Goal: Information Seeking & Learning: Learn about a topic

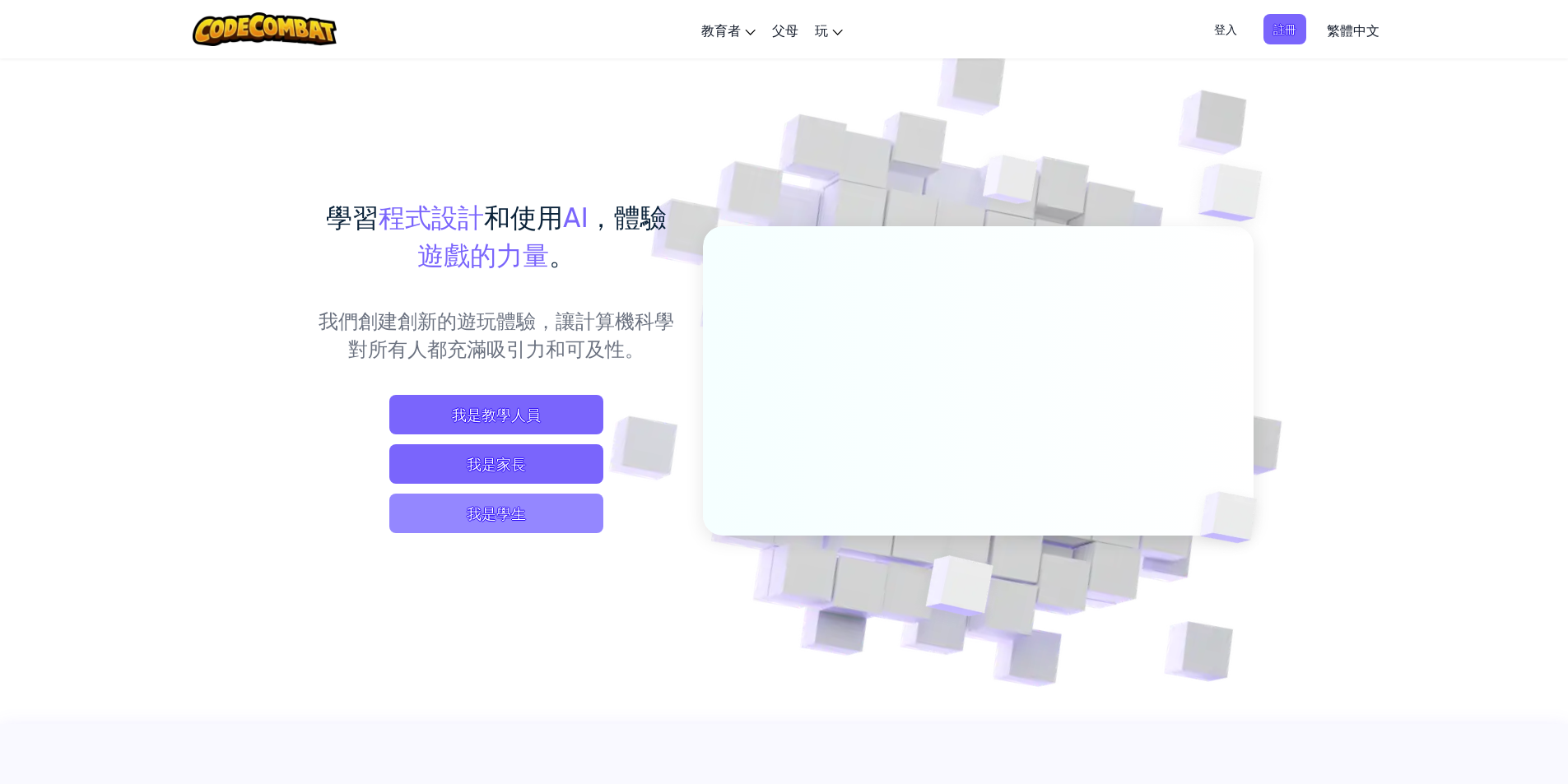
click at [455, 511] on span "我是學生" at bounding box center [497, 513] width 214 height 40
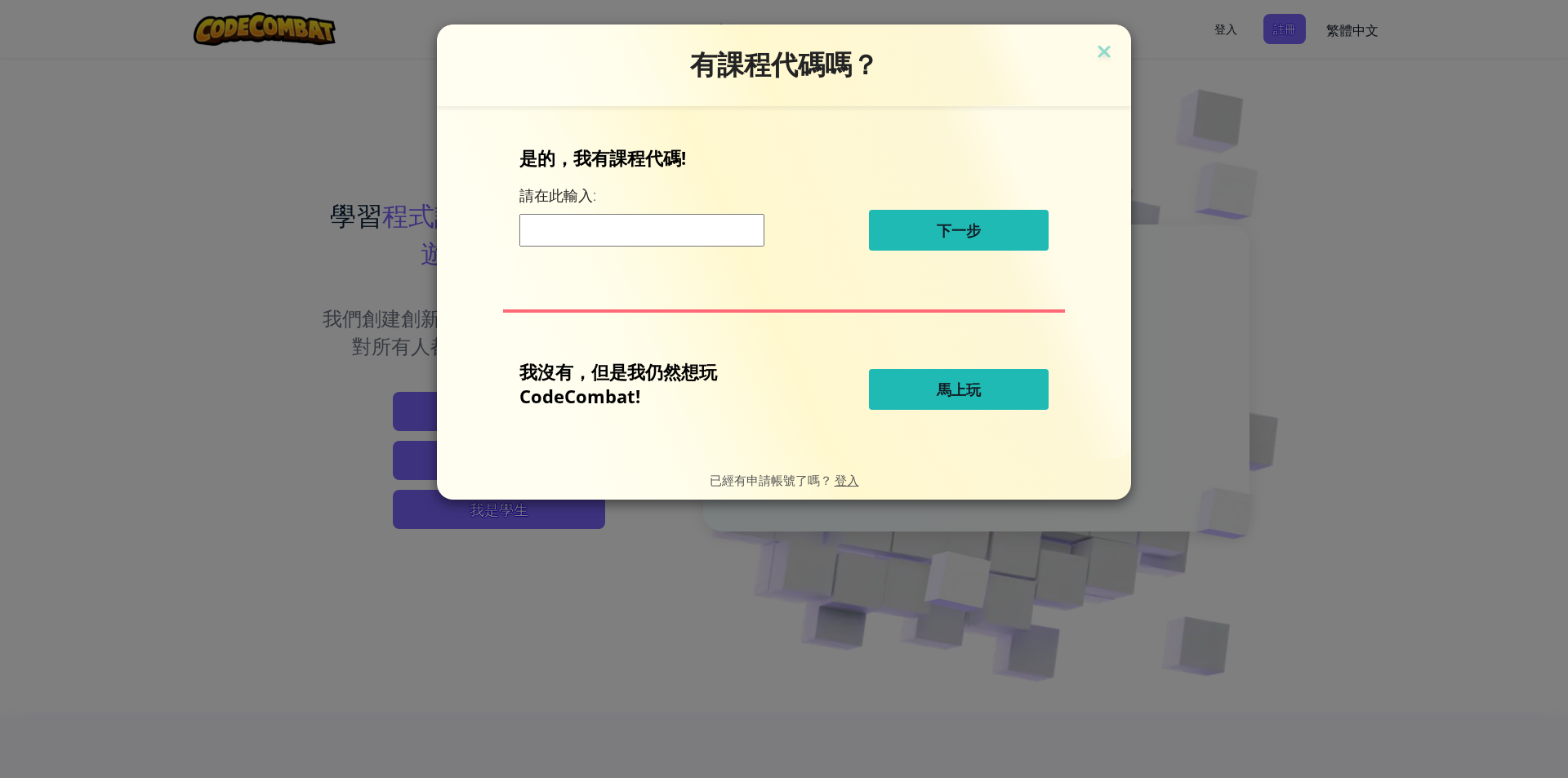
click at [979, 397] on span "馬上玩" at bounding box center [958, 389] width 44 height 19
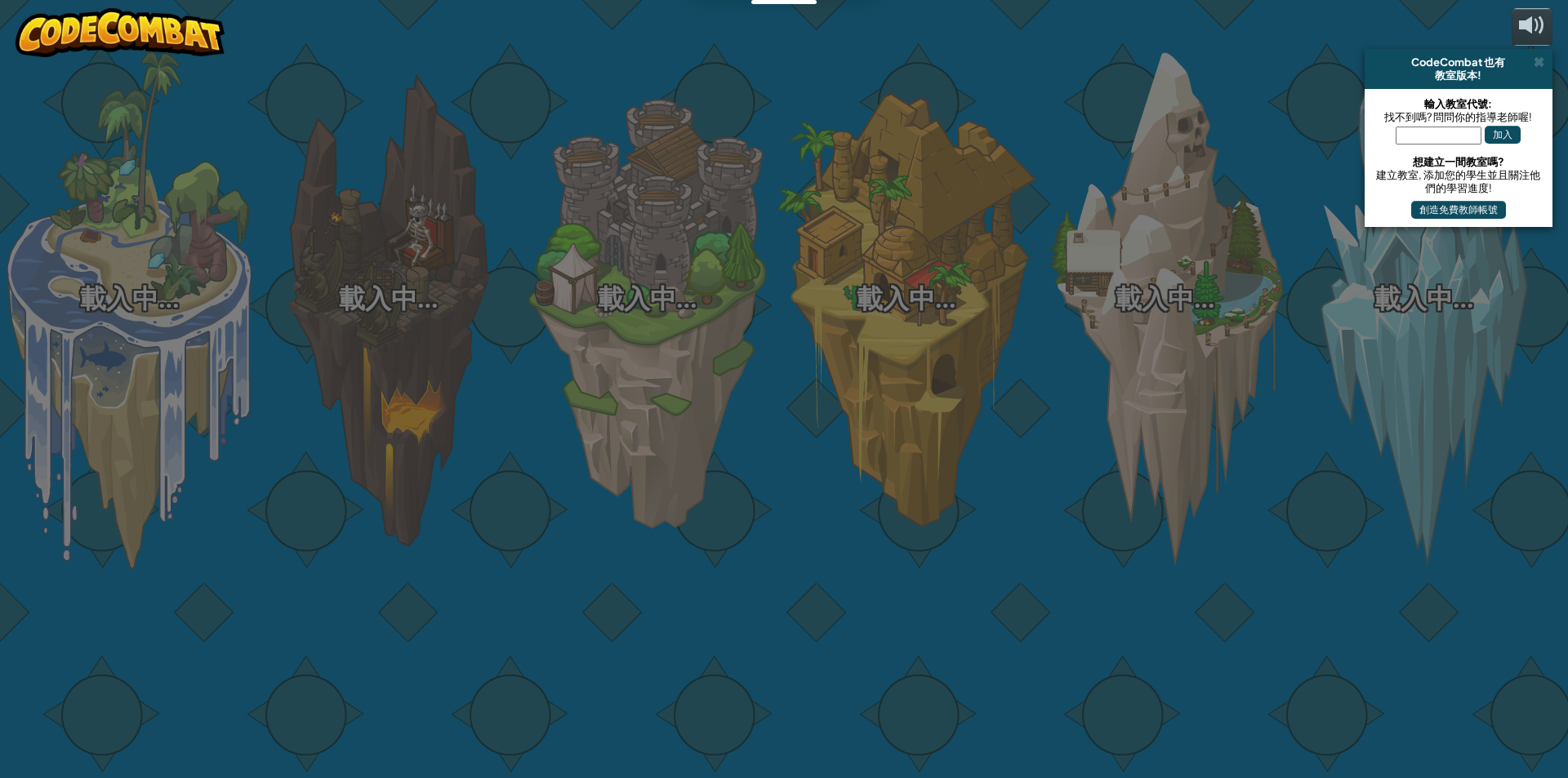
select select "zh-HANT"
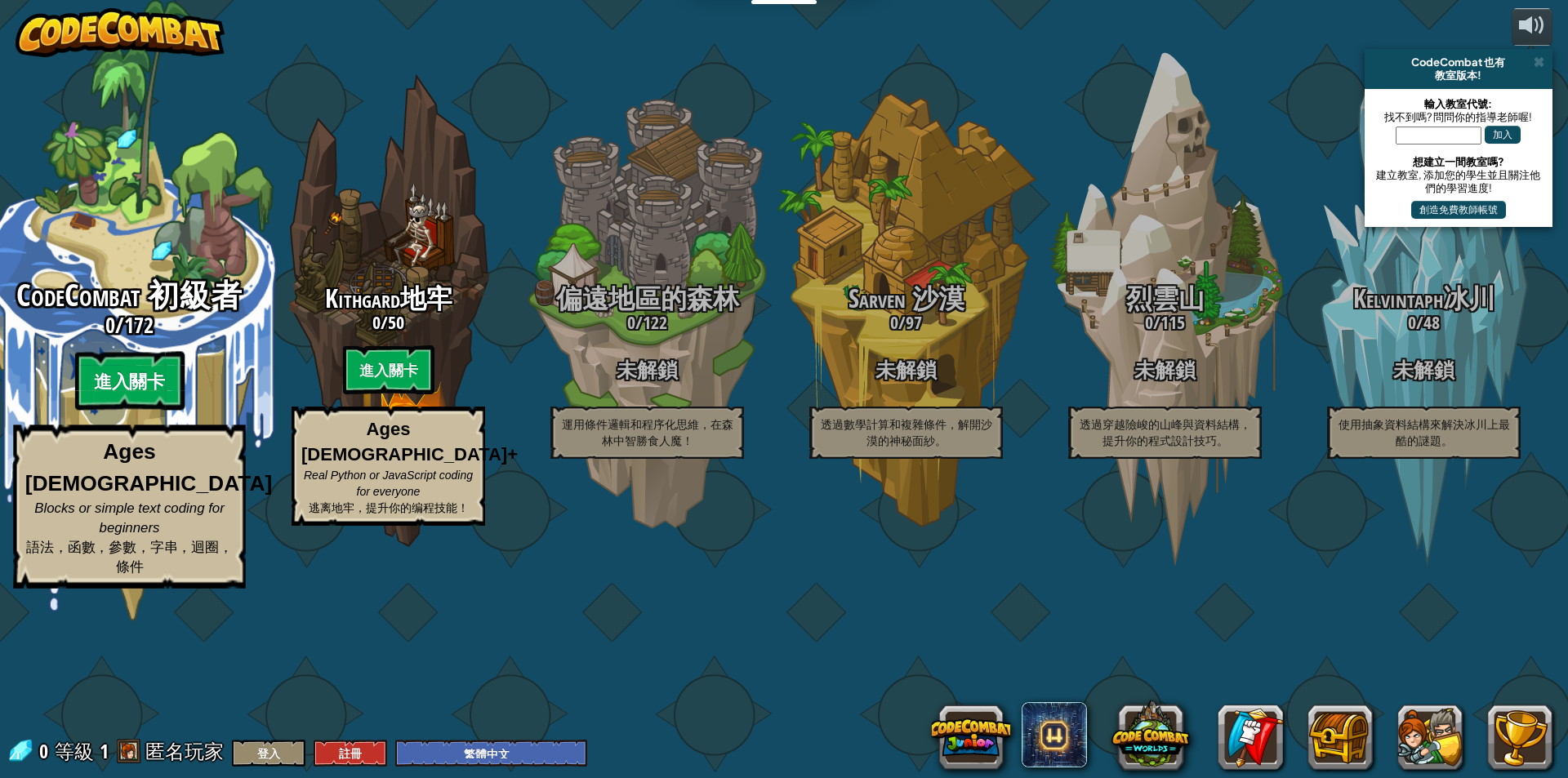
click at [147, 411] on btn "進入關卡" at bounding box center [129, 381] width 110 height 59
select select "zh-HANT"
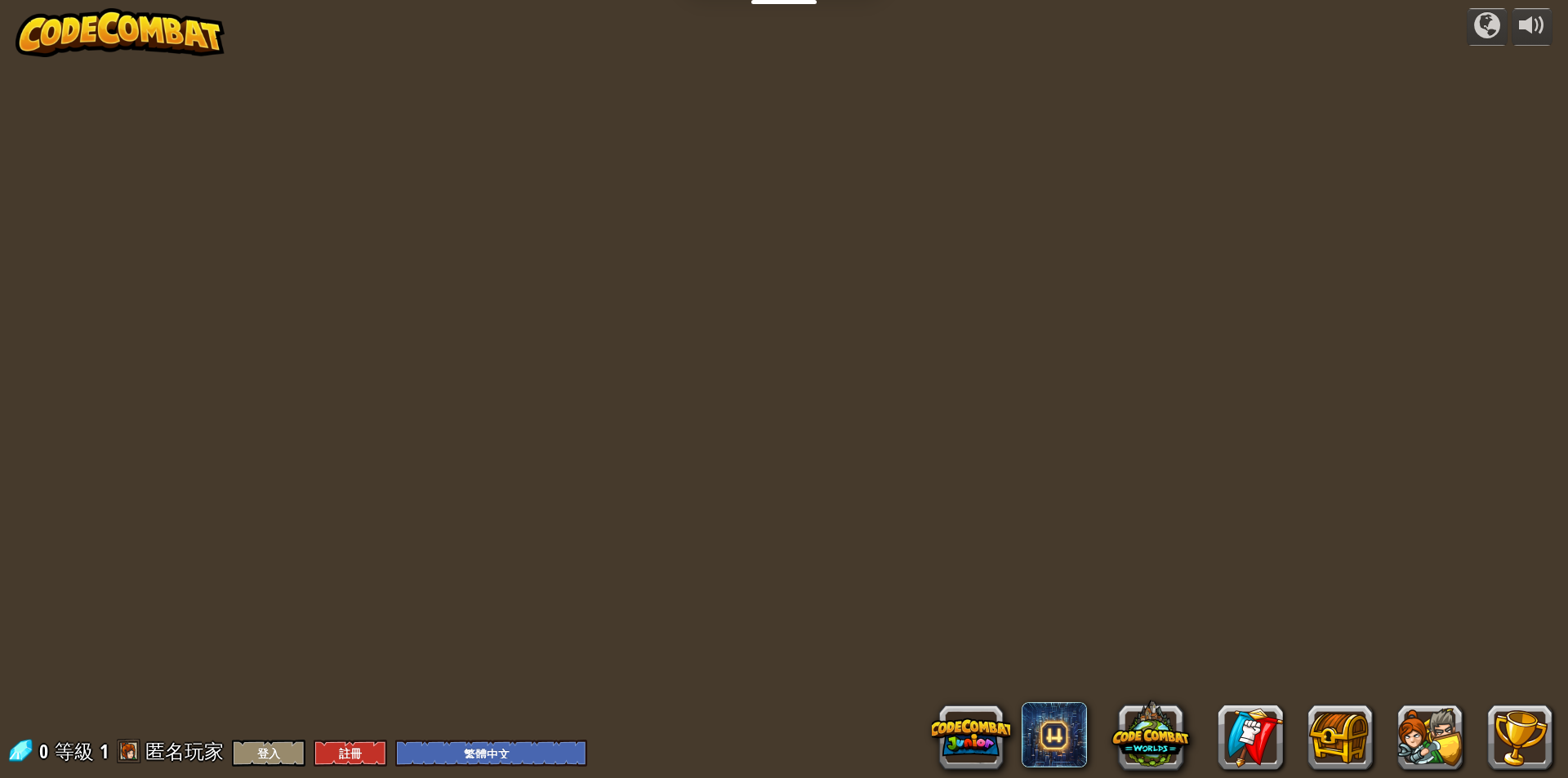
select select "zh-HANT"
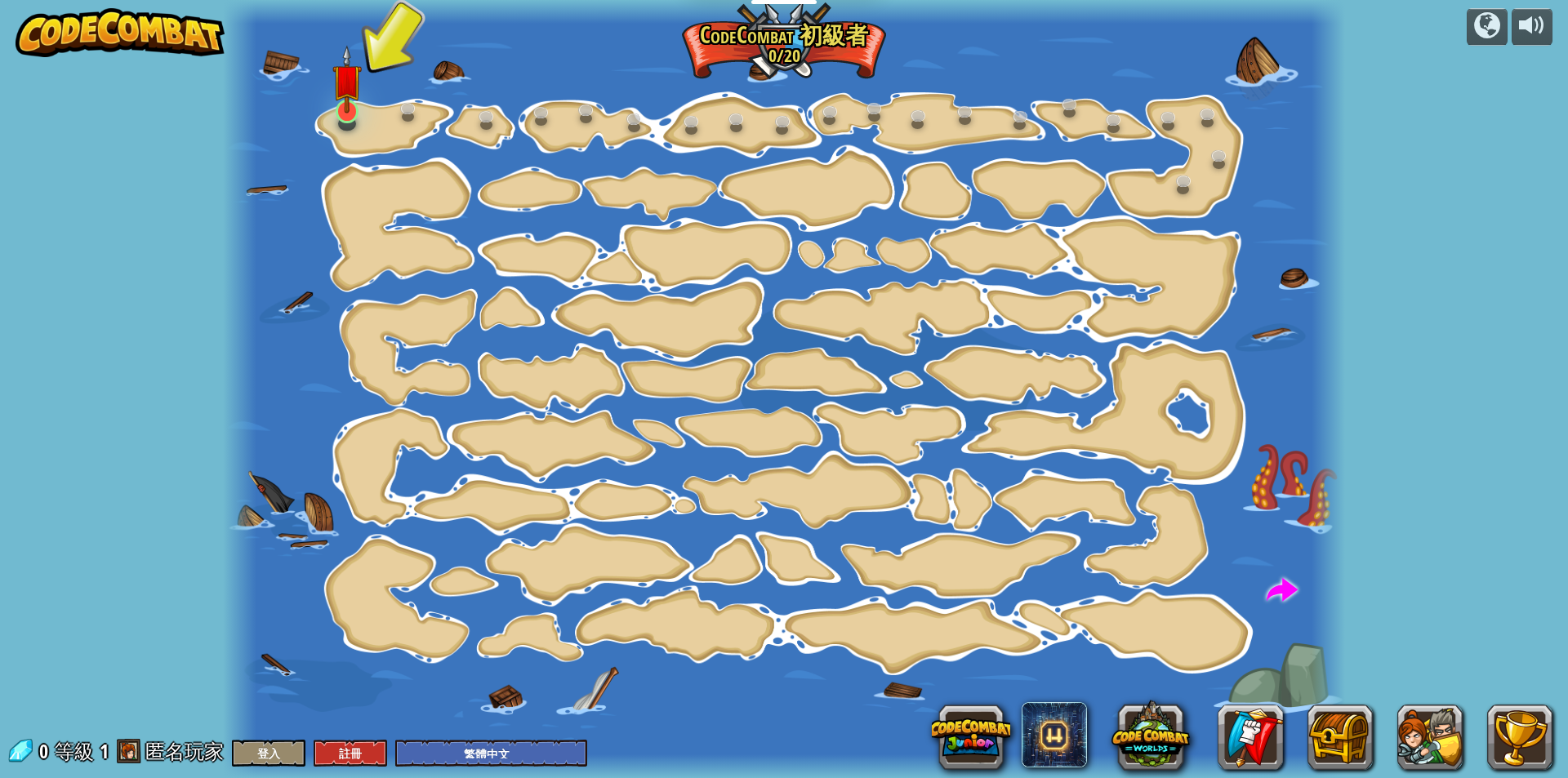
click at [336, 115] on div at bounding box center [346, 111] width 22 height 23
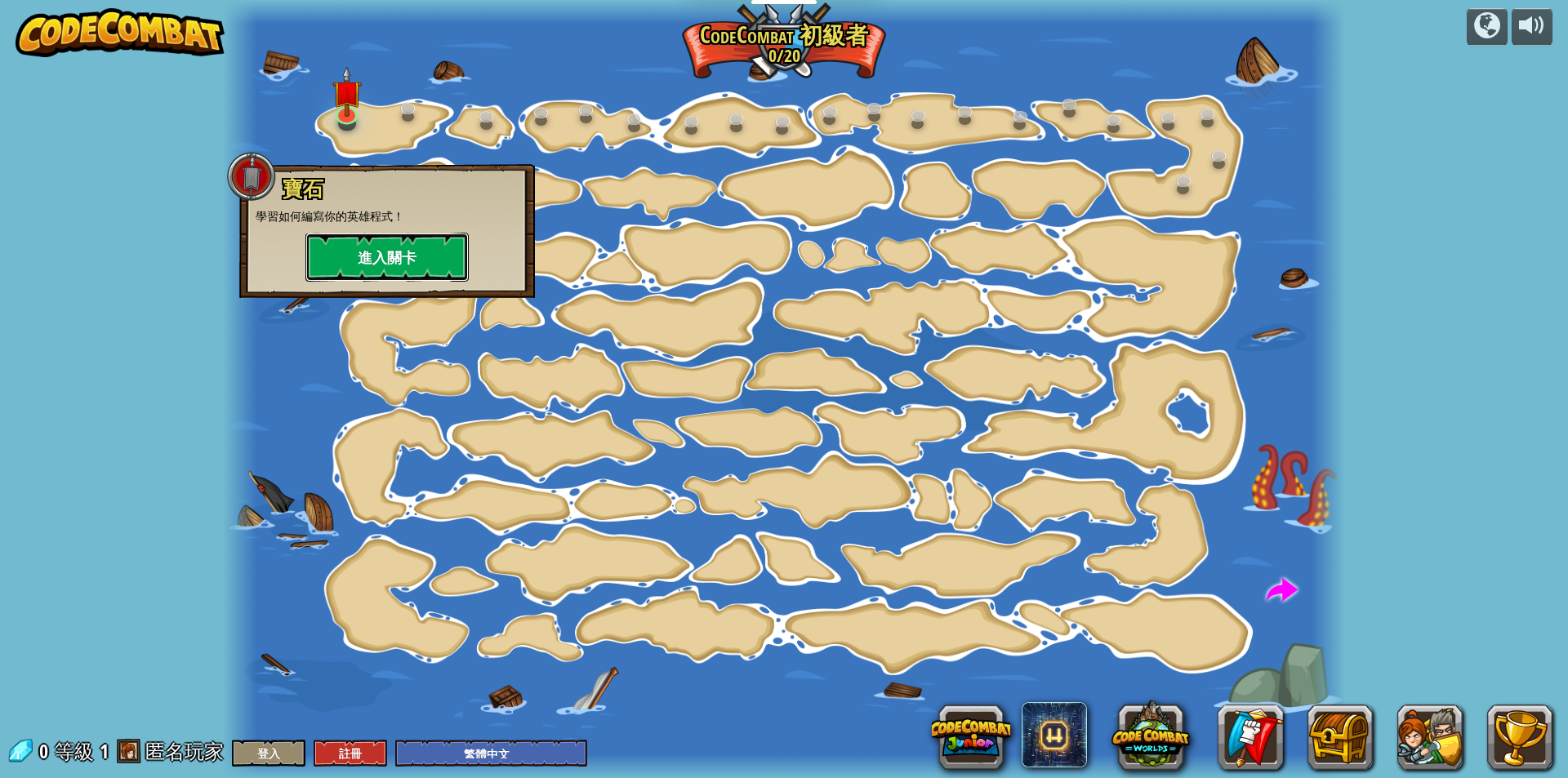
click at [386, 256] on button "進入關卡" at bounding box center [387, 257] width 163 height 49
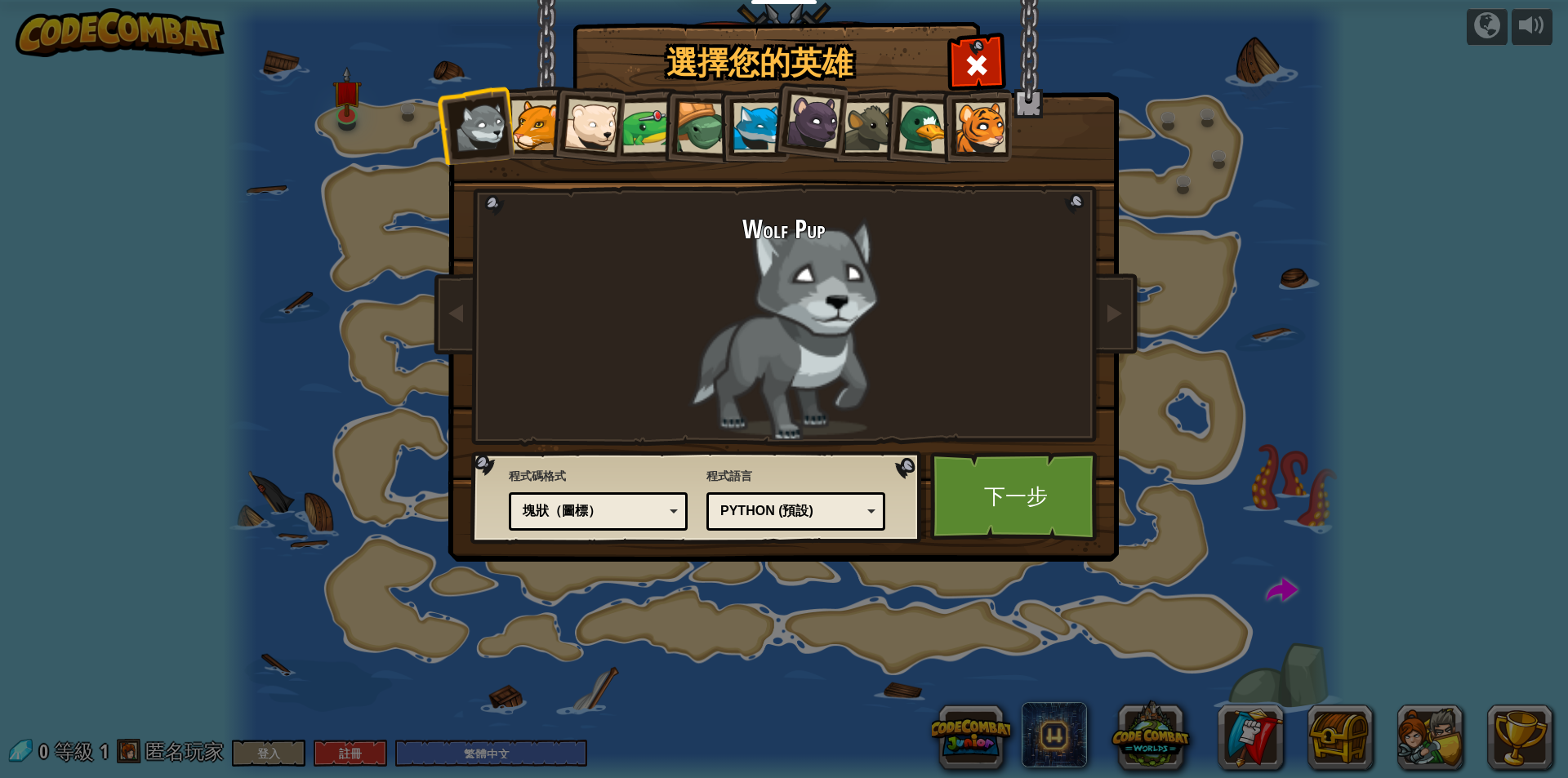
click at [990, 132] on div at bounding box center [981, 128] width 50 height 50
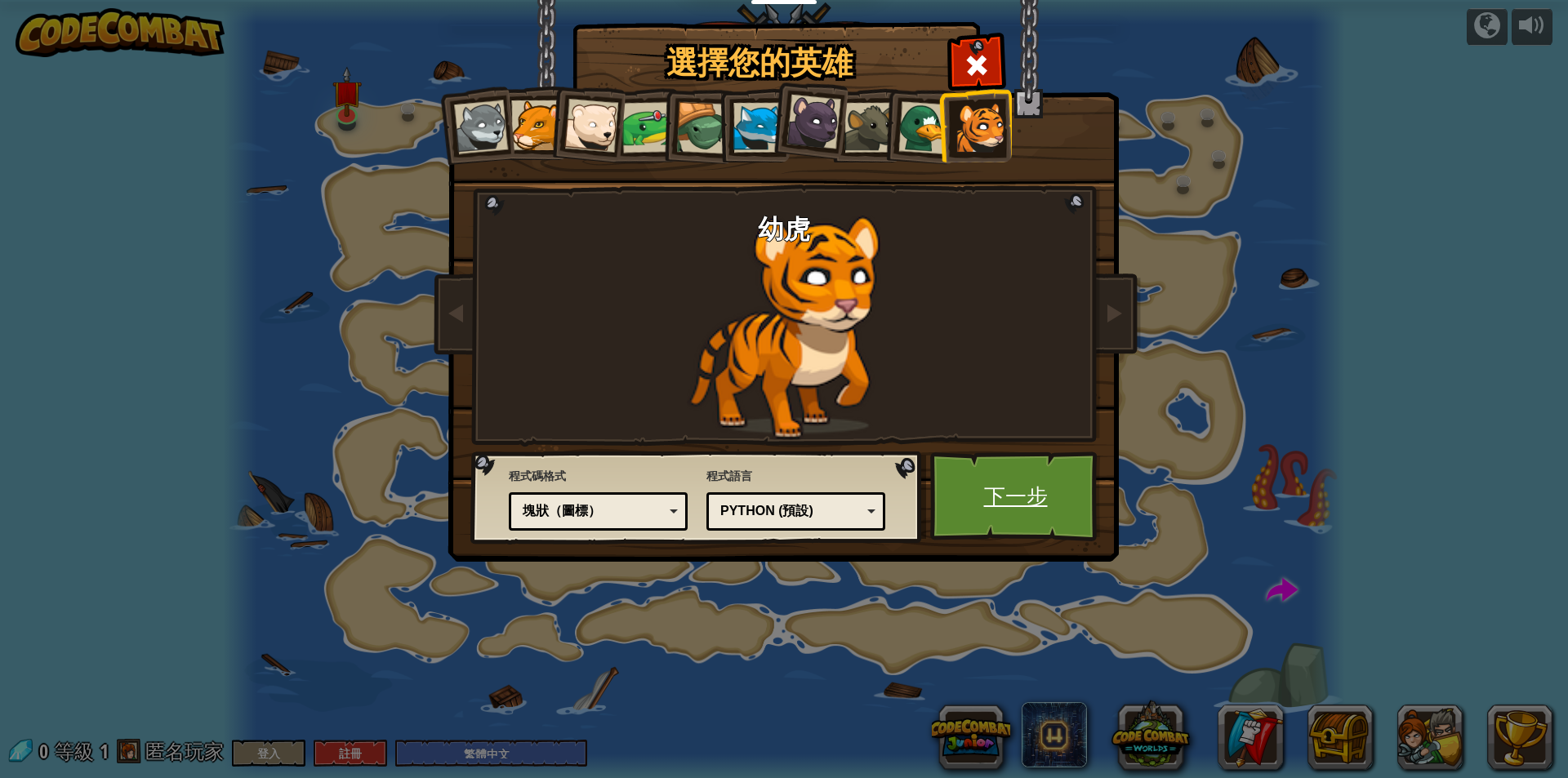
click at [1005, 509] on link "下一步" at bounding box center [1016, 496] width 171 height 90
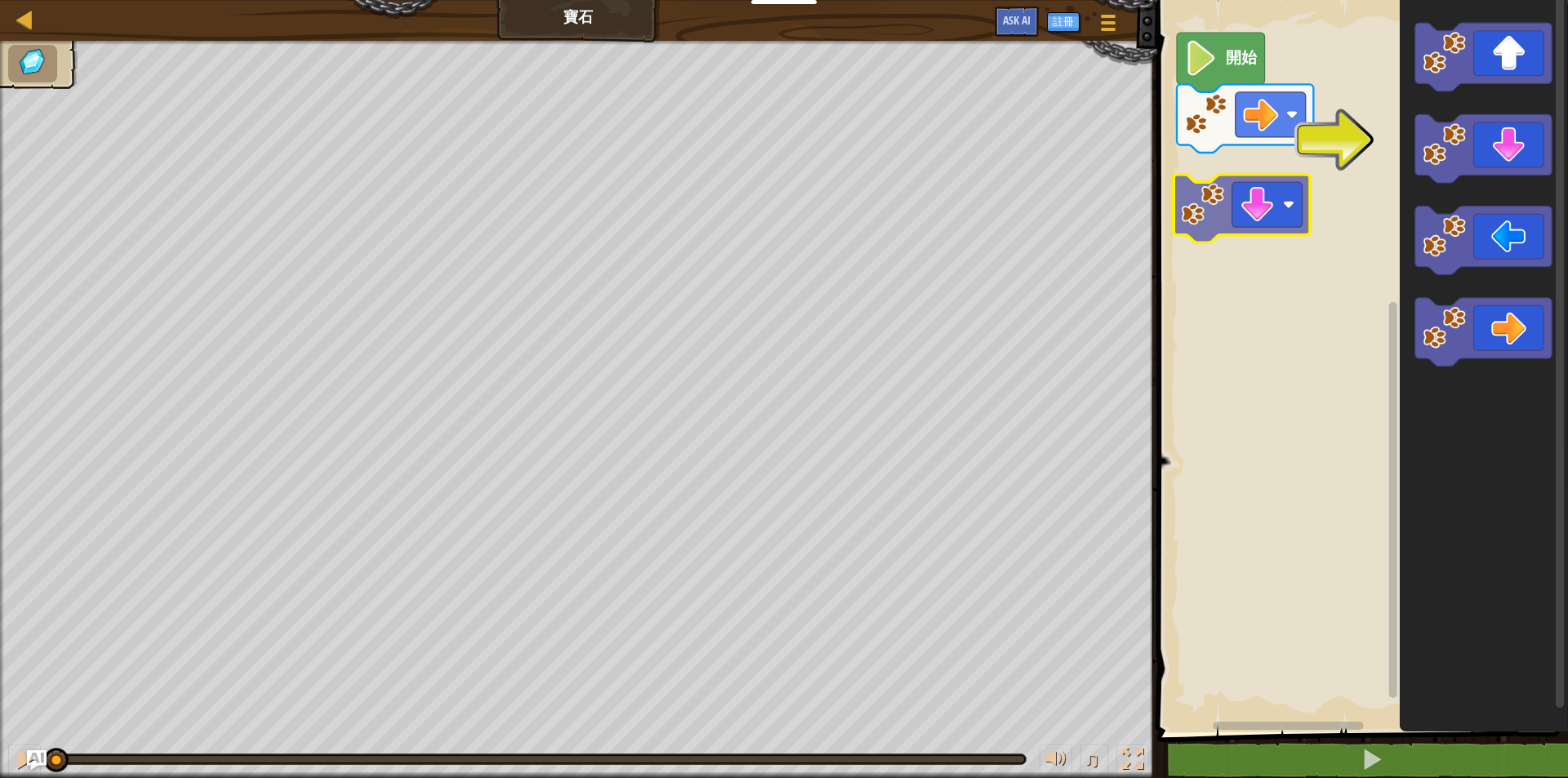
click at [1279, 196] on div "開始" at bounding box center [1360, 361] width 416 height 740
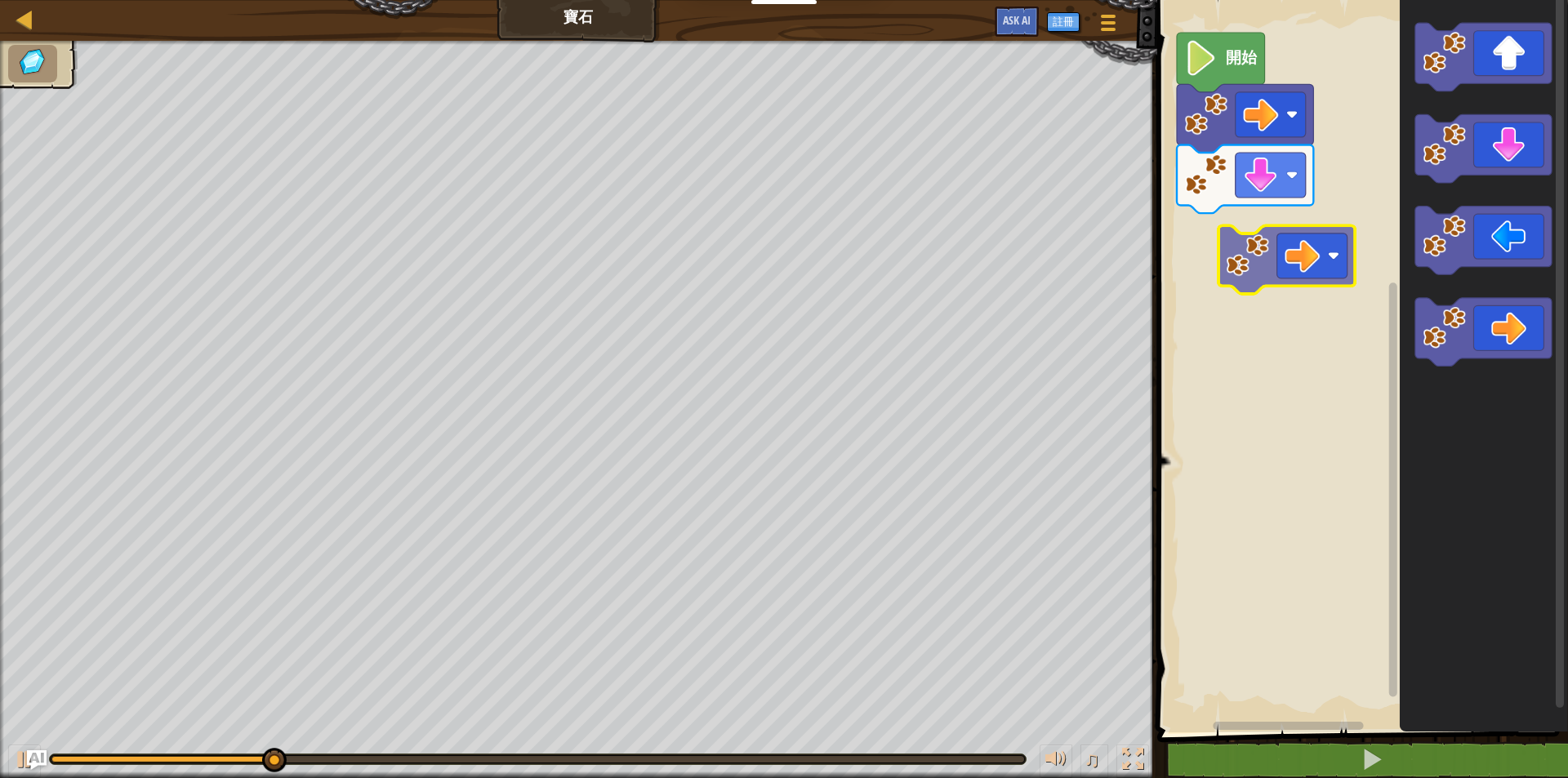
click at [1309, 250] on div "開始" at bounding box center [1360, 361] width 416 height 740
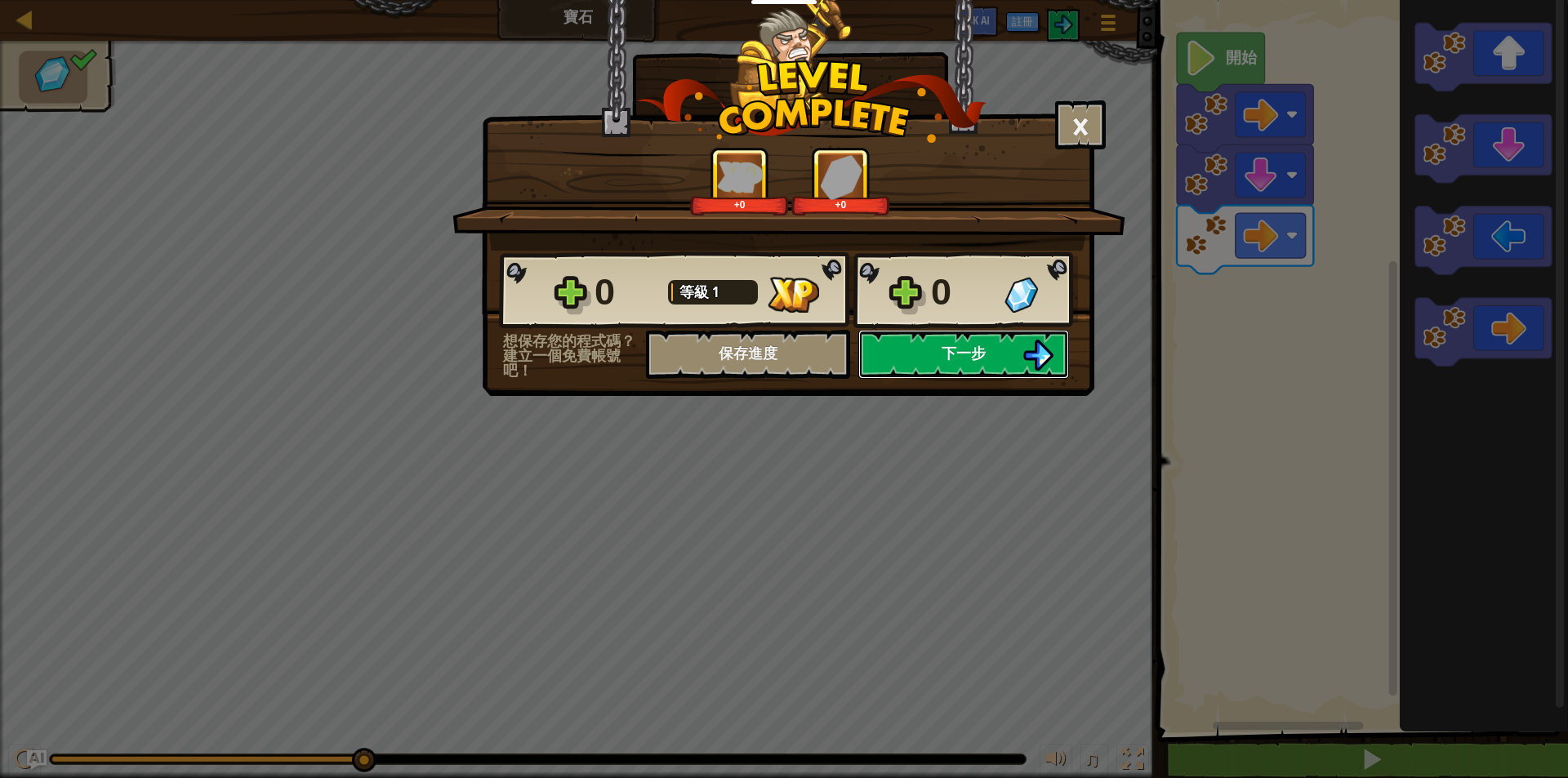
click at [1015, 345] on button "下一步" at bounding box center [964, 354] width 211 height 49
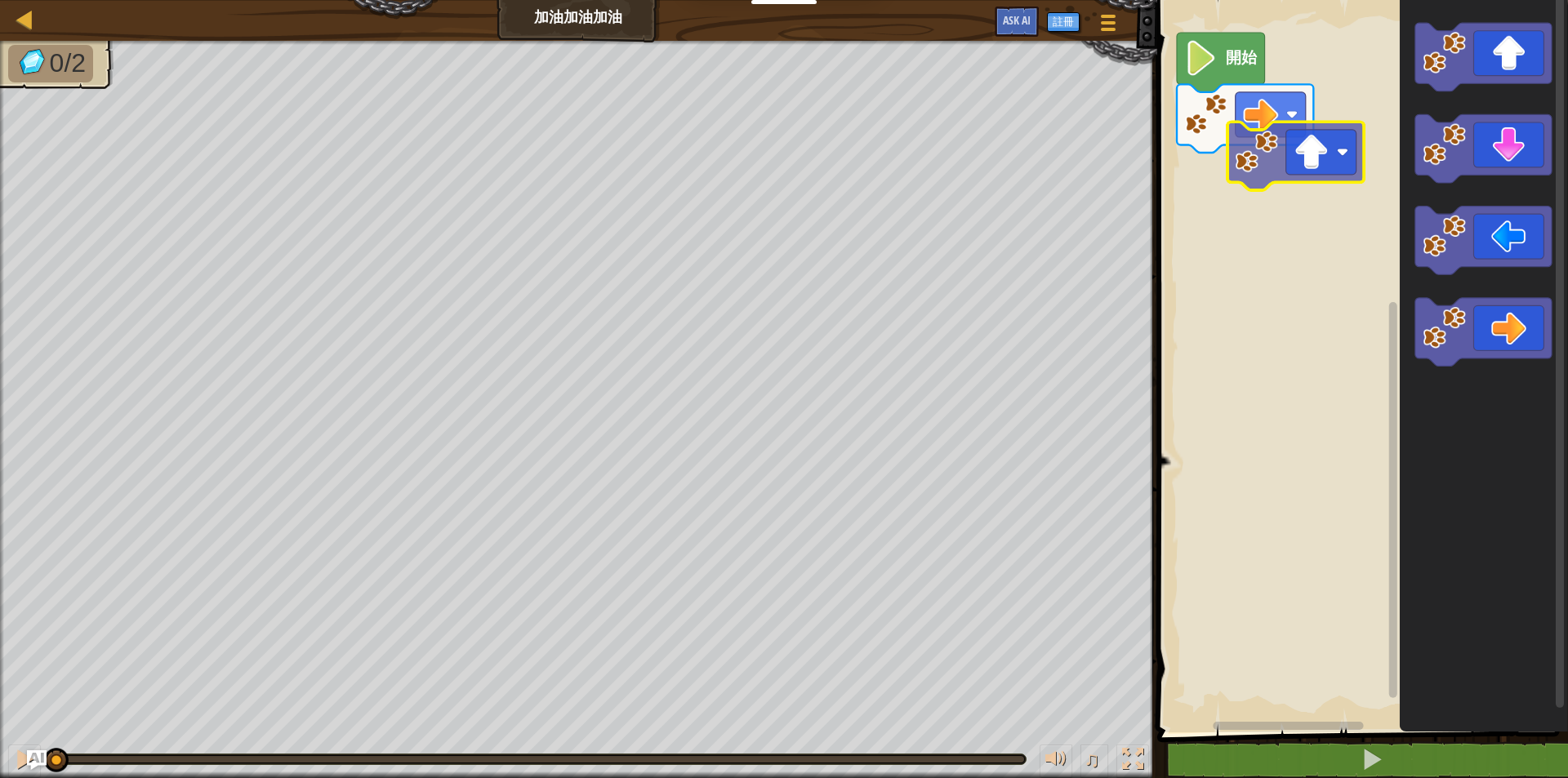
click at [1275, 170] on div "開始" at bounding box center [1360, 361] width 416 height 740
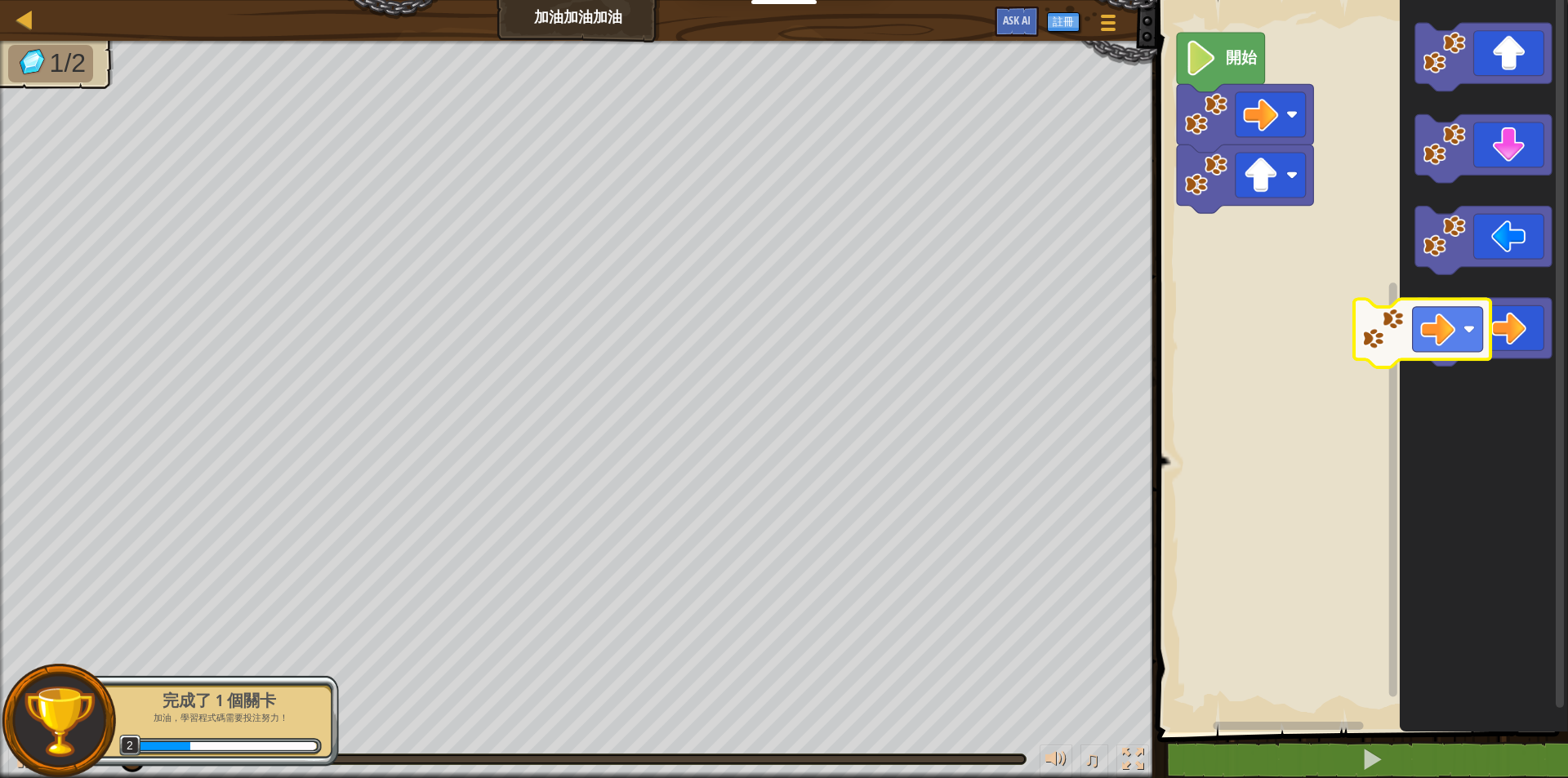
click at [1292, 299] on div "開始" at bounding box center [1360, 361] width 416 height 740
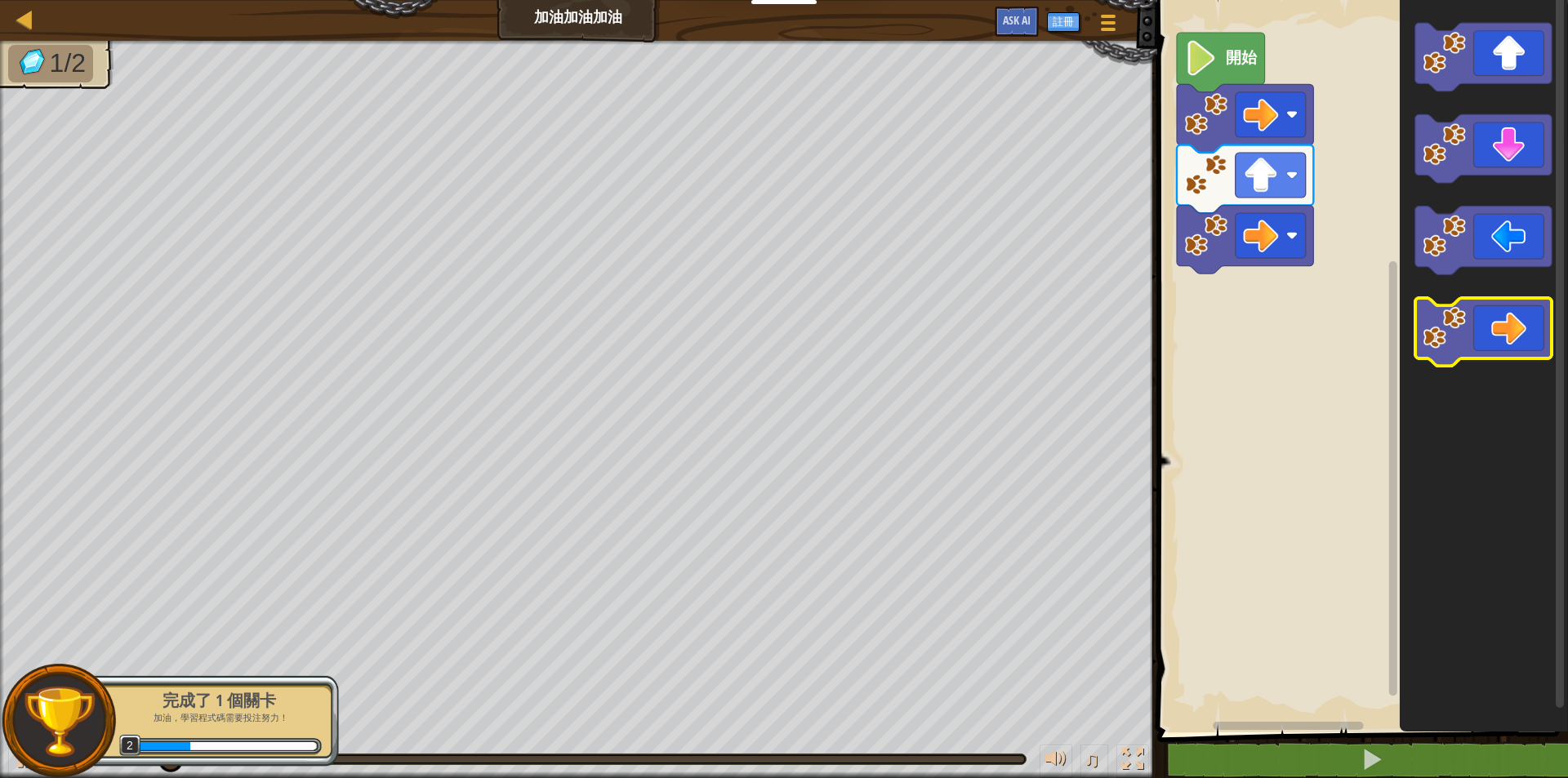
click at [1303, 301] on div "開始" at bounding box center [1360, 361] width 416 height 740
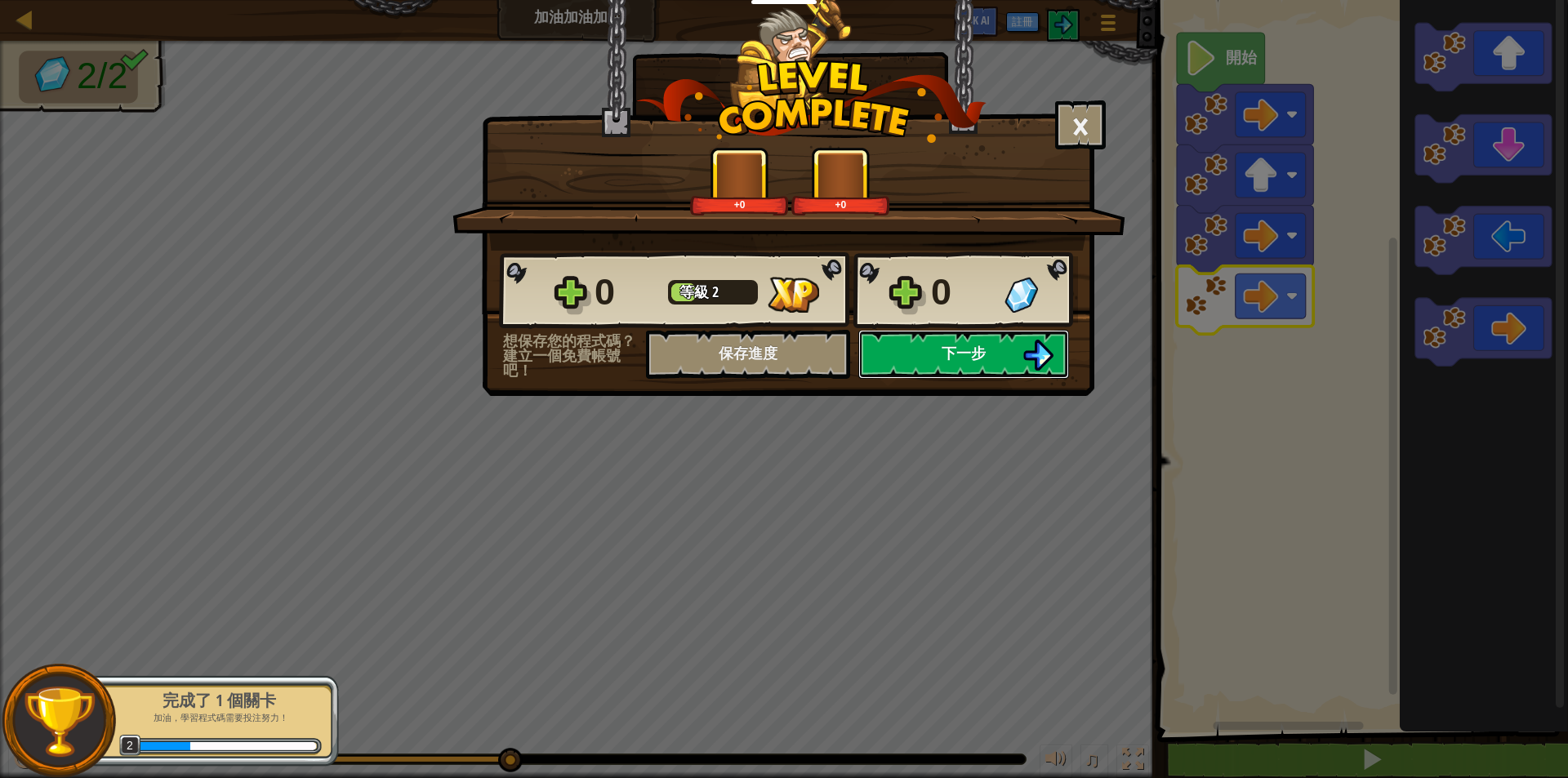
click at [926, 364] on button "下一步" at bounding box center [964, 354] width 211 height 49
select select "zh-HANT"
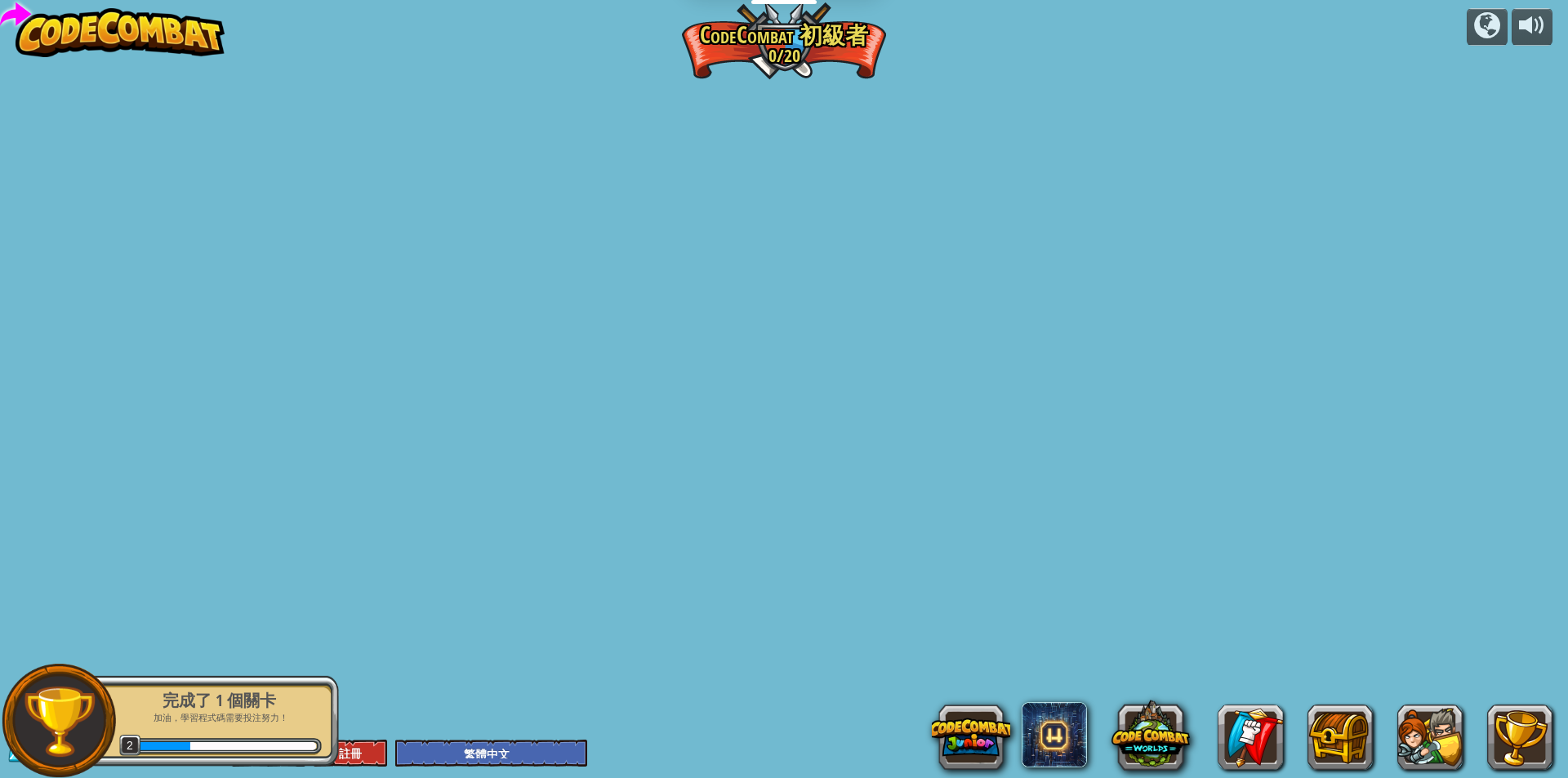
select select "zh-HANT"
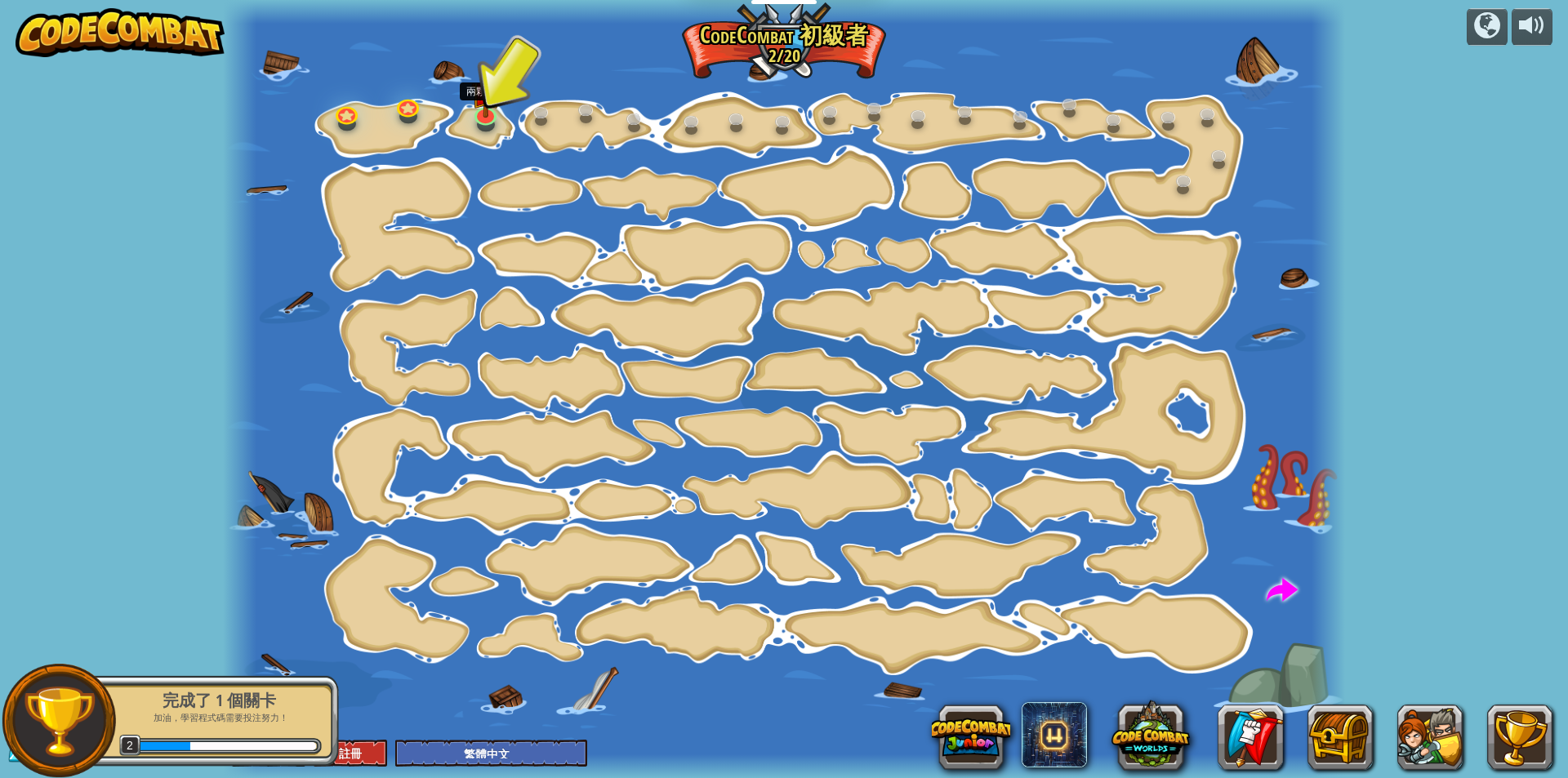
click at [505, 99] on div at bounding box center [783, 389] width 1122 height 778
click at [492, 105] on img at bounding box center [485, 80] width 29 height 69
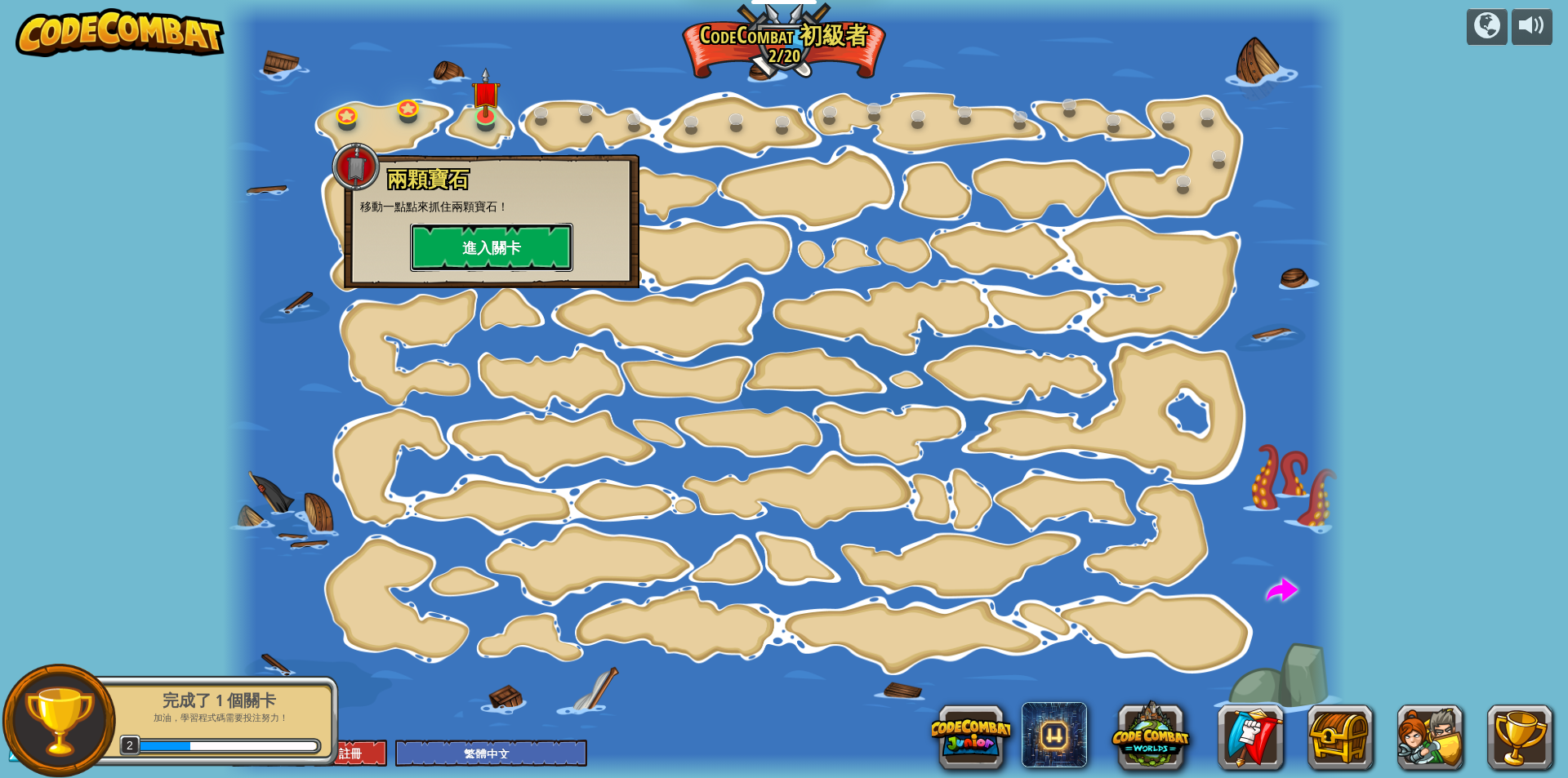
click at [463, 226] on button "進入關卡" at bounding box center [491, 247] width 163 height 49
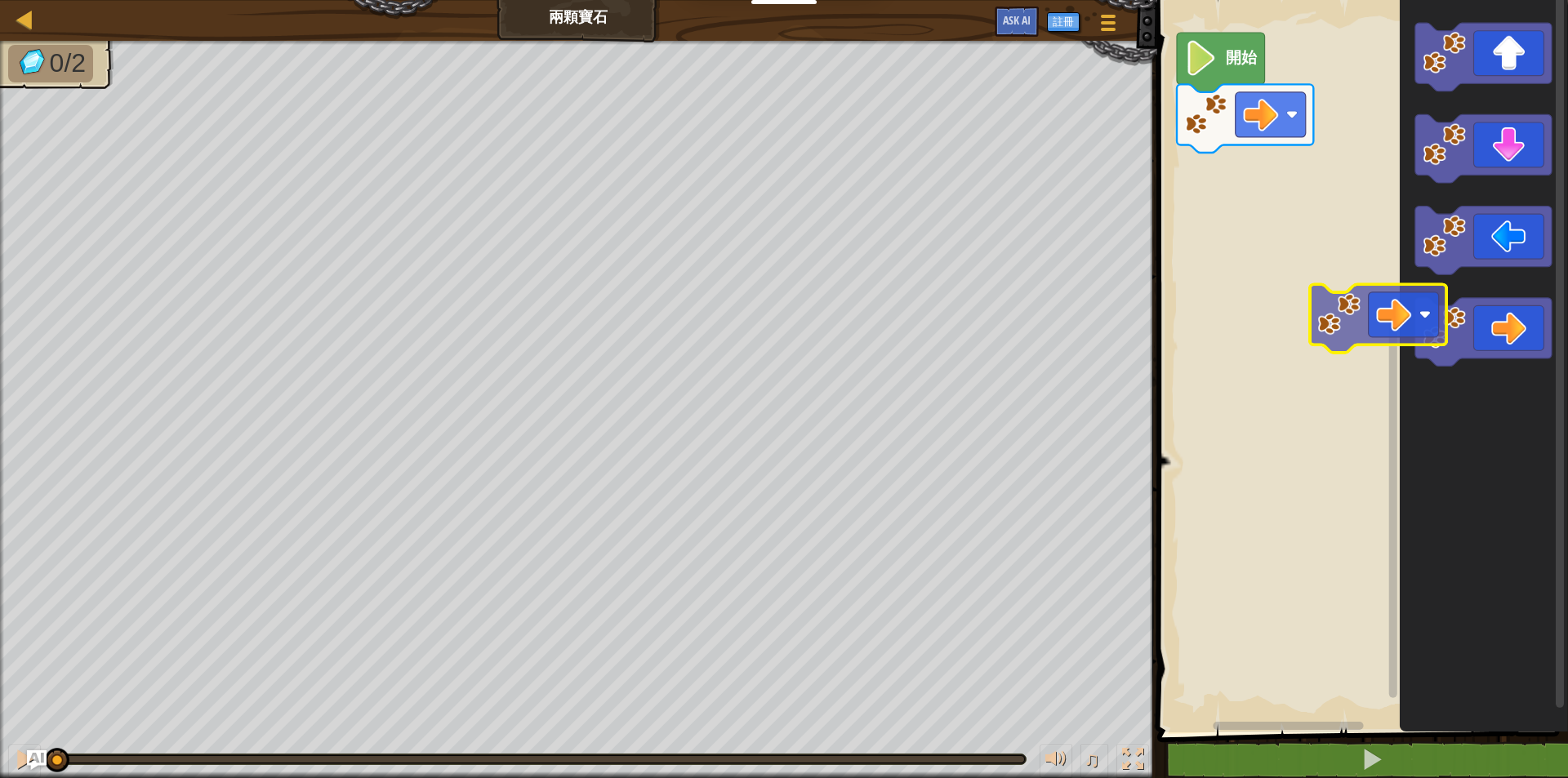
click at [1293, 241] on div "開始" at bounding box center [1360, 361] width 416 height 740
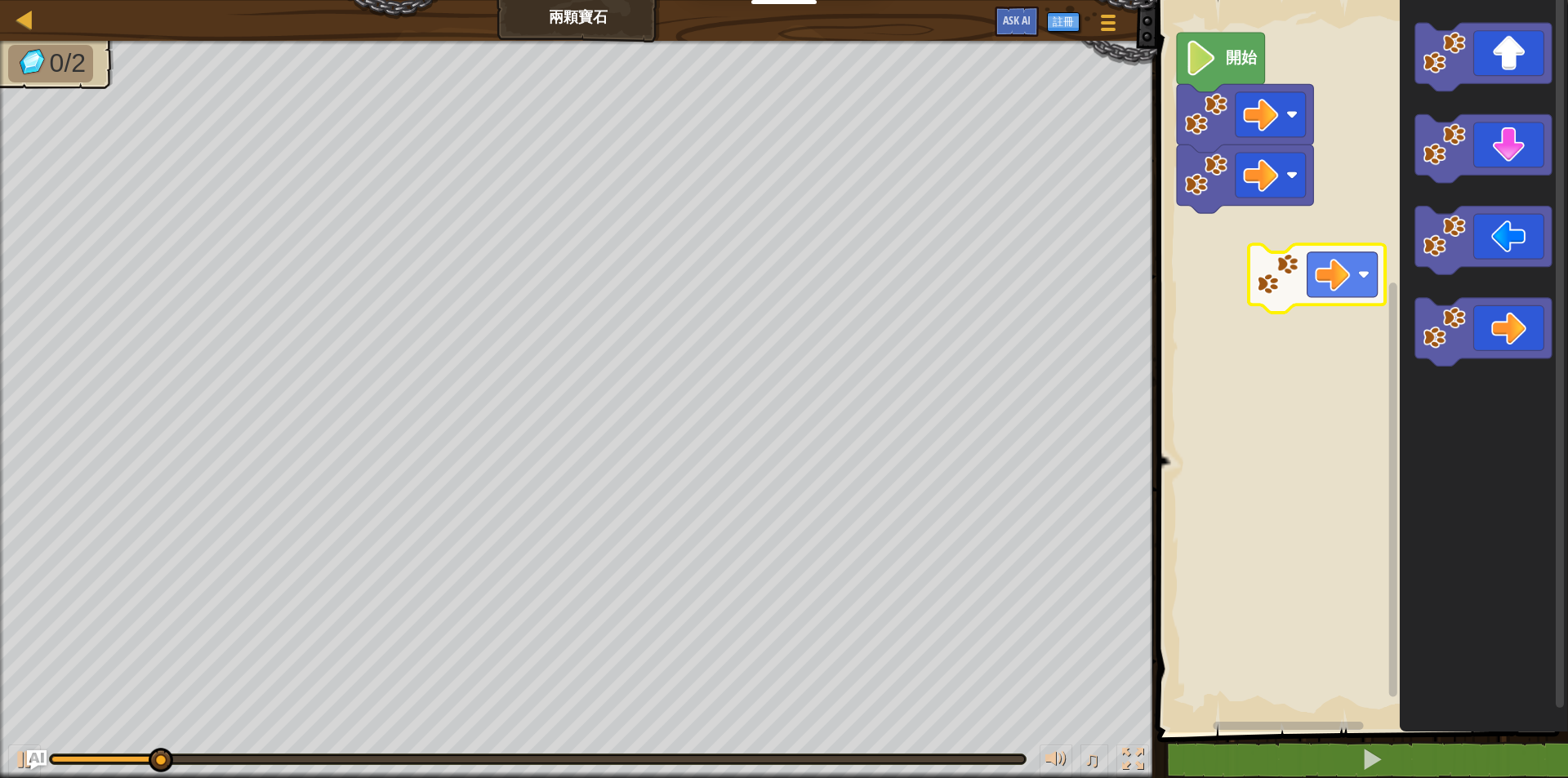
click at [1301, 254] on div "開始" at bounding box center [1360, 361] width 416 height 740
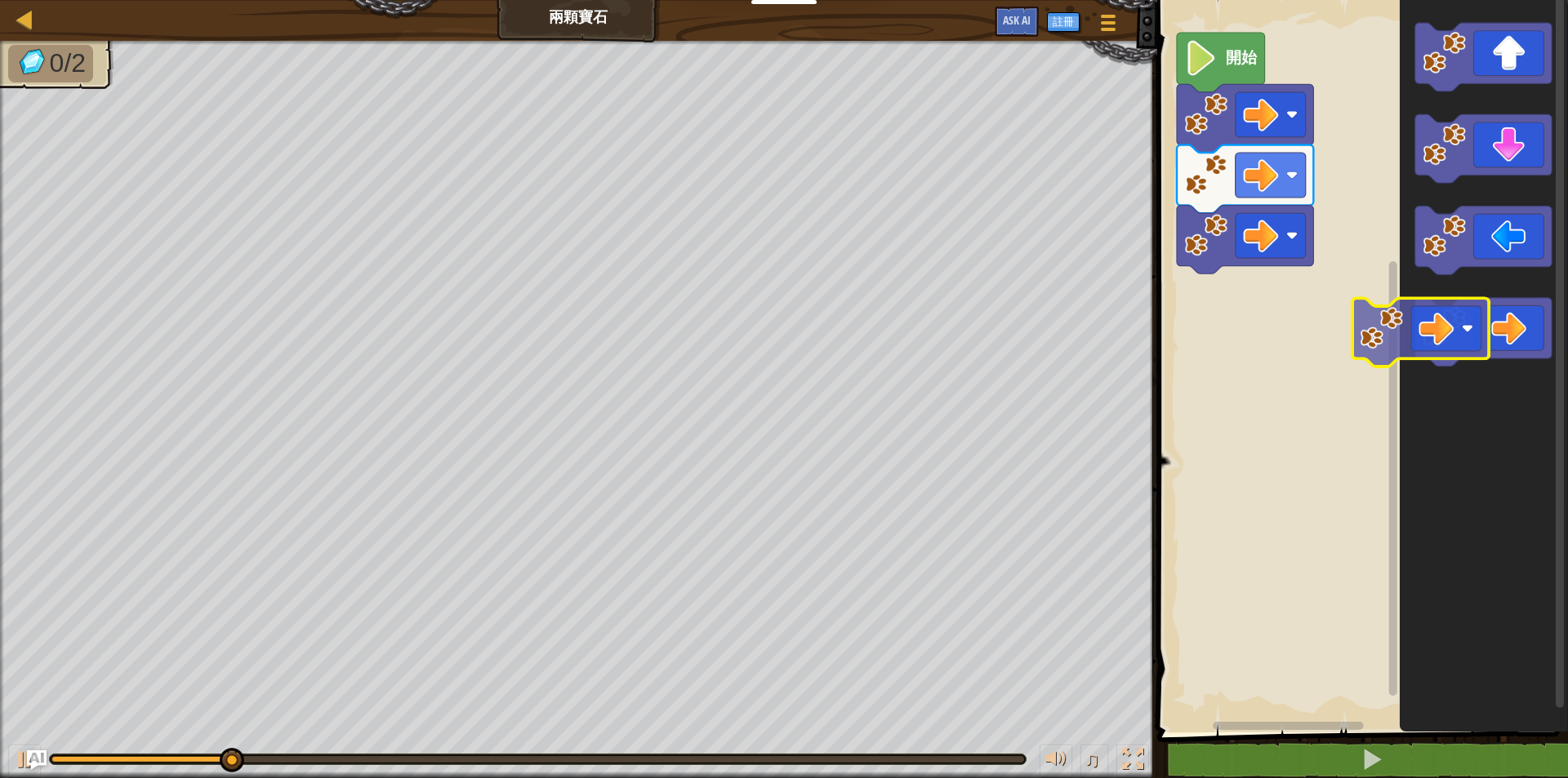
click at [1302, 296] on div "開始" at bounding box center [1360, 361] width 416 height 740
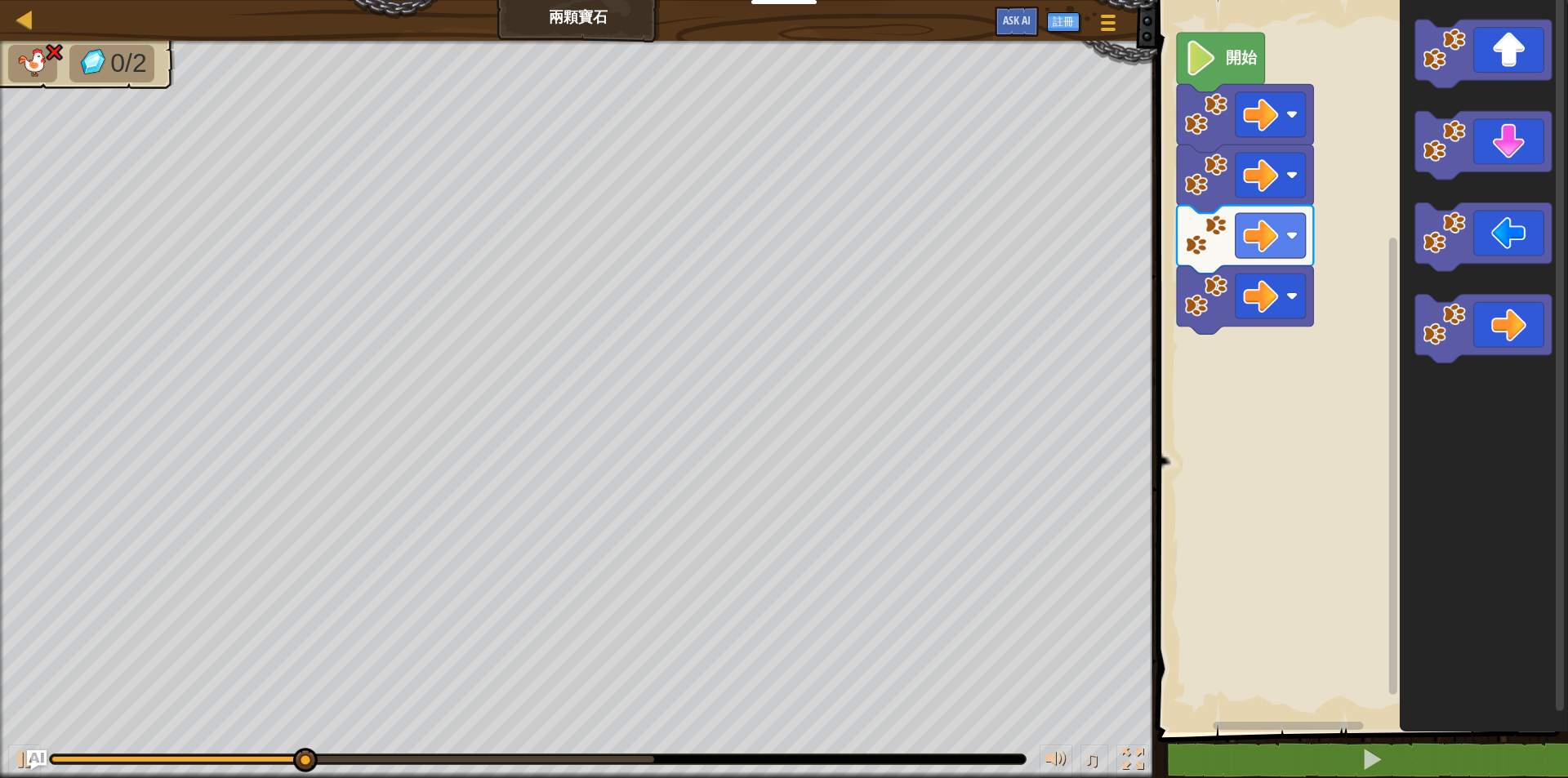
click at [1551, 138] on div "開始" at bounding box center [1360, 361] width 416 height 740
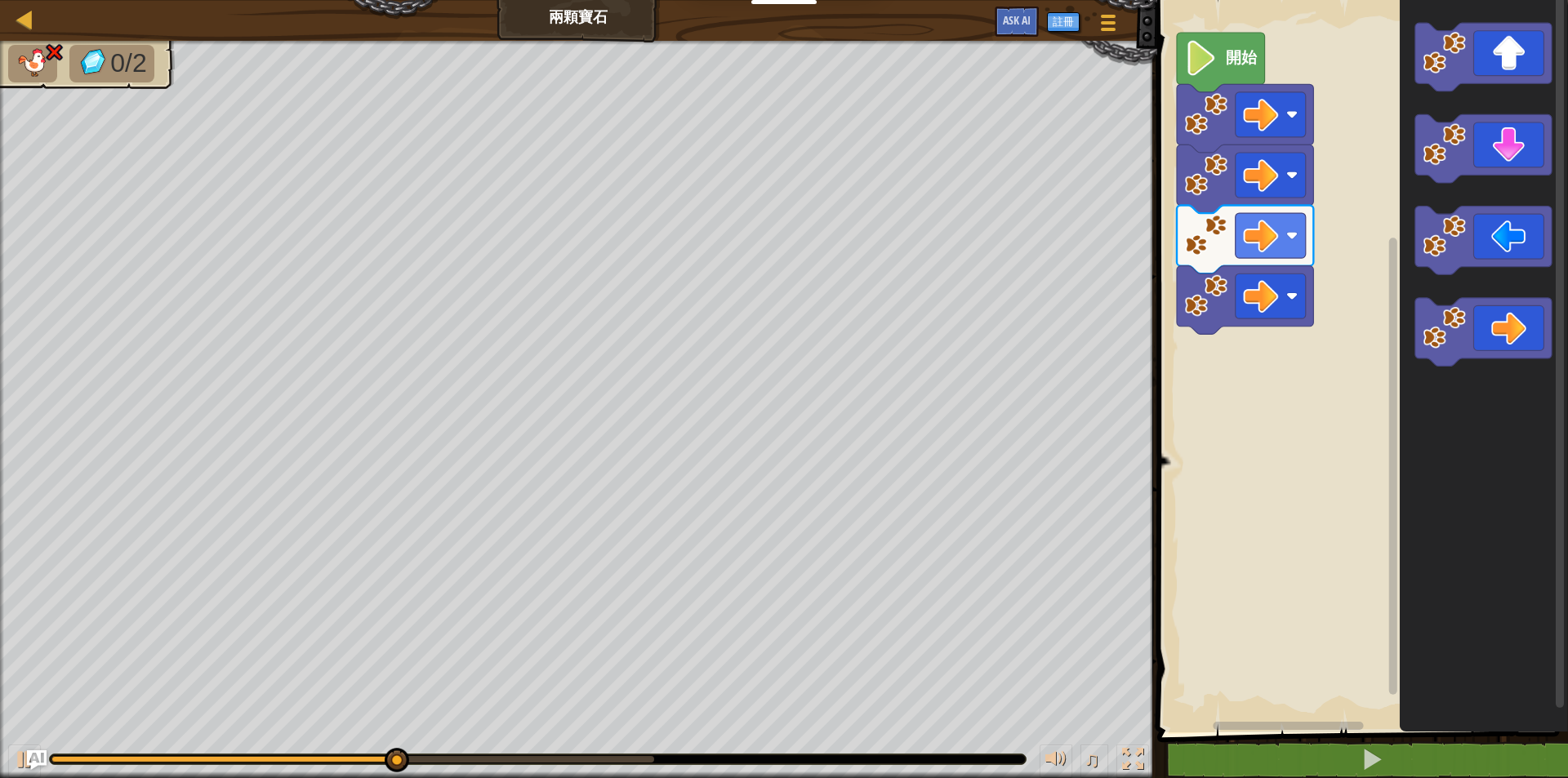
click at [1509, 94] on icon "Blockly工作區" at bounding box center [1483, 361] width 168 height 740
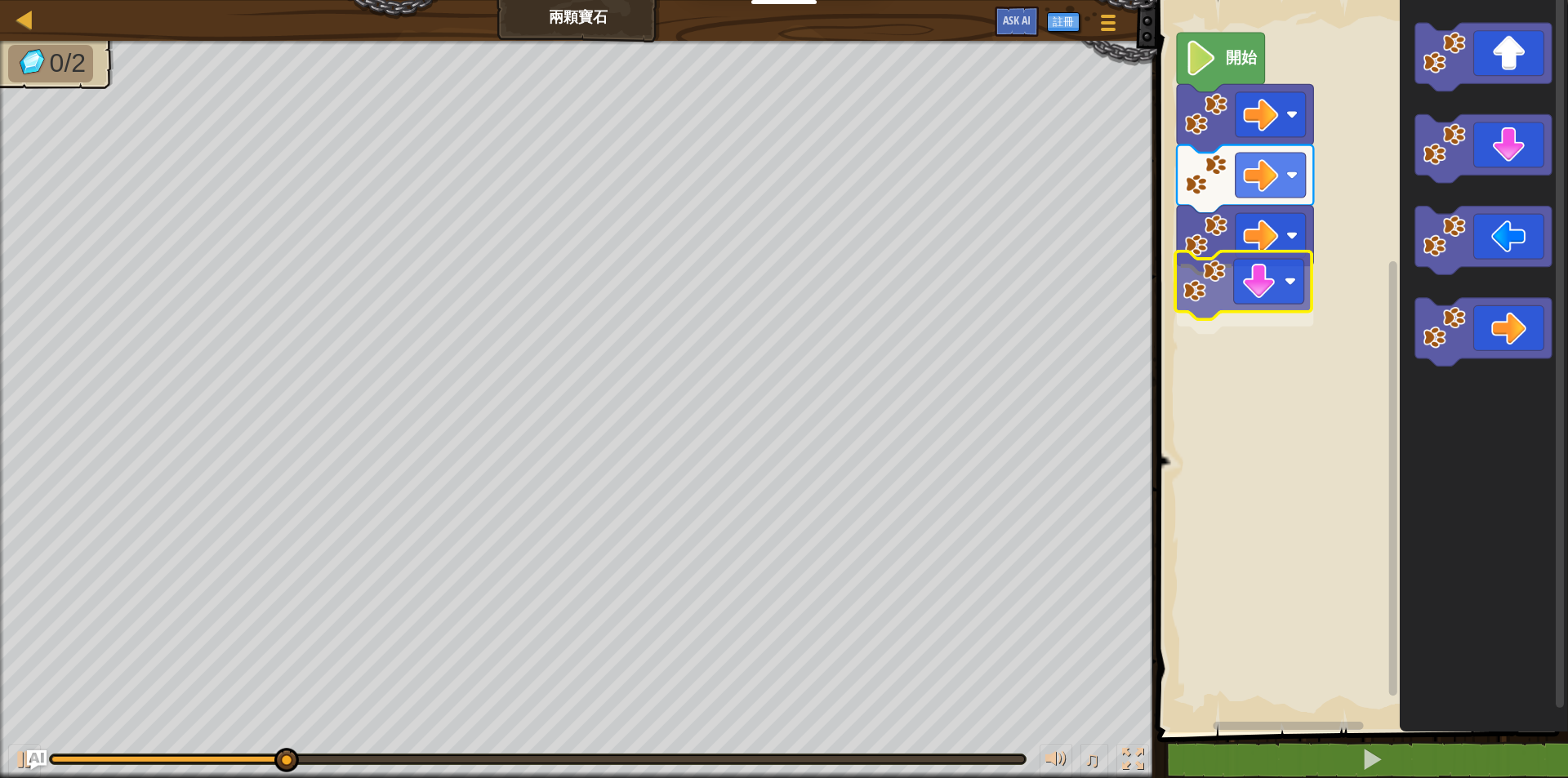
click at [1254, 299] on div "開始" at bounding box center [1360, 361] width 416 height 740
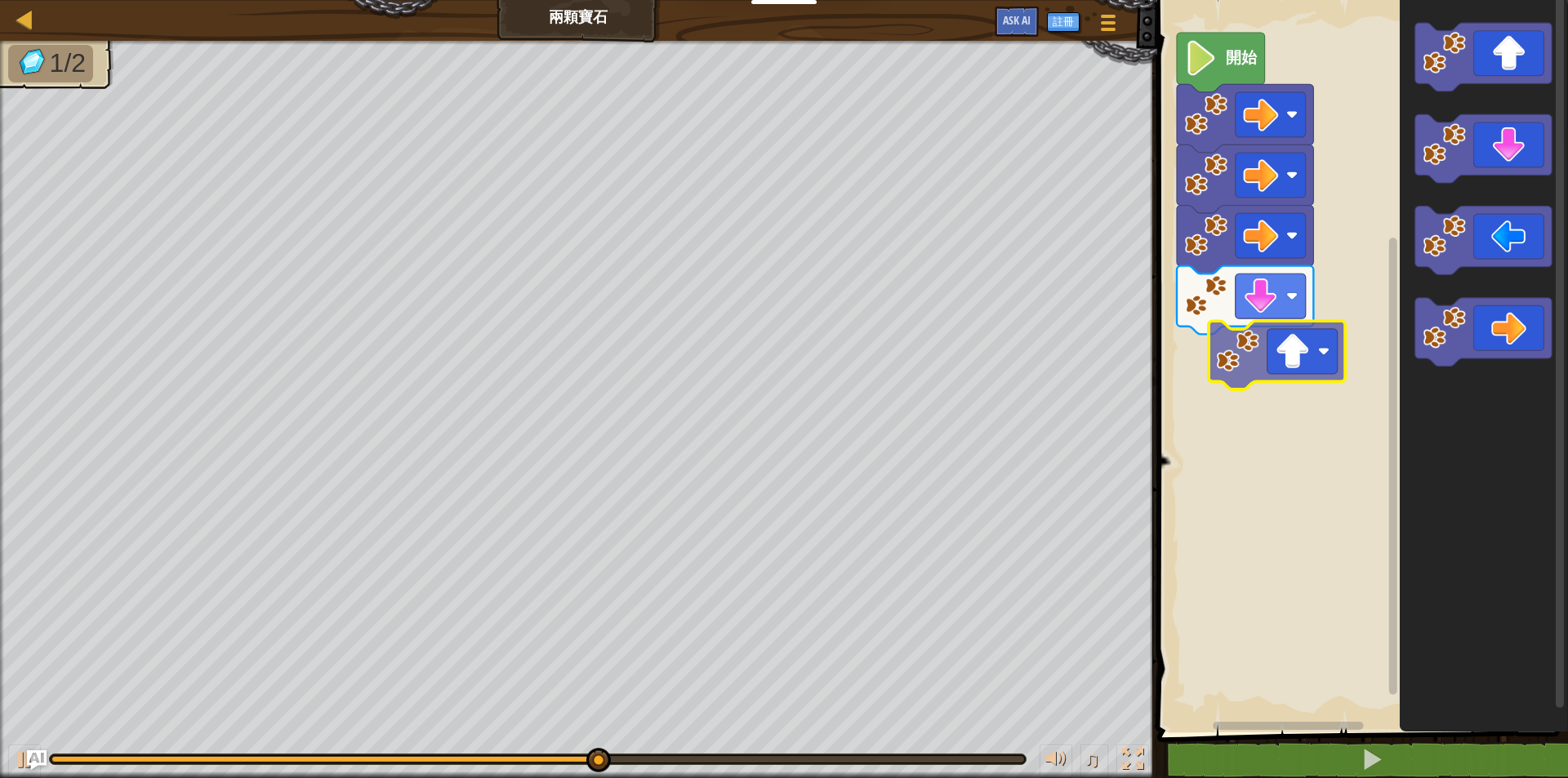
click at [1283, 390] on div "開始" at bounding box center [1360, 361] width 416 height 740
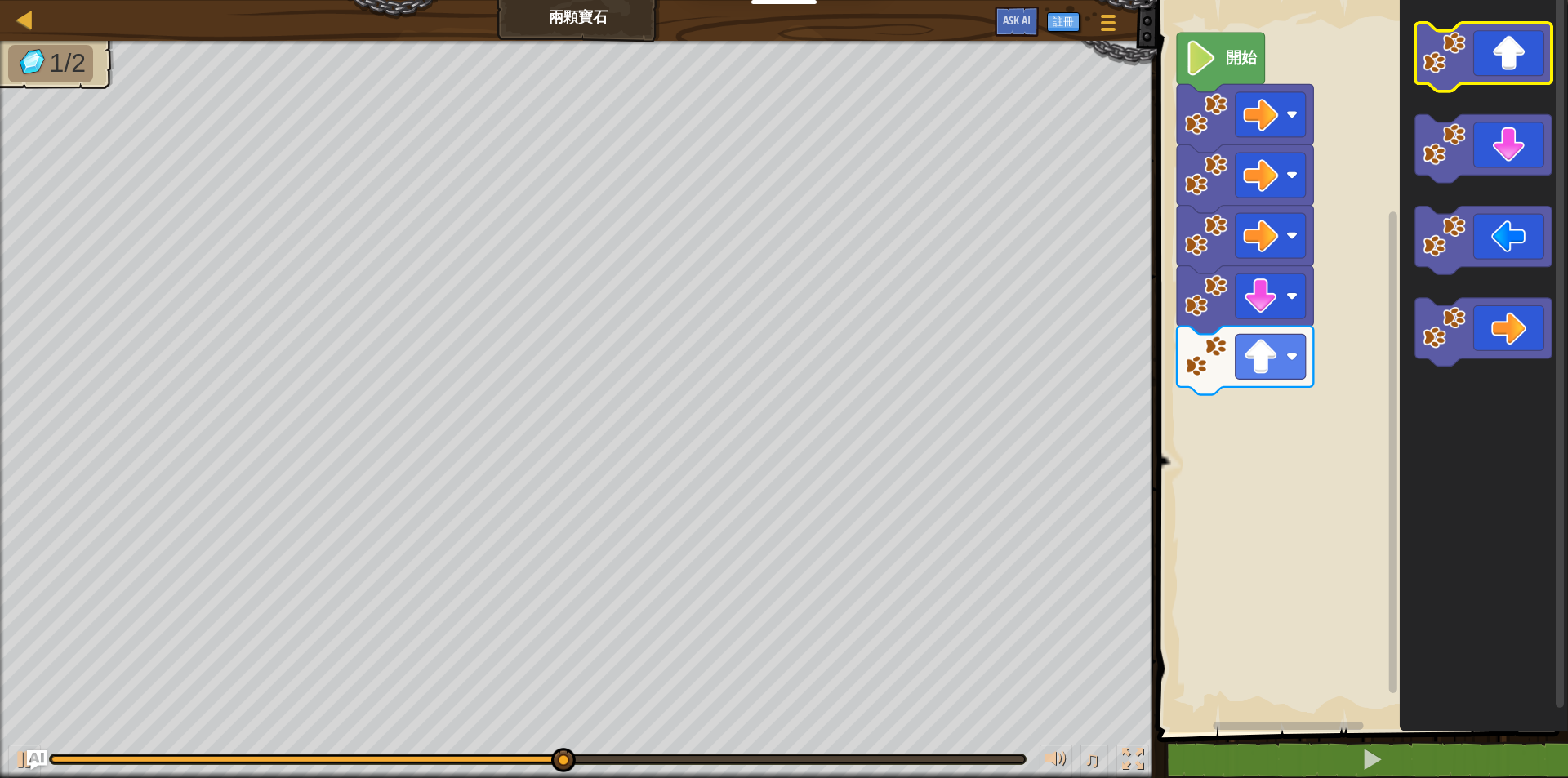
click at [1533, 74] on icon "Blockly工作區" at bounding box center [1482, 57] width 136 height 69
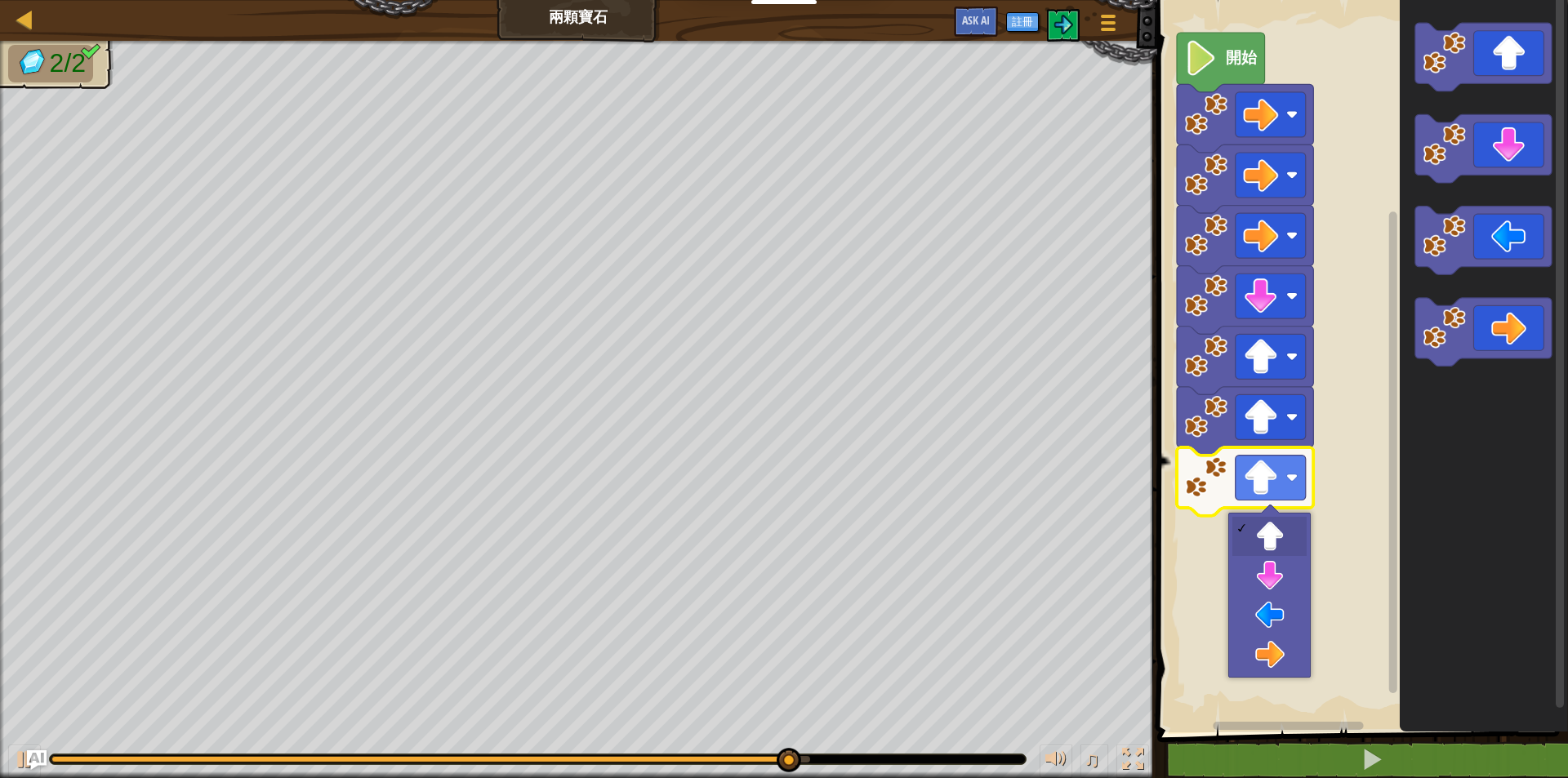
click at [1290, 0] on body "教育者 創建免費帳號 學校和地區解決方案 教師工具包預覽 標準對齊 效能研究 成功故事 專業發展 編程一小時 贈款與資金資源 請求演示或報價 父母 玩 Cod…" at bounding box center [784, 0] width 1568 height 0
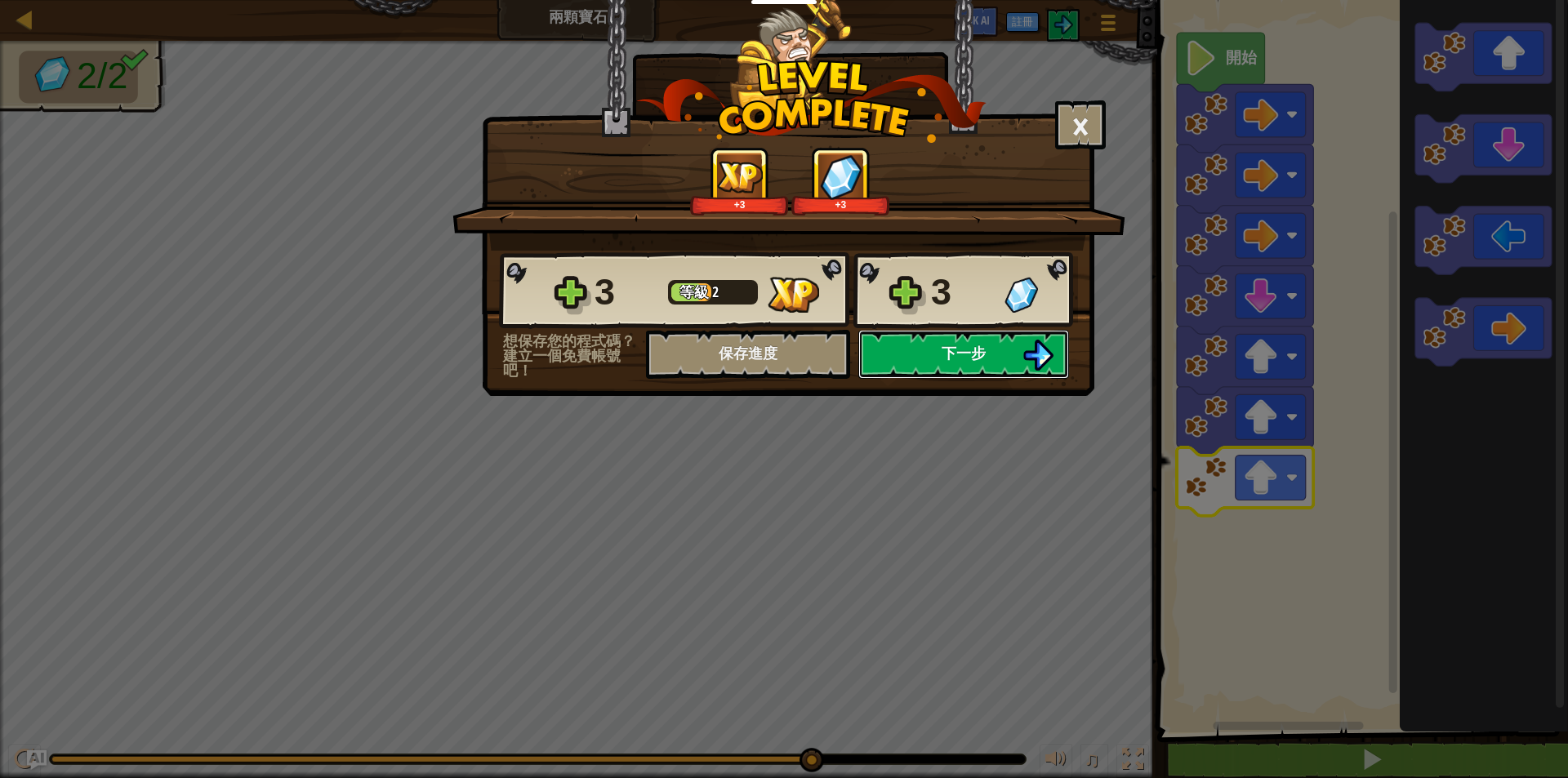
click at [980, 361] on span "下一步" at bounding box center [963, 353] width 44 height 20
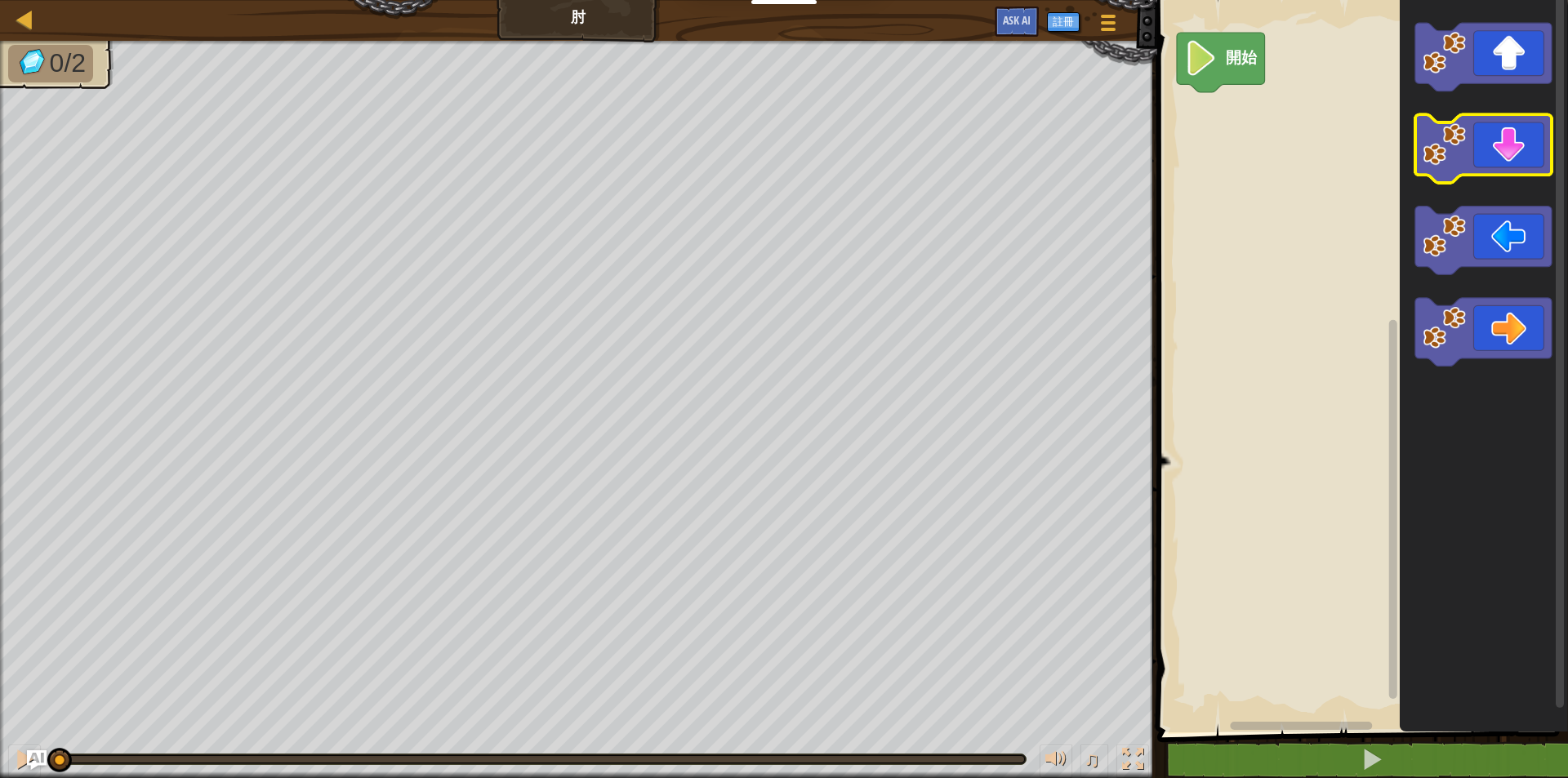
click at [1520, 162] on icon "Blockly工作區" at bounding box center [1482, 150] width 136 height 69
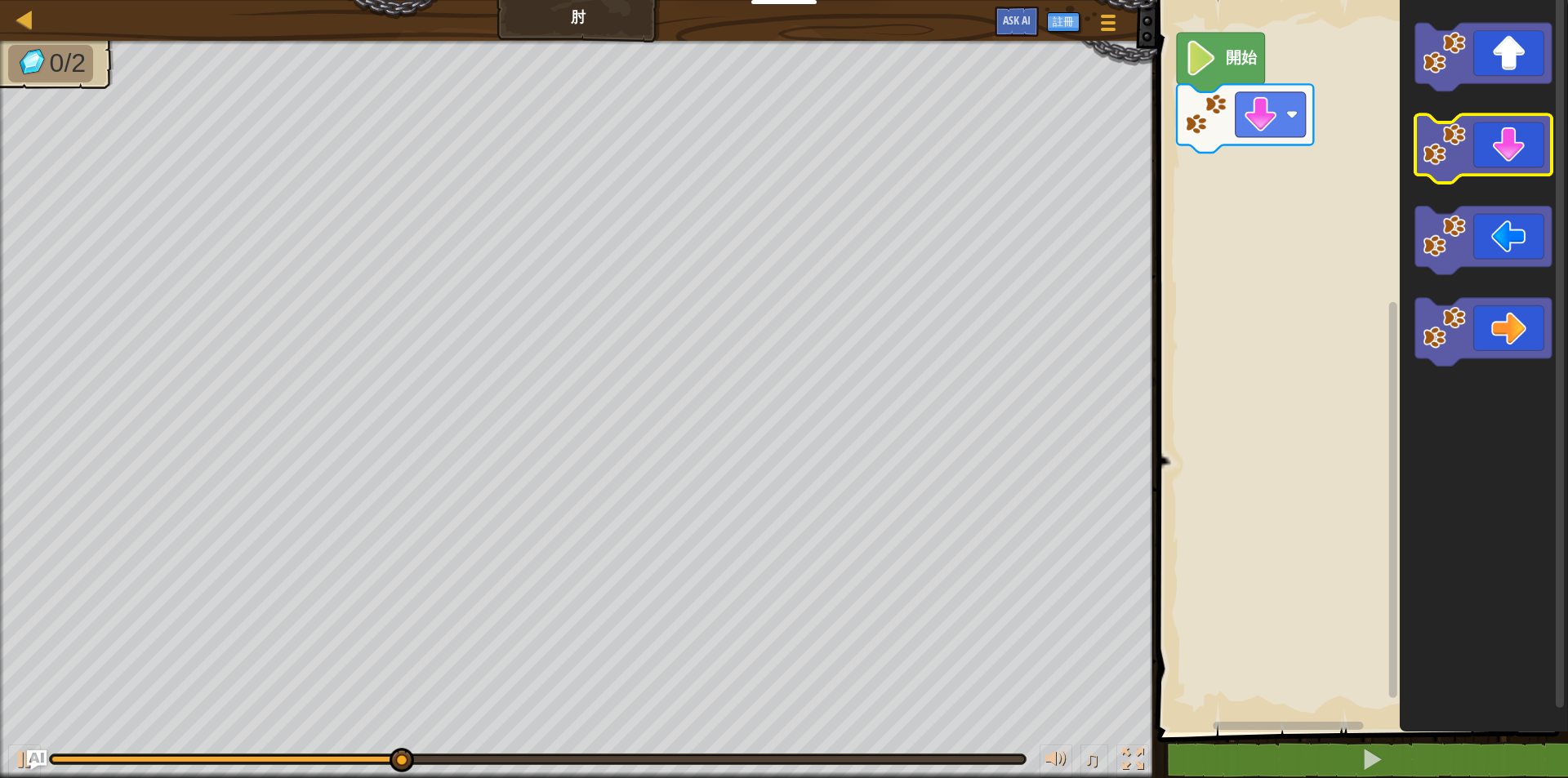
click at [1512, 161] on icon "Blockly工作區" at bounding box center [1482, 150] width 136 height 69
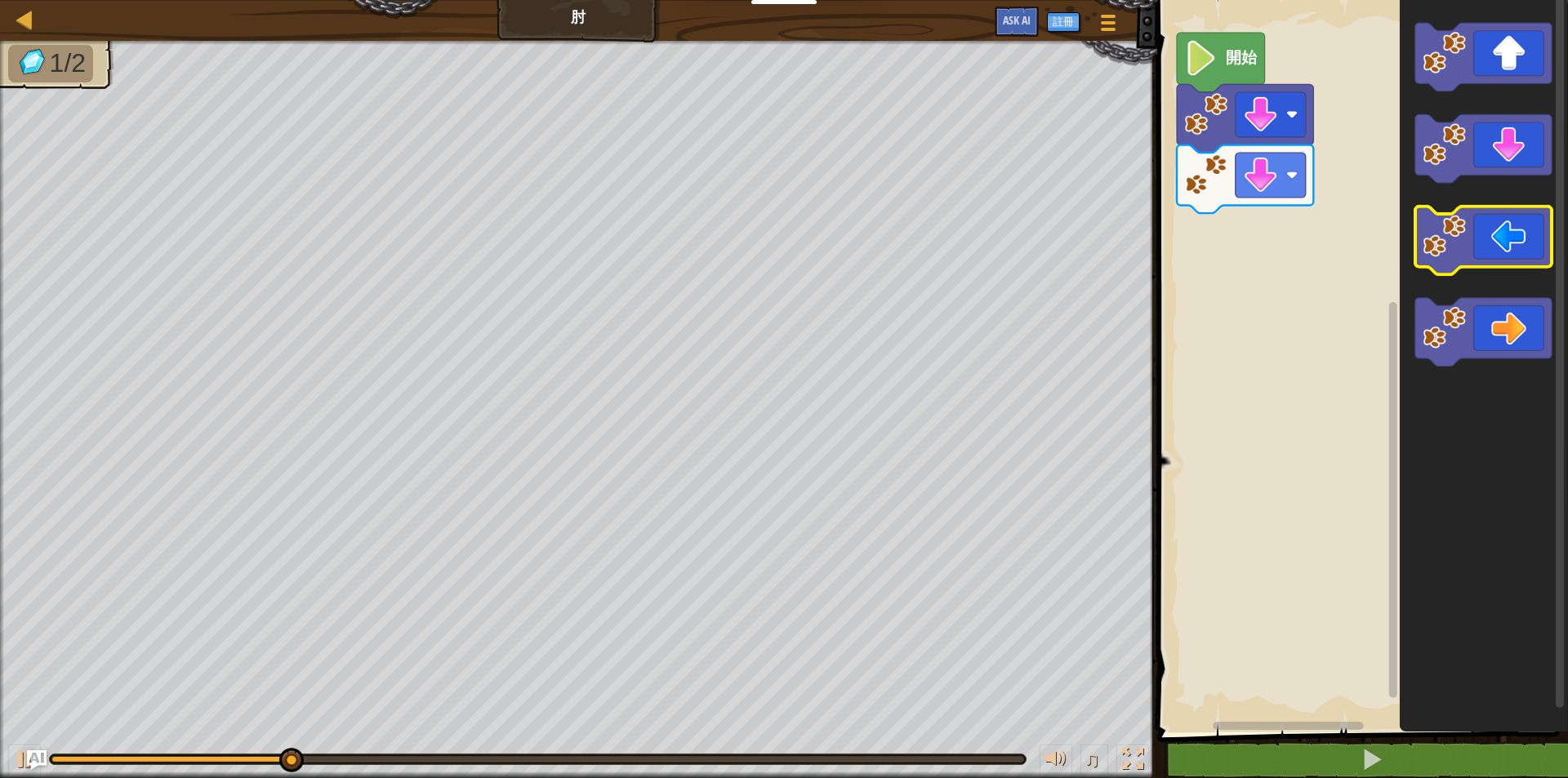
click at [1504, 265] on icon "Blockly工作區" at bounding box center [1482, 241] width 136 height 69
click at [1503, 265] on icon "Blockly工作區" at bounding box center [1482, 241] width 136 height 69
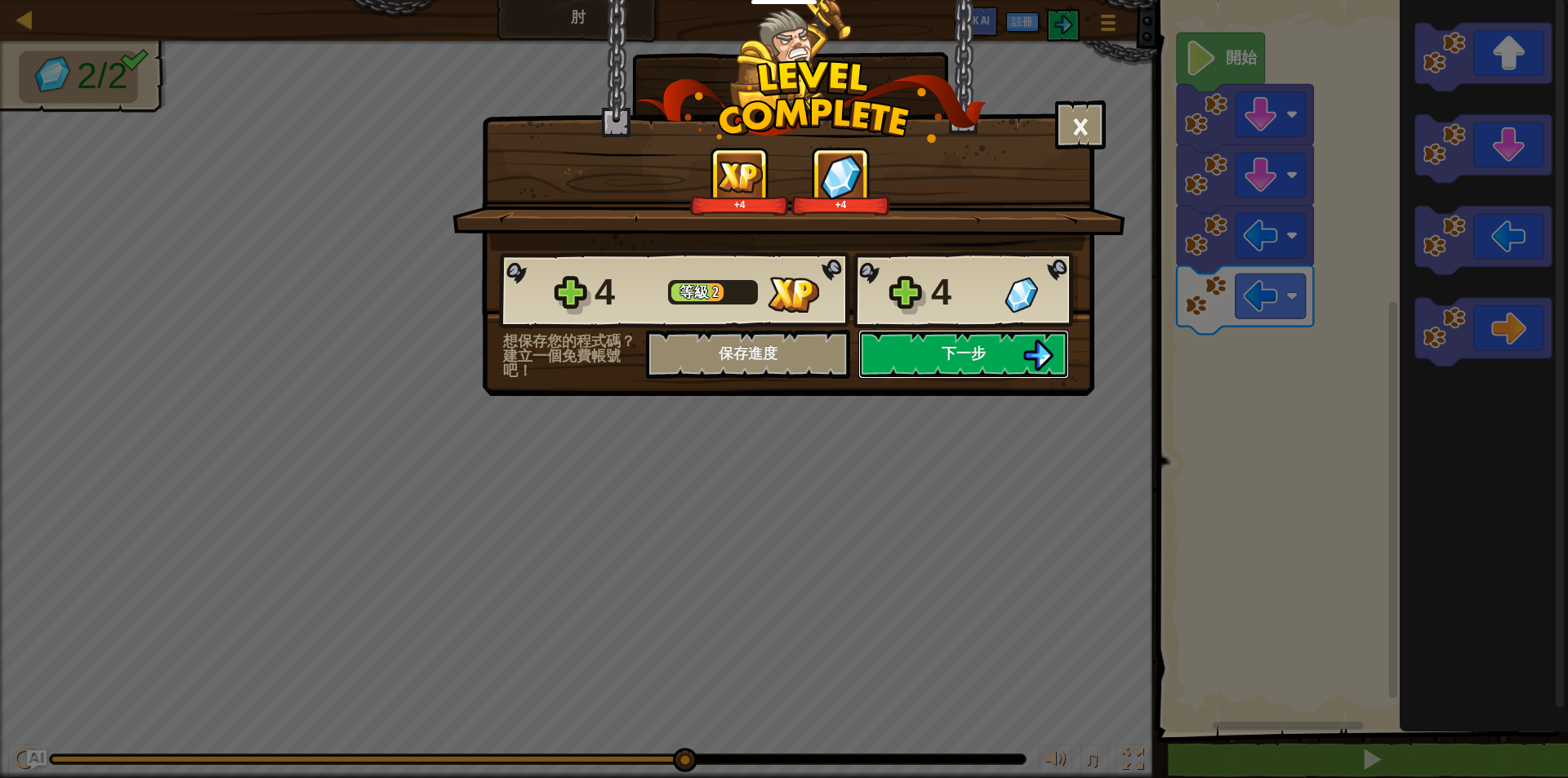
click at [1007, 334] on button "下一步" at bounding box center [964, 354] width 211 height 49
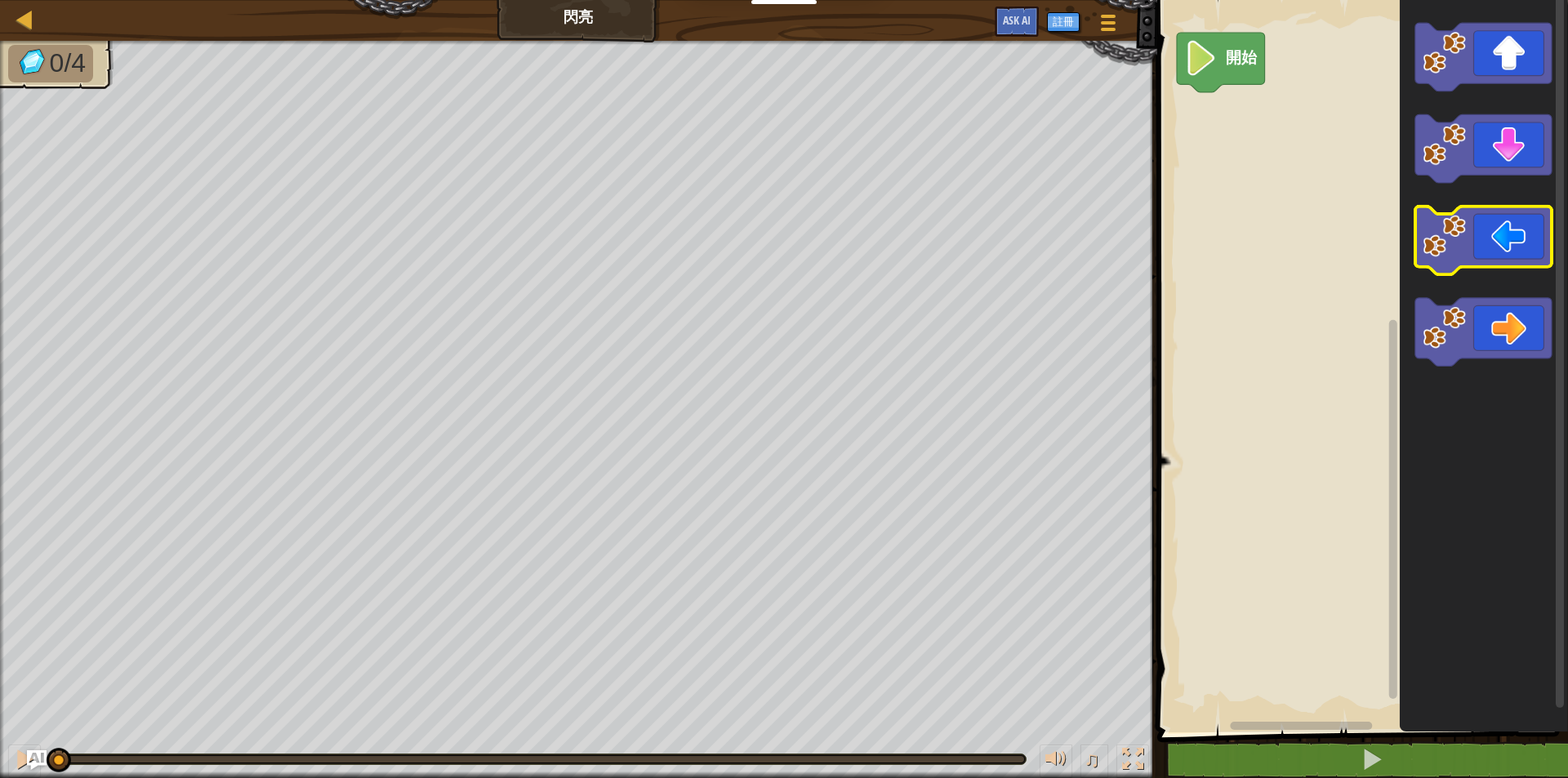
click at [1468, 254] on icon "Blockly工作區" at bounding box center [1482, 241] width 136 height 69
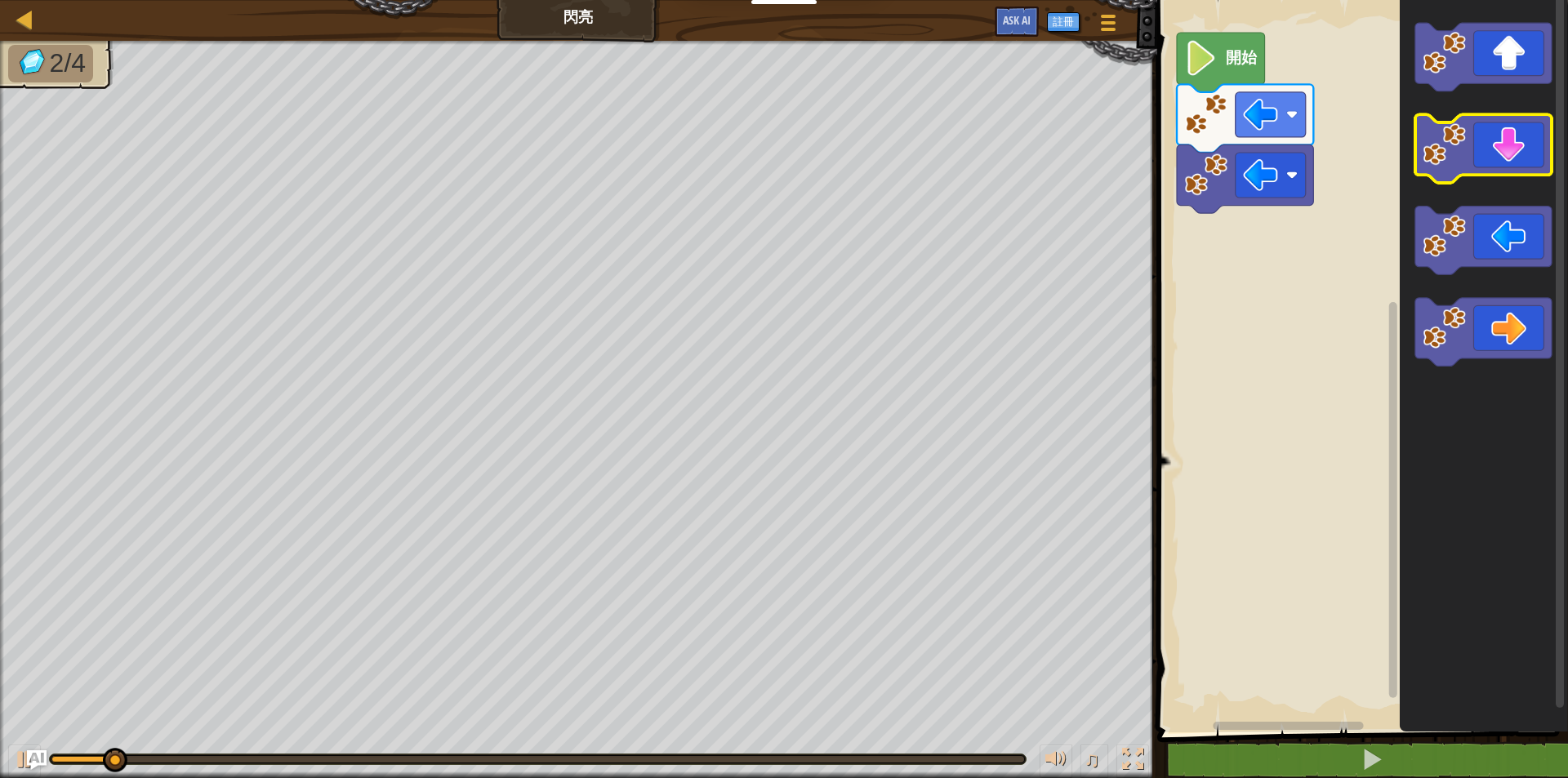
click at [1468, 172] on icon "Blockly工作區" at bounding box center [1482, 150] width 136 height 69
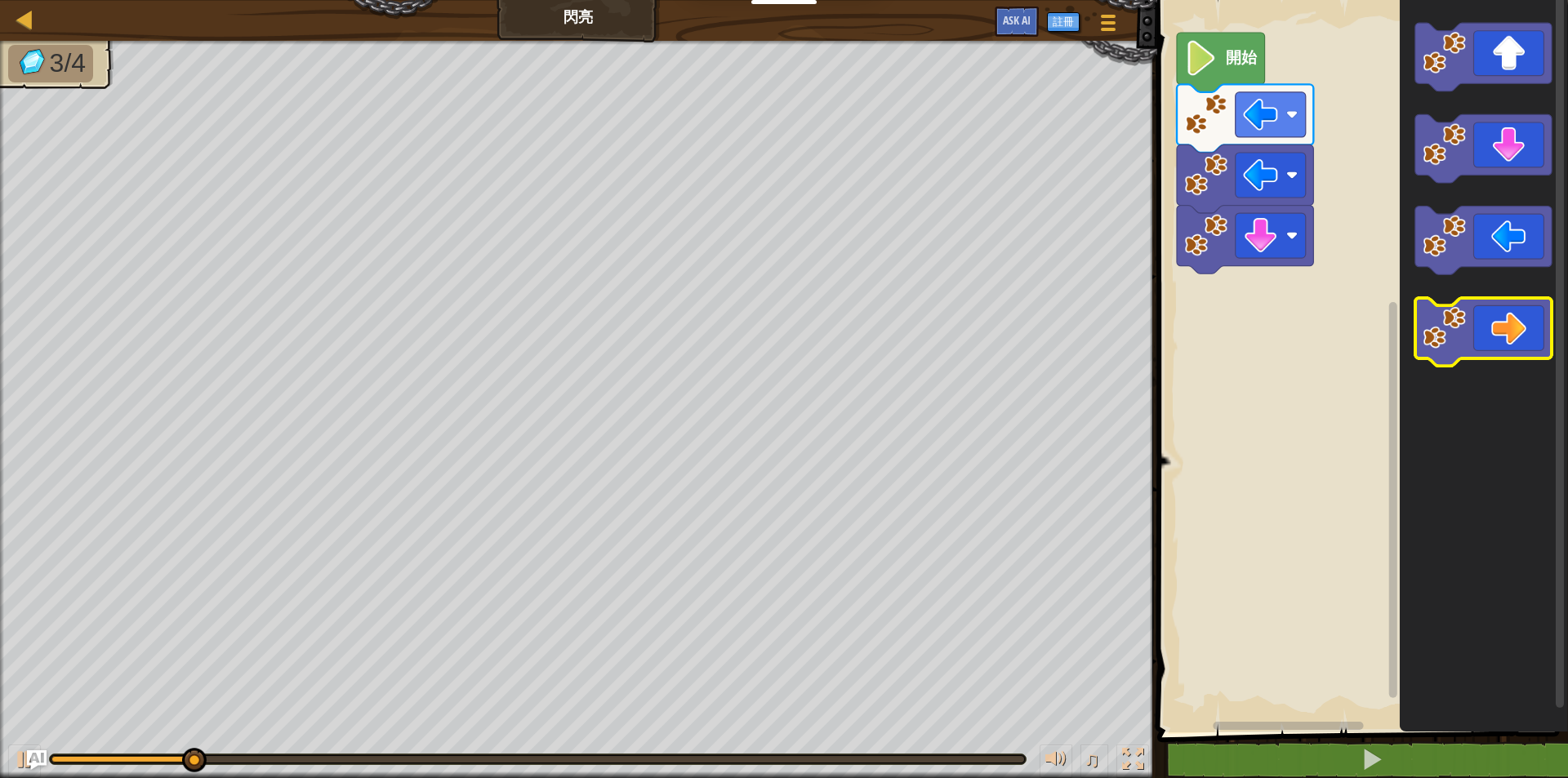
click at [1523, 336] on icon "Blockly工作區" at bounding box center [1482, 332] width 136 height 69
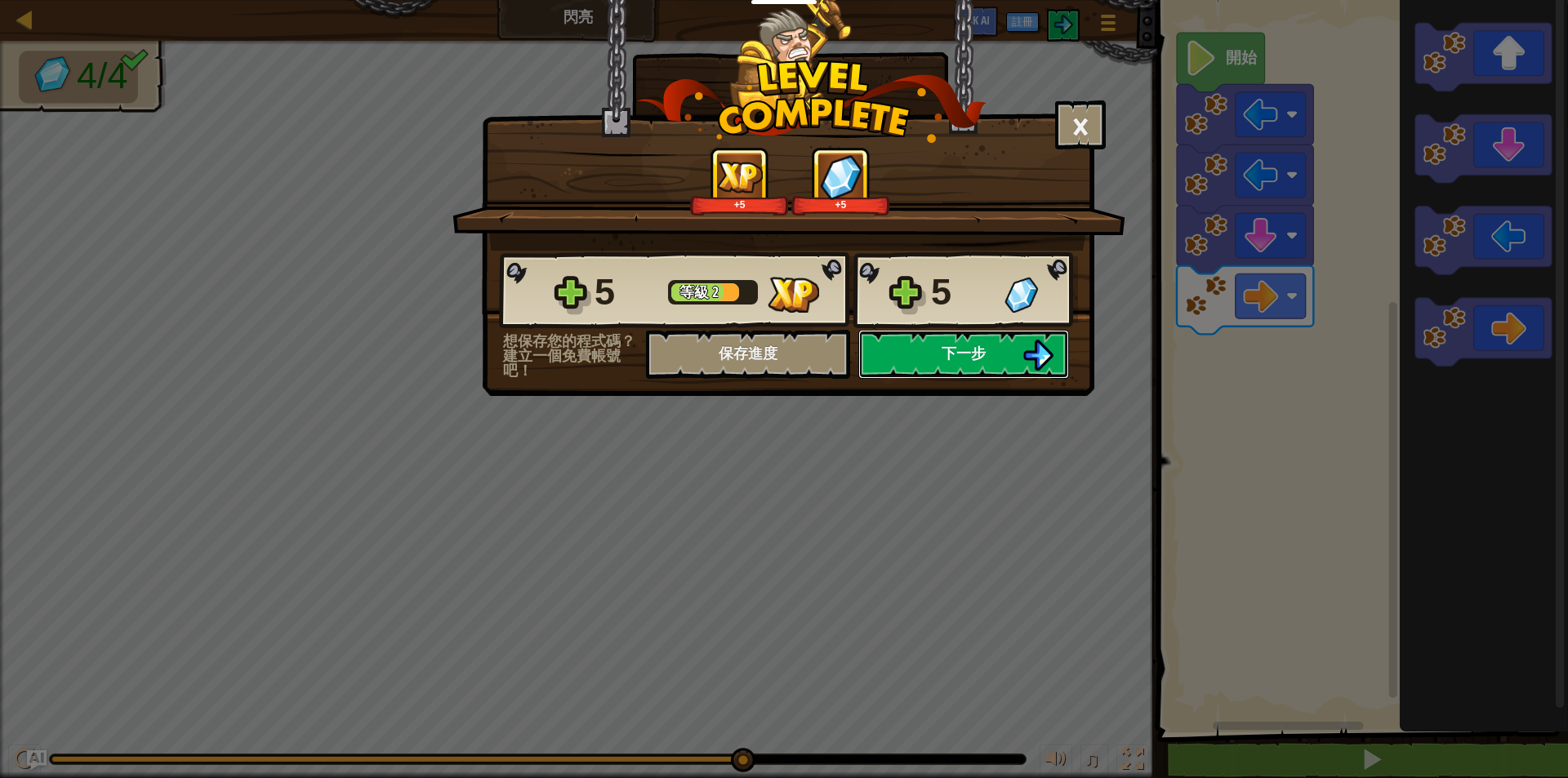
click at [1016, 373] on button "下一步" at bounding box center [964, 354] width 211 height 49
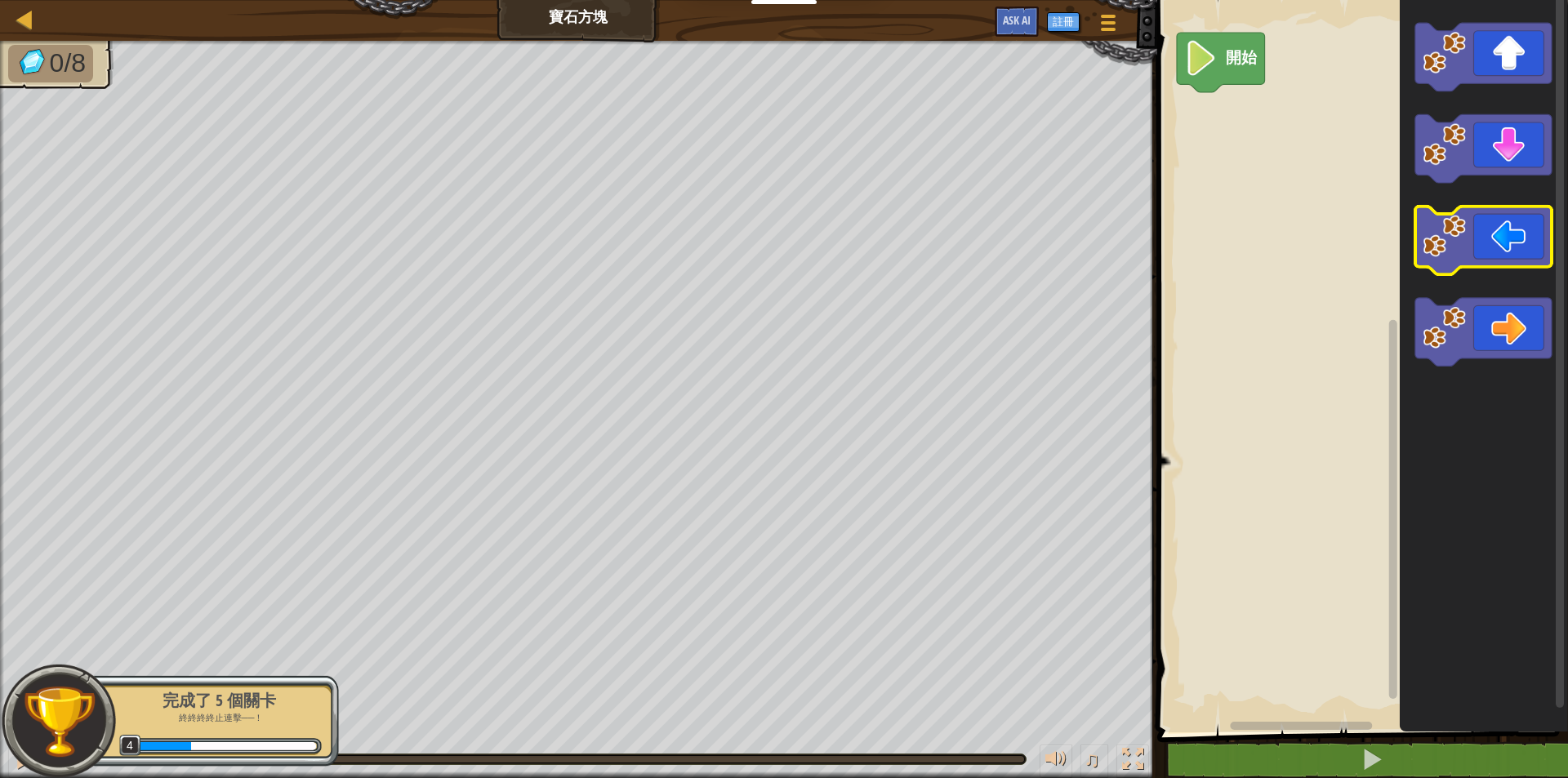
click at [1508, 254] on icon "Blockly工作區" at bounding box center [1482, 241] width 136 height 69
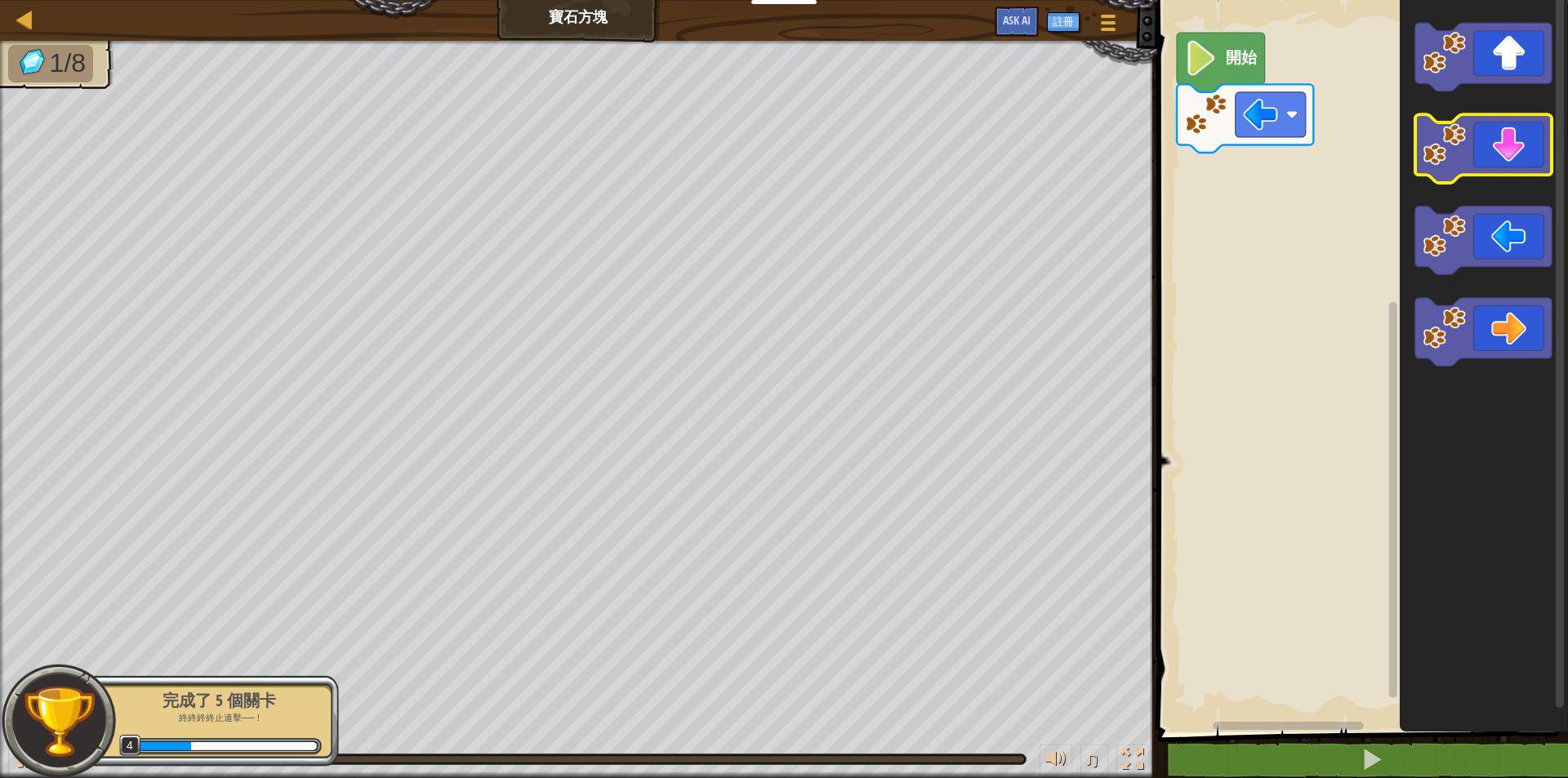
click at [1488, 143] on icon "Blockly工作區" at bounding box center [1482, 150] width 136 height 69
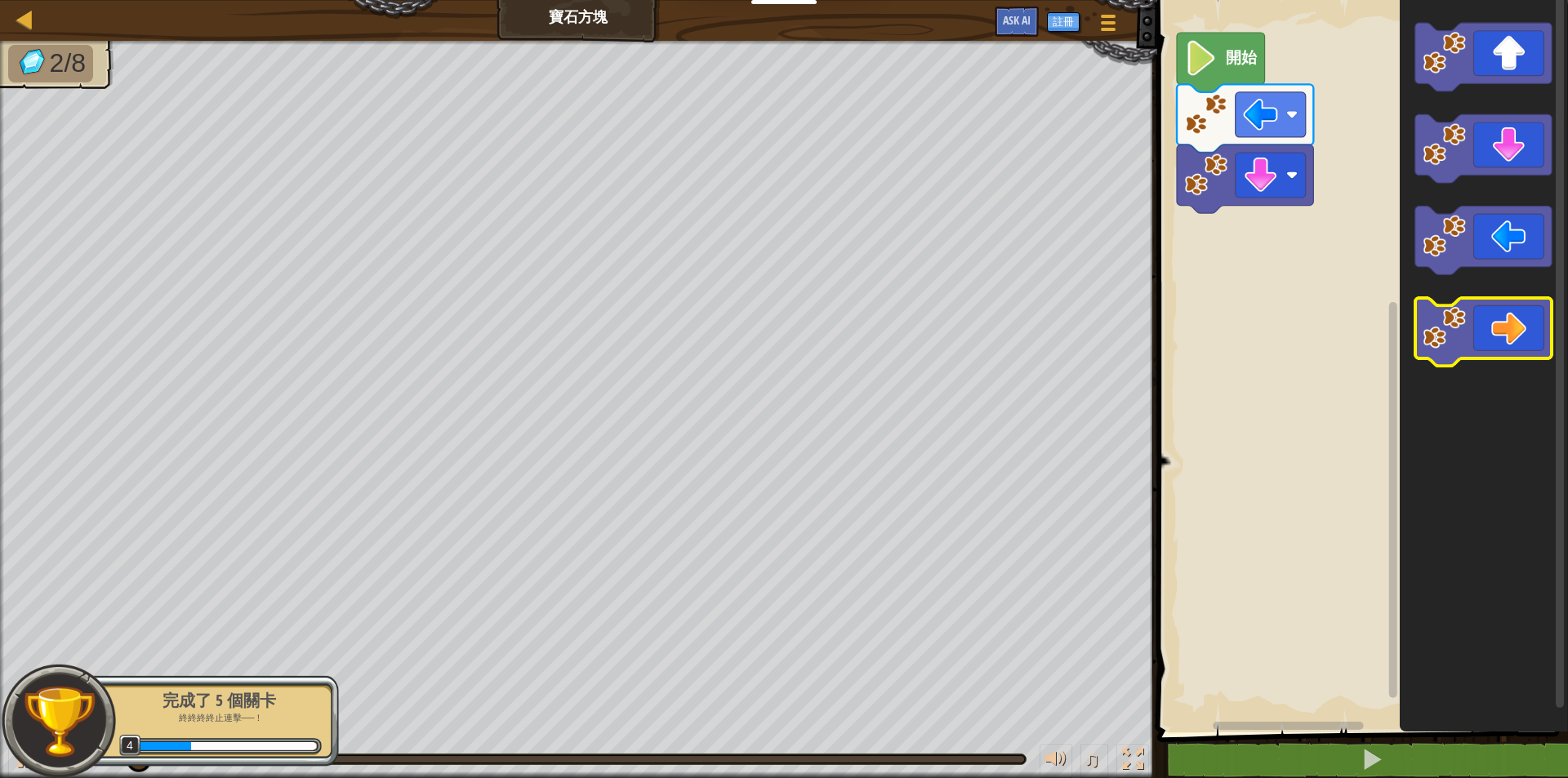
click at [1490, 341] on icon "Blockly工作區" at bounding box center [1482, 332] width 136 height 69
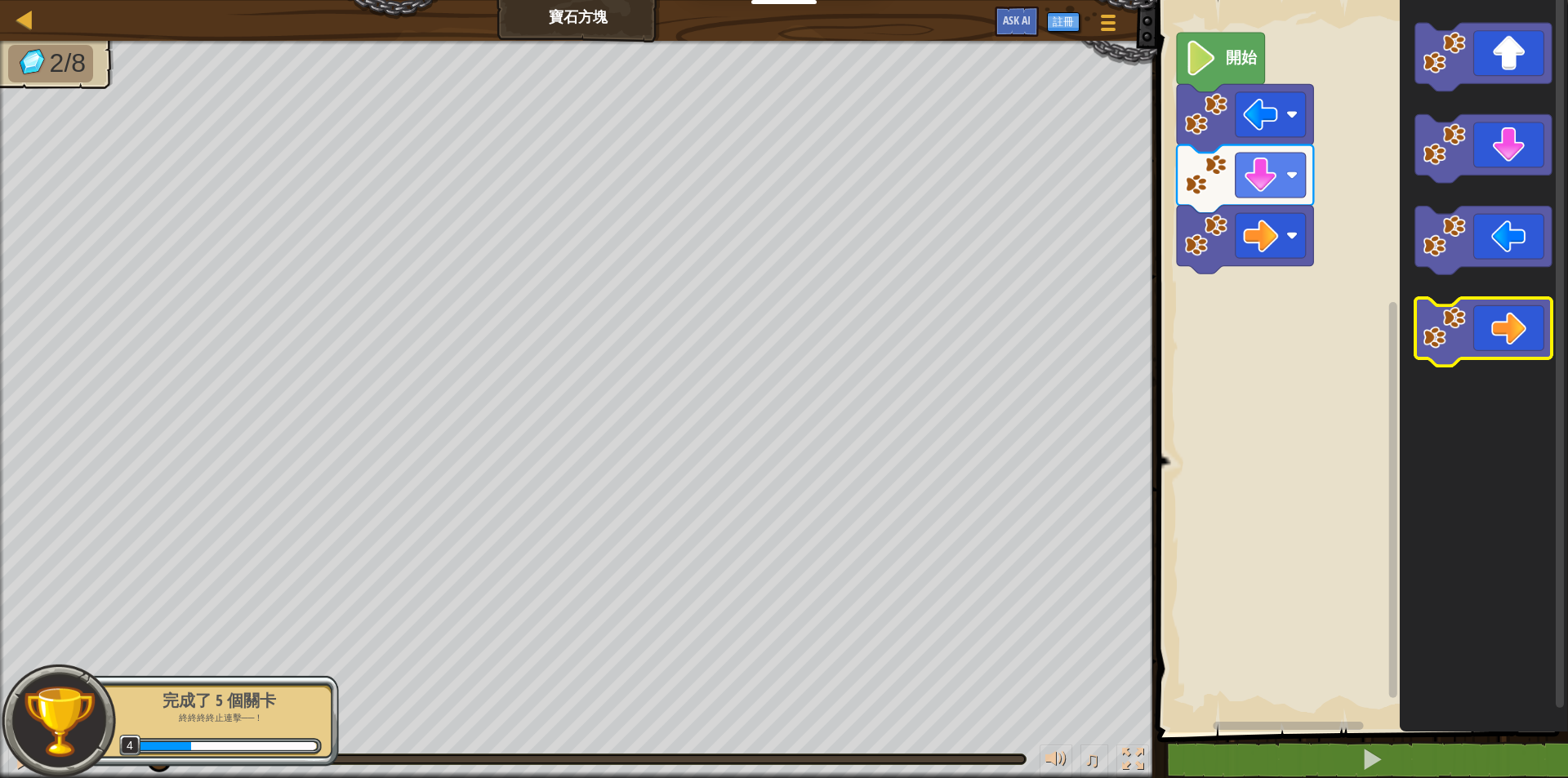
click at [1489, 339] on icon "Blockly工作區" at bounding box center [1482, 332] width 136 height 69
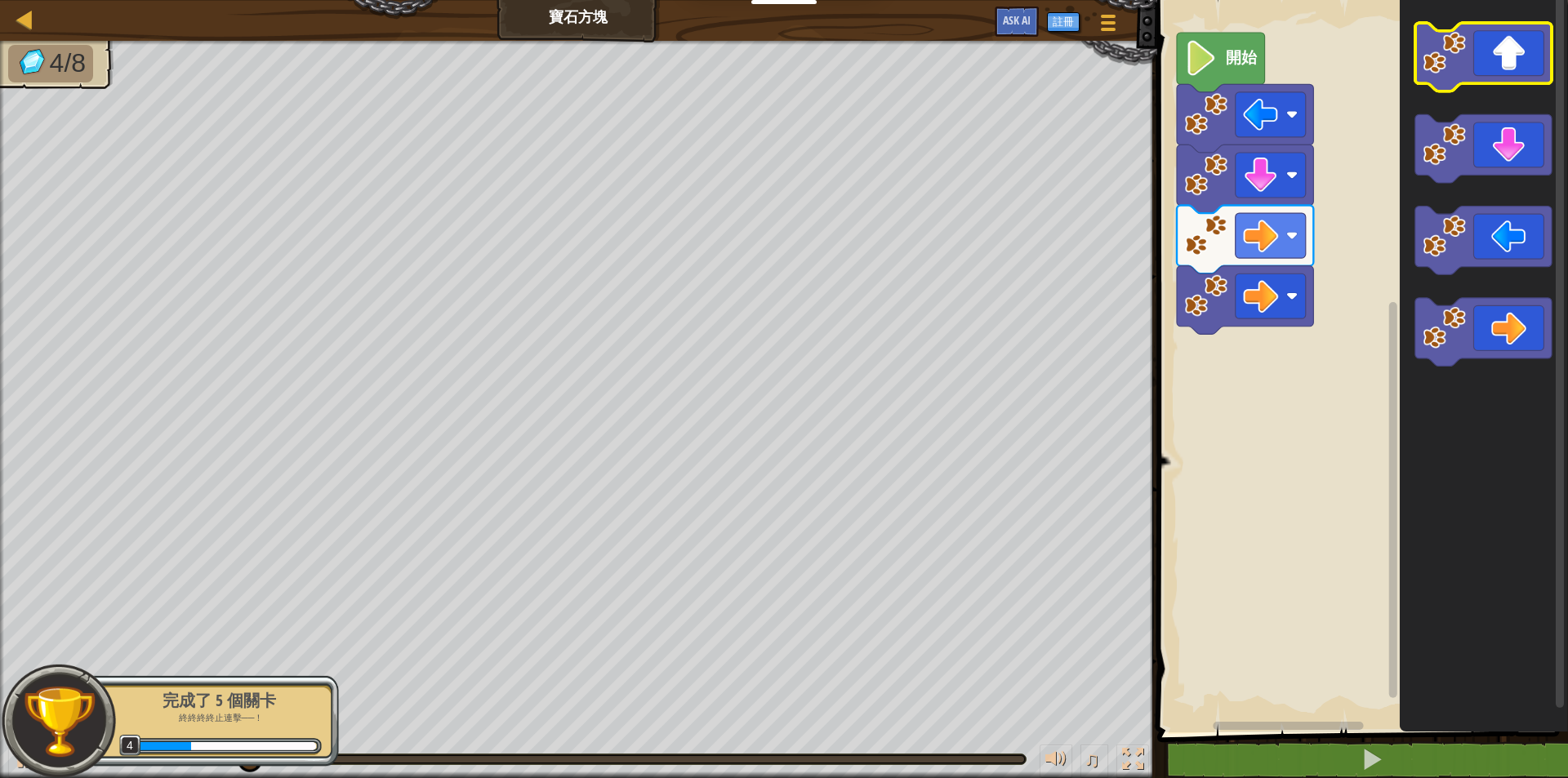
click at [1540, 42] on icon "Blockly工作區" at bounding box center [1482, 57] width 136 height 69
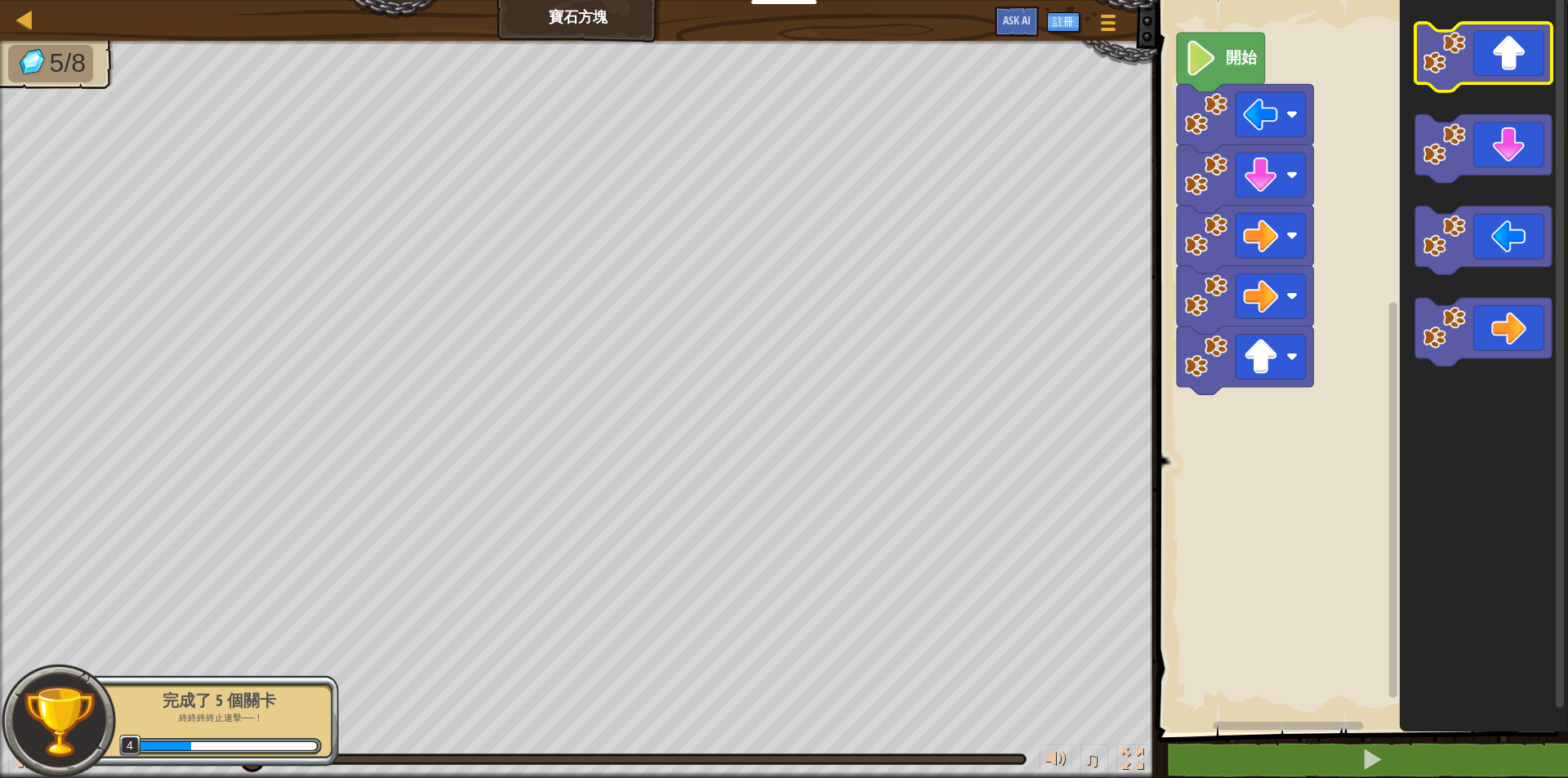
click at [1540, 43] on icon "Blockly工作區" at bounding box center [1482, 57] width 136 height 69
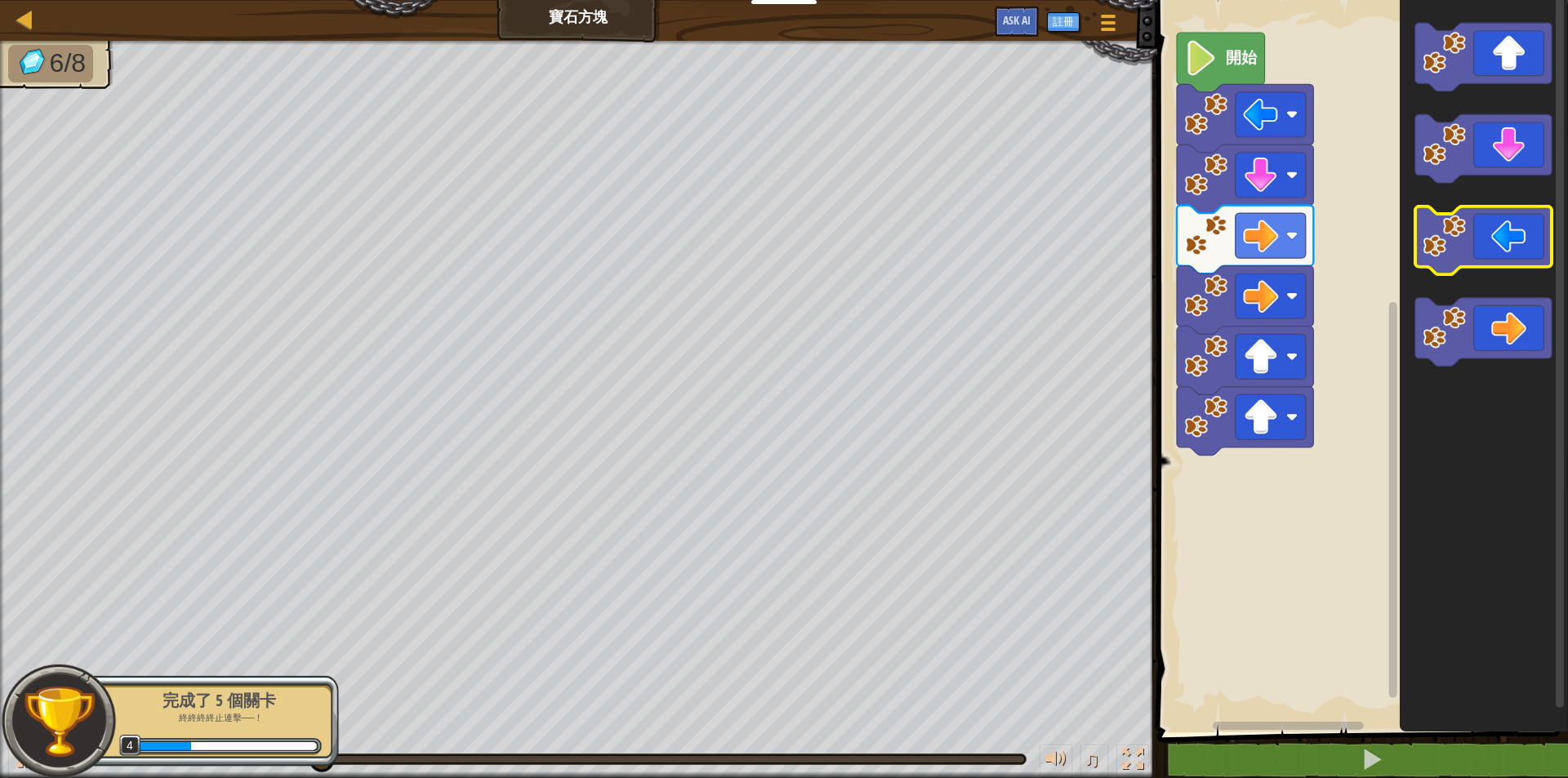
click at [1505, 236] on icon "Blockly工作區" at bounding box center [1482, 241] width 136 height 69
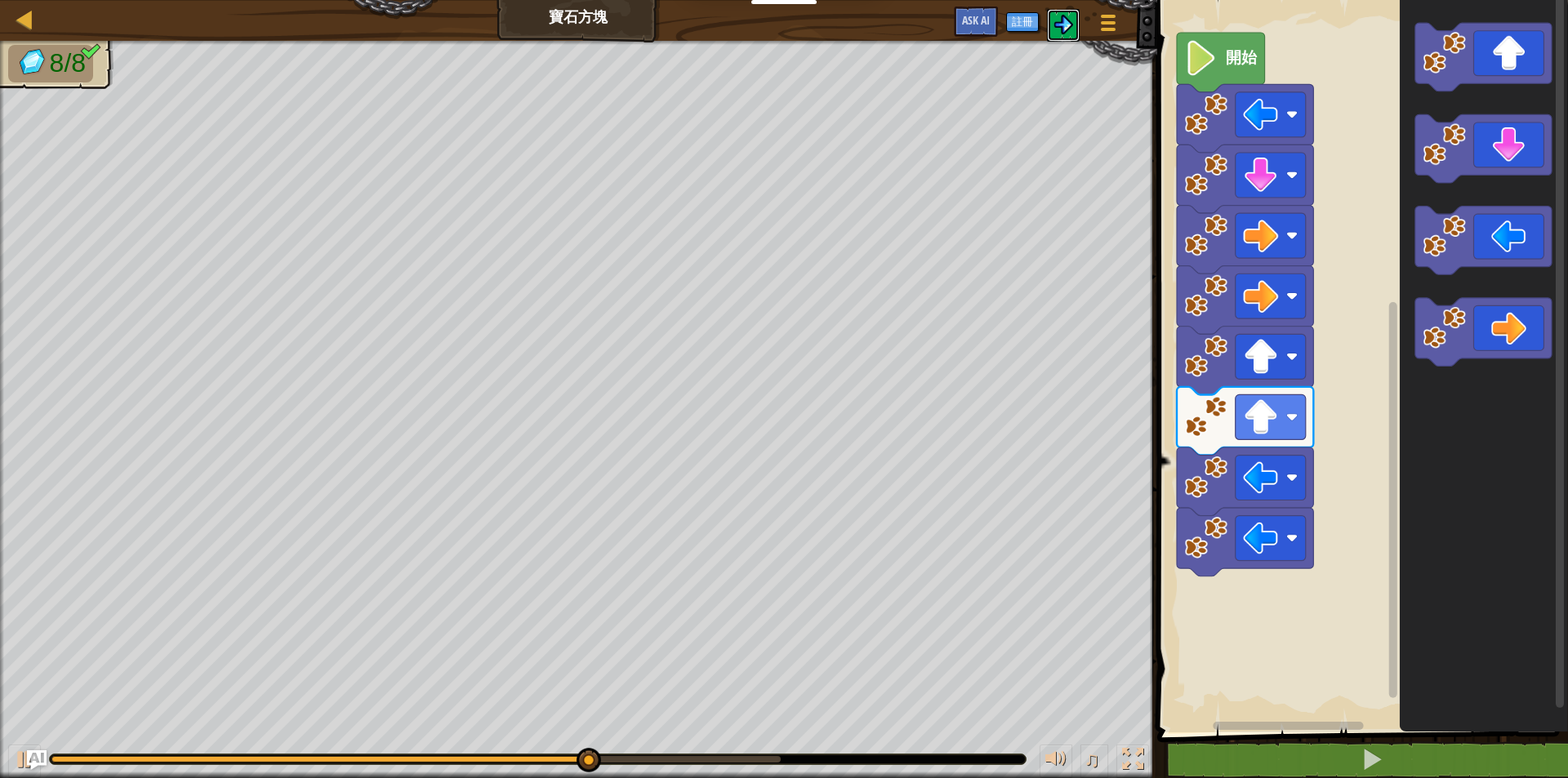
click at [1060, 11] on button at bounding box center [1063, 25] width 33 height 33
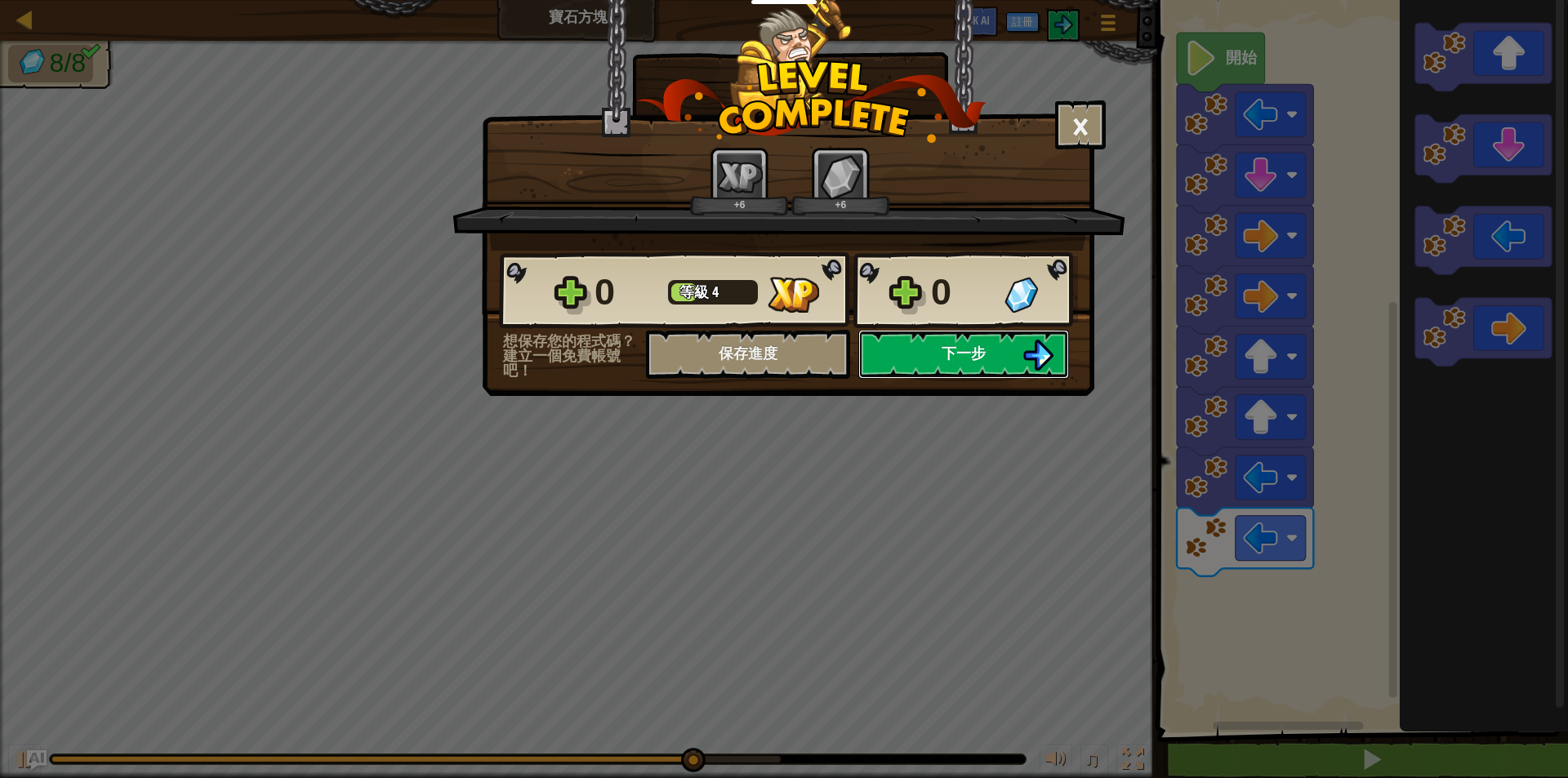
click at [1026, 361] on img at bounding box center [1038, 355] width 31 height 31
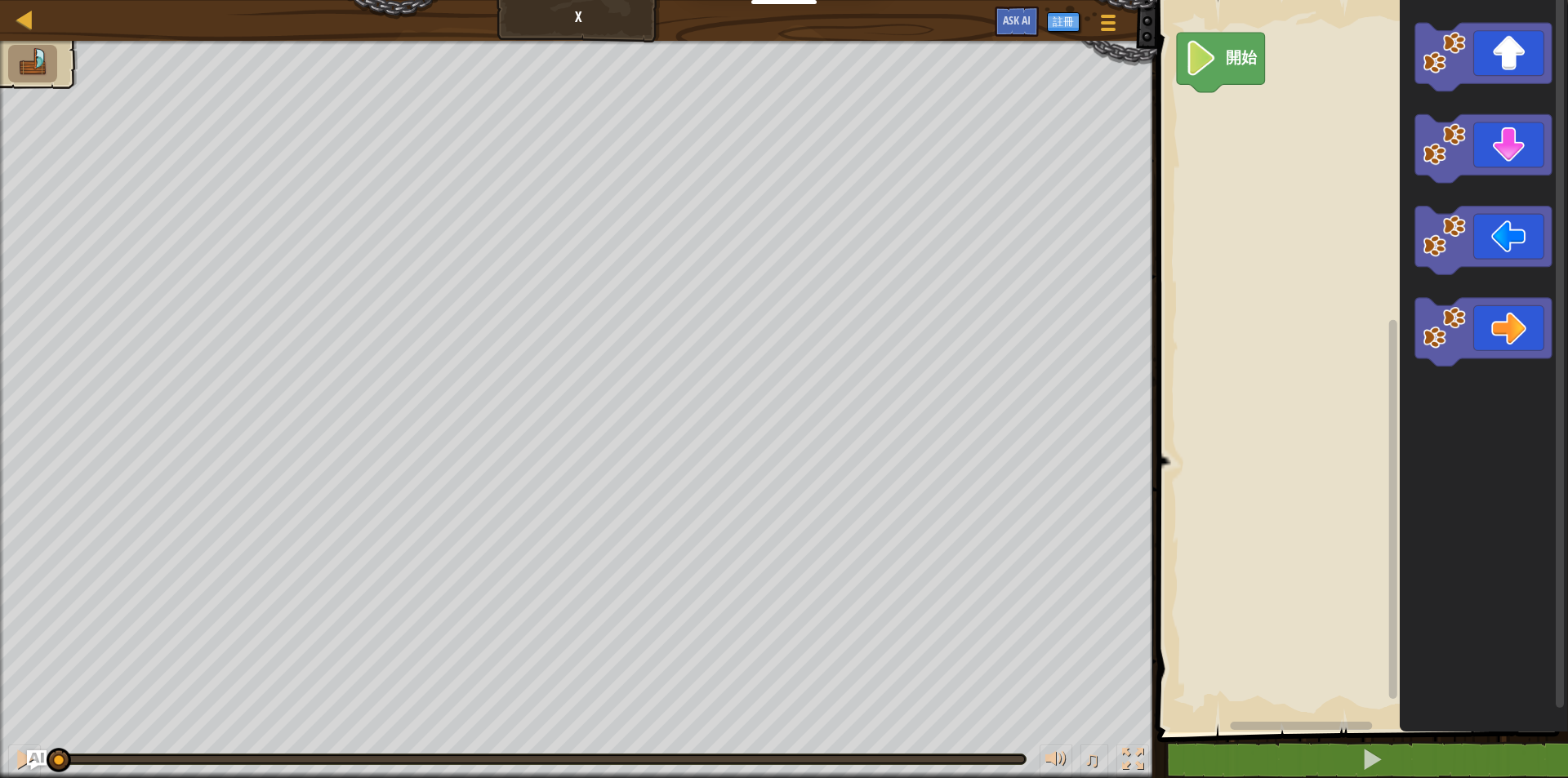
click at [1523, 100] on icon "Blockly工作區" at bounding box center [1483, 361] width 168 height 740
click at [1523, 87] on rect "Blockly工作區" at bounding box center [1482, 57] width 136 height 69
click at [1514, 73] on icon "Blockly工作區" at bounding box center [1482, 57] width 136 height 69
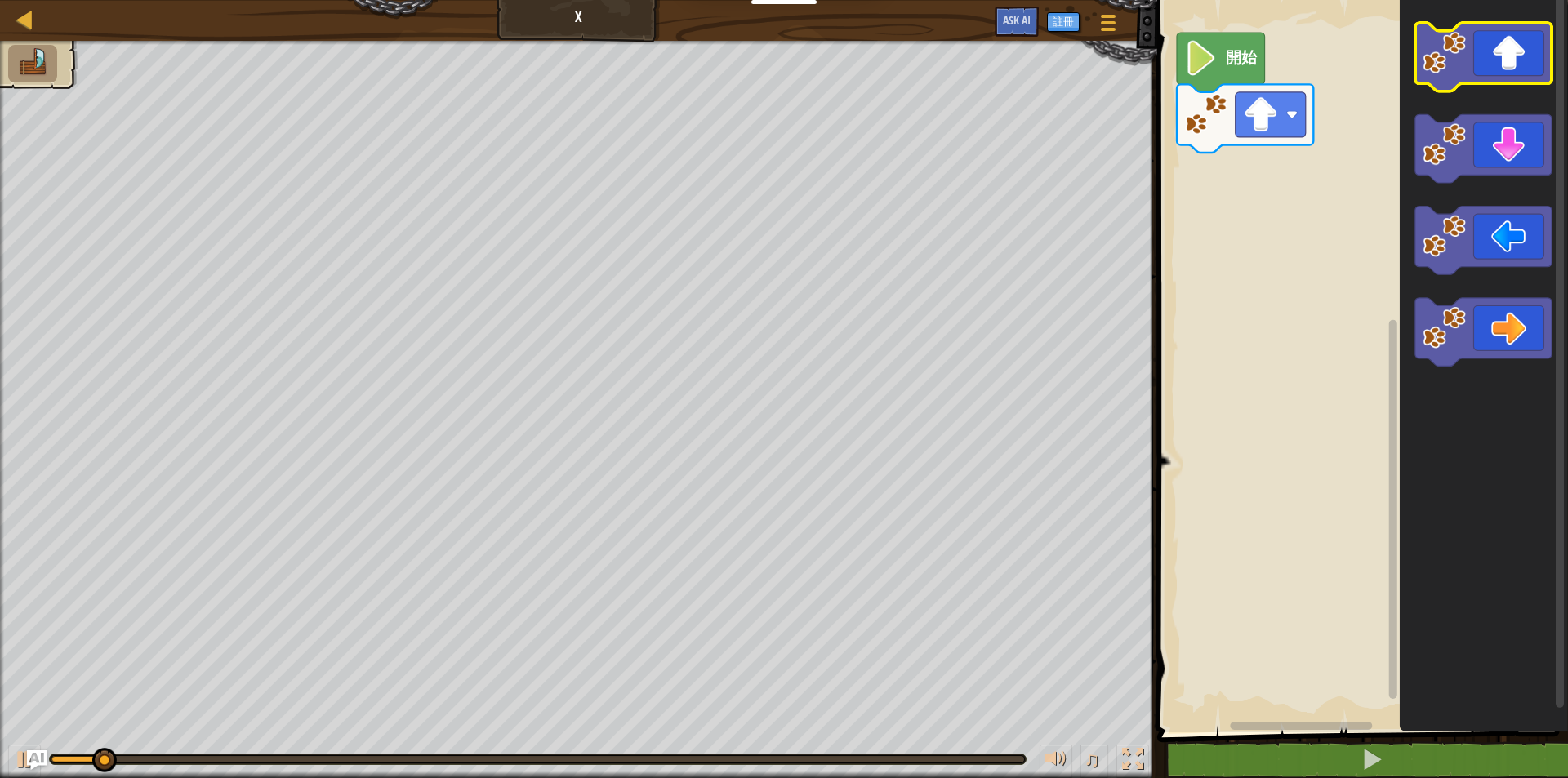
click at [1512, 72] on icon "Blockly工作區" at bounding box center [1482, 57] width 136 height 69
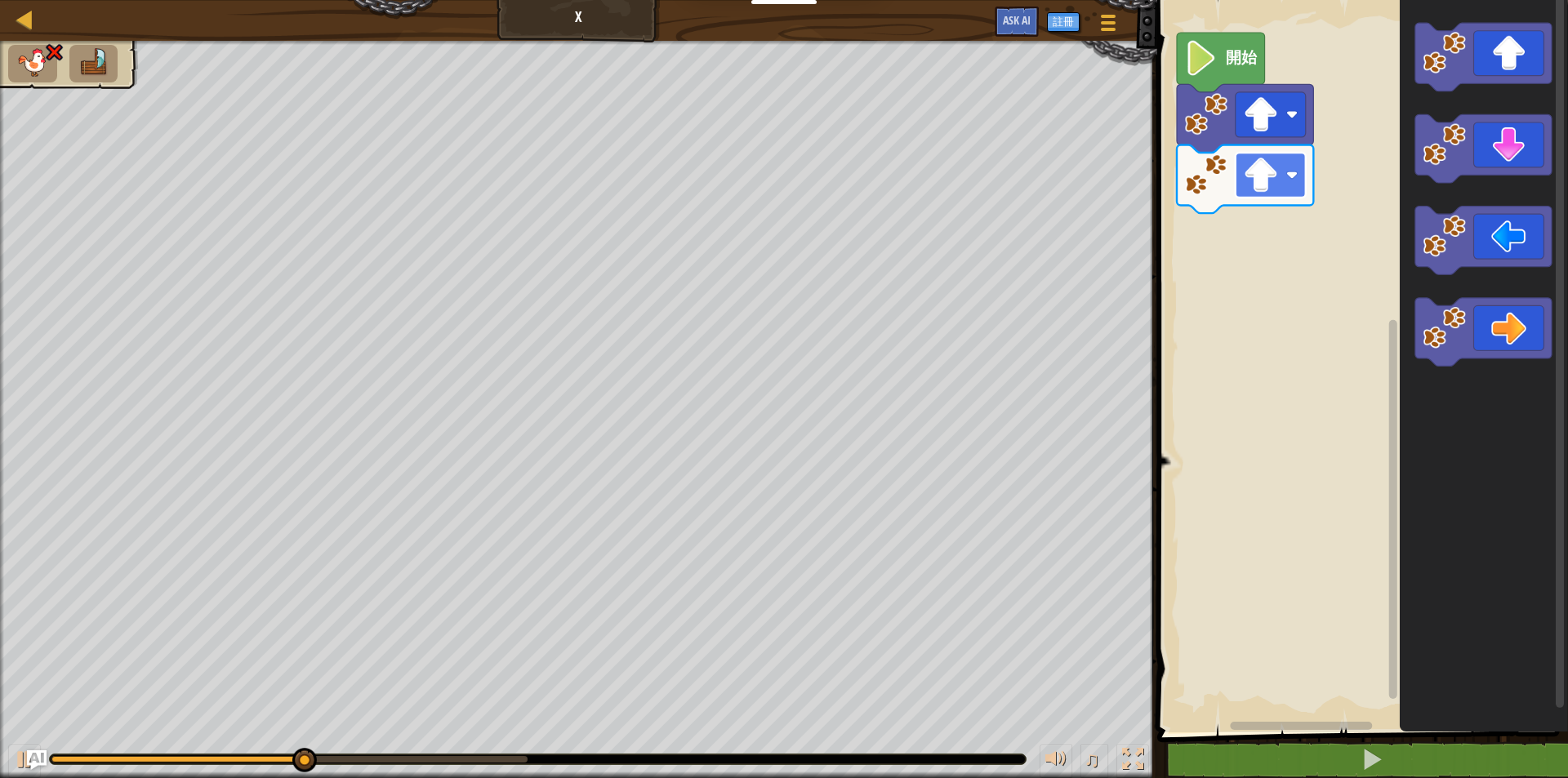
click at [1270, 187] on image "Blockly工作區" at bounding box center [1260, 175] width 35 height 35
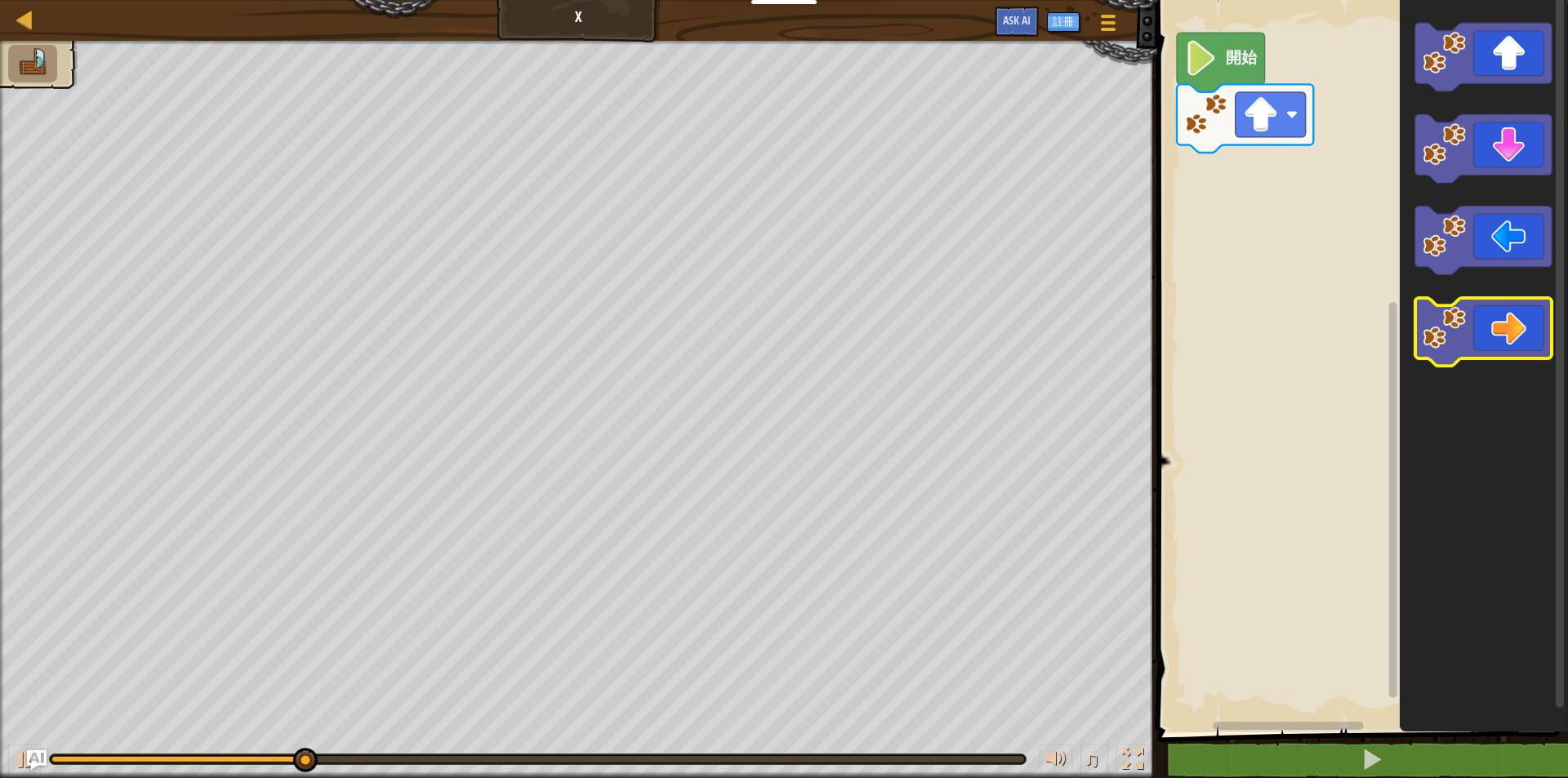
click at [1514, 318] on icon "Blockly工作區" at bounding box center [1482, 332] width 136 height 69
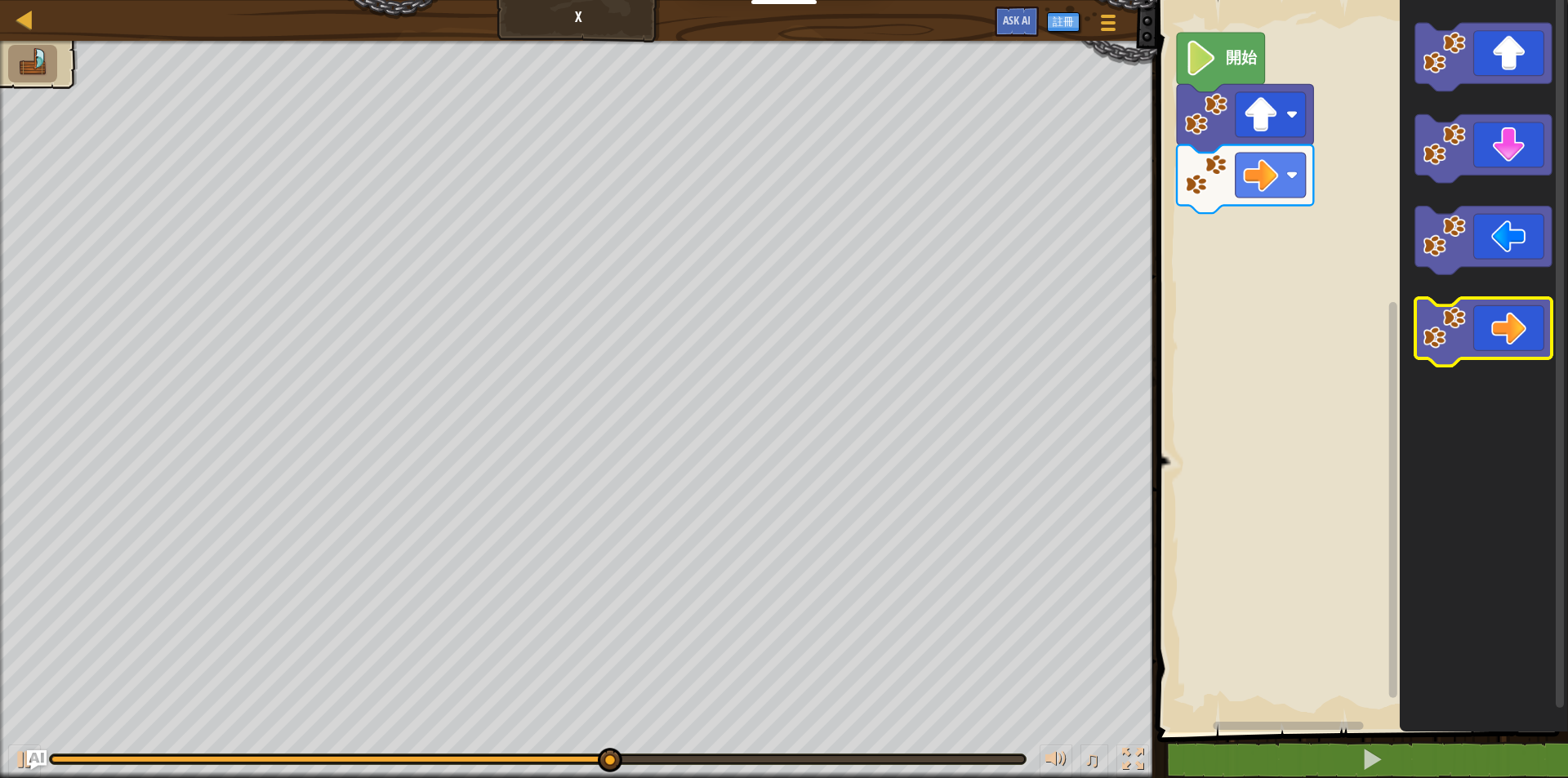
click at [1493, 348] on icon "Blockly工作區" at bounding box center [1482, 332] width 136 height 69
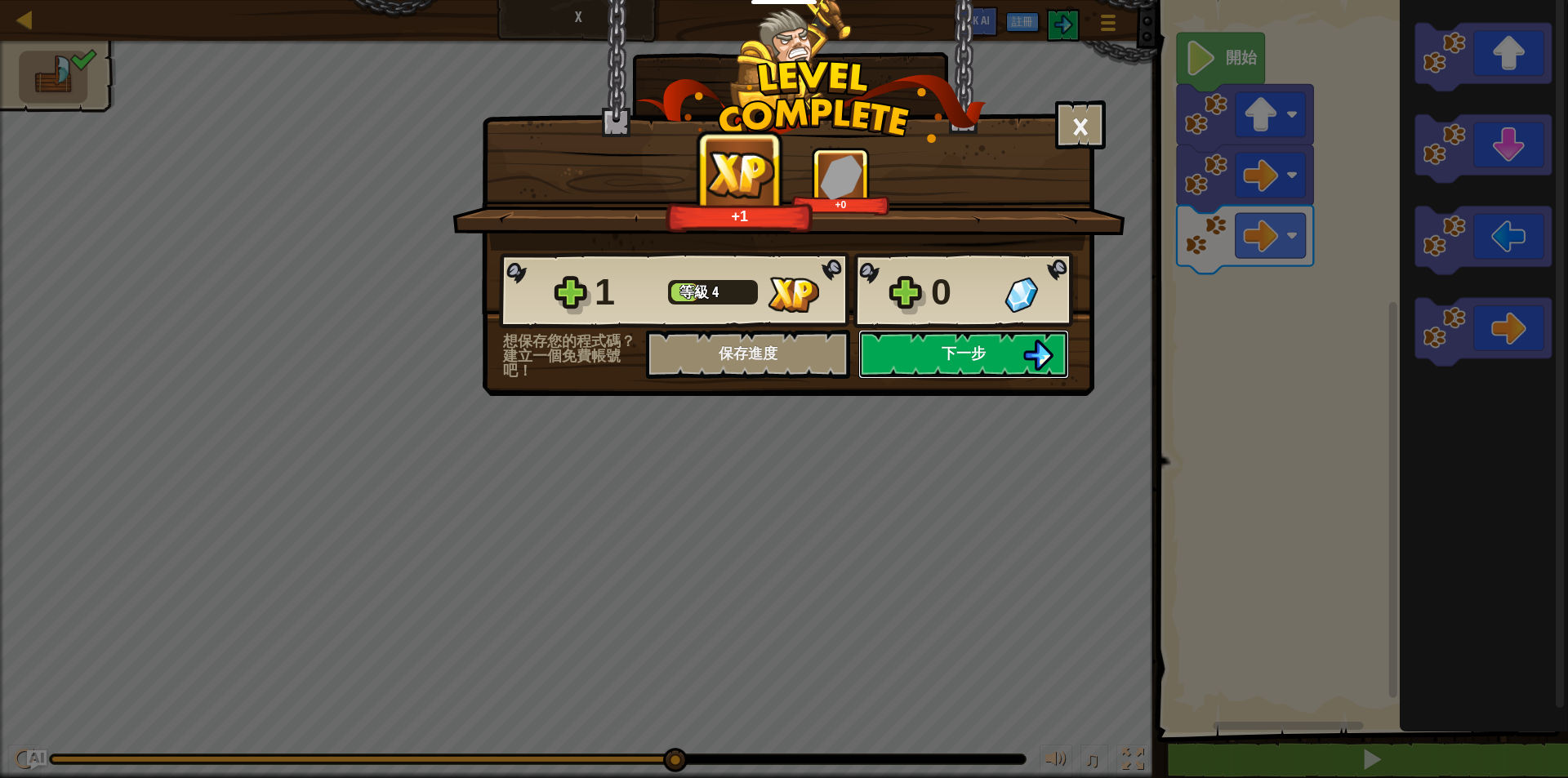
click at [951, 371] on button "下一步" at bounding box center [964, 354] width 211 height 49
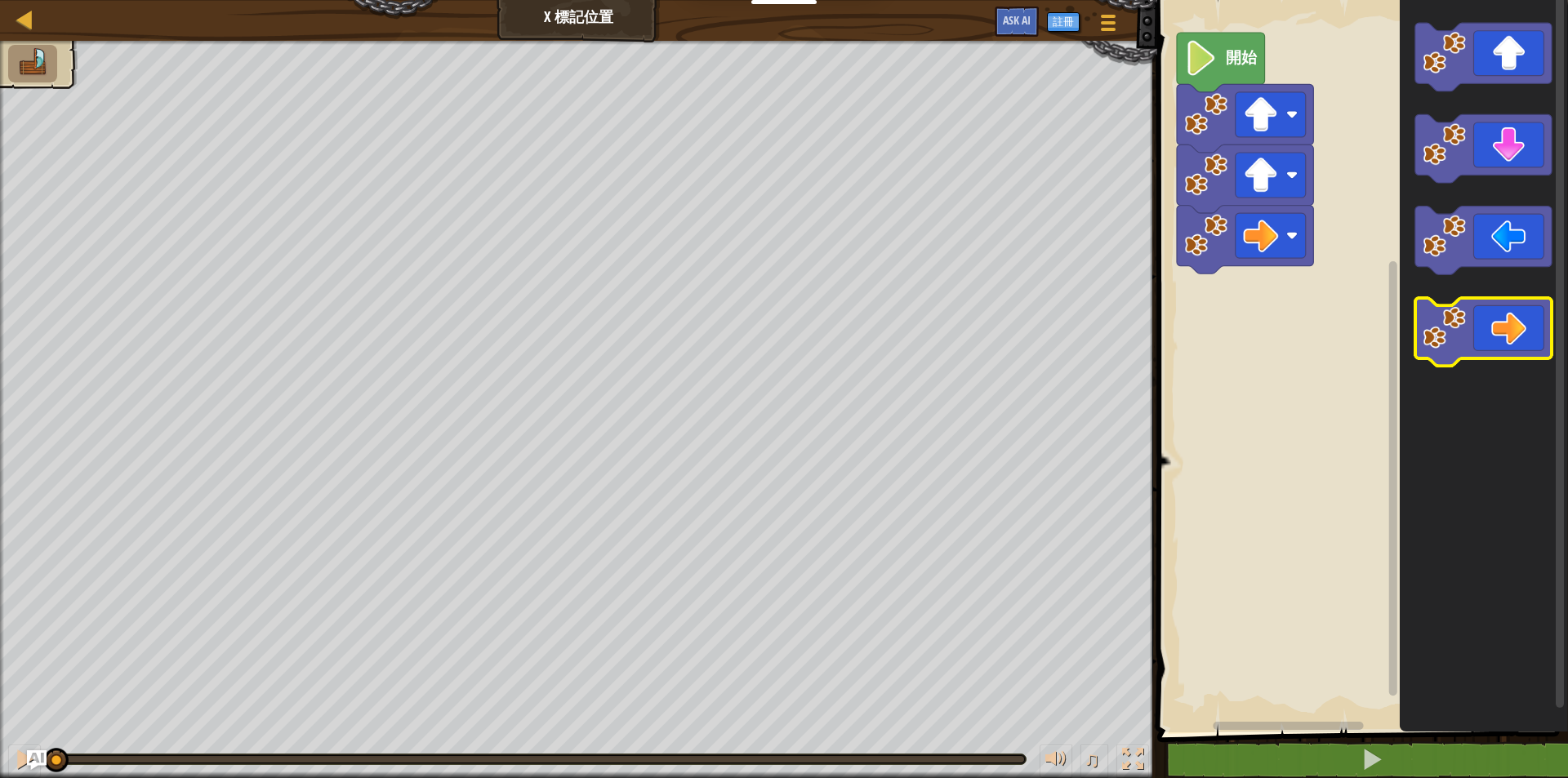
click at [1497, 315] on icon "Blockly工作區" at bounding box center [1482, 332] width 136 height 69
click at [1496, 315] on icon "Blockly工作區" at bounding box center [1482, 332] width 136 height 69
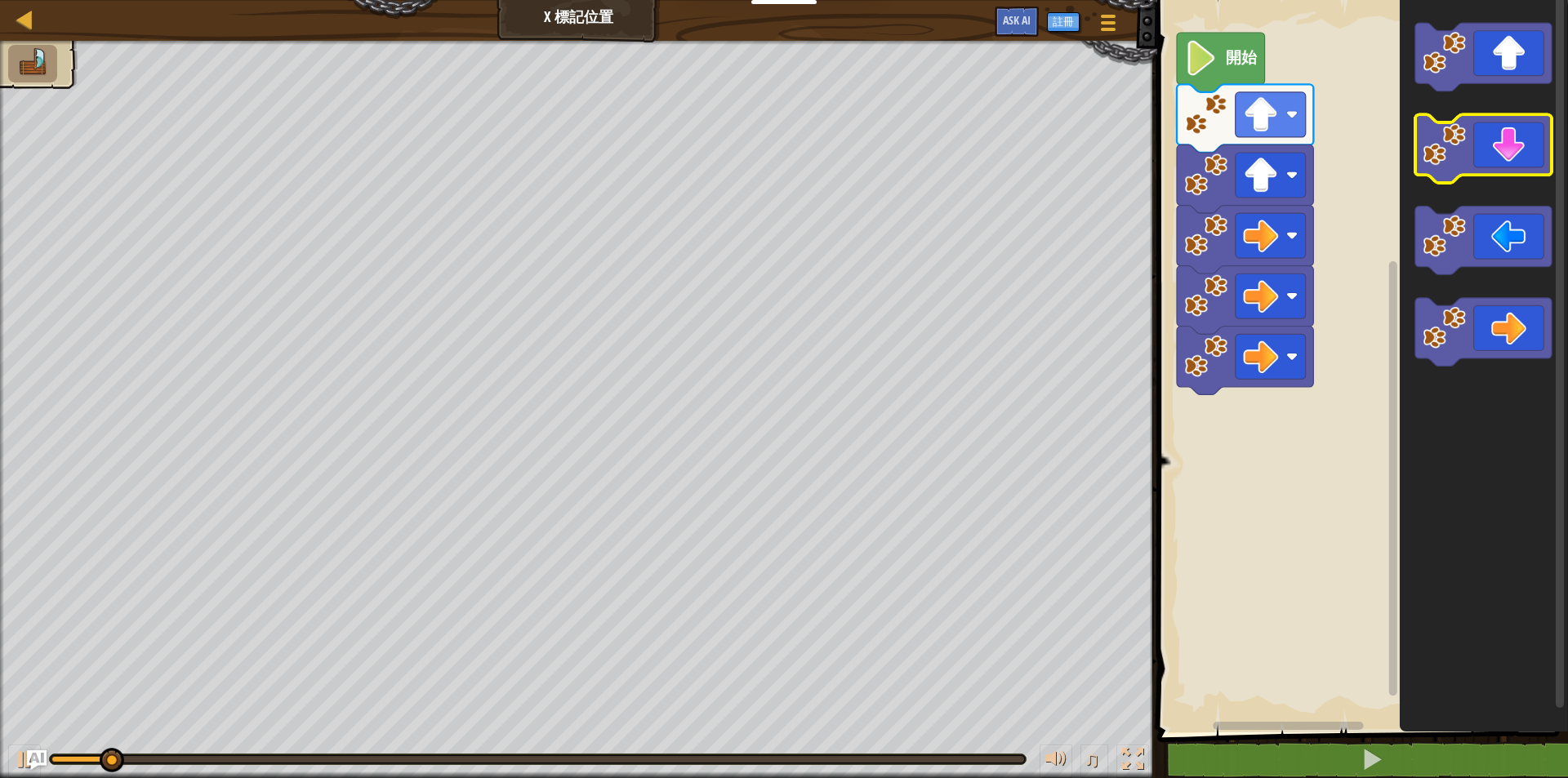
click at [1489, 158] on icon "Blockly工作區" at bounding box center [1482, 150] width 136 height 69
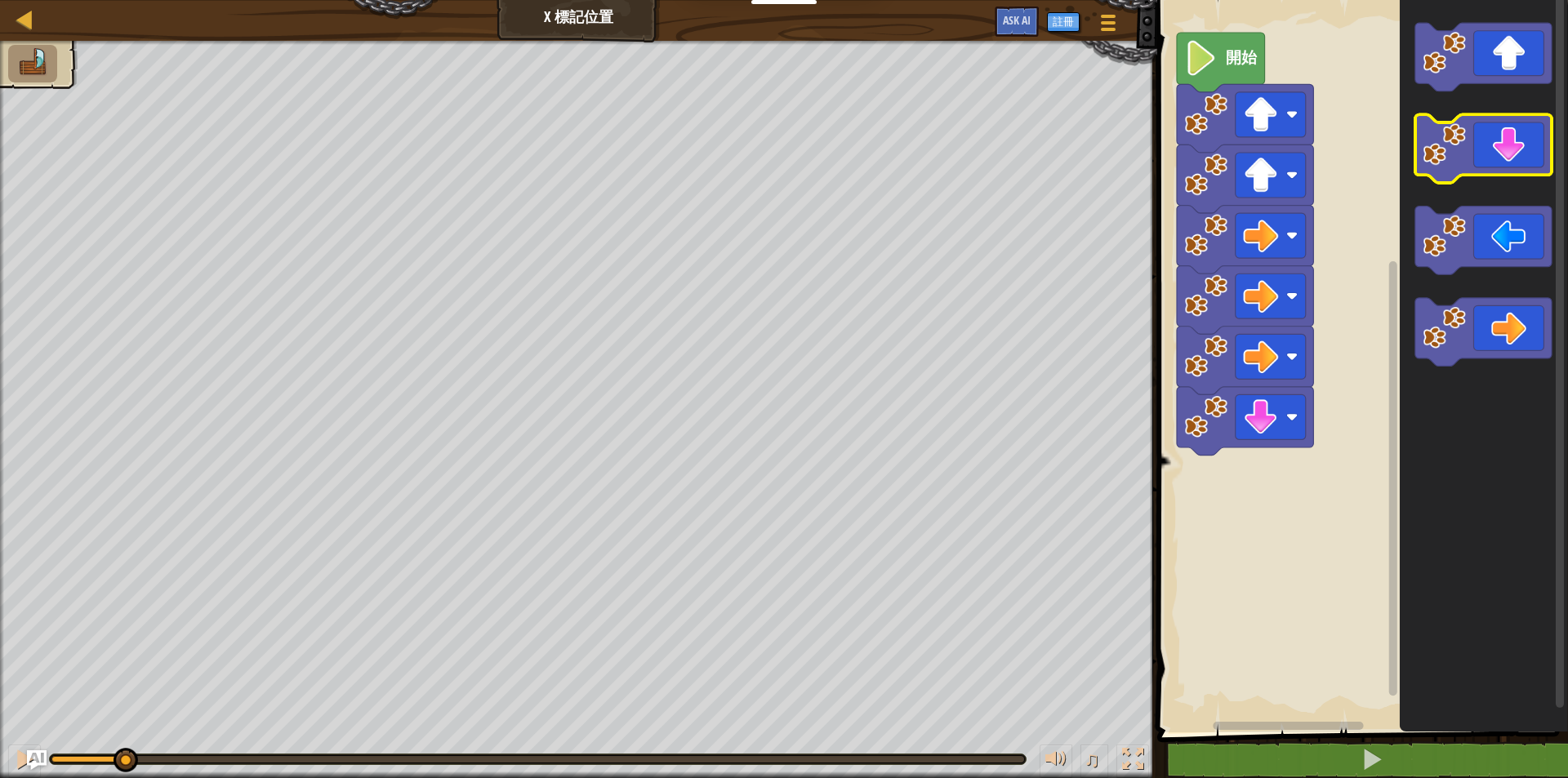
click at [1489, 158] on icon "Blockly工作區" at bounding box center [1482, 150] width 136 height 69
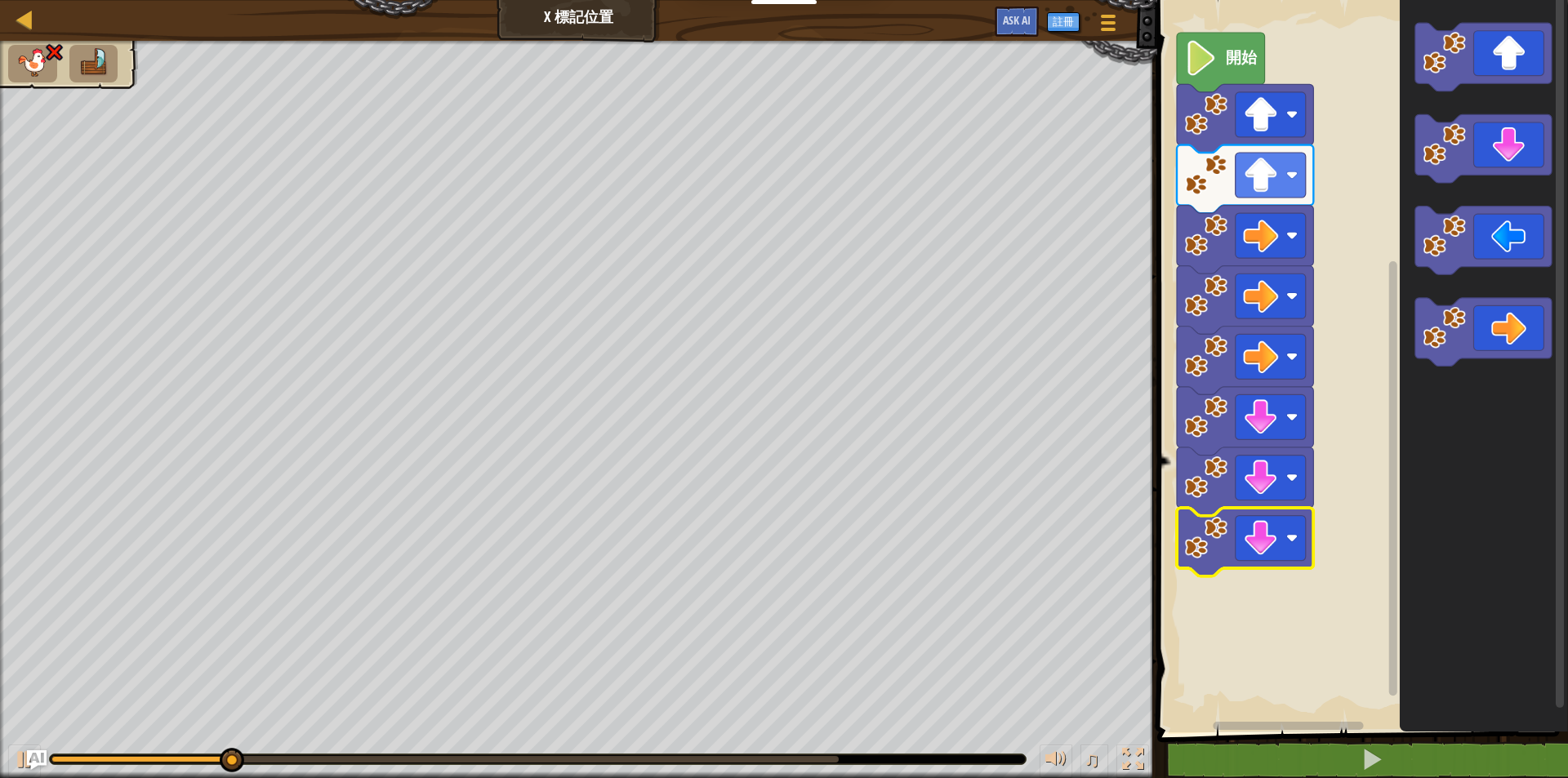
click at [1202, 551] on image "Blockly工作區" at bounding box center [1206, 538] width 44 height 44
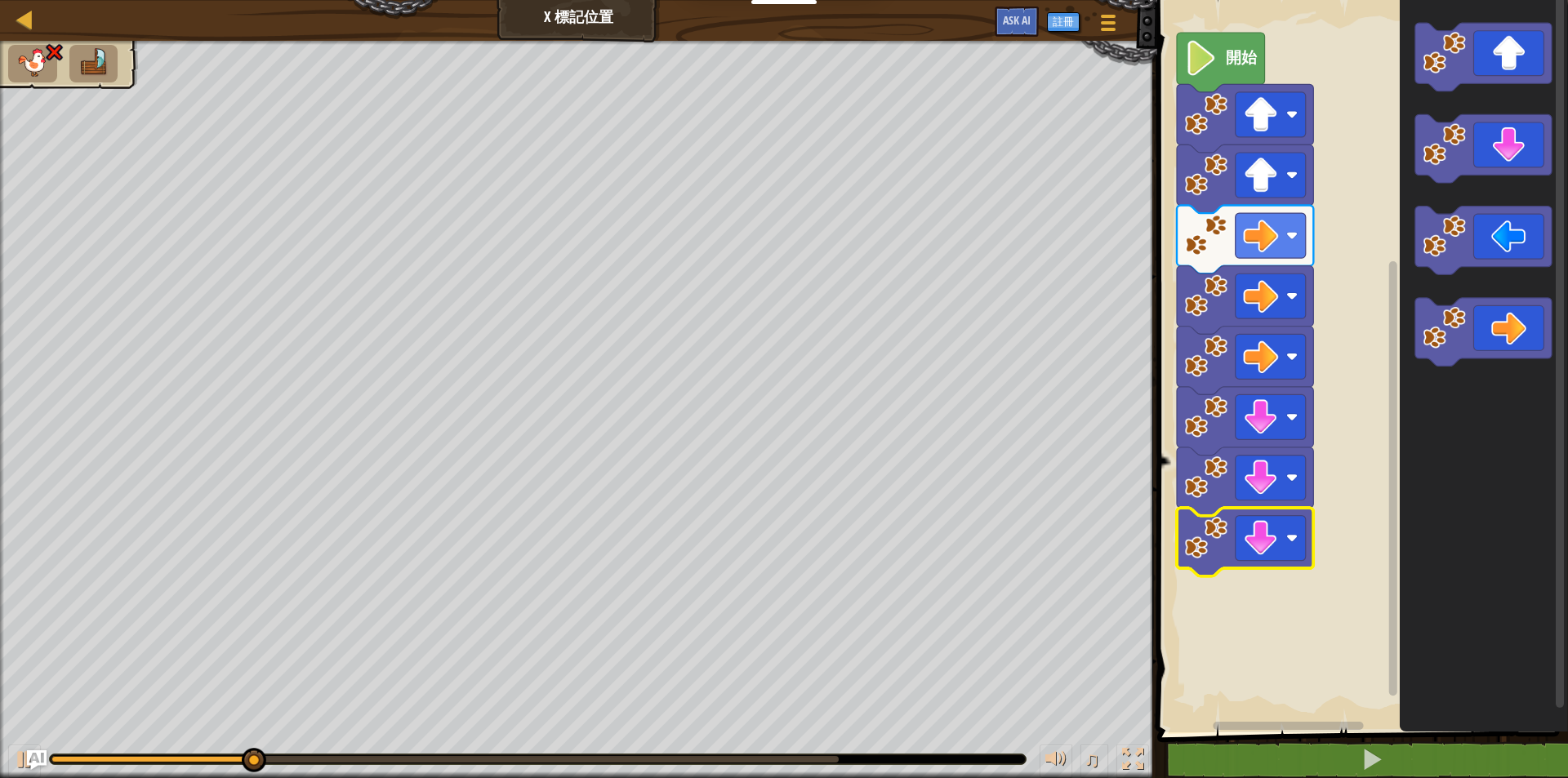
click at [1202, 550] on image "Blockly工作區" at bounding box center [1206, 538] width 44 height 44
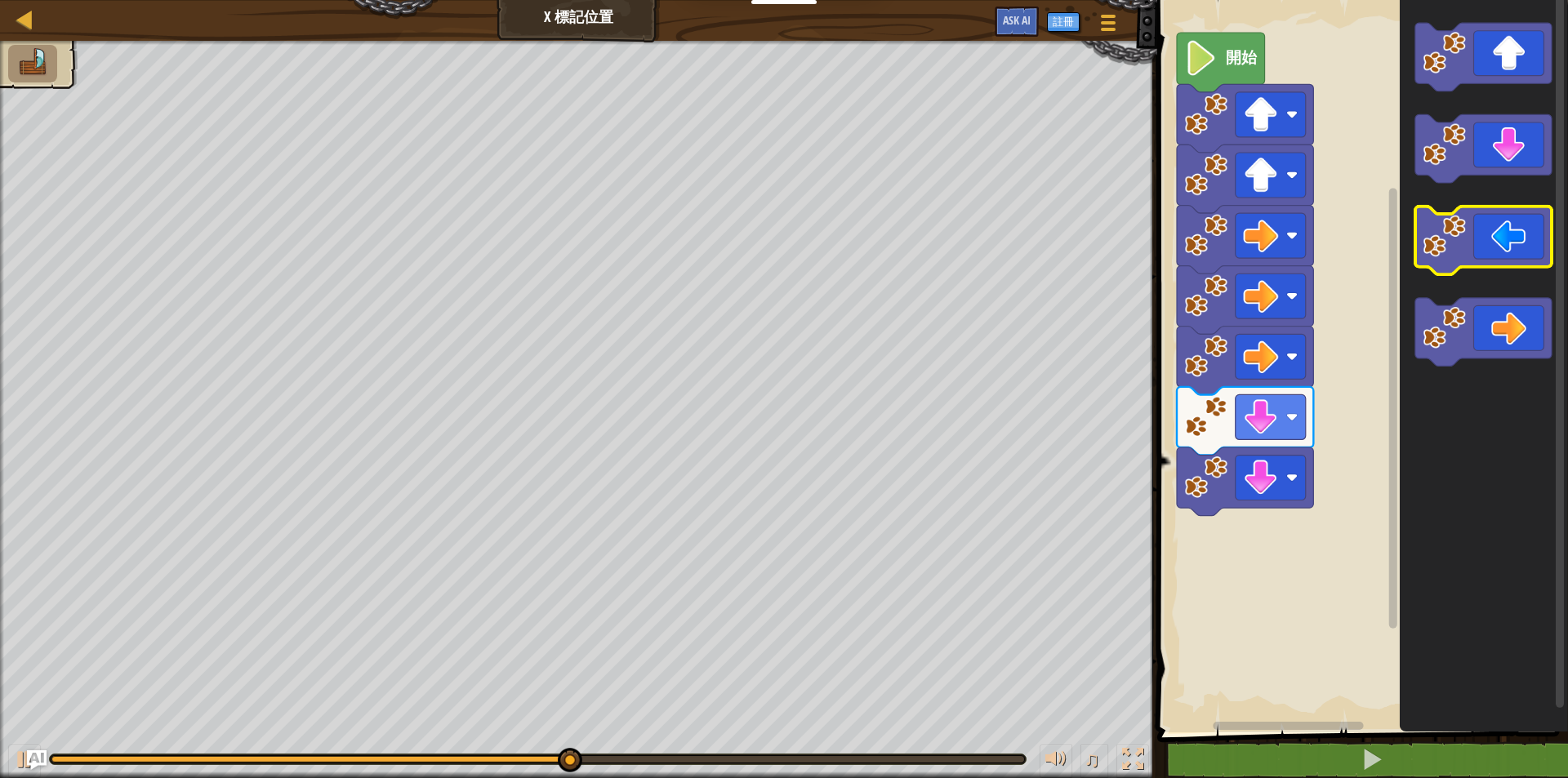
click at [1504, 257] on icon "Blockly工作區" at bounding box center [1482, 241] width 136 height 69
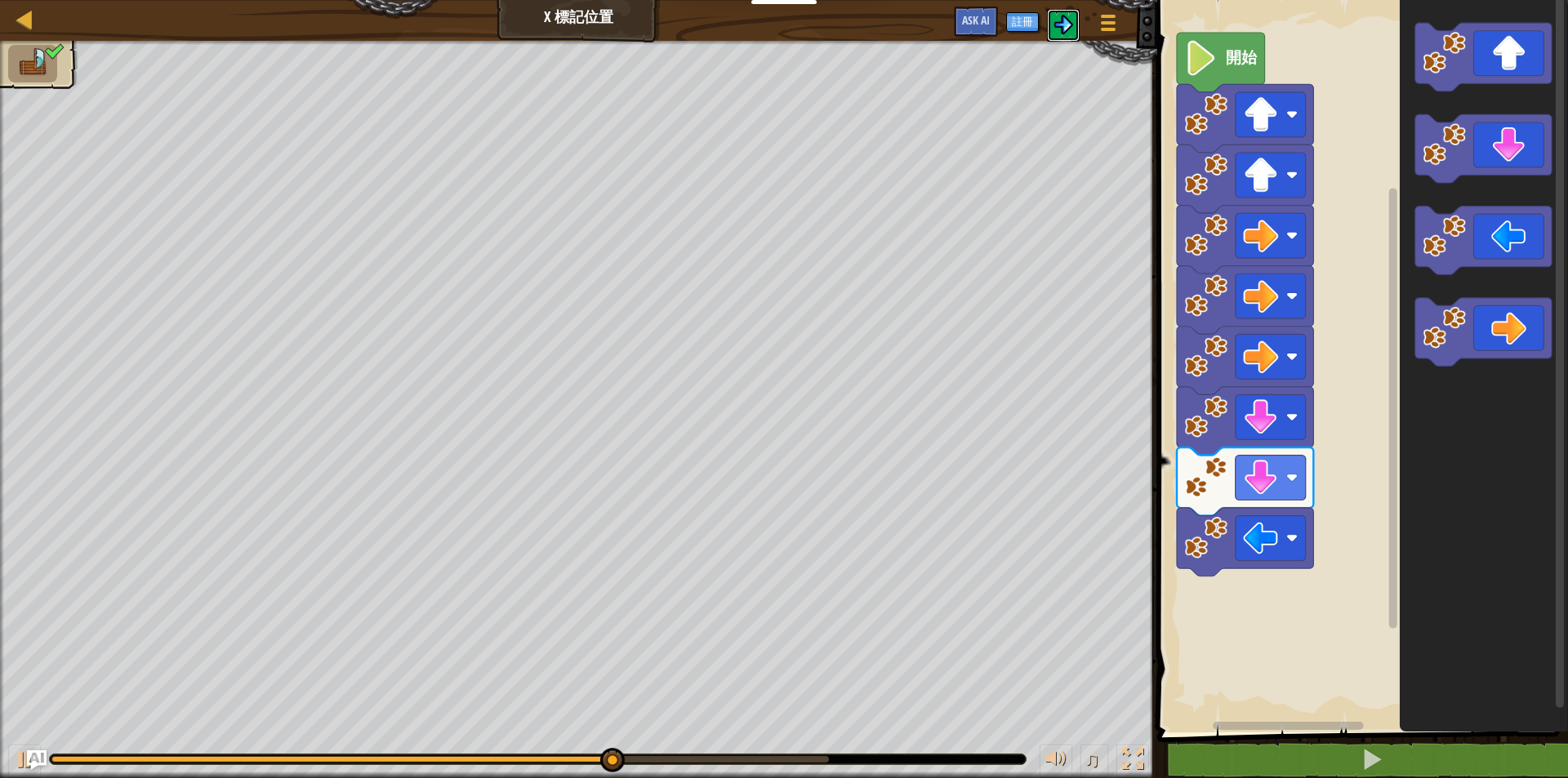
click at [1056, 27] on img at bounding box center [1063, 24] width 19 height 19
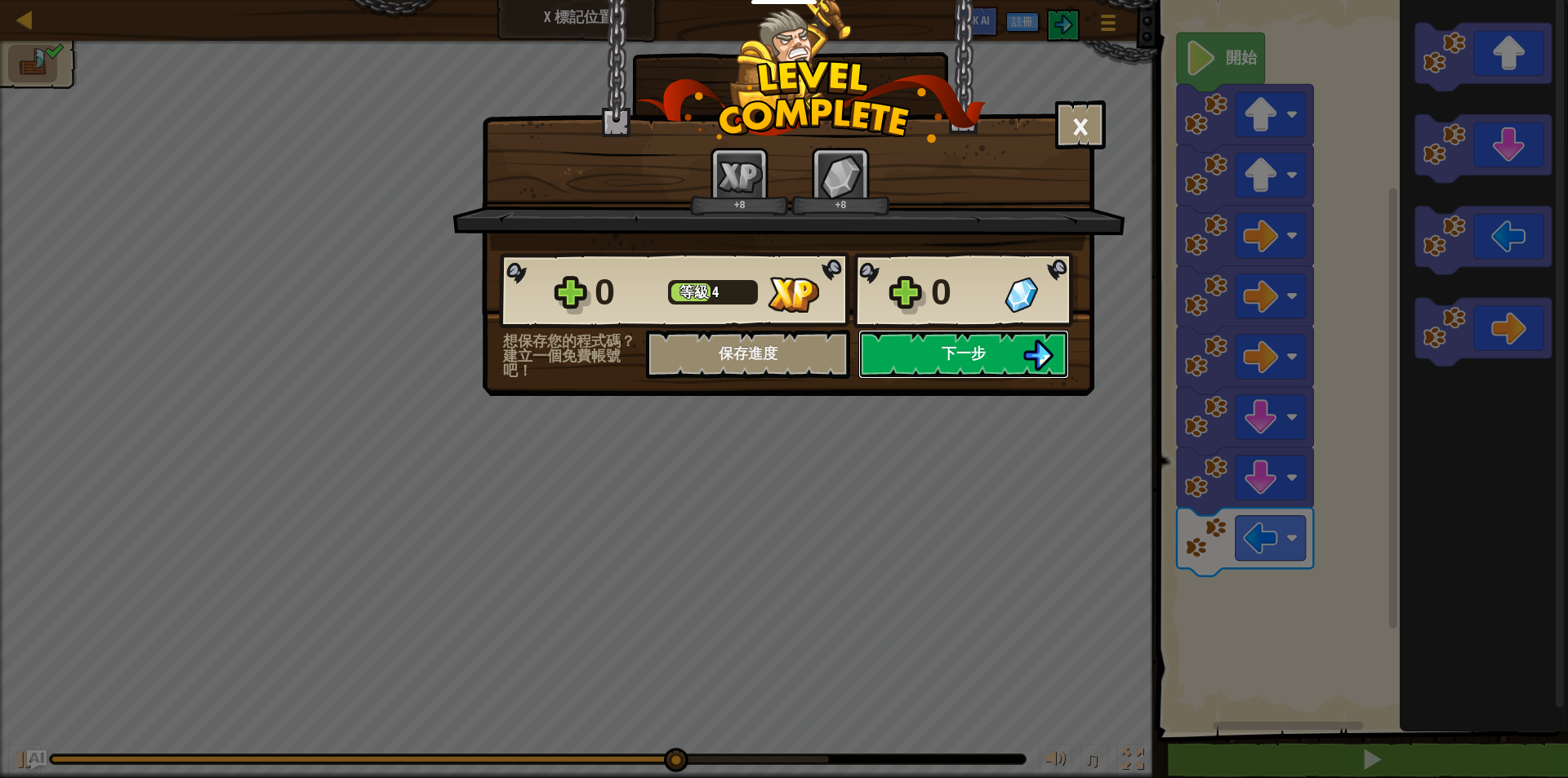
click at [915, 366] on button "下一步" at bounding box center [964, 354] width 211 height 49
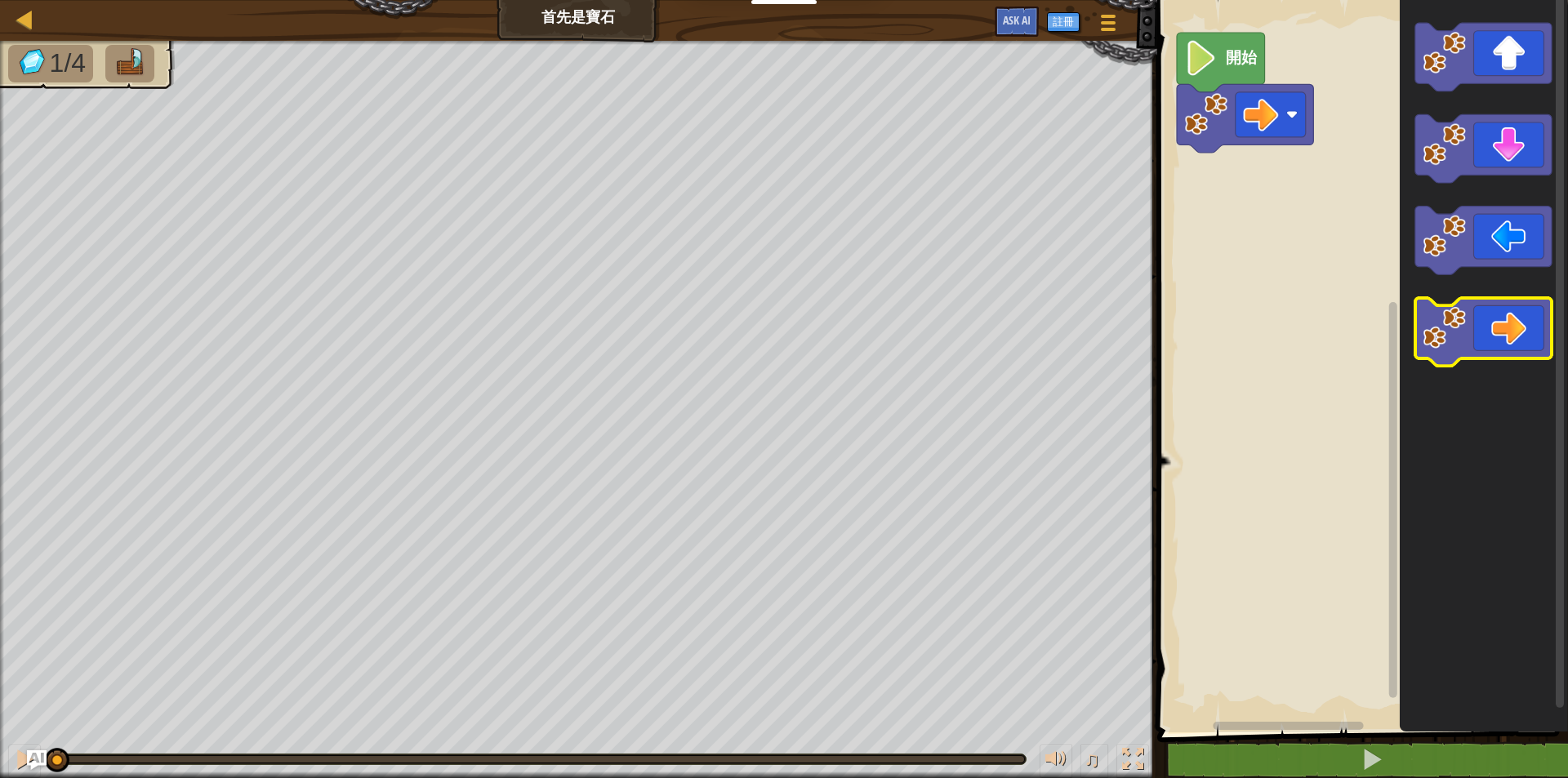
click at [1506, 325] on icon "Blockly工作區" at bounding box center [1482, 332] width 136 height 69
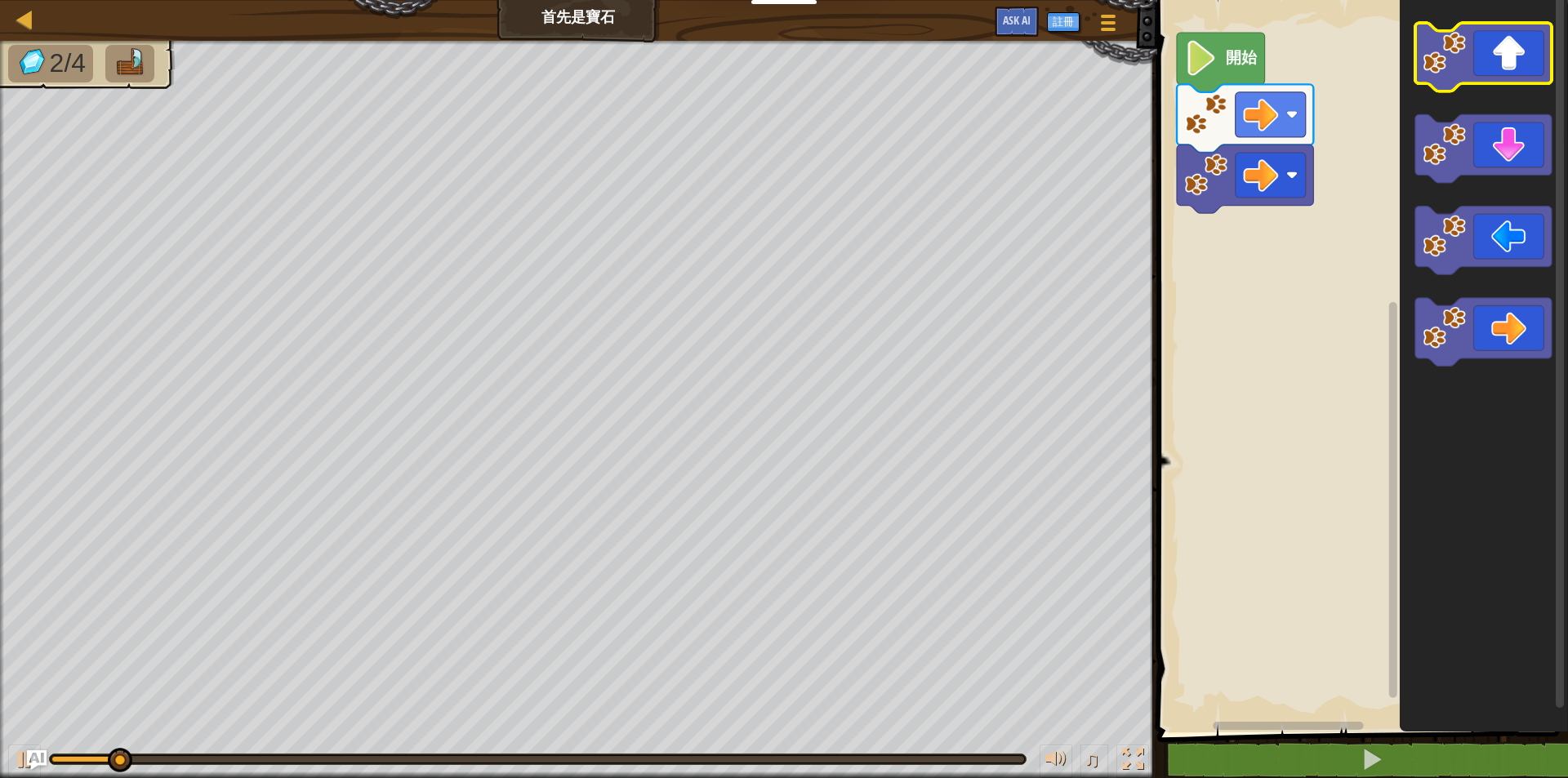
click at [1502, 57] on icon "Blockly工作區" at bounding box center [1482, 57] width 136 height 69
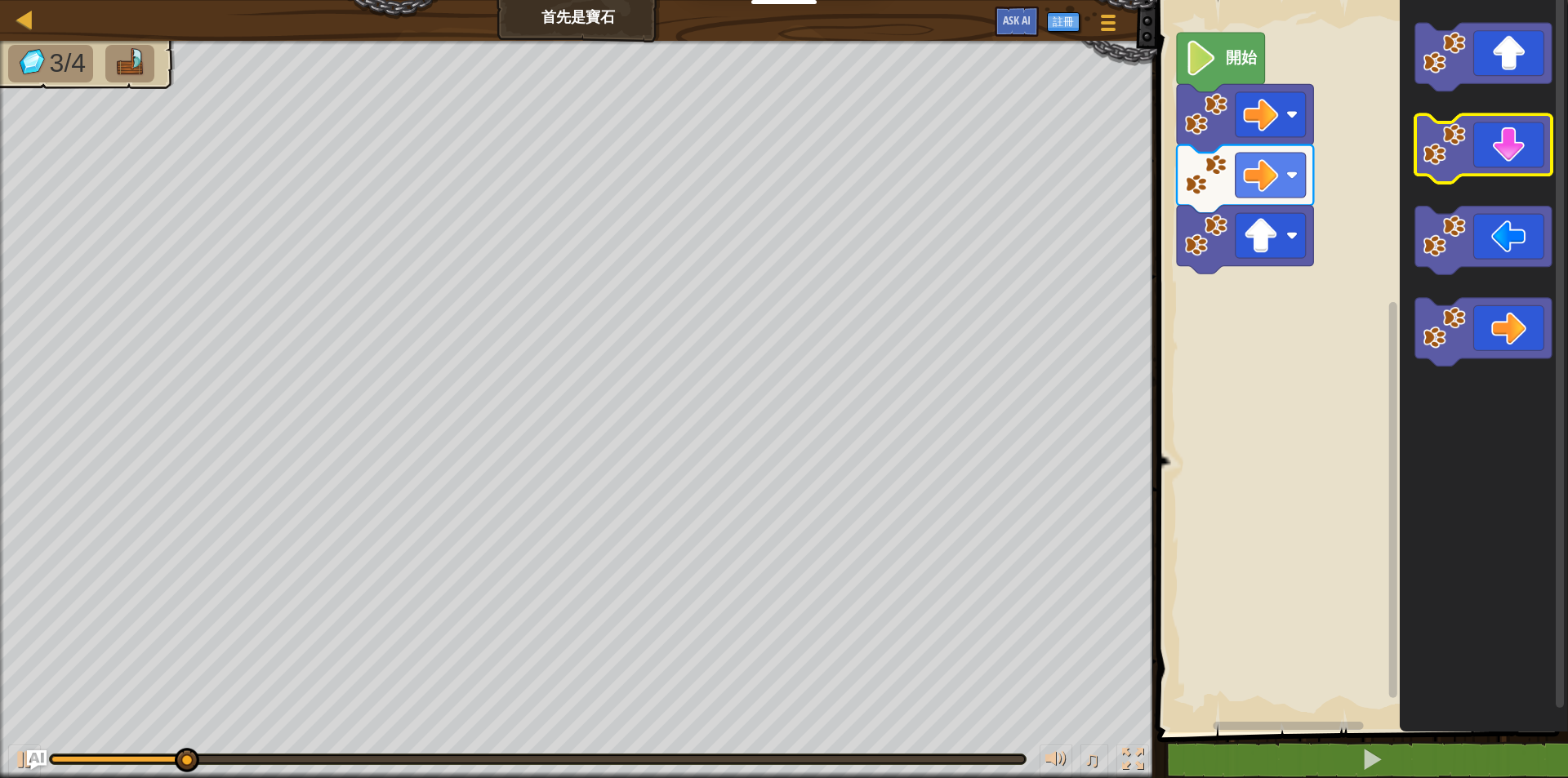
click at [1517, 147] on icon "Blockly工作區" at bounding box center [1482, 150] width 136 height 69
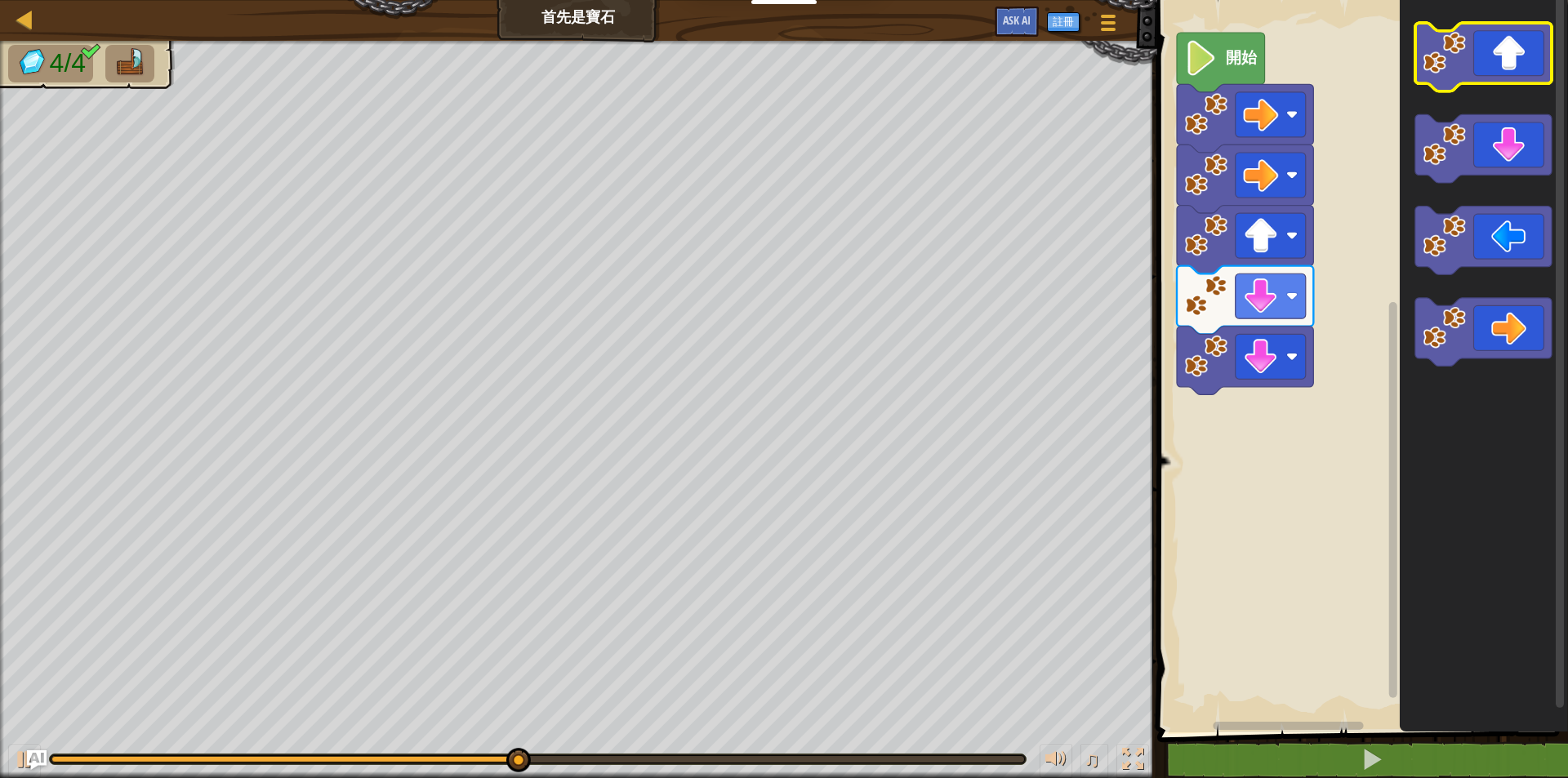
click at [1503, 83] on icon "Blockly工作區" at bounding box center [1482, 57] width 136 height 69
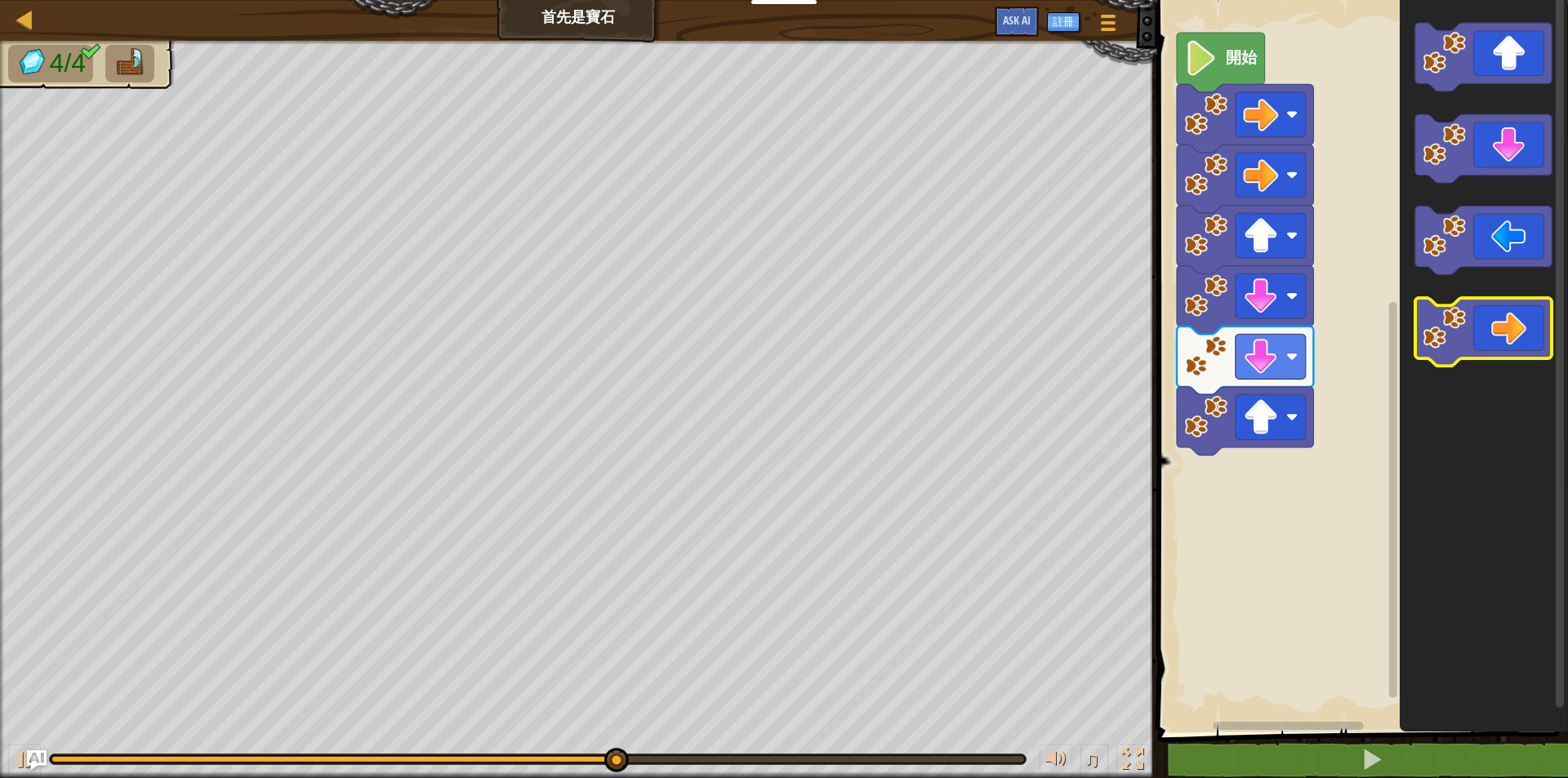
click at [1513, 335] on icon "Blockly工作區" at bounding box center [1482, 332] width 136 height 69
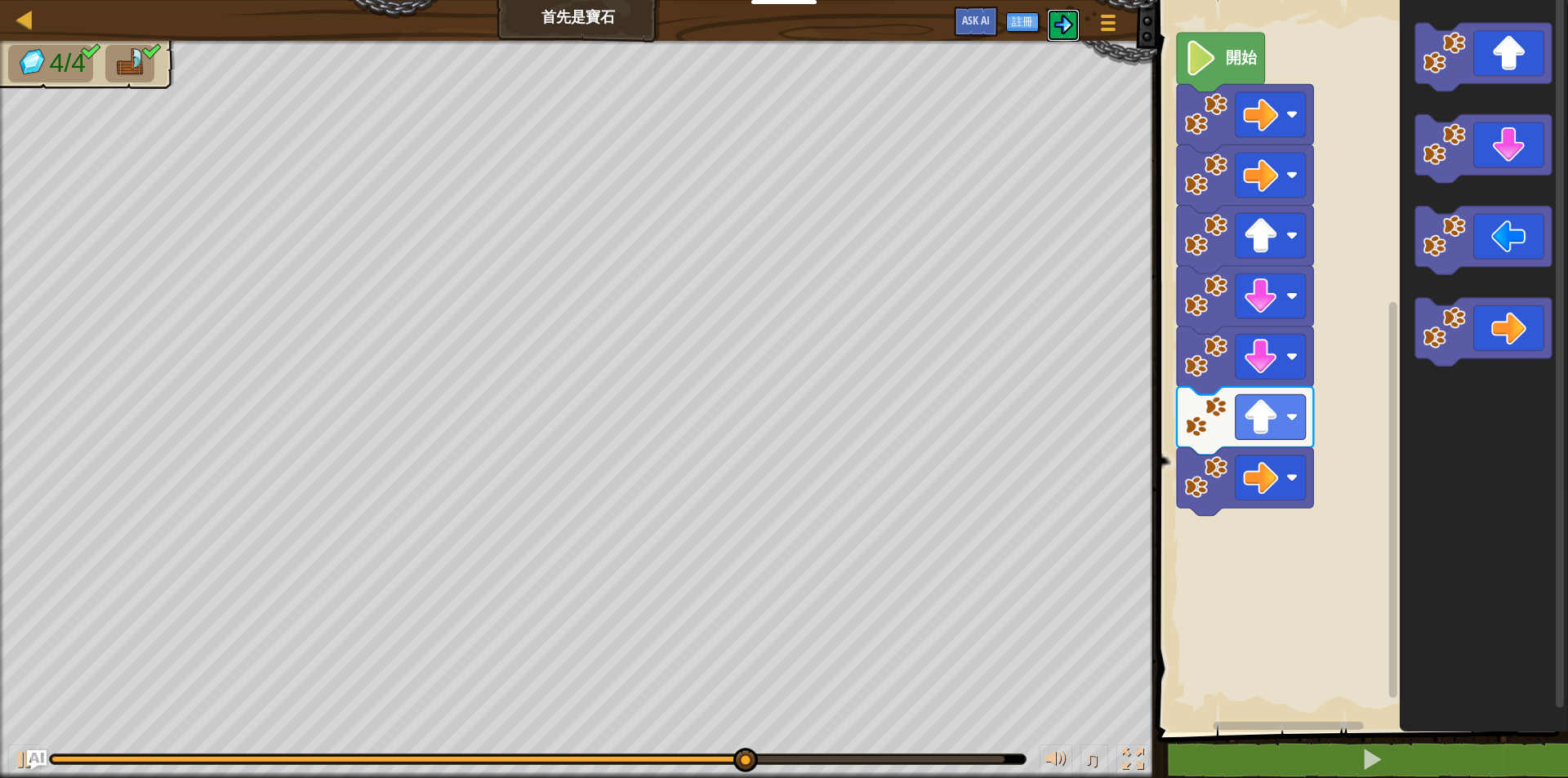
click at [1068, 28] on img at bounding box center [1063, 24] width 19 height 19
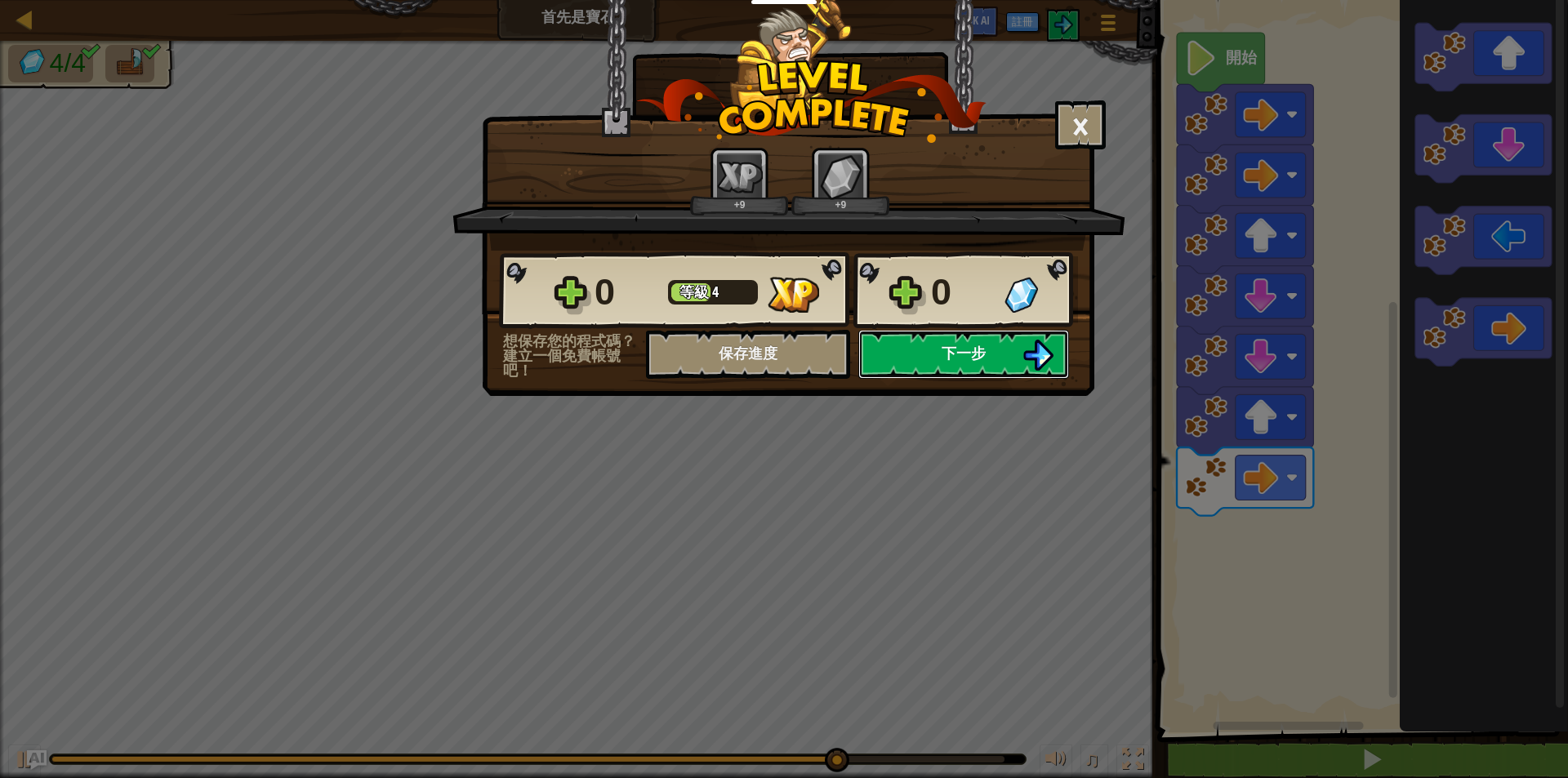
click at [976, 372] on button "下一步" at bounding box center [964, 354] width 211 height 49
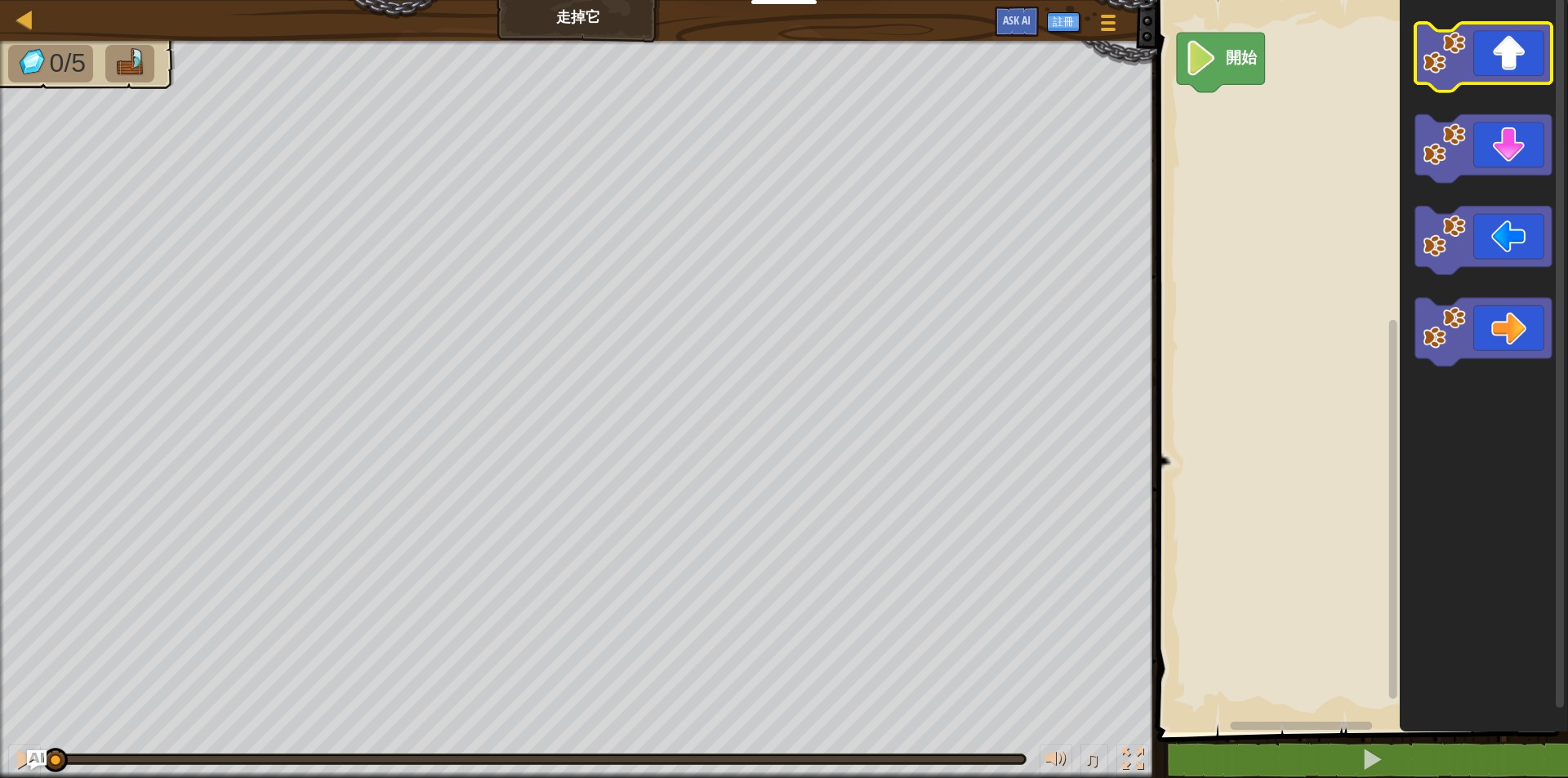
click at [1483, 69] on icon "Blockly工作區" at bounding box center [1482, 57] width 136 height 69
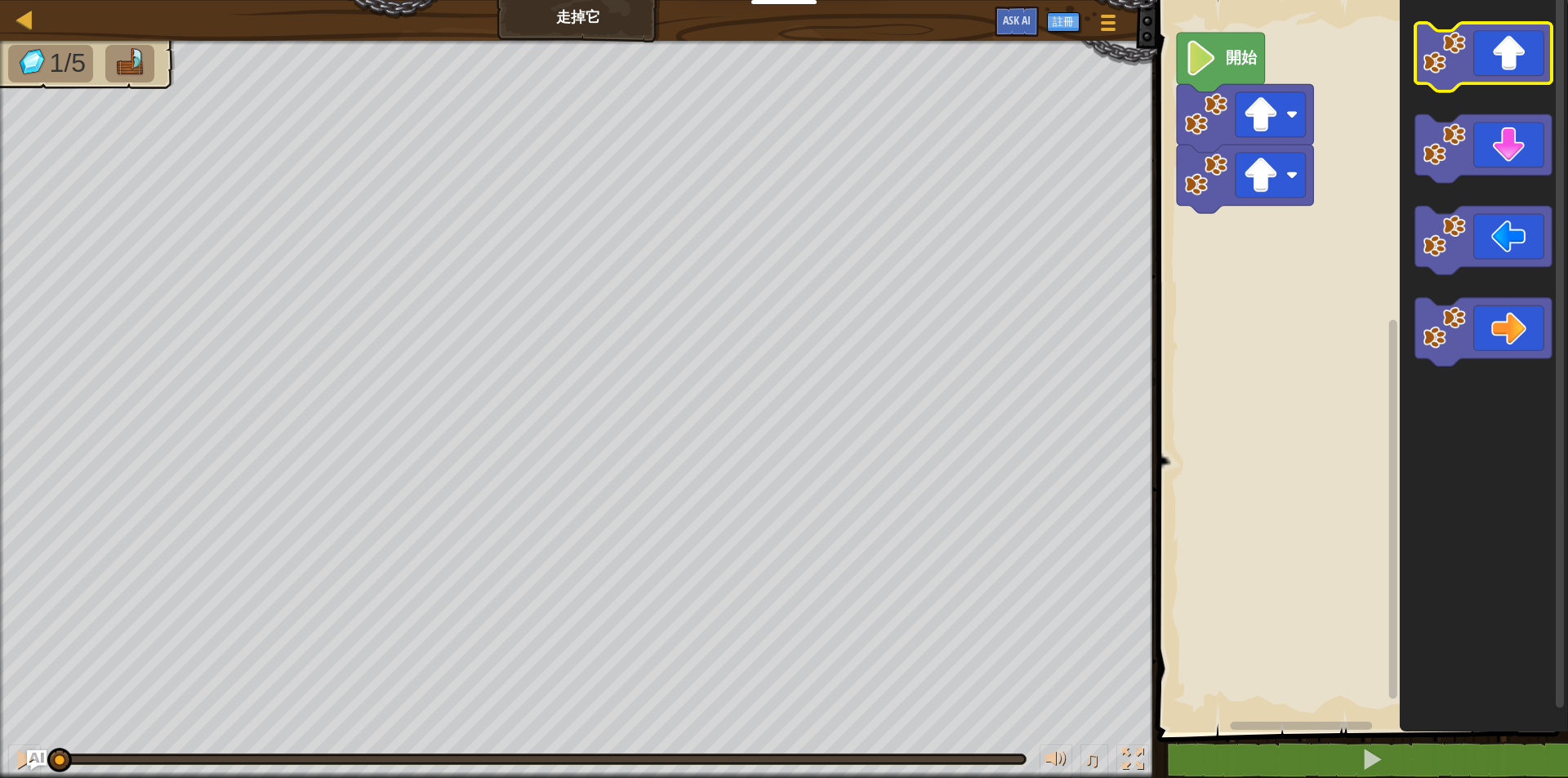
click at [1483, 69] on icon "Blockly工作區" at bounding box center [1482, 57] width 136 height 69
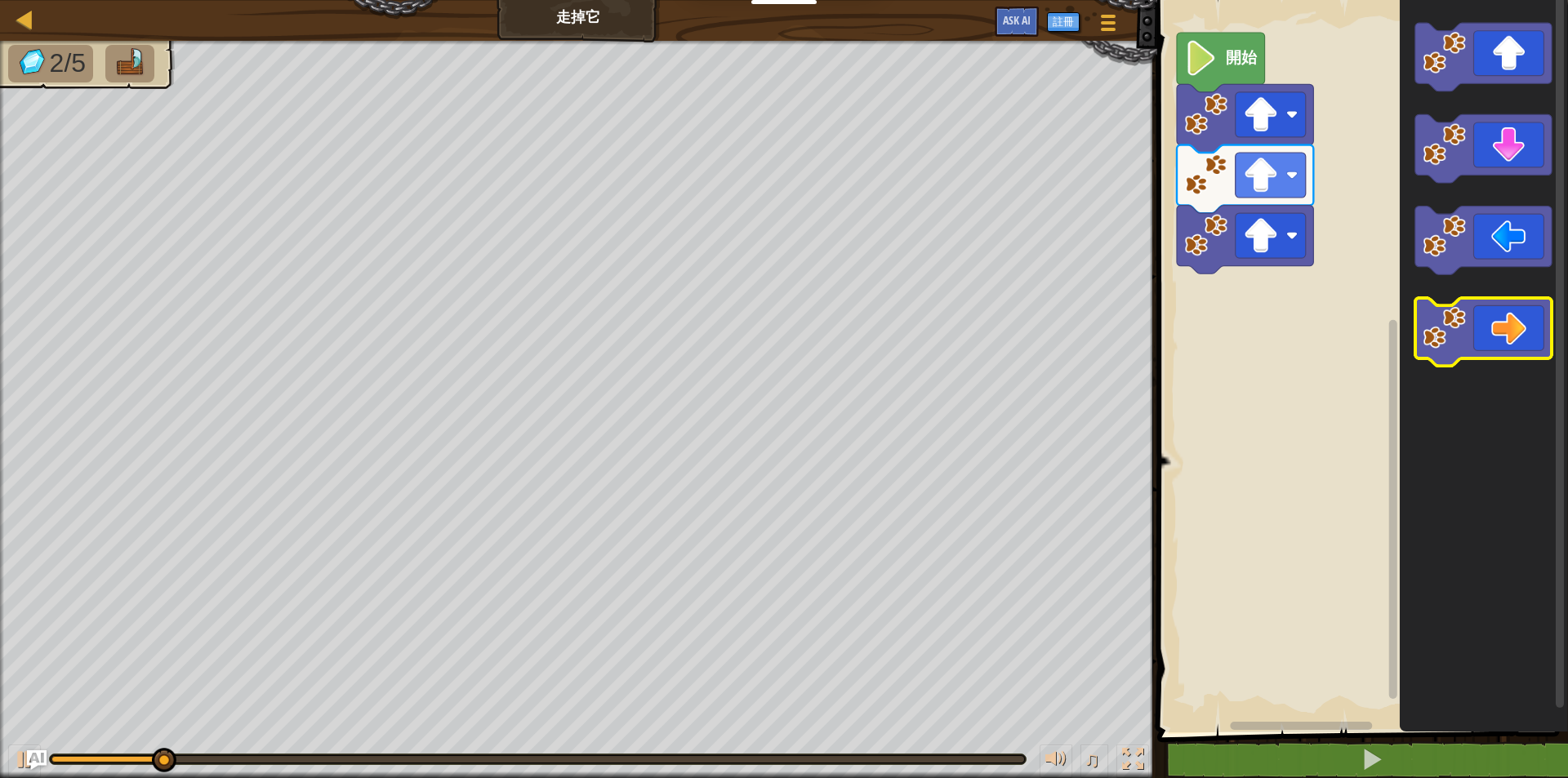
click at [1513, 329] on icon "Blockly工作區" at bounding box center [1482, 332] width 136 height 69
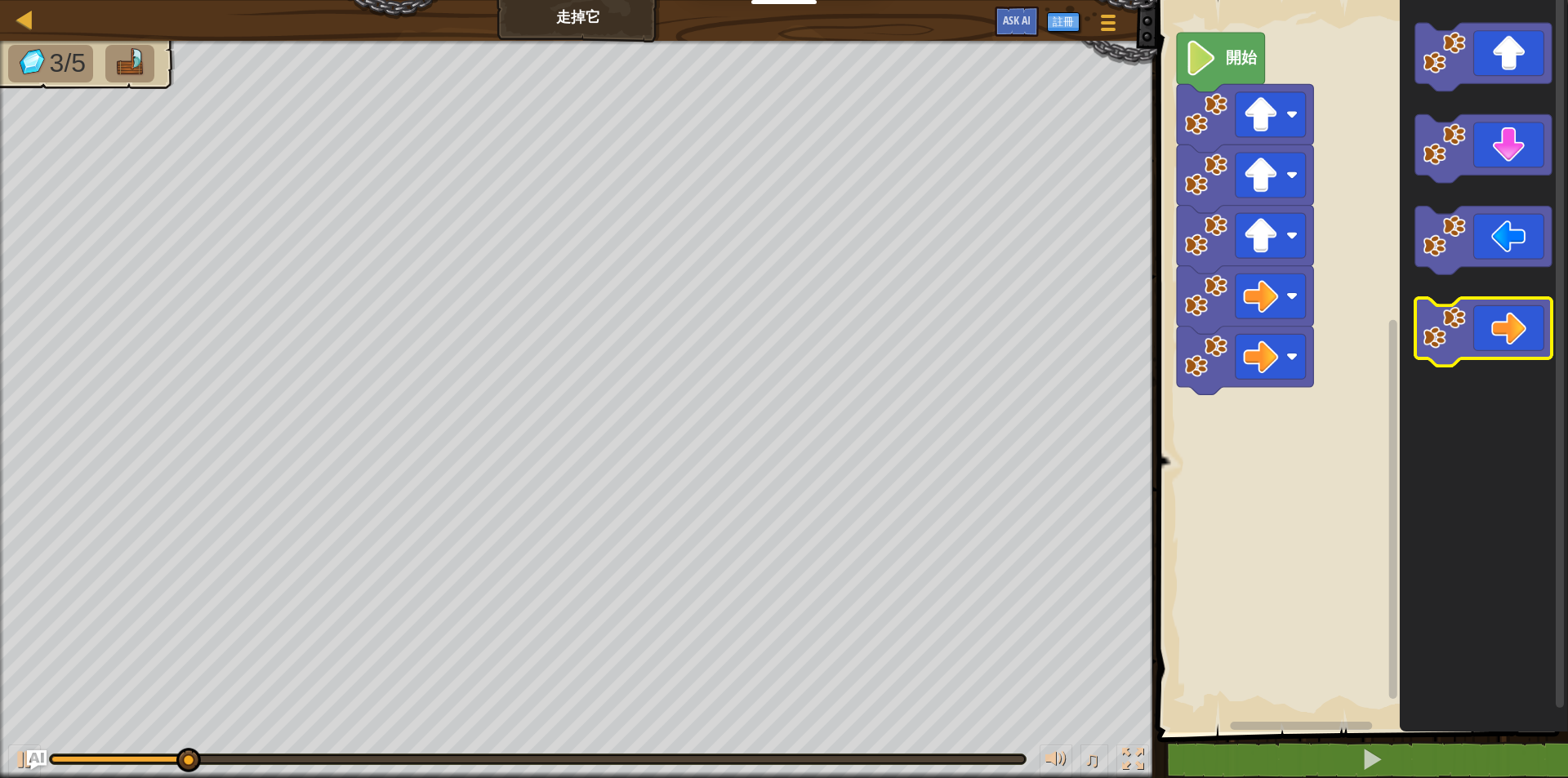
click at [1513, 329] on icon "Blockly工作區" at bounding box center [1482, 332] width 136 height 69
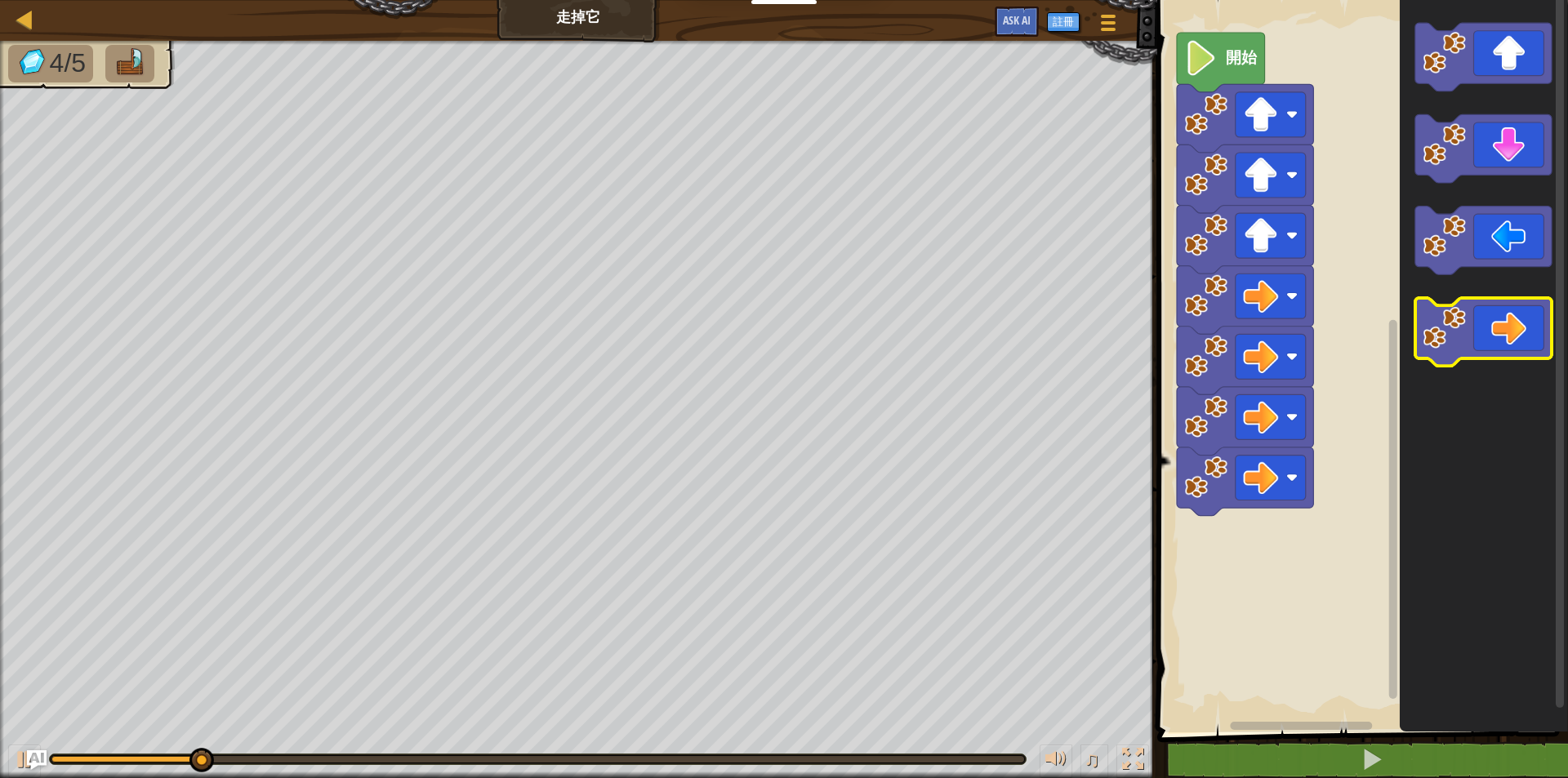
click at [1513, 329] on icon "Blockly工作區" at bounding box center [1482, 332] width 136 height 69
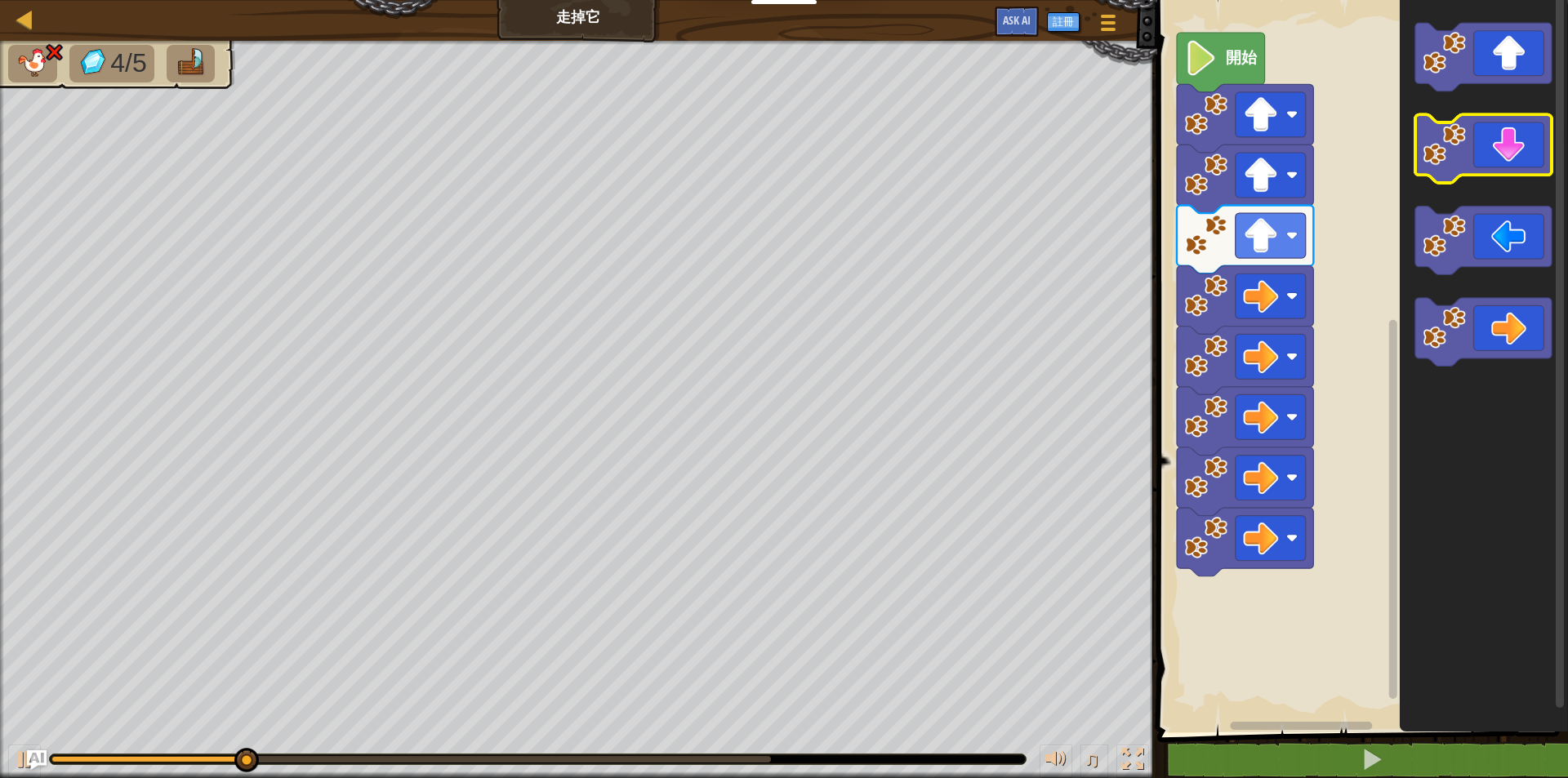
click at [1507, 158] on icon "Blockly工作區" at bounding box center [1482, 150] width 136 height 69
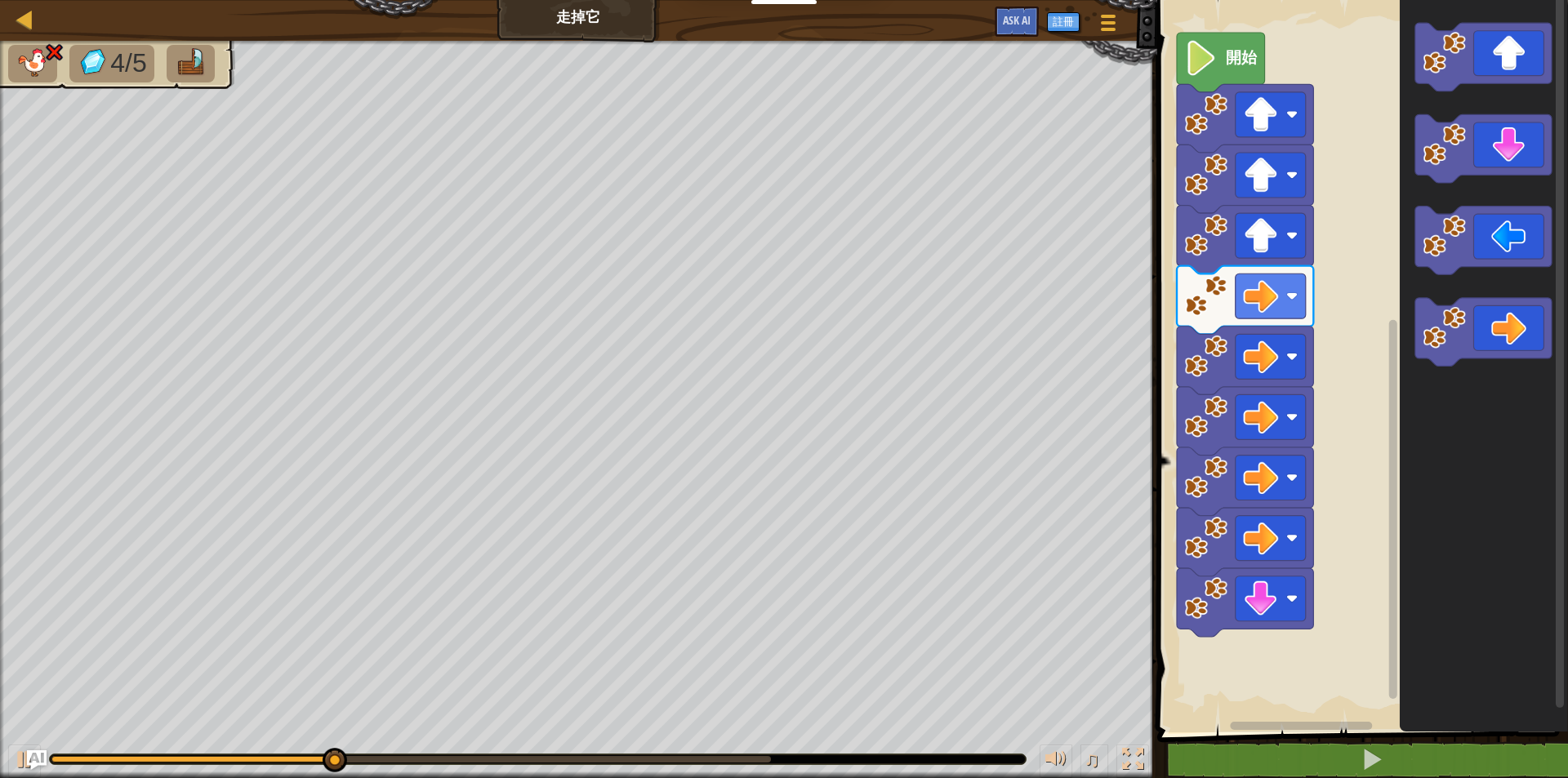
click at [1230, 606] on icon "Blockly工作區" at bounding box center [1244, 602] width 136 height 69
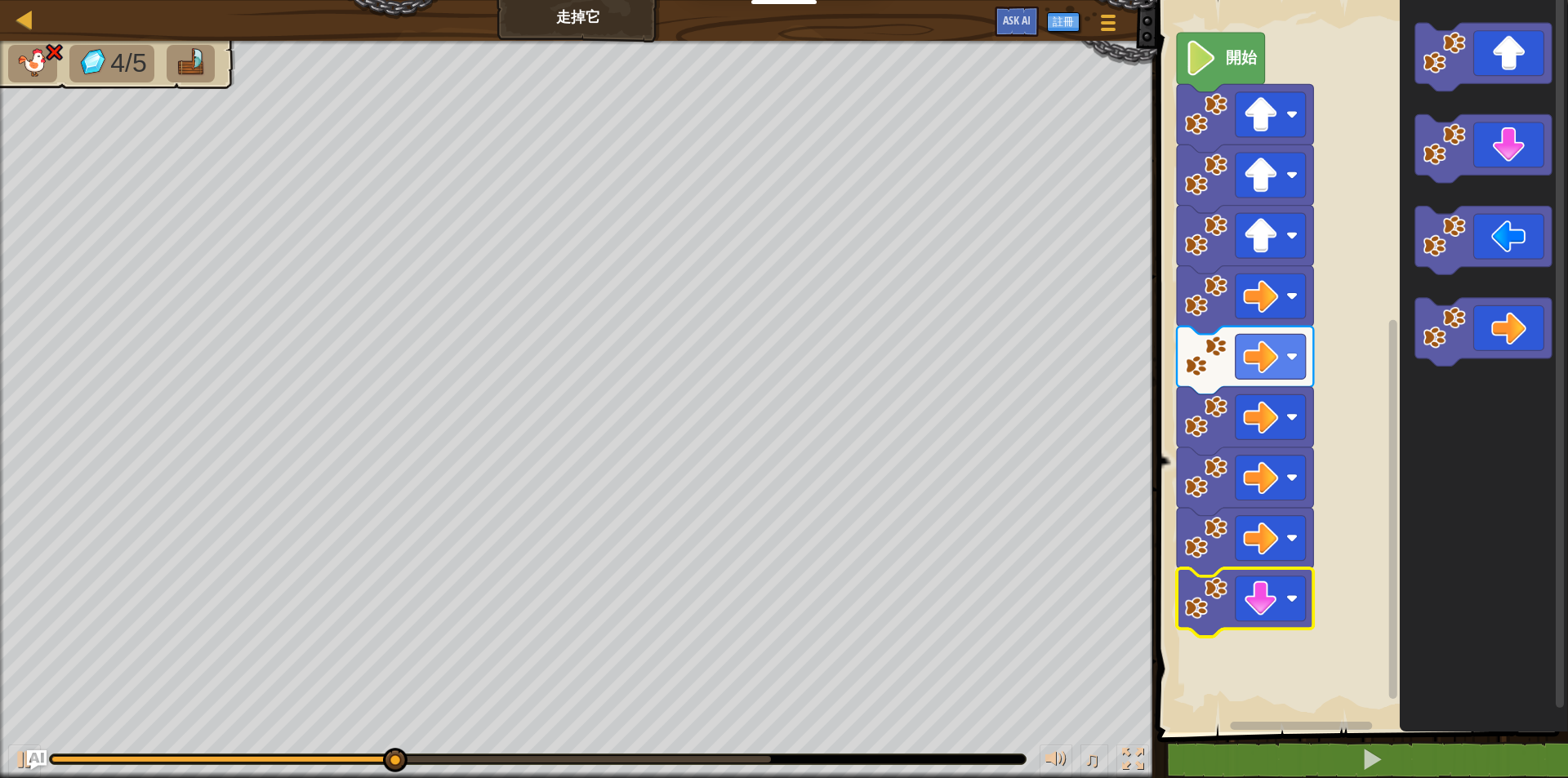
click at [1205, 610] on image "Blockly工作區" at bounding box center [1206, 598] width 44 height 44
click at [1210, 557] on image "Blockly工作區" at bounding box center [1206, 538] width 44 height 44
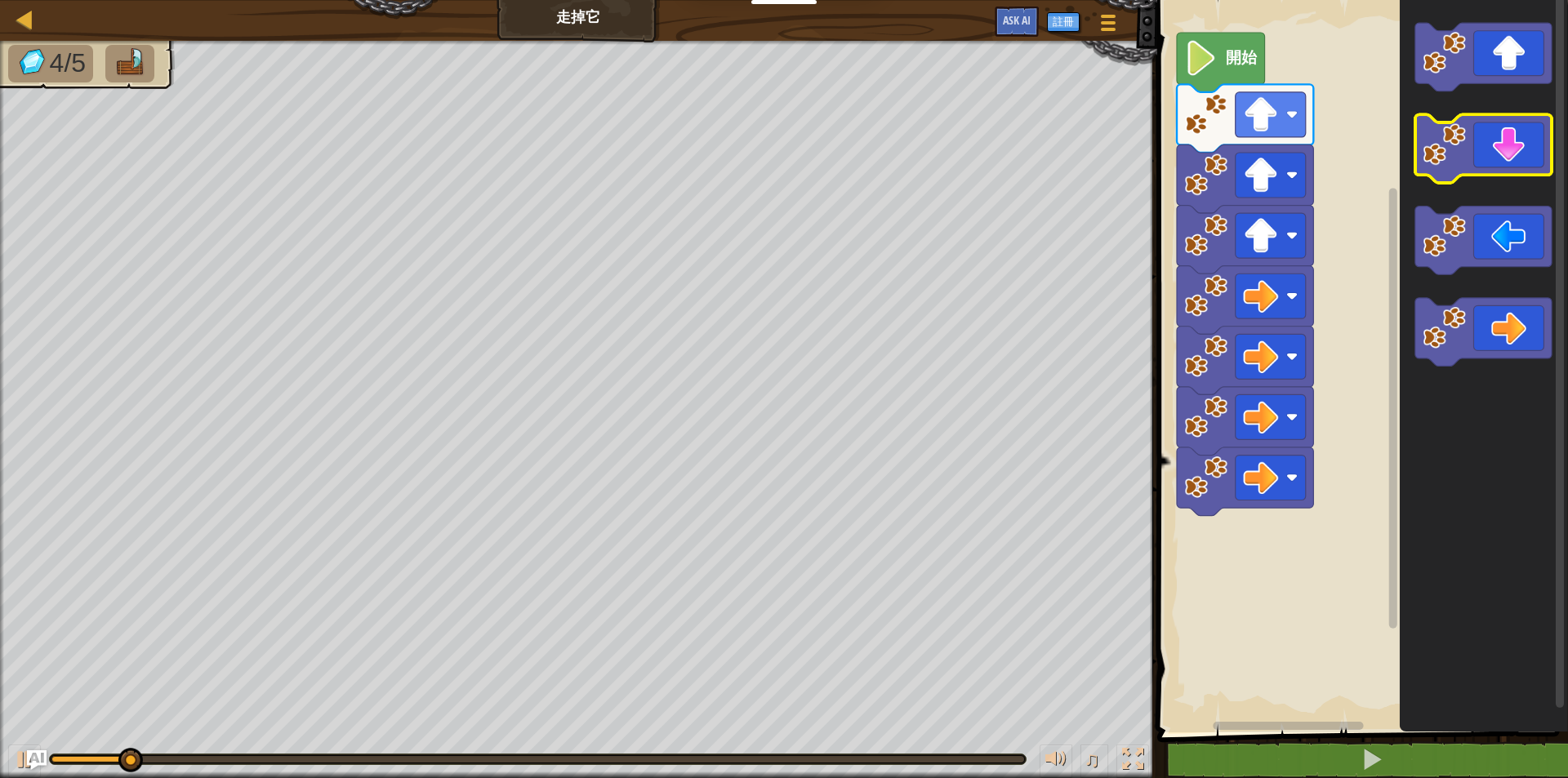
click at [1485, 154] on icon "Blockly工作區" at bounding box center [1482, 150] width 136 height 69
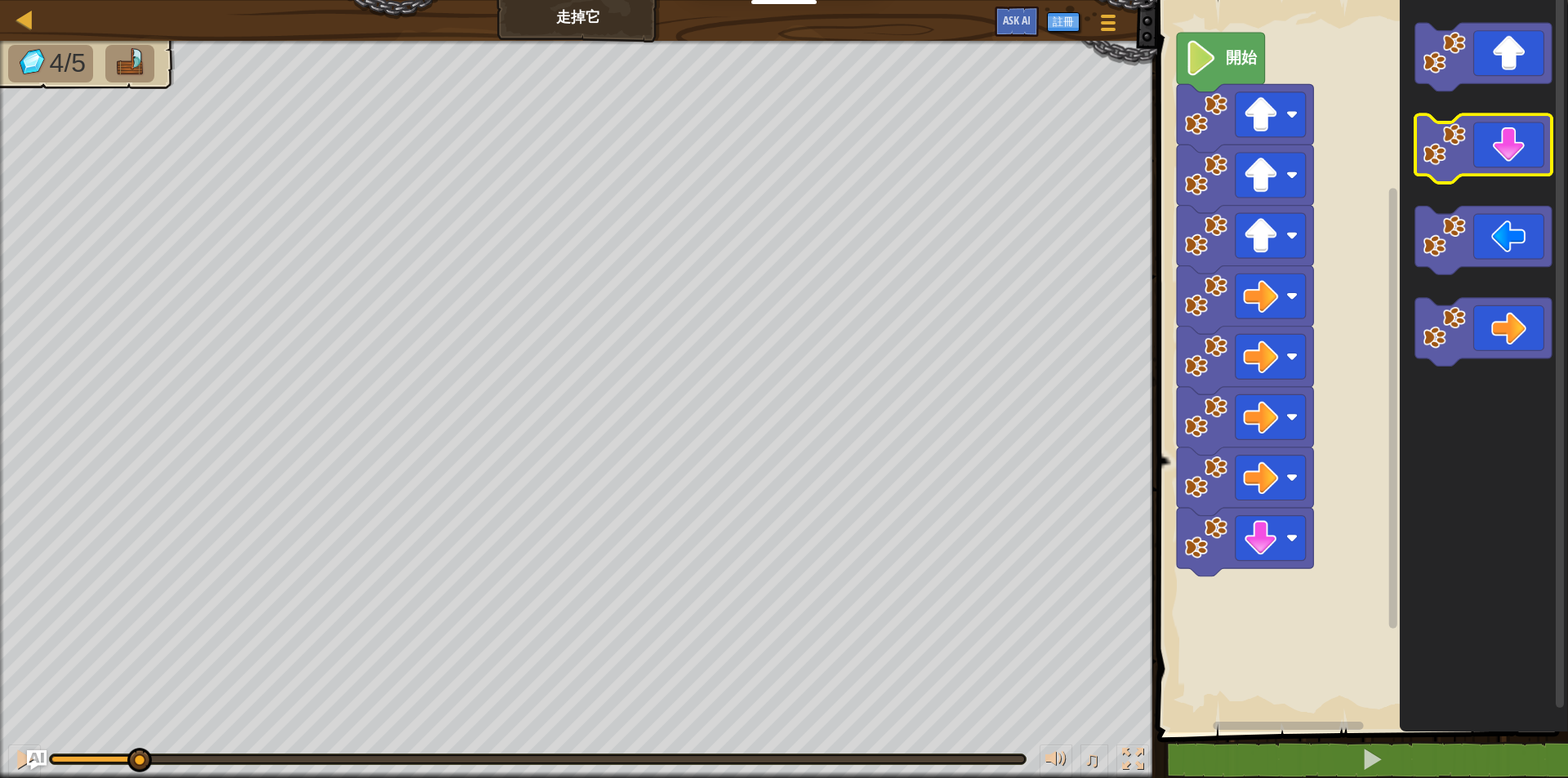
click at [1485, 154] on icon "Blockly工作區" at bounding box center [1482, 150] width 136 height 69
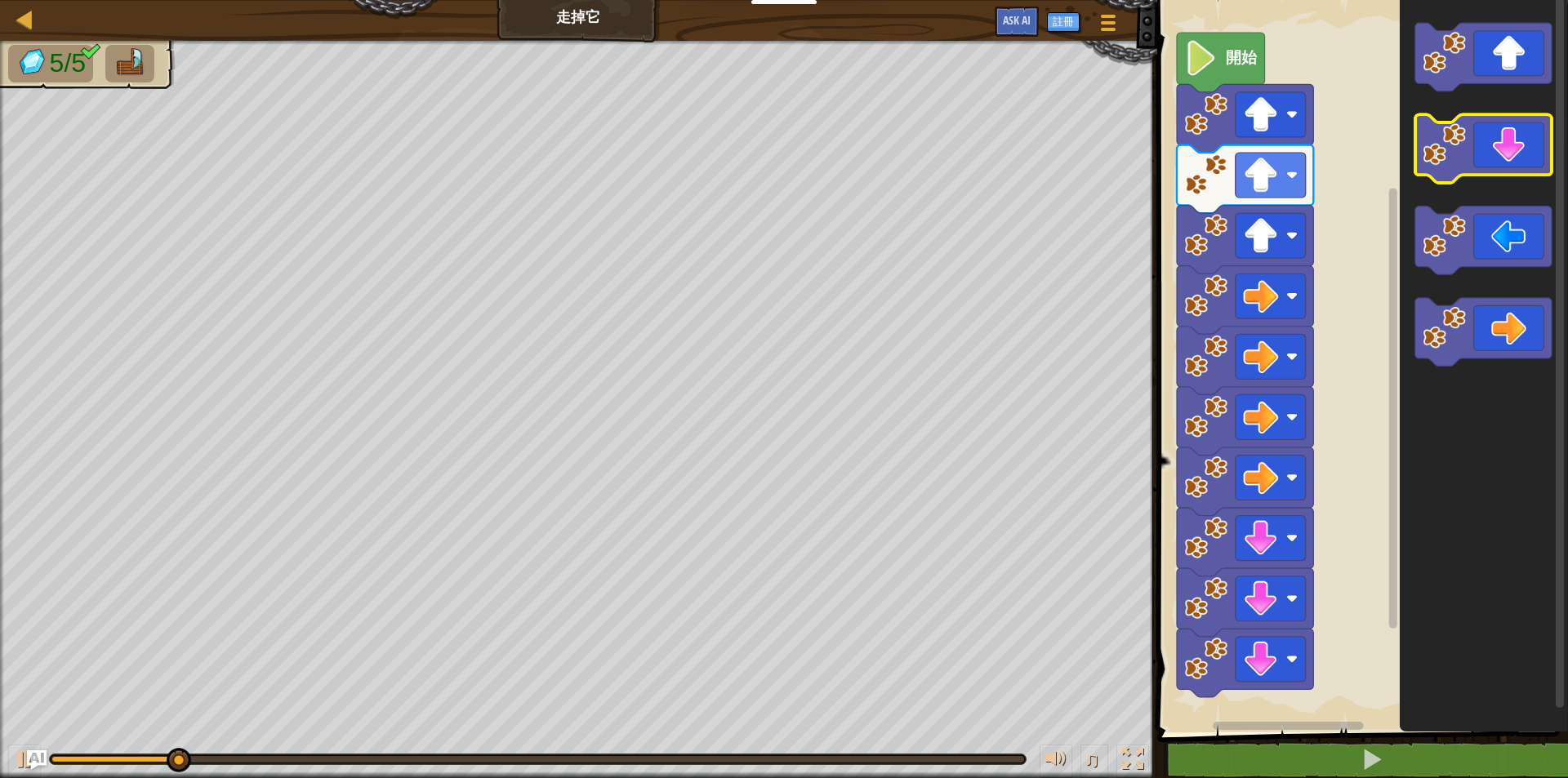
click at [1485, 154] on icon "Blockly工作區" at bounding box center [1482, 150] width 136 height 69
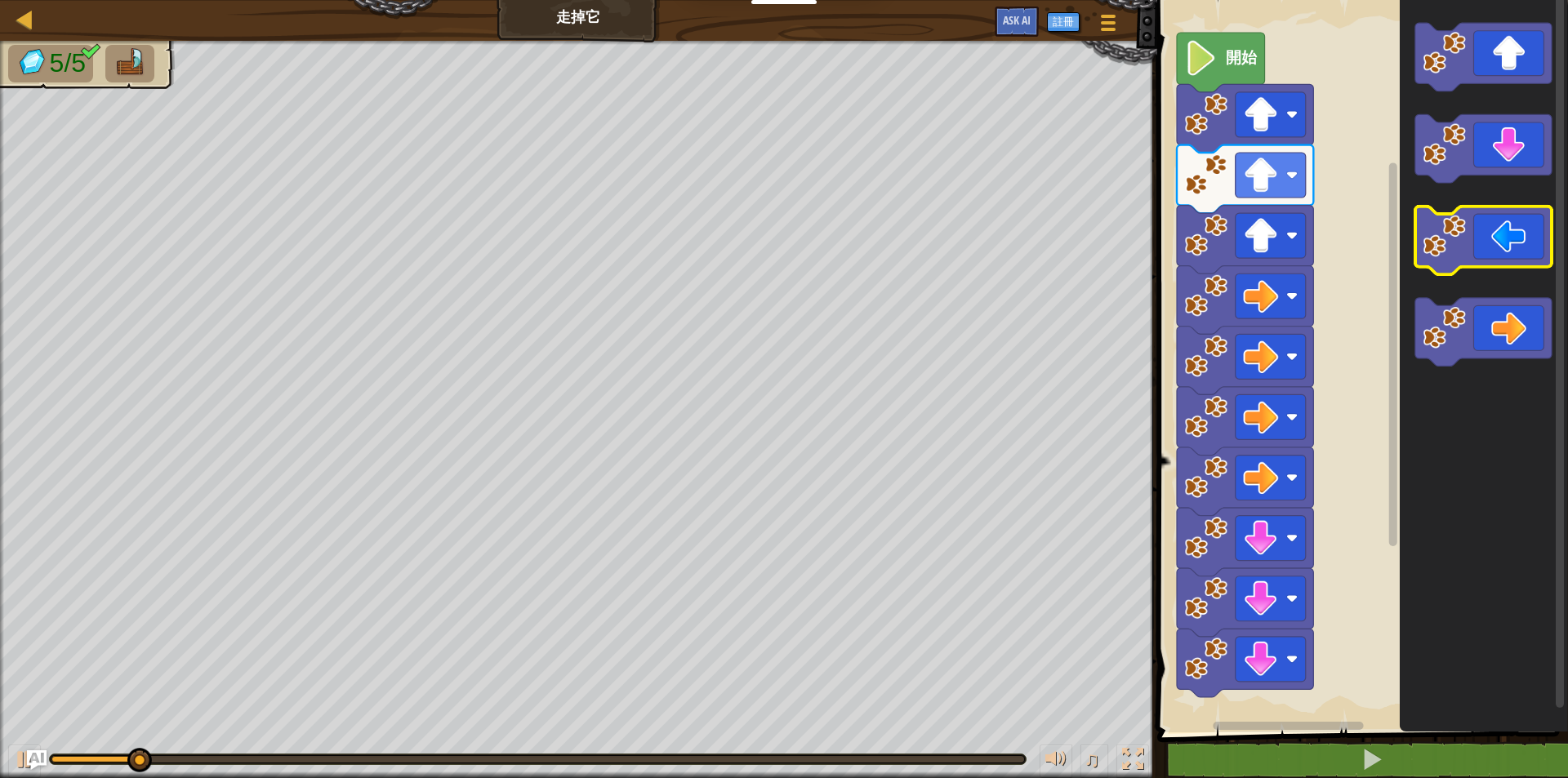
click at [1528, 248] on icon "Blockly工作區" at bounding box center [1482, 241] width 136 height 69
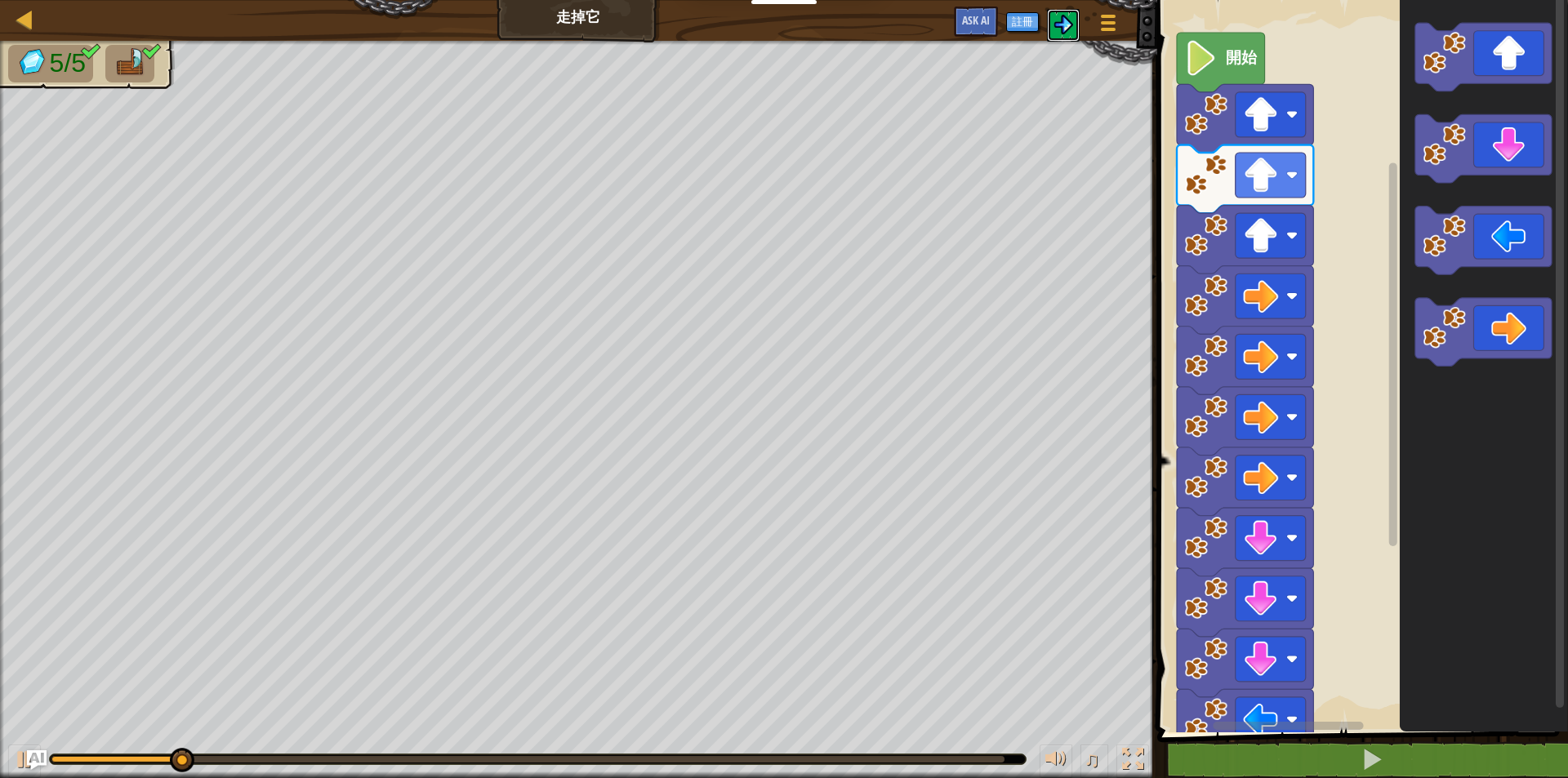
click at [1063, 25] on img at bounding box center [1063, 24] width 19 height 19
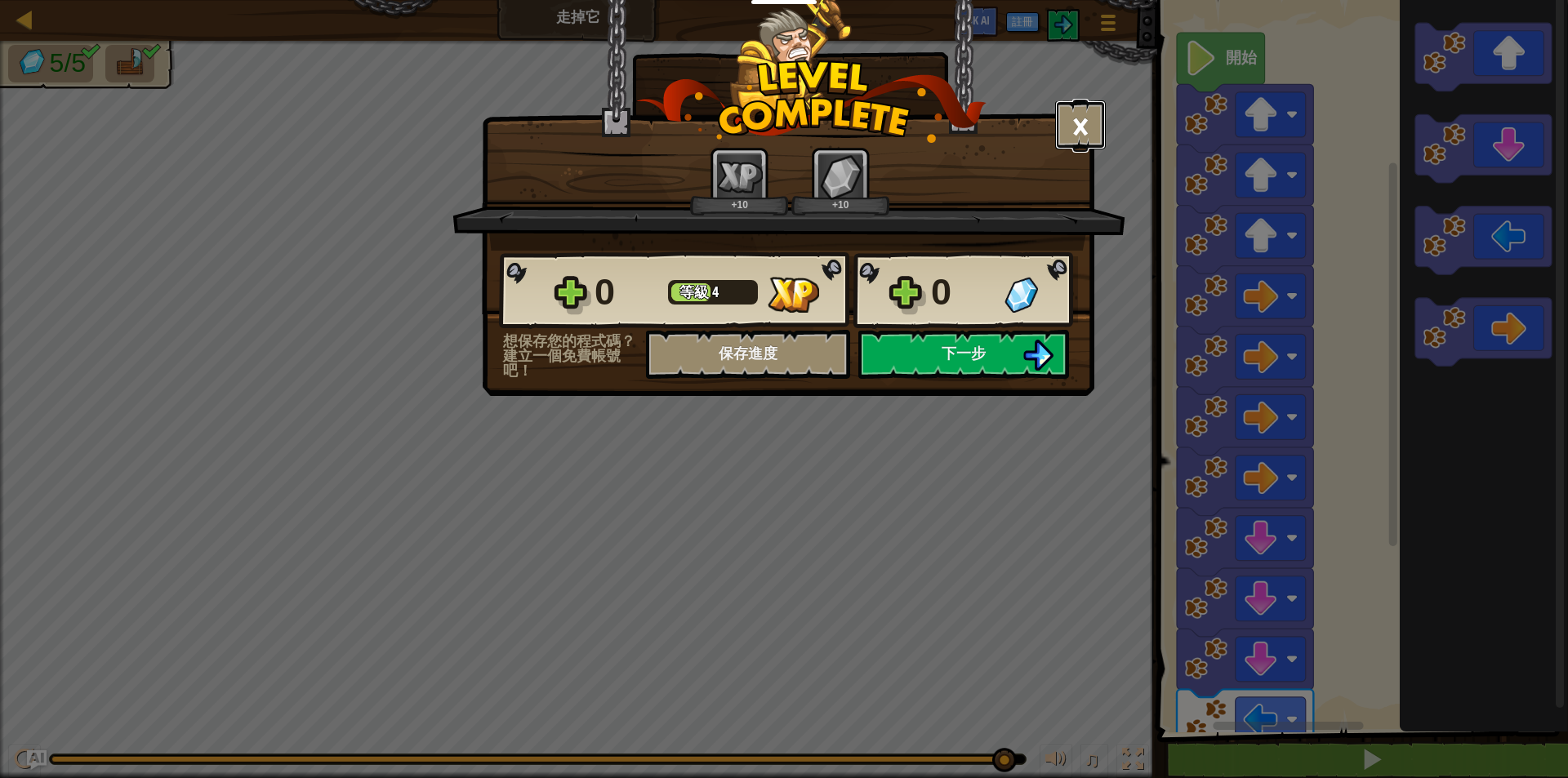
click at [1078, 136] on button "×" at bounding box center [1080, 125] width 51 height 49
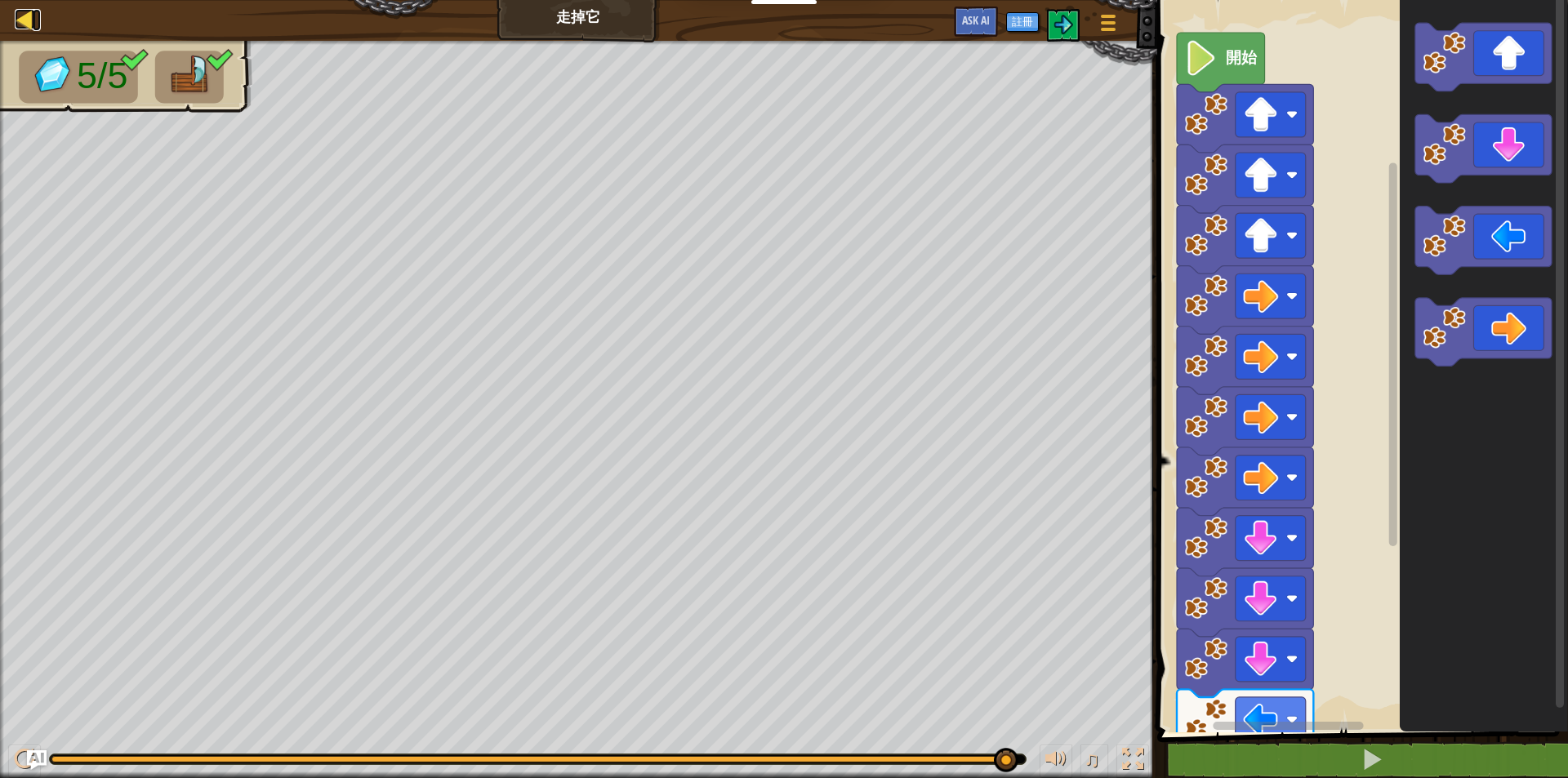
click at [35, 17] on link "地圖" at bounding box center [37, 20] width 8 height 22
select select "zh-HANT"
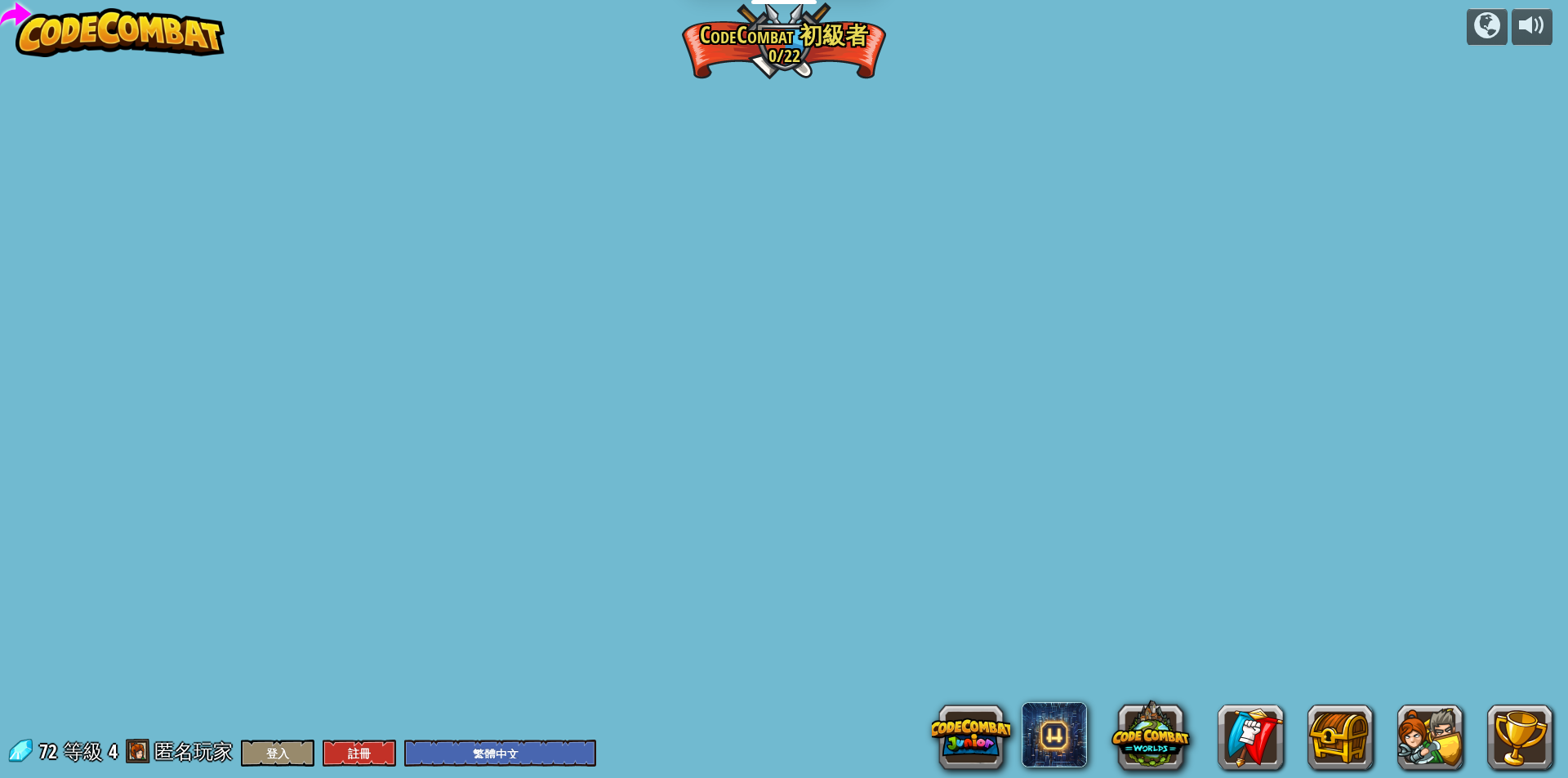
select select "zh-HANT"
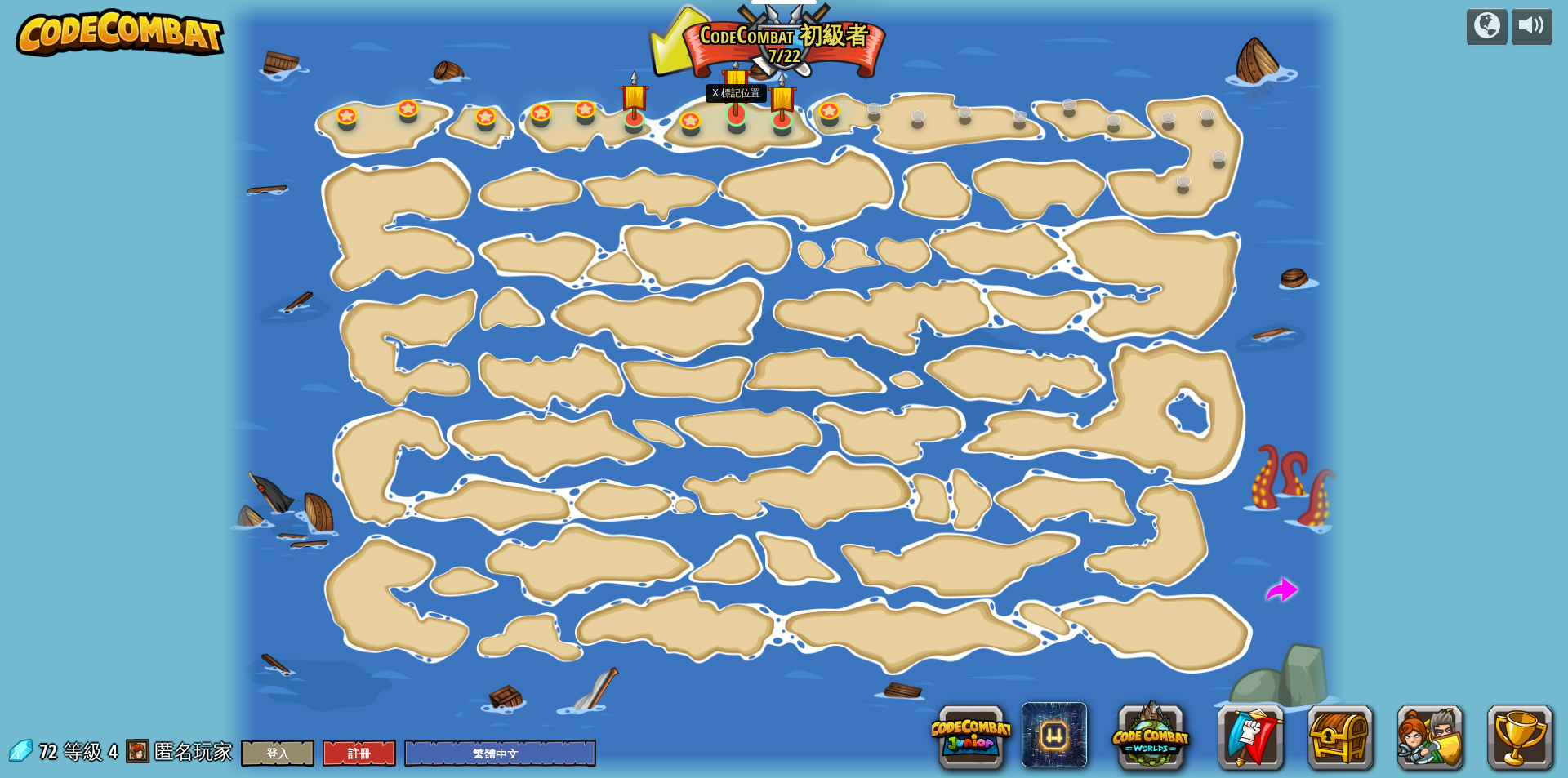
click at [746, 112] on img at bounding box center [735, 83] width 29 height 69
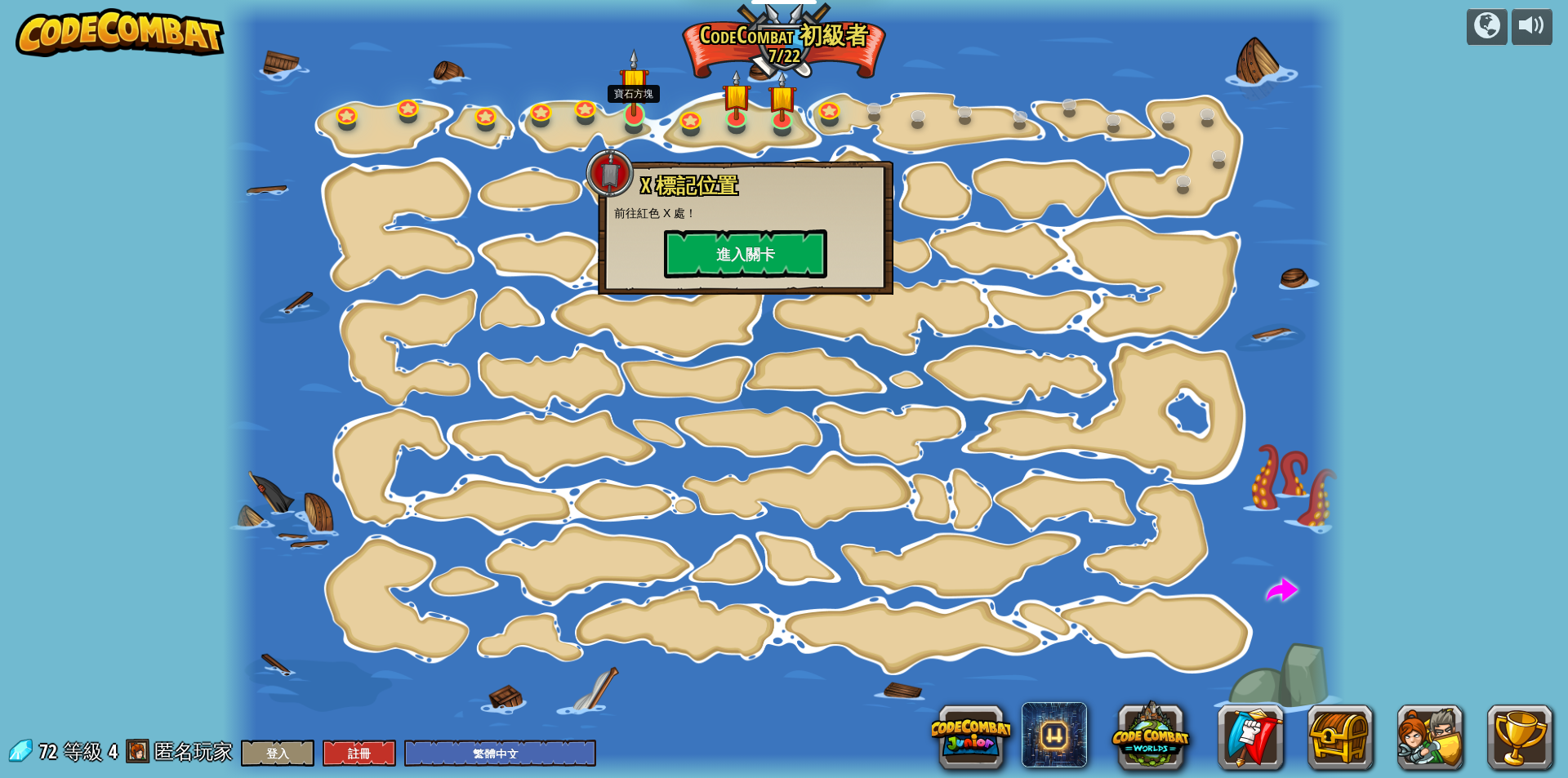
click at [633, 111] on img at bounding box center [633, 83] width 29 height 69
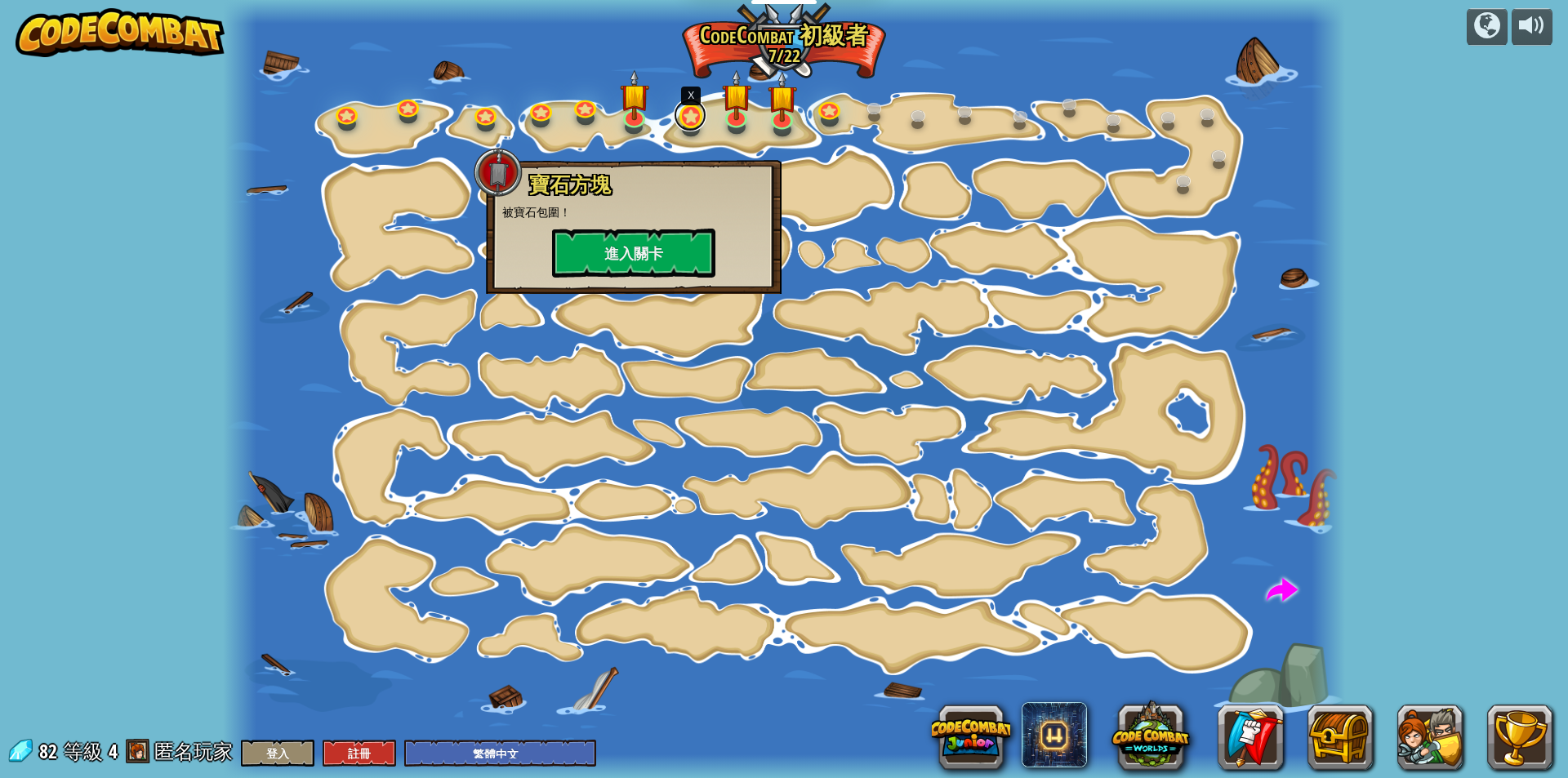
click at [679, 119] on link at bounding box center [689, 115] width 33 height 33
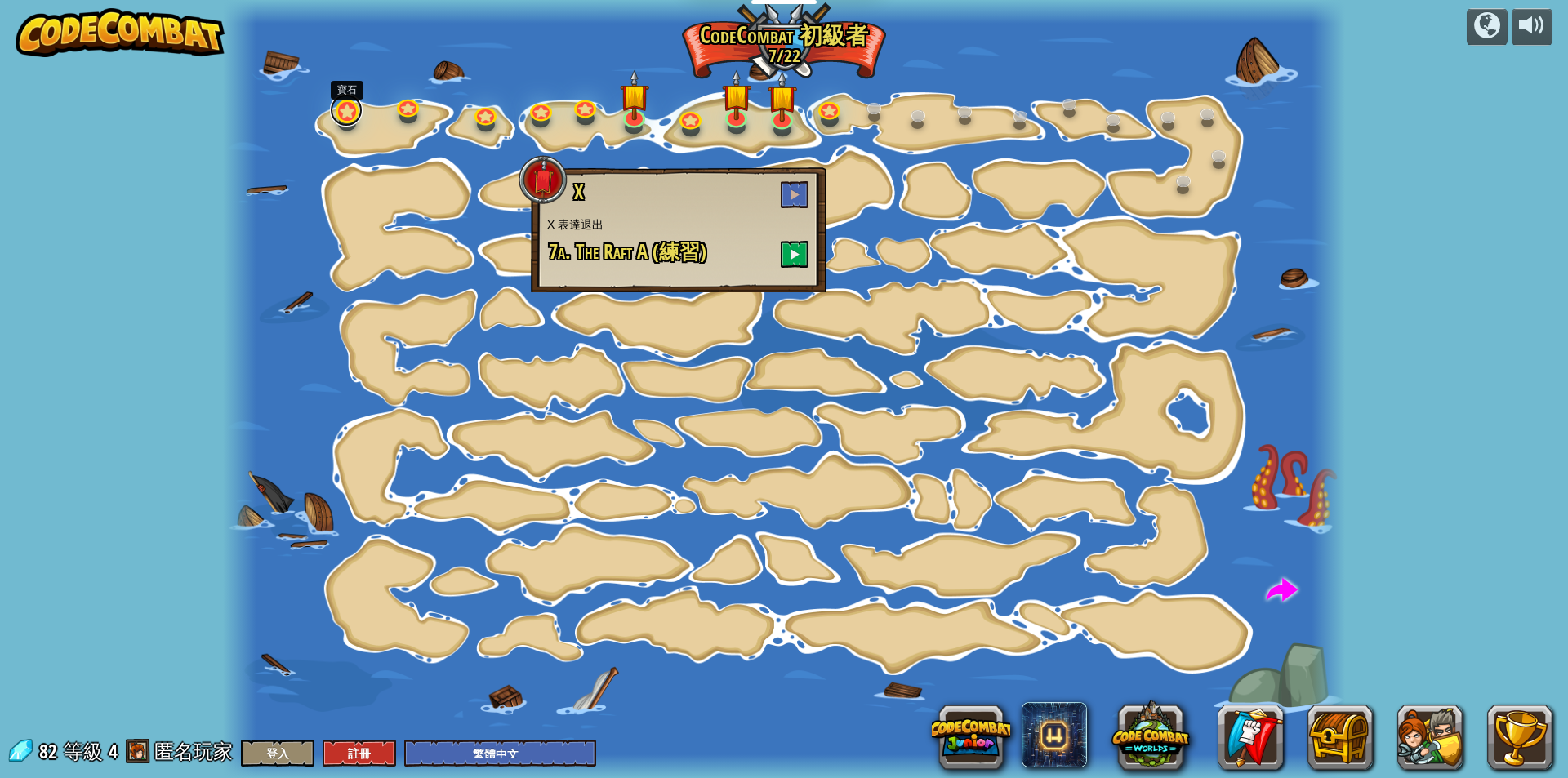
click at [357, 119] on link at bounding box center [346, 110] width 33 height 33
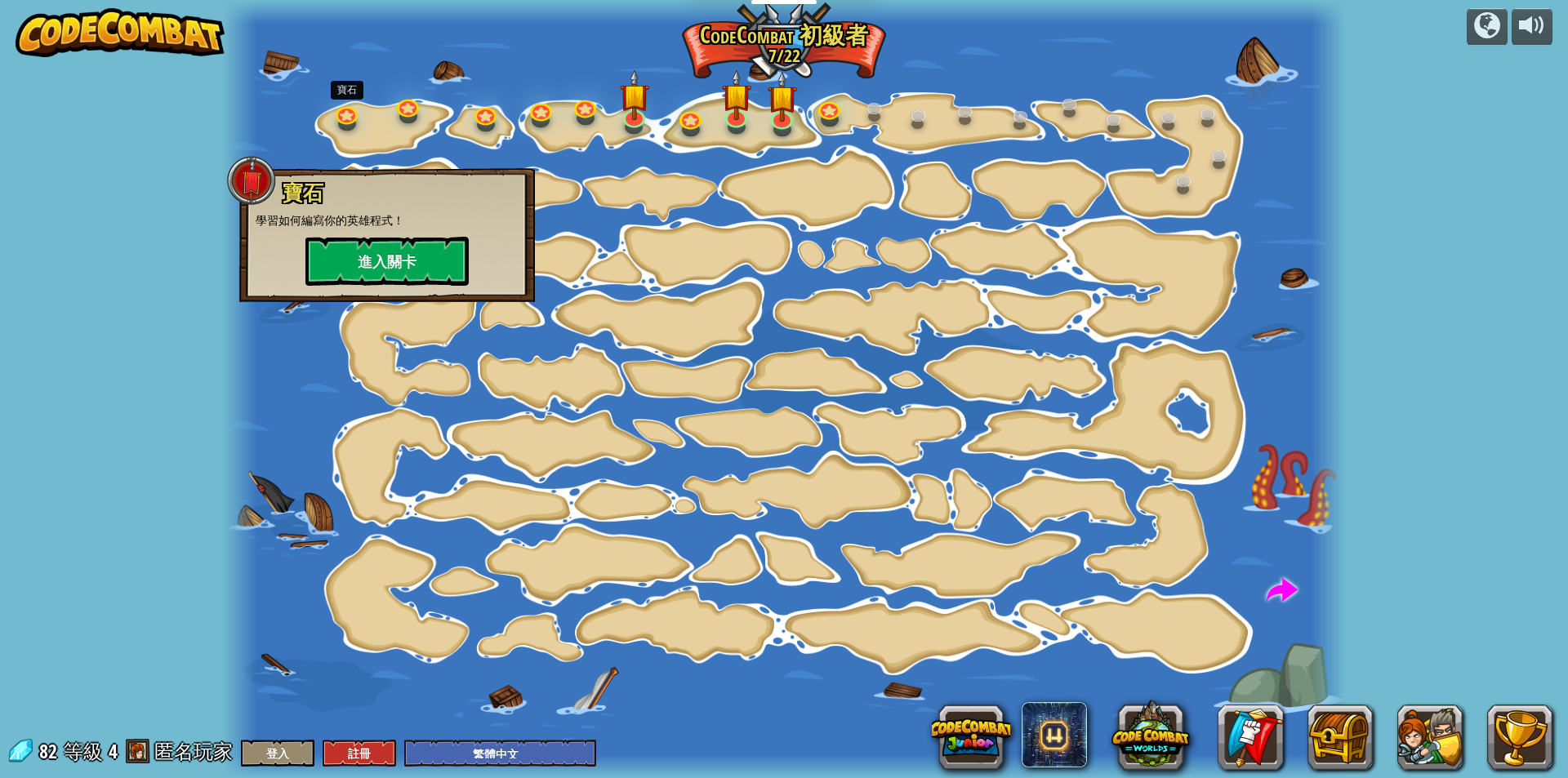
click at [420, 118] on div at bounding box center [783, 389] width 1122 height 778
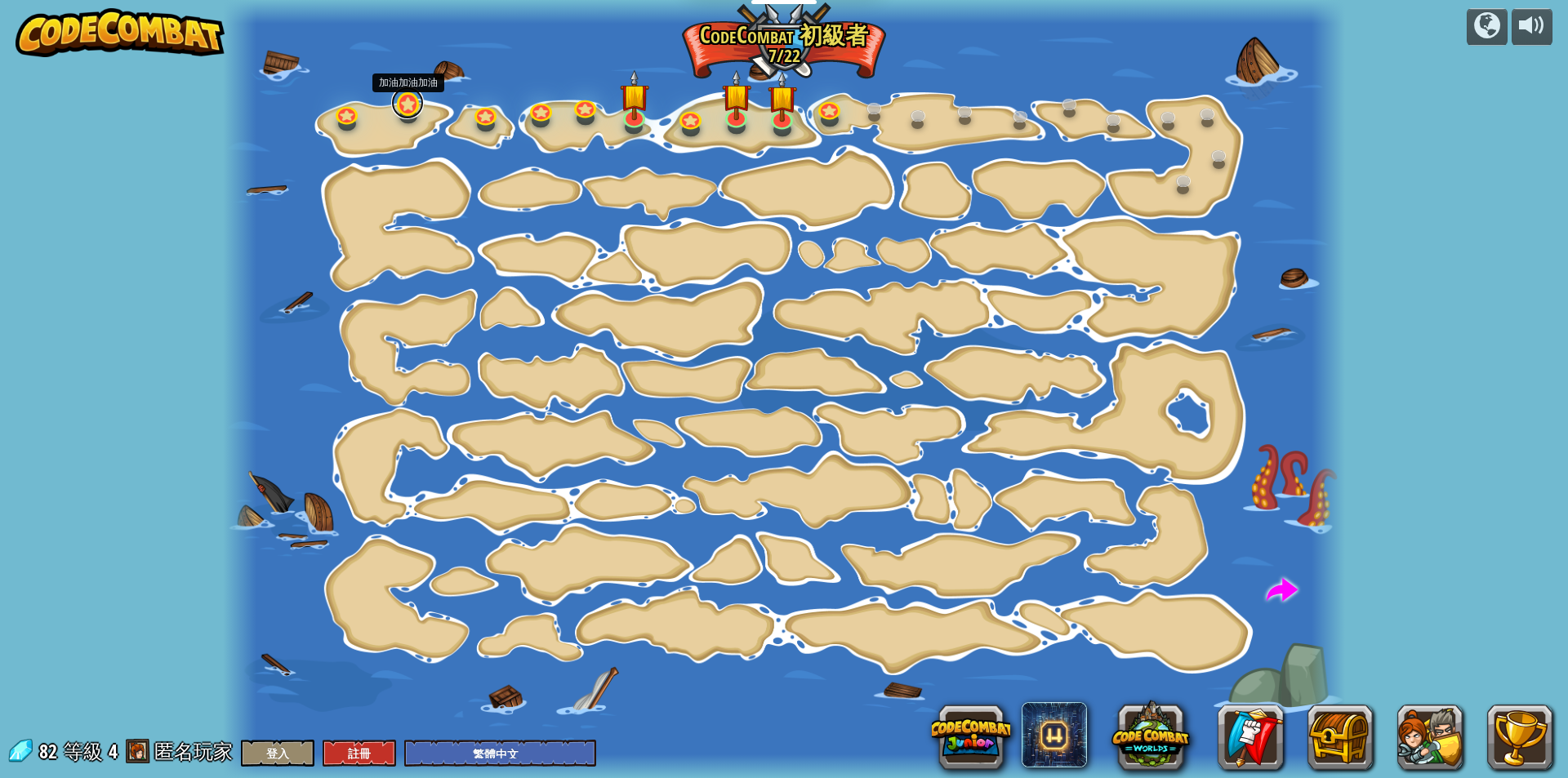
click at [402, 111] on link at bounding box center [407, 102] width 33 height 33
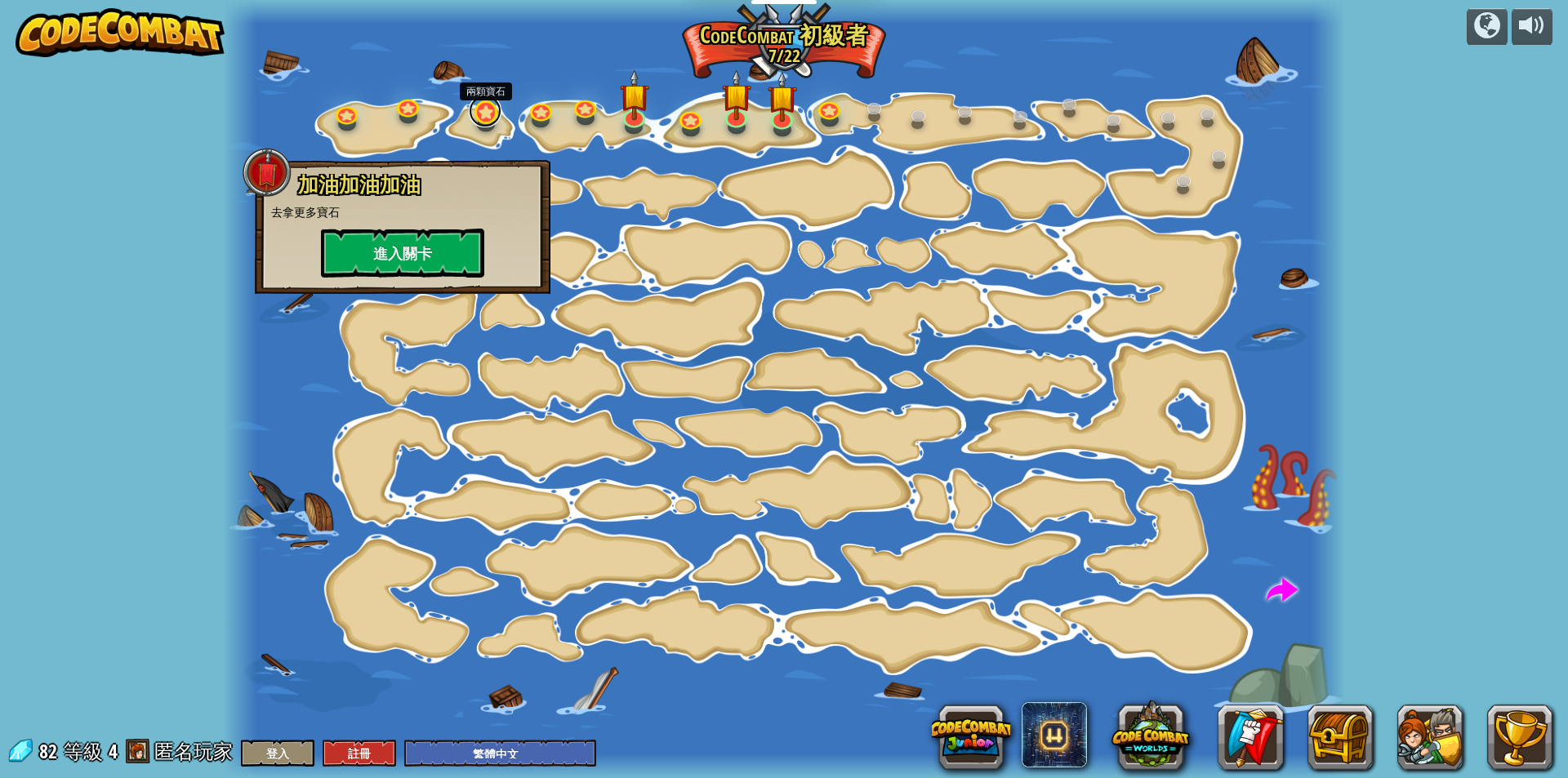
click at [489, 119] on link at bounding box center [484, 110] width 33 height 33
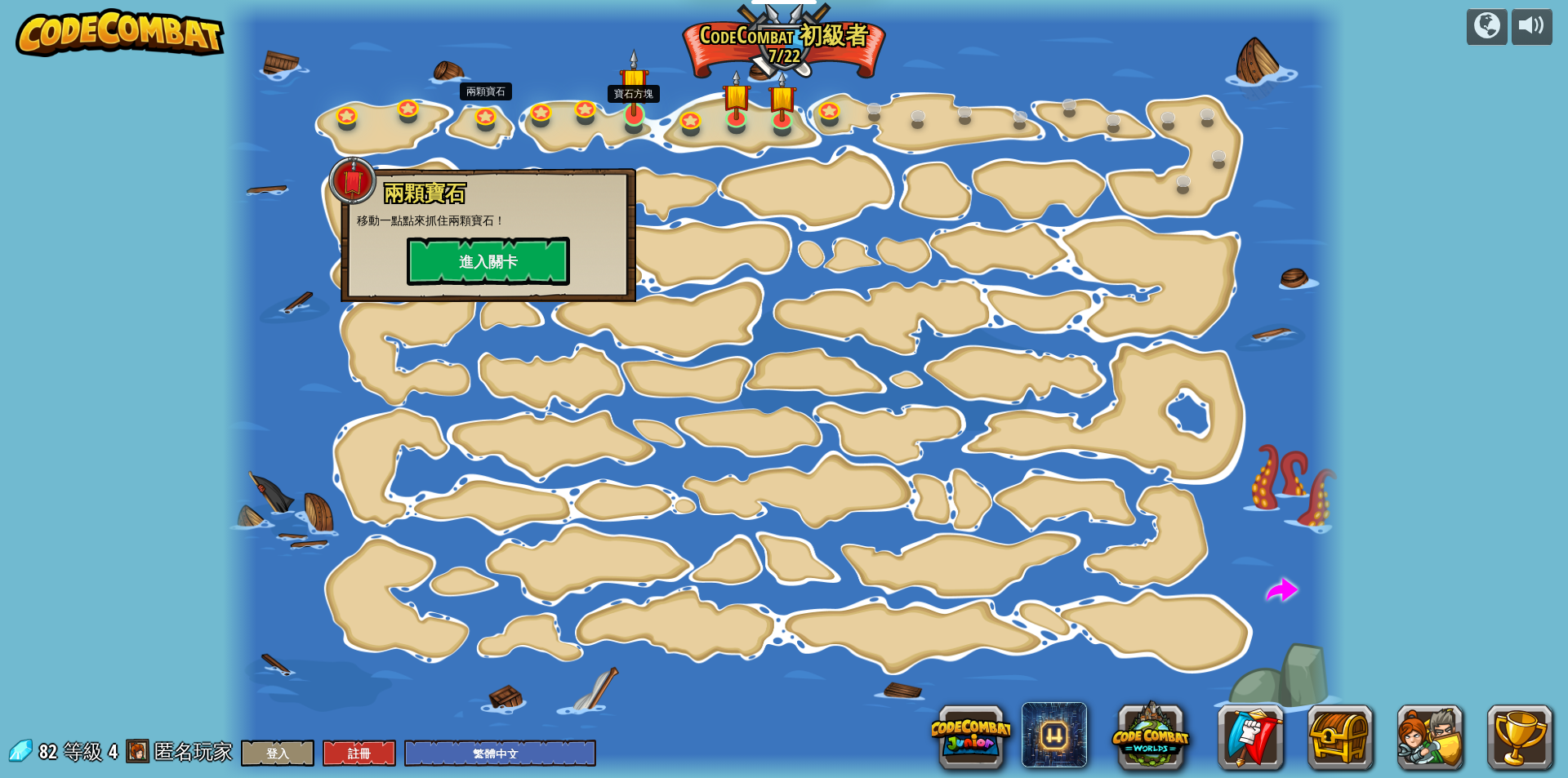
click at [636, 100] on img at bounding box center [633, 83] width 29 height 69
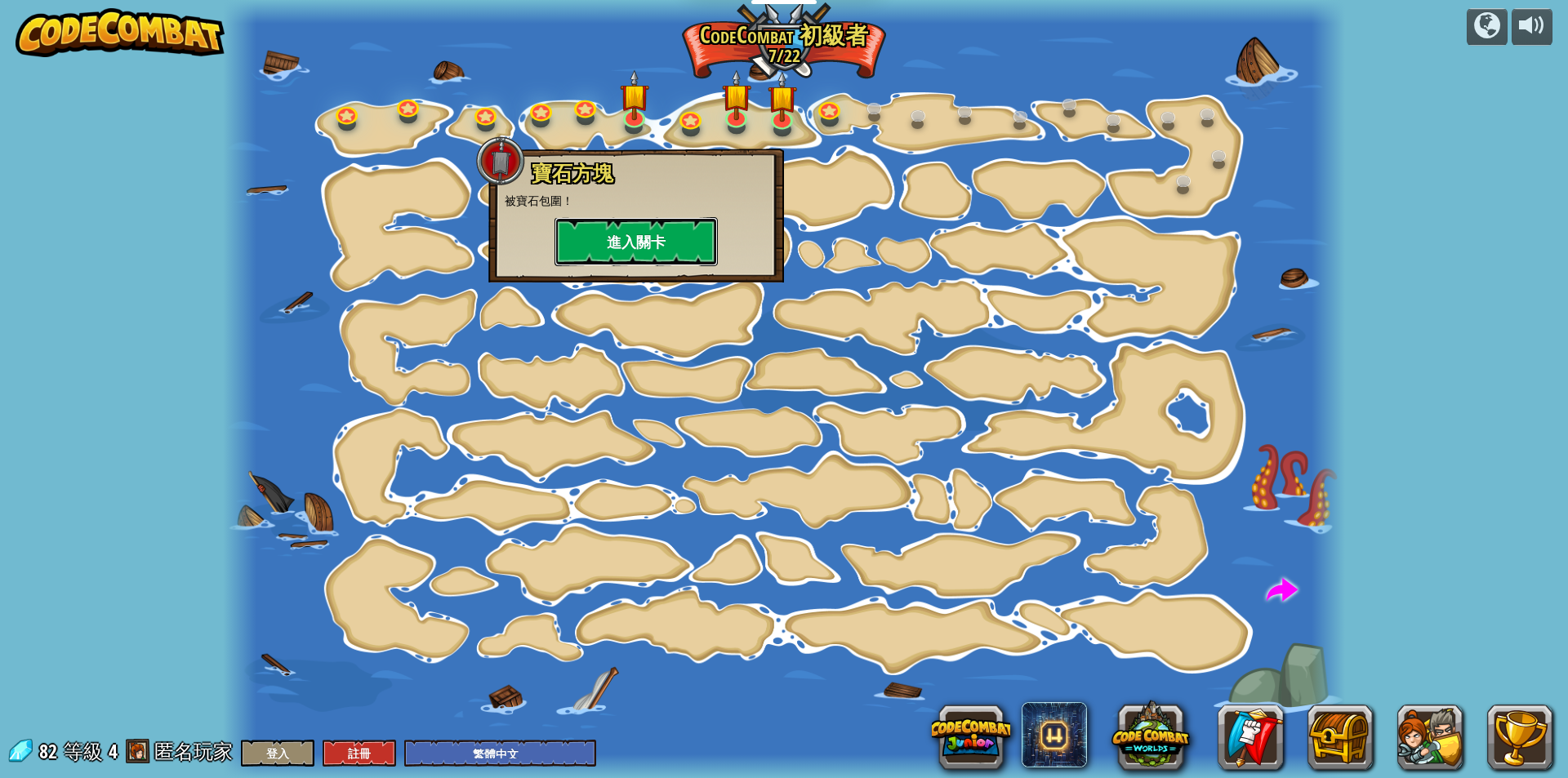
click at [648, 222] on button "進入關卡" at bounding box center [636, 242] width 163 height 49
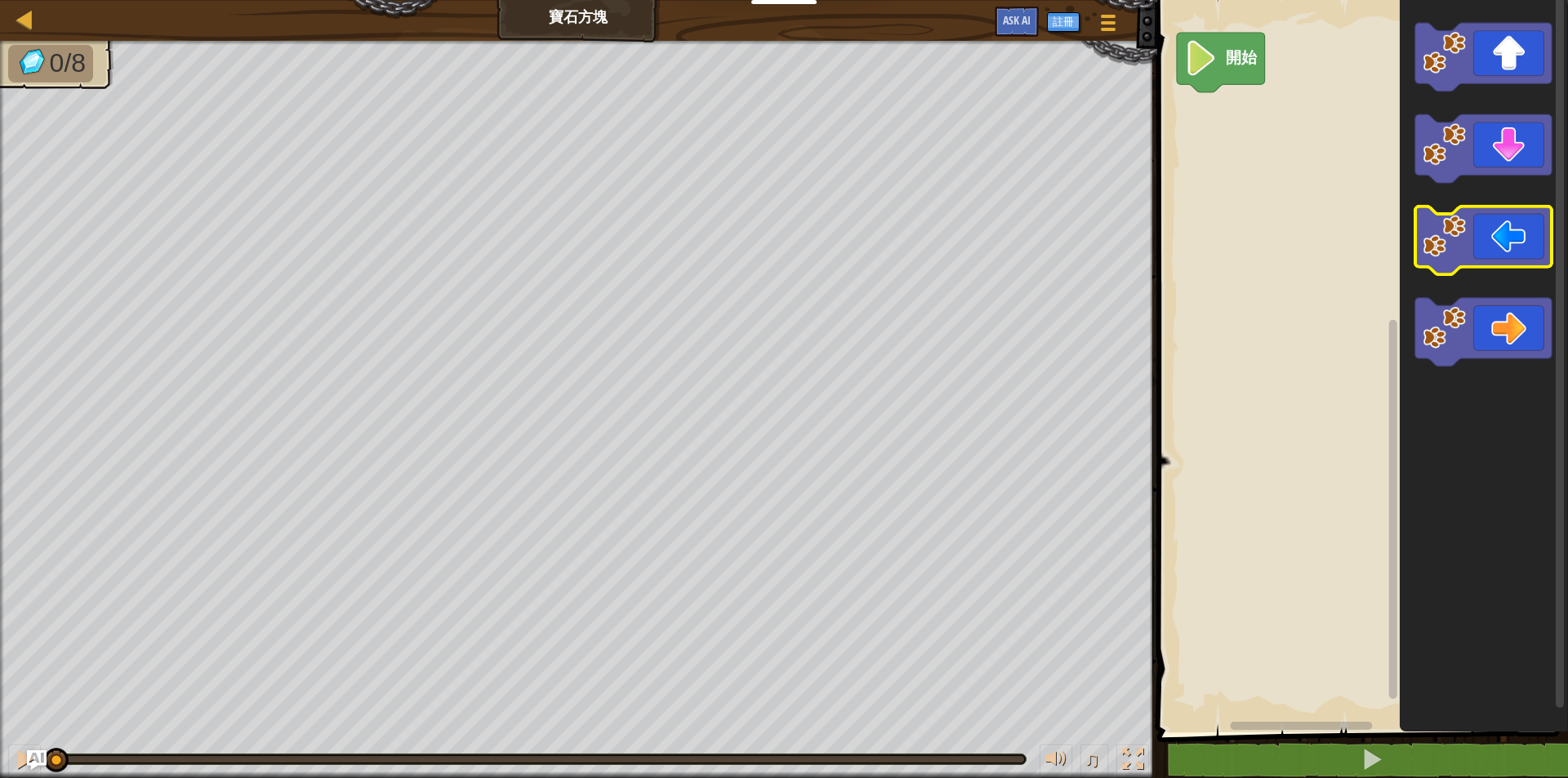
click at [1505, 270] on rect "Blockly工作區" at bounding box center [1482, 241] width 136 height 69
click at [1500, 252] on icon "Blockly工作區" at bounding box center [1482, 241] width 136 height 69
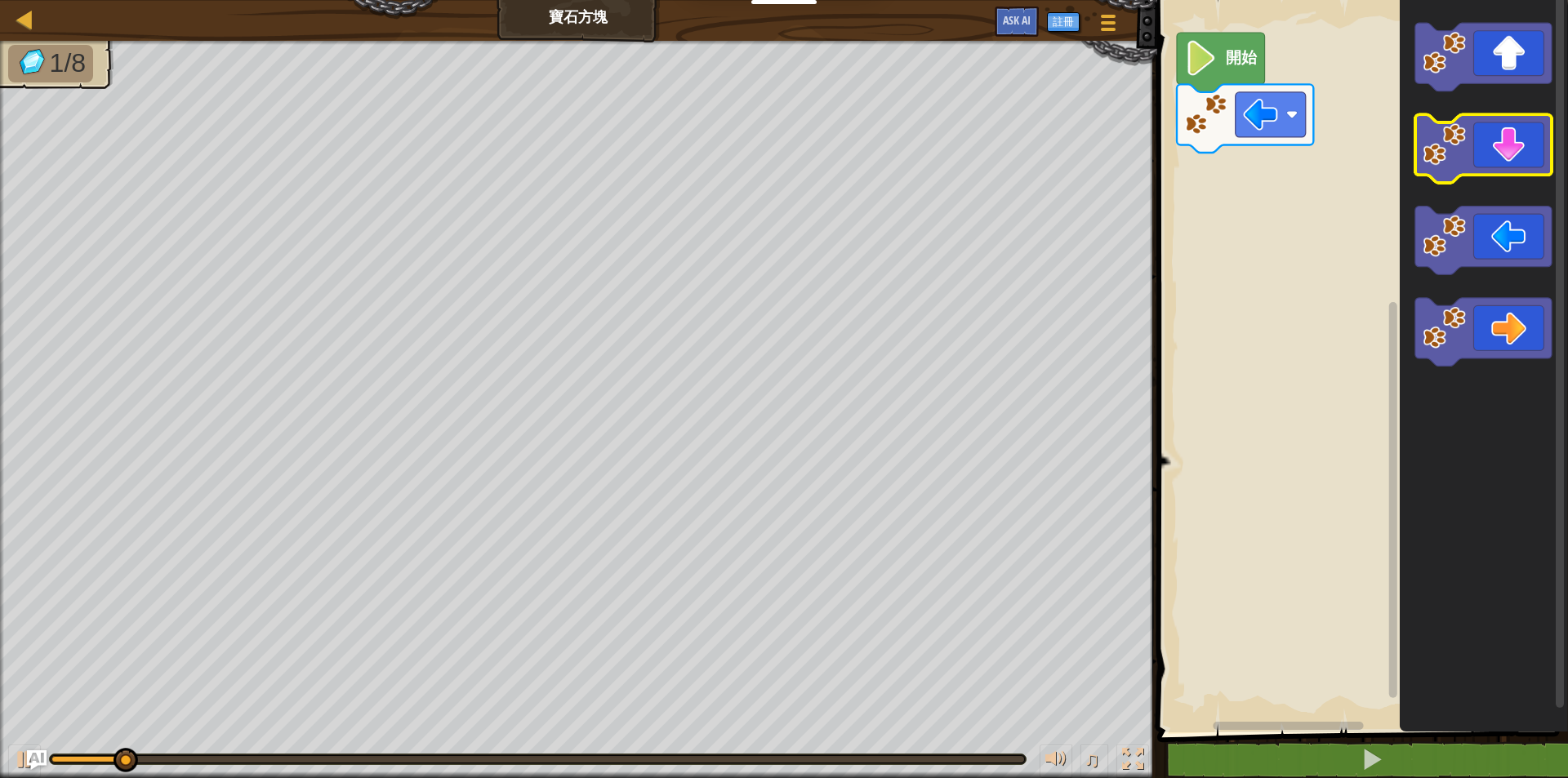
click at [1474, 165] on icon "Blockly工作區" at bounding box center [1482, 150] width 136 height 69
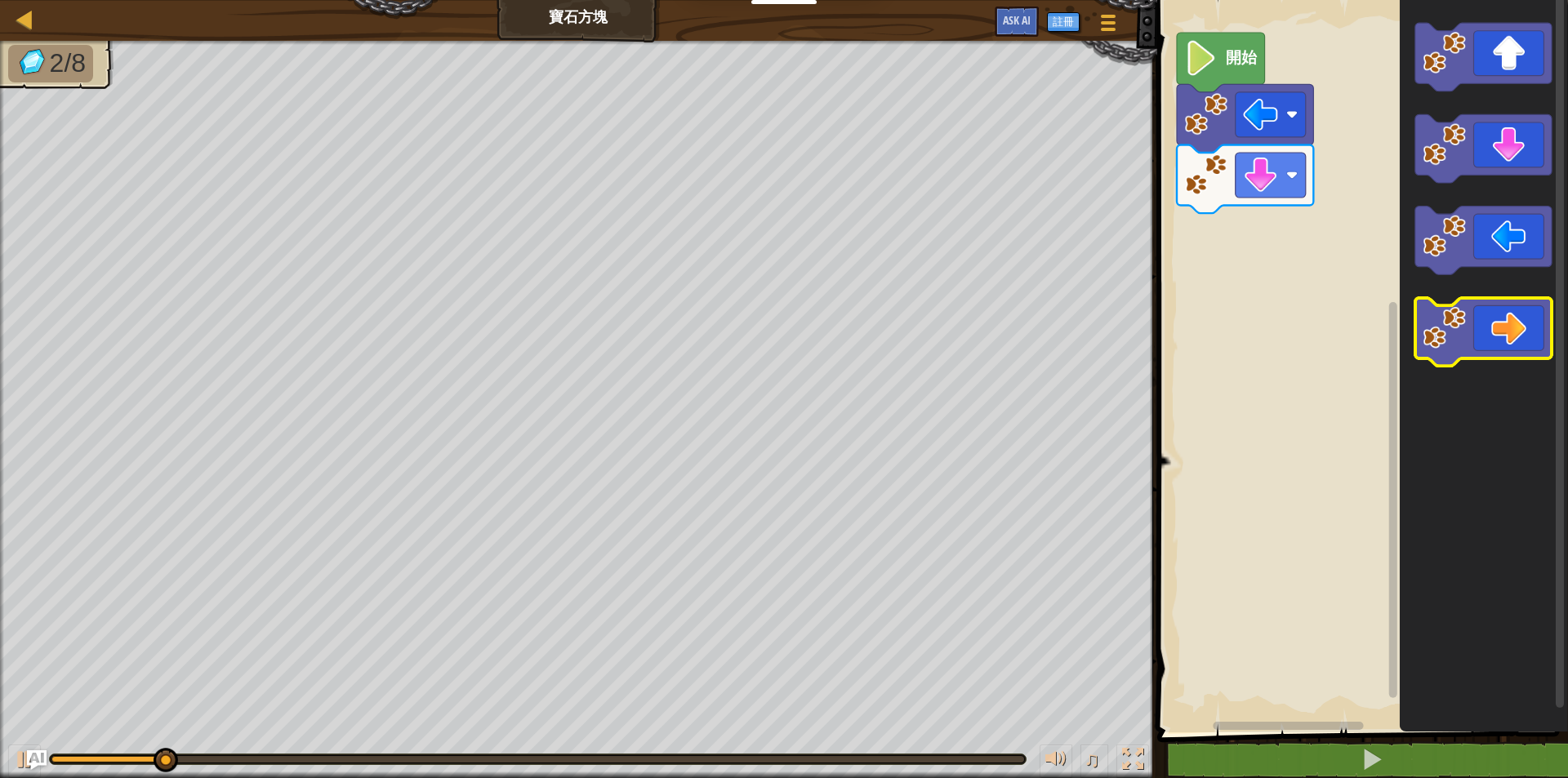
click at [1511, 331] on icon "Blockly工作區" at bounding box center [1482, 332] width 136 height 69
click at [1513, 325] on icon "Blockly工作區" at bounding box center [1482, 332] width 136 height 69
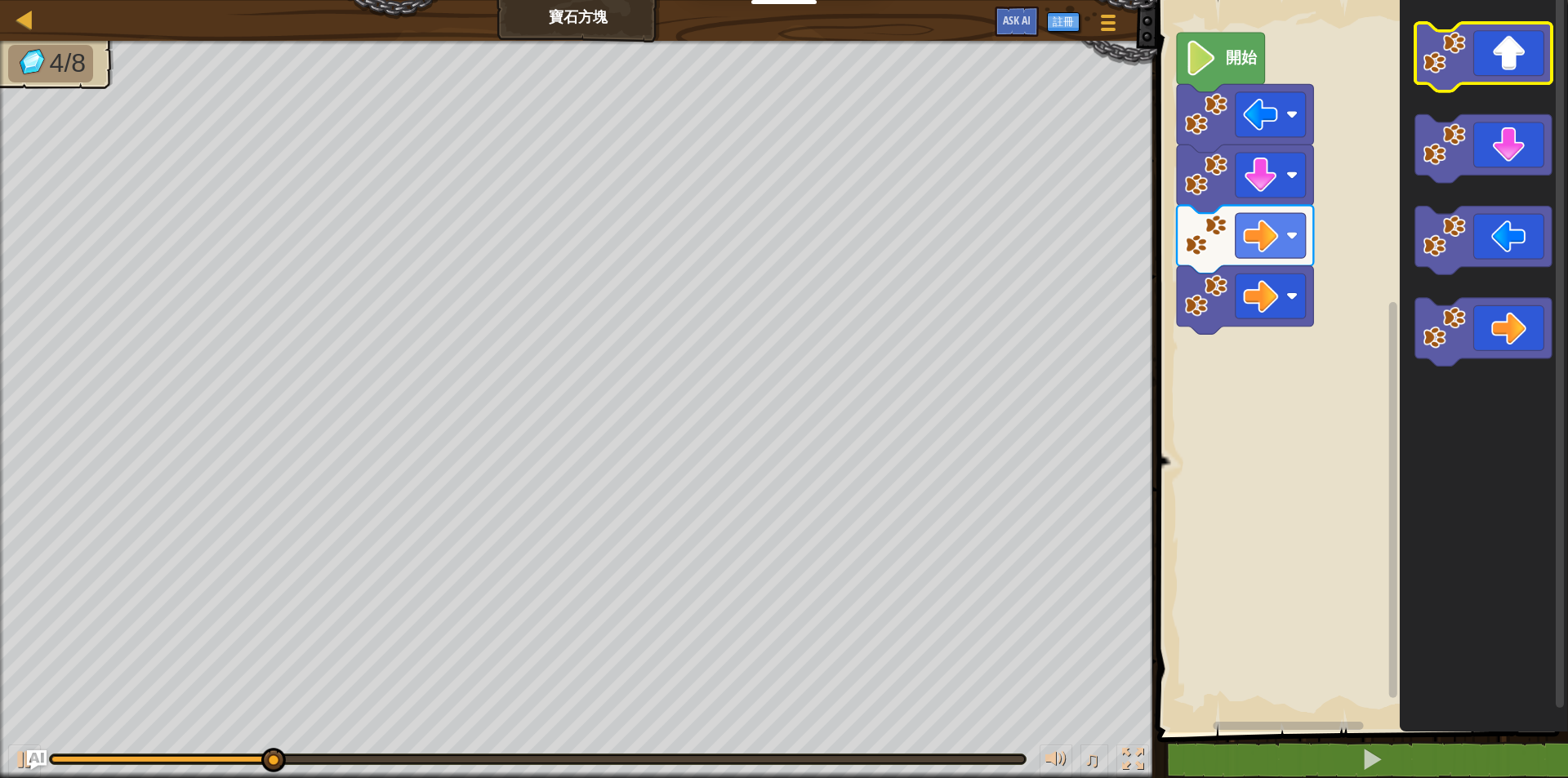
click at [1467, 61] on icon "Blockly工作區" at bounding box center [1482, 57] width 136 height 69
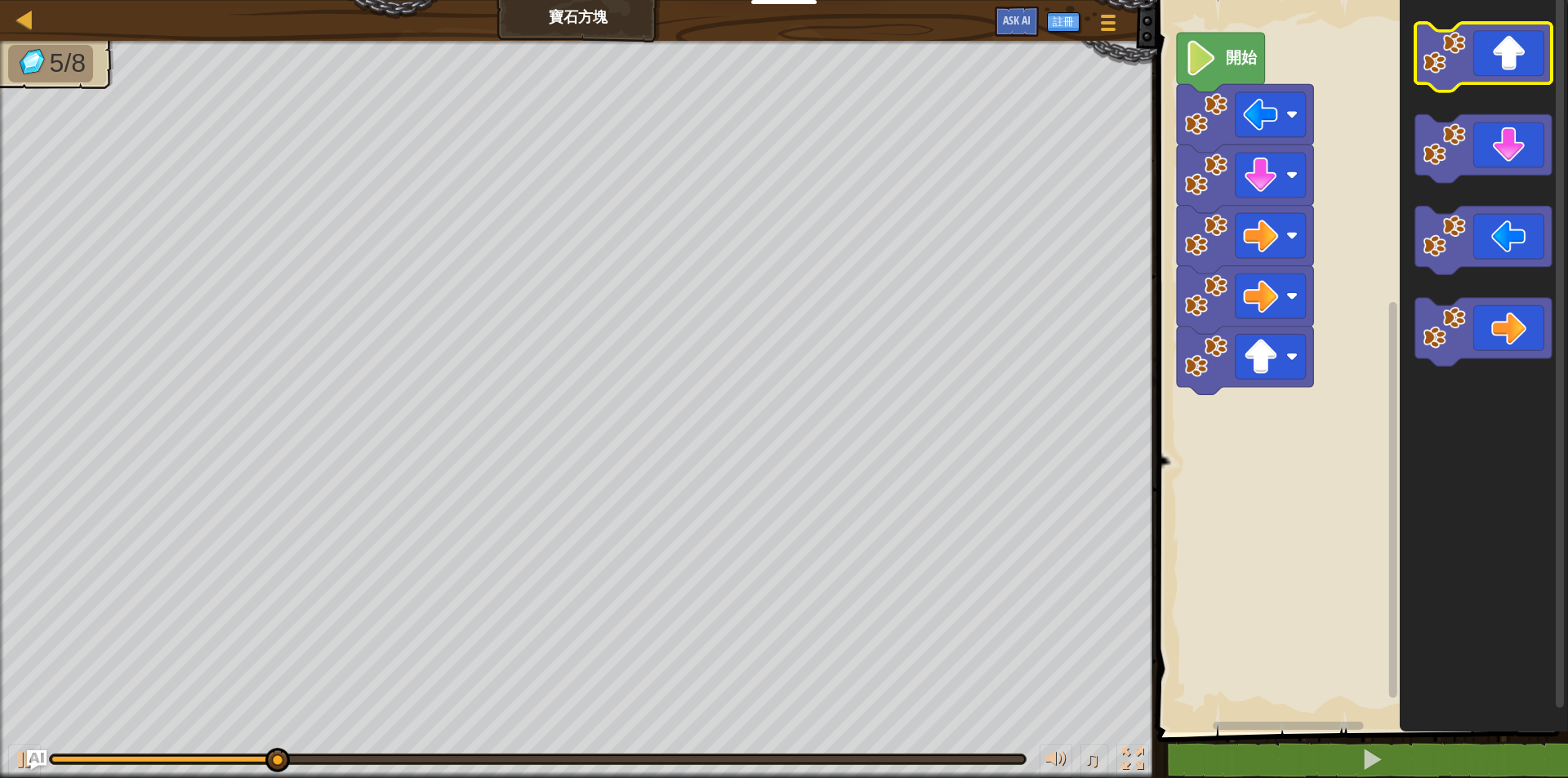
click at [1467, 61] on icon "Blockly工作區" at bounding box center [1482, 57] width 136 height 69
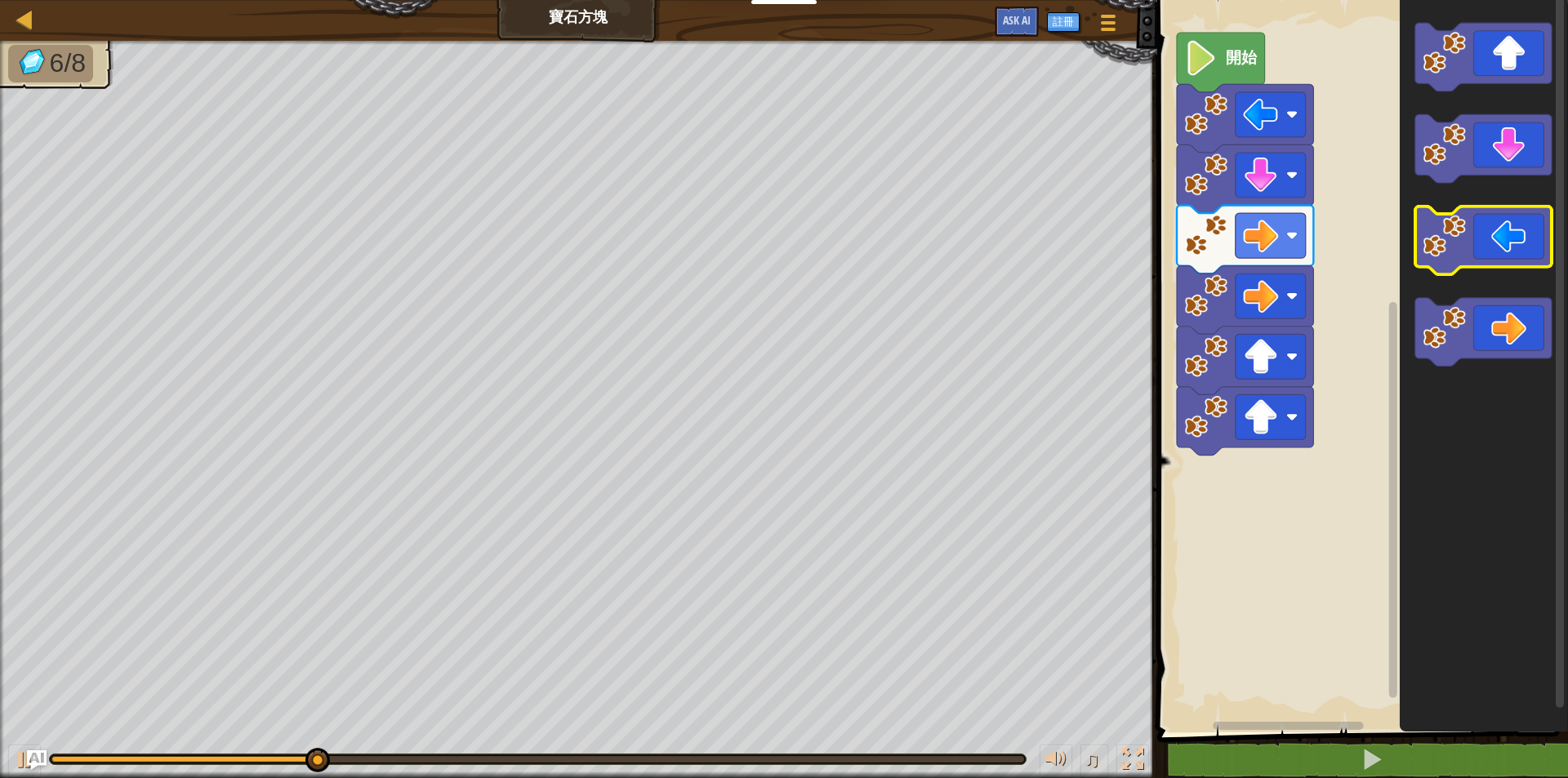
click at [1489, 229] on icon "Blockly工作區" at bounding box center [1482, 241] width 136 height 69
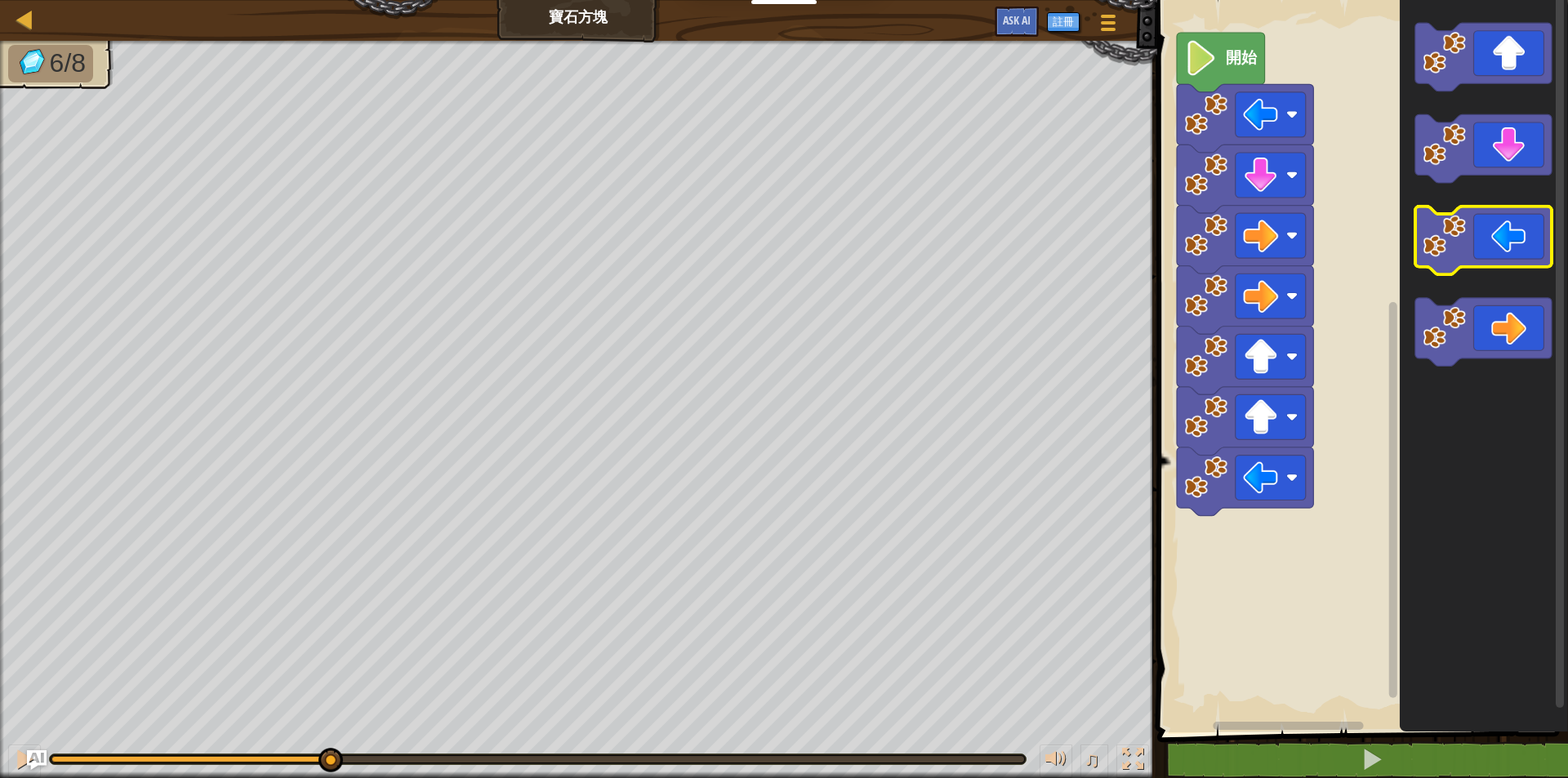
click at [1489, 229] on icon "Blockly工作區" at bounding box center [1482, 241] width 136 height 69
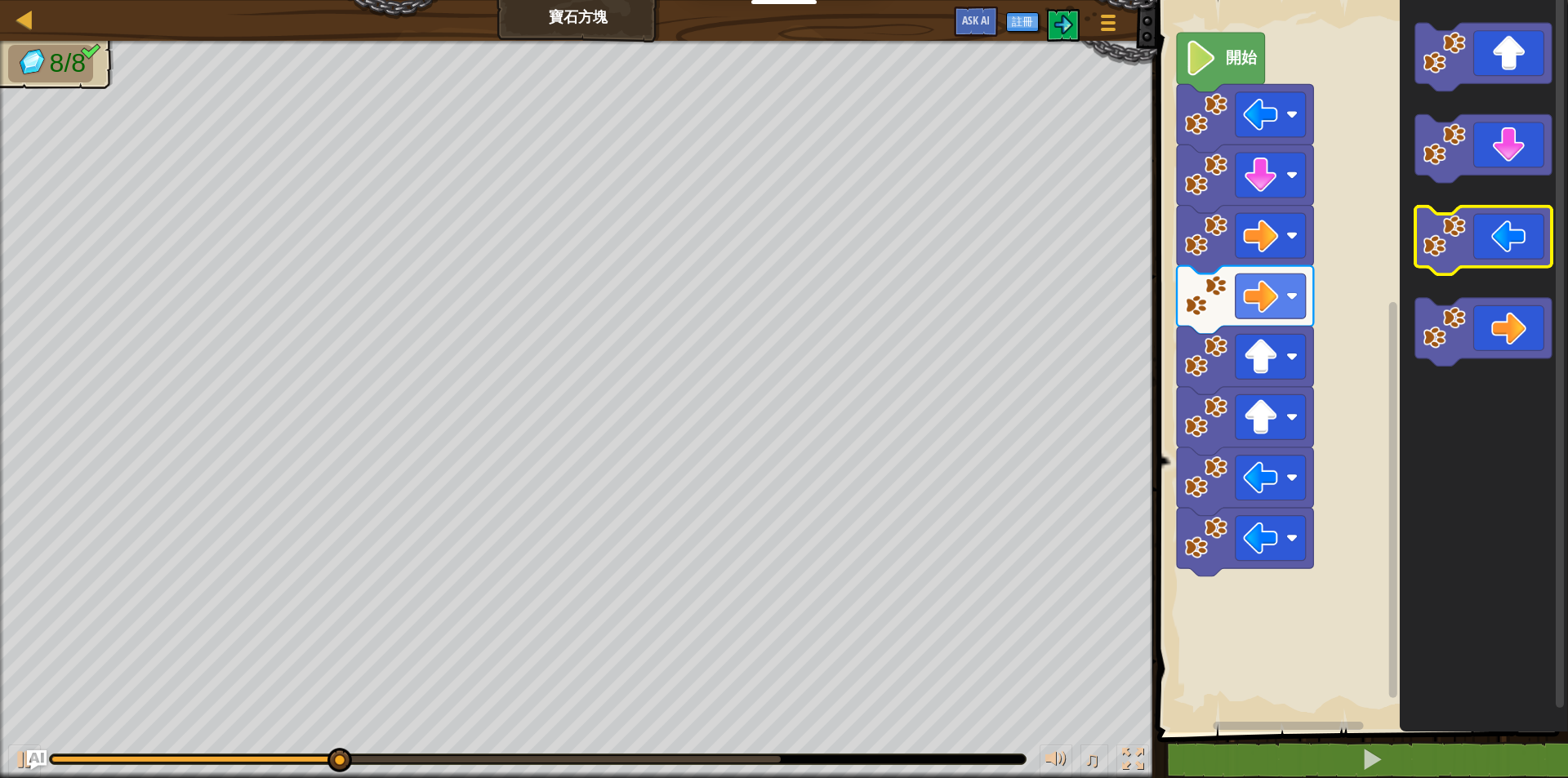
click at [1489, 229] on icon "Blockly工作區" at bounding box center [1482, 241] width 136 height 69
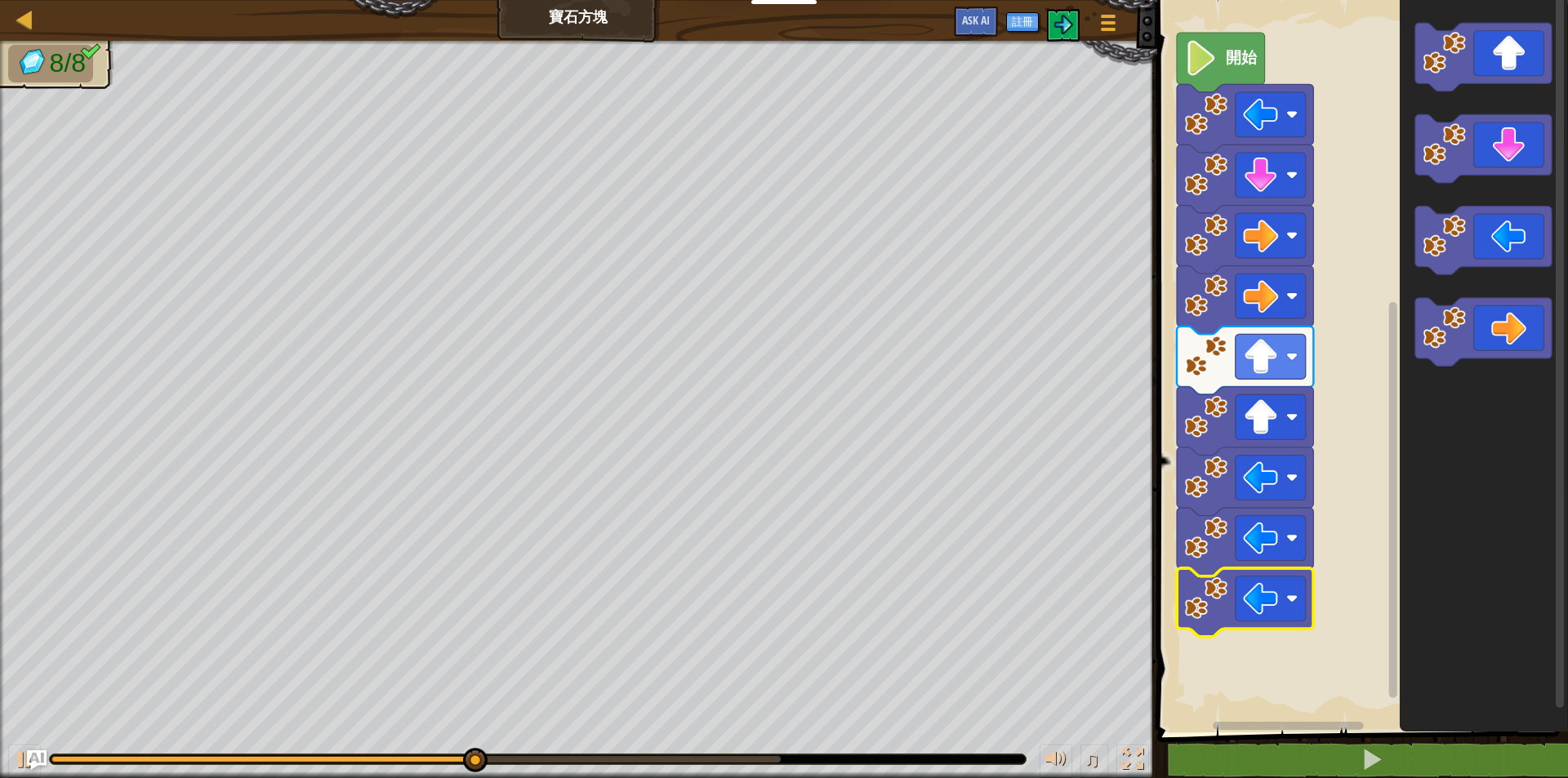
click at [1206, 619] on image "Blockly工作區" at bounding box center [1206, 598] width 44 height 44
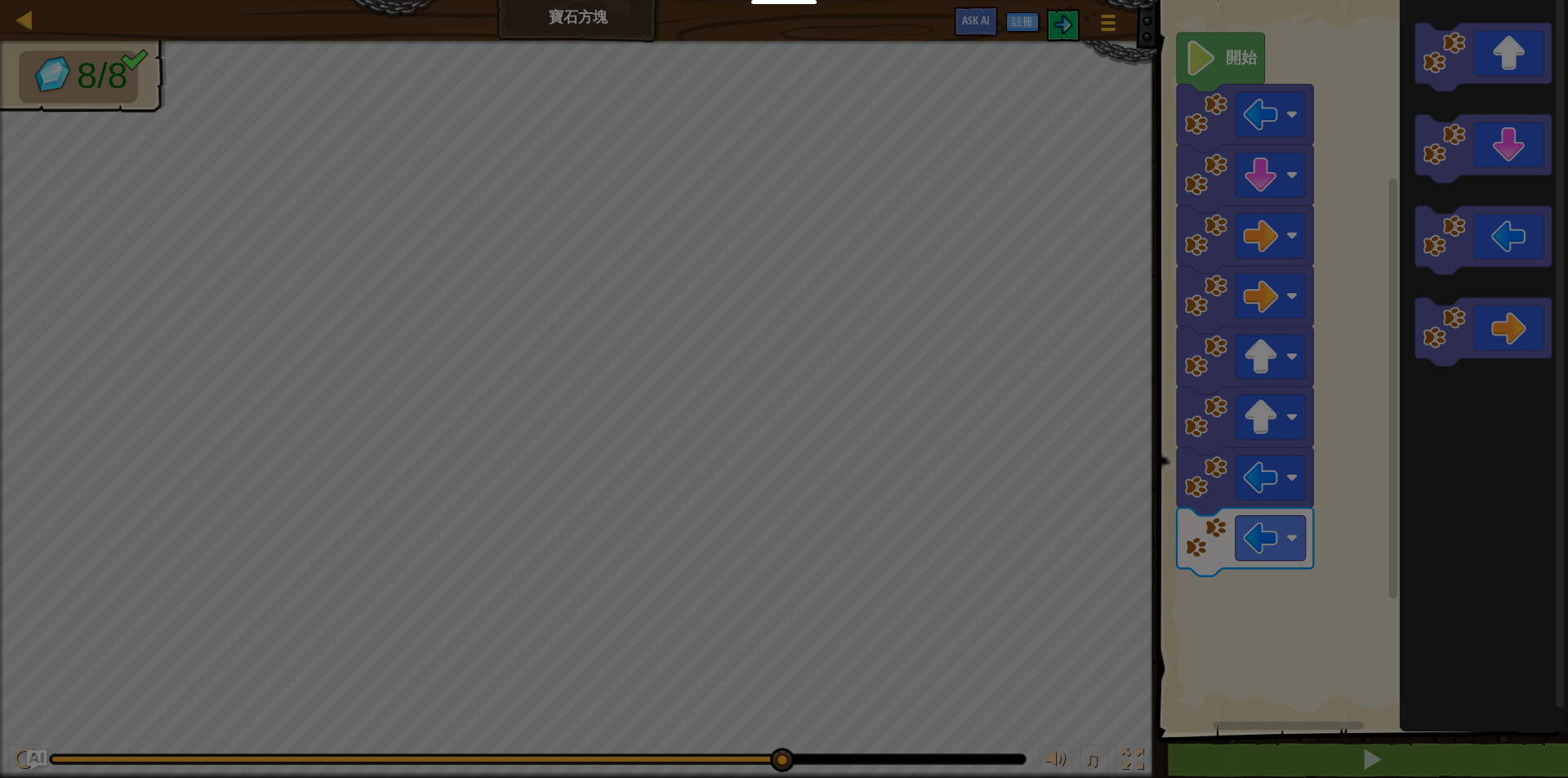
drag, startPoint x: 346, startPoint y: 764, endPoint x: 1238, endPoint y: 764, distance: 892.0
click at [1238, 2] on body "教育者 創建免費帳號 學校和地區解決方案 教師工具包預覽 標準對齊 效能研究 成功故事 專業發展 編程一小時 贈款與資金資源 請求演示或報價 父母 玩 Cod…" at bounding box center [784, 1] width 1568 height 2
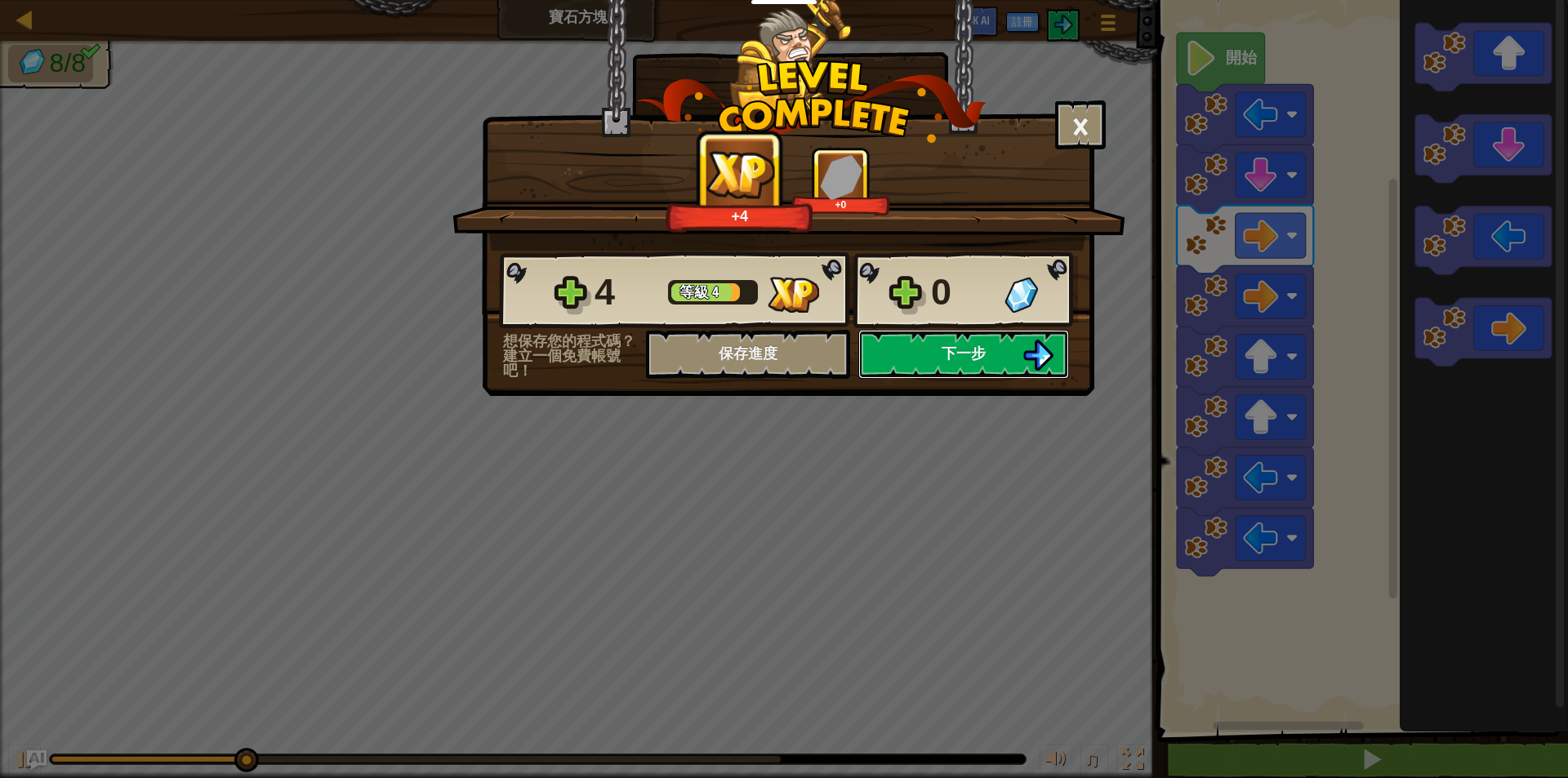
click at [1009, 365] on button "下一步" at bounding box center [964, 354] width 211 height 49
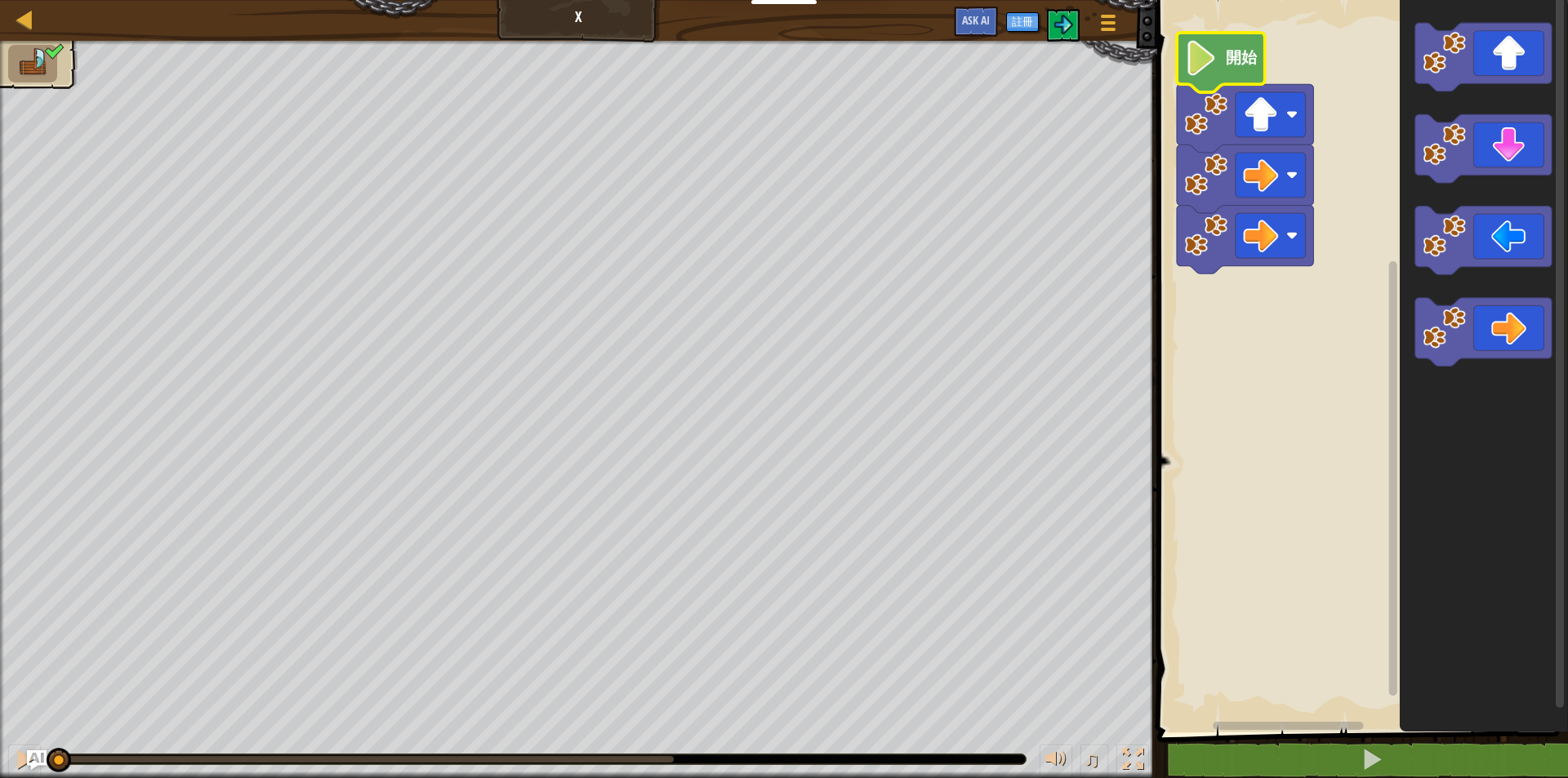
click at [1210, 38] on icon "Blockly工作區" at bounding box center [1220, 62] width 88 height 59
click at [1203, 59] on image "Blockly工作區" at bounding box center [1201, 59] width 33 height 35
click at [1057, 25] on img at bounding box center [1063, 24] width 19 height 19
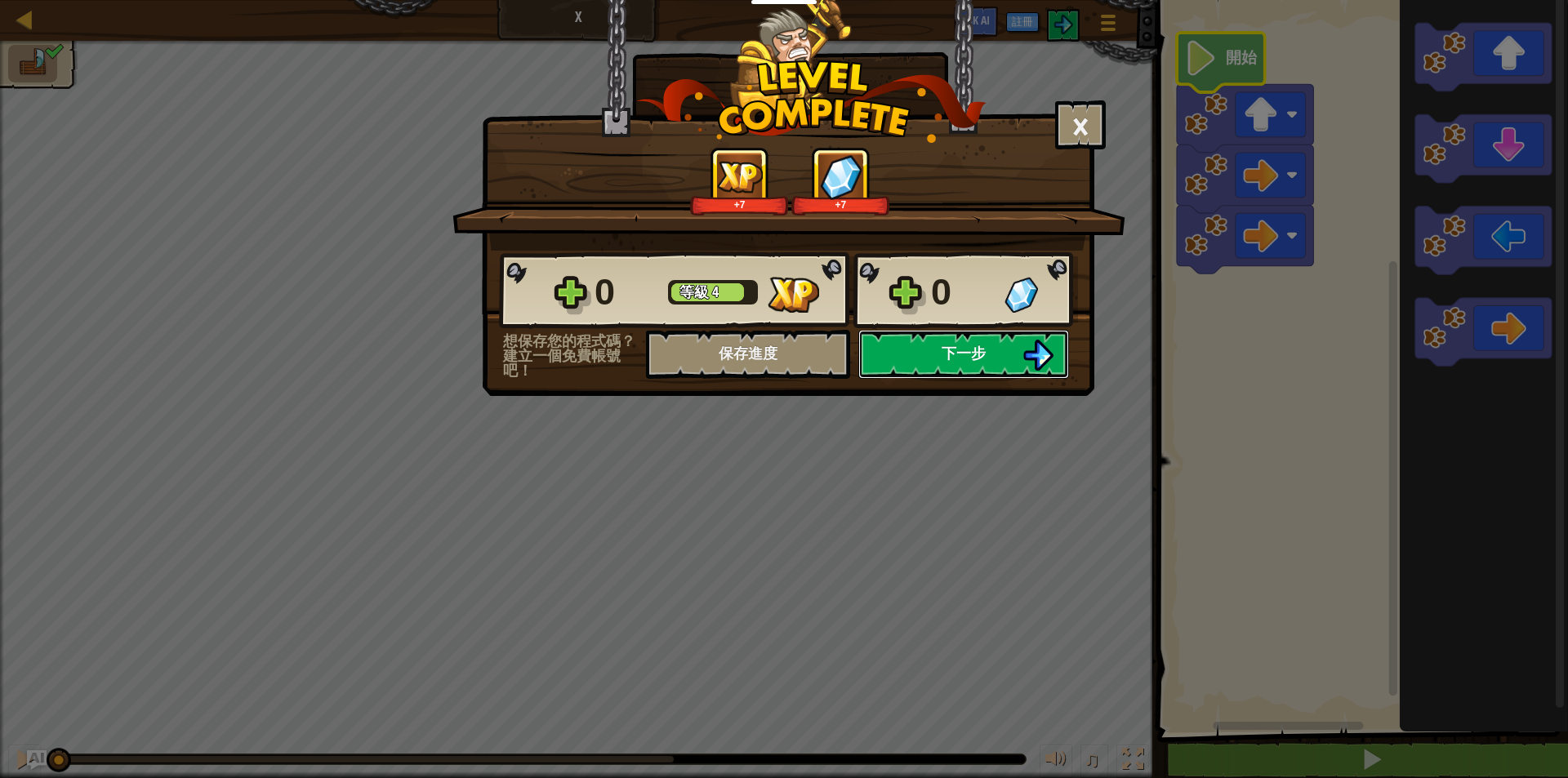
click at [935, 354] on button "下一步" at bounding box center [964, 354] width 211 height 49
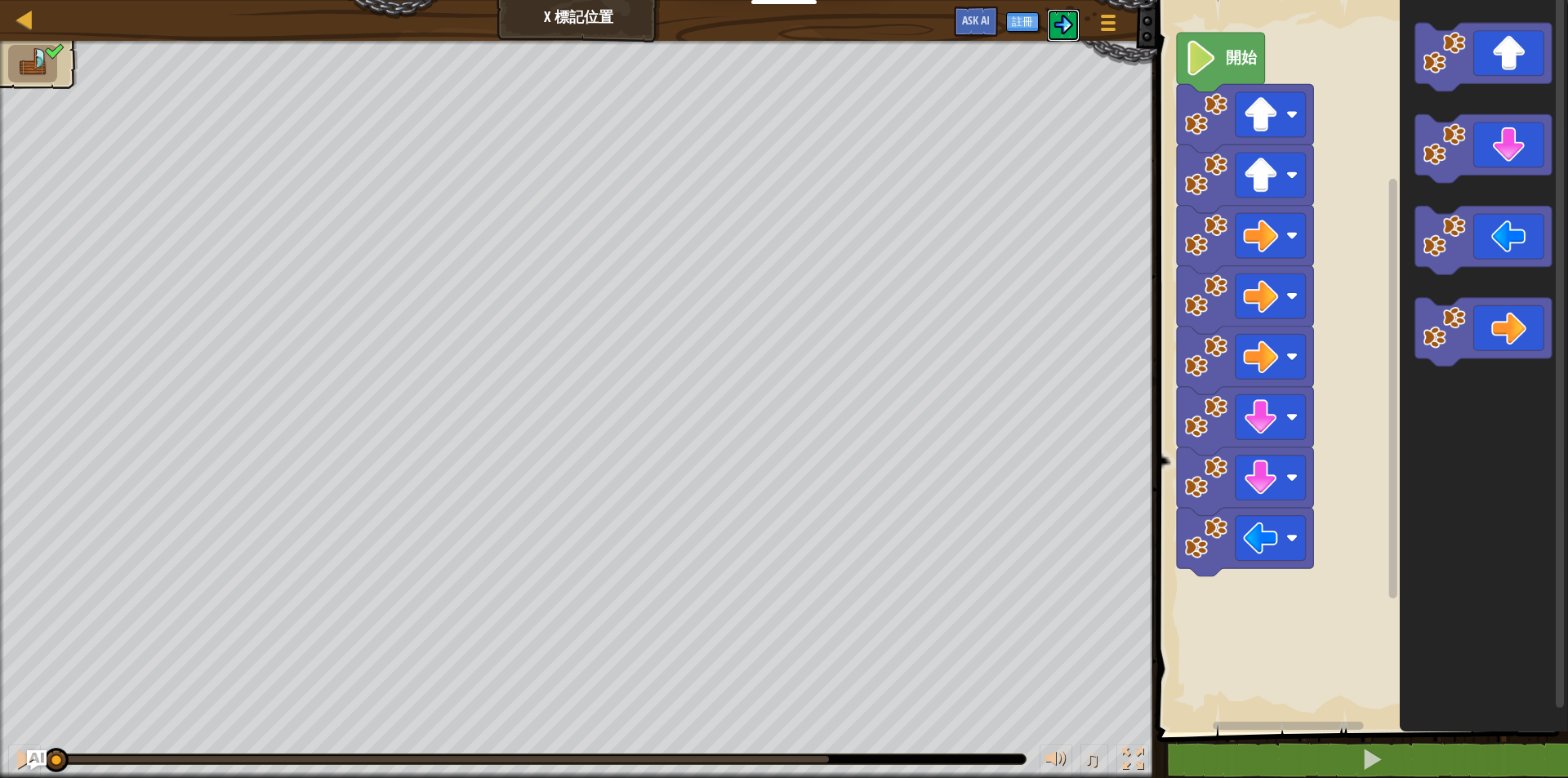
click at [1051, 26] on button at bounding box center [1063, 25] width 33 height 33
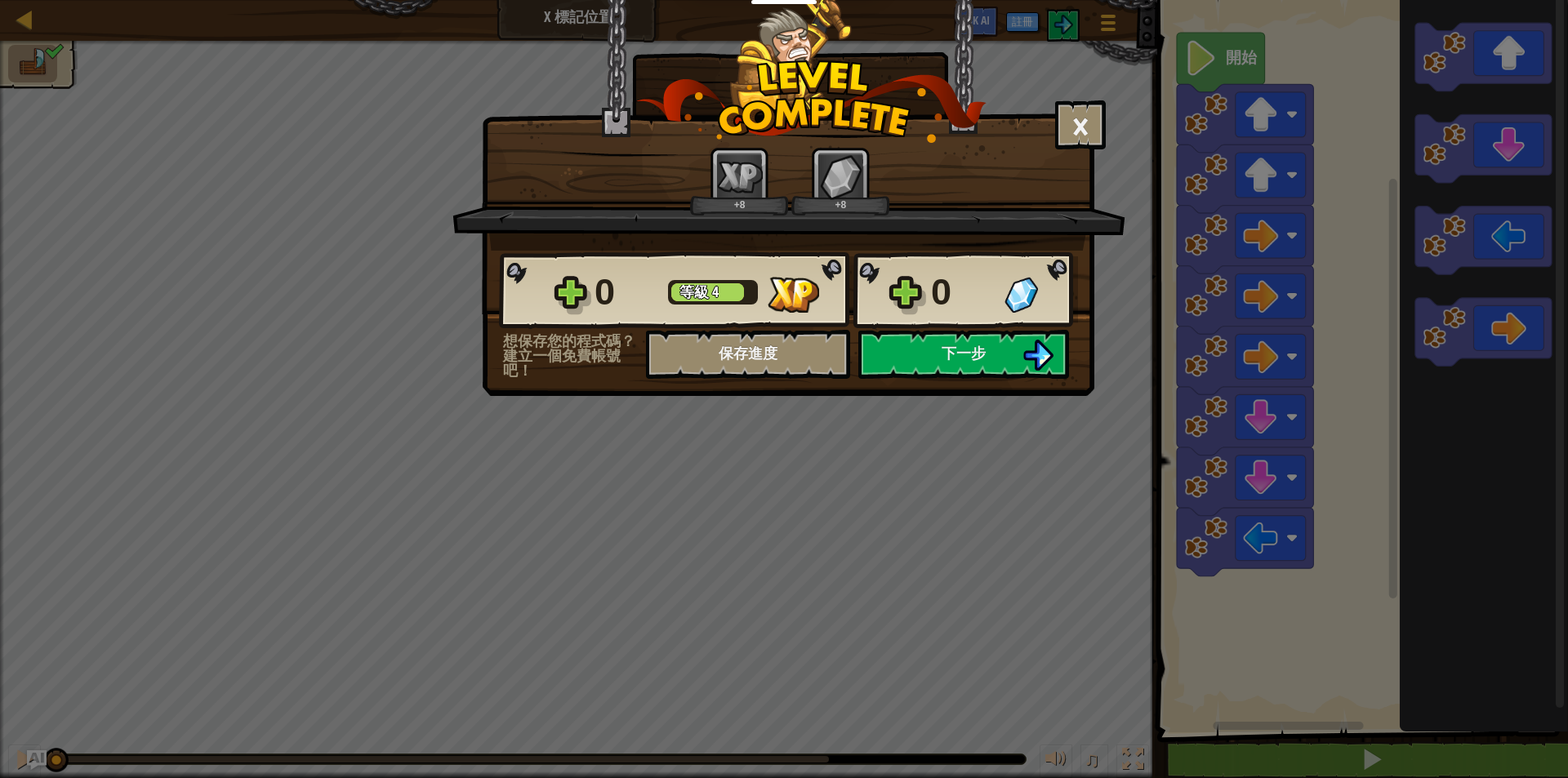
click at [796, 190] on div "+8" at bounding box center [840, 182] width 98 height 68
drag, startPoint x: 770, startPoint y: 190, endPoint x: 714, endPoint y: 200, distance: 56.9
click at [770, 190] on div "+8" at bounding box center [739, 182] width 98 height 68
click at [714, 200] on div "+8" at bounding box center [740, 204] width 92 height 13
drag, startPoint x: 769, startPoint y: 182, endPoint x: 885, endPoint y: 185, distance: 116.0
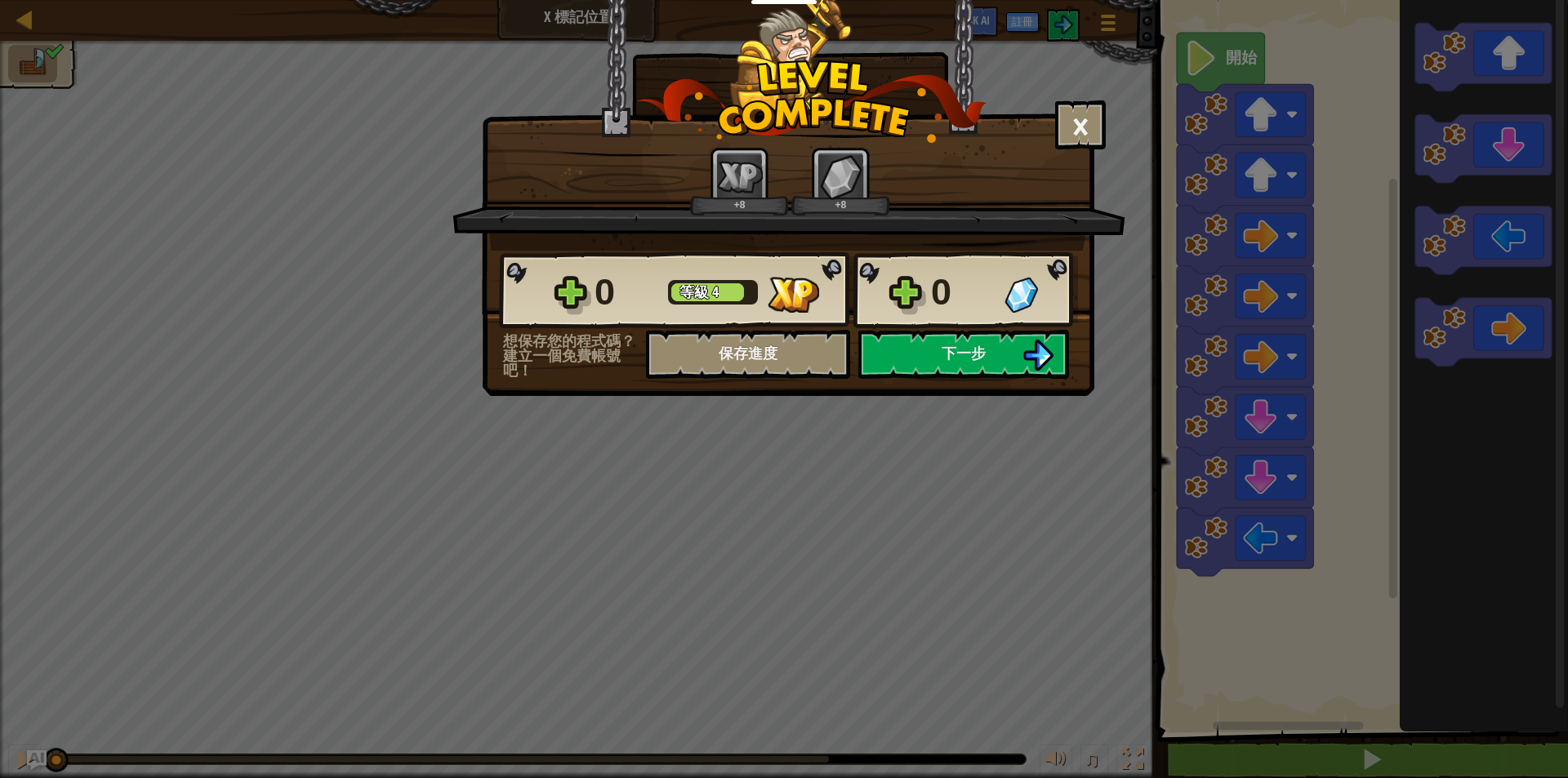
click at [784, 182] on div "+8" at bounding box center [739, 182] width 98 height 68
click at [885, 185] on div "+8" at bounding box center [840, 182] width 98 height 68
click at [855, 191] on img at bounding box center [841, 177] width 43 height 45
click at [691, 215] on div "+8" at bounding box center [739, 182] width 98 height 68
click at [767, 193] on div "+8" at bounding box center [739, 182] width 98 height 68
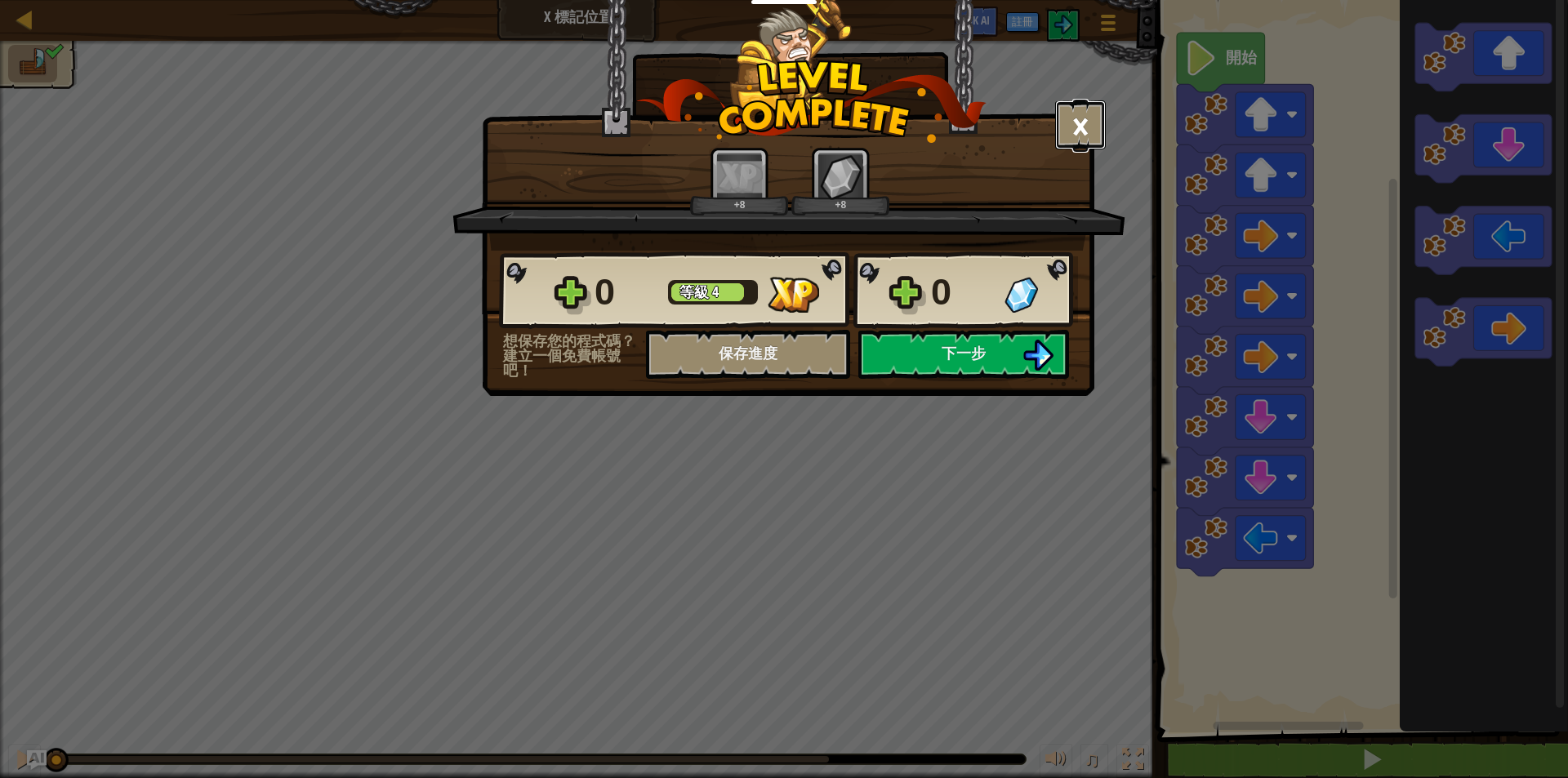
click at [1089, 120] on button "×" at bounding box center [1080, 125] width 51 height 49
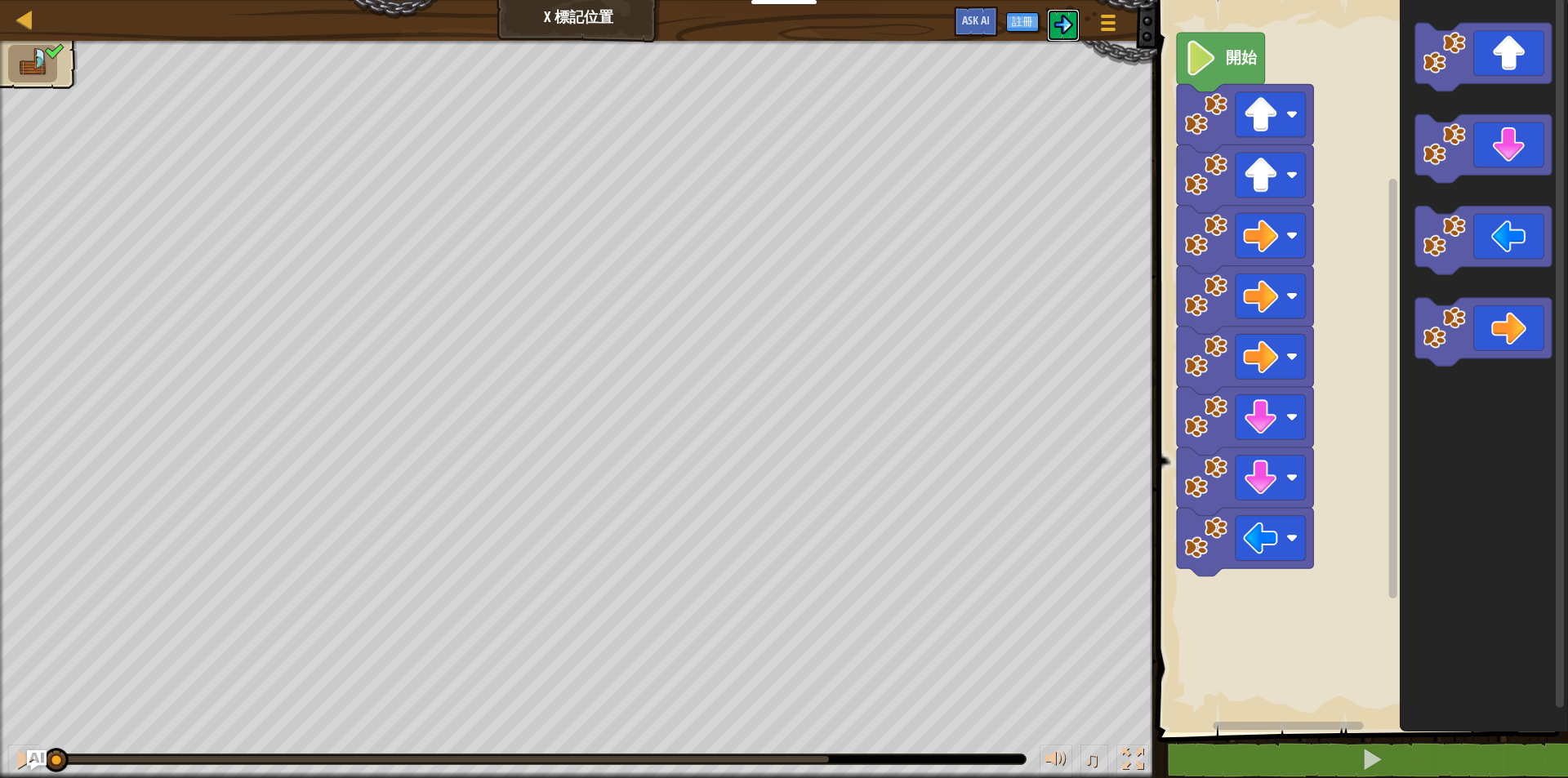
click at [1068, 26] on img at bounding box center [1063, 24] width 19 height 19
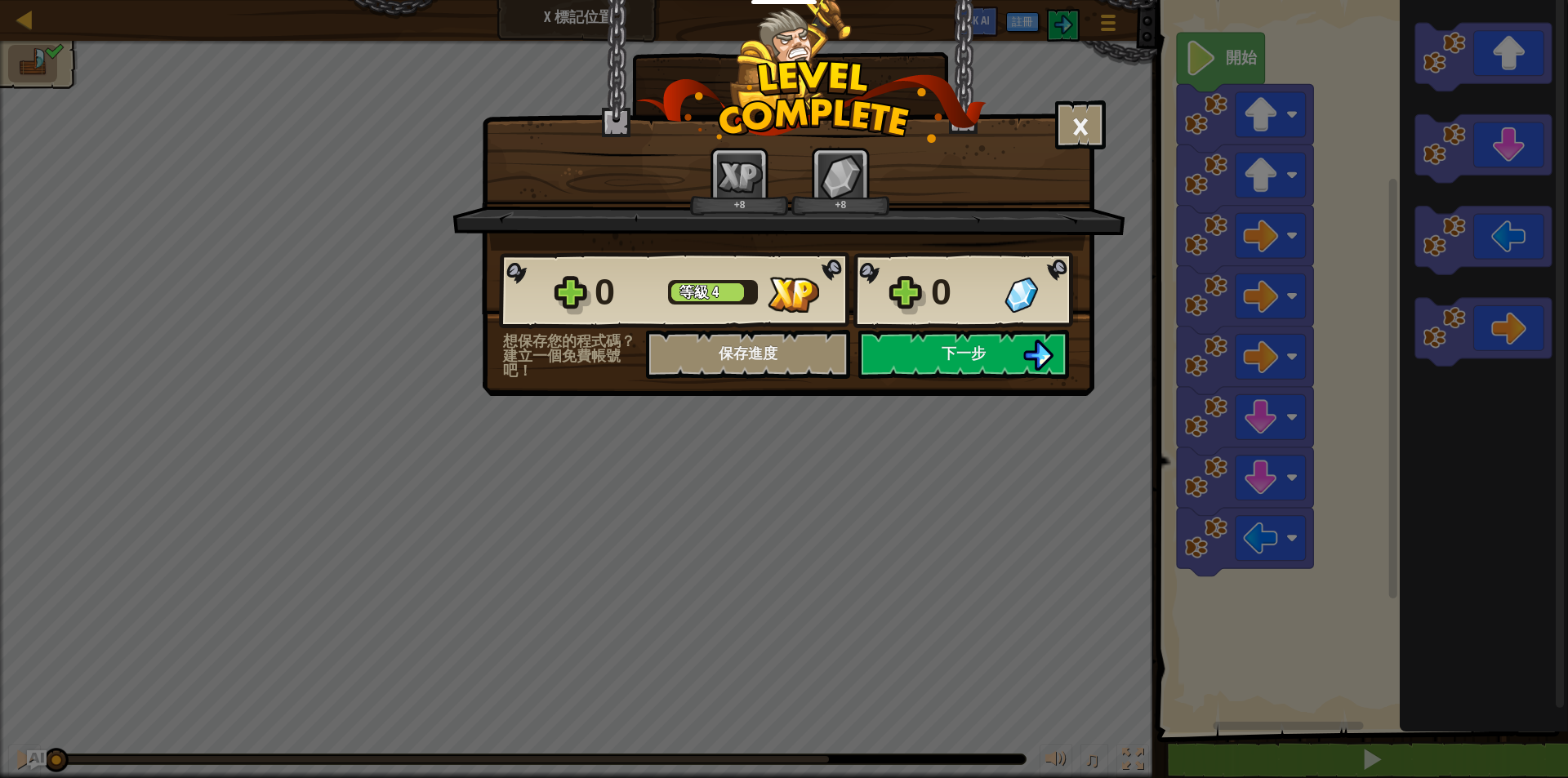
click at [988, 387] on div "× 這個關卡有多好玩? +8 +8 Reticulating Splines... 0 等級 4 0 想保存您的程式碼？建立一個免費帳號吧！ 保存進度 儲存進…" at bounding box center [788, 197] width 612 height 396
click at [995, 371] on button "下一步" at bounding box center [964, 354] width 211 height 49
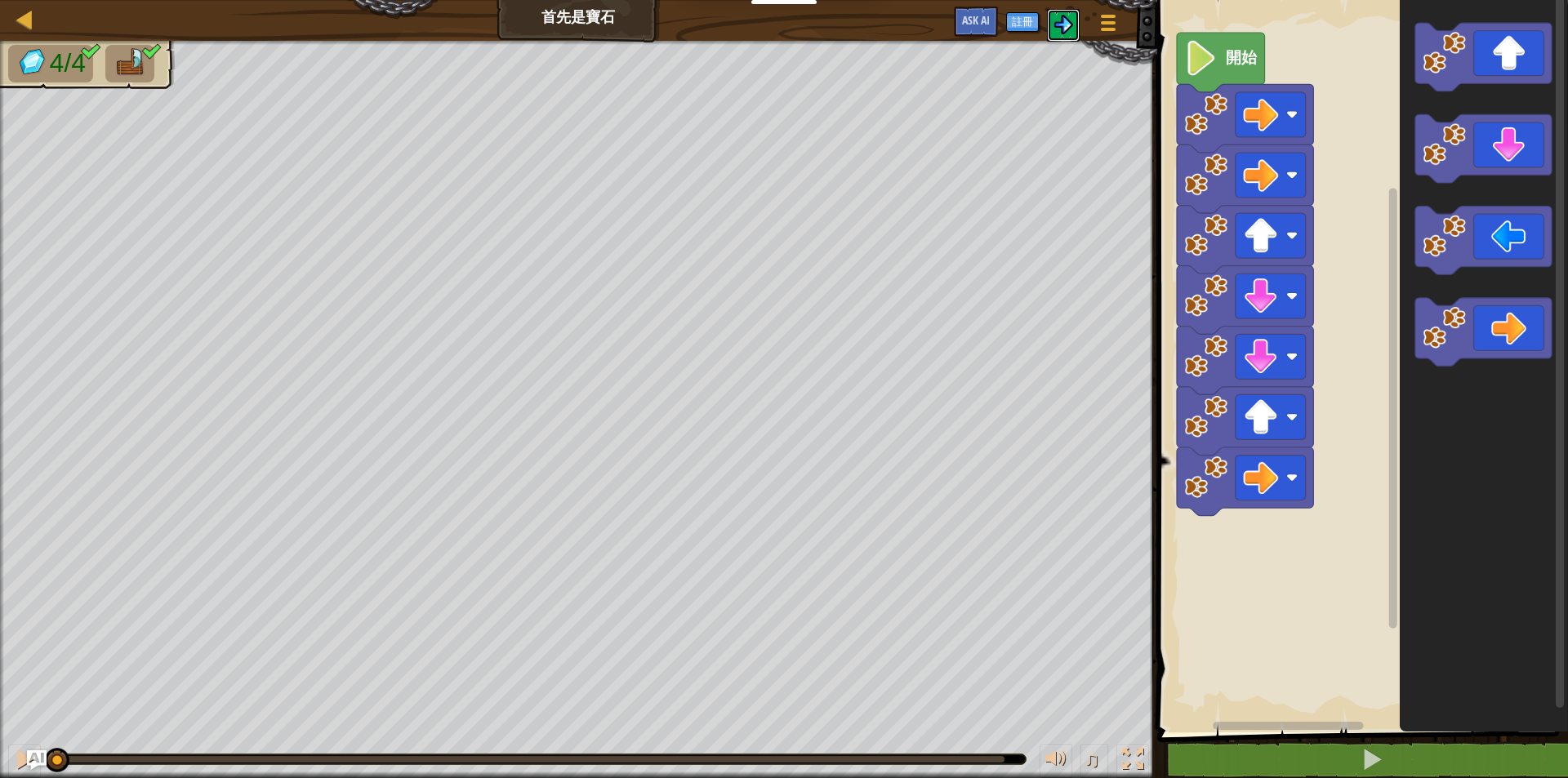
click at [1060, 13] on button at bounding box center [1063, 25] width 33 height 33
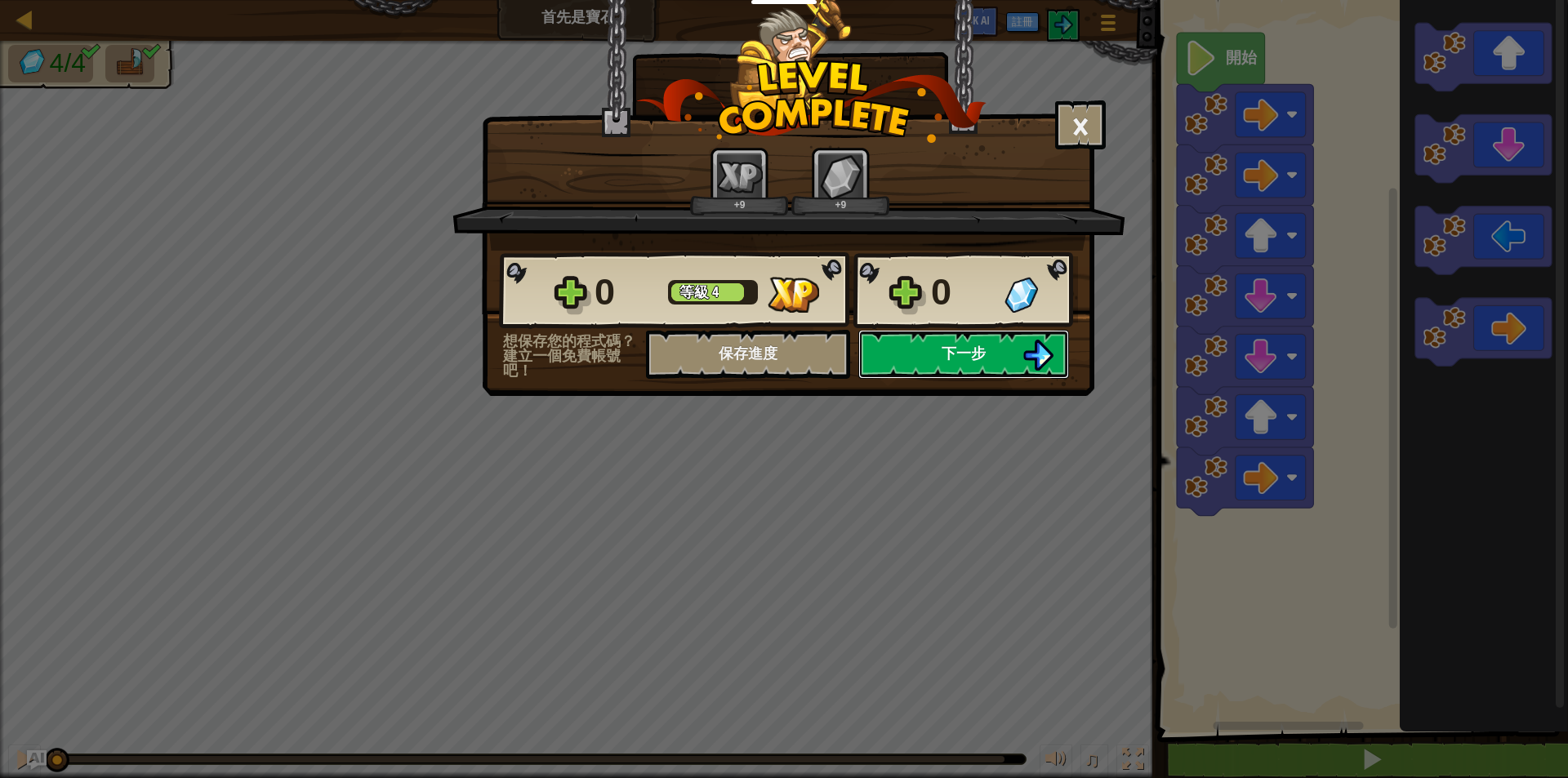
click at [1000, 358] on button "下一步" at bounding box center [964, 354] width 211 height 49
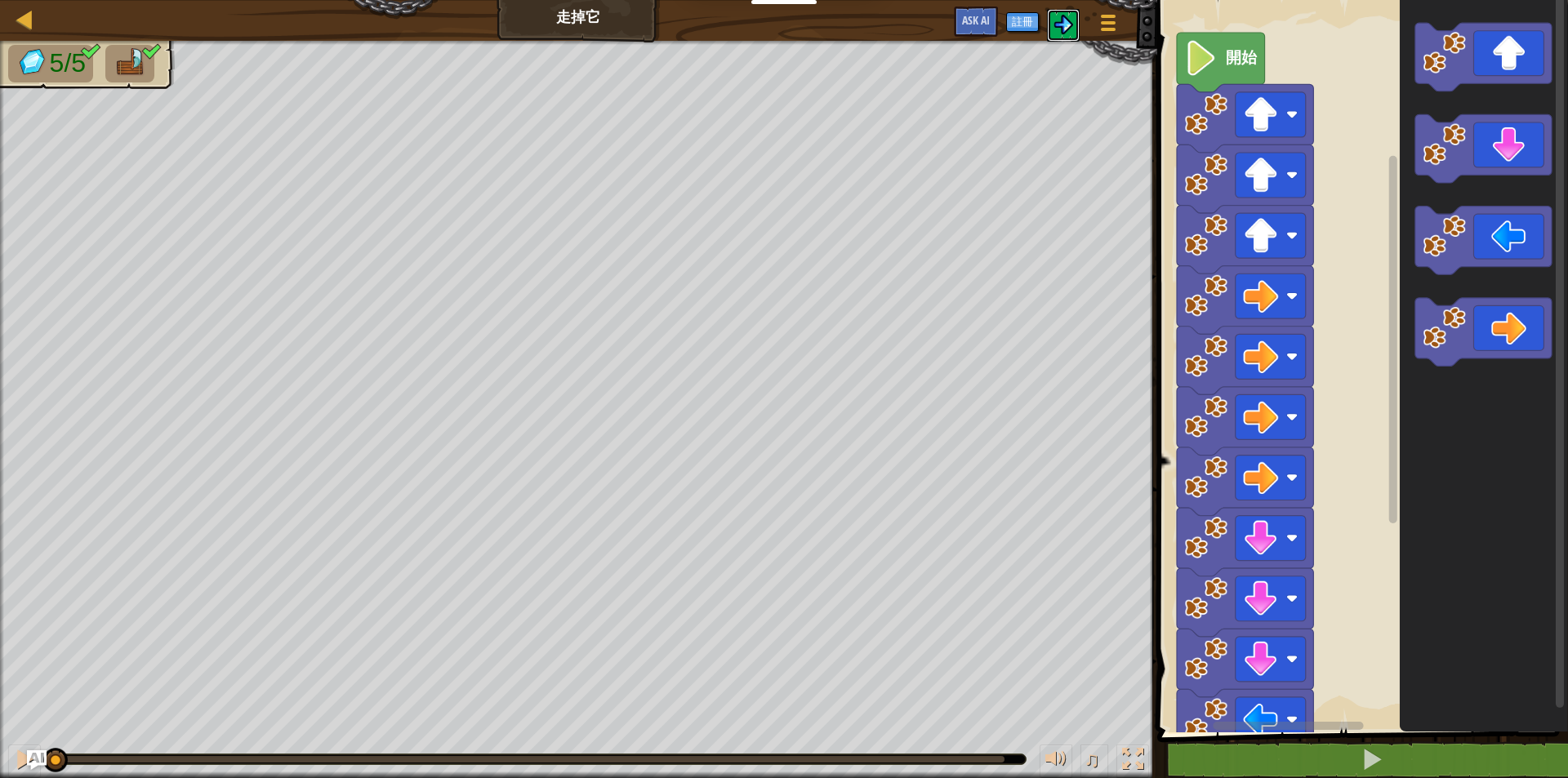
click at [1054, 31] on button at bounding box center [1063, 25] width 33 height 33
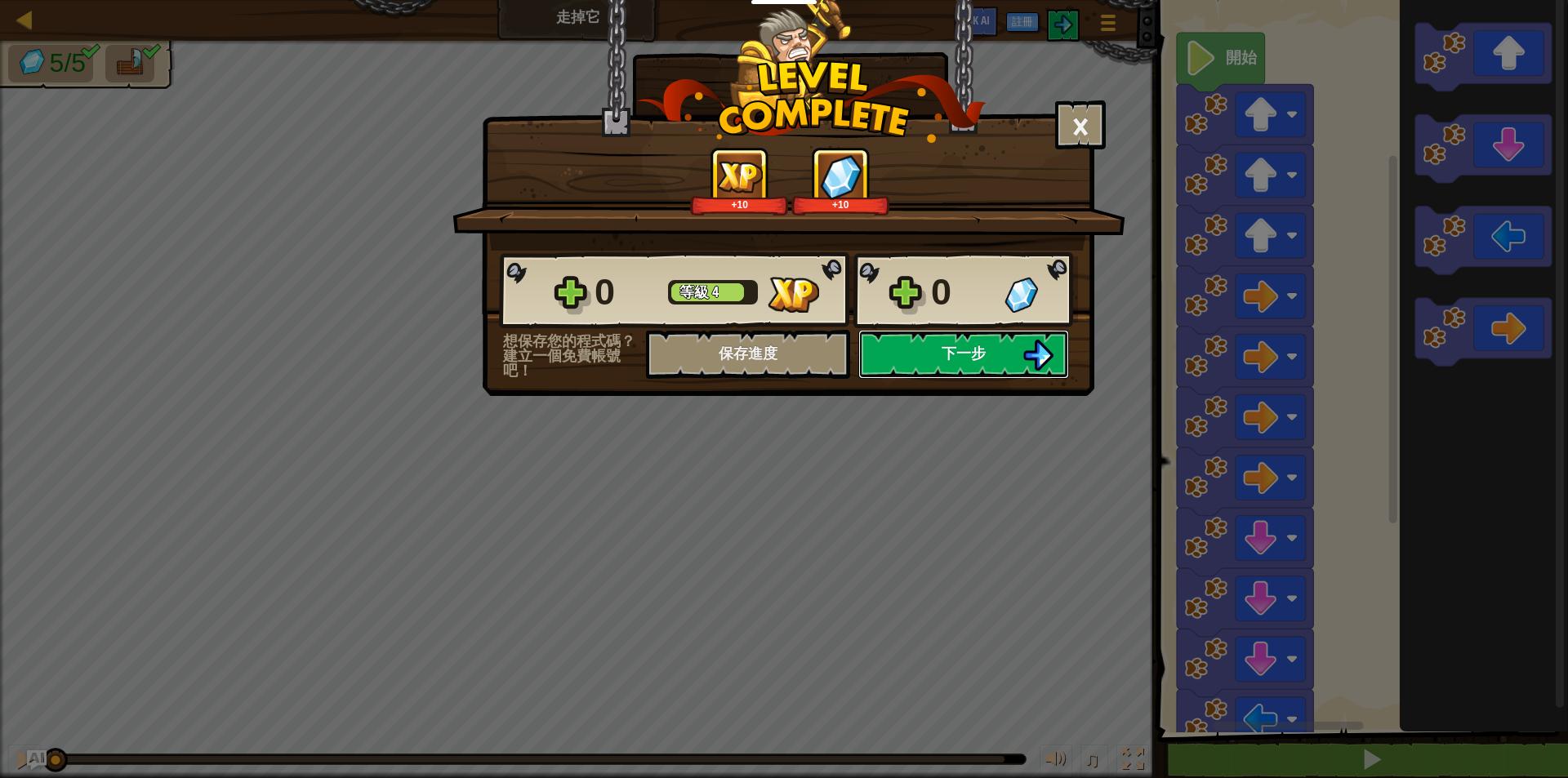
click at [1007, 363] on button "下一步" at bounding box center [964, 354] width 211 height 49
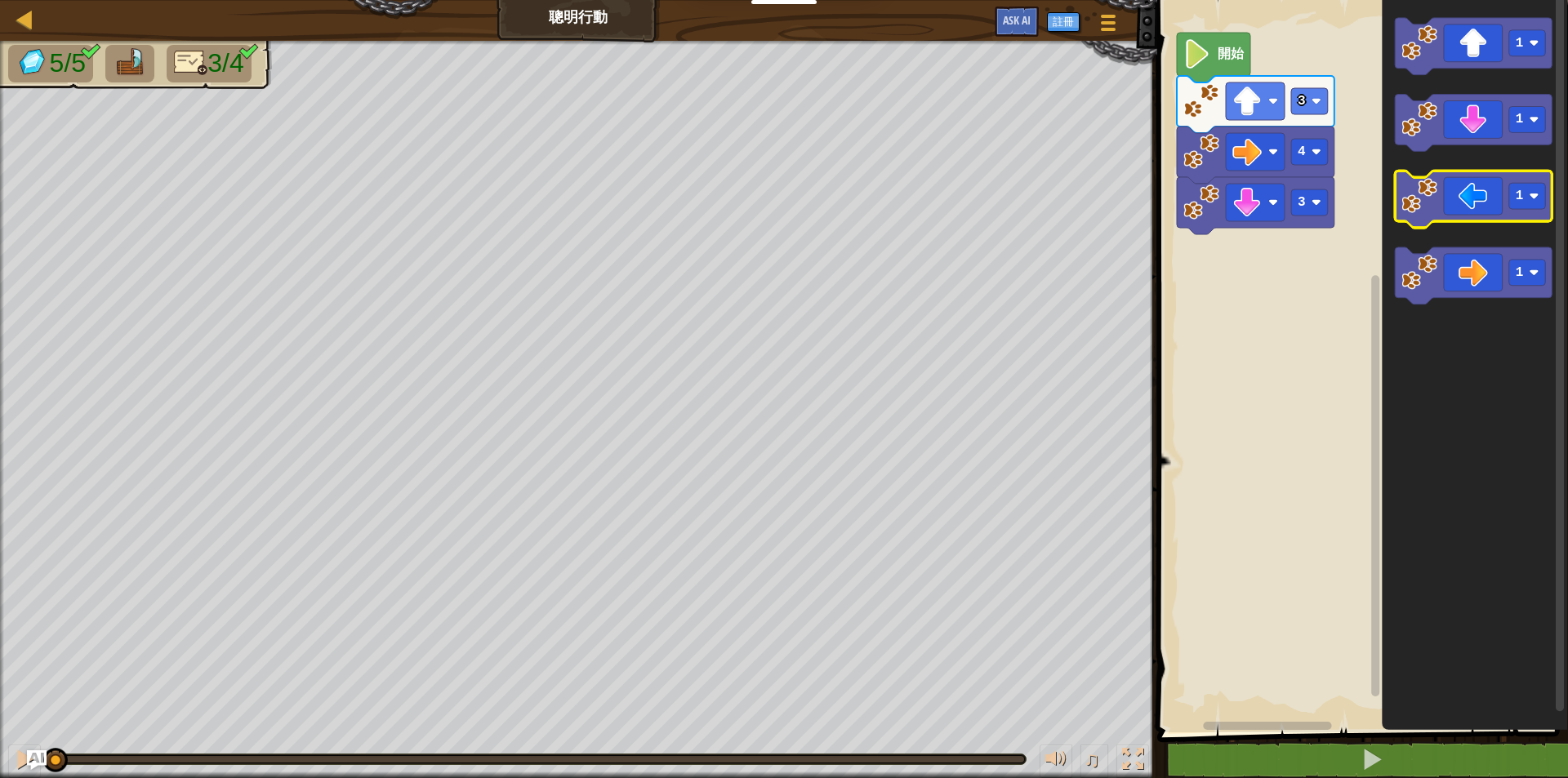
click at [1508, 183] on icon "Blockly工作區" at bounding box center [1473, 200] width 157 height 57
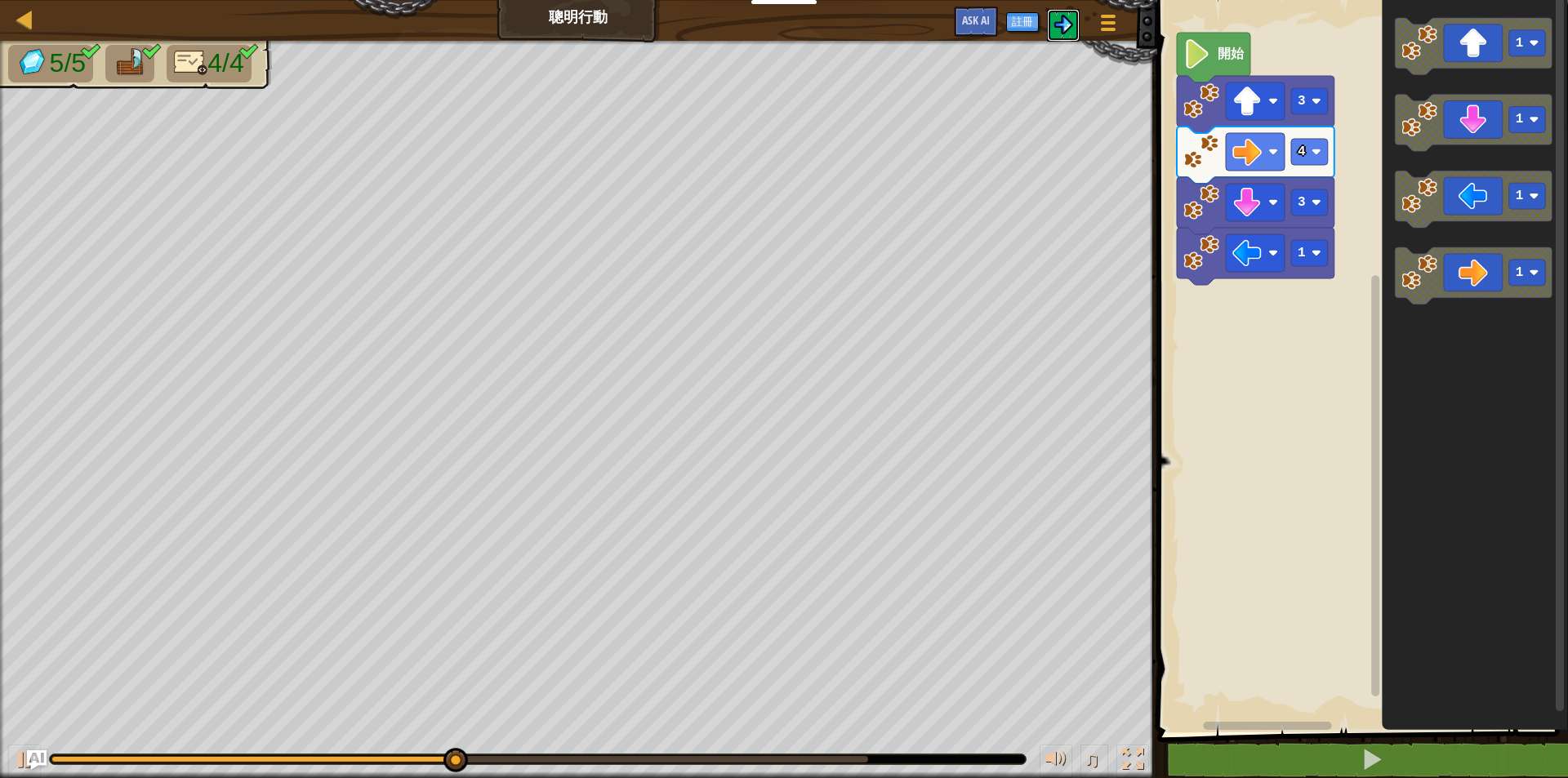
click at [1070, 24] on img at bounding box center [1063, 24] width 19 height 19
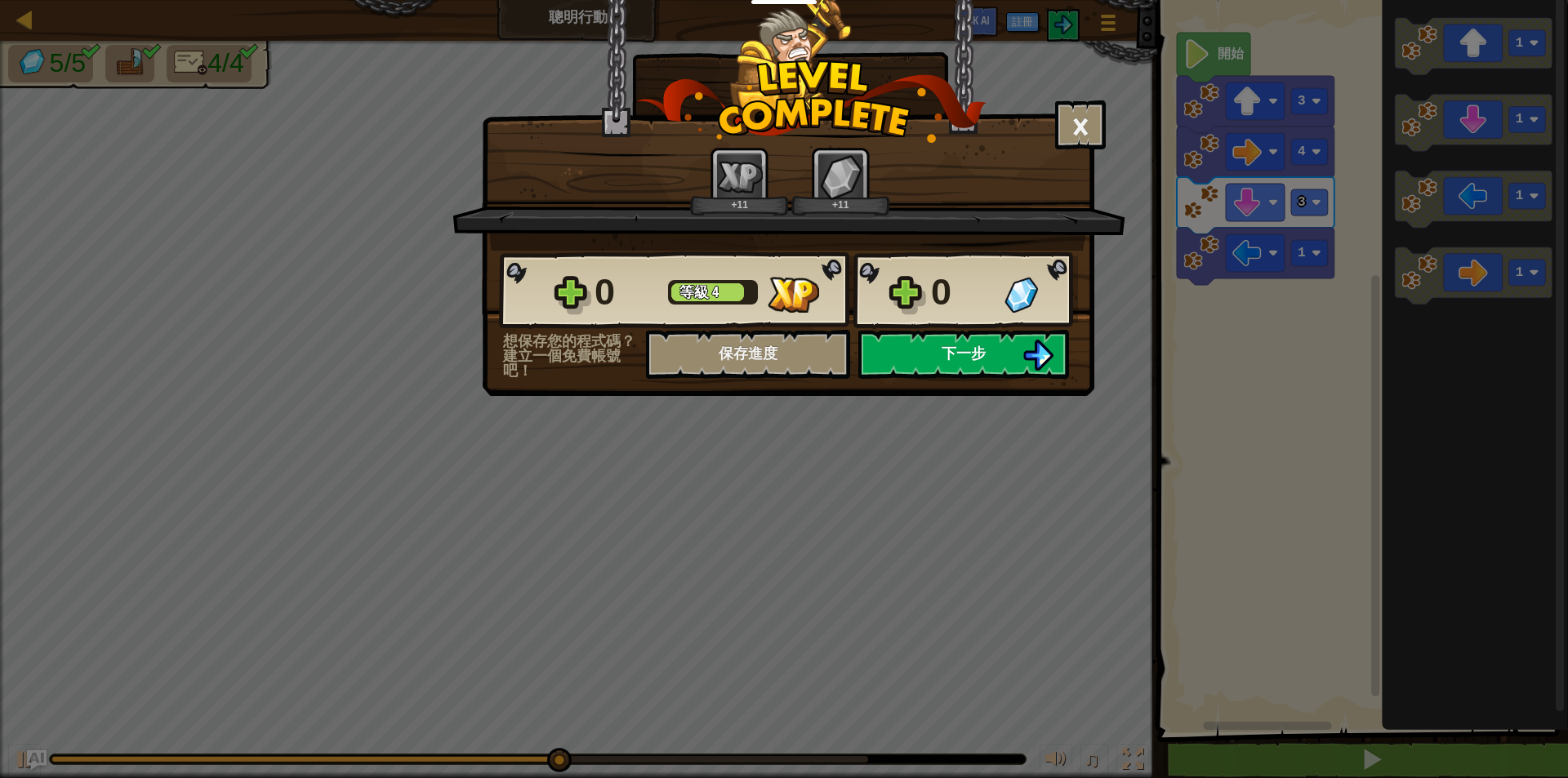
click at [1028, 350] on img at bounding box center [1038, 355] width 31 height 31
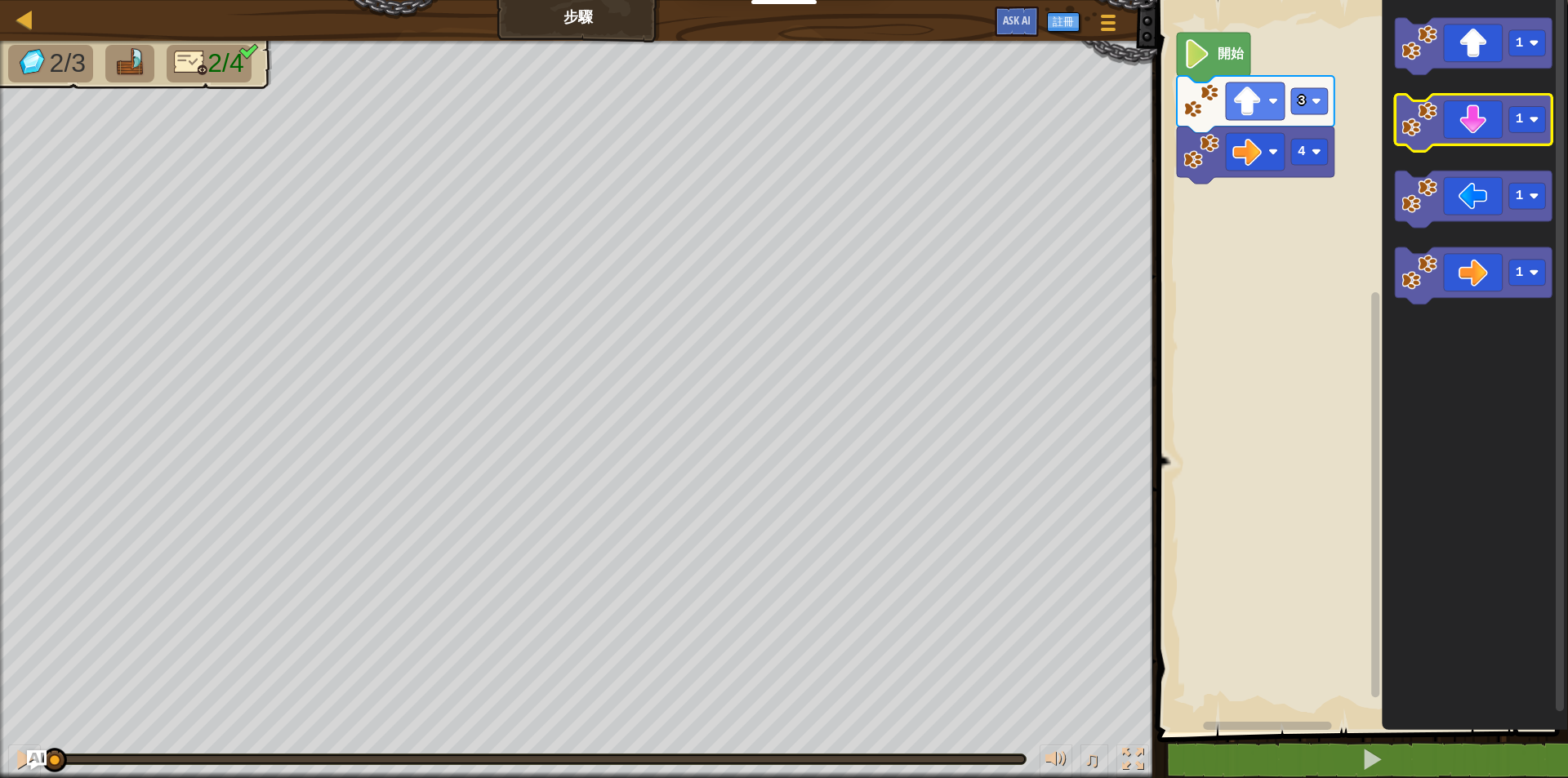
click at [1474, 108] on icon "Blockly工作區" at bounding box center [1473, 123] width 157 height 57
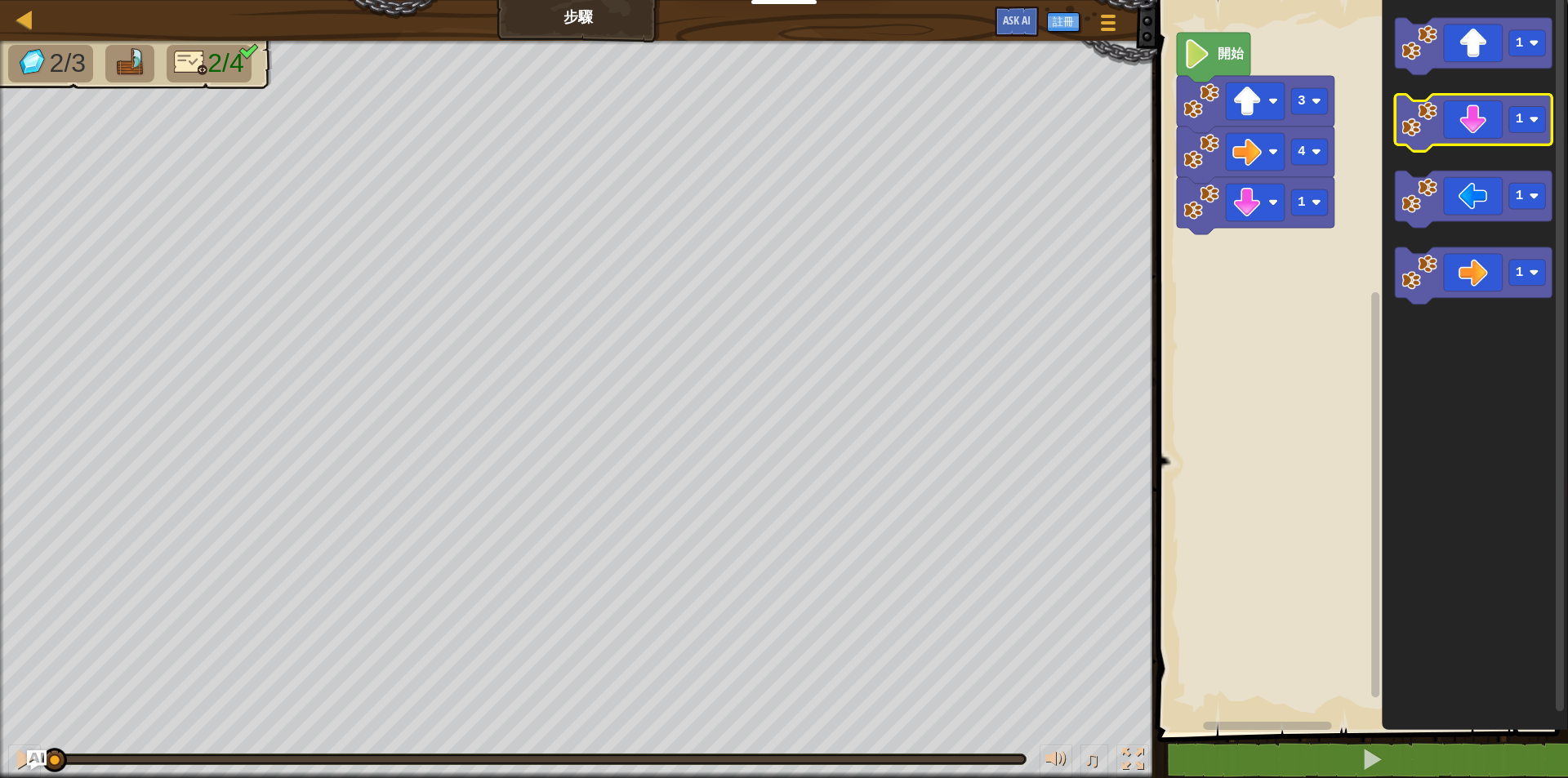
click at [1474, 108] on icon "Blockly工作區" at bounding box center [1473, 123] width 157 height 57
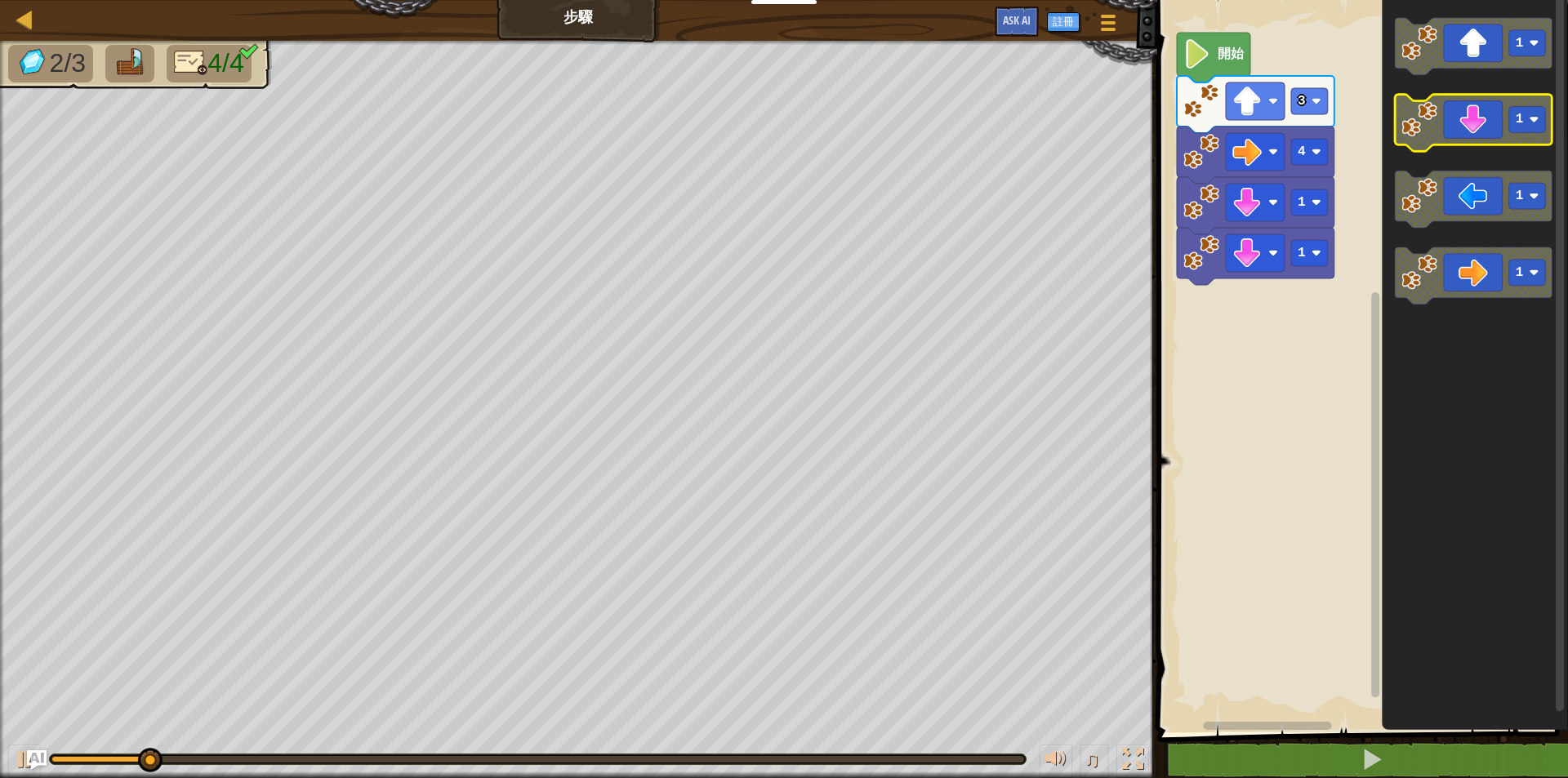
click at [1421, 126] on image "Blockly工作區" at bounding box center [1419, 120] width 36 height 36
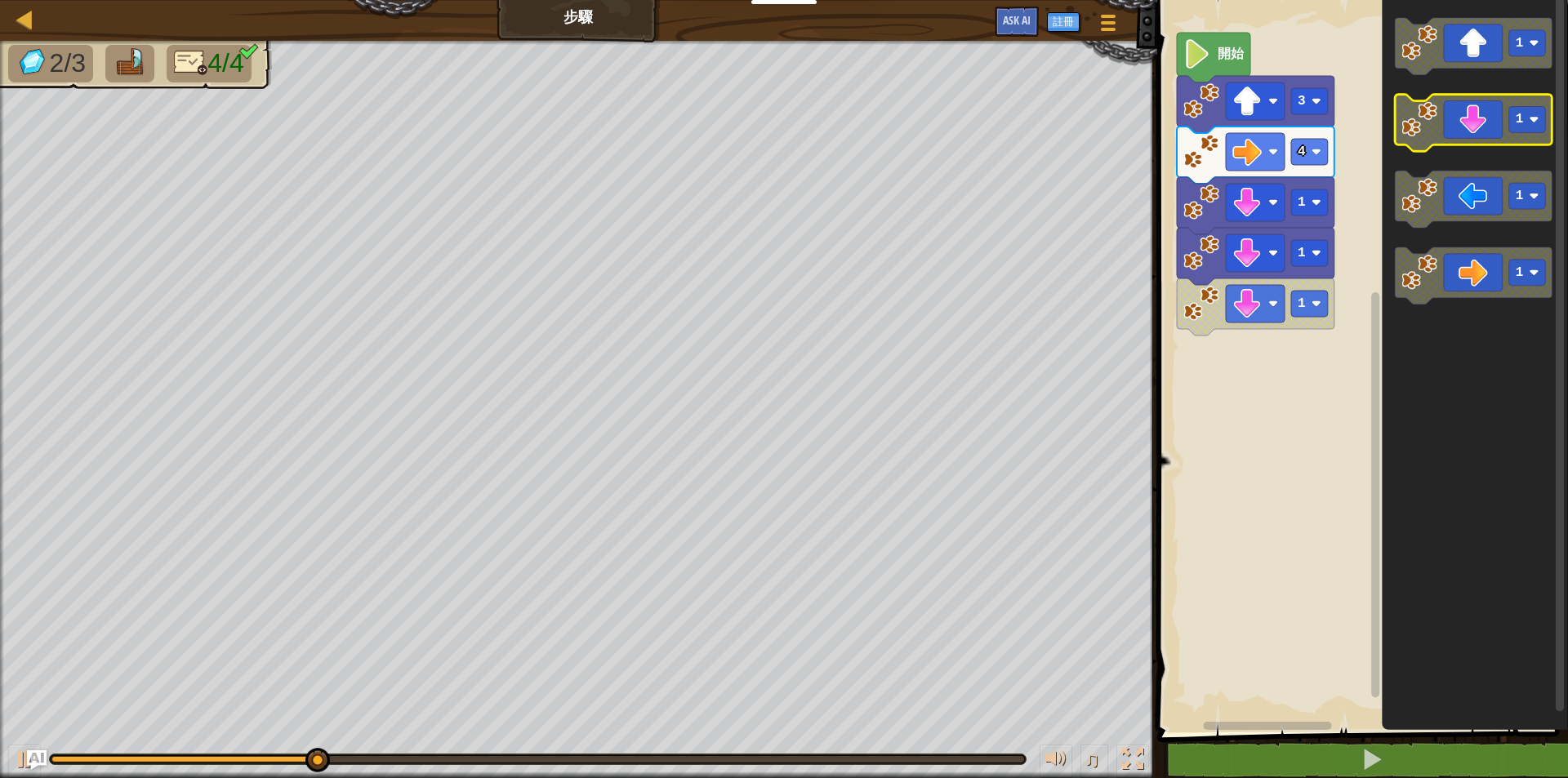
click at [1424, 130] on image "Blockly工作區" at bounding box center [1419, 120] width 36 height 36
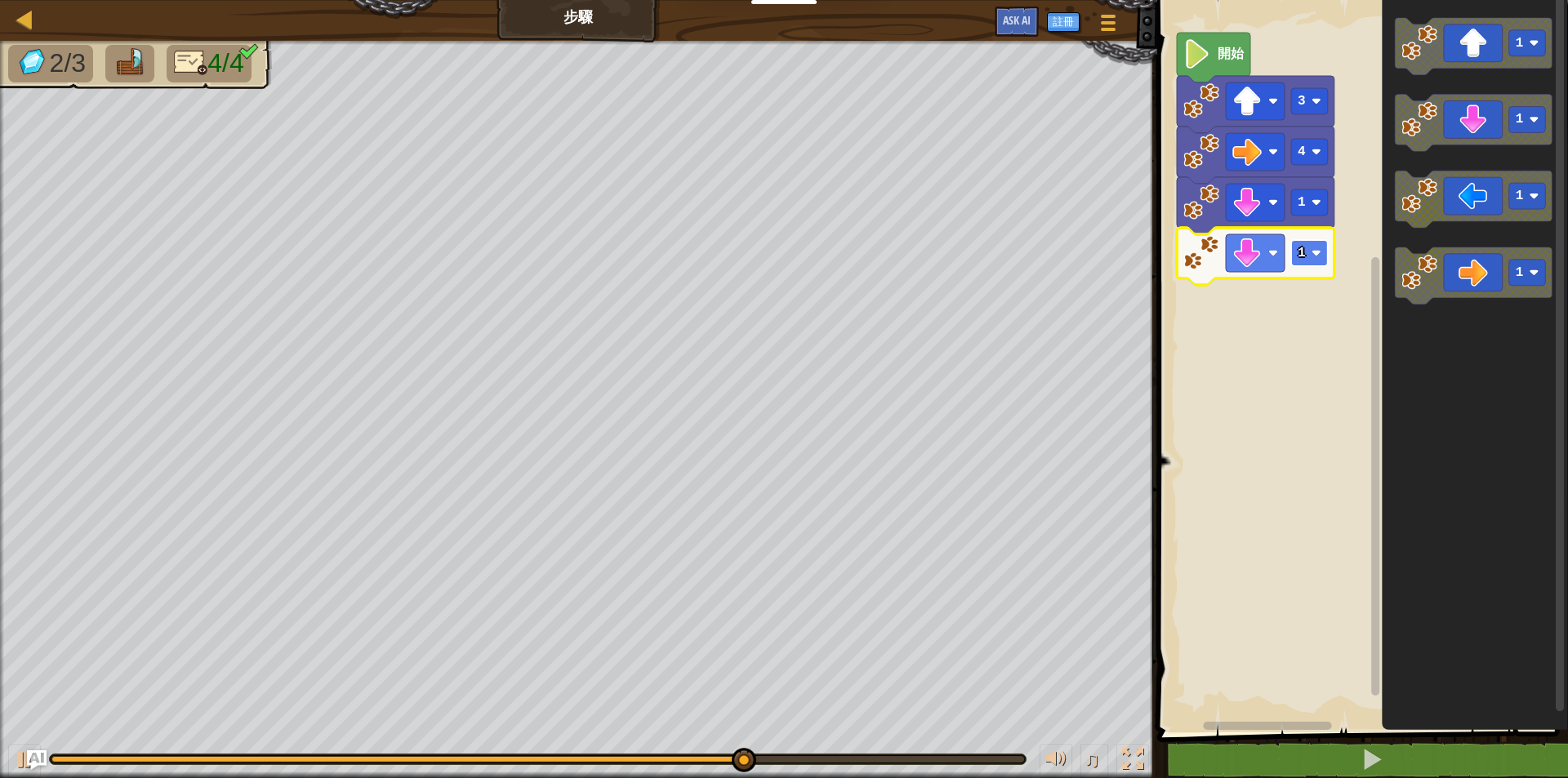
click at [1309, 253] on rect "Blockly工作區" at bounding box center [1309, 253] width 37 height 26
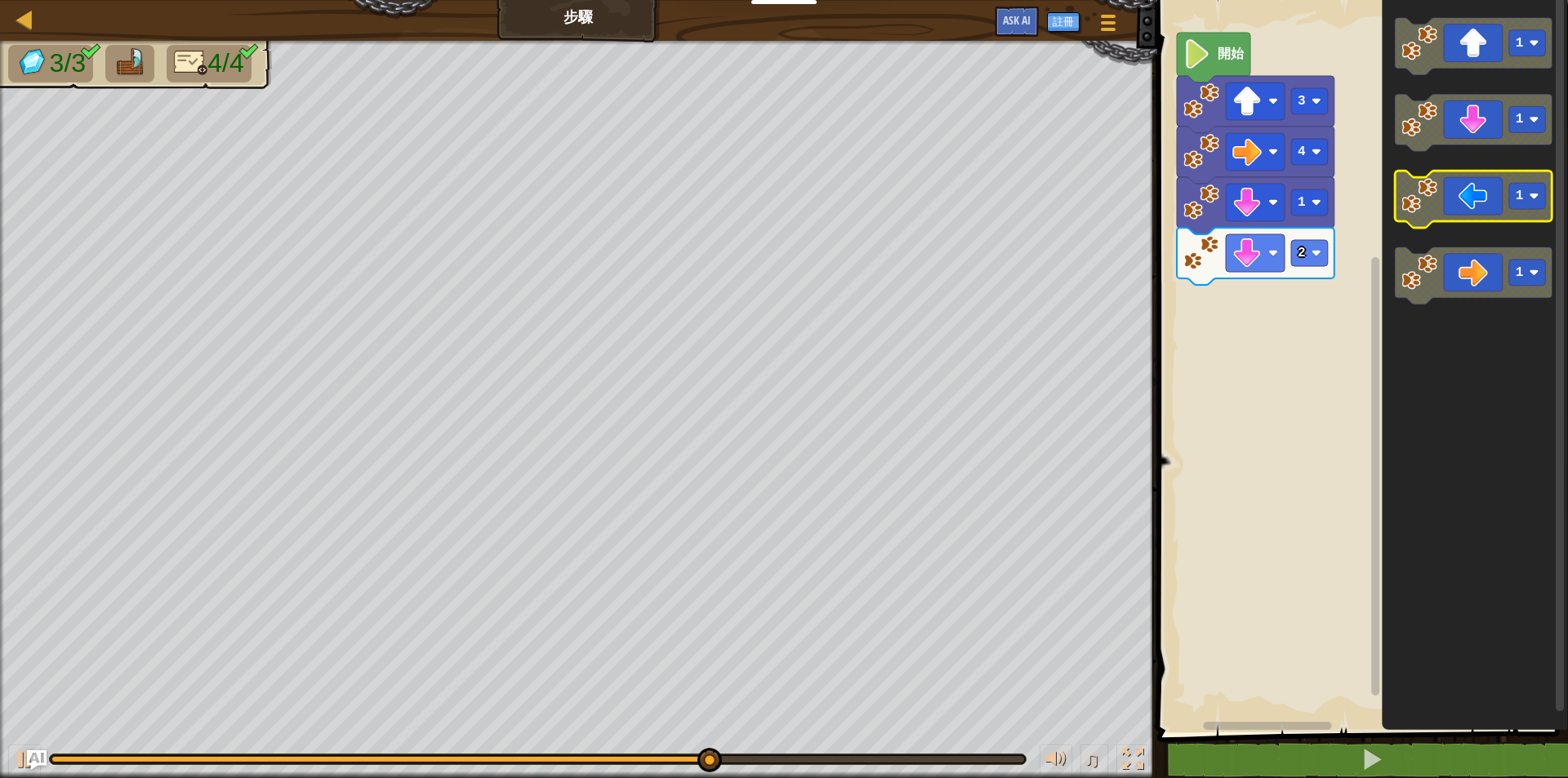
click at [1456, 227] on rect "Blockly工作區" at bounding box center [1473, 200] width 157 height 57
click at [1433, 218] on icon "Blockly工作區" at bounding box center [1473, 200] width 157 height 57
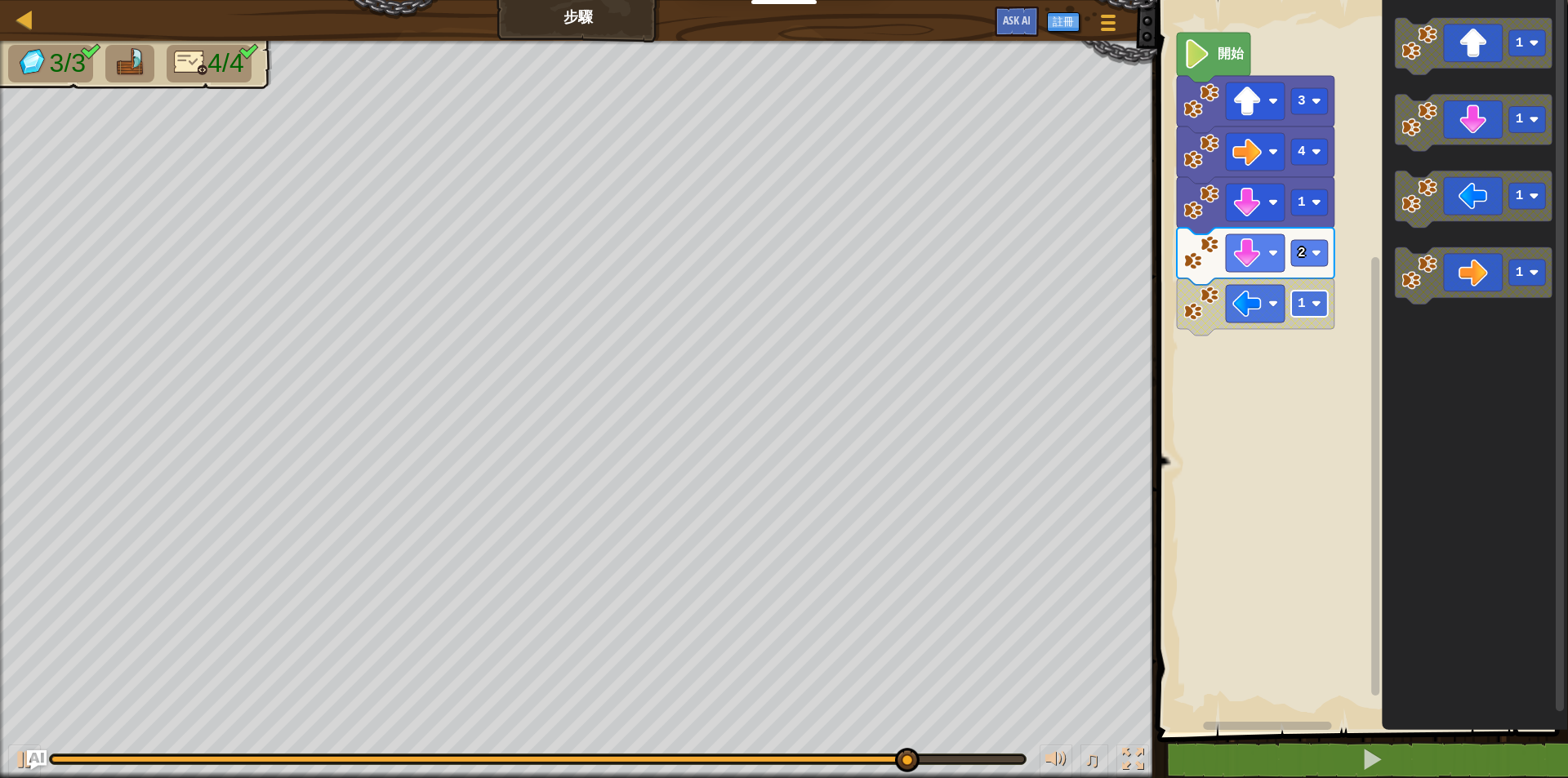
click at [1320, 309] on image "Blockly工作區" at bounding box center [1315, 304] width 10 height 10
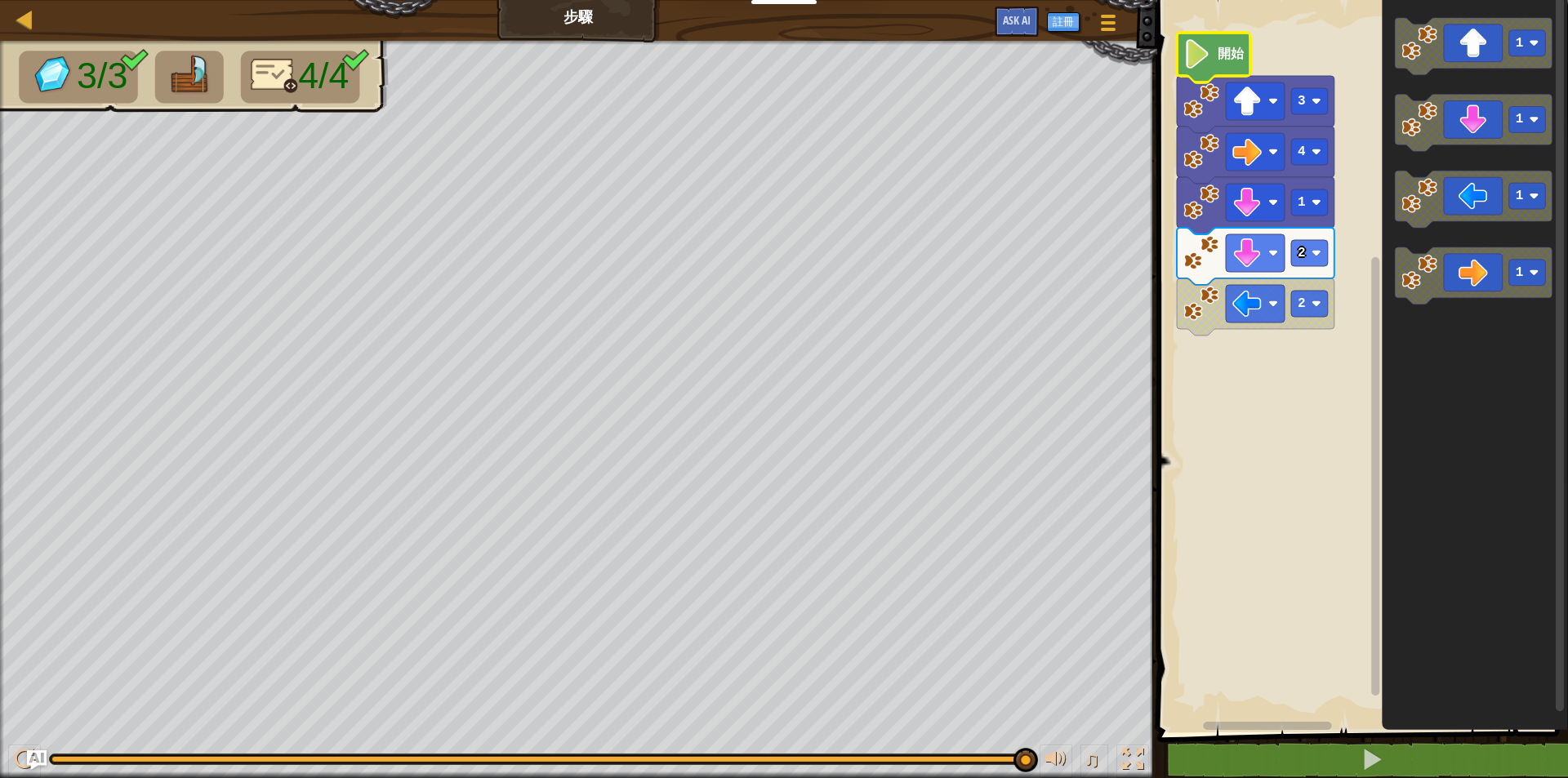
click at [1199, 46] on image "Blockly工作區" at bounding box center [1196, 54] width 28 height 29
click at [1207, 55] on image "Blockly工作區" at bounding box center [1196, 54] width 28 height 29
click at [1213, 64] on icon "Blockly工作區" at bounding box center [1213, 58] width 74 height 50
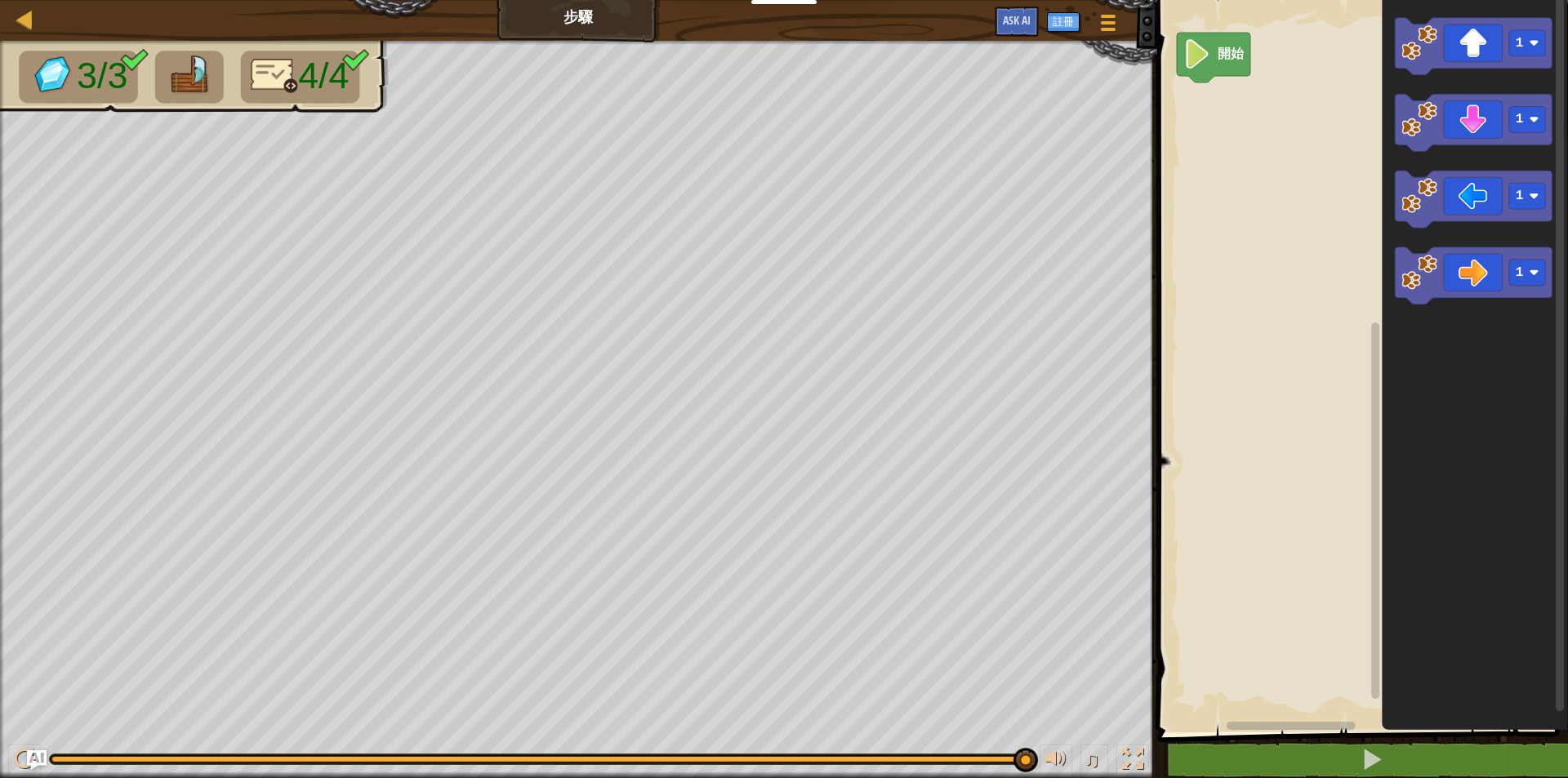
click at [1203, 57] on image "Blockly工作區" at bounding box center [1196, 54] width 28 height 29
click at [1185, 111] on div "開始 1 1 1 1 1" at bounding box center [1360, 361] width 416 height 740
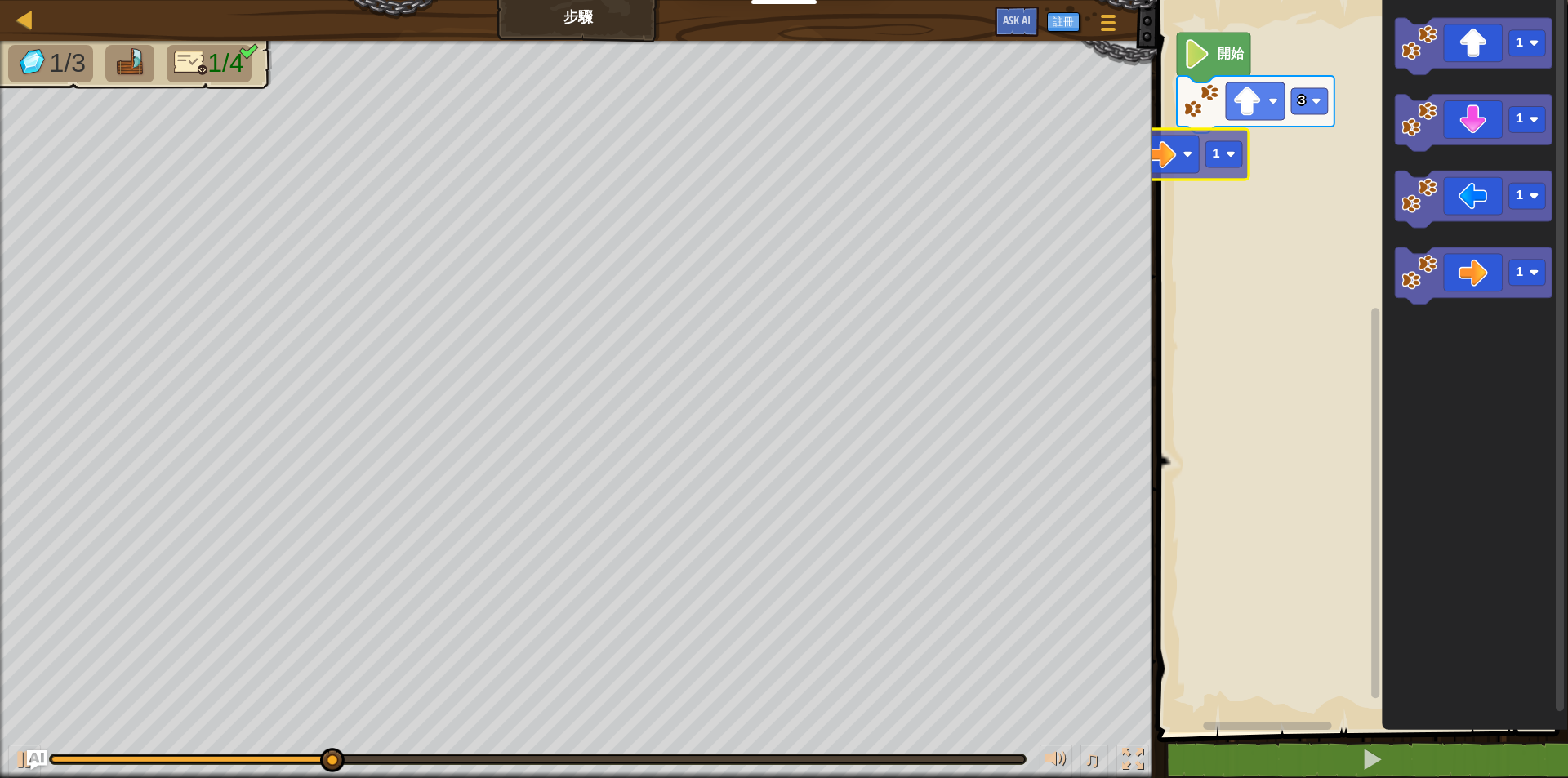
click at [1138, 160] on div "地圖 步驟 遊戲選單 註冊 Ask AI 1 הההההההההההההההההההההההההההההההההההההההההההההההההההההההה…" at bounding box center [784, 389] width 1568 height 778
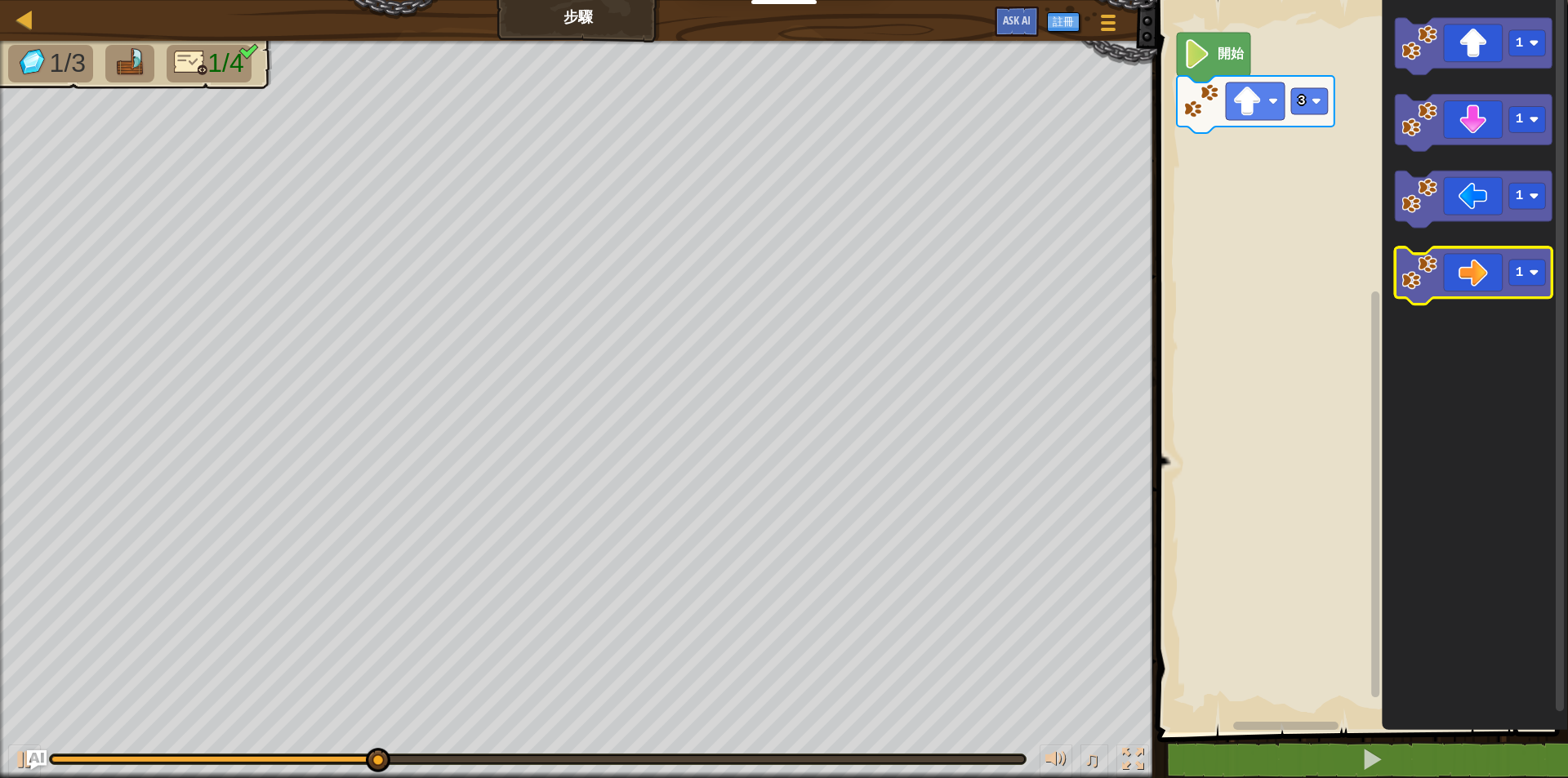
click at [1448, 284] on icon "Blockly工作區" at bounding box center [1473, 277] width 157 height 57
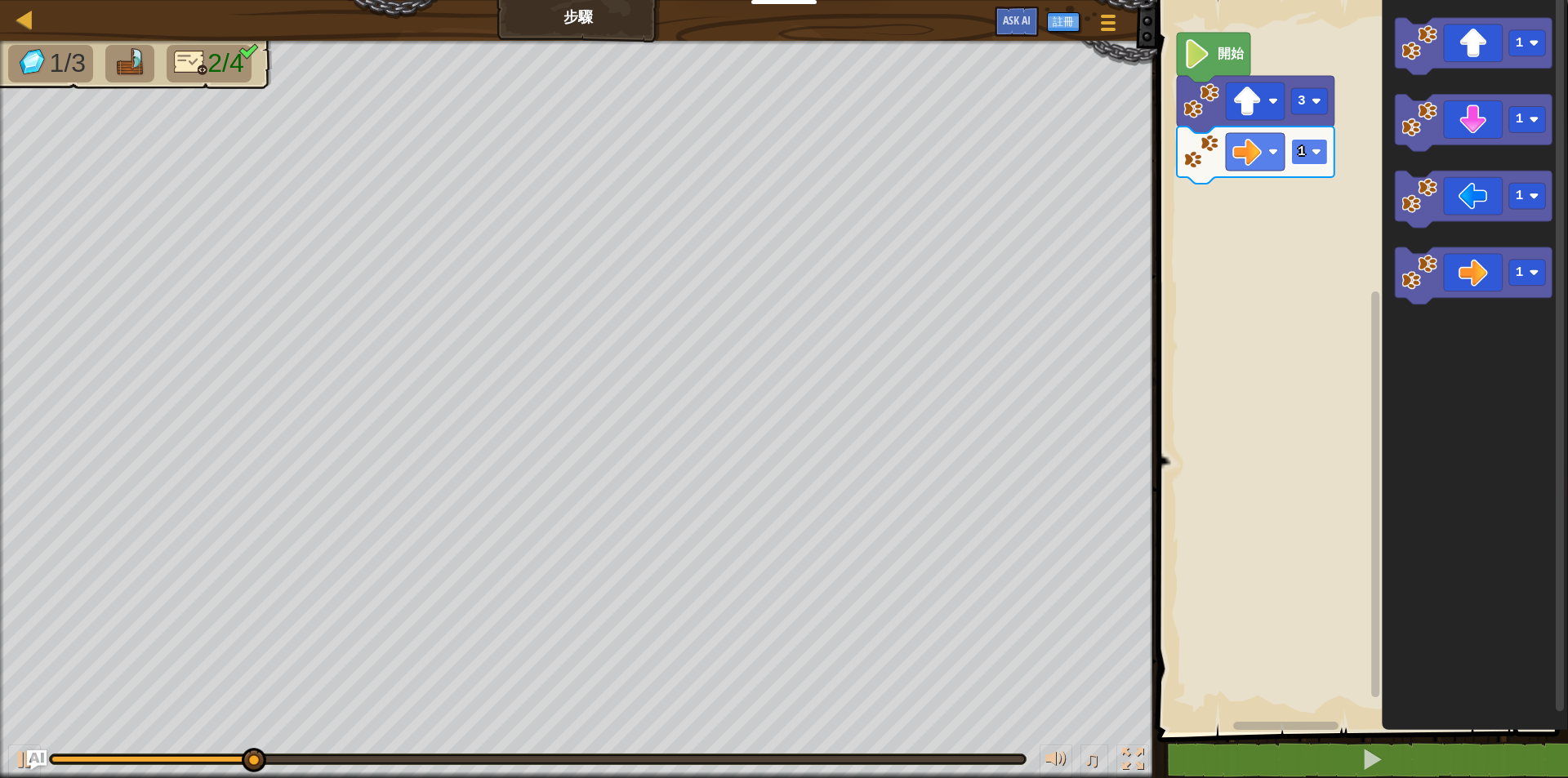
click at [1306, 152] on rect "Blockly工作區" at bounding box center [1309, 151] width 37 height 26
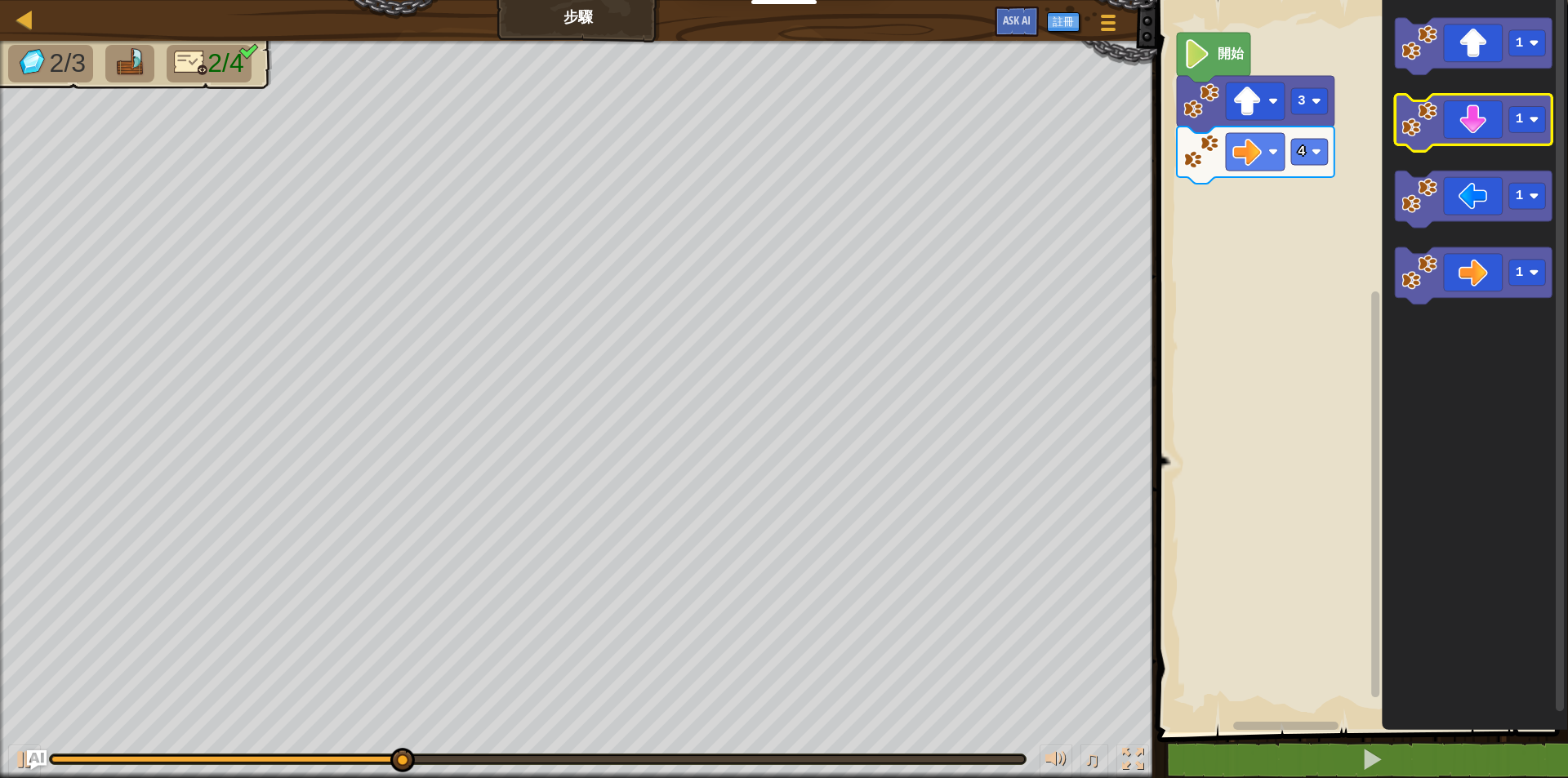
click at [1423, 137] on image "Blockly工作區" at bounding box center [1419, 120] width 36 height 36
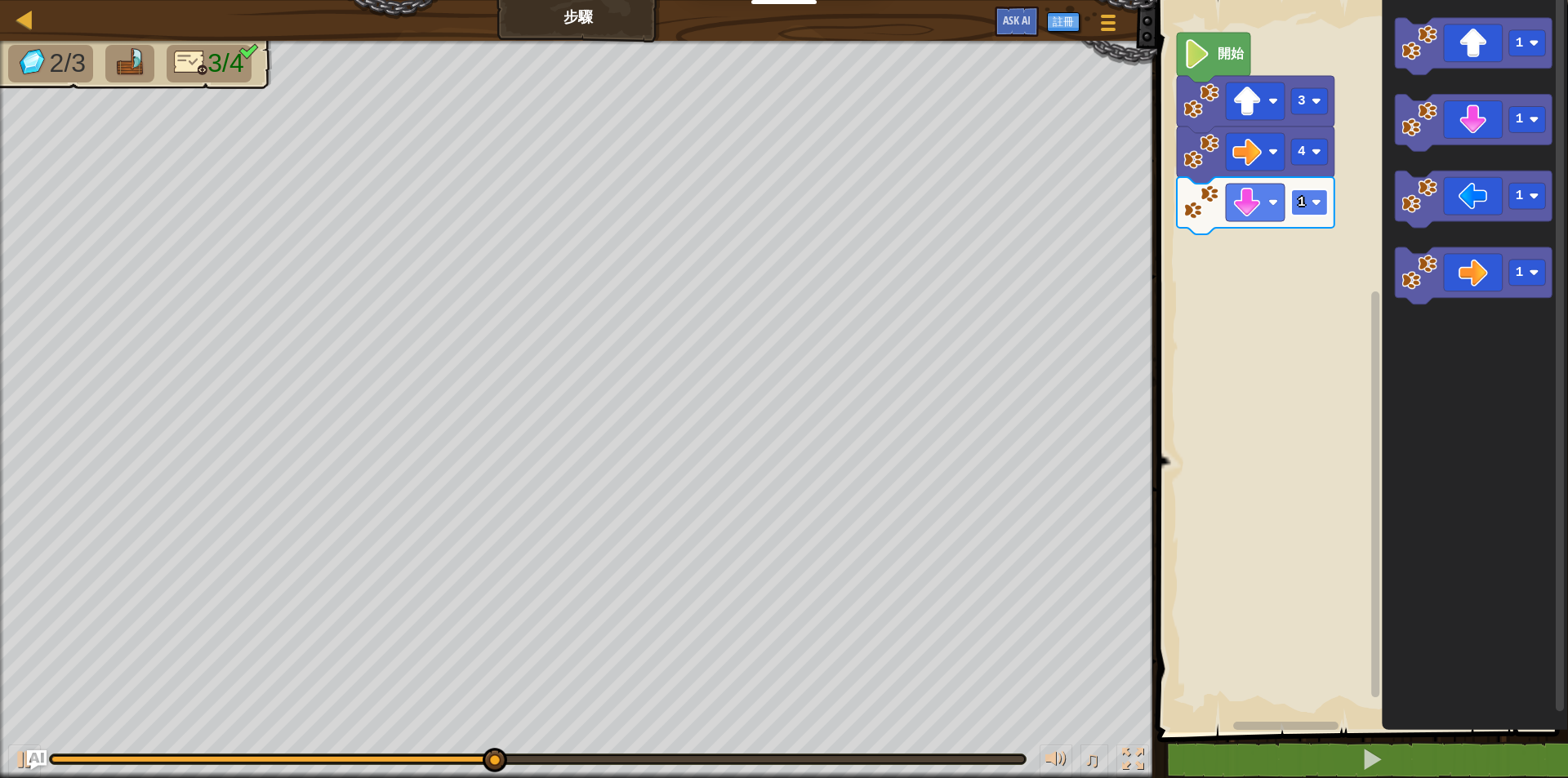
click at [1321, 206] on rect "Blockly工作區" at bounding box center [1309, 202] width 37 height 26
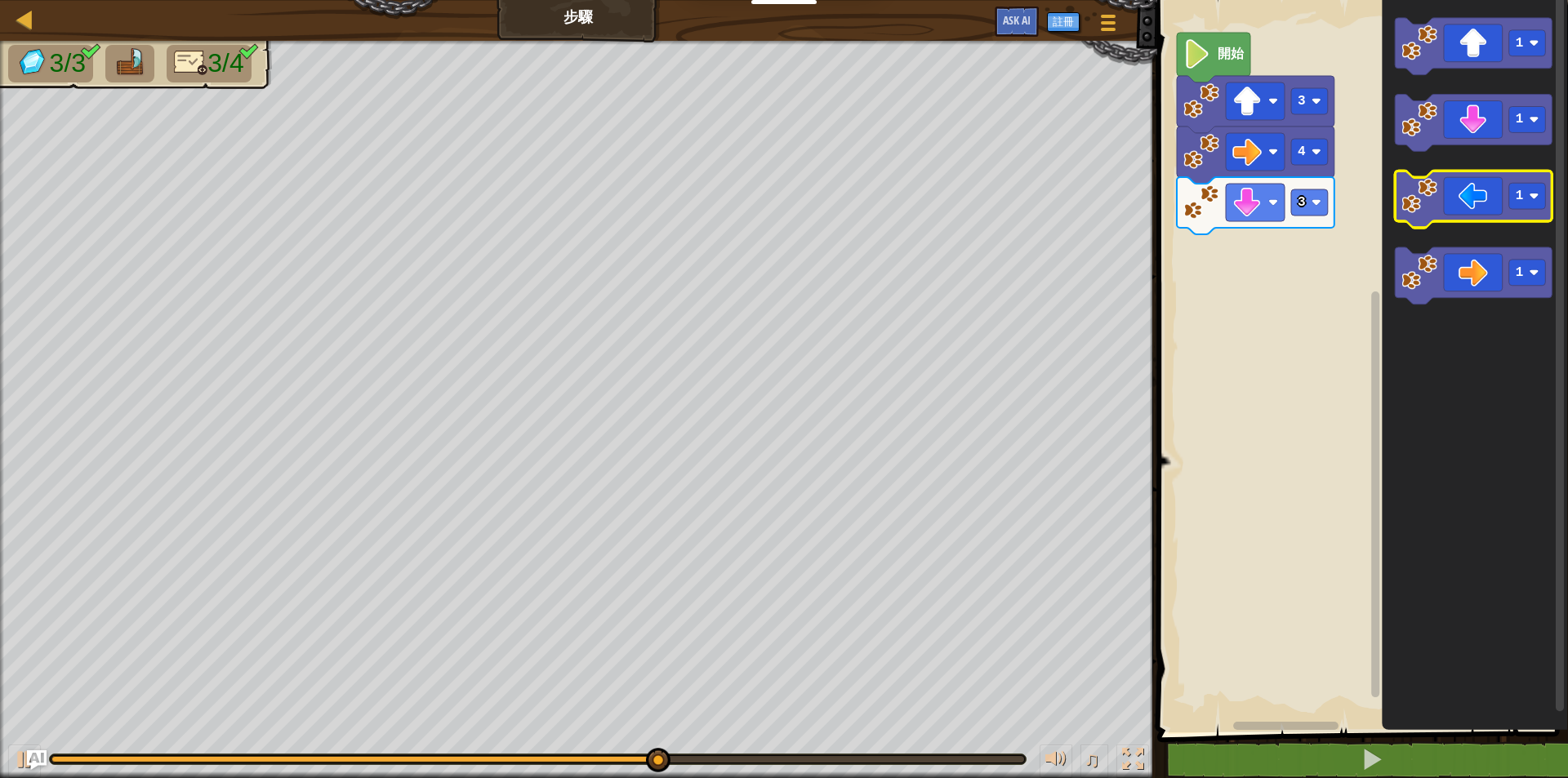
click at [1450, 226] on rect "Blockly工作區" at bounding box center [1473, 200] width 157 height 57
click at [1416, 223] on icon "Blockly工作區" at bounding box center [1473, 200] width 157 height 57
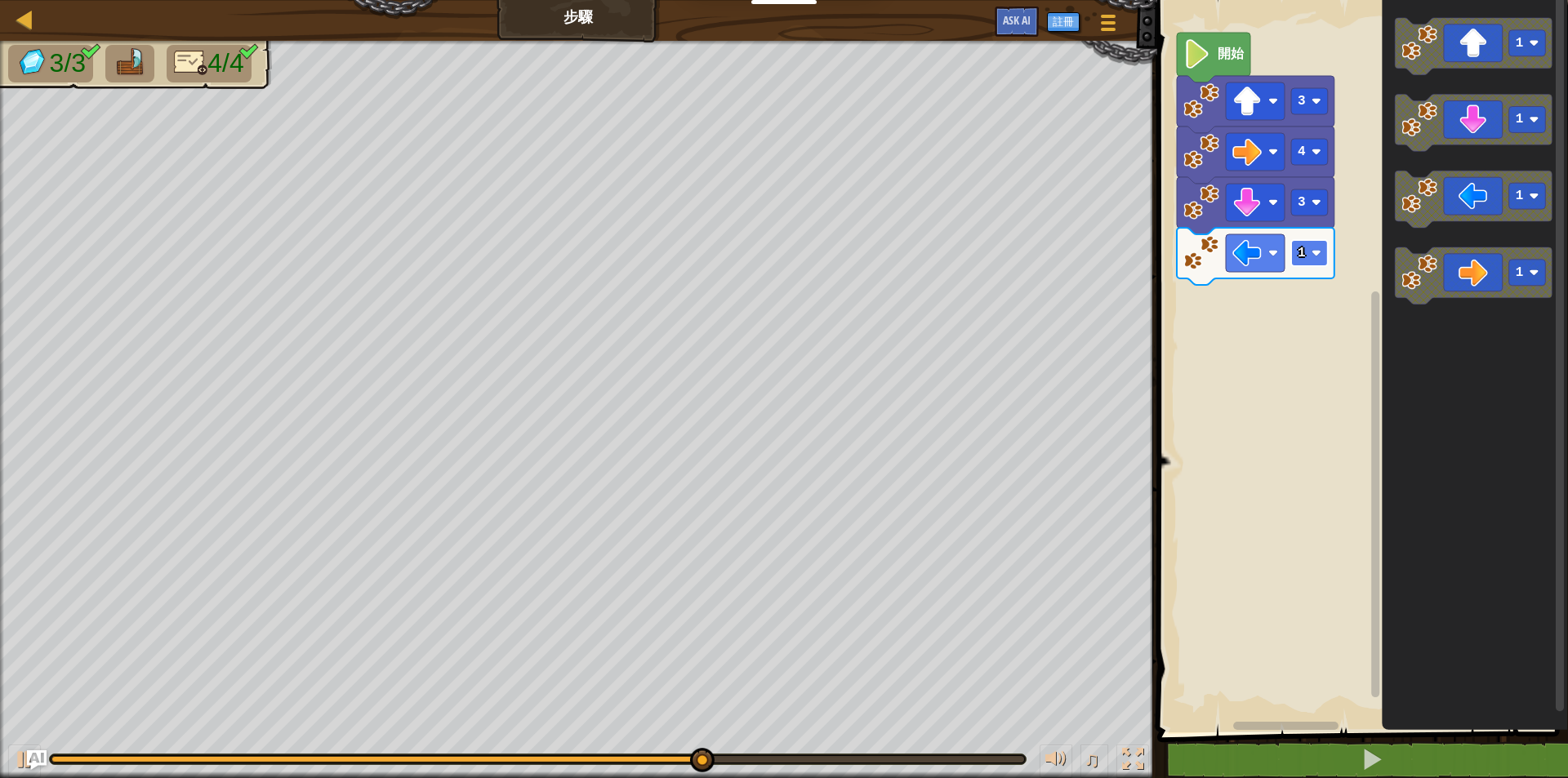
click at [1319, 255] on image "Blockly工作區" at bounding box center [1315, 253] width 10 height 10
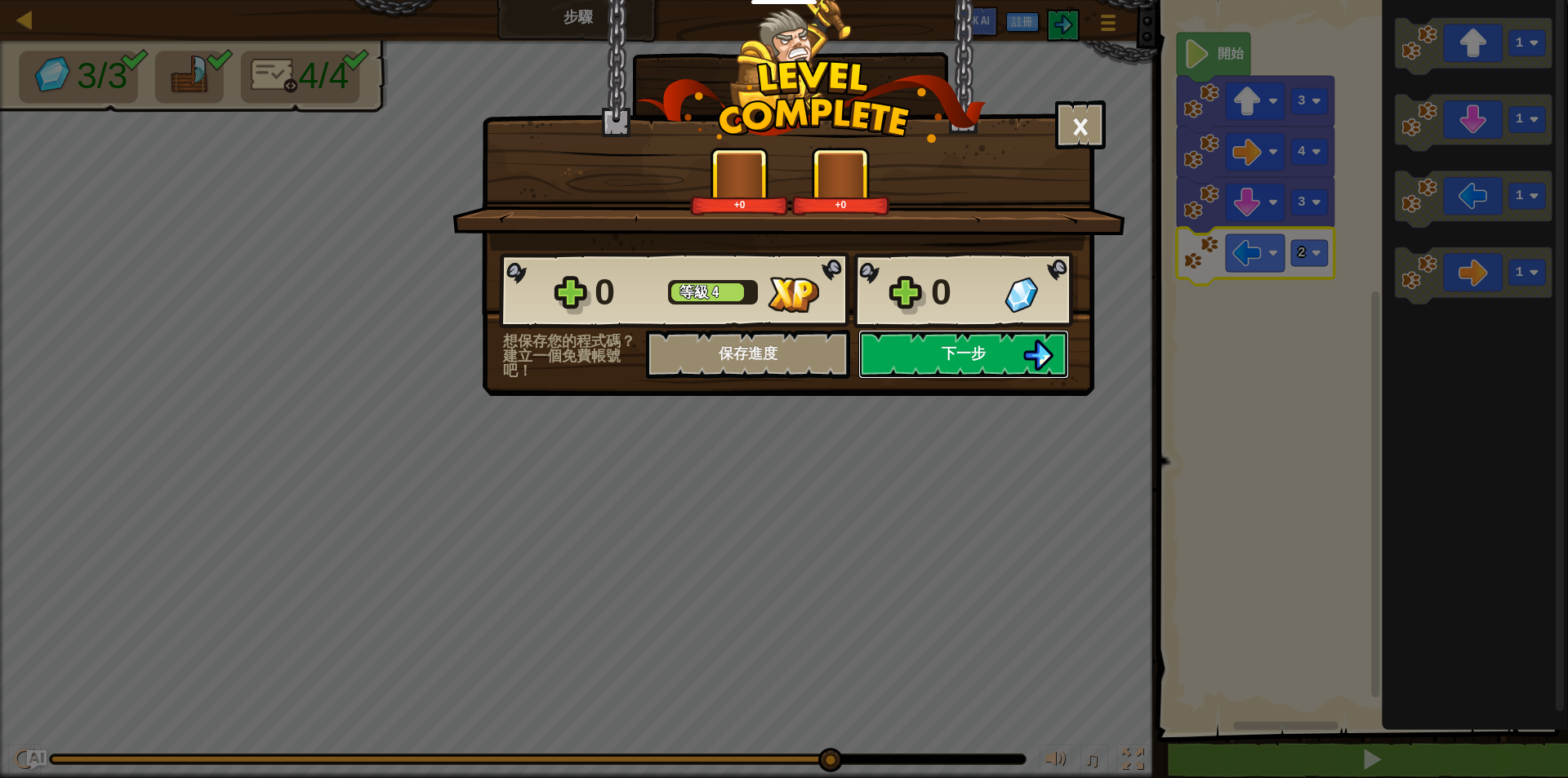
click at [966, 373] on button "下一步" at bounding box center [964, 354] width 211 height 49
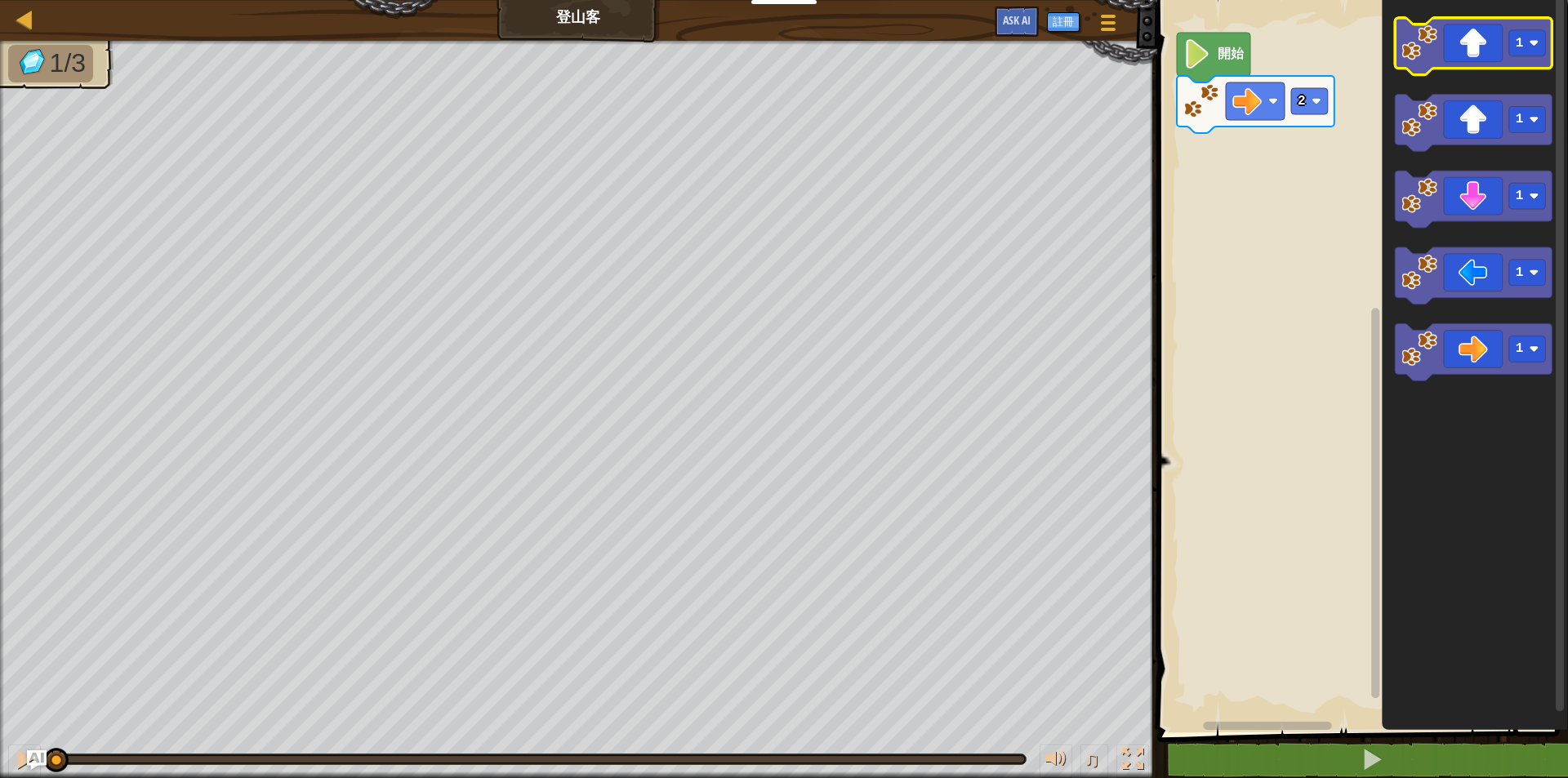
click at [1464, 54] on icon "Blockly工作區" at bounding box center [1473, 46] width 157 height 57
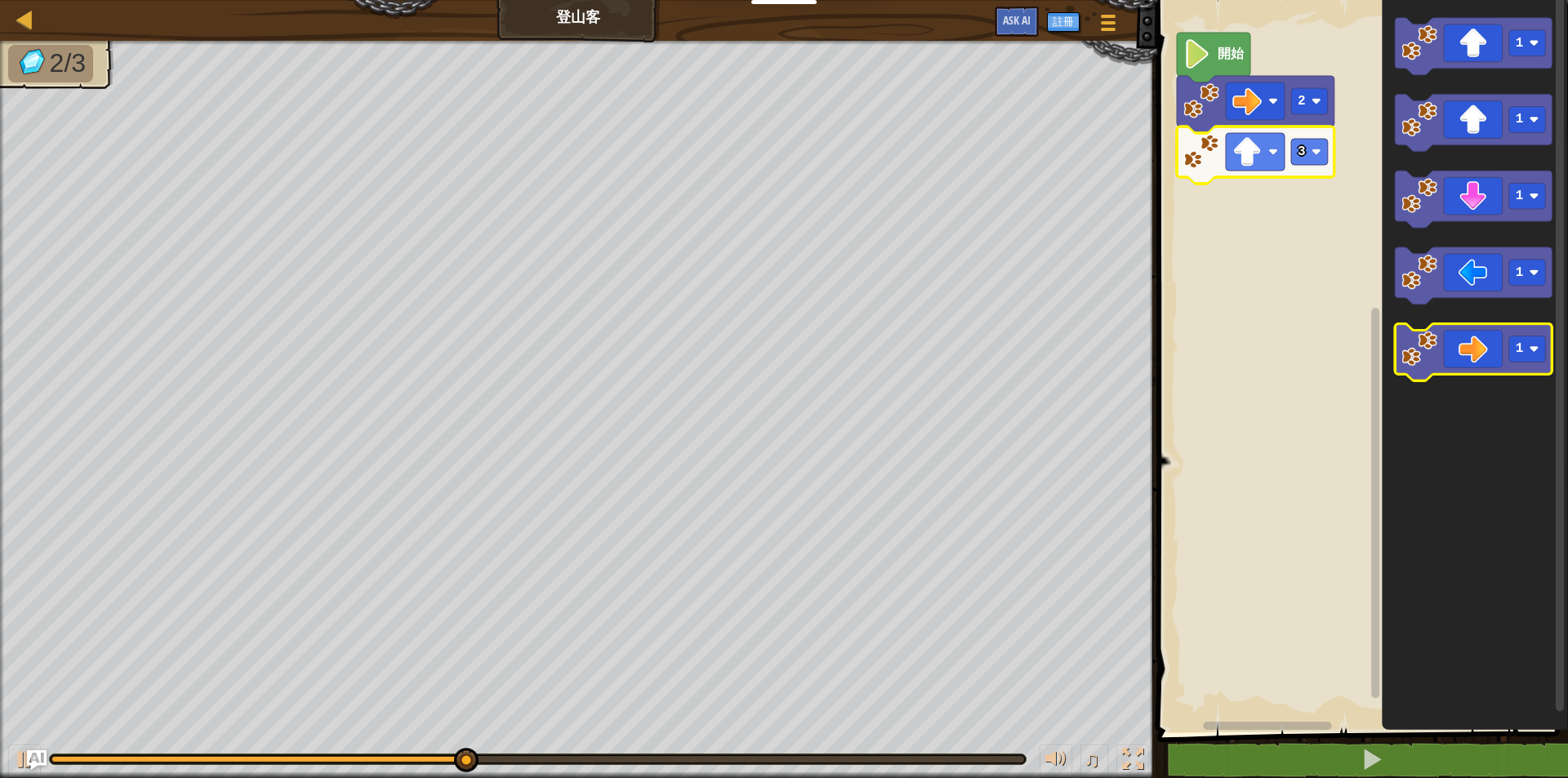
click at [1494, 350] on icon "Blockly工作區" at bounding box center [1473, 353] width 157 height 57
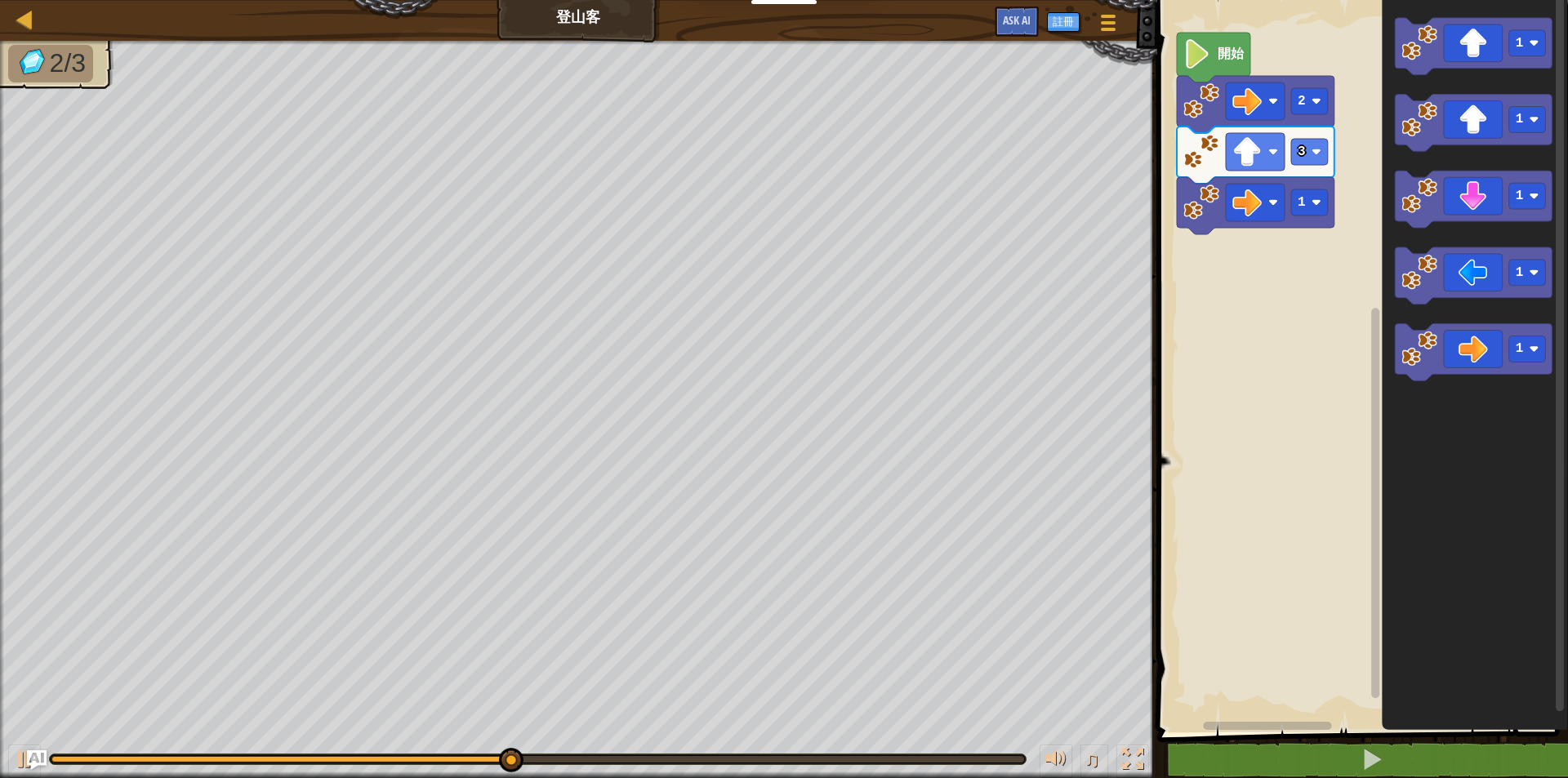
click at [1317, 221] on icon "Blockly工作區" at bounding box center [1255, 206] width 157 height 57
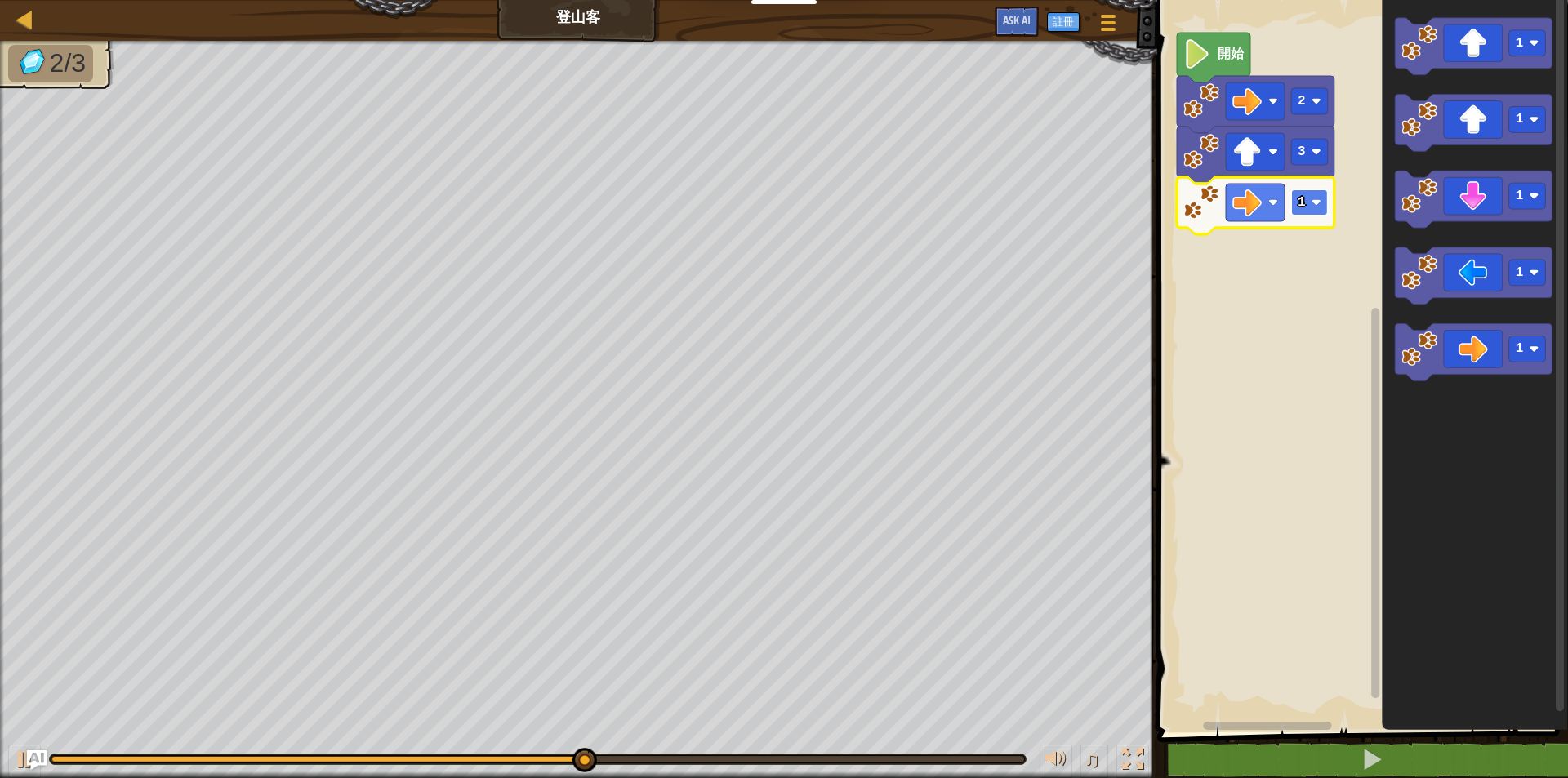
click at [1307, 205] on rect "Blockly工作區" at bounding box center [1309, 202] width 37 height 26
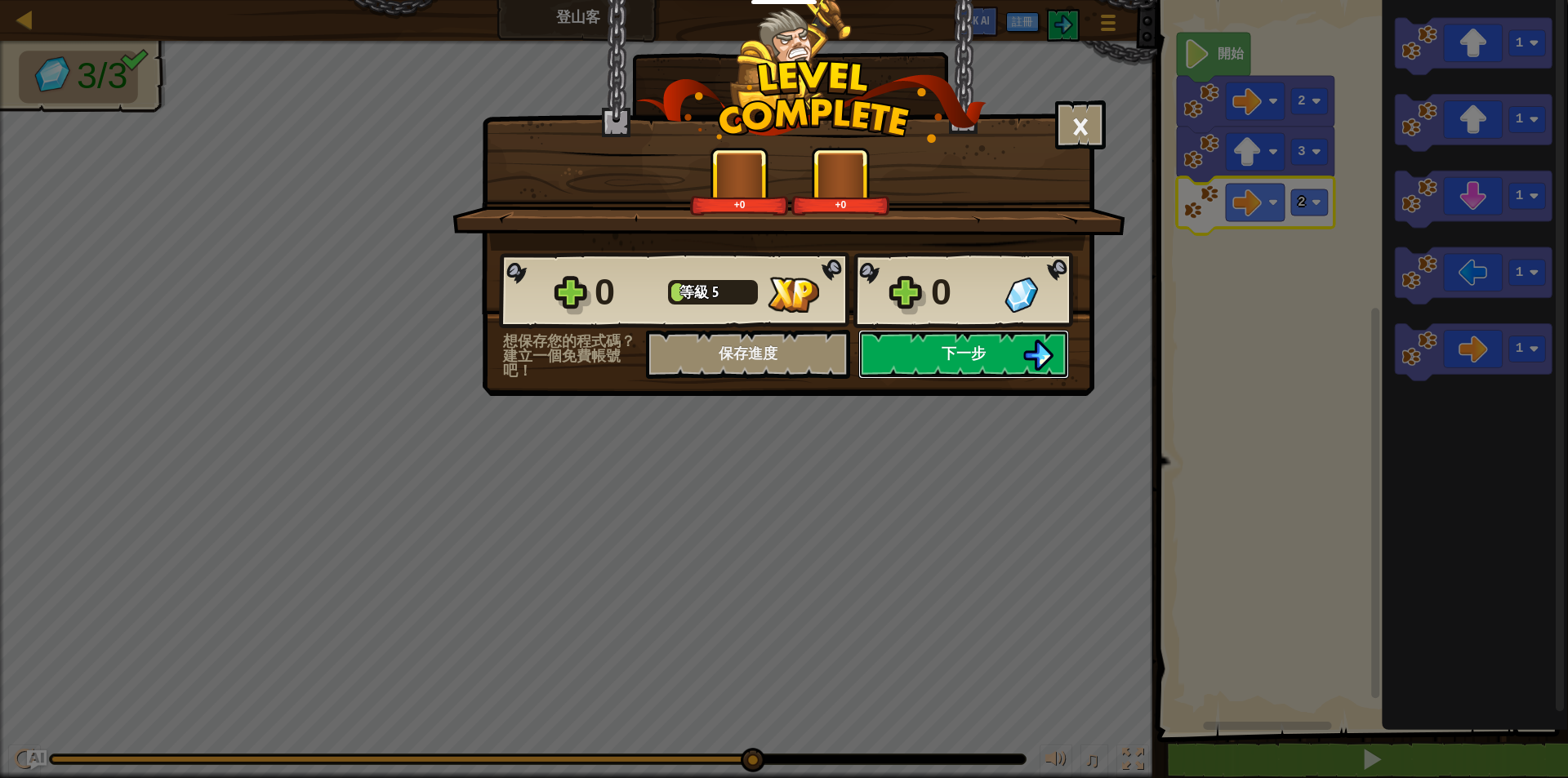
click at [1013, 355] on button "下一步" at bounding box center [964, 354] width 211 height 49
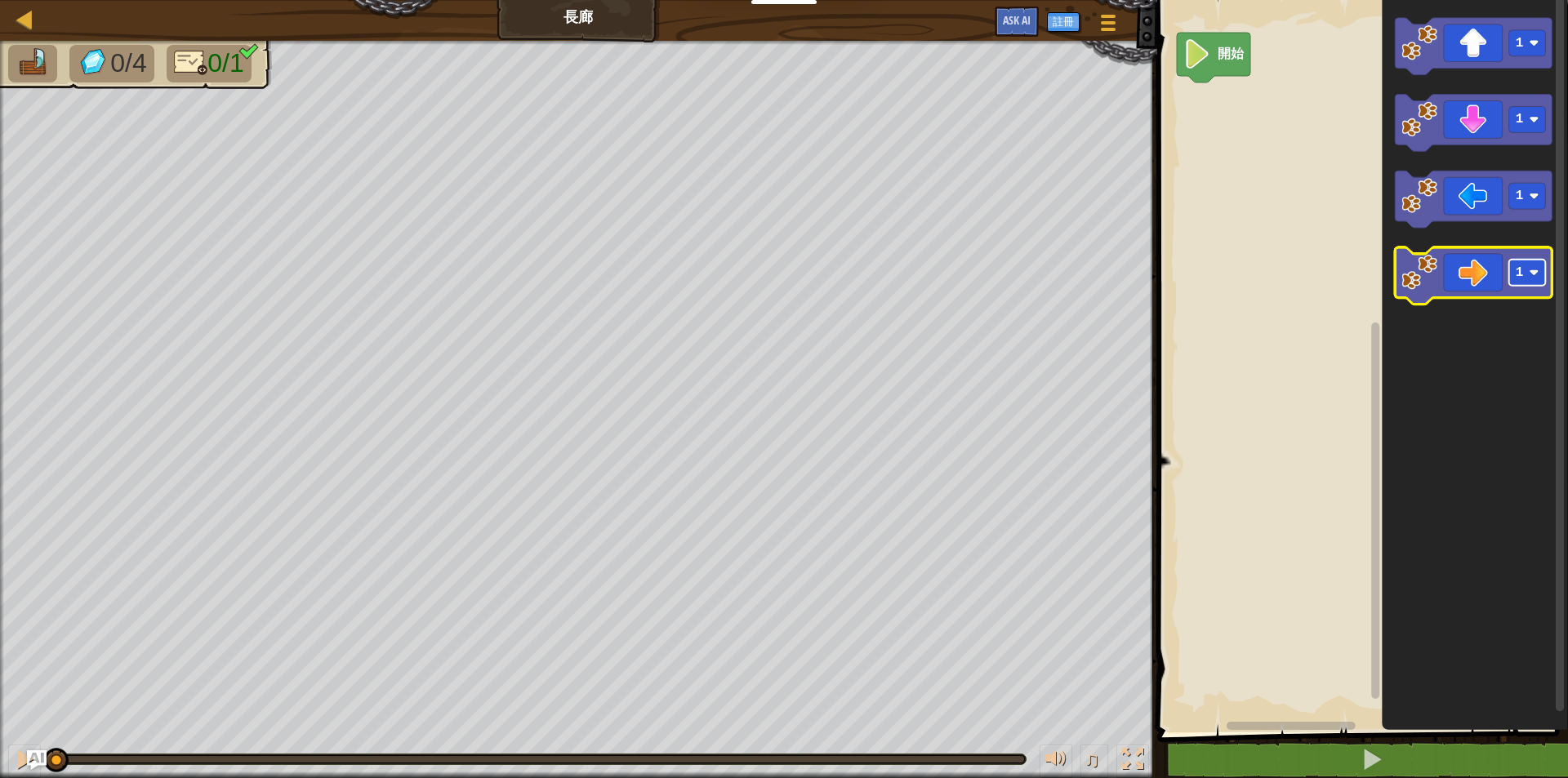
click at [1511, 279] on rect "Blockly工作區" at bounding box center [1528, 273] width 37 height 26
click at [1433, 269] on image "Blockly工作區" at bounding box center [1419, 273] width 36 height 36
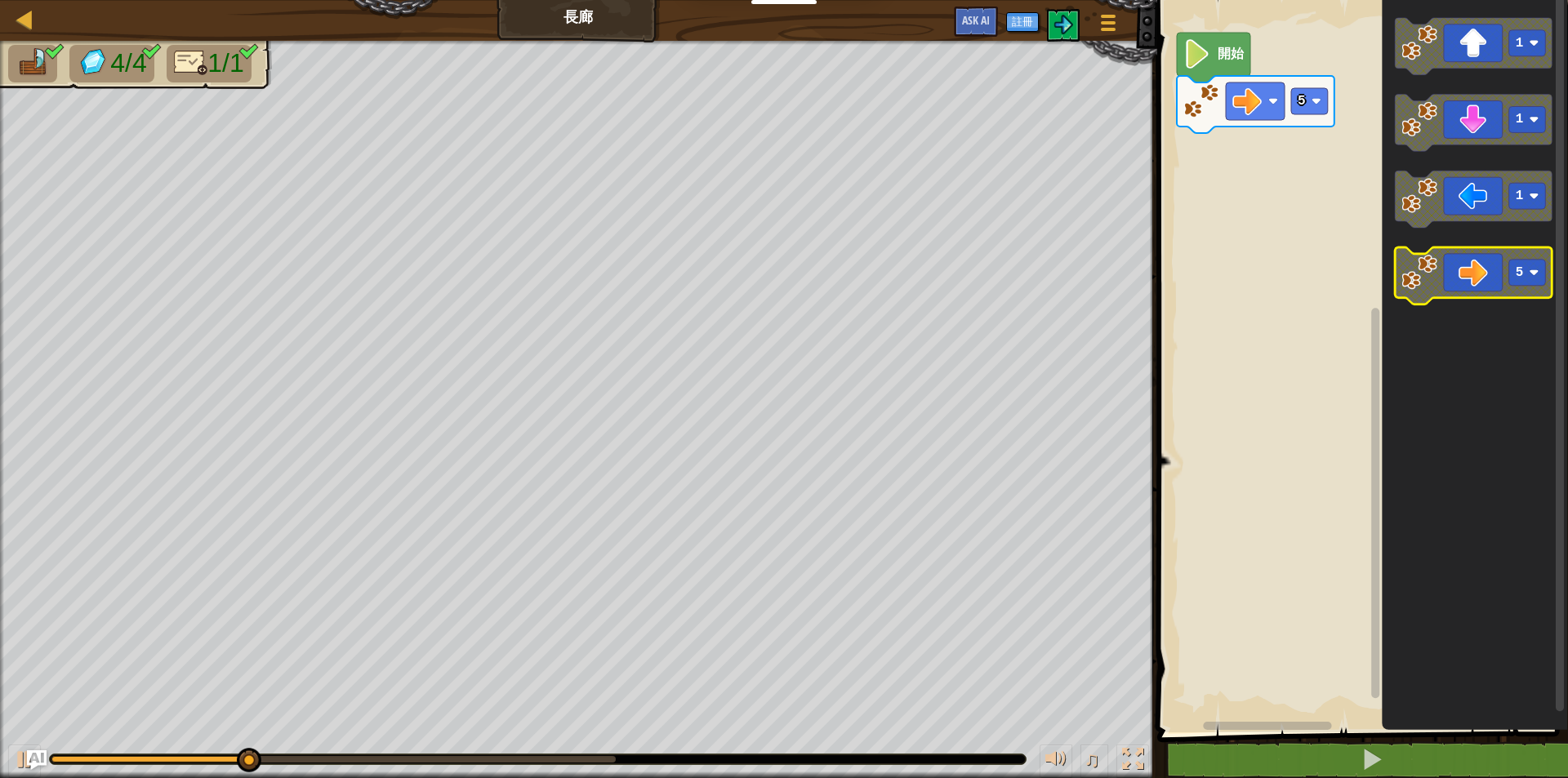
click at [1535, 284] on rect "Blockly工作區" at bounding box center [1528, 273] width 37 height 26
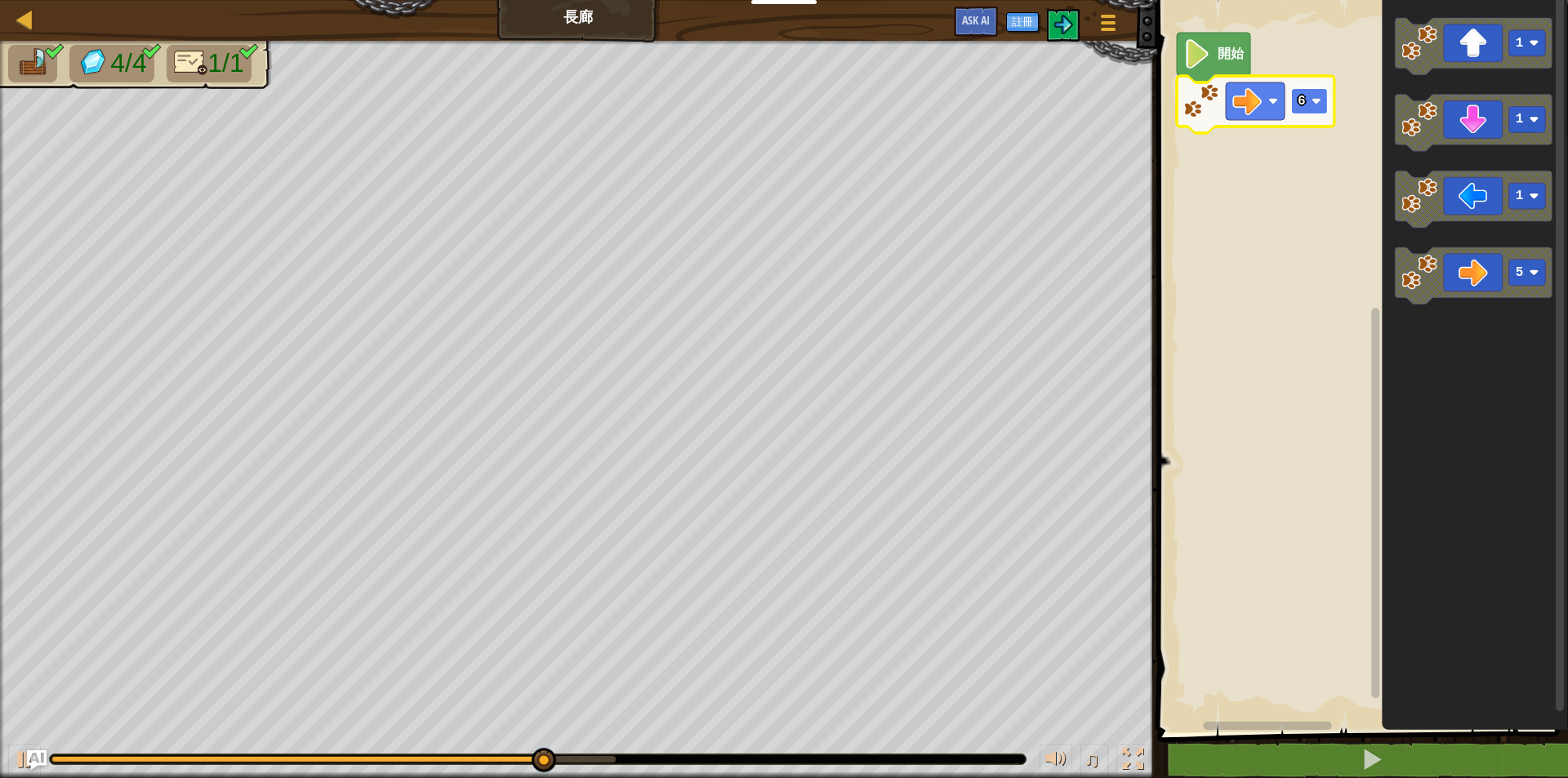
click at [1310, 98] on rect "Blockly工作區" at bounding box center [1309, 100] width 37 height 26
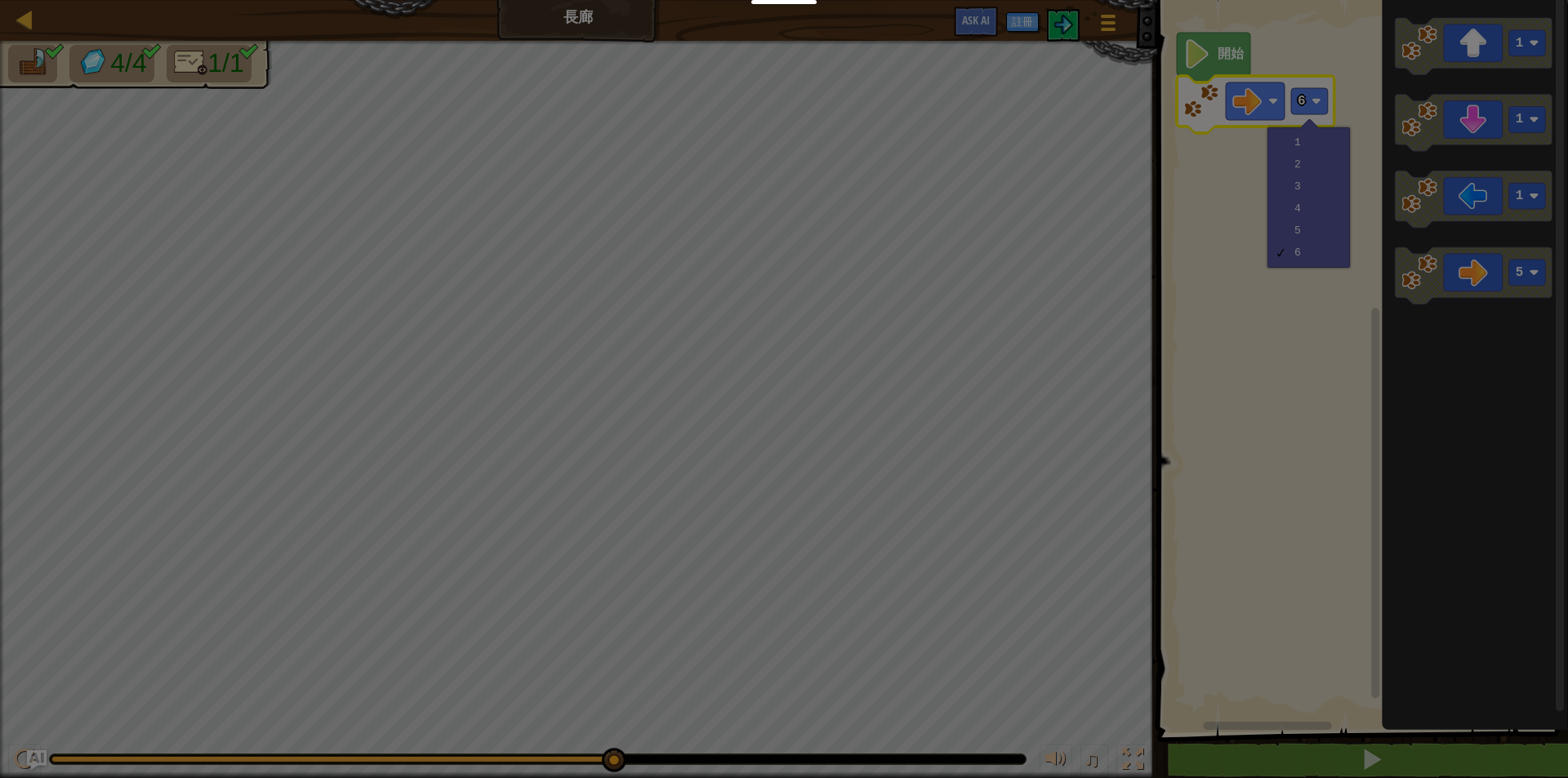
click at [1310, 2] on body "教育者 創建免費帳號 學校和地區解決方案 教師工具包預覽 標準對齊 效能研究 成功故事 專業發展 編程一小時 贈款與資金資源 請求演示或報價 父母 玩 Cod…" at bounding box center [784, 1] width 1568 height 2
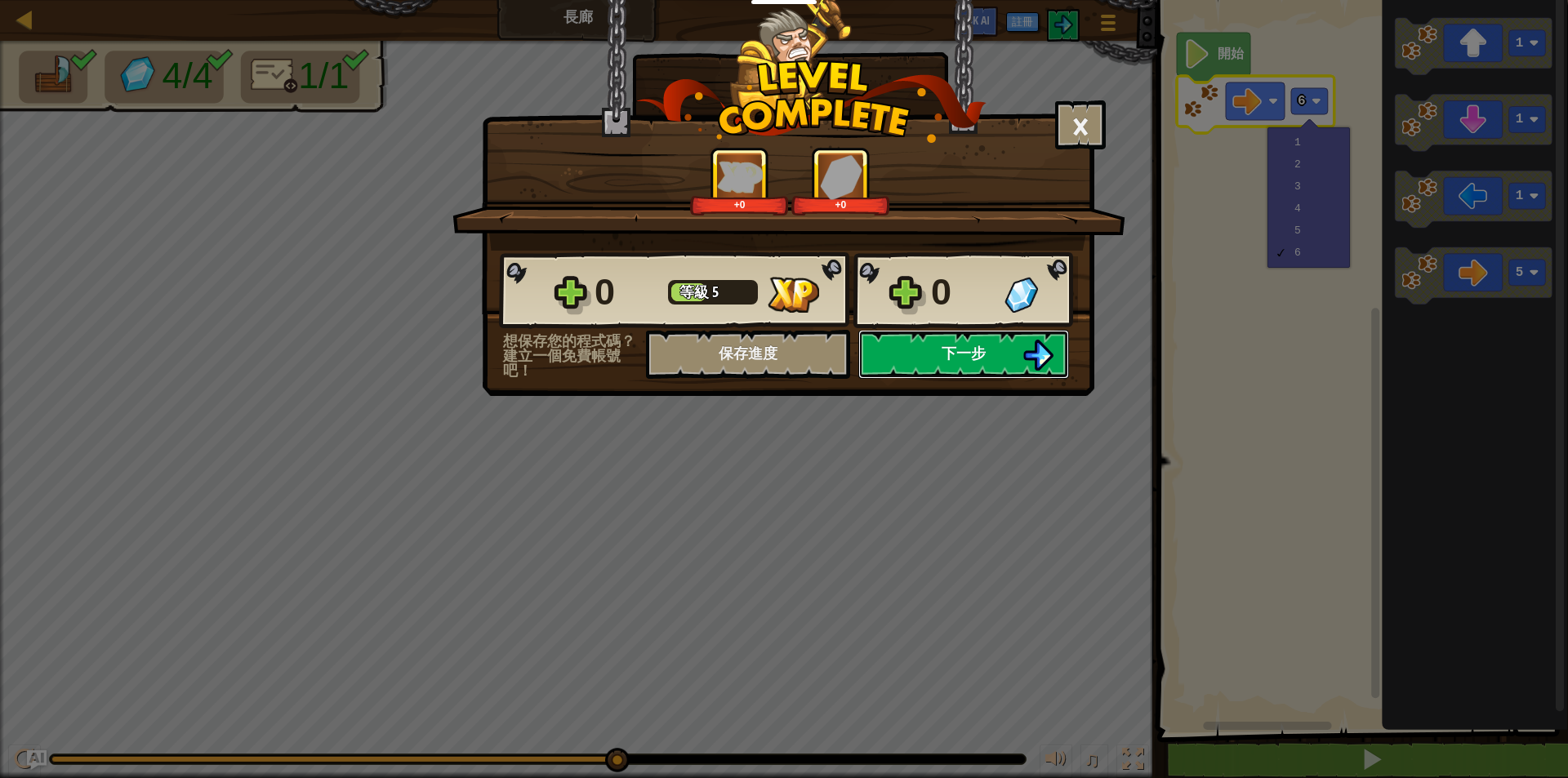
click at [964, 352] on span "下一步" at bounding box center [963, 353] width 44 height 20
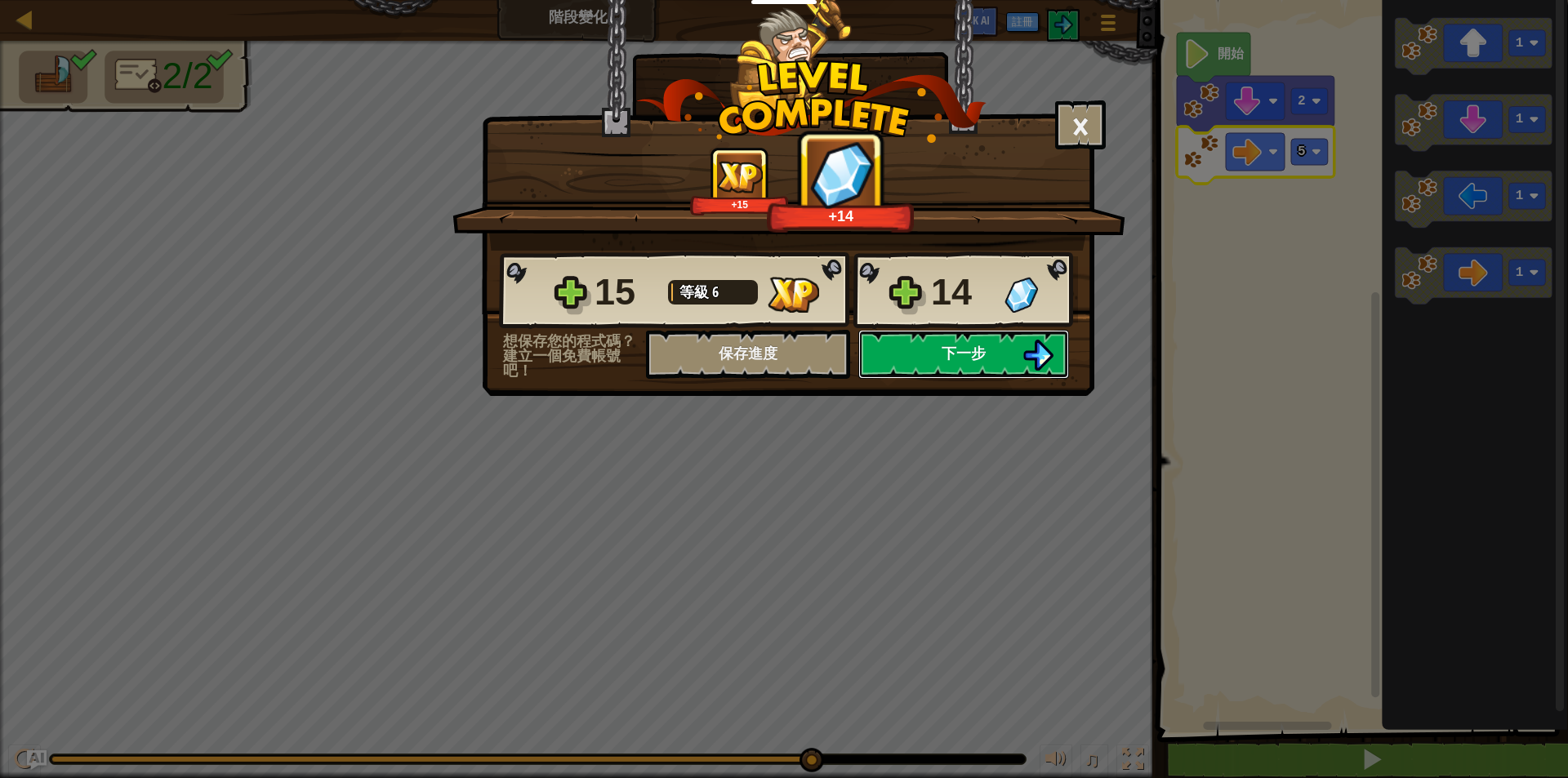
click at [935, 339] on button "下一步" at bounding box center [964, 354] width 211 height 49
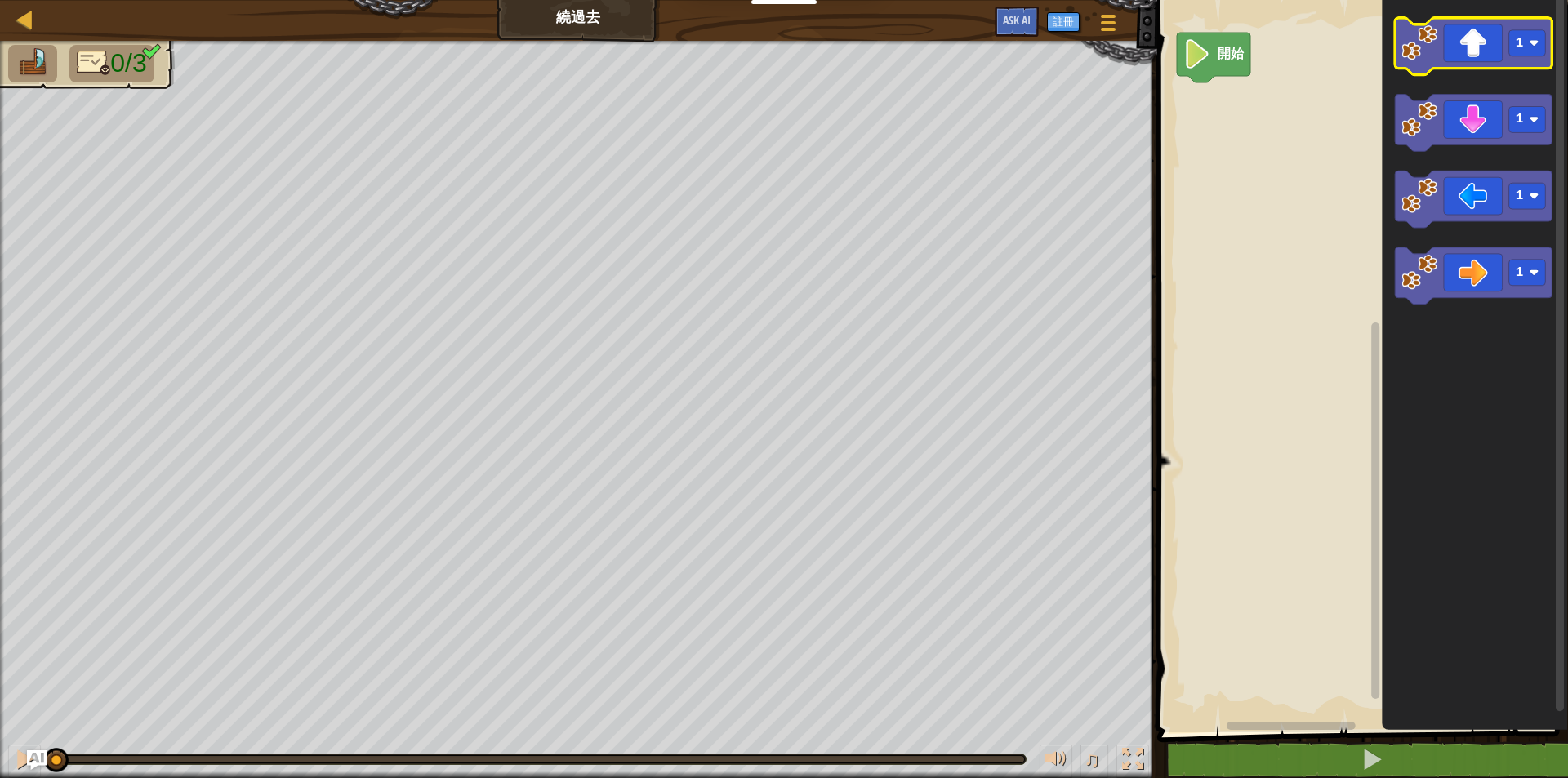
click at [1449, 62] on icon "Blockly工作區" at bounding box center [1473, 46] width 157 height 57
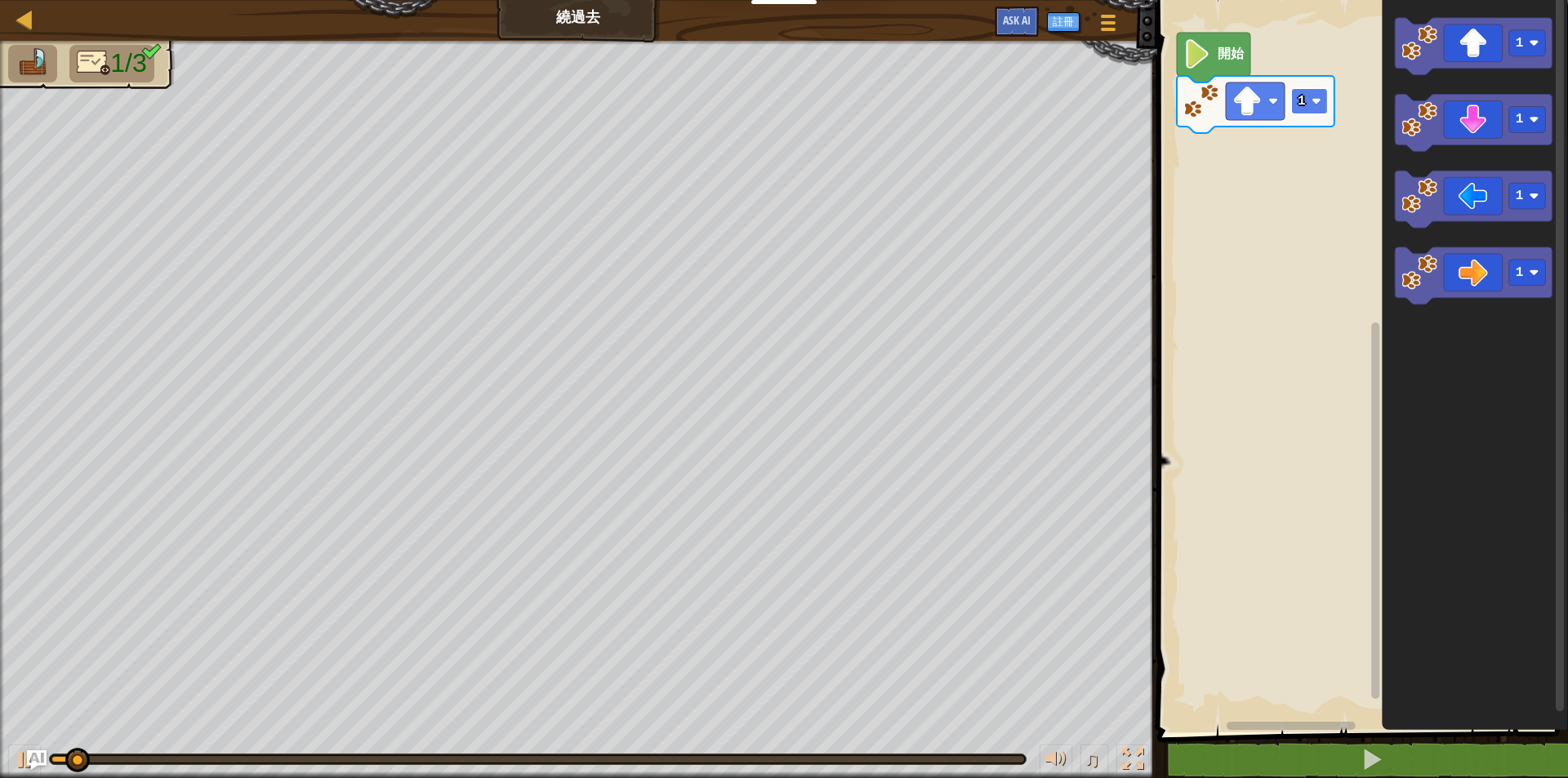
click at [1305, 103] on rect "Blockly工作區" at bounding box center [1309, 100] width 37 height 26
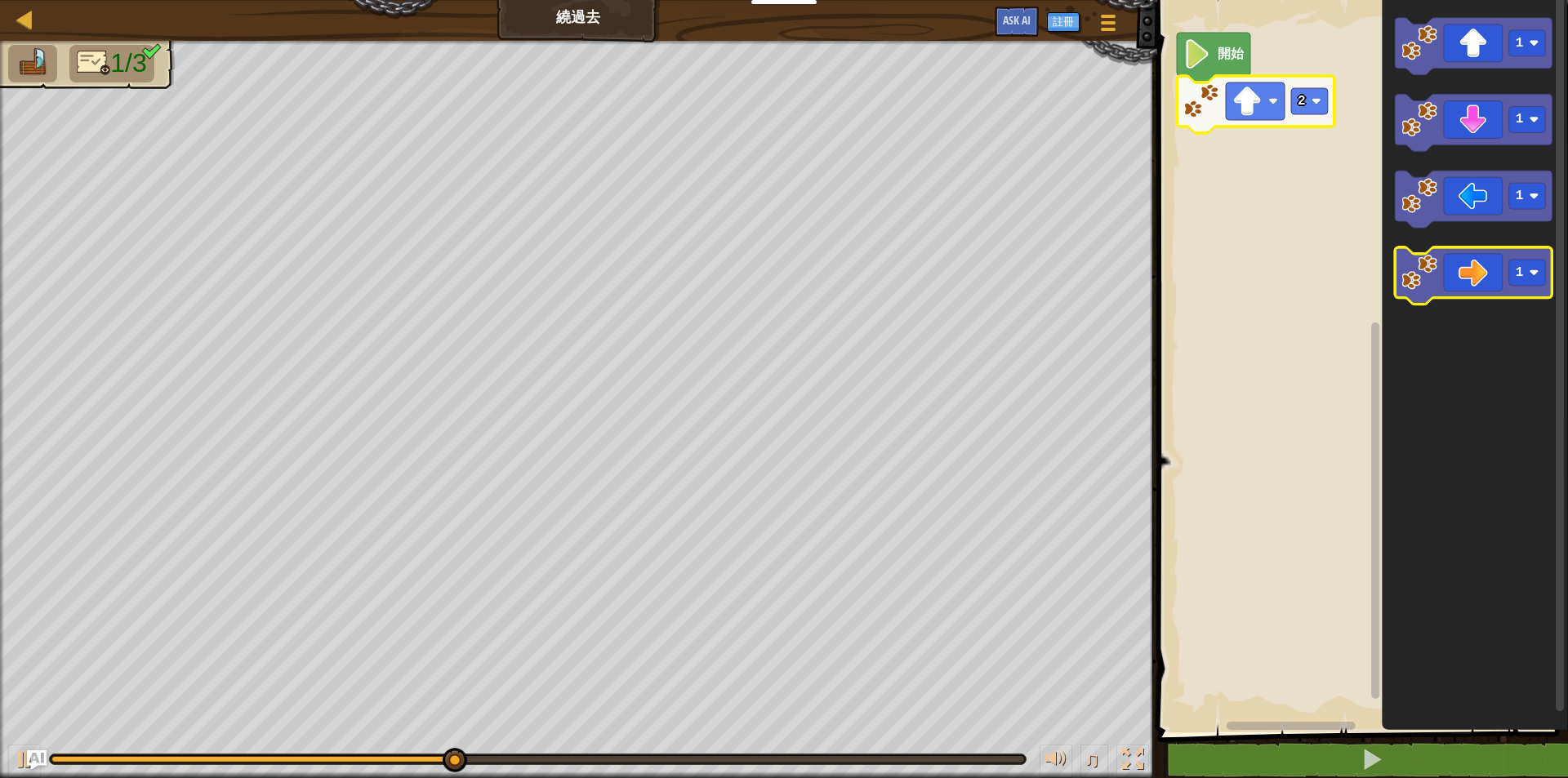
click at [1457, 274] on icon "Blockly工作區" at bounding box center [1473, 277] width 157 height 57
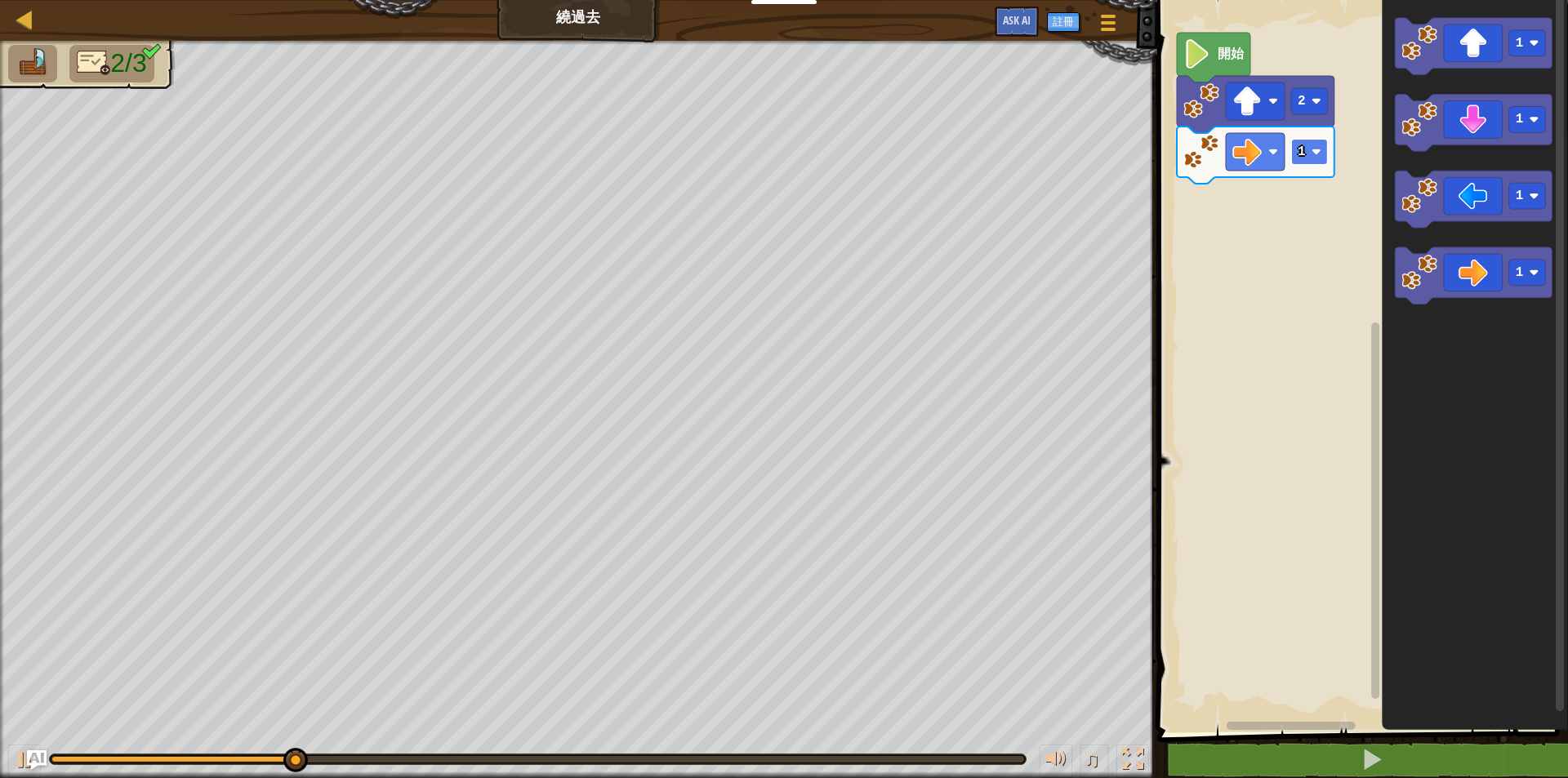
click at [1309, 163] on rect "Blockly工作區" at bounding box center [1309, 151] width 37 height 26
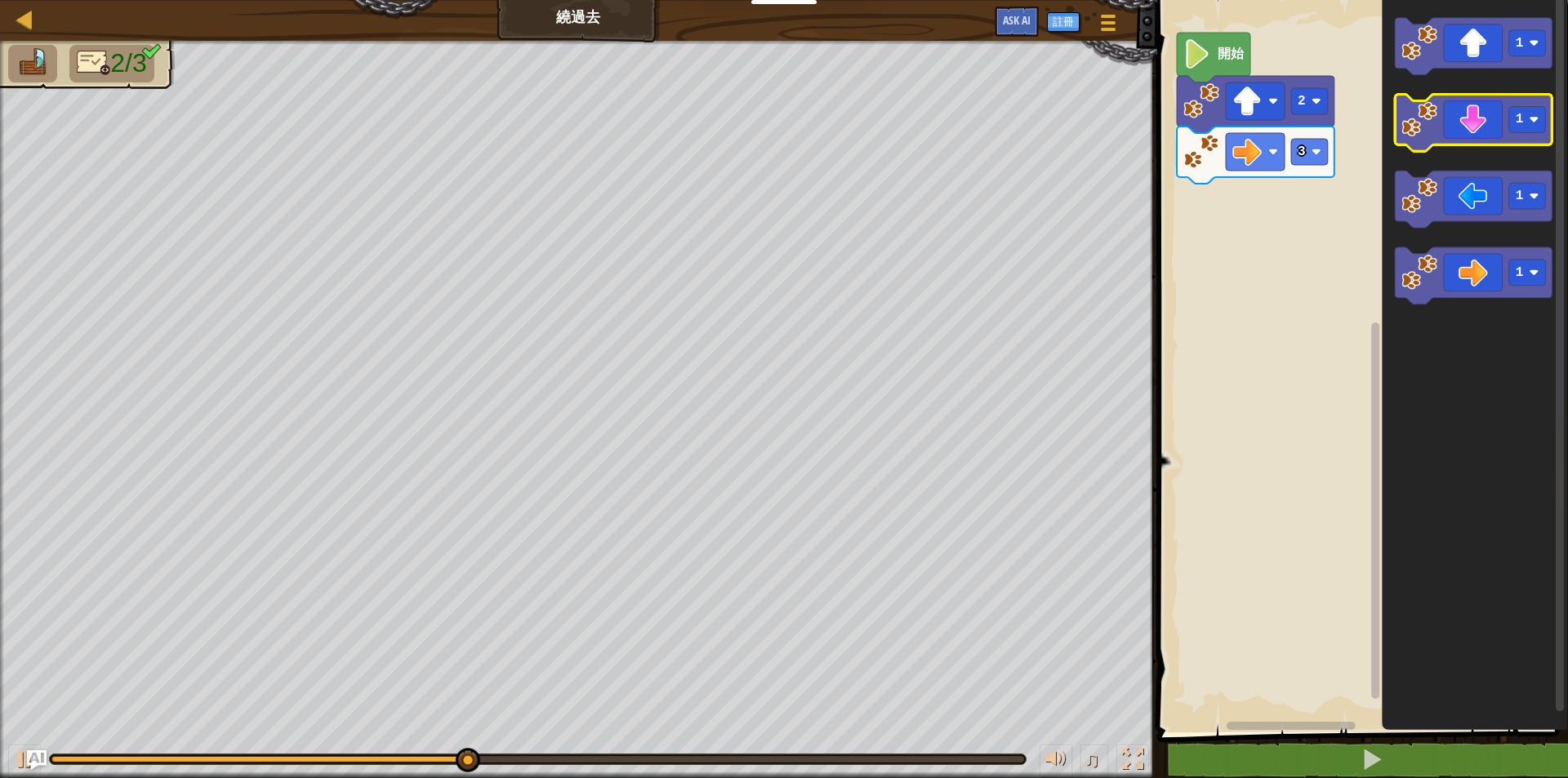
click at [1461, 139] on icon "Blockly工作區" at bounding box center [1473, 123] width 157 height 57
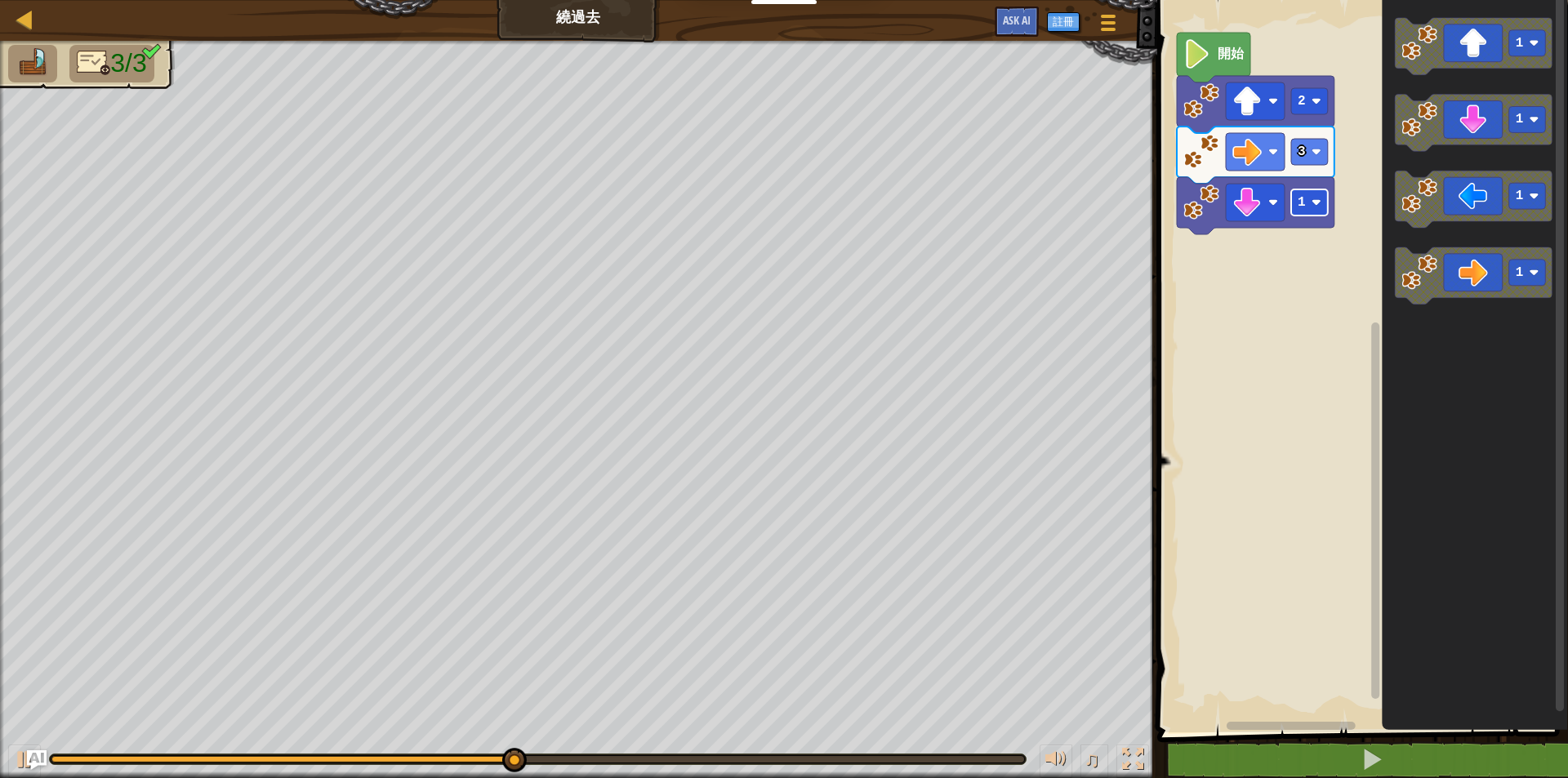
click at [1318, 205] on image "Blockly工作區" at bounding box center [1315, 202] width 10 height 10
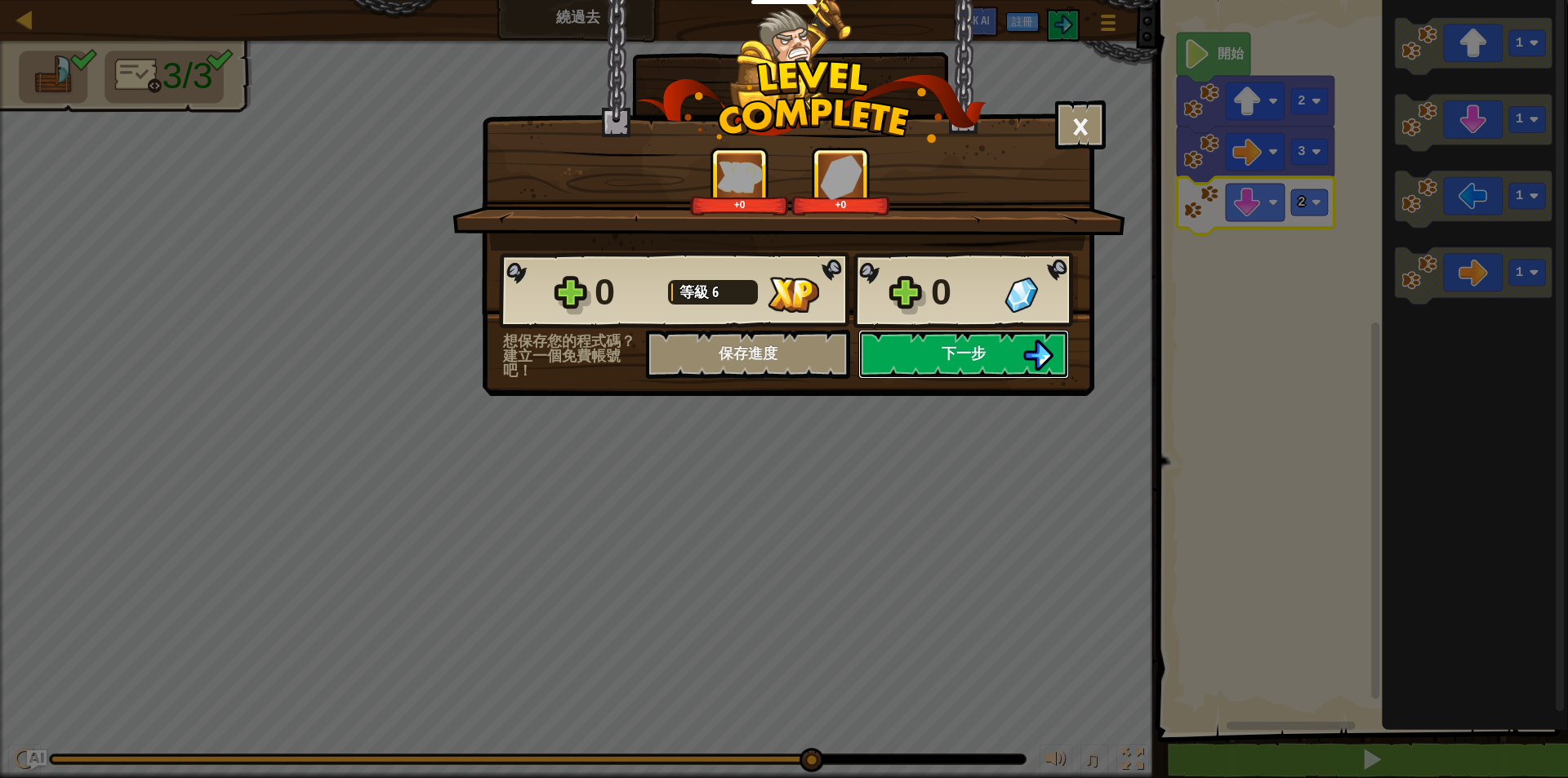
click at [1009, 356] on button "下一步" at bounding box center [964, 354] width 211 height 49
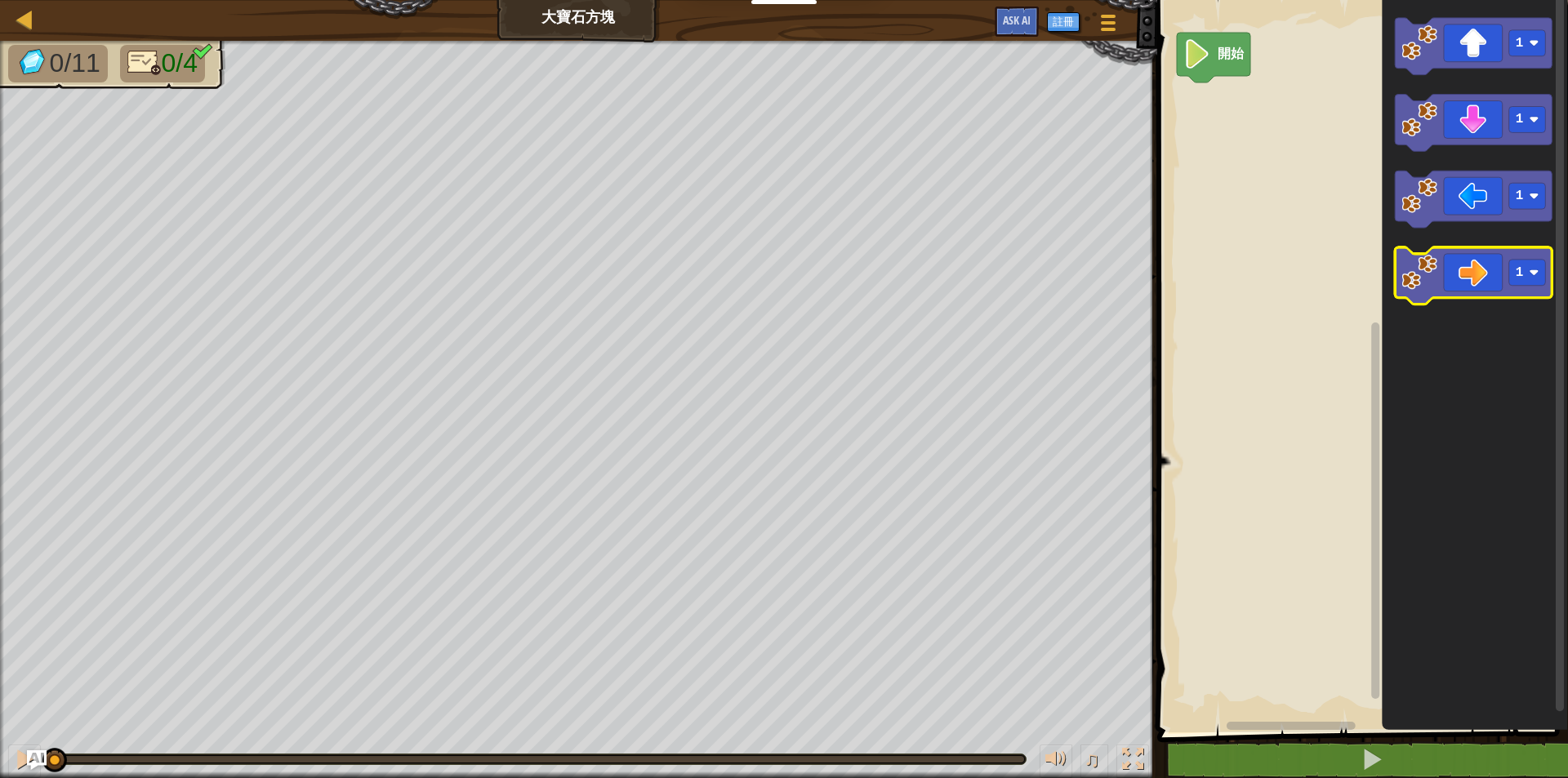
click at [1445, 276] on icon "Blockly工作區" at bounding box center [1473, 277] width 157 height 57
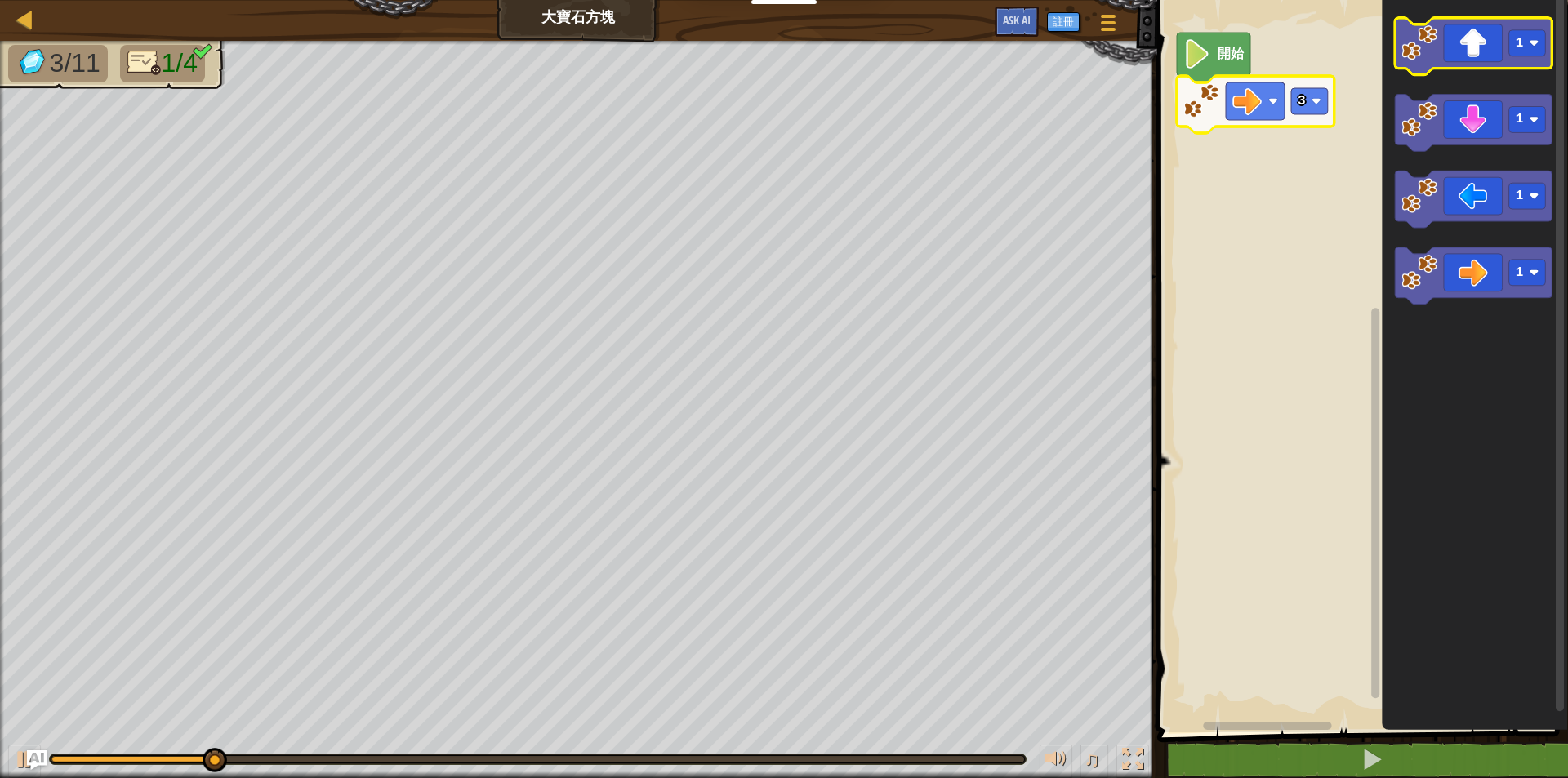
click at [1407, 59] on image "Blockly工作區" at bounding box center [1419, 43] width 36 height 36
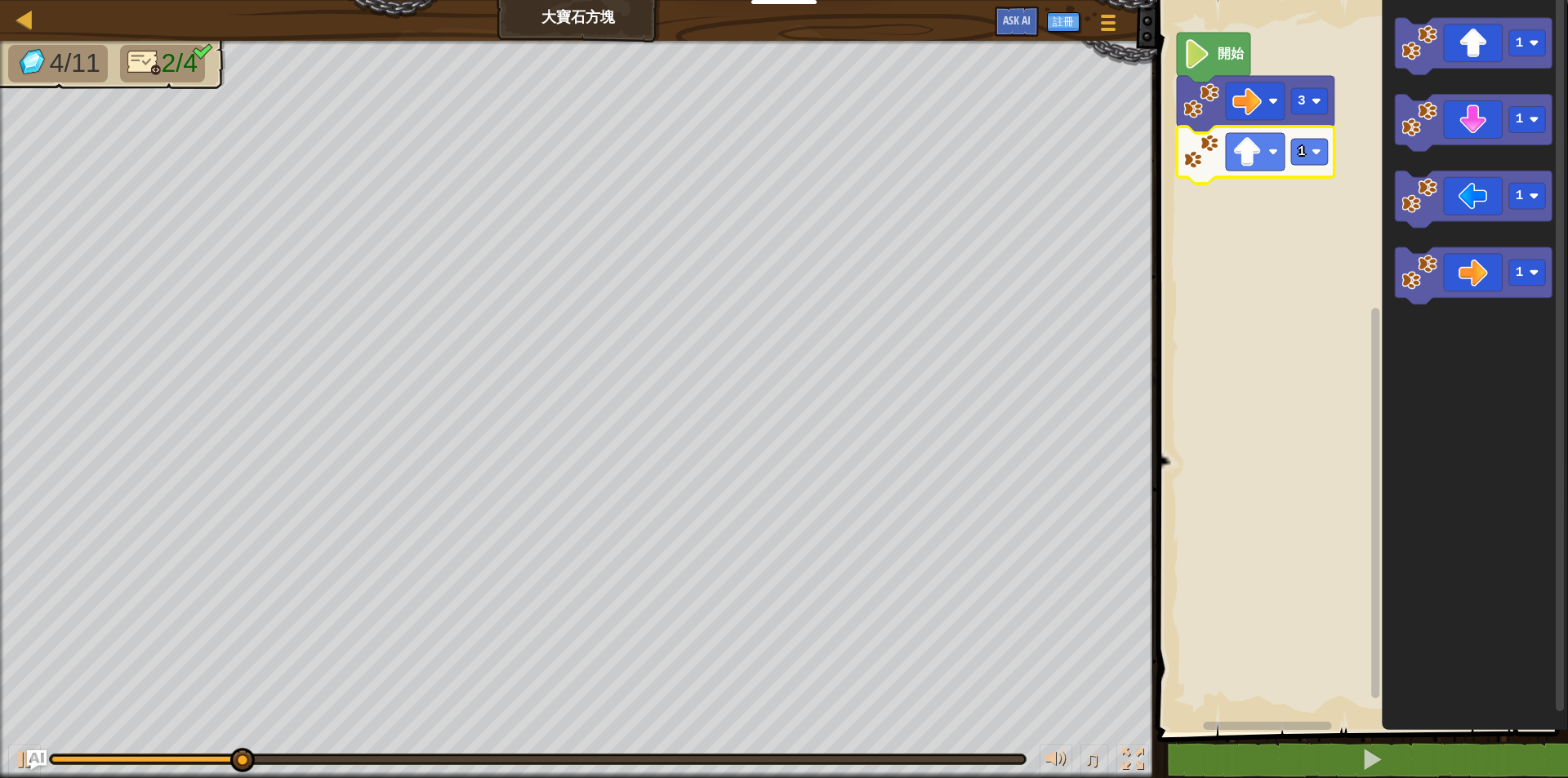
click at [1307, 169] on icon "Blockly工作區" at bounding box center [1255, 155] width 157 height 57
click at [1313, 161] on rect "Blockly工作區" at bounding box center [1309, 151] width 37 height 26
click at [1474, 206] on icon "Blockly工作區" at bounding box center [1473, 200] width 157 height 57
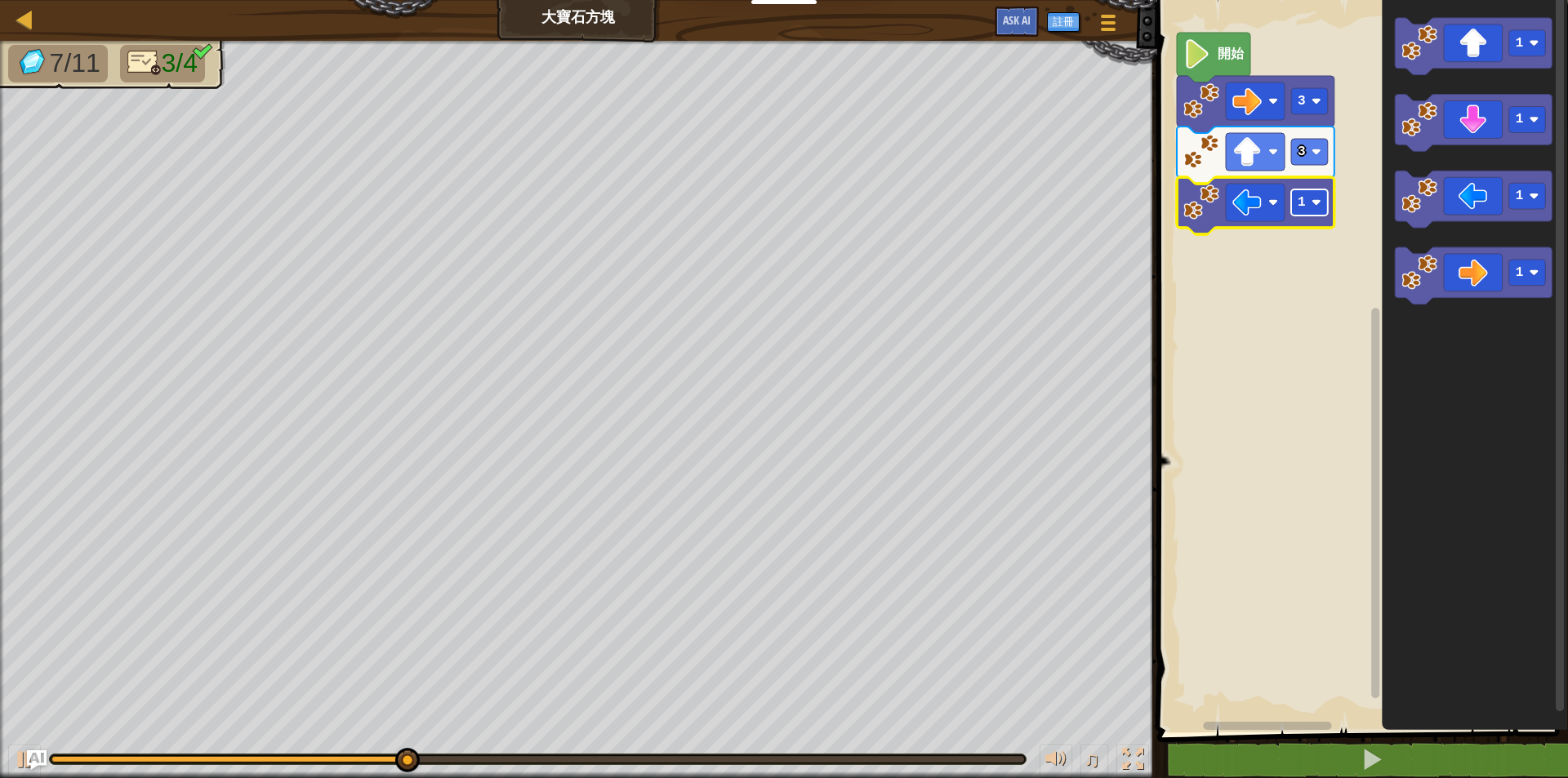
click at [1313, 210] on rect "Blockly工作區" at bounding box center [1309, 202] width 37 height 26
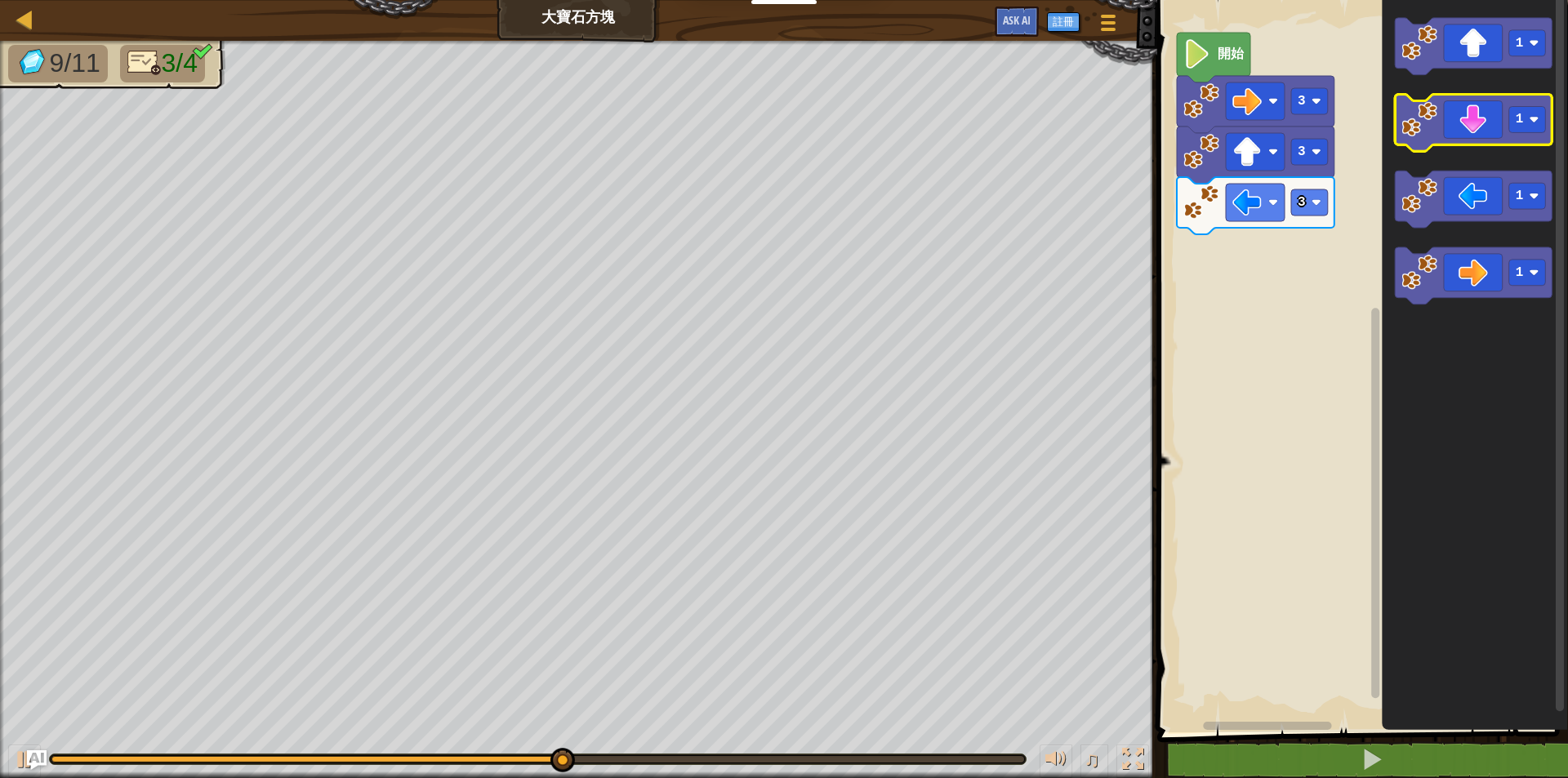
click at [1447, 136] on icon "Blockly工作區" at bounding box center [1473, 123] width 157 height 57
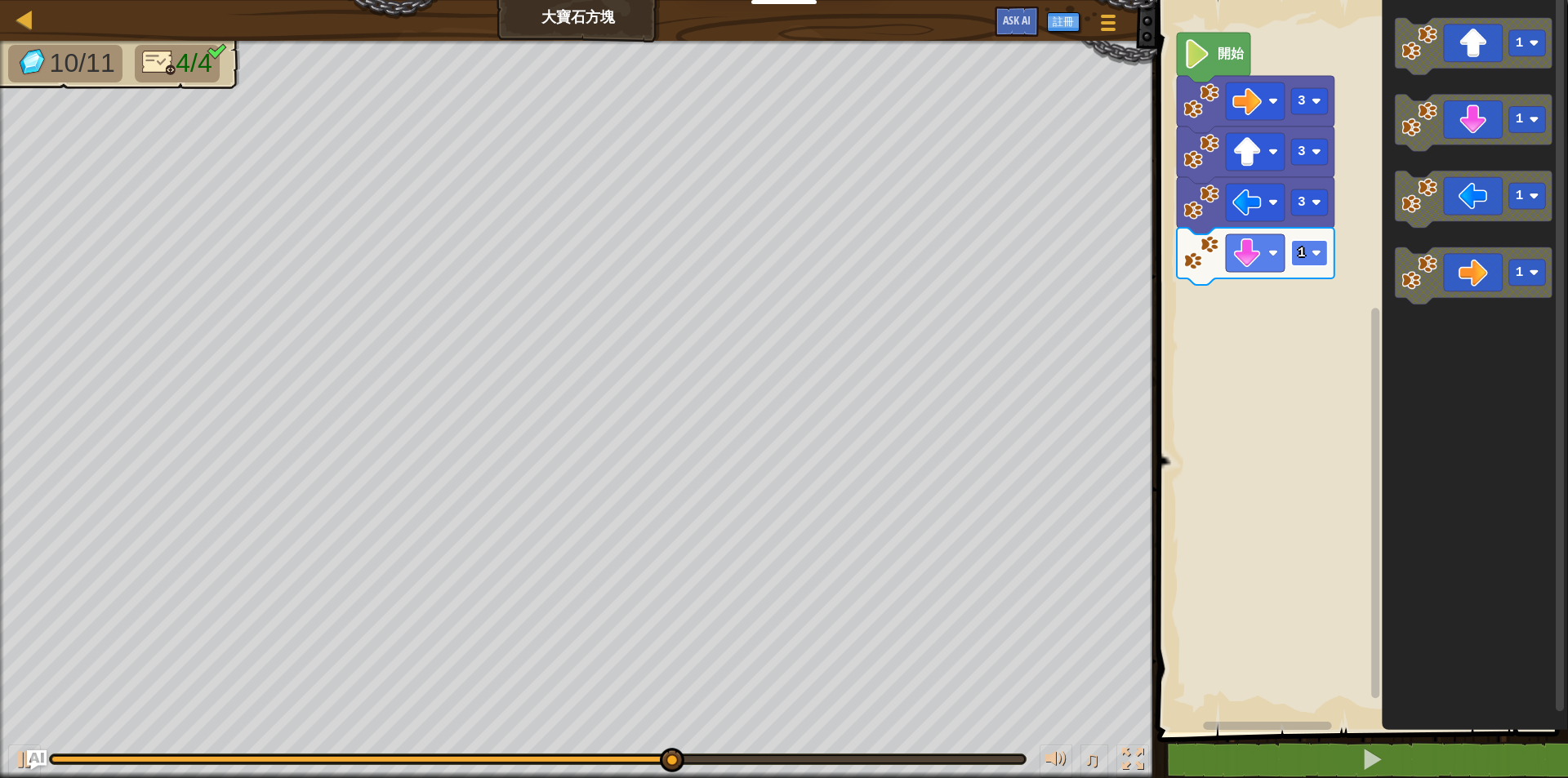
click at [1320, 259] on rect "Blockly工作區" at bounding box center [1309, 253] width 37 height 26
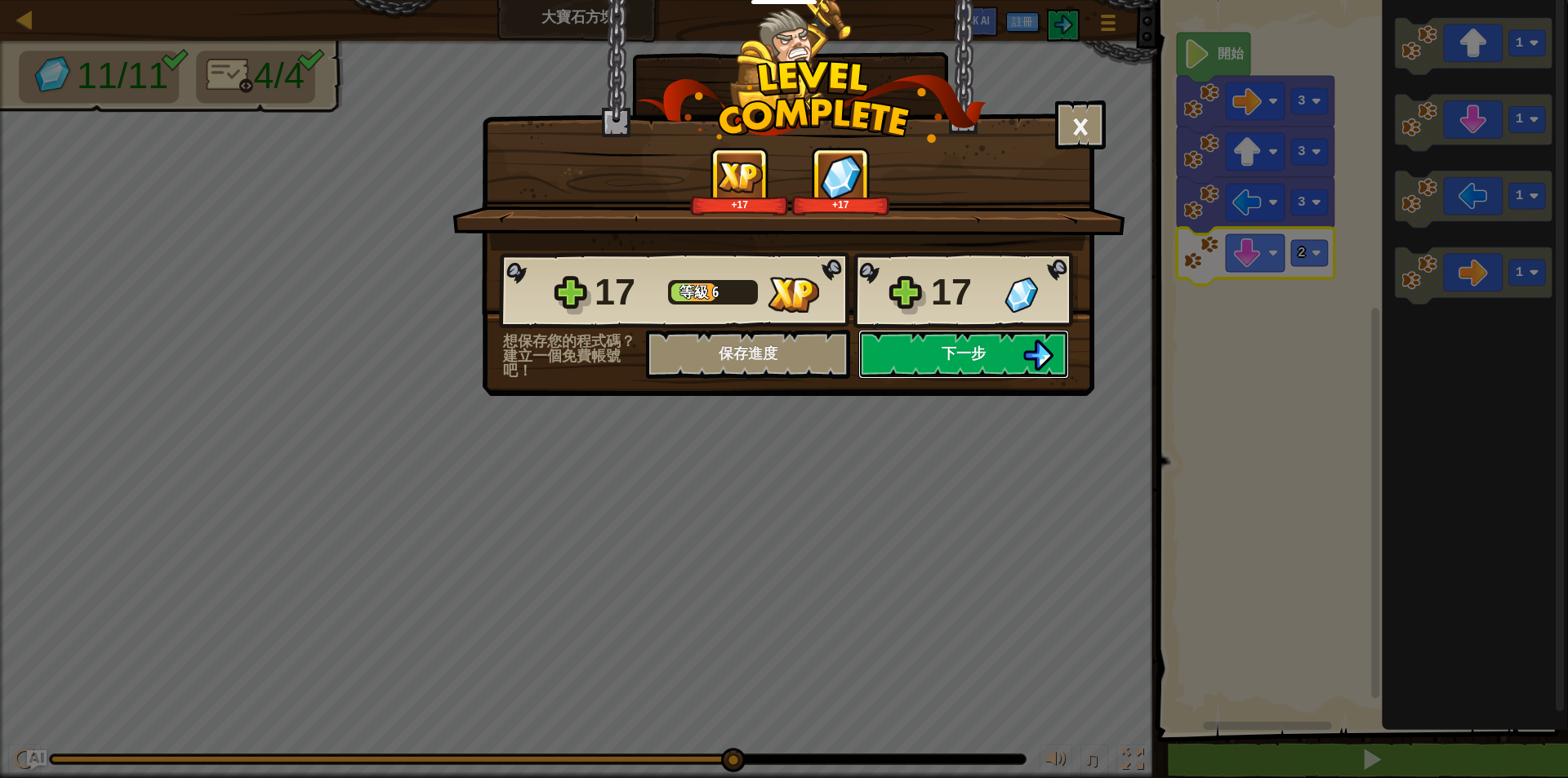
click at [1063, 356] on button "下一步" at bounding box center [964, 354] width 211 height 49
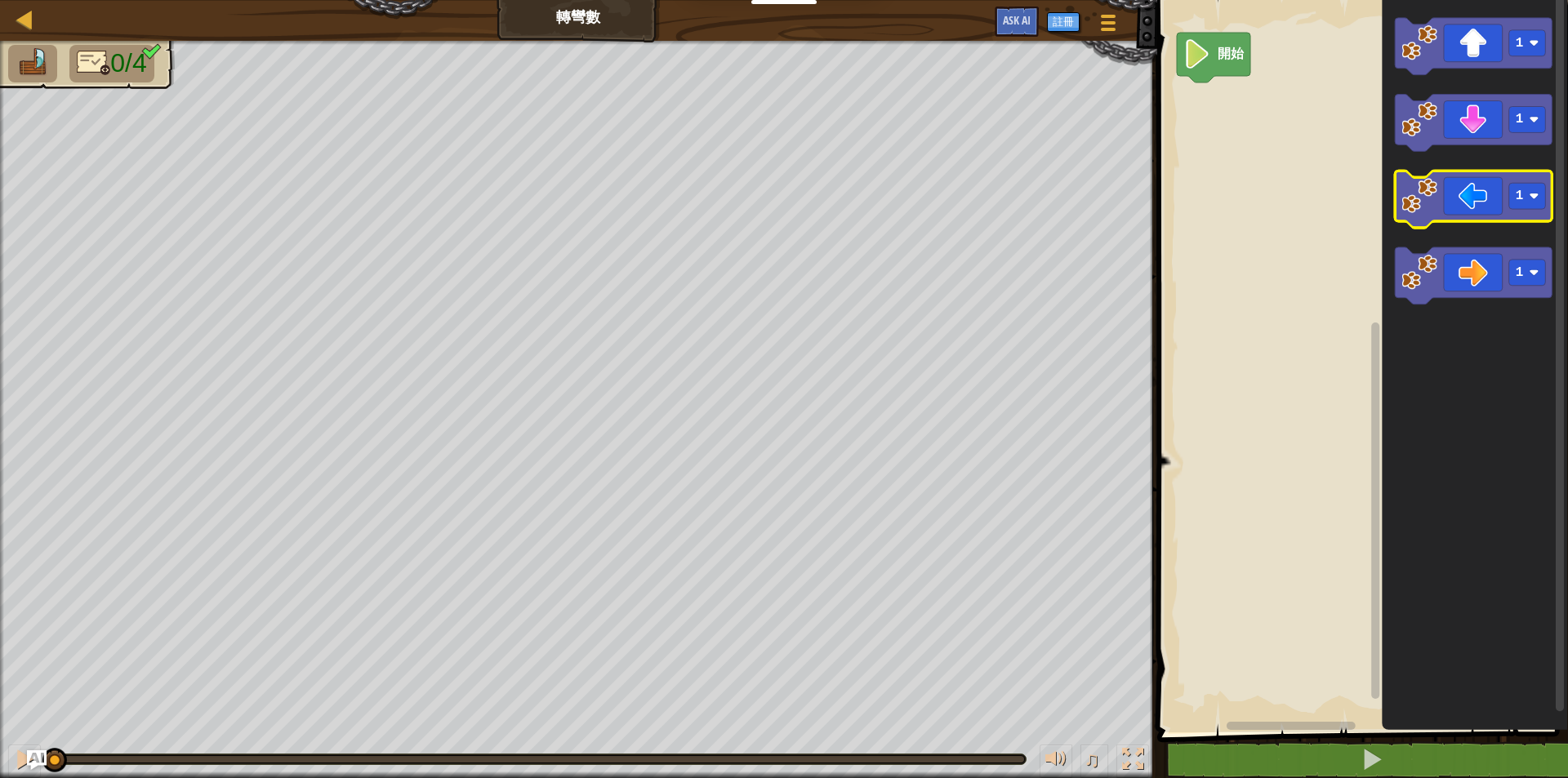
click at [1462, 223] on rect "Blockly工作區" at bounding box center [1473, 200] width 157 height 57
click at [1396, 202] on icon "Blockly工作區" at bounding box center [1473, 200] width 157 height 57
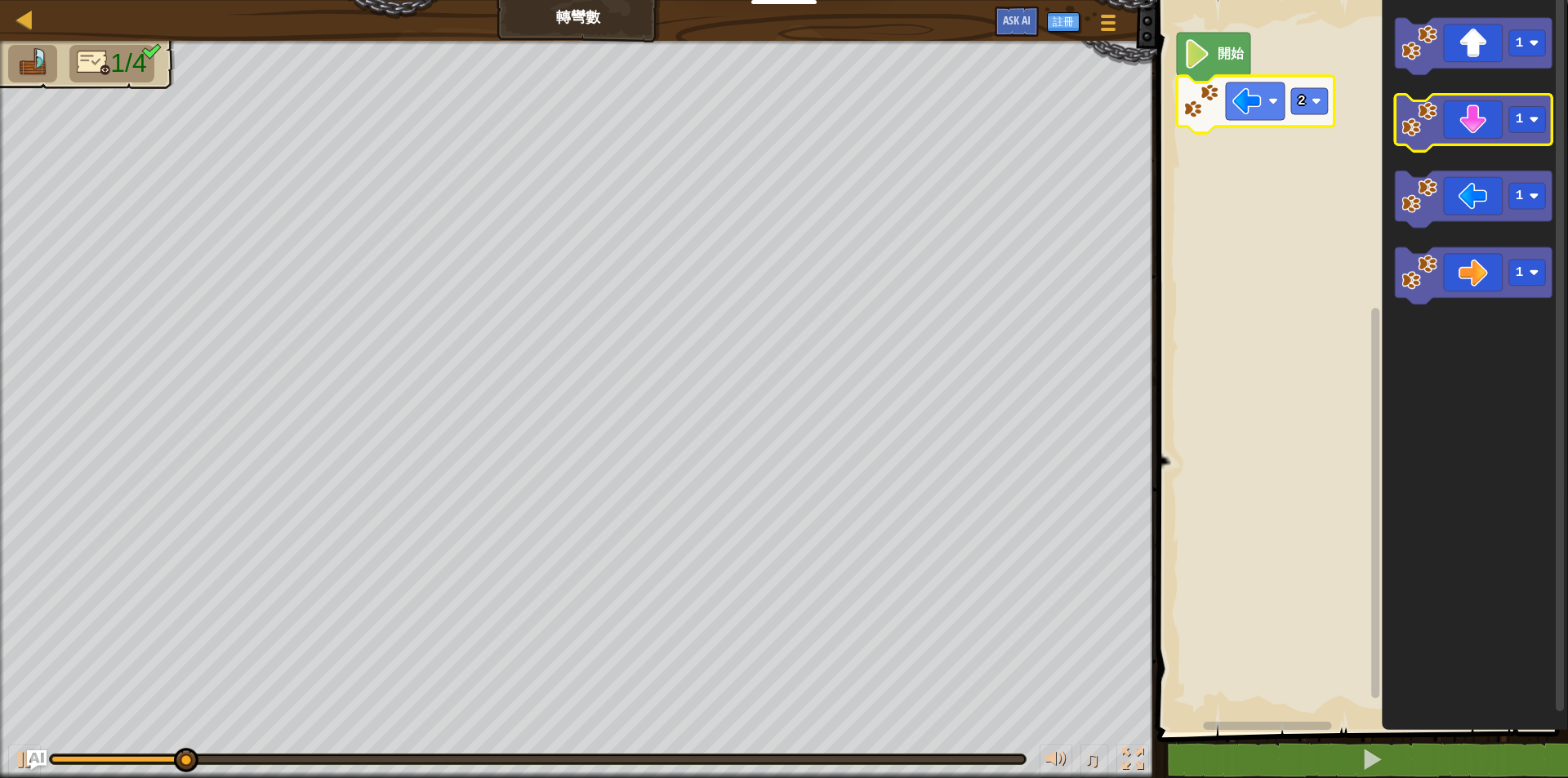
click at [1476, 115] on icon "Blockly工作區" at bounding box center [1473, 123] width 157 height 57
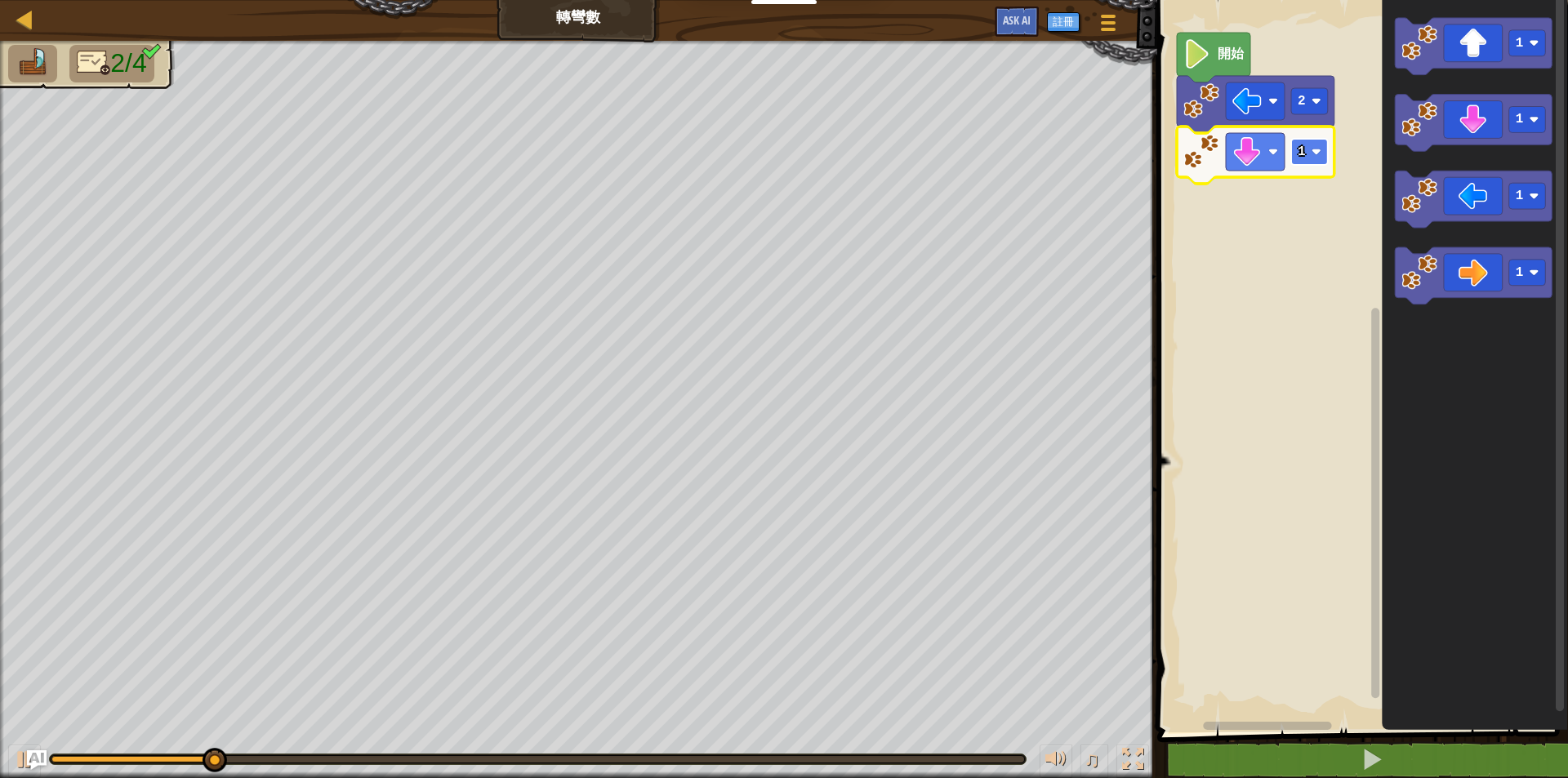
click at [1299, 145] on text "1" at bounding box center [1302, 152] width 8 height 15
click at [1482, 259] on icon "Blockly工作區" at bounding box center [1473, 277] width 157 height 57
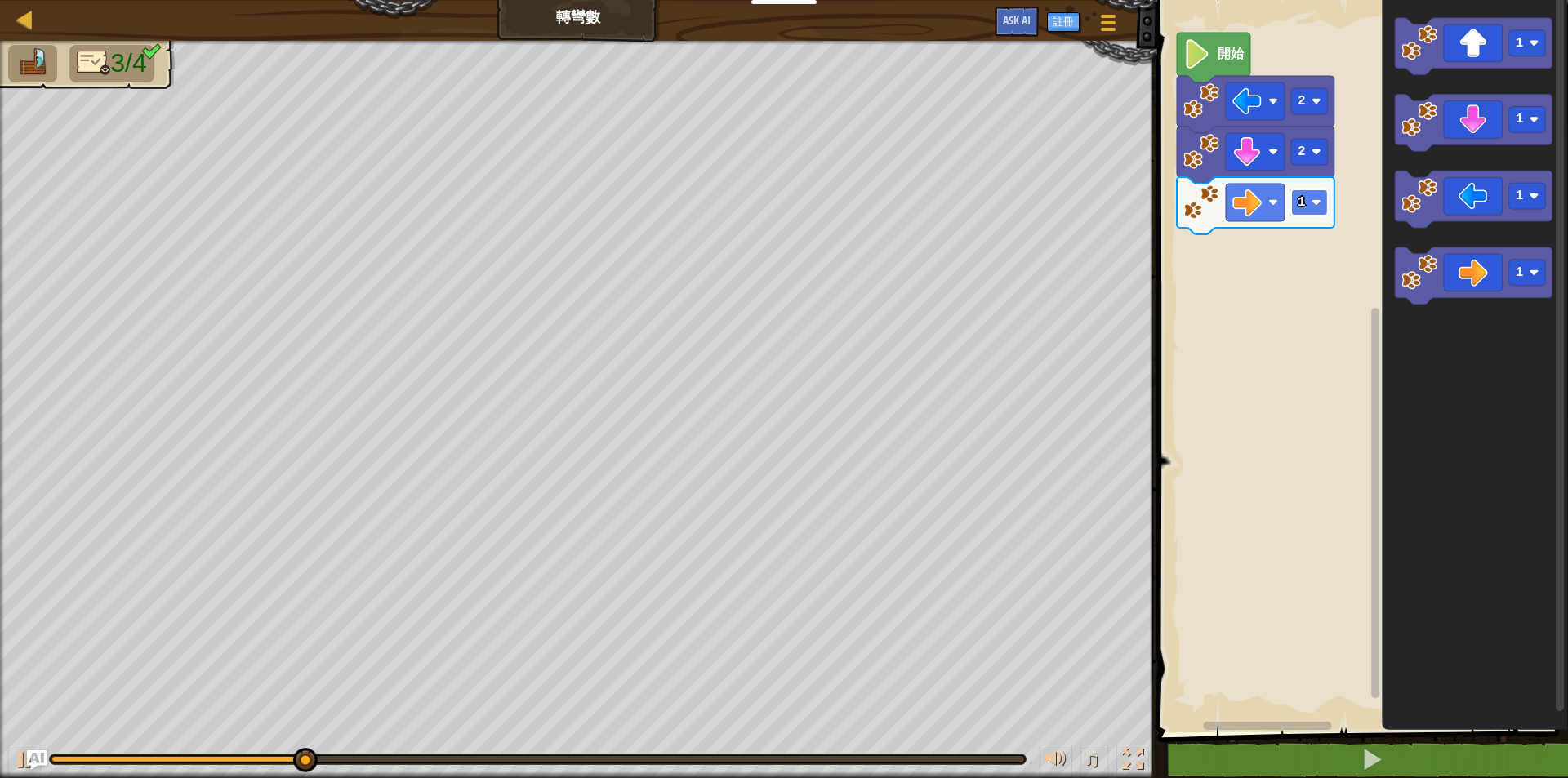
click at [1304, 204] on text "1" at bounding box center [1302, 202] width 8 height 15
click at [1425, 40] on image "Blockly工作區" at bounding box center [1419, 43] width 36 height 36
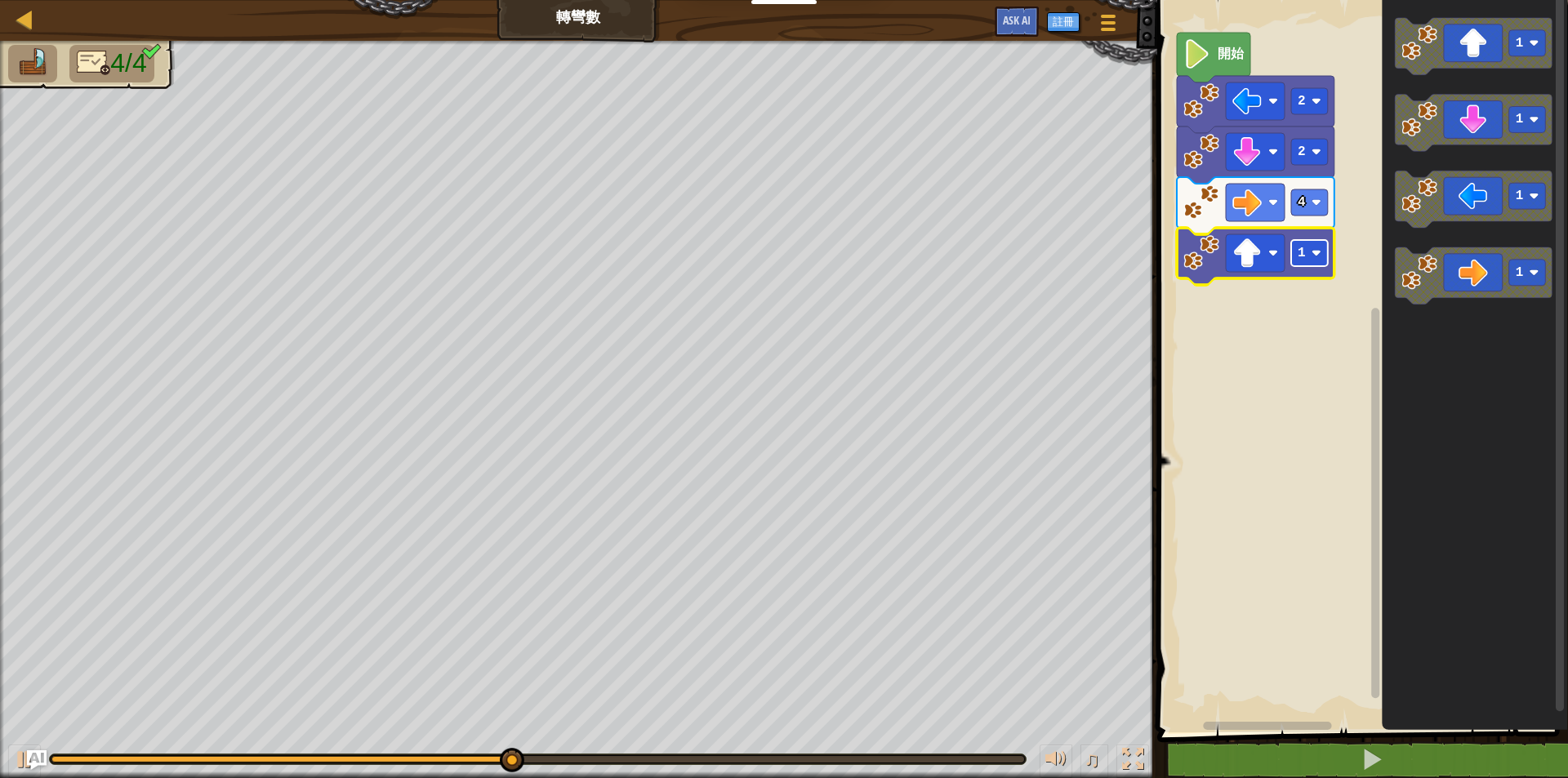
click at [1311, 251] on g "1" at bounding box center [1309, 253] width 37 height 26
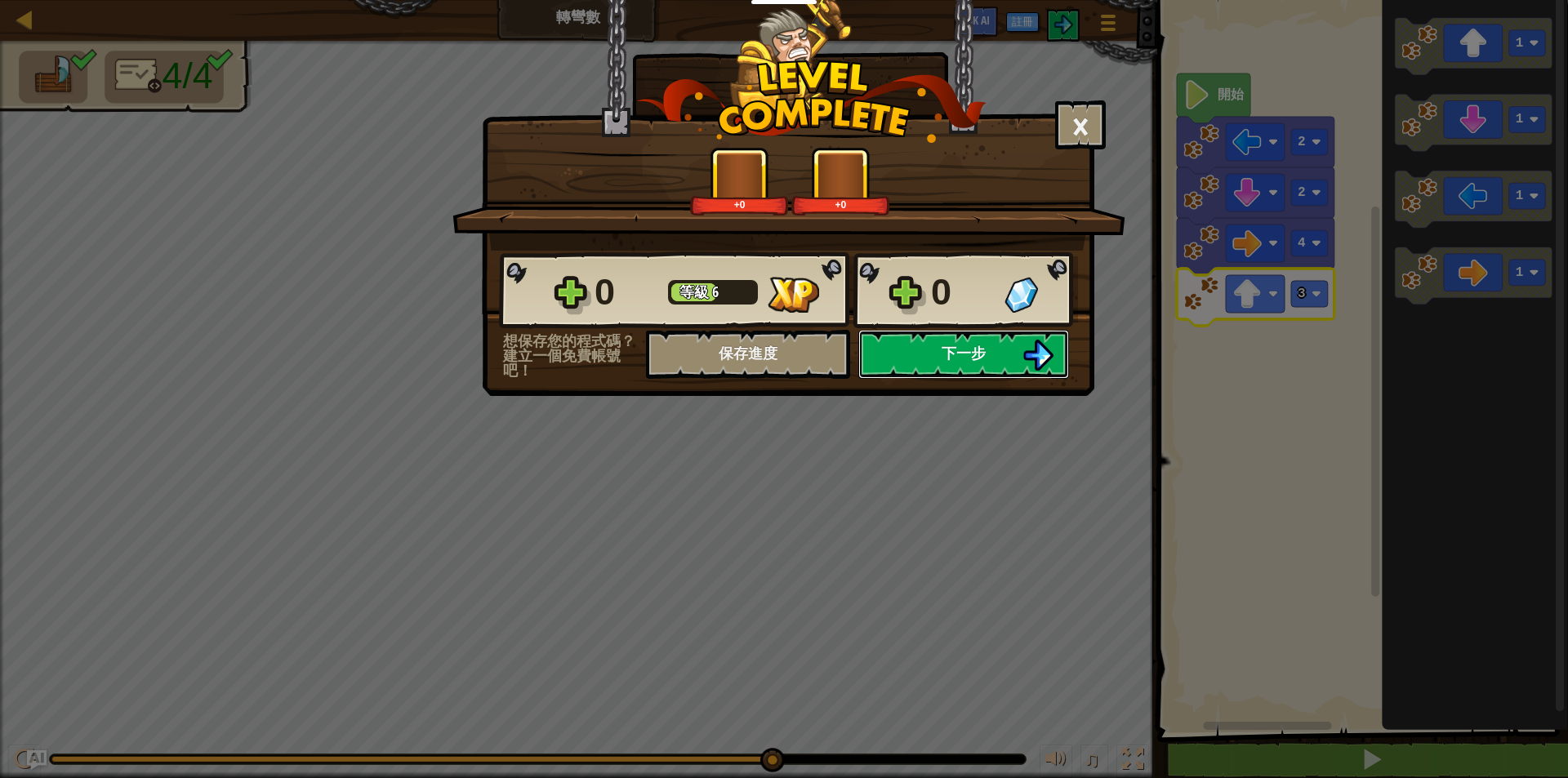
click at [929, 349] on button "下一步" at bounding box center [964, 354] width 211 height 49
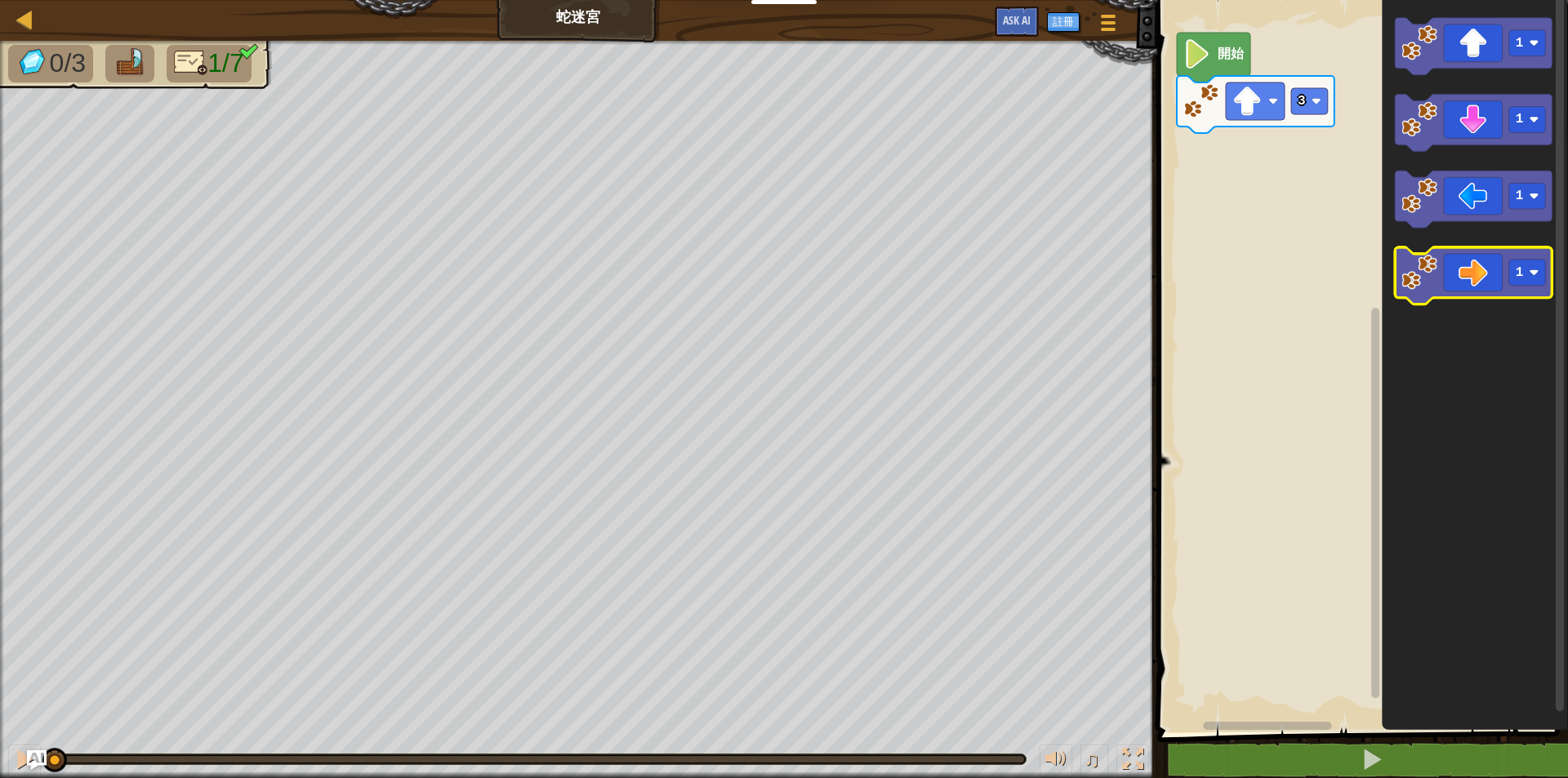
click at [1483, 284] on icon "Blockly工作區" at bounding box center [1473, 277] width 157 height 57
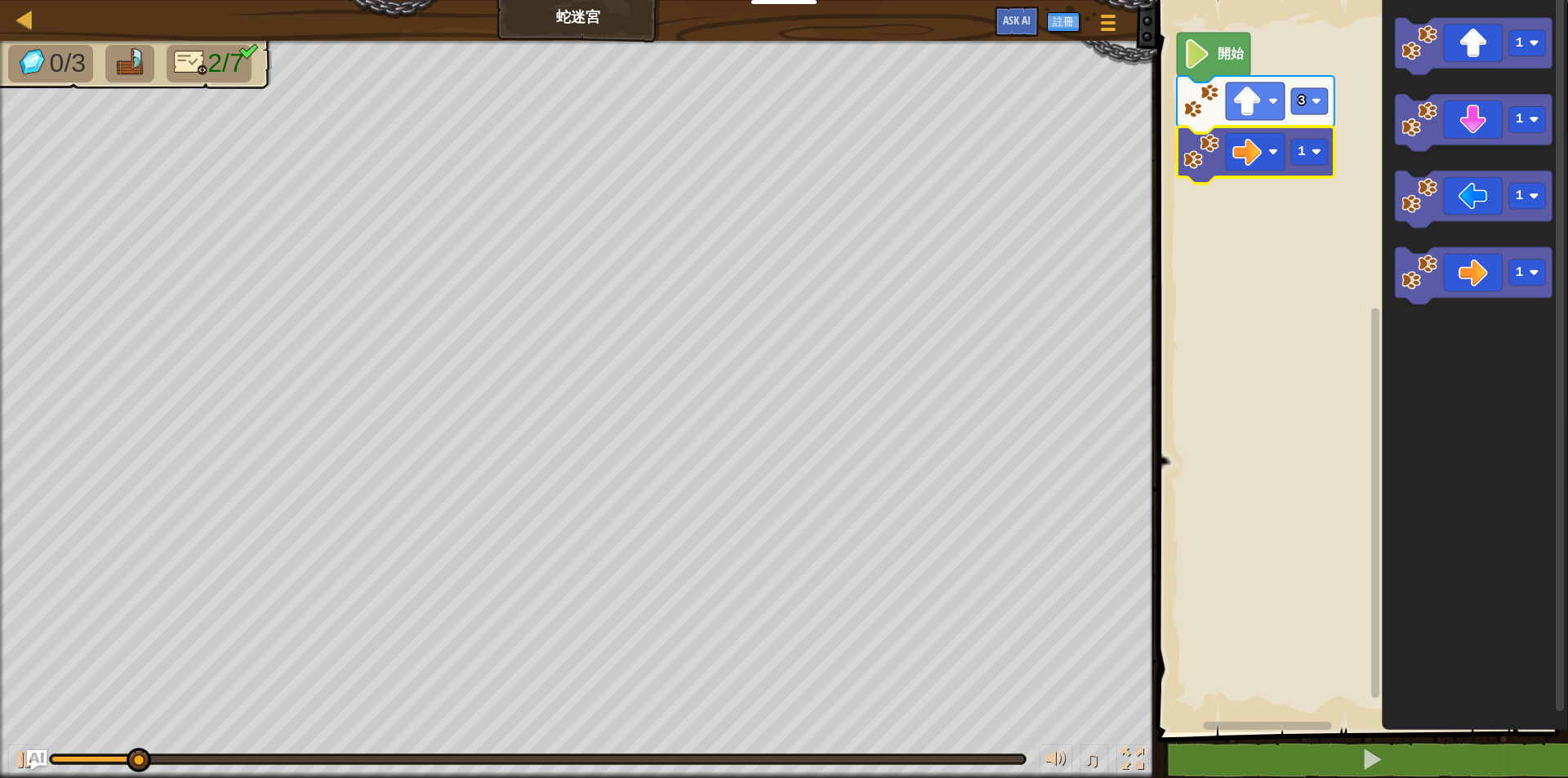
click at [1304, 169] on icon "Blockly工作區" at bounding box center [1255, 155] width 157 height 57
click at [1314, 157] on rect "Blockly工作區" at bounding box center [1309, 151] width 37 height 26
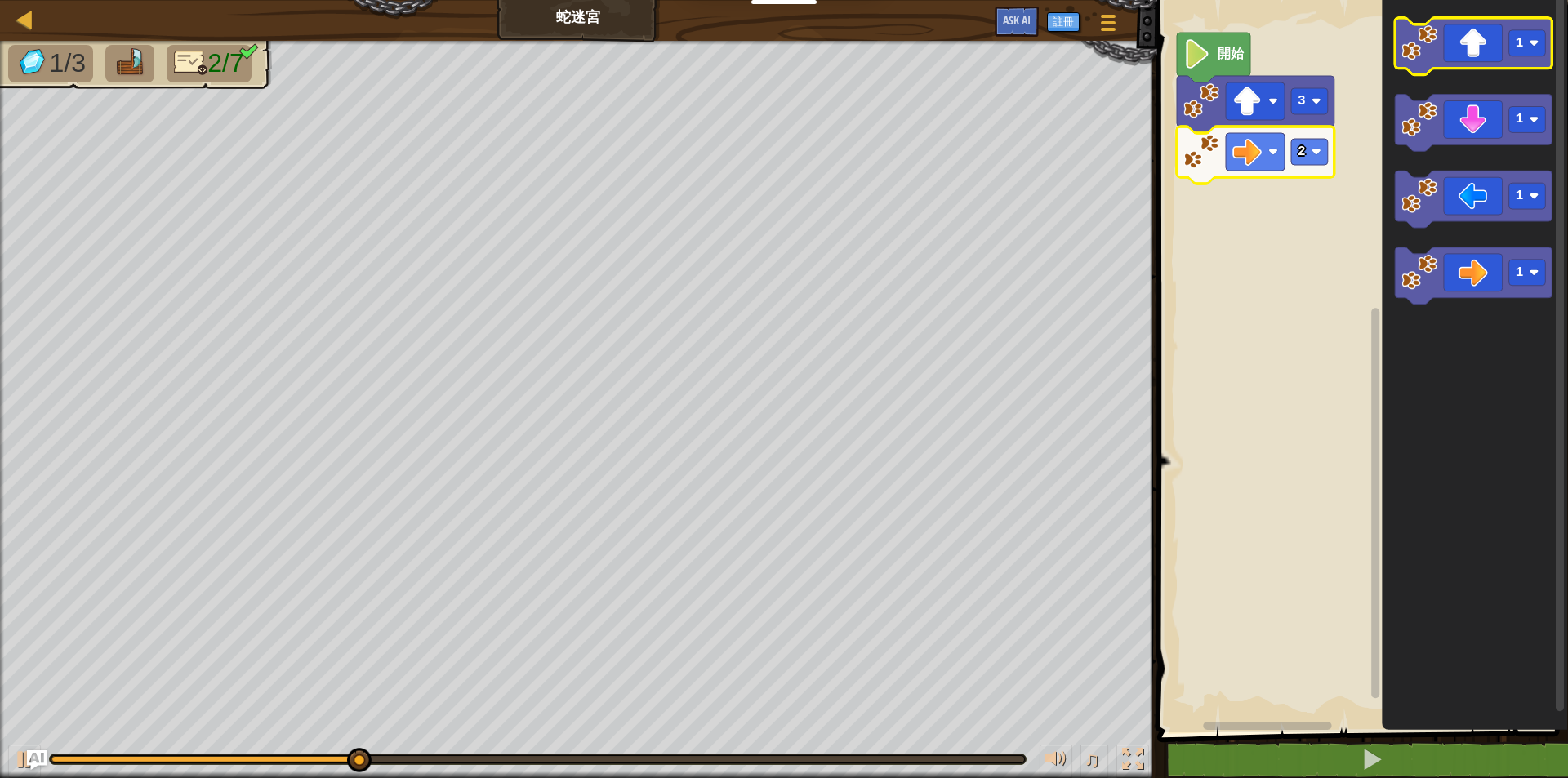
click at [1419, 32] on image "Blockly工作區" at bounding box center [1419, 43] width 36 height 36
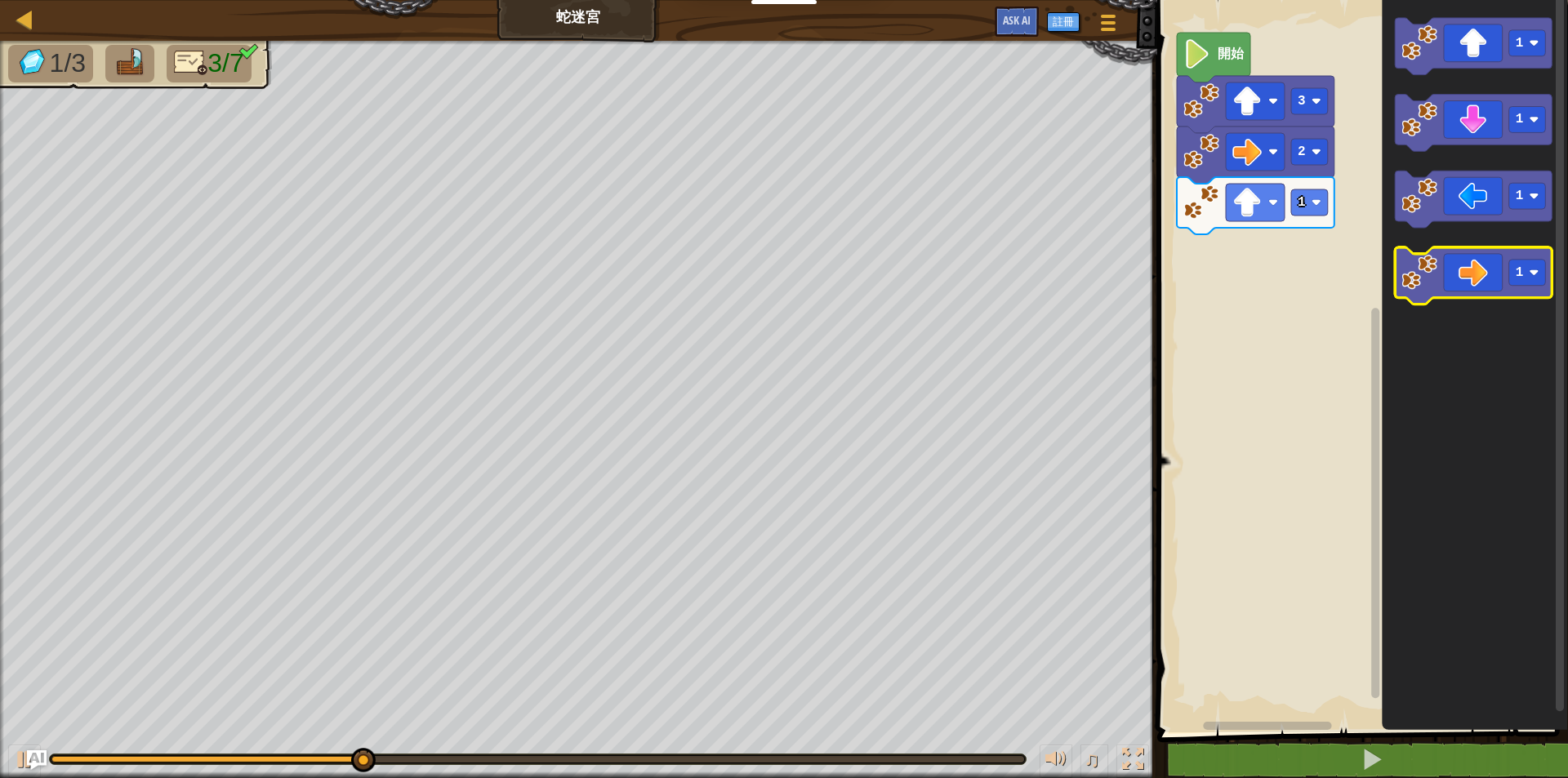
click at [1475, 261] on icon "Blockly工作區" at bounding box center [1473, 277] width 157 height 57
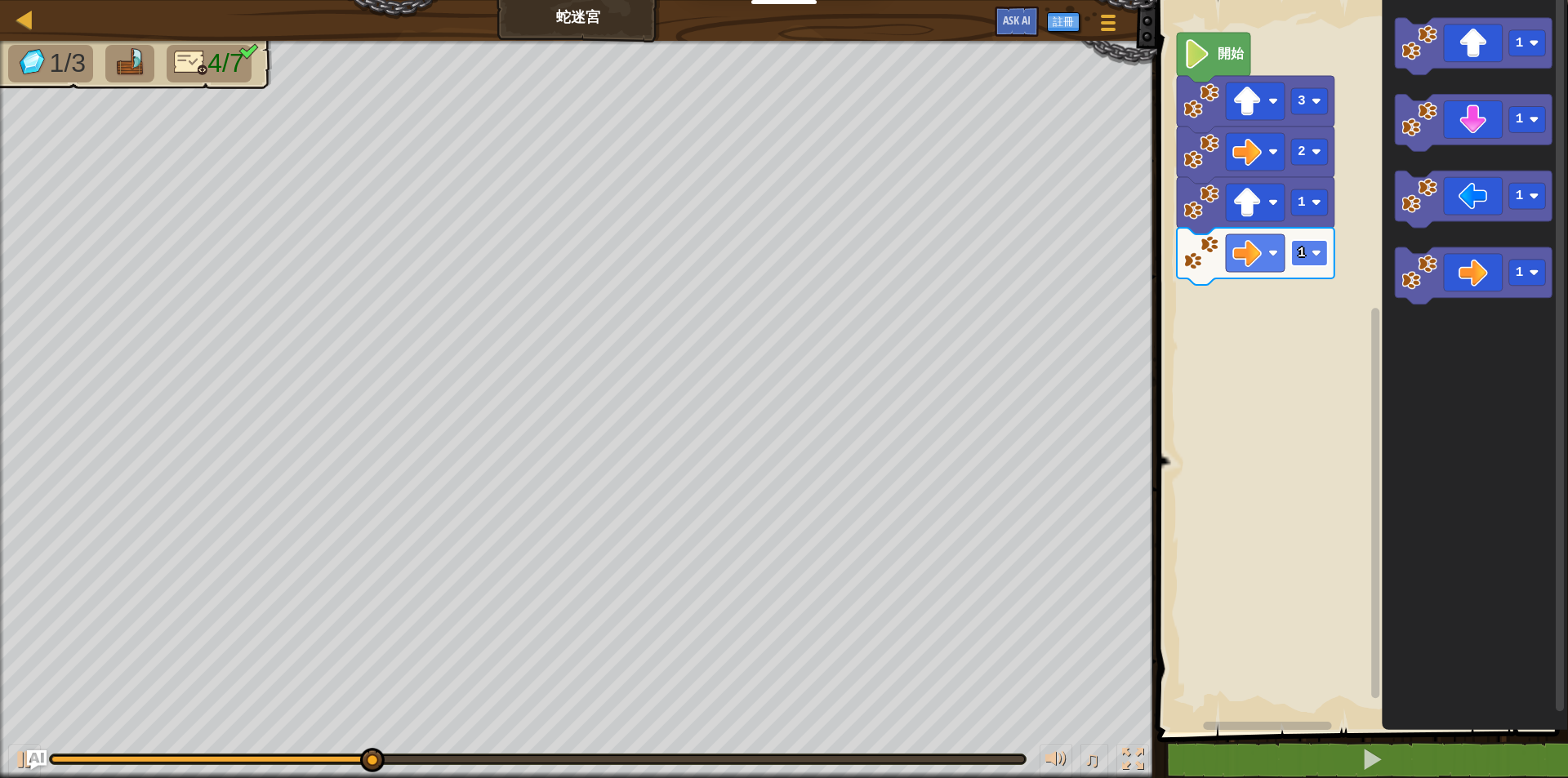
click at [1312, 246] on rect "Blockly工作區" at bounding box center [1309, 253] width 37 height 26
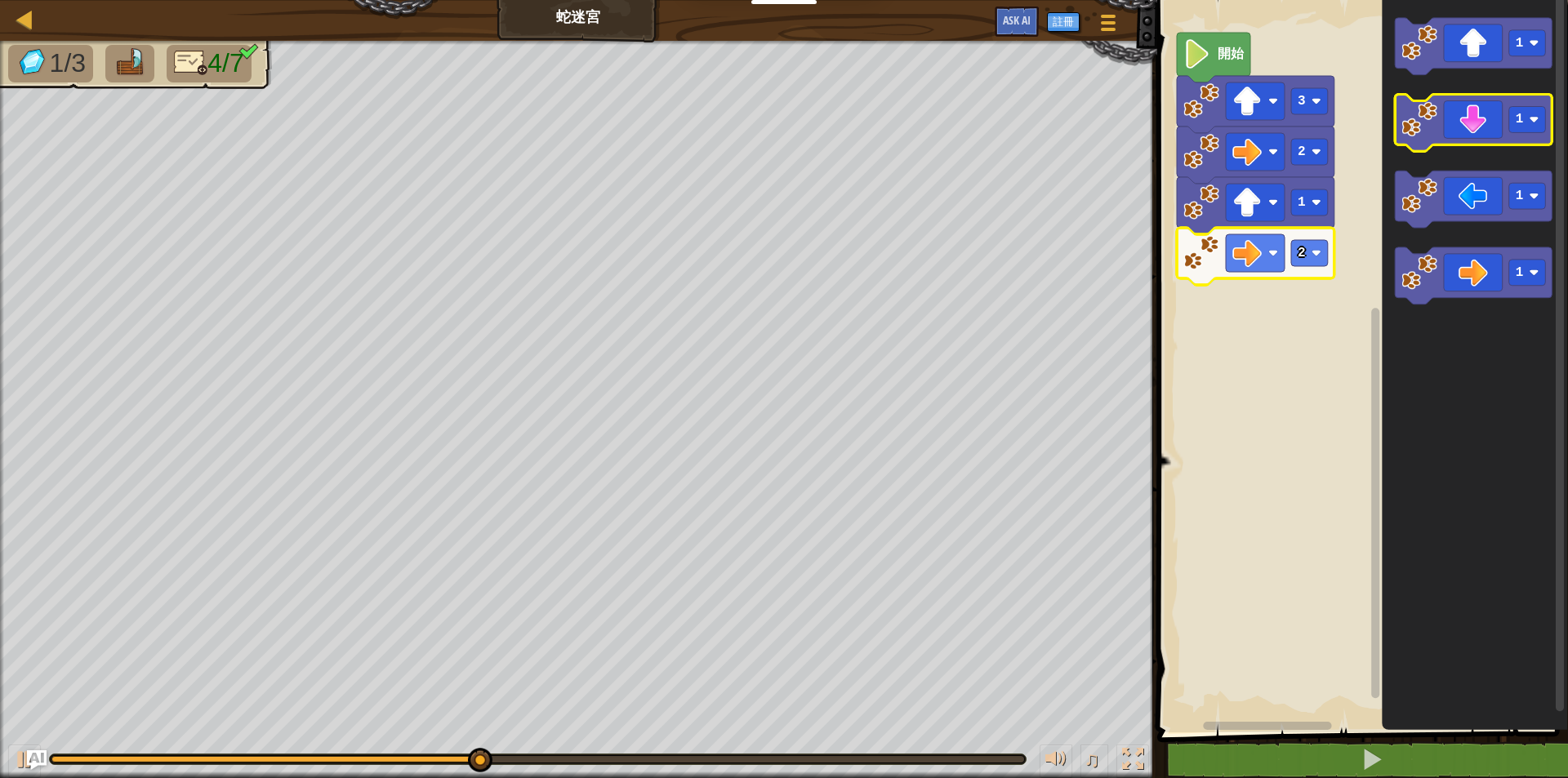
click at [1477, 121] on icon "Blockly工作區" at bounding box center [1473, 123] width 157 height 57
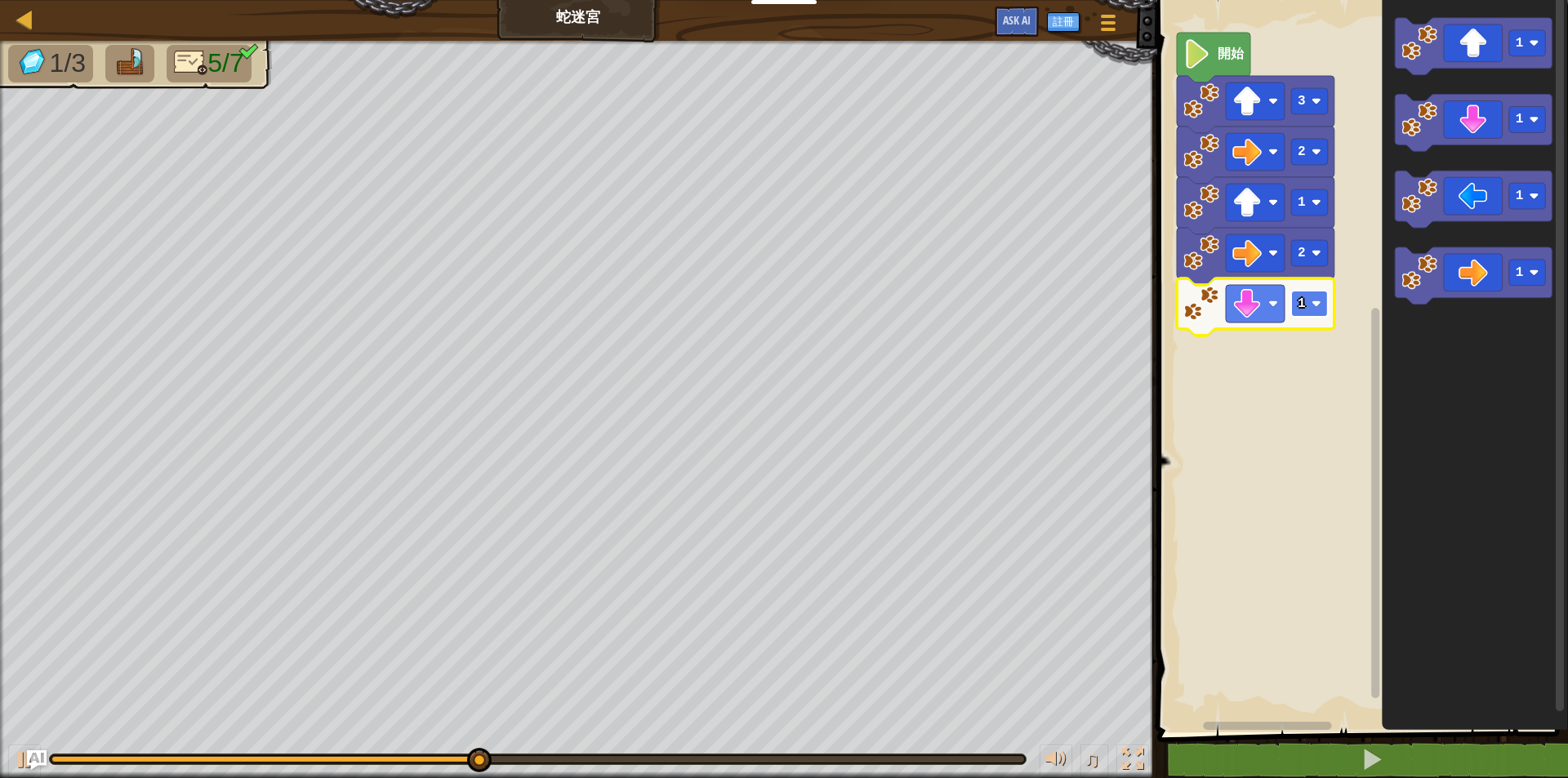
click at [1314, 316] on rect "Blockly工作區" at bounding box center [1309, 303] width 37 height 26
click at [1472, 279] on icon "Blockly工作區" at bounding box center [1473, 277] width 157 height 57
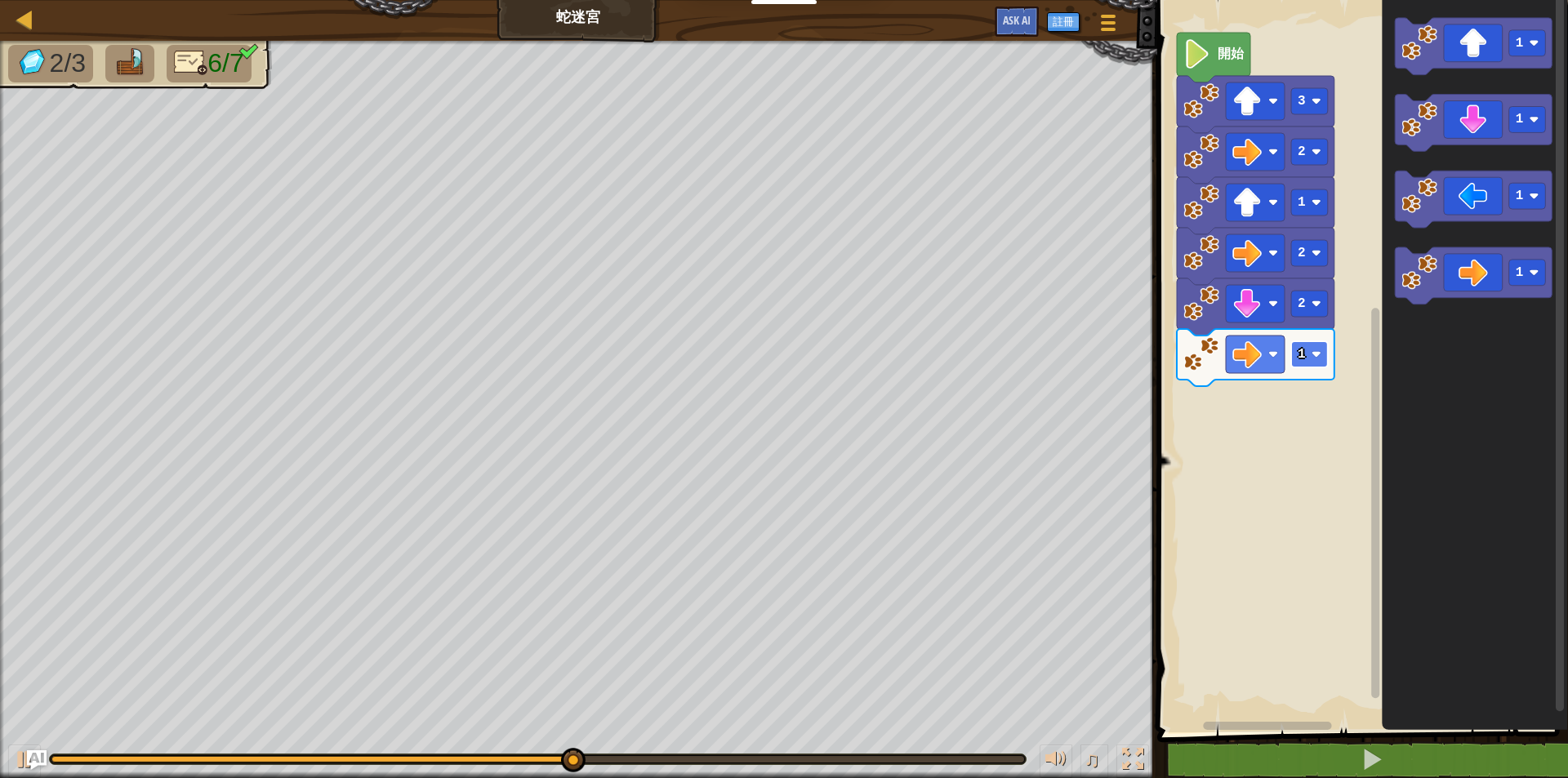
click at [1322, 357] on rect "Blockly工作區" at bounding box center [1309, 354] width 37 height 26
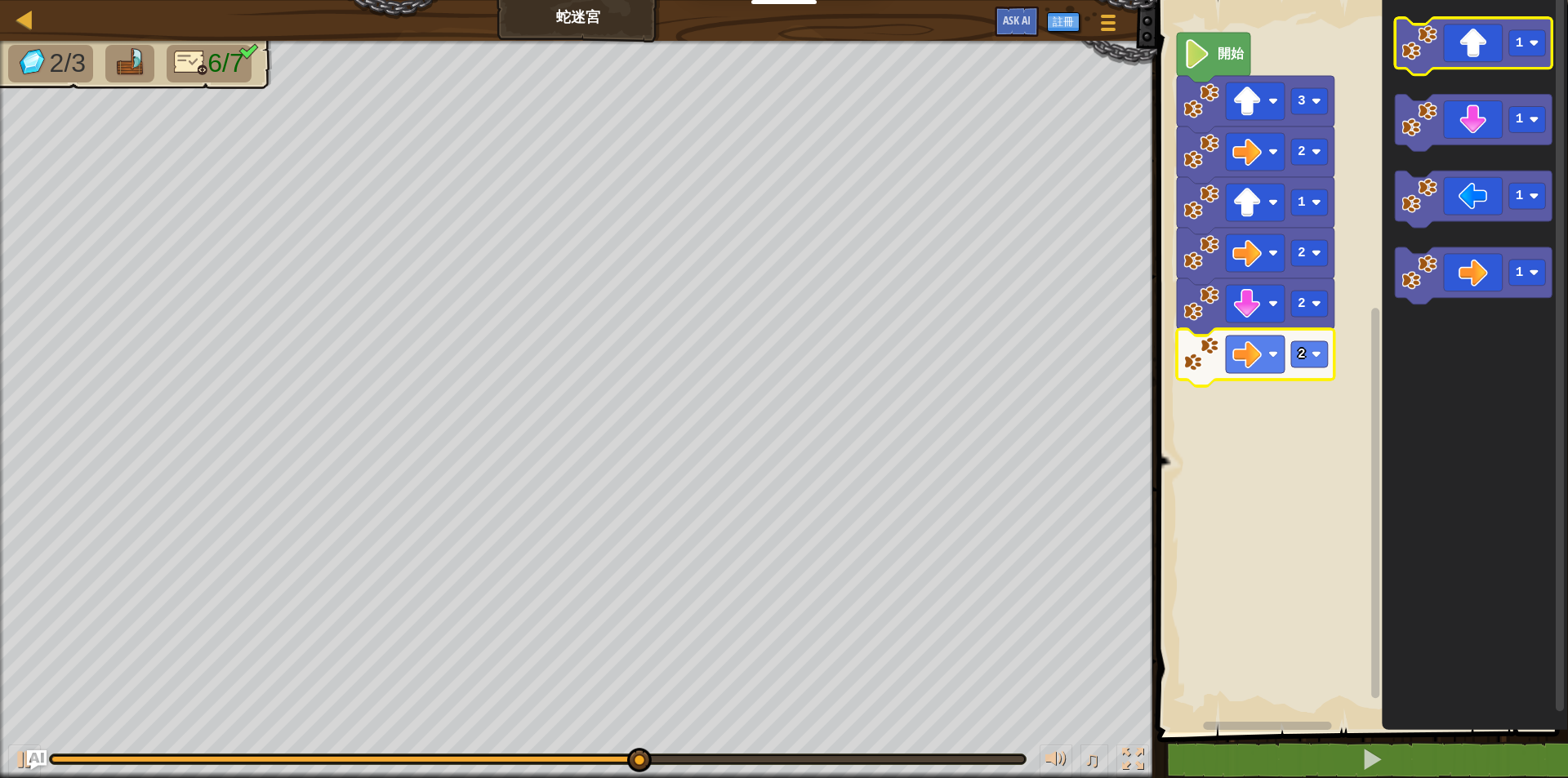
click at [1455, 54] on icon "Blockly工作區" at bounding box center [1473, 46] width 157 height 57
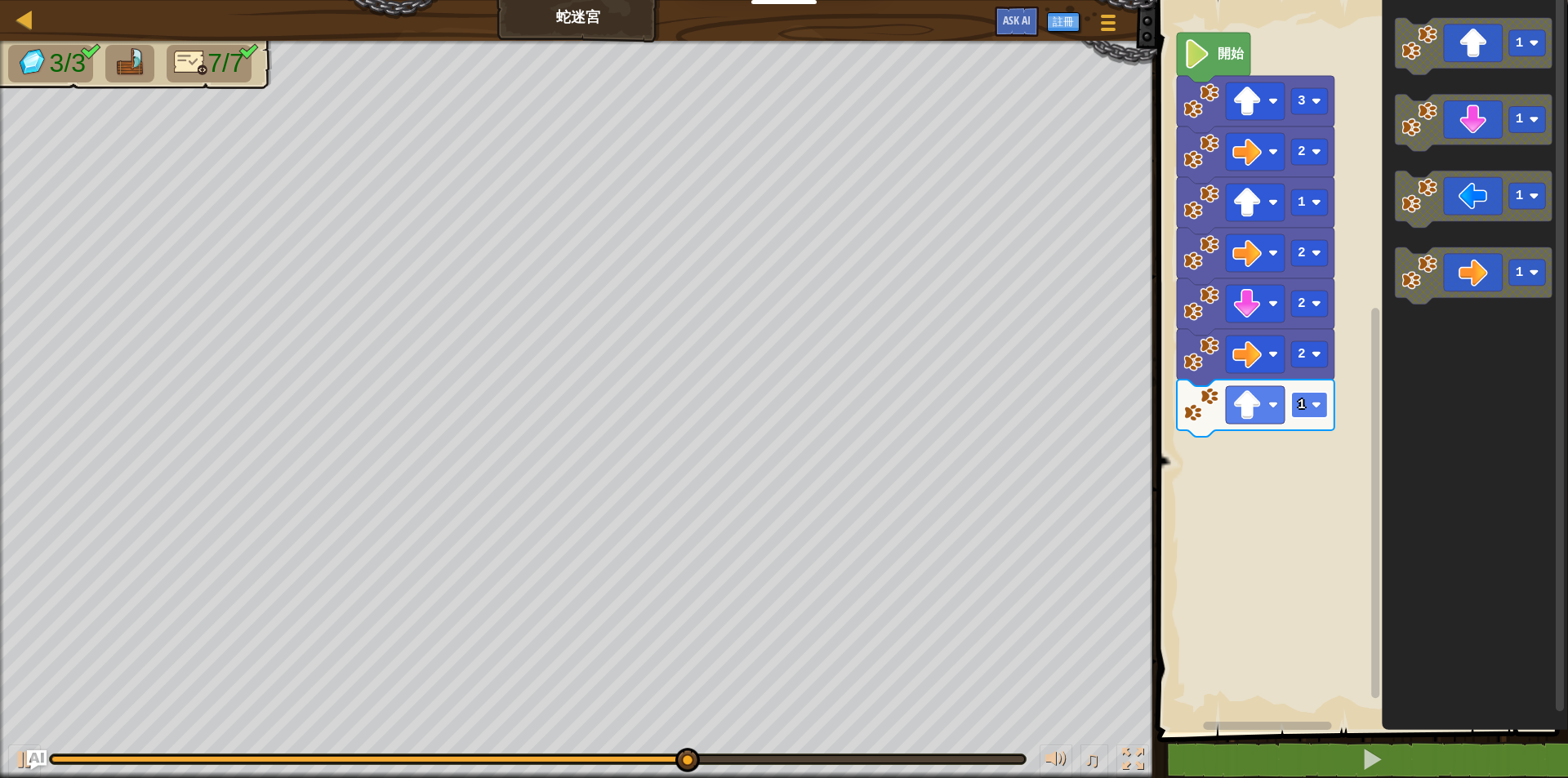
click at [1315, 404] on image "Blockly工作區" at bounding box center [1315, 405] width 10 height 10
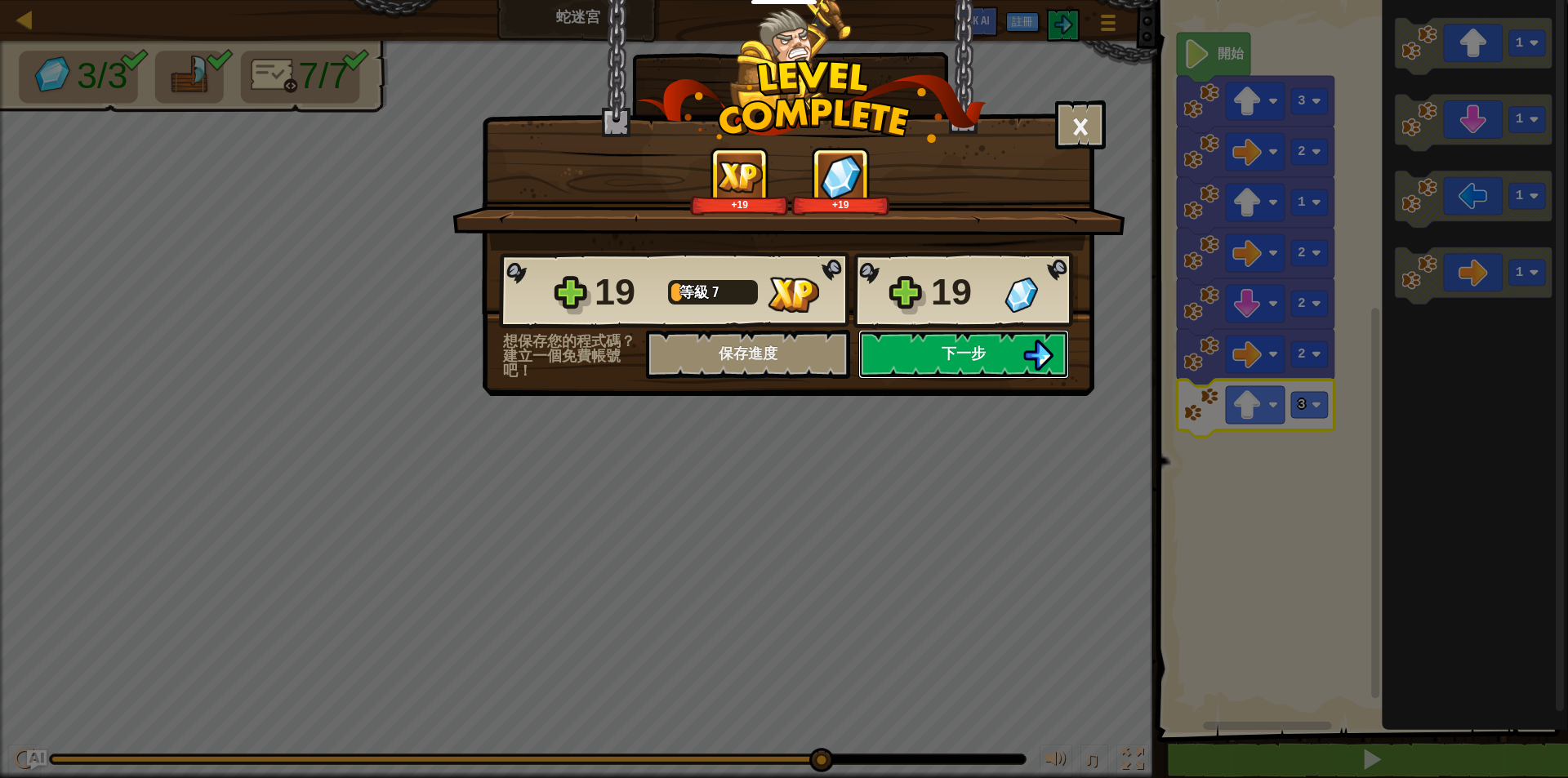
drag, startPoint x: 1334, startPoint y: 481, endPoint x: 974, endPoint y: 338, distance: 387.4
click at [974, 338] on button "下一步" at bounding box center [964, 354] width 211 height 49
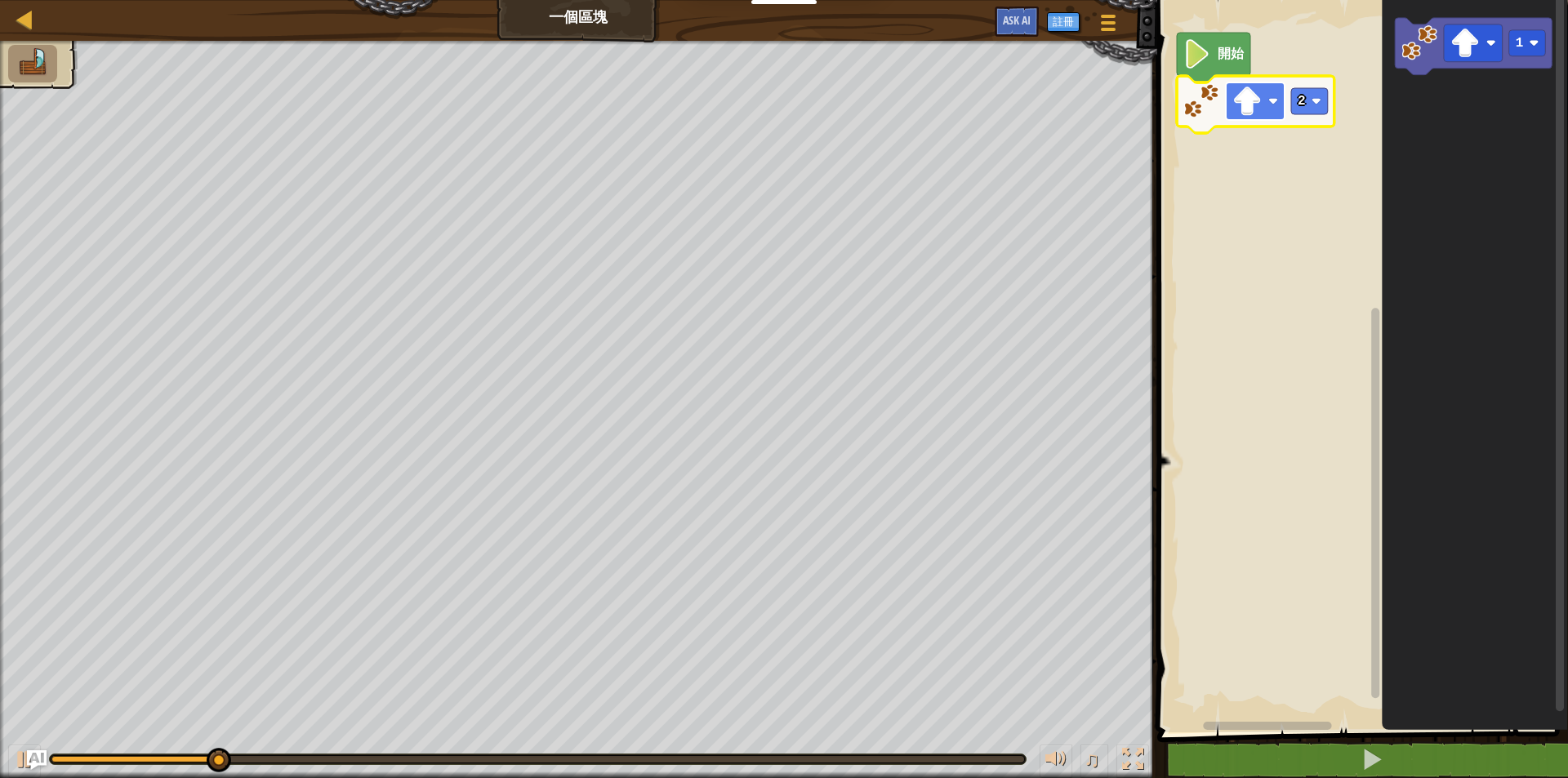
click at [1234, 95] on image "Blockly工作區" at bounding box center [1247, 100] width 29 height 29
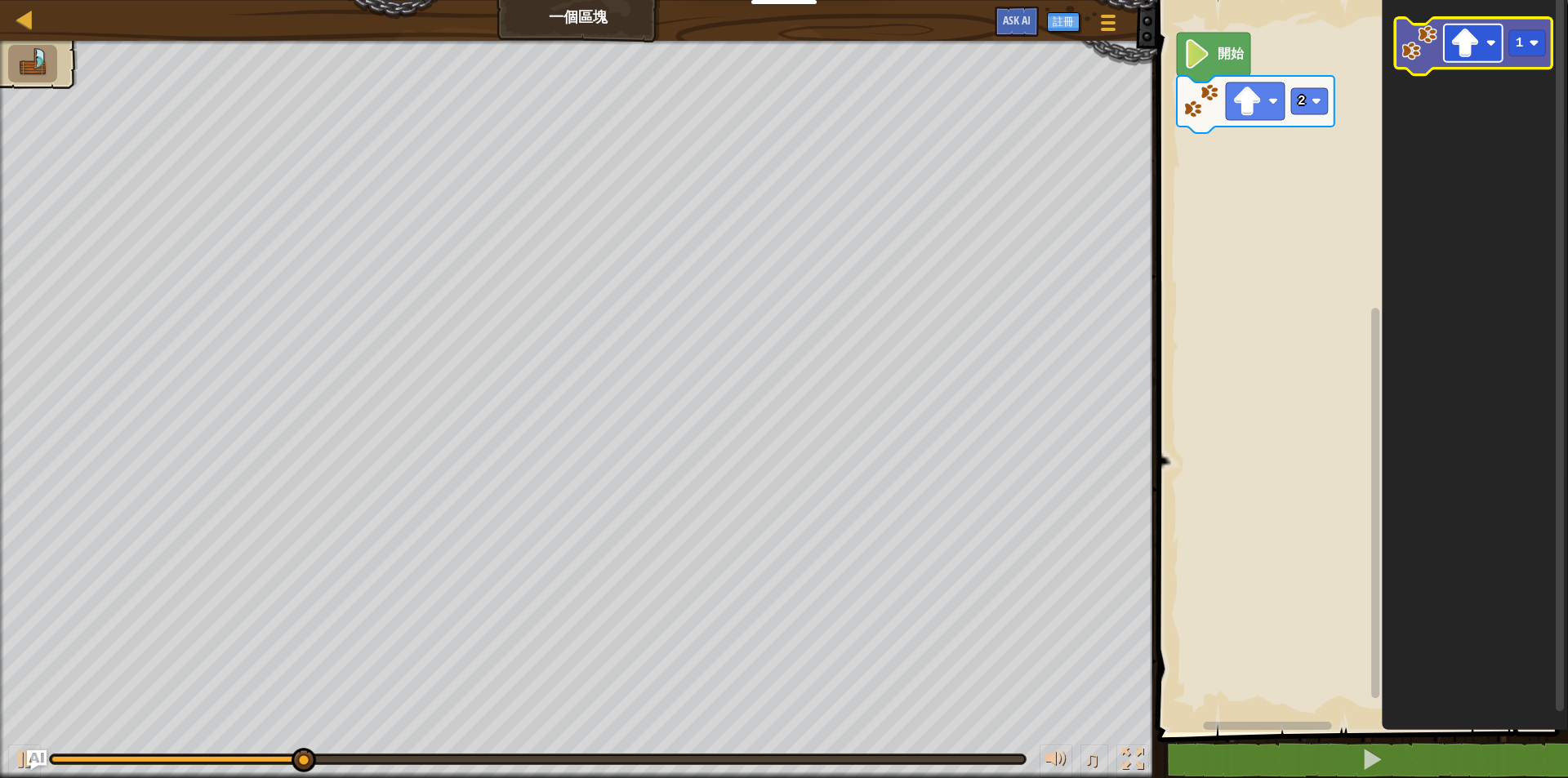
click at [1495, 49] on rect "Blockly工作區" at bounding box center [1473, 43] width 59 height 38
click at [1427, 53] on image "Blockly工作區" at bounding box center [1419, 43] width 36 height 36
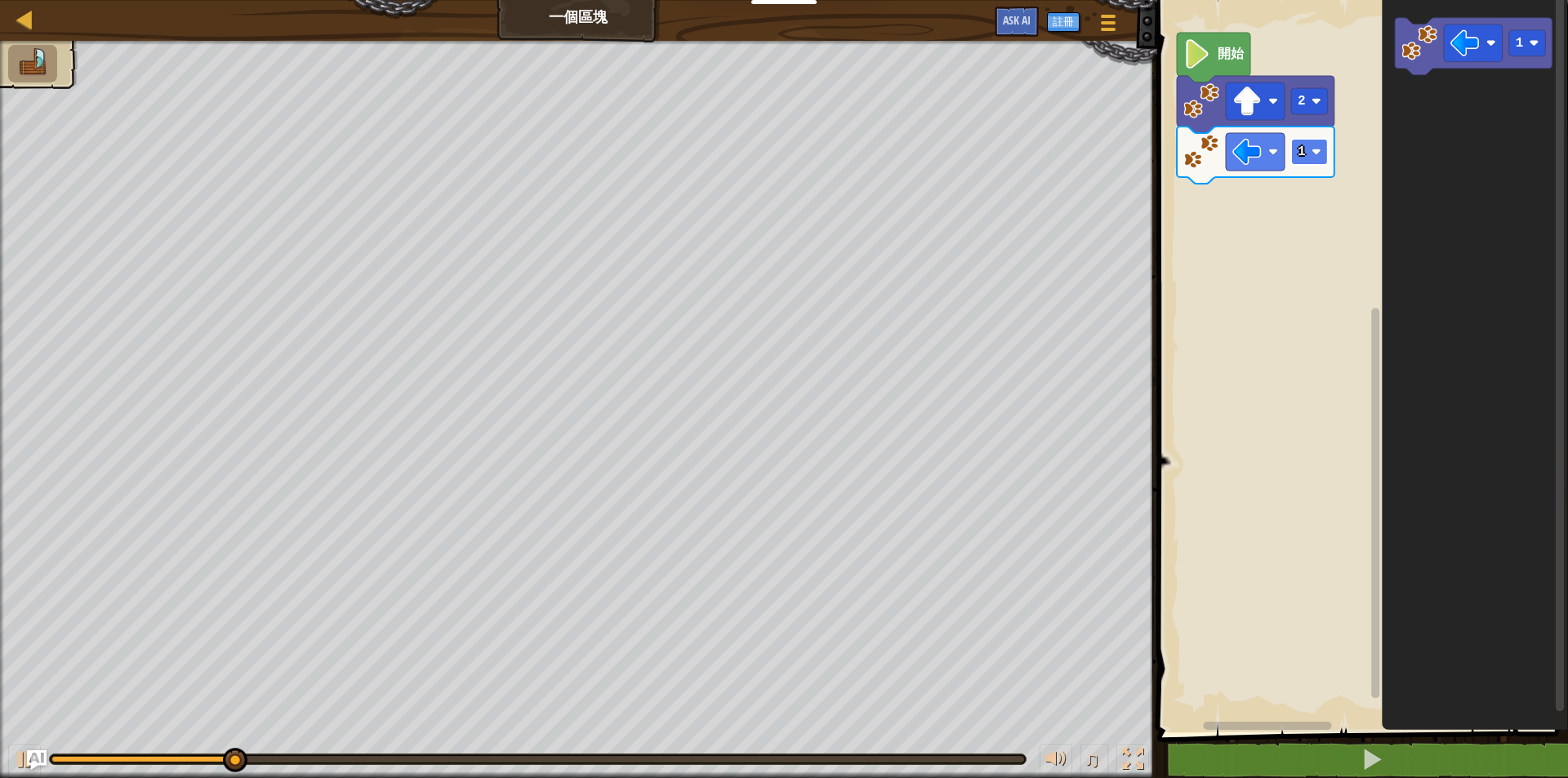
click at [1322, 159] on rect "Blockly工作區" at bounding box center [1309, 151] width 37 height 26
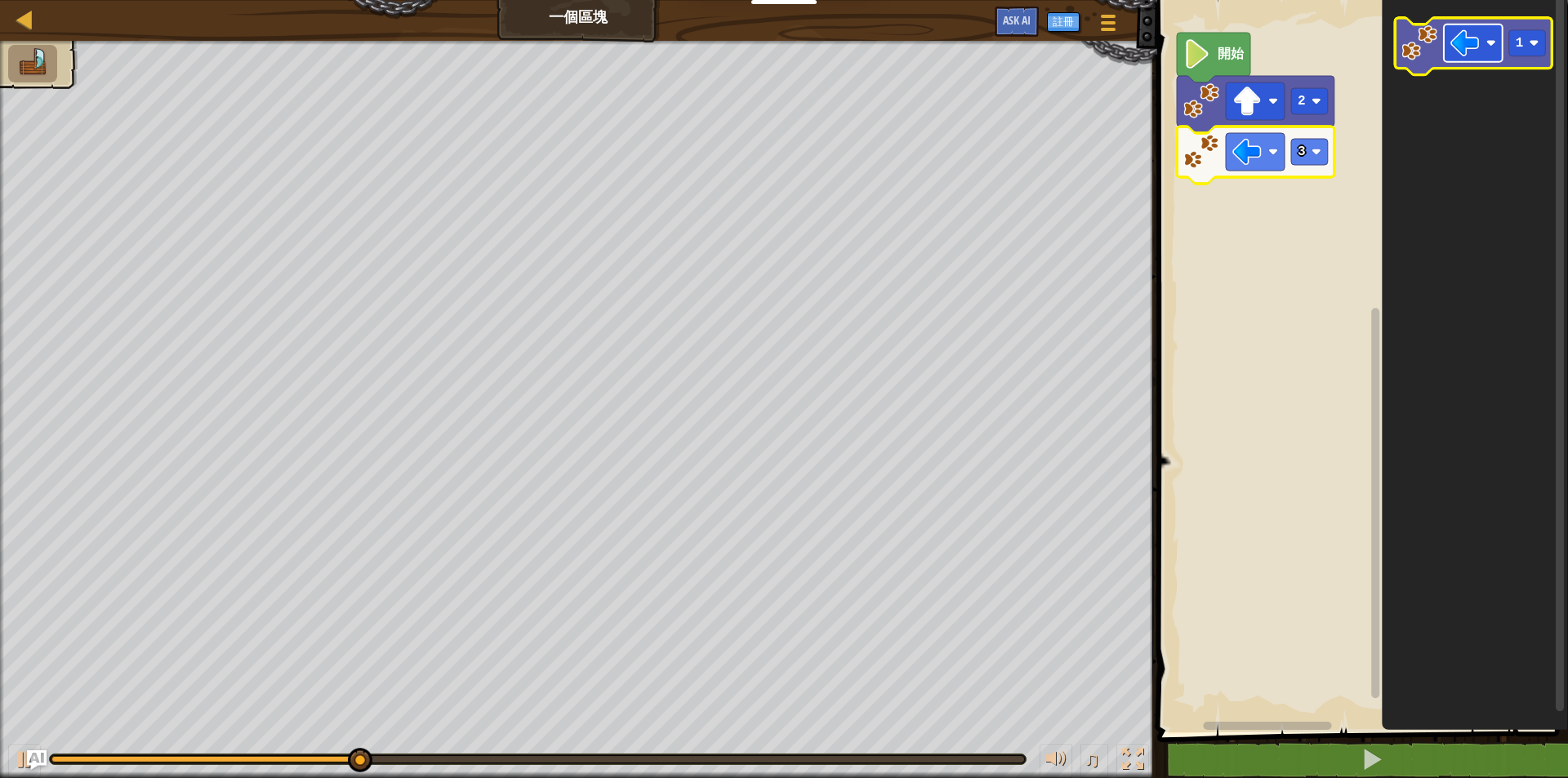
click at [1455, 44] on image "Blockly工作區" at bounding box center [1464, 43] width 29 height 29
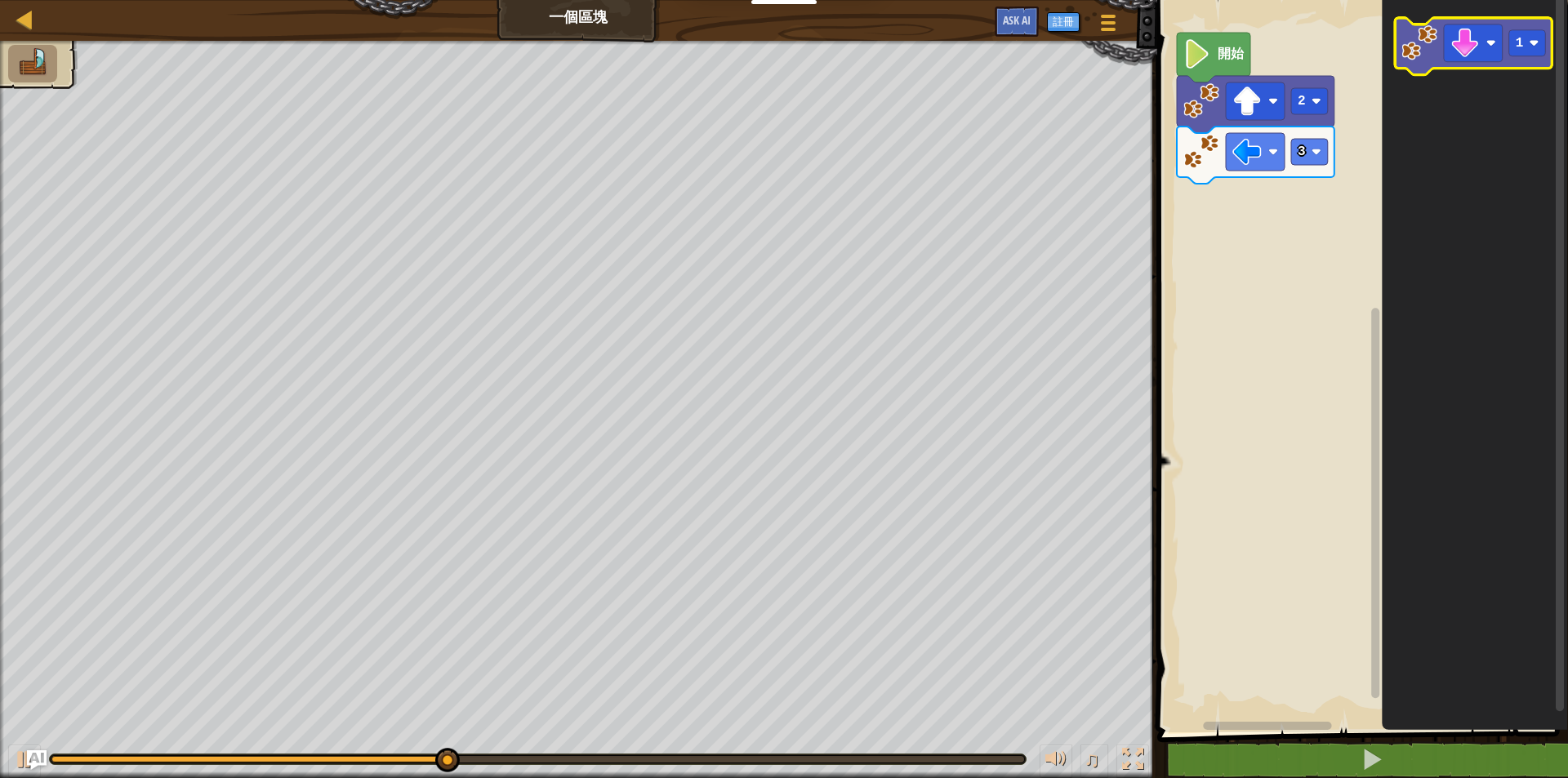
click at [1435, 44] on image "Blockly工作區" at bounding box center [1419, 43] width 36 height 36
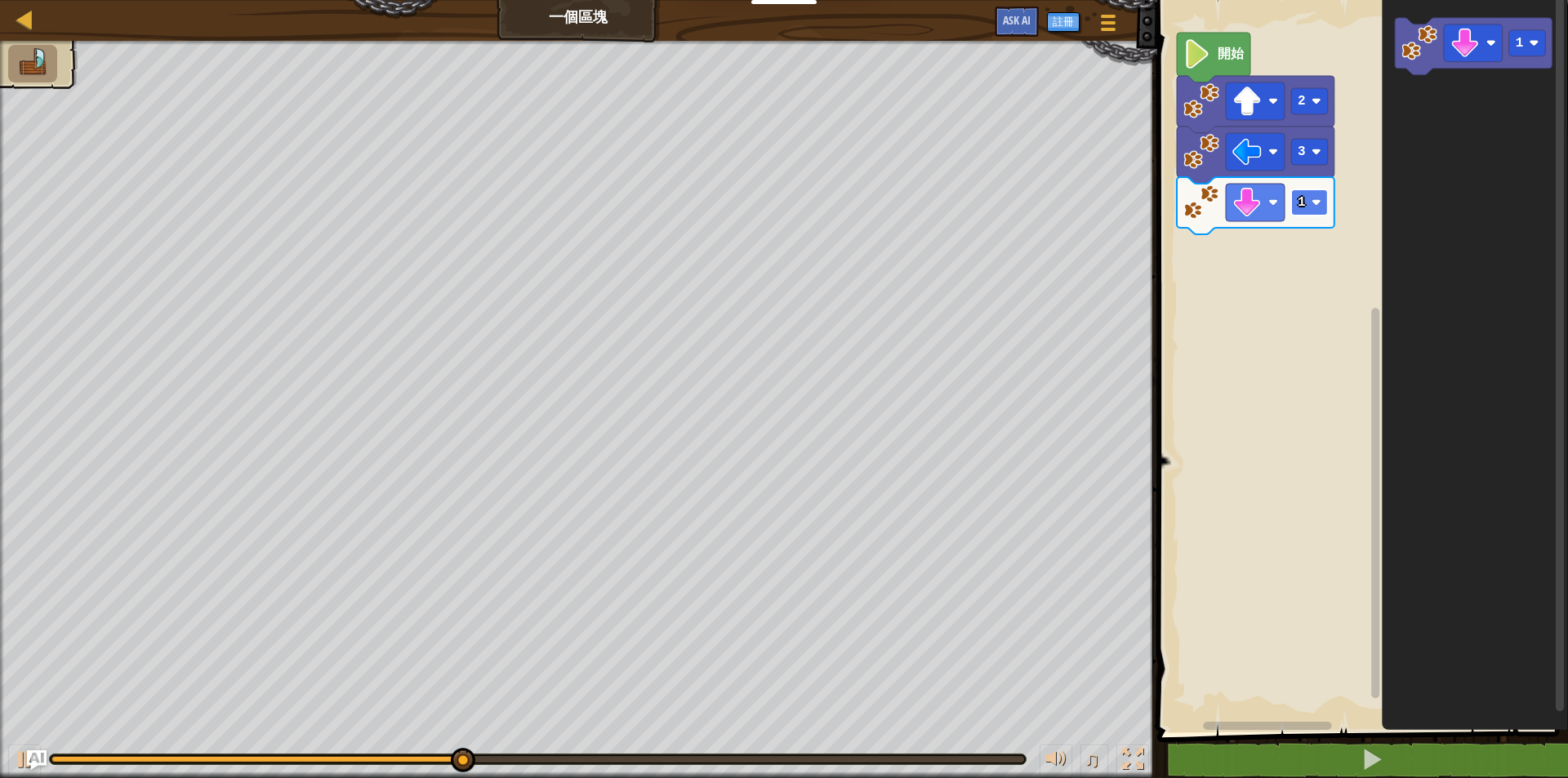
click at [1304, 207] on text "1" at bounding box center [1302, 202] width 8 height 15
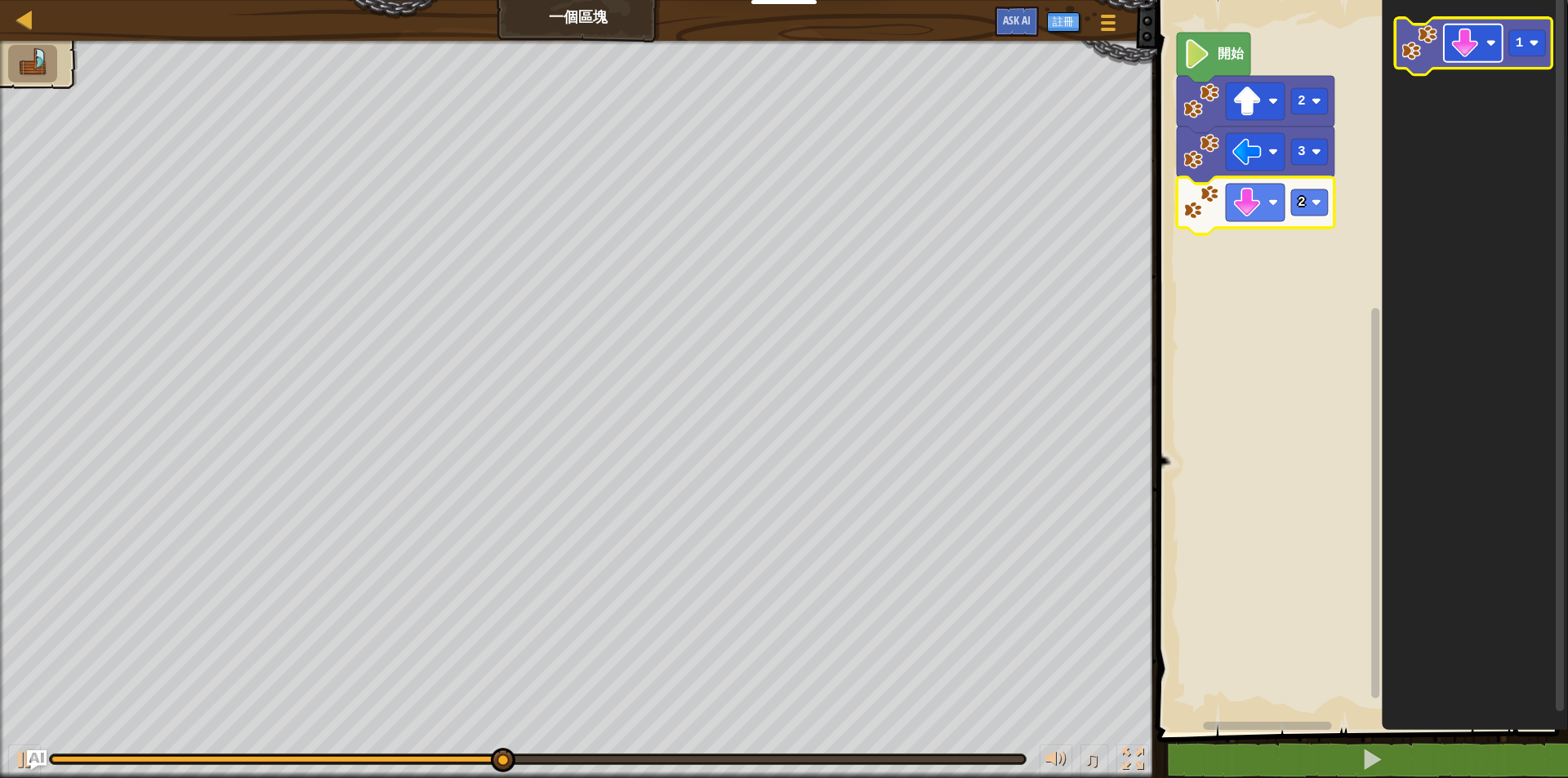
click at [1467, 51] on image "Blockly工作區" at bounding box center [1464, 43] width 29 height 29
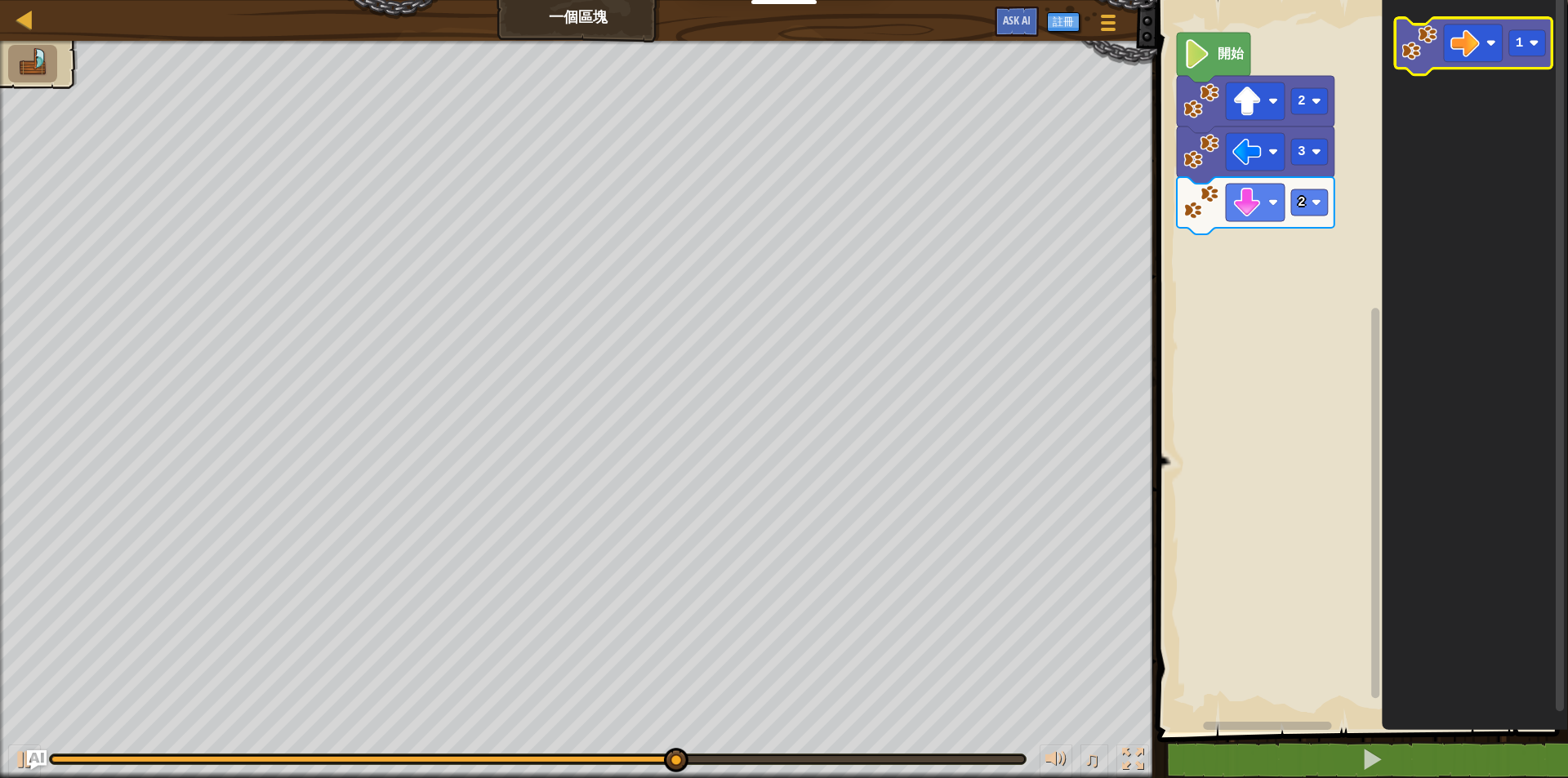
click at [1423, 50] on image "Blockly工作區" at bounding box center [1419, 43] width 36 height 36
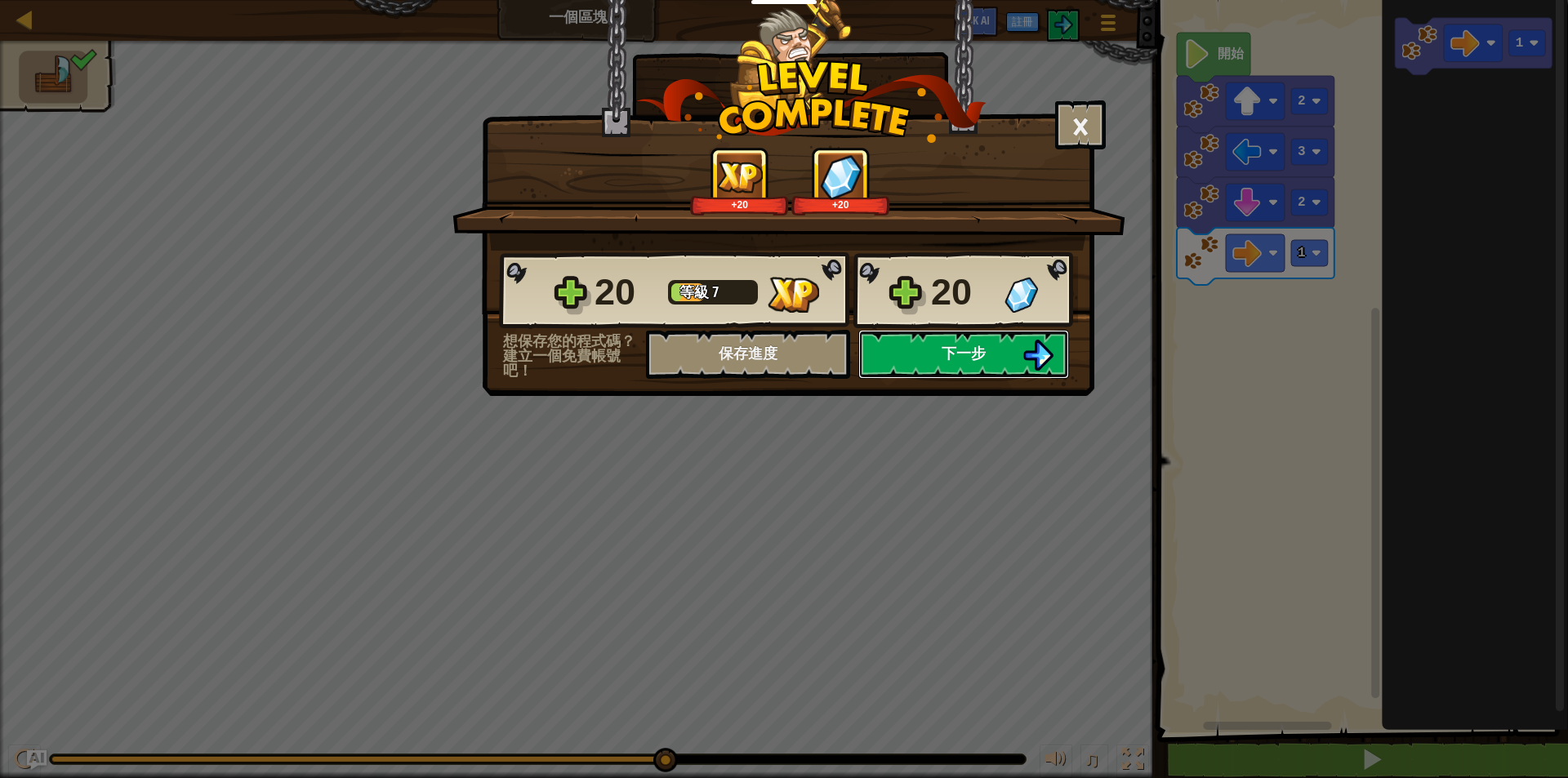
click at [963, 351] on span "下一步" at bounding box center [963, 353] width 44 height 20
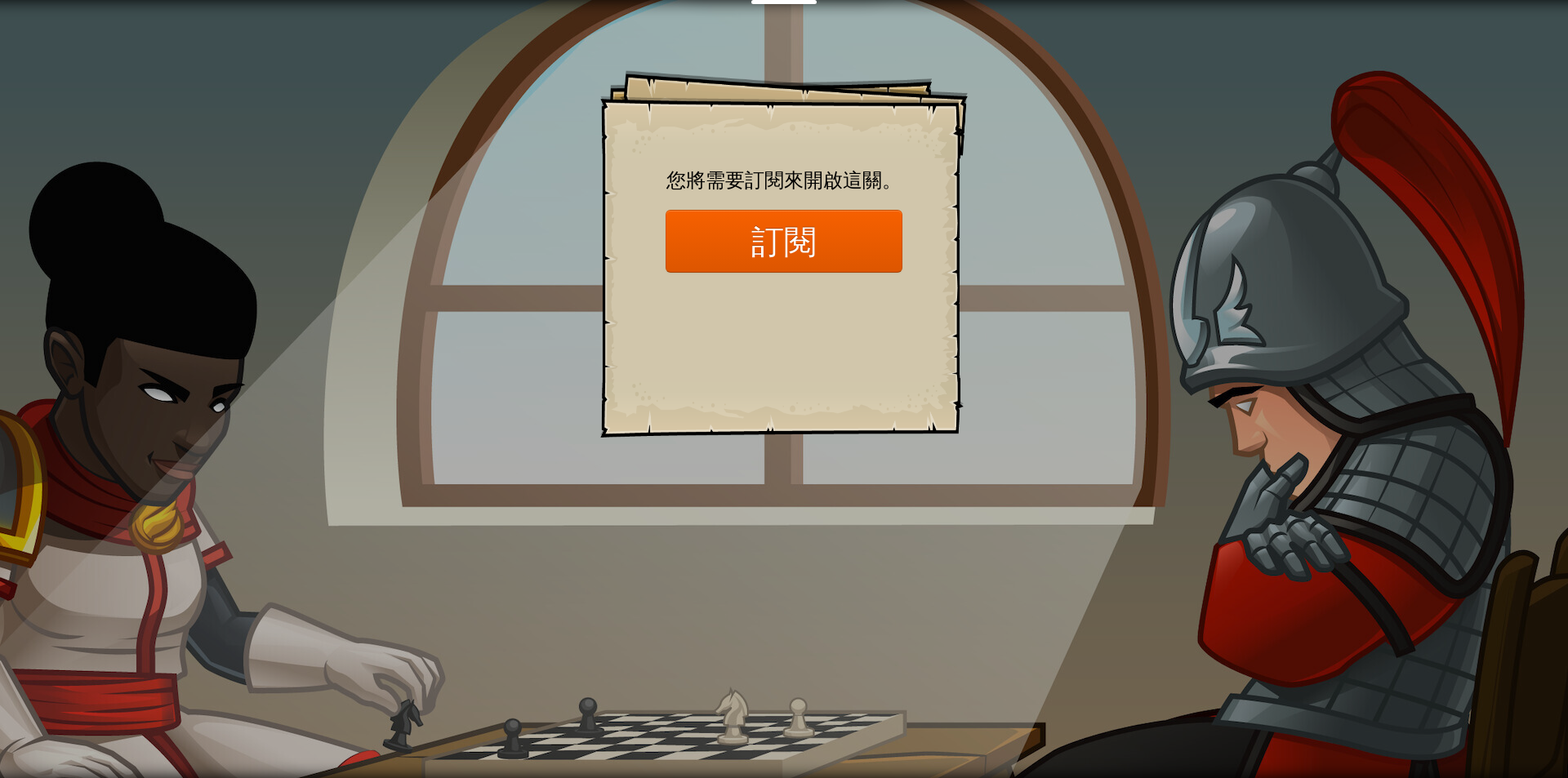
drag, startPoint x: 918, startPoint y: 482, endPoint x: 941, endPoint y: 482, distance: 23.0
click at [941, 482] on div "Goals Start Level 從伺服器載入失敗 您將需要訂閱來開啟這關。 訂閱 您需要加入一個課程來遊玩此關卡。 回到我的課程 詢問您的老師來分派一個授…" at bounding box center [784, 389] width 1568 height 778
drag, startPoint x: 1103, startPoint y: 489, endPoint x: 1130, endPoint y: 415, distance: 78.8
click at [1125, 440] on div "Goals Start Level 從伺服器載入失敗 您將需要訂閱來開啟這關。 訂閱 您需要加入一個課程來遊玩此關卡。 回到我的課程 詢問您的老師來分派一個授…" at bounding box center [784, 389] width 1568 height 778
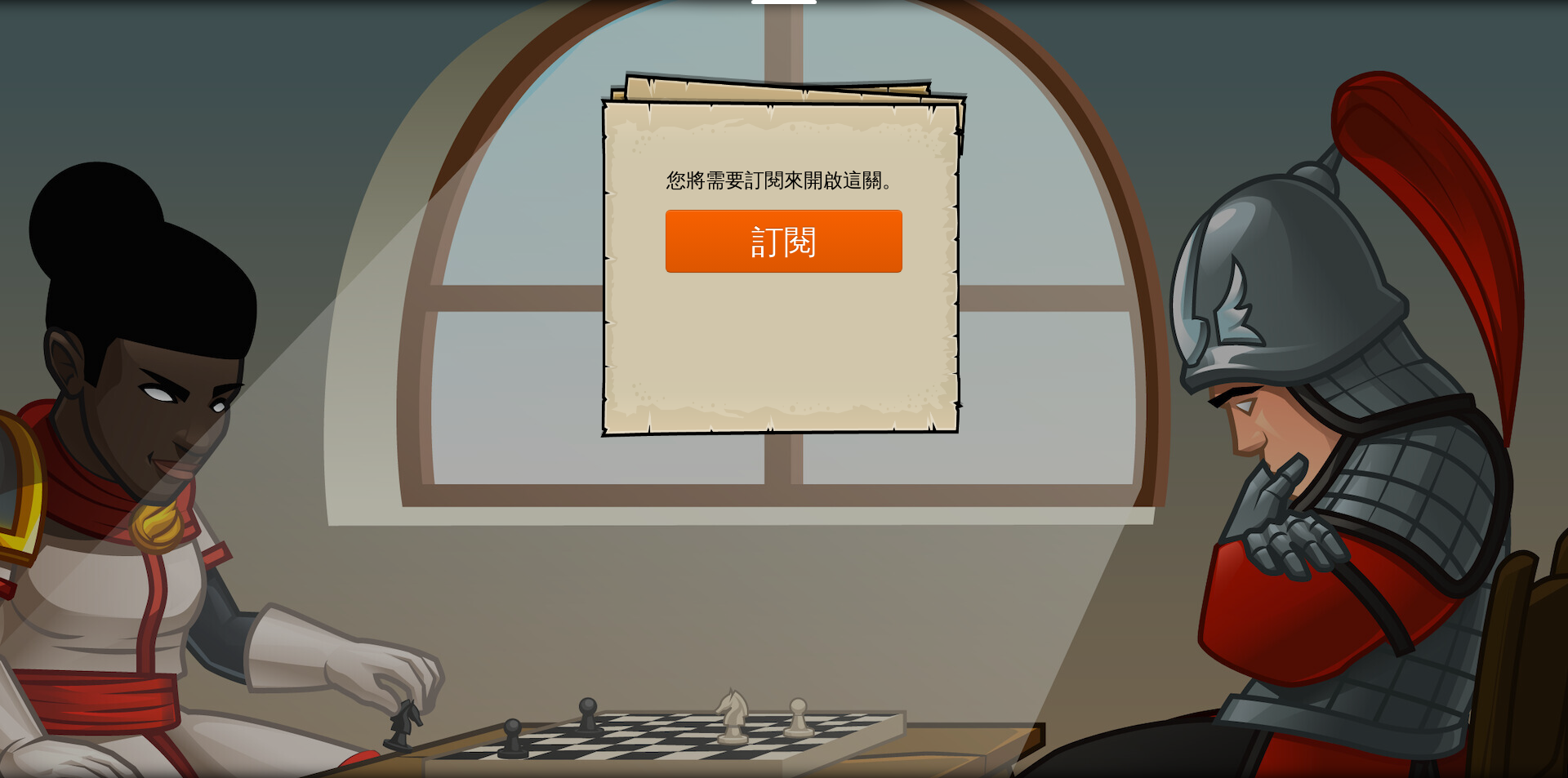
click at [402, 148] on div "Goals Start Level 從伺服器載入失敗 您將需要訂閱來開啟這關。 訂閱 您需要加入一個課程來遊玩此關卡。 回到我的課程 詢問您的老師來分派一個授…" at bounding box center [784, 389] width 1568 height 778
drag, startPoint x: 402, startPoint y: 148, endPoint x: 594, endPoint y: 193, distance: 197.2
click at [409, 148] on div "Goals Start Level 從伺服器載入失敗 您將需要訂閱來開啟這關。 訂閱 您需要加入一個課程來遊玩此關卡。 回到我的課程 詢問您的老師來分派一個授…" at bounding box center [784, 389] width 1568 height 778
drag, startPoint x: 1283, startPoint y: 439, endPoint x: 1328, endPoint y: 376, distance: 77.4
click at [1287, 438] on div "Goals Start Level 從伺服器載入失敗 您將需要訂閱來開啟這關。 訂閱 您需要加入一個課程來遊玩此關卡。 回到我的課程 詢問您的老師來分派一個授…" at bounding box center [784, 389] width 1568 height 778
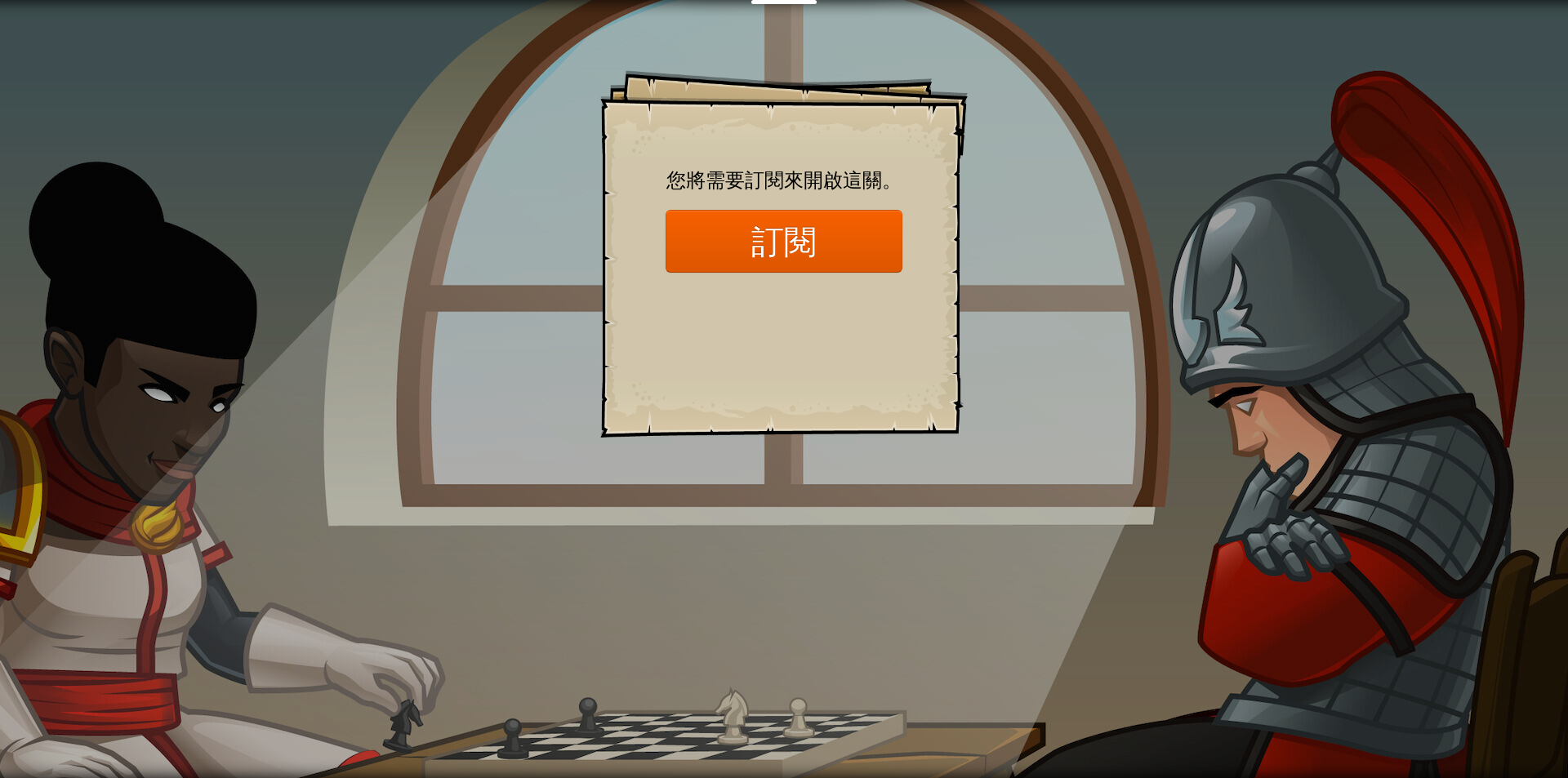
drag, startPoint x: 1328, startPoint y: 376, endPoint x: 1349, endPoint y: 367, distance: 22.8
click at [1335, 372] on div "Goals Start Level 從伺服器載入失敗 您將需要訂閱來開啟這關。 訂閱 您需要加入一個課程來遊玩此關卡。 回到我的課程 詢問您的老師來分派一個授…" at bounding box center [784, 389] width 1568 height 778
drag, startPoint x: 1359, startPoint y: 370, endPoint x: 1346, endPoint y: 370, distance: 13.0
click at [1359, 370] on div "Goals Start Level 從伺服器載入失敗 您將需要訂閱來開啟這關。 訂閱 您需要加入一個課程來遊玩此關卡。 回到我的課程 詢問您的老師來分派一個授…" at bounding box center [784, 389] width 1568 height 778
drag, startPoint x: 1346, startPoint y: 370, endPoint x: 1020, endPoint y: 370, distance: 326.0
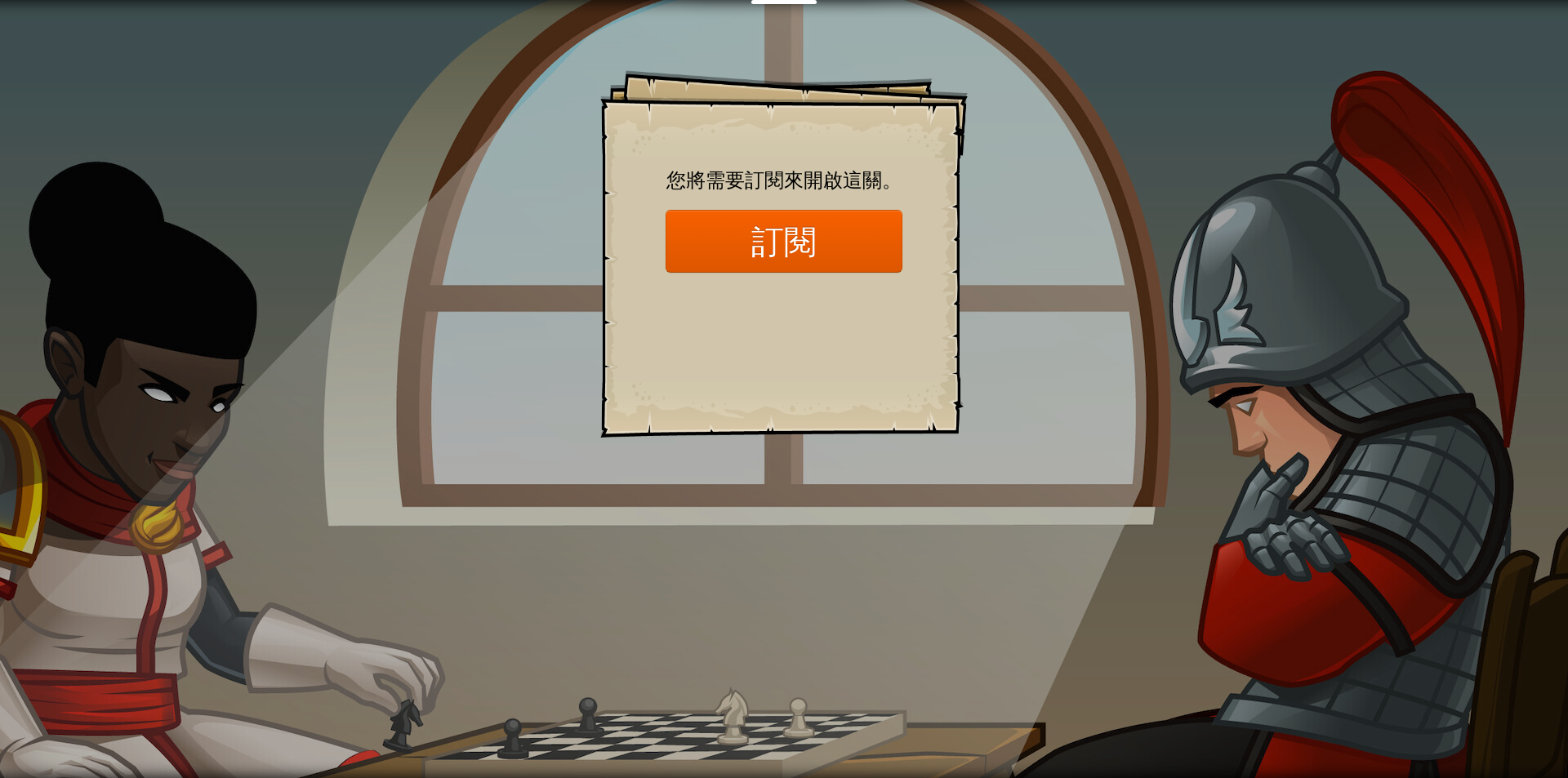
click at [1336, 370] on div "Goals Start Level 從伺服器載入失敗 您將需要訂閱來開啟這關。 訂閱 您需要加入一個課程來遊玩此關卡。 回到我的課程 詢問您的老師來分派一個授…" at bounding box center [784, 389] width 1568 height 778
drag, startPoint x: 1020, startPoint y: 370, endPoint x: 683, endPoint y: 481, distance: 354.8
click at [890, 425] on div "Goals Start Level 從伺服器載入失敗 您將需要訂閱來開啟這關。 訂閱 您需要加入一個課程來遊玩此關卡。 回到我的課程 詢問您的老師來分派一個授…" at bounding box center [784, 389] width 1568 height 778
click at [672, 484] on div "Goals Start Level 從伺服器載入失敗 您將需要訂閱來開啟這關。 訂閱 您需要加入一個課程來遊玩此關卡。 回到我的課程 詢問您的老師來分派一個授…" at bounding box center [784, 389] width 1568 height 778
click at [622, 468] on div "Goals Start Level 從伺服器載入失敗 您將需要訂閱來開啟這關。 訂閱 您需要加入一個課程來遊玩此關卡。 回到我的課程 詢問您的老師來分派一個授…" at bounding box center [784, 389] width 1568 height 778
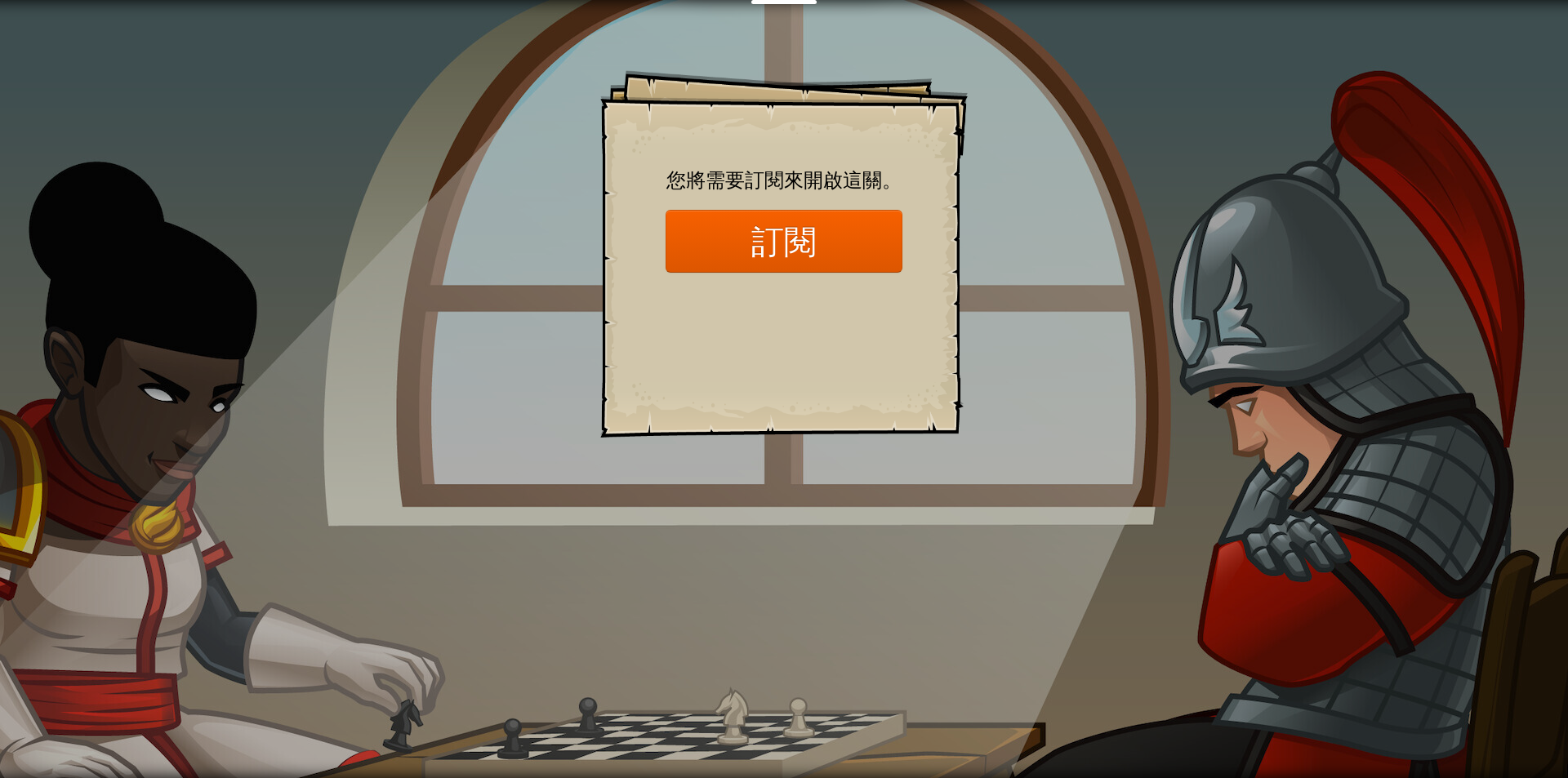
drag, startPoint x: 365, startPoint y: 433, endPoint x: 334, endPoint y: 411, distance: 38.0
click at [361, 432] on div "Goals Start Level 從伺服器載入失敗 您將需要訂閱來開啟這關。 訂閱 您需要加入一個課程來遊玩此關卡。 回到我的課程 詢問您的老師來分派一個授…" at bounding box center [784, 389] width 1568 height 778
drag, startPoint x: 322, startPoint y: 403, endPoint x: 223, endPoint y: 332, distance: 121.8
click at [260, 368] on div "Goals Start Level 從伺服器載入失敗 您將需要訂閱來開啟這關。 訂閱 您需要加入一個課程來遊玩此關卡。 回到我的課程 詢問您的老師來分派一個授…" at bounding box center [784, 389] width 1568 height 778
drag, startPoint x: 199, startPoint y: 282, endPoint x: 197, endPoint y: 270, distance: 12.2
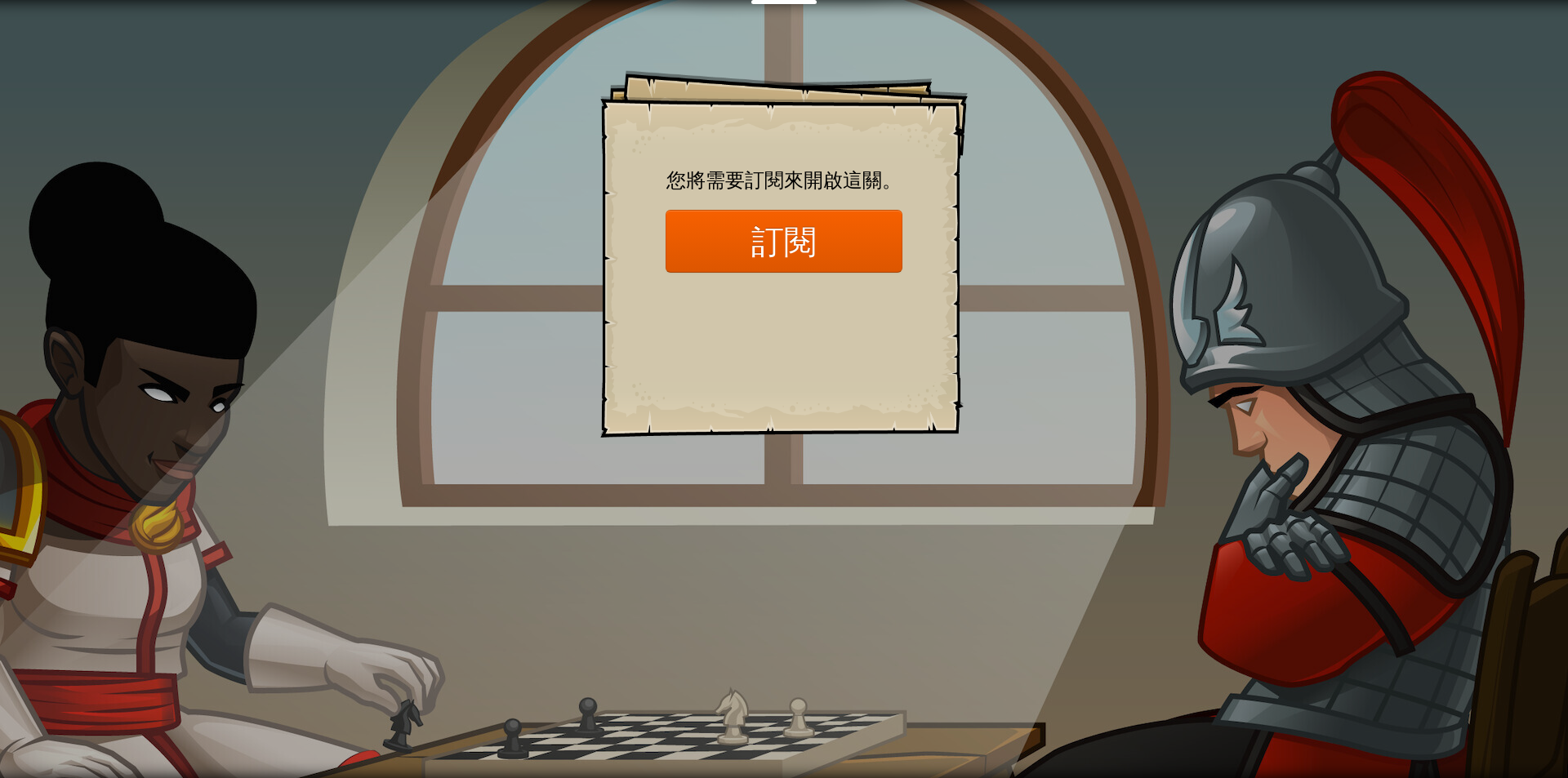
click at [197, 276] on div "Goals Start Level 從伺服器載入失敗 您將需要訂閱來開啟這關。 訂閱 您需要加入一個課程來遊玩此關卡。 回到我的課程 詢問您的老師來分派一個授…" at bounding box center [784, 389] width 1568 height 778
click at [213, 224] on div "Goals Start Level 從伺服器載入失敗 您將需要訂閱來開啟這關。 訂閱 您需要加入一個課程來遊玩此關卡。 回到我的課程 詢問您的老師來分派一個授…" at bounding box center [784, 389] width 1568 height 778
click at [176, 212] on div "Goals Start Level 從伺服器載入失敗 您將需要訂閱來開啟這關。 訂閱 您需要加入一個課程來遊玩此關卡。 回到我的課程 詢問您的老師來分派一個授…" at bounding box center [784, 389] width 1568 height 778
click at [192, 195] on div "Goals Start Level 從伺服器載入失敗 您將需要訂閱來開啟這關。 訂閱 您需要加入一個課程來遊玩此關卡。 回到我的課程 詢問您的老師來分派一個授…" at bounding box center [784, 389] width 1568 height 778
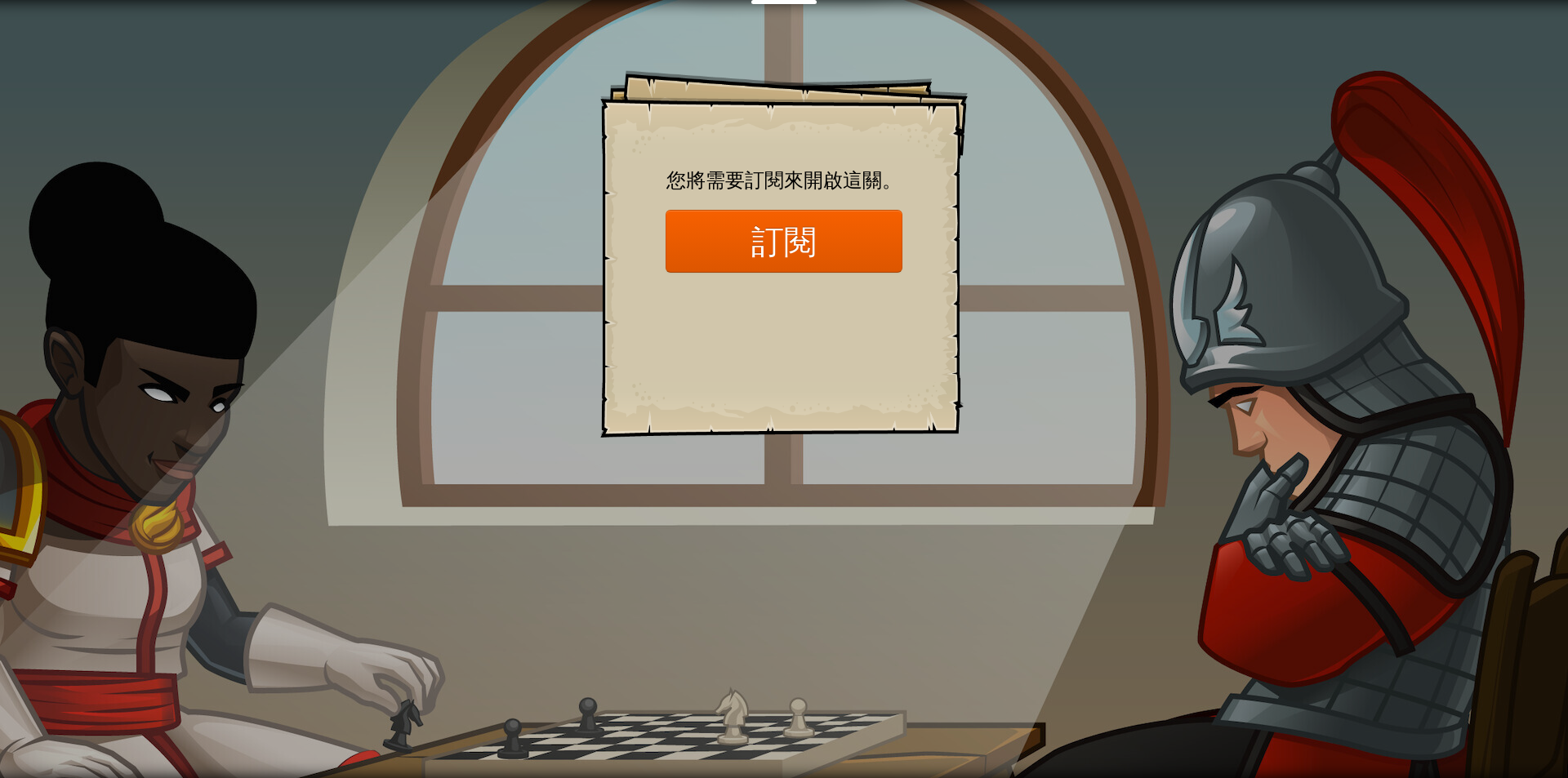
drag, startPoint x: 797, startPoint y: 115, endPoint x: 1190, endPoint y: 151, distance: 394.6
click at [1156, 151] on div "Goals Start Level 從伺服器載入失敗 您將需要訂閱來開啟這關。 訂閱 您需要加入一個課程來遊玩此關卡。 回到我的課程 詢問您的老師來分派一個授…" at bounding box center [784, 389] width 1568 height 778
drag, startPoint x: 723, startPoint y: 154, endPoint x: 1202, endPoint y: 163, distance: 479.1
click at [1271, 154] on div "Goals Start Level 從伺服器載入失敗 您將需要訂閱來開啟這關。 訂閱 您需要加入一個課程來遊玩此關卡。 回到我的課程 詢問您的老師來分派一個授…" at bounding box center [784, 389] width 1568 height 778
drag, startPoint x: 885, startPoint y: 402, endPoint x: 0, endPoint y: 159, distance: 917.8
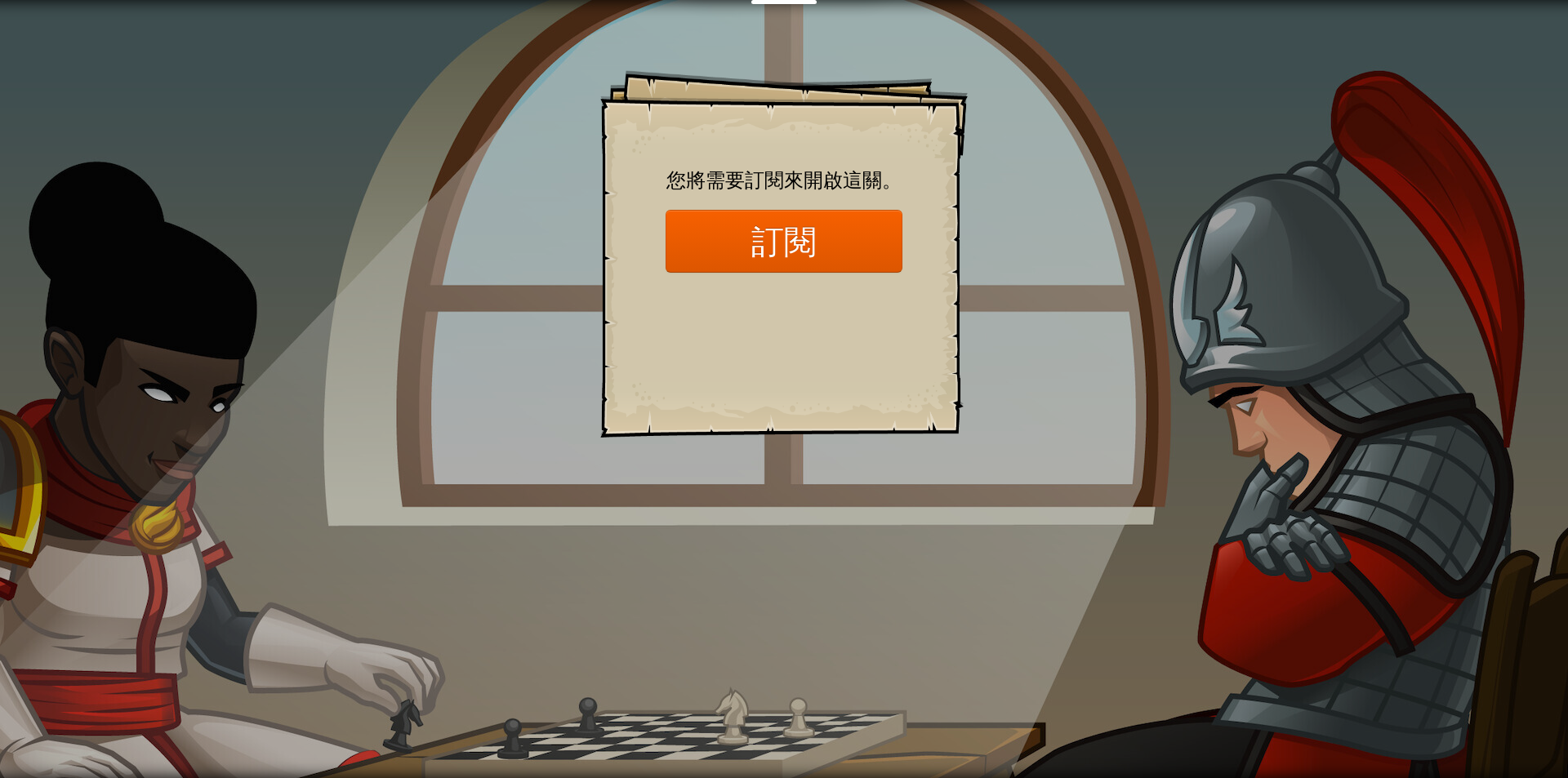
click at [377, 453] on div "Goals Start Level 從伺服器載入失敗 您將需要訂閱來開啟這關。 訂閱 您需要加入一個課程來遊玩此關卡。 回到我的課程 詢問您的老師來分派一個授…" at bounding box center [784, 389] width 1568 height 778
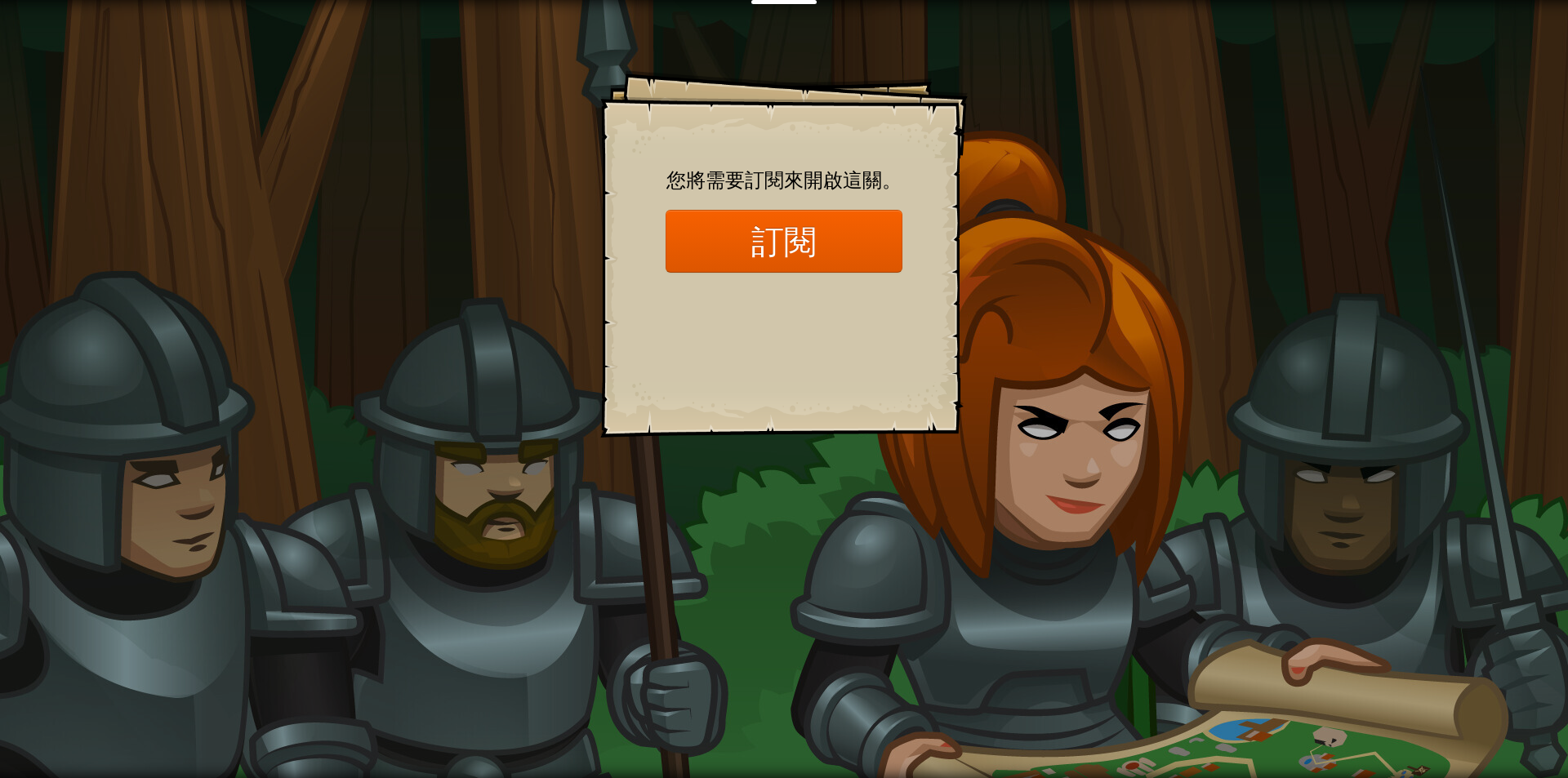
drag, startPoint x: 864, startPoint y: 340, endPoint x: 866, endPoint y: 322, distance: 18.1
click at [864, 330] on div "Goals Start Level 從伺服器載入失敗 您將需要訂閱來開啟這關。 訂閱 您需要加入一個課程來遊玩此關卡。 回到我的課程 詢問您的老師來分派一個授…" at bounding box center [783, 253] width 367 height 367
click at [1077, 362] on div "Goals Start Level 從伺服器載入失敗 您將需要訂閱來開啟這關。 訂閱 您需要加入一個課程來遊玩此關卡。 回到我的課程 詢問您的老師來分派一個授…" at bounding box center [784, 389] width 1568 height 778
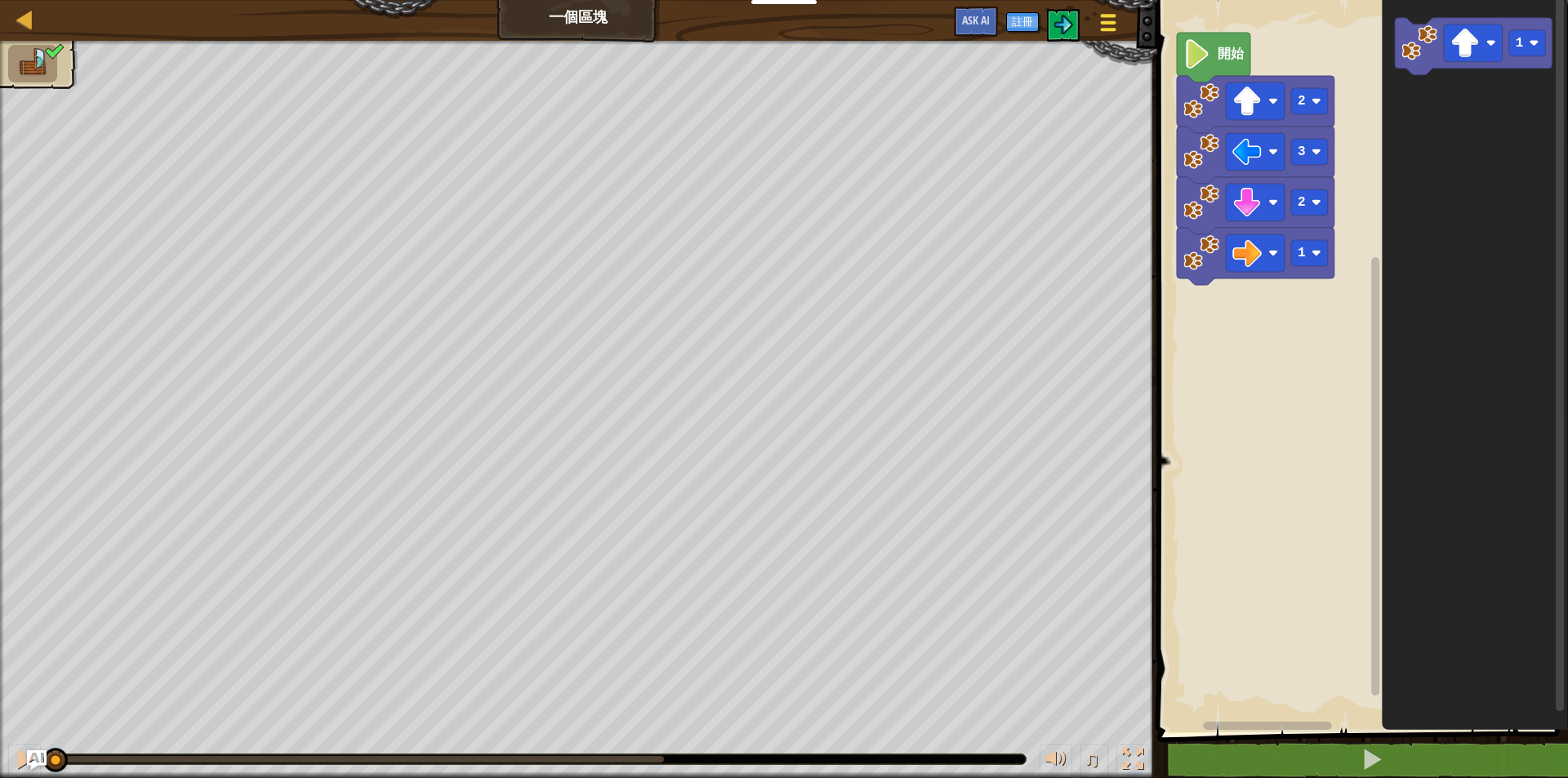
click at [1113, 18] on div at bounding box center [1108, 23] width 22 height 23
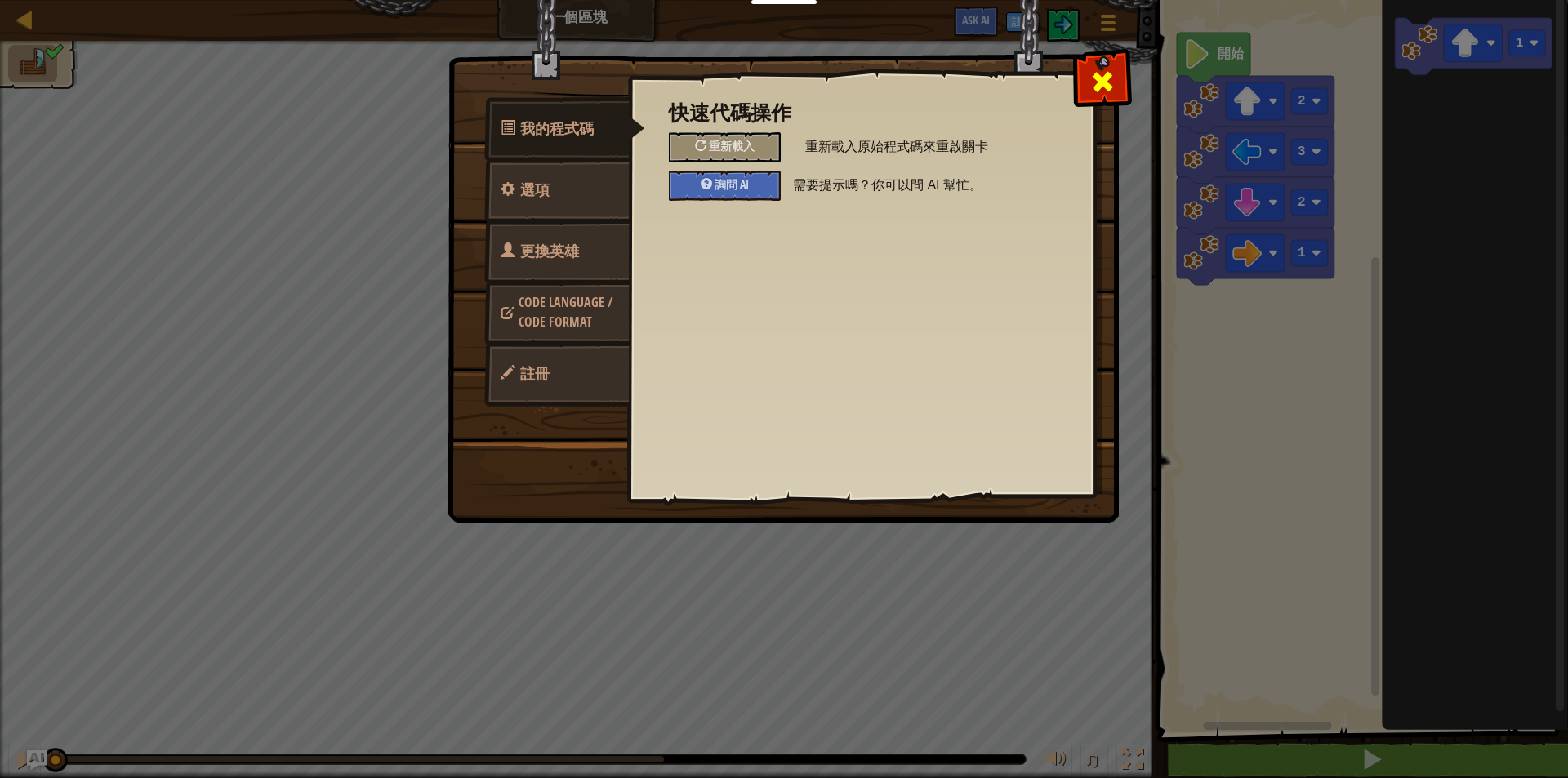
click at [1103, 69] on span at bounding box center [1102, 81] width 26 height 26
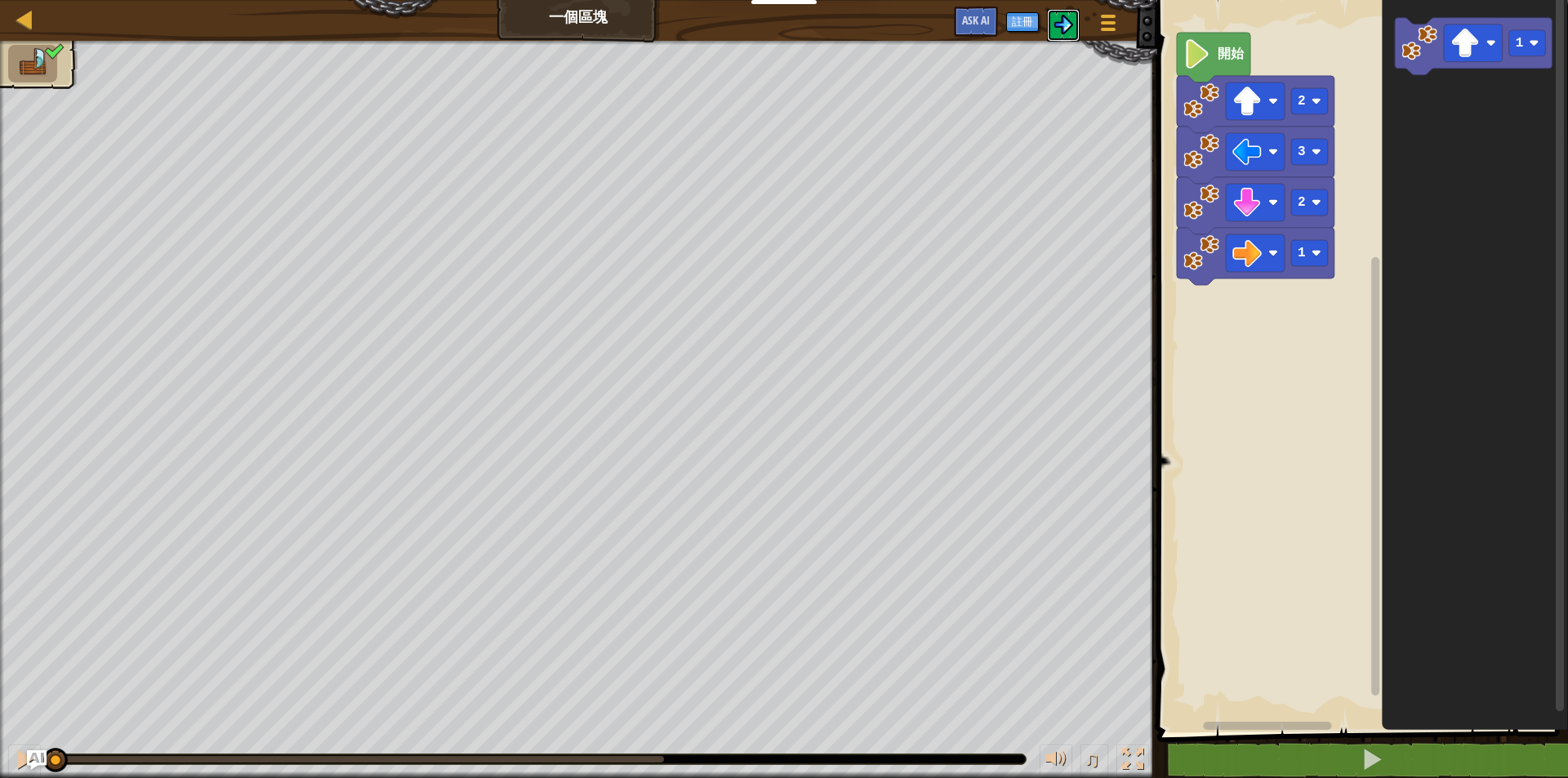
click at [1065, 28] on img at bounding box center [1063, 24] width 19 height 19
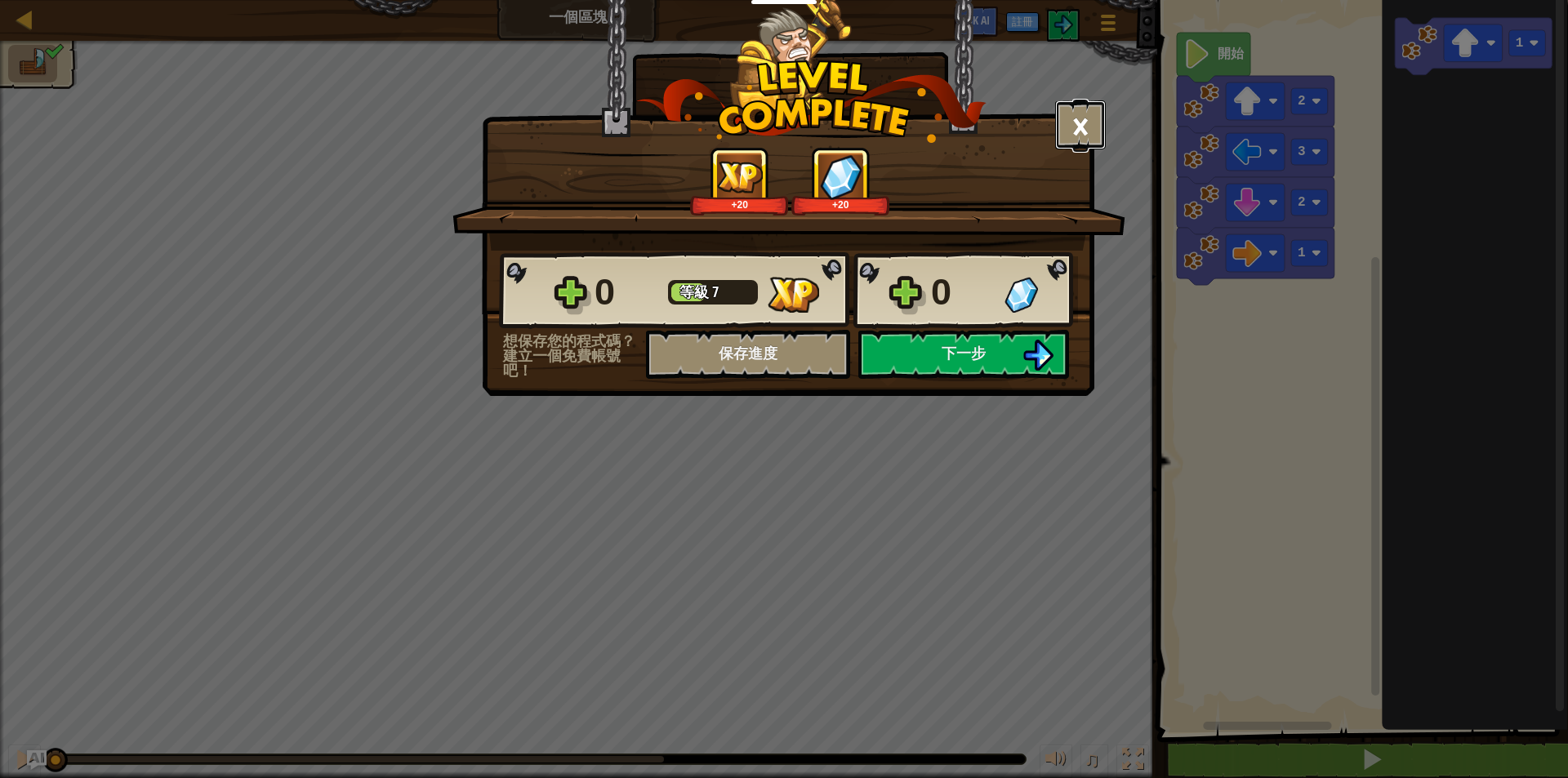
click at [1085, 115] on button "×" at bounding box center [1080, 125] width 51 height 49
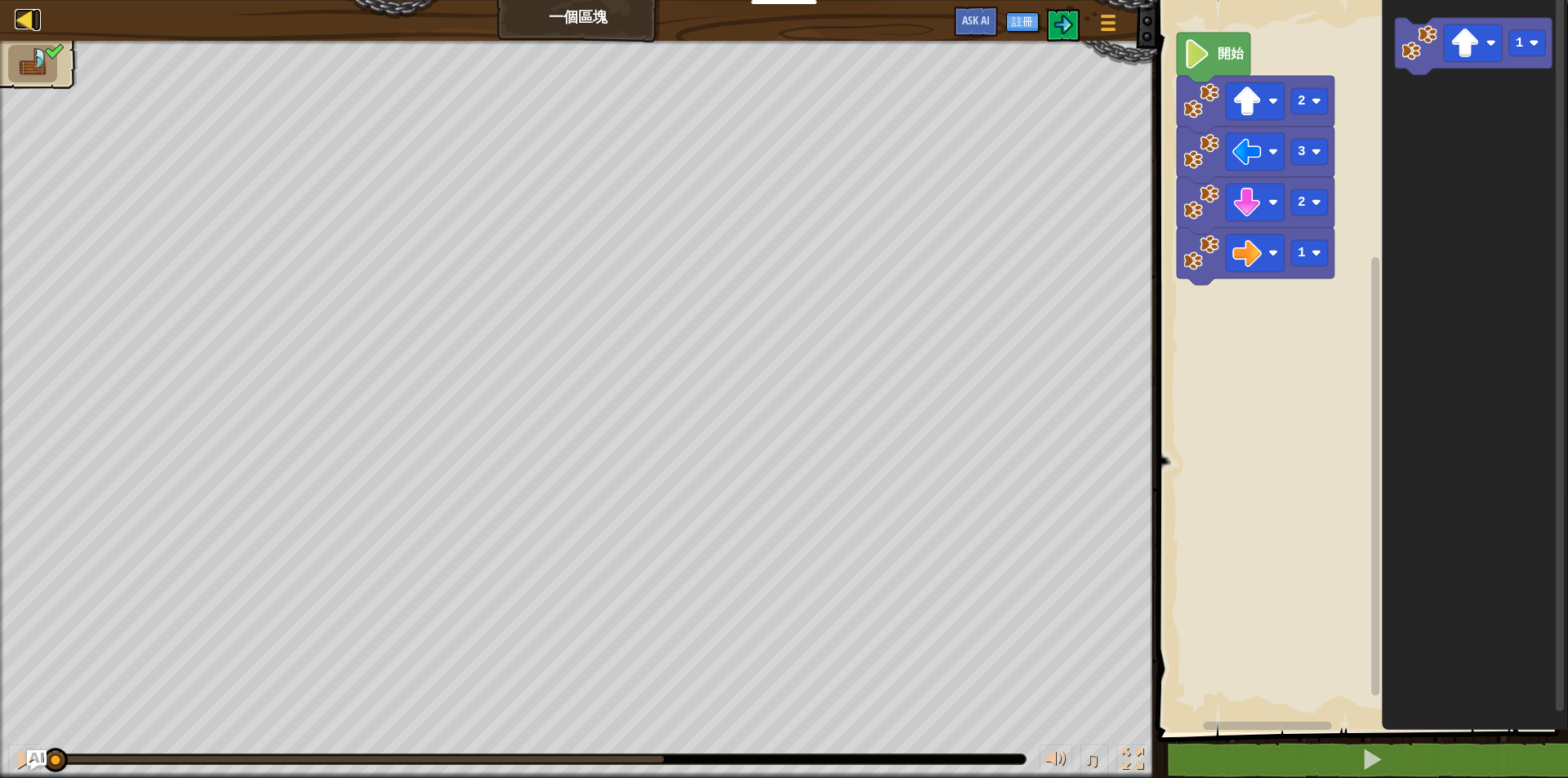
click at [21, 24] on div at bounding box center [25, 19] width 20 height 20
select select "zh-HANT"
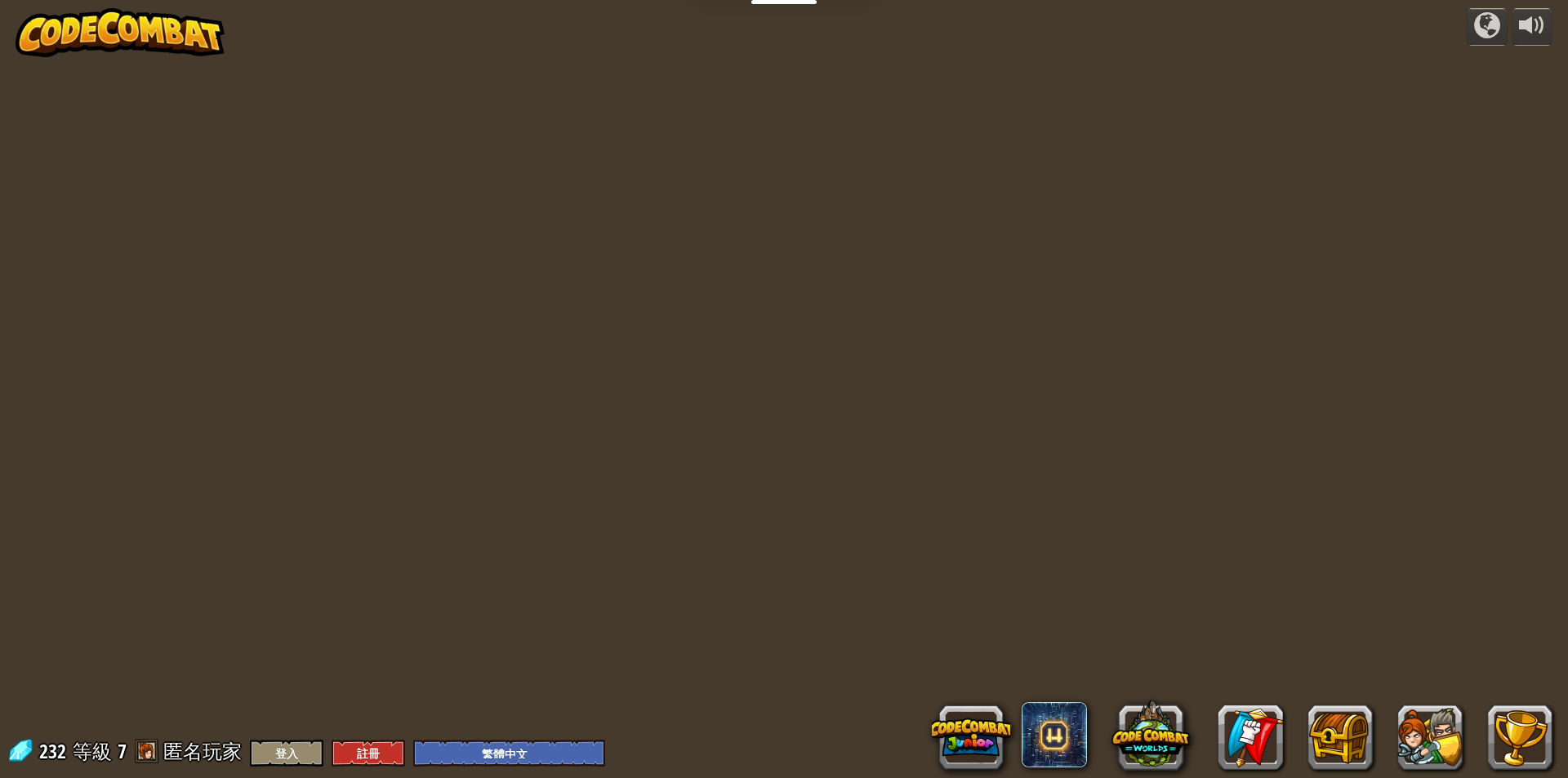
select select "zh-HANT"
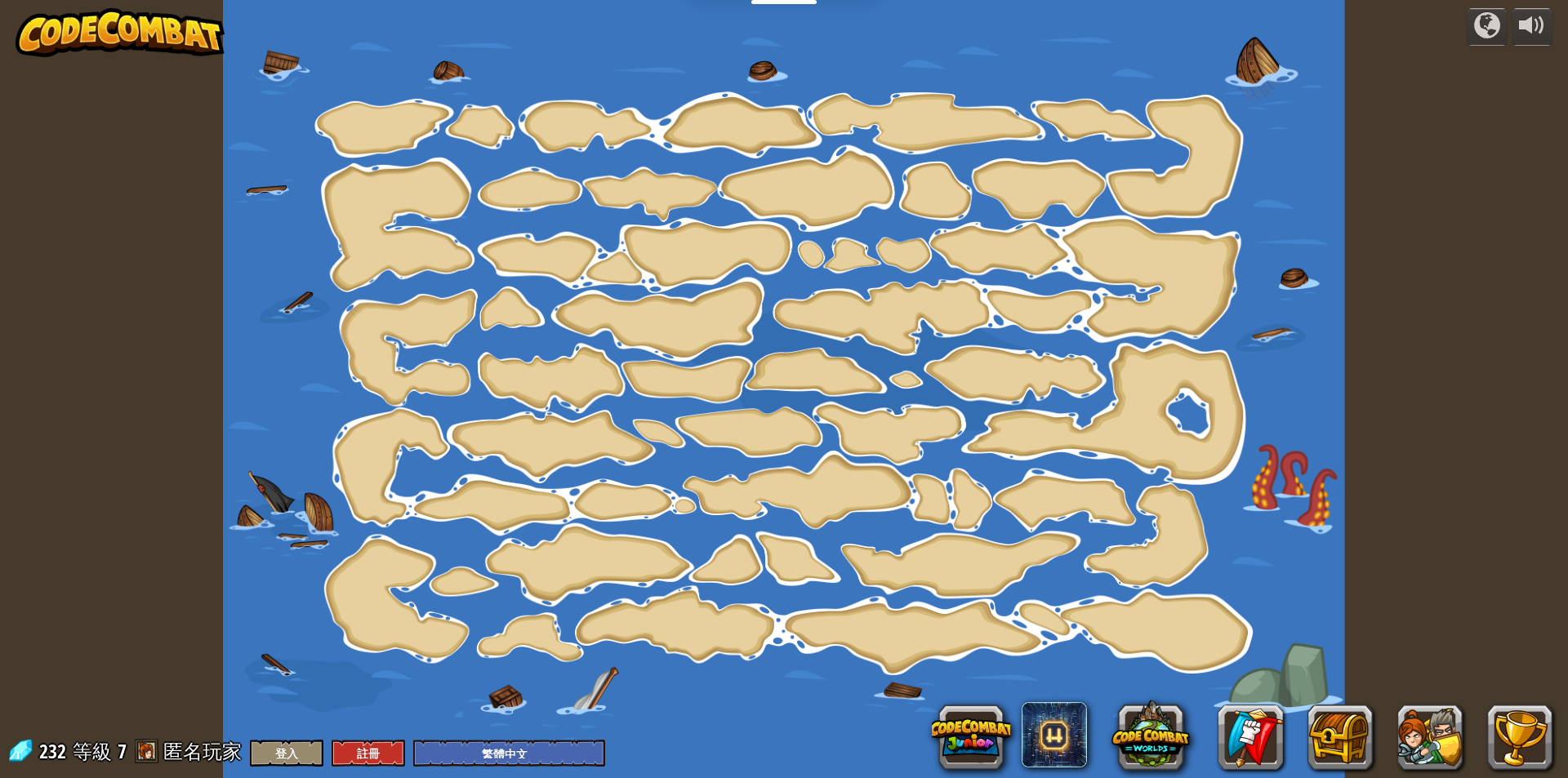
select select "zh-HANT"
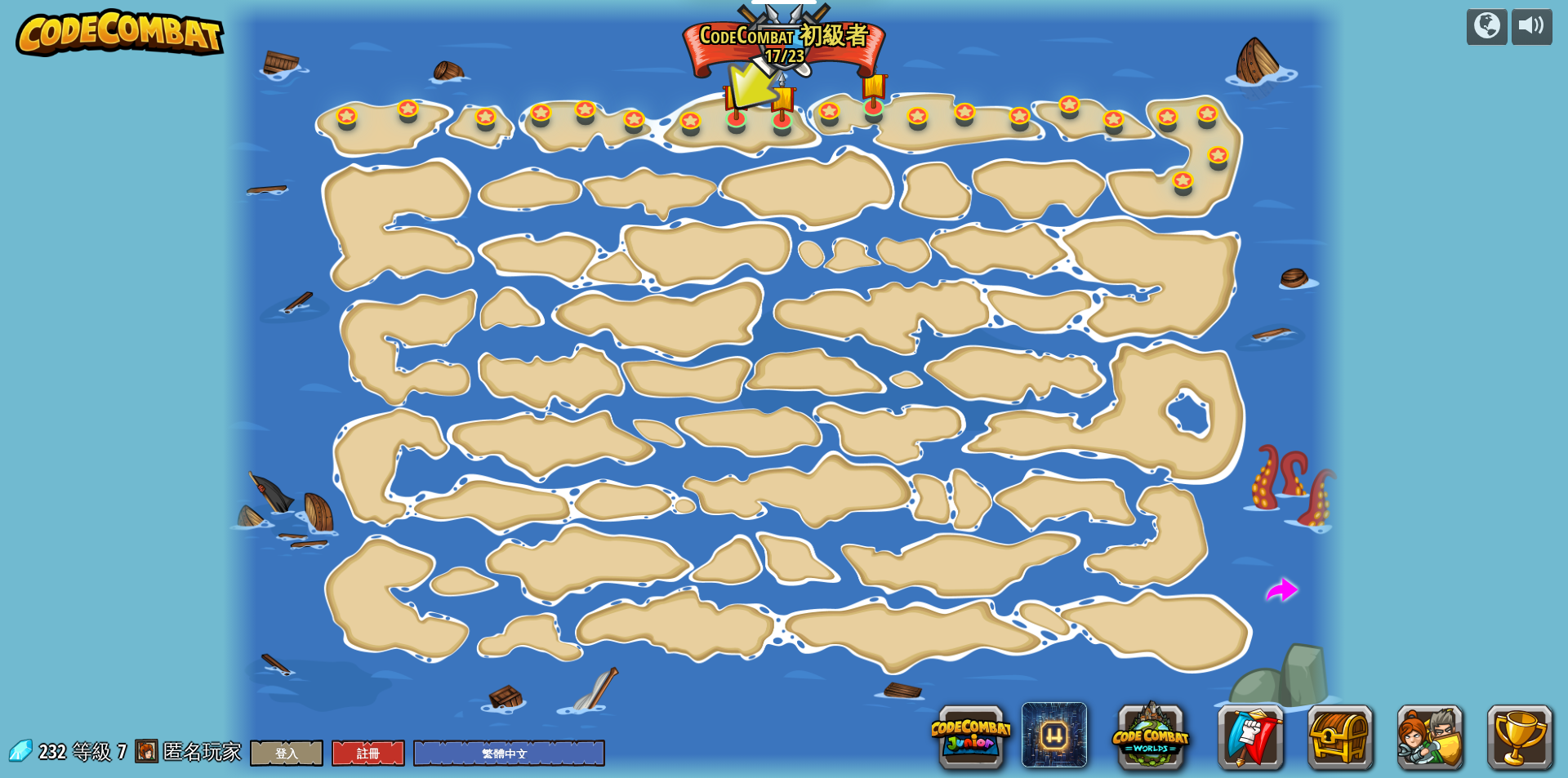
click at [784, 37] on div at bounding box center [783, 389] width 1122 height 778
drag, startPoint x: 793, startPoint y: 0, endPoint x: 796, endPoint y: 18, distance: 18.2
click at [796, 18] on div "教育者 創建免費帳號 學校和地區解決方案 教師工具包預覽 標準對齊 效能研究 成功故事 專業發展 編程一小時 贈款與資金資源 請求演示或報價 父母 玩 Cod…" at bounding box center [784, 389] width 1568 height 778
drag, startPoint x: 56, startPoint y: 745, endPoint x: 76, endPoint y: 744, distance: 20.0
click at [63, 745] on span "232" at bounding box center [55, 750] width 32 height 26
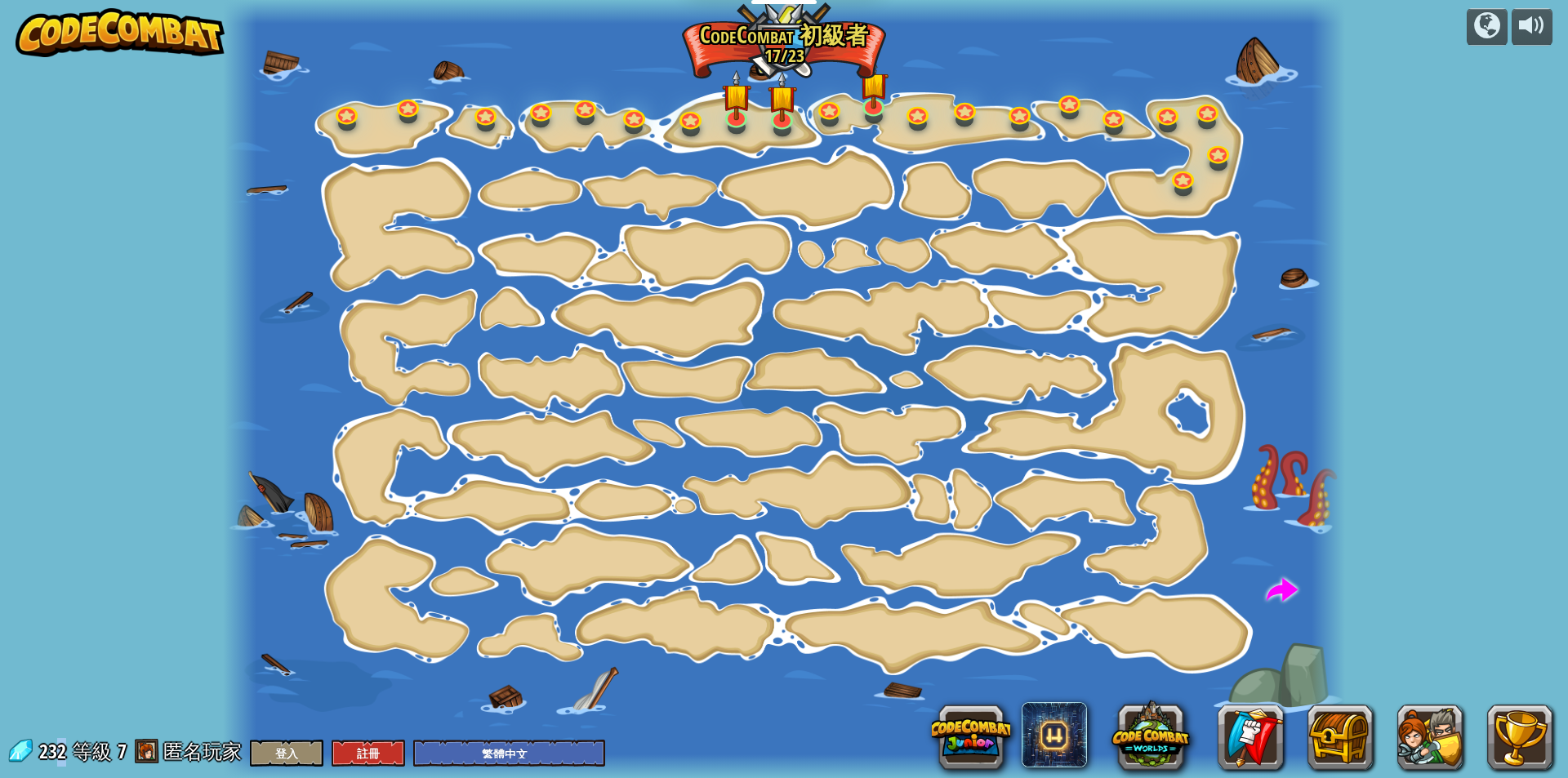
click at [932, 699] on div at bounding box center [783, 389] width 1122 height 778
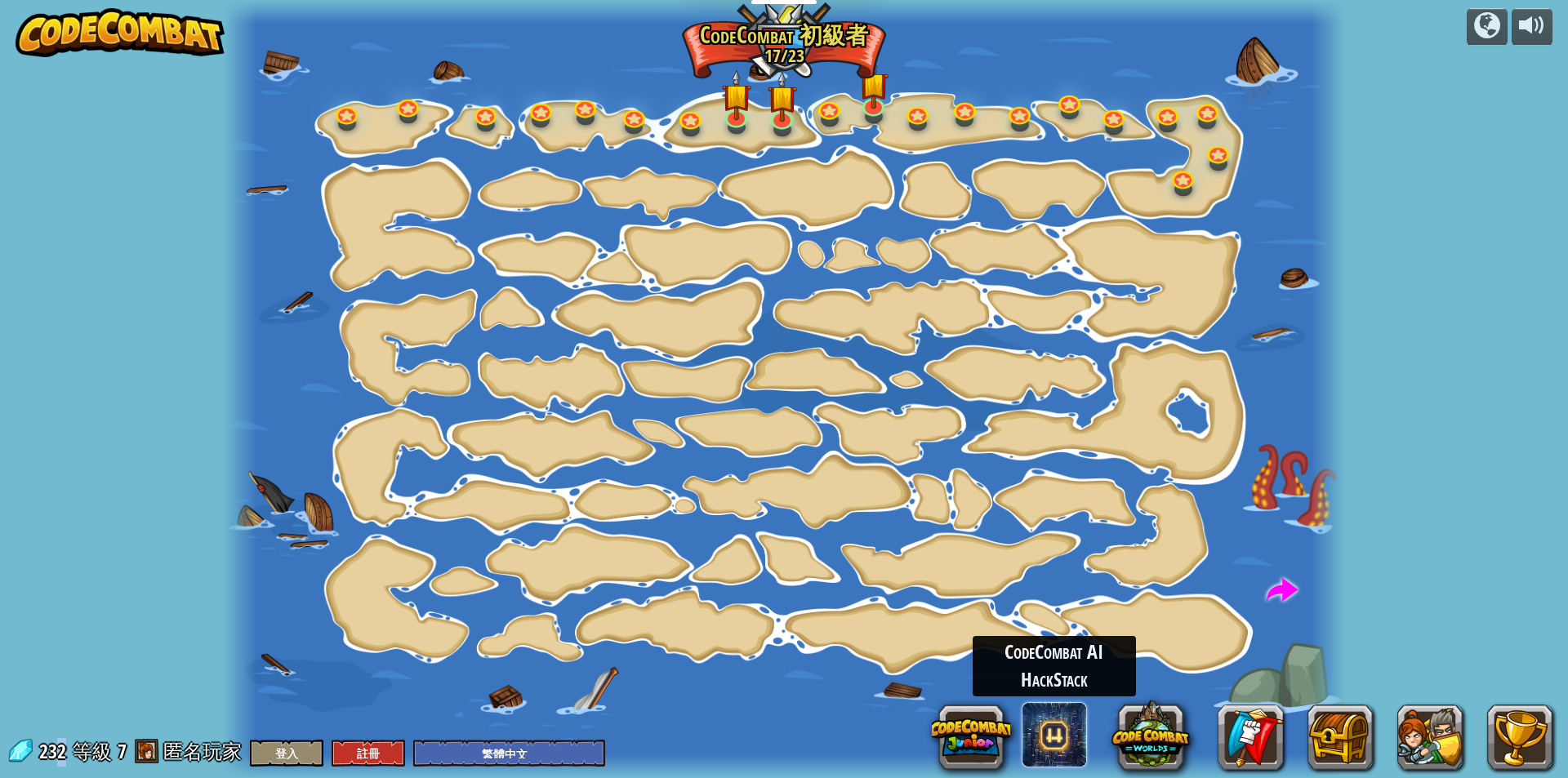
click at [1048, 734] on span at bounding box center [1054, 734] width 65 height 65
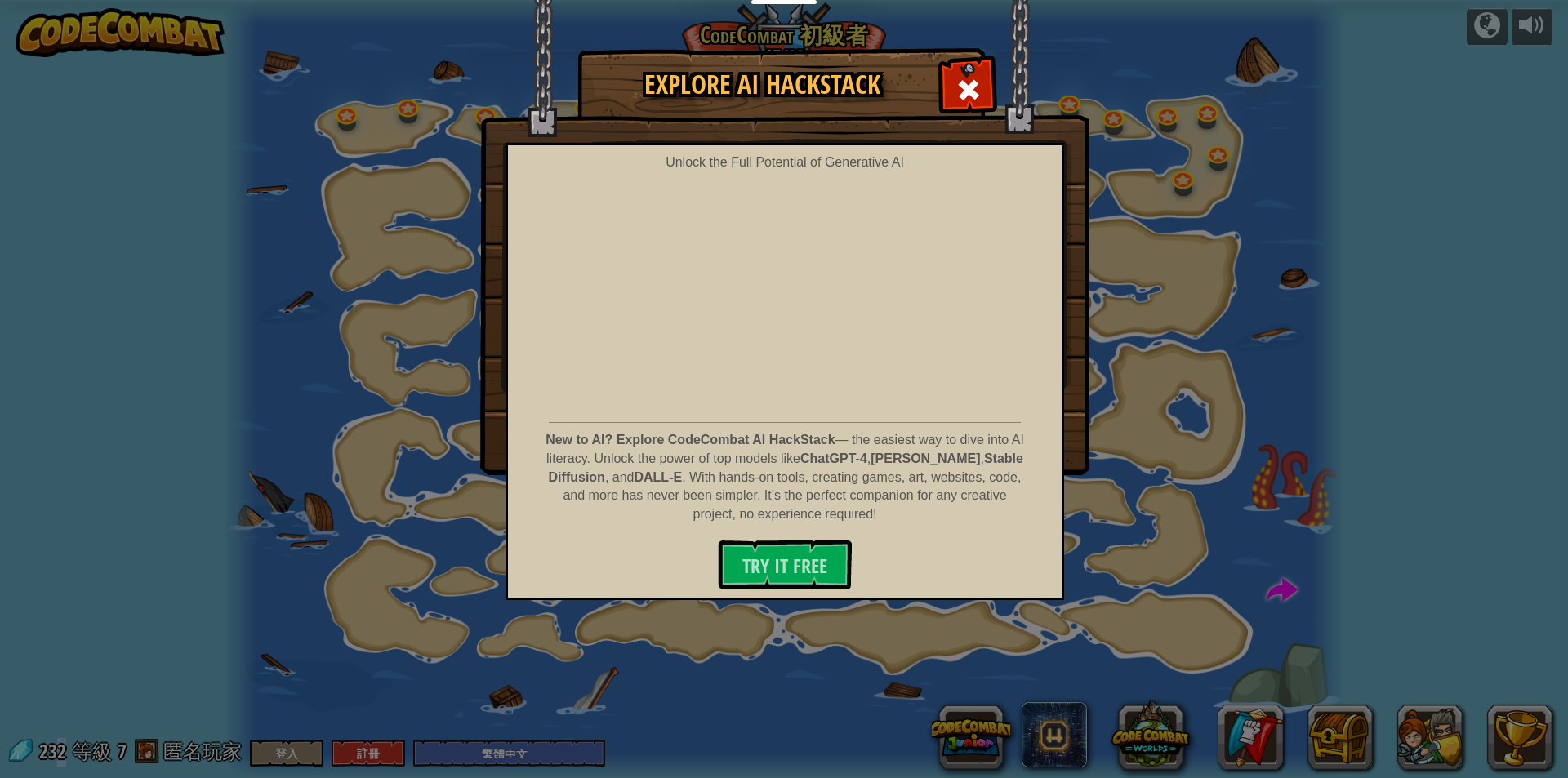
click at [942, 84] on img at bounding box center [785, 238] width 609 height 475
click at [961, 84] on span at bounding box center [968, 90] width 26 height 26
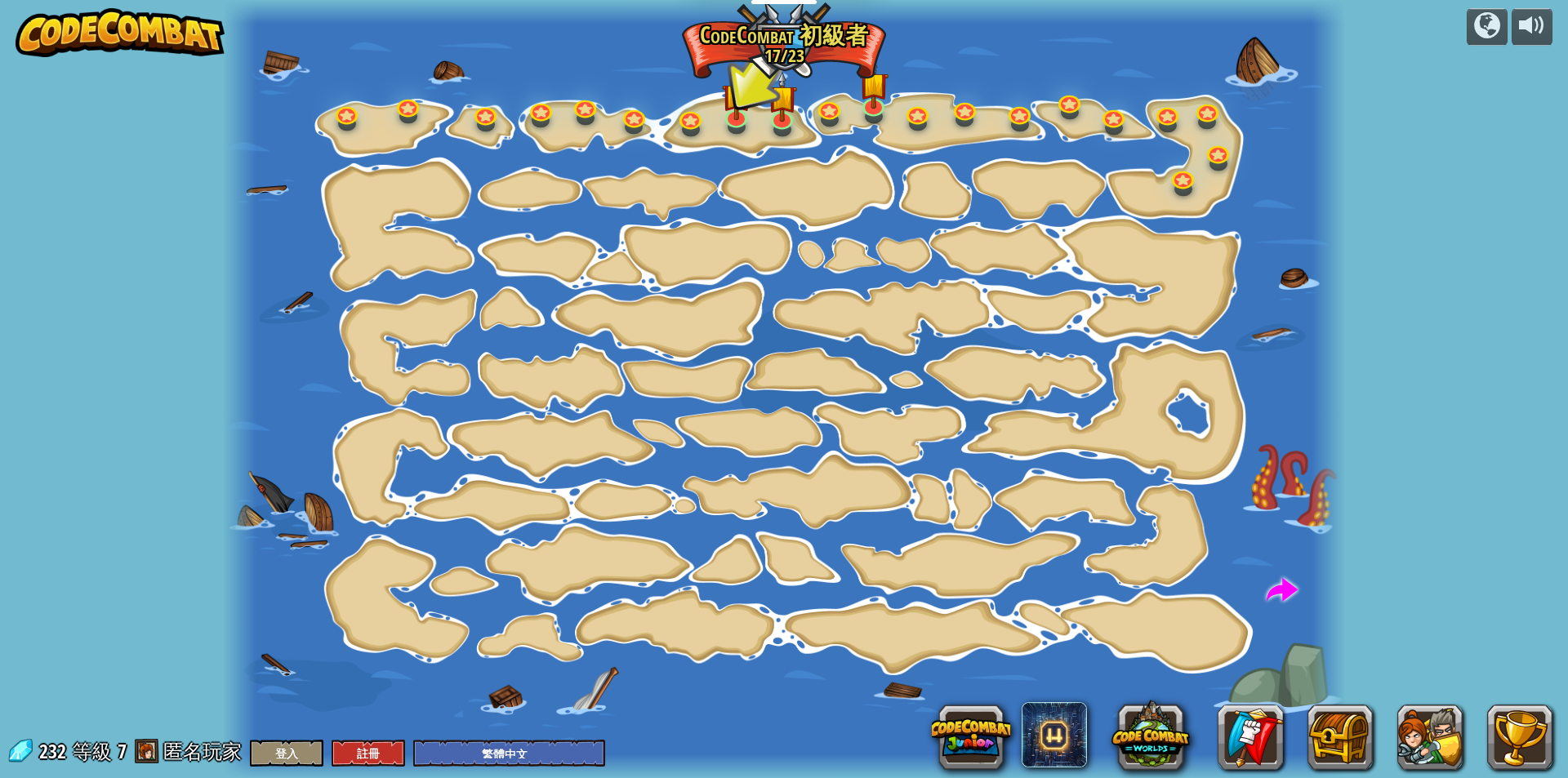
click at [100, 42] on img at bounding box center [120, 33] width 209 height 49
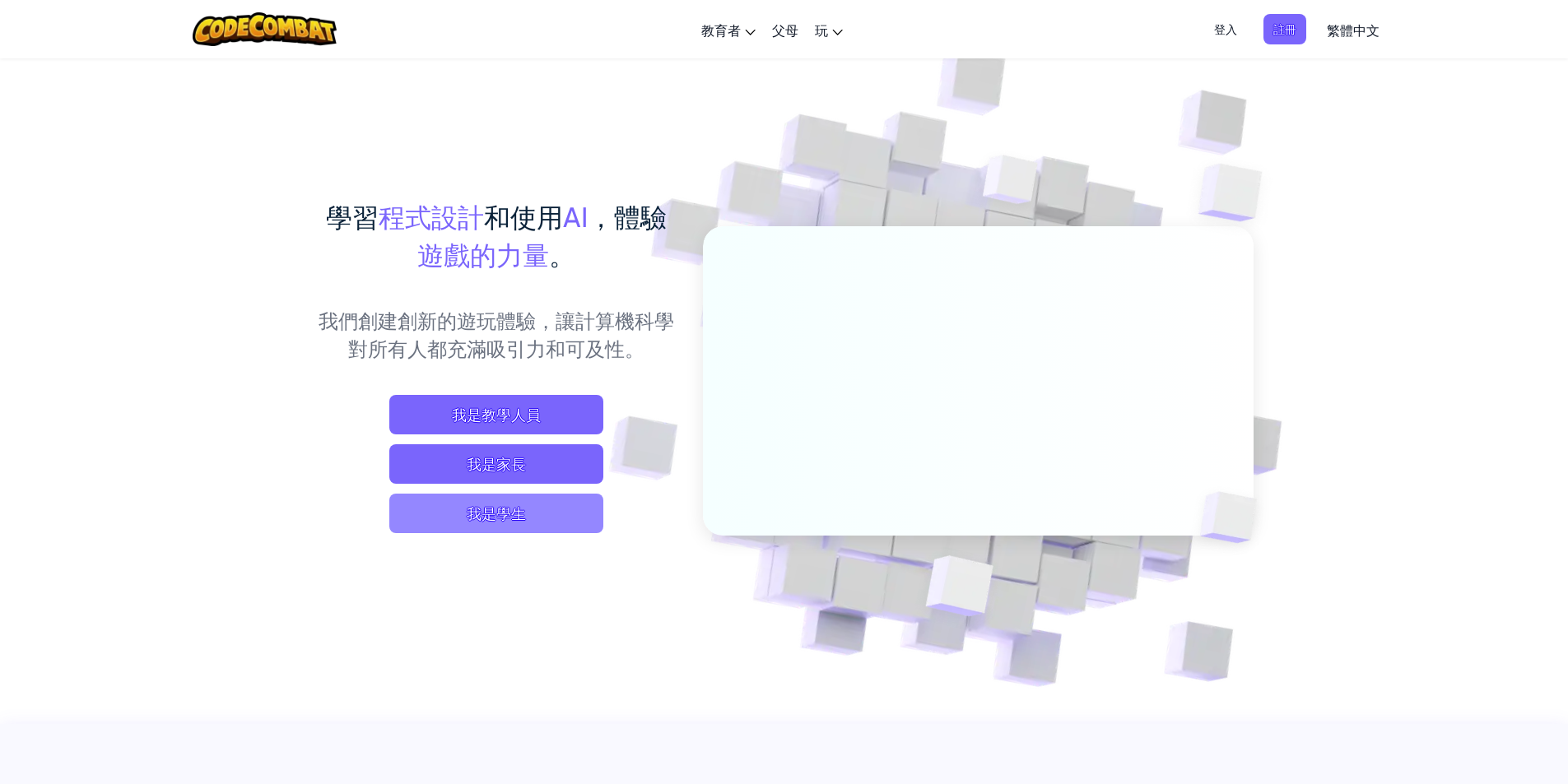
click at [507, 521] on span "我是學生" at bounding box center [497, 513] width 214 height 40
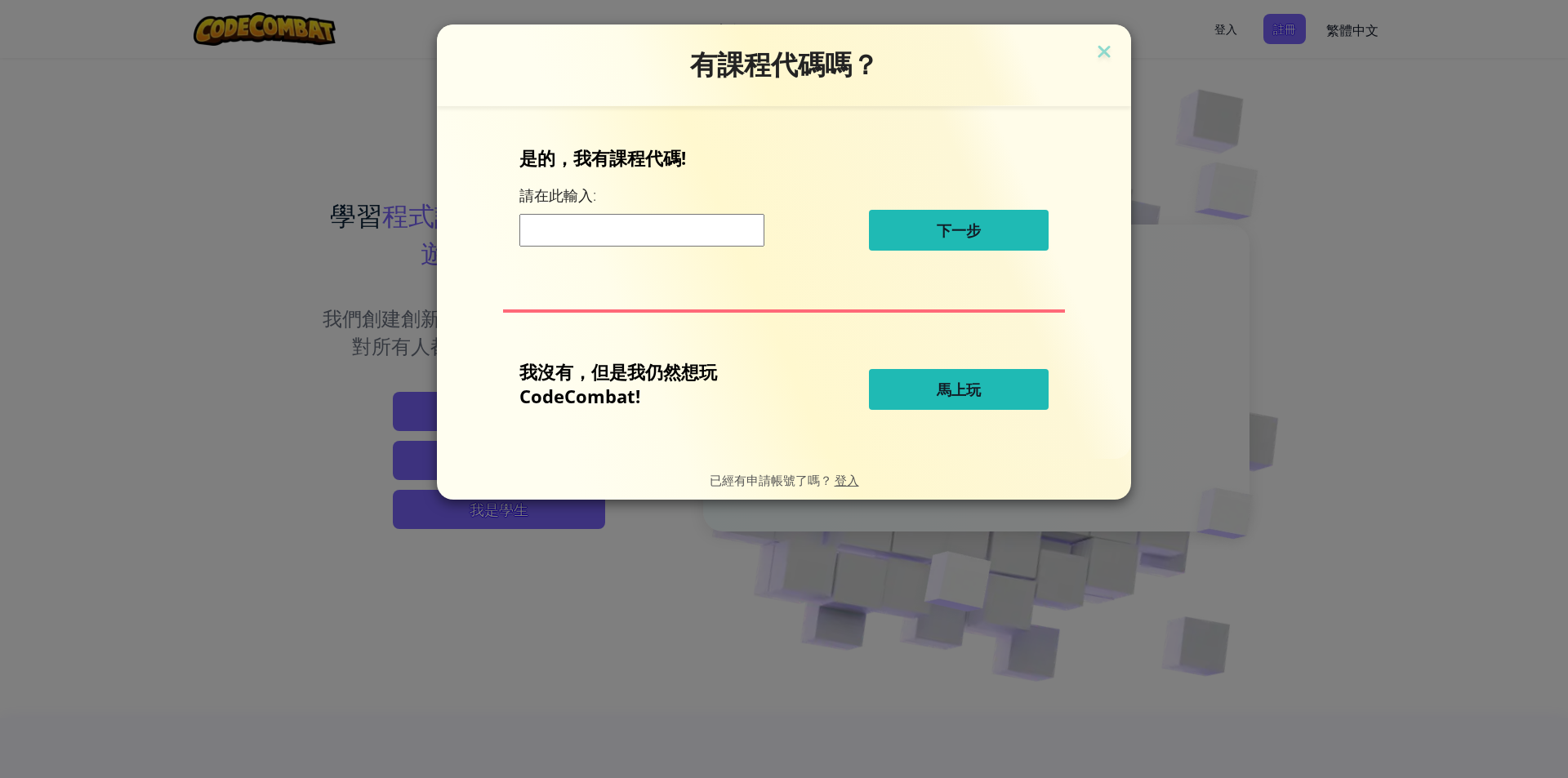
click at [1001, 397] on button "馬上玩" at bounding box center [958, 389] width 180 height 41
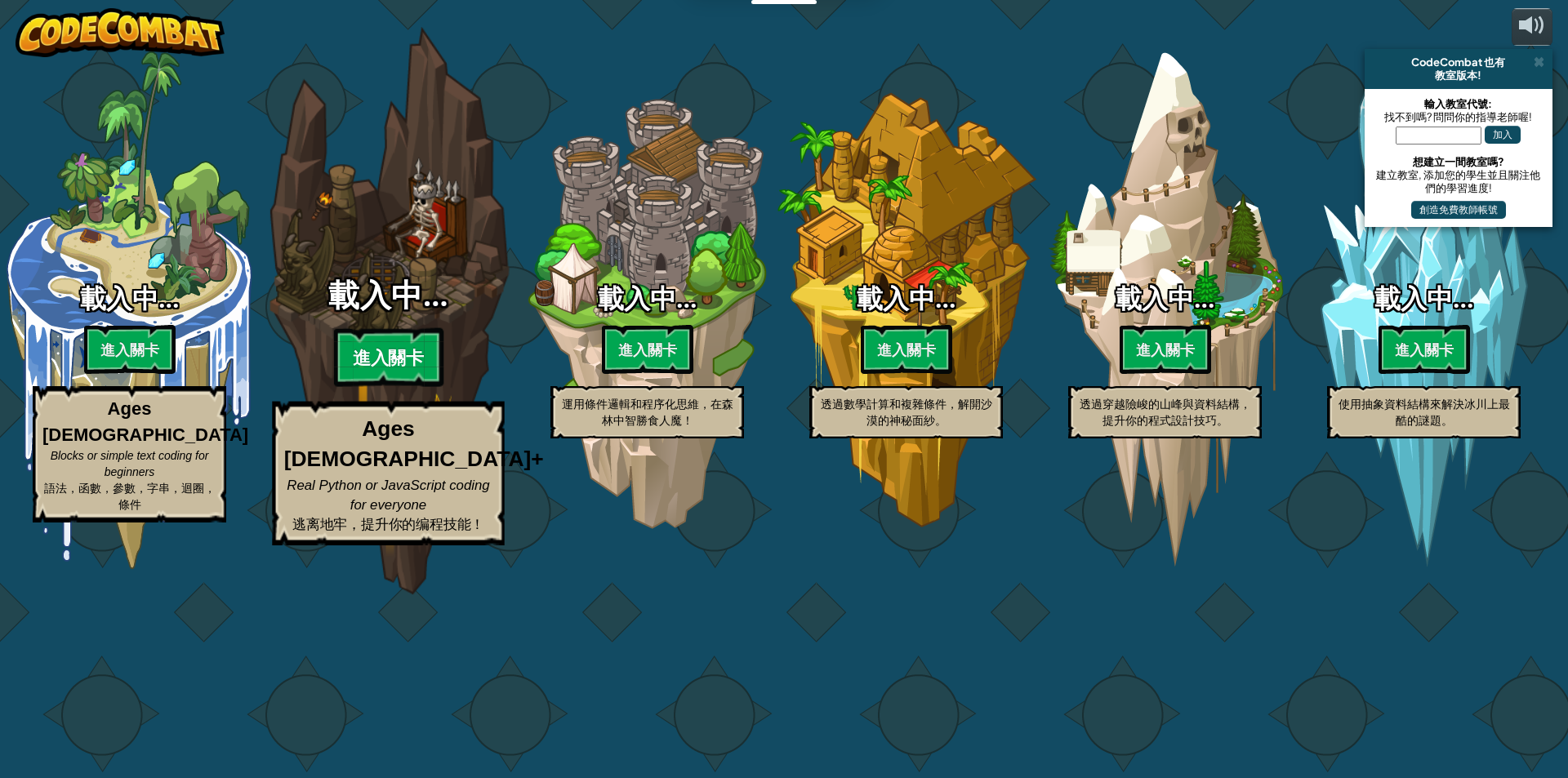
select select "zh-HANT"
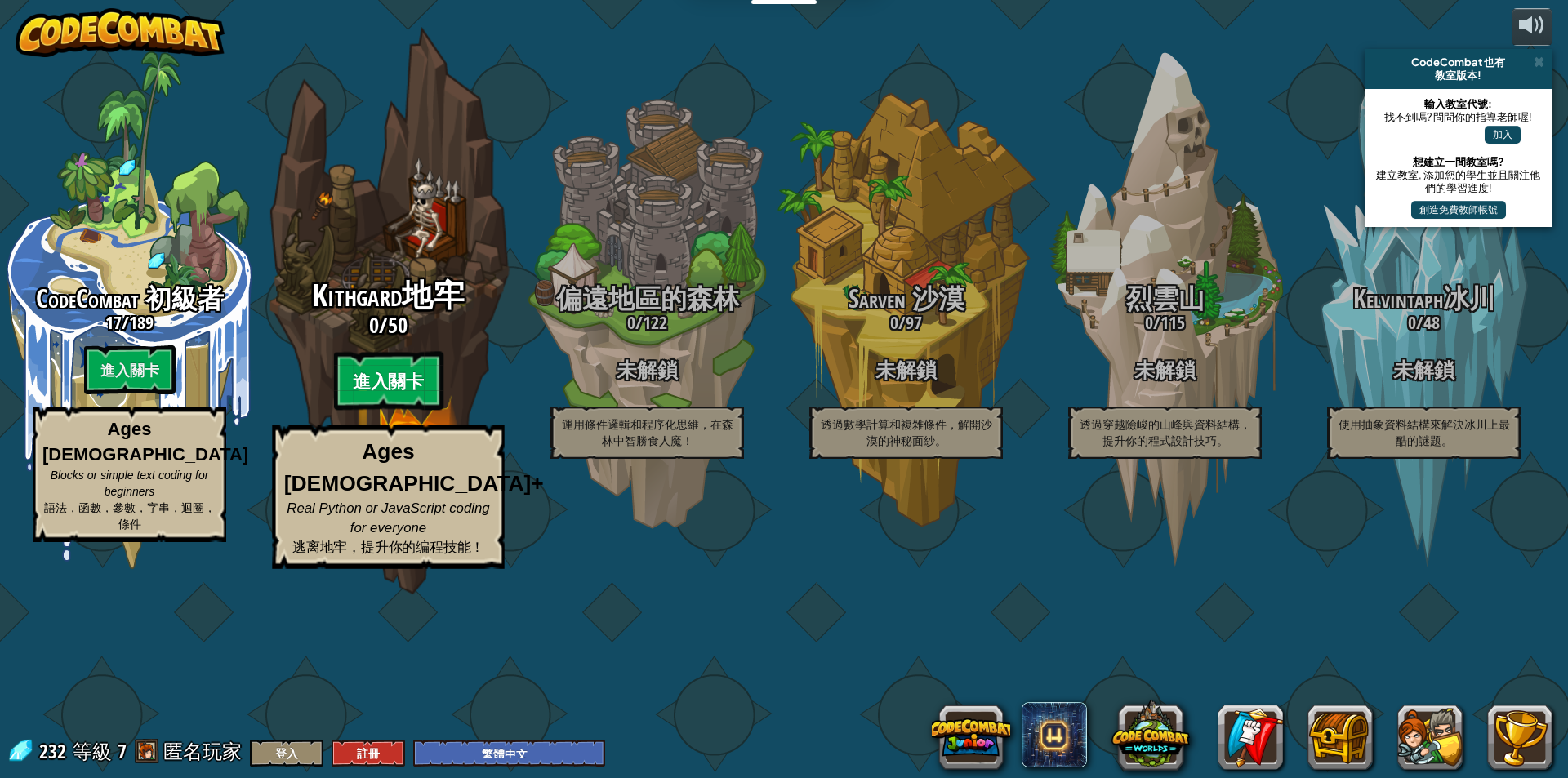
click at [393, 411] on btn "進入關卡" at bounding box center [387, 381] width 110 height 59
select select "zh-HANT"
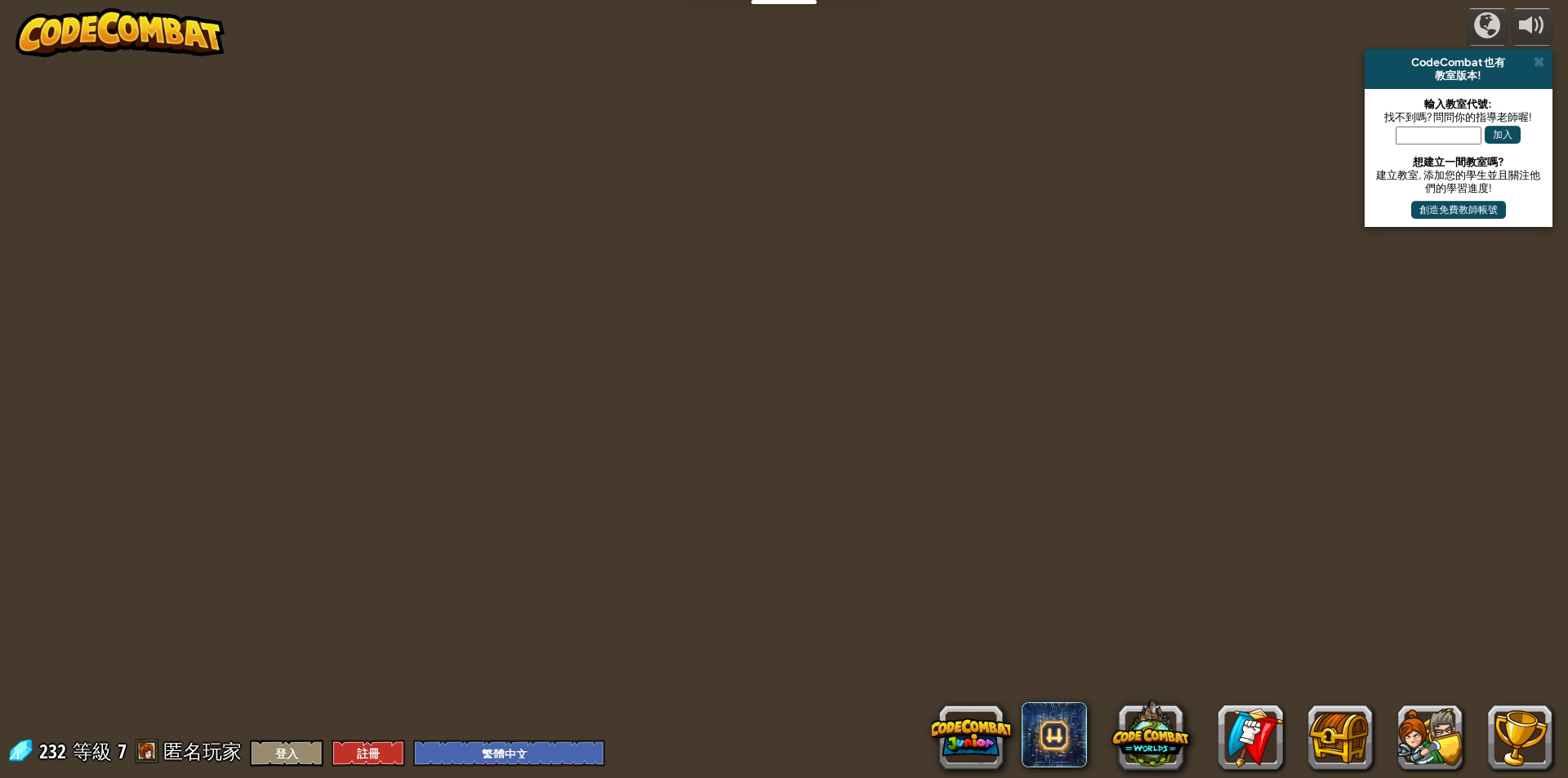
select select "zh-HANT"
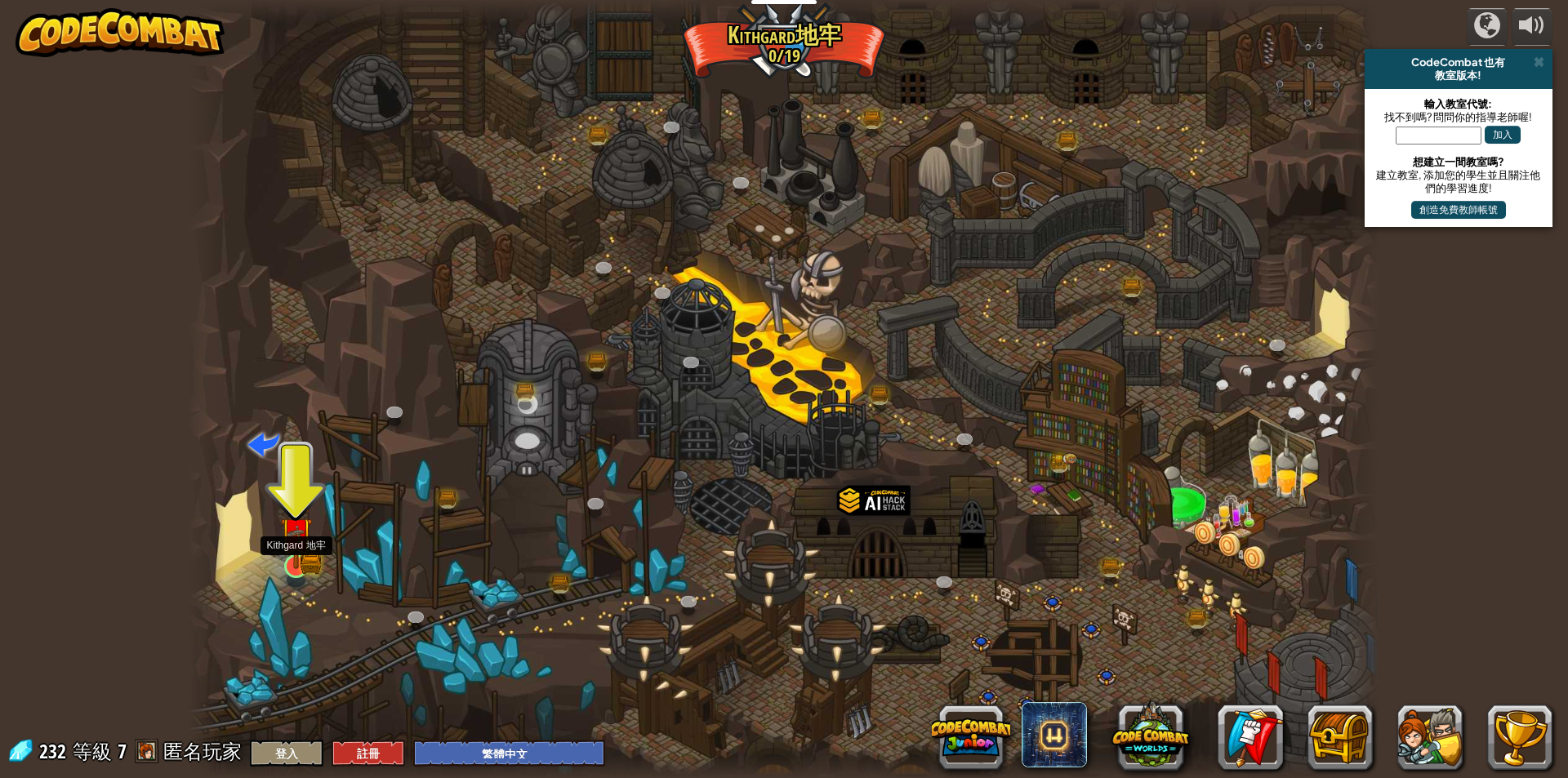
click at [300, 560] on img at bounding box center [296, 533] width 32 height 70
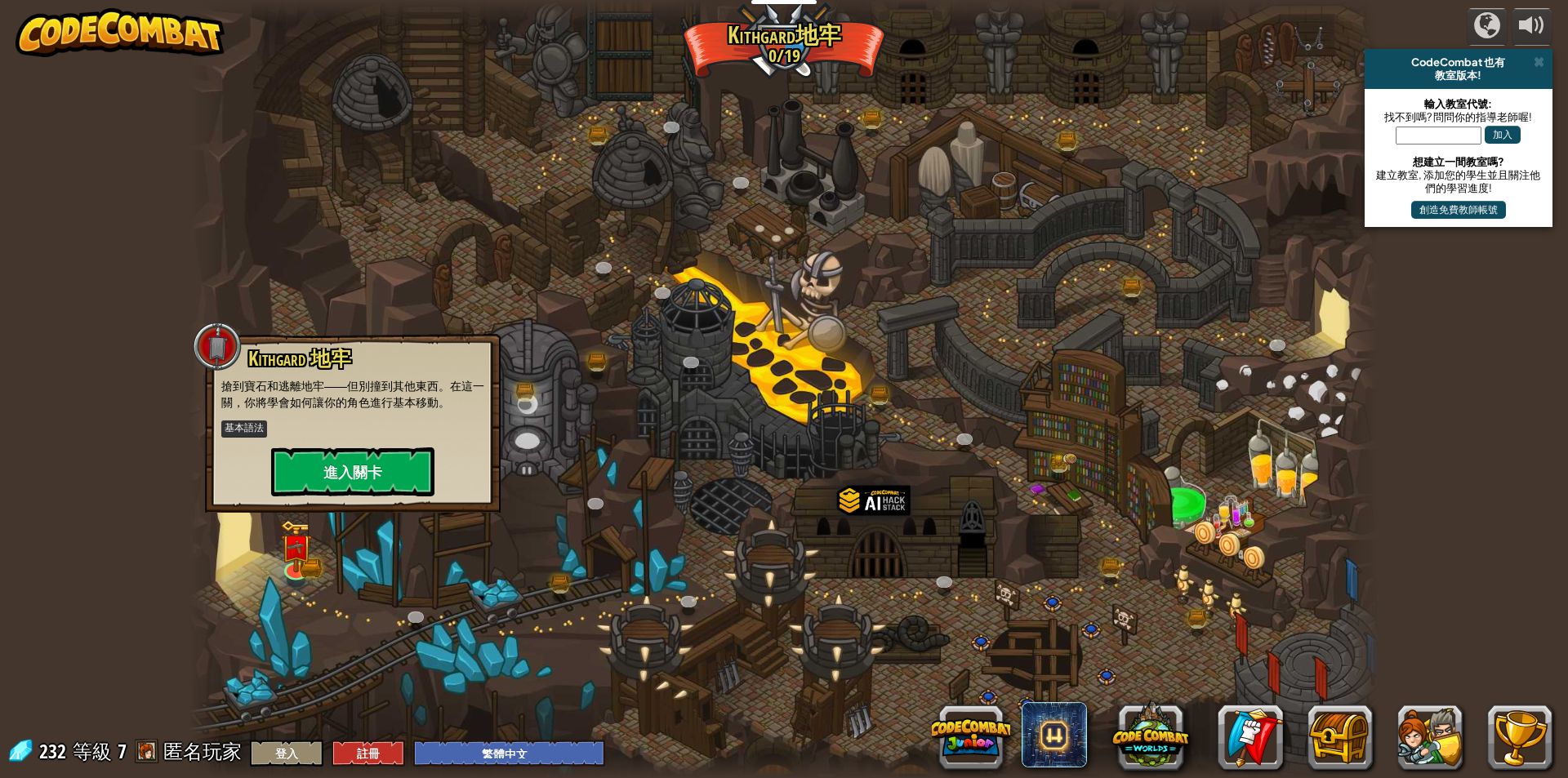
click at [331, 497] on div "Kithgard 地牢 搶到寶石和逃離地牢——但別撞到其他東西。在這一關，你將學會如何讓你的角色進行基本移動。 基本語法 進入關卡" at bounding box center [352, 423] width 295 height 179
click at [344, 477] on button "進入關卡" at bounding box center [352, 472] width 163 height 49
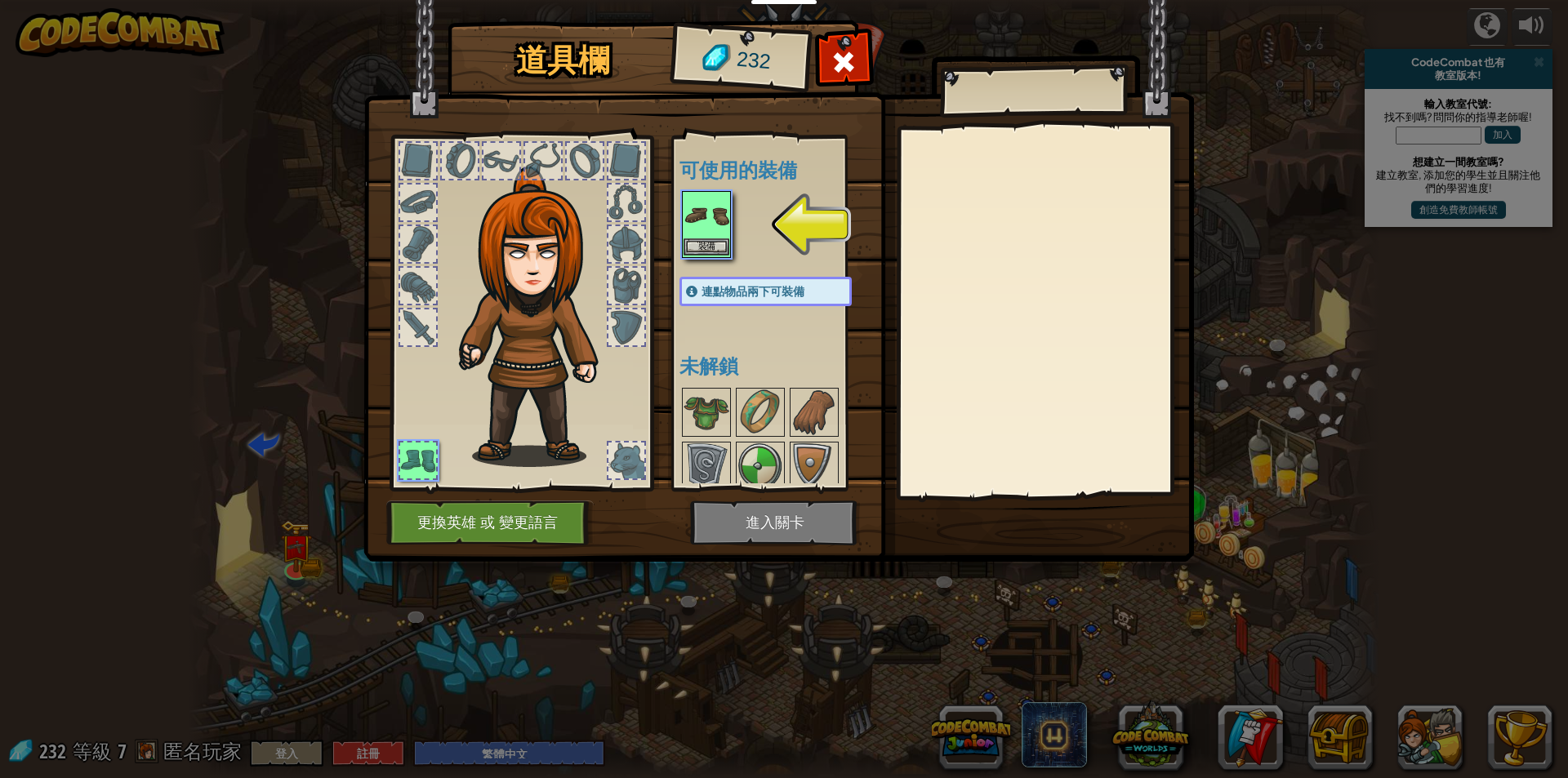
click at [694, 221] on img at bounding box center [706, 215] width 46 height 46
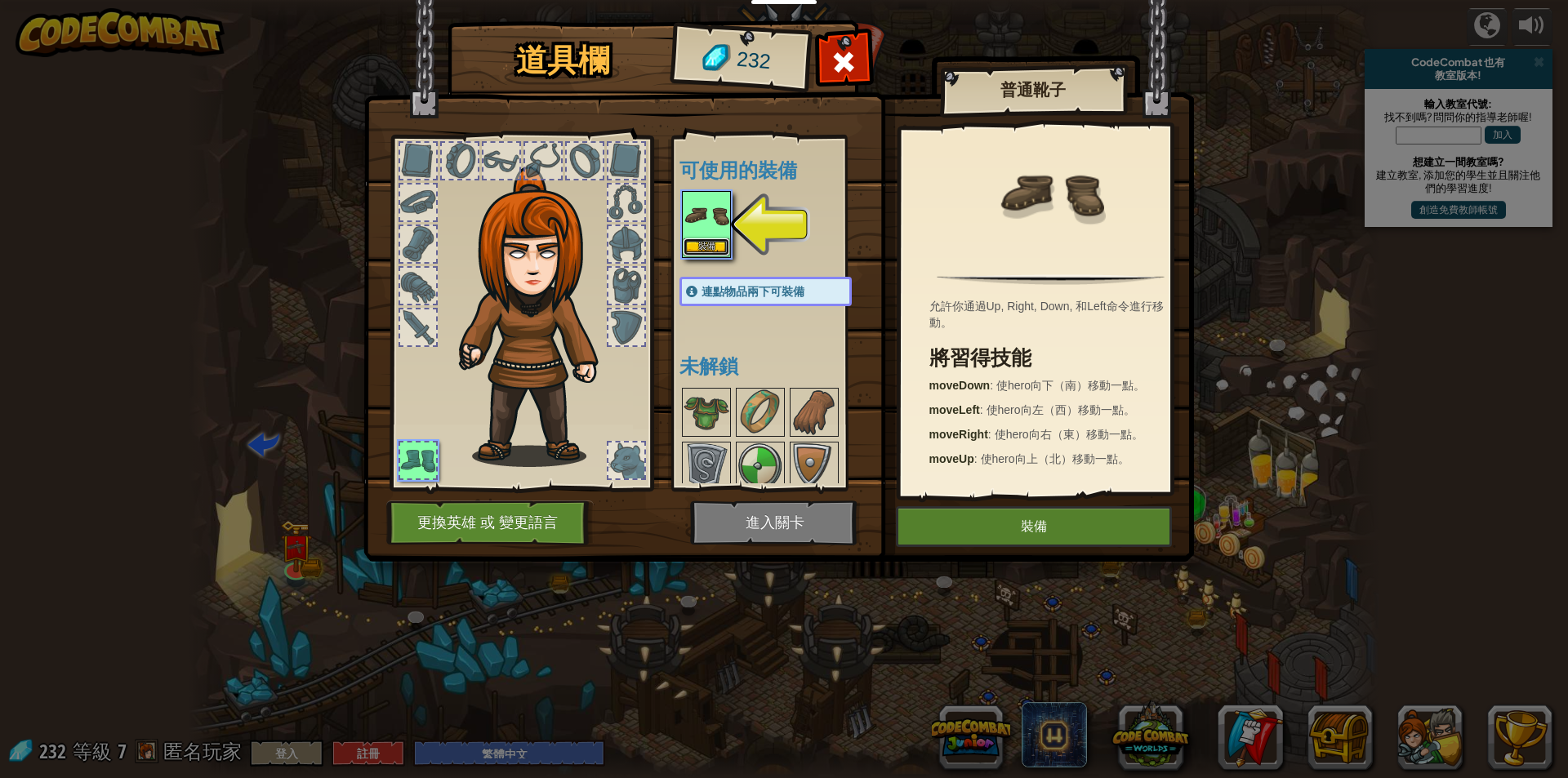
click at [702, 245] on button "裝備" at bounding box center [706, 247] width 46 height 17
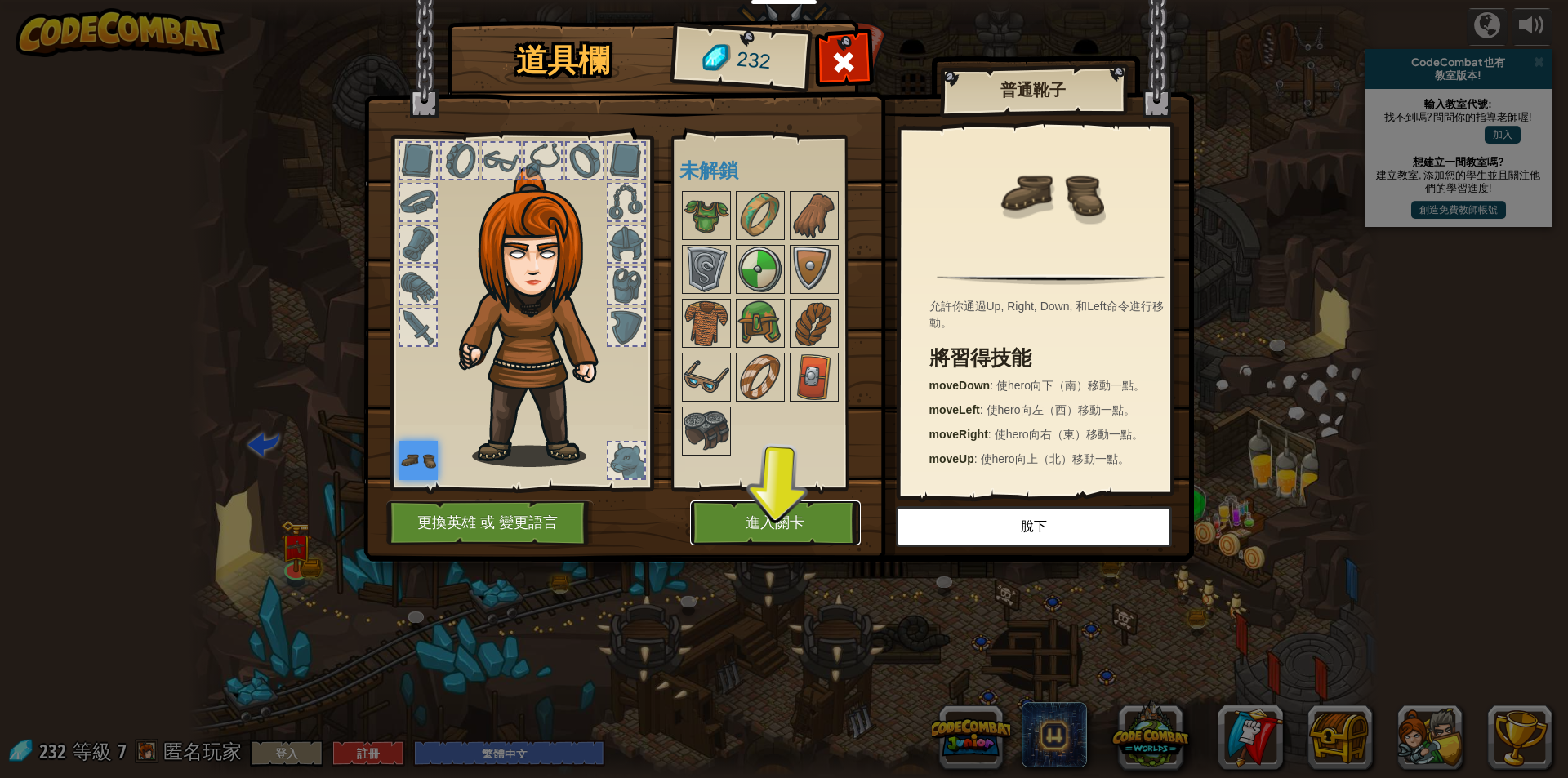
click at [761, 521] on button "進入關卡" at bounding box center [776, 523] width 171 height 45
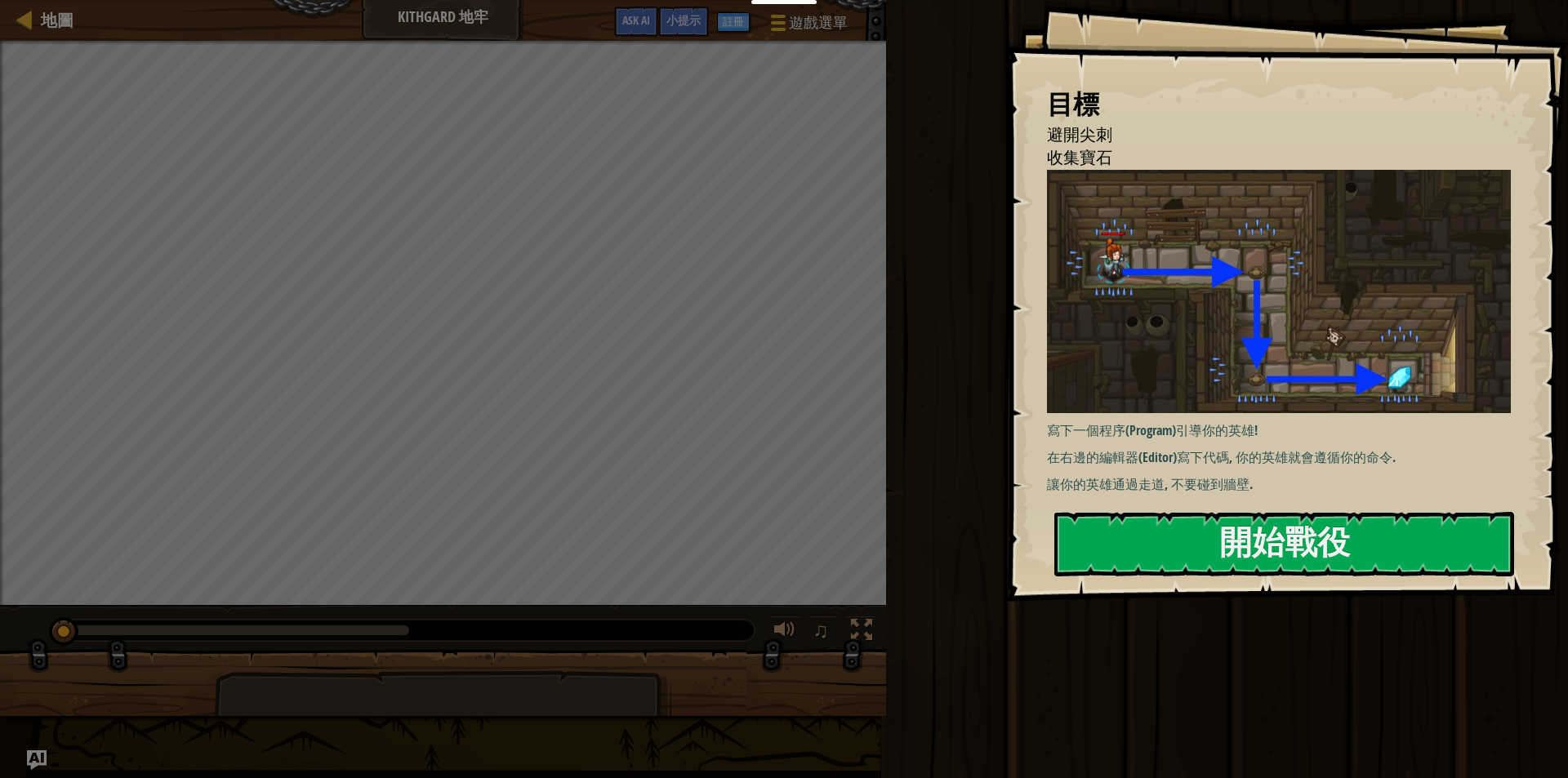
drag, startPoint x: 1376, startPoint y: 448, endPoint x: 1412, endPoint y: 498, distance: 61.6
click at [1377, 448] on p "在右邊的編輯器(Editor)寫下代碼, 你的英雄就會遵循你的命令." at bounding box center [1284, 458] width 476 height 18
click at [1408, 501] on div "目標 避開尖刺 收集寶石 寫下一個程序(Program)引導你的英雄! 在右邊的編輯器(Editor)寫下代碼, 你的英雄就會遵循你的命令. 讓你的英雄通過走…" at bounding box center [1286, 300] width 561 height 601
click at [1401, 545] on button "開始戰役" at bounding box center [1284, 544] width 459 height 64
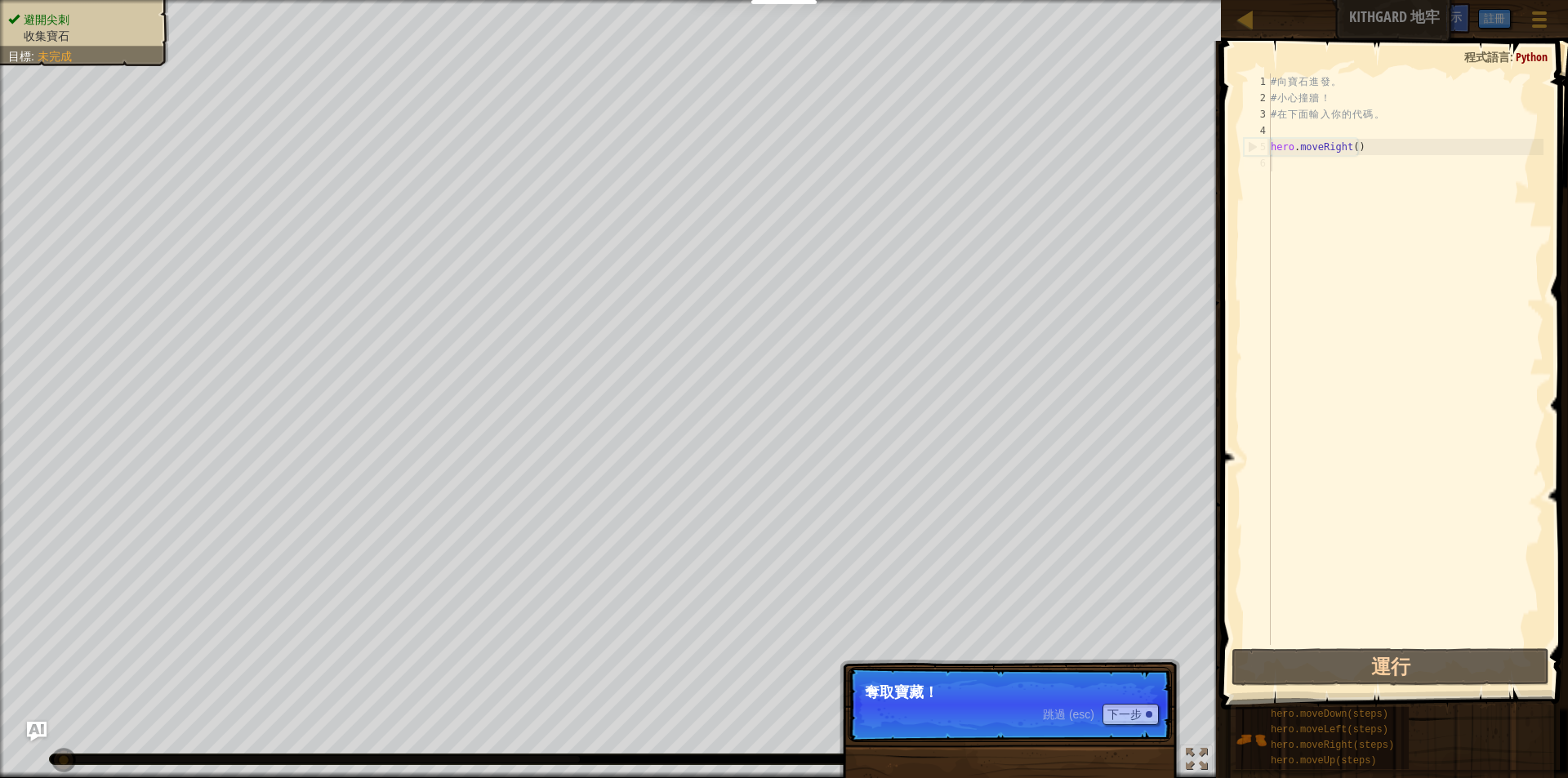
click at [931, 705] on p "跳過 (esc) 下一步 奪取寶藏！" at bounding box center [1009, 704] width 324 height 75
click at [1129, 712] on button "下一步" at bounding box center [1130, 714] width 56 height 21
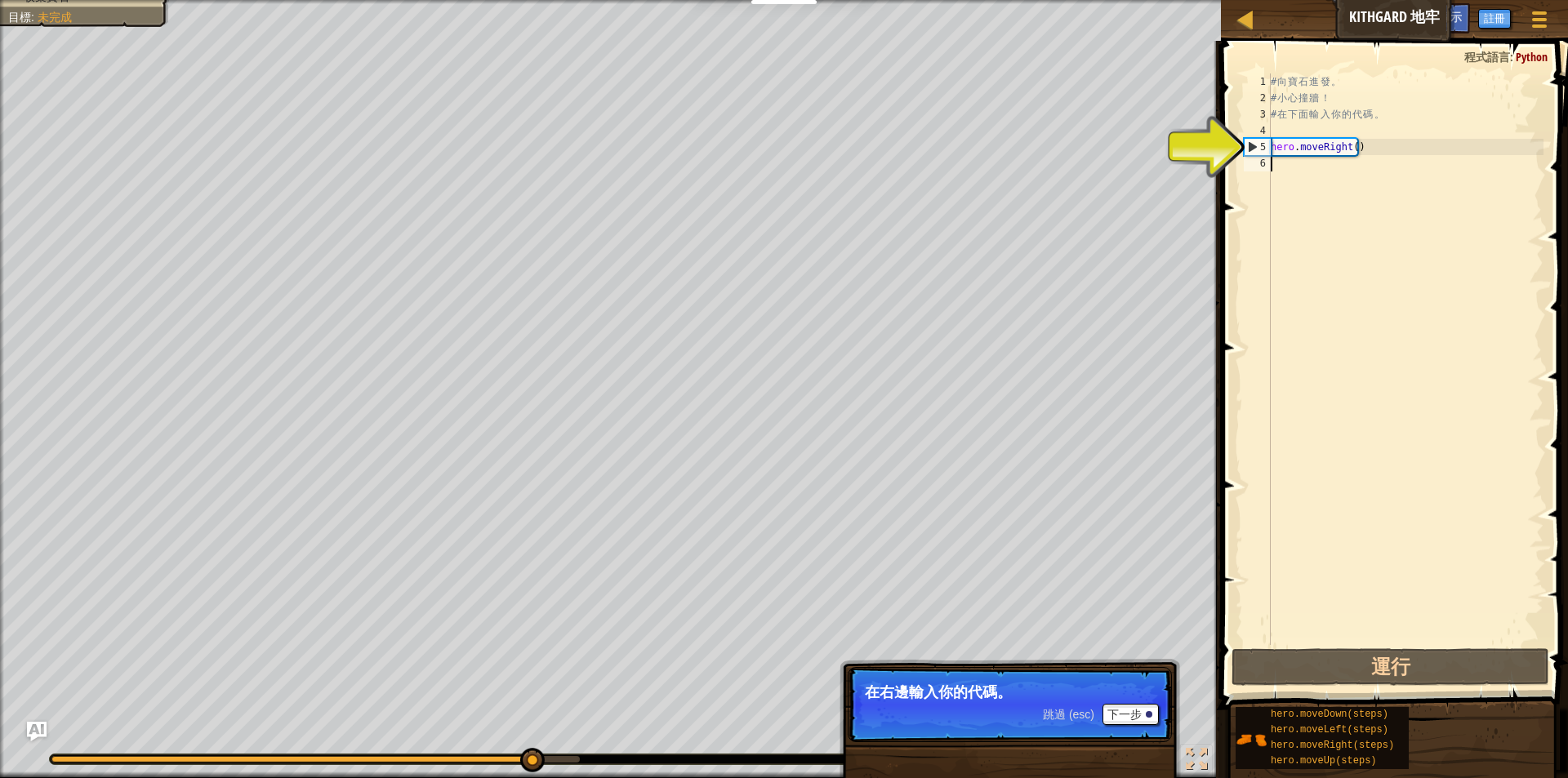
drag, startPoint x: 1298, startPoint y: 361, endPoint x: 1298, endPoint y: 336, distance: 25.0
click at [1298, 354] on div "# 向 寶 石 進 發 。 # 小 心 撞 牆 ！ # 在 下 面 輸 入 你 的 代 碼 。 hero . moveRight ( )" at bounding box center [1406, 376] width 276 height 604
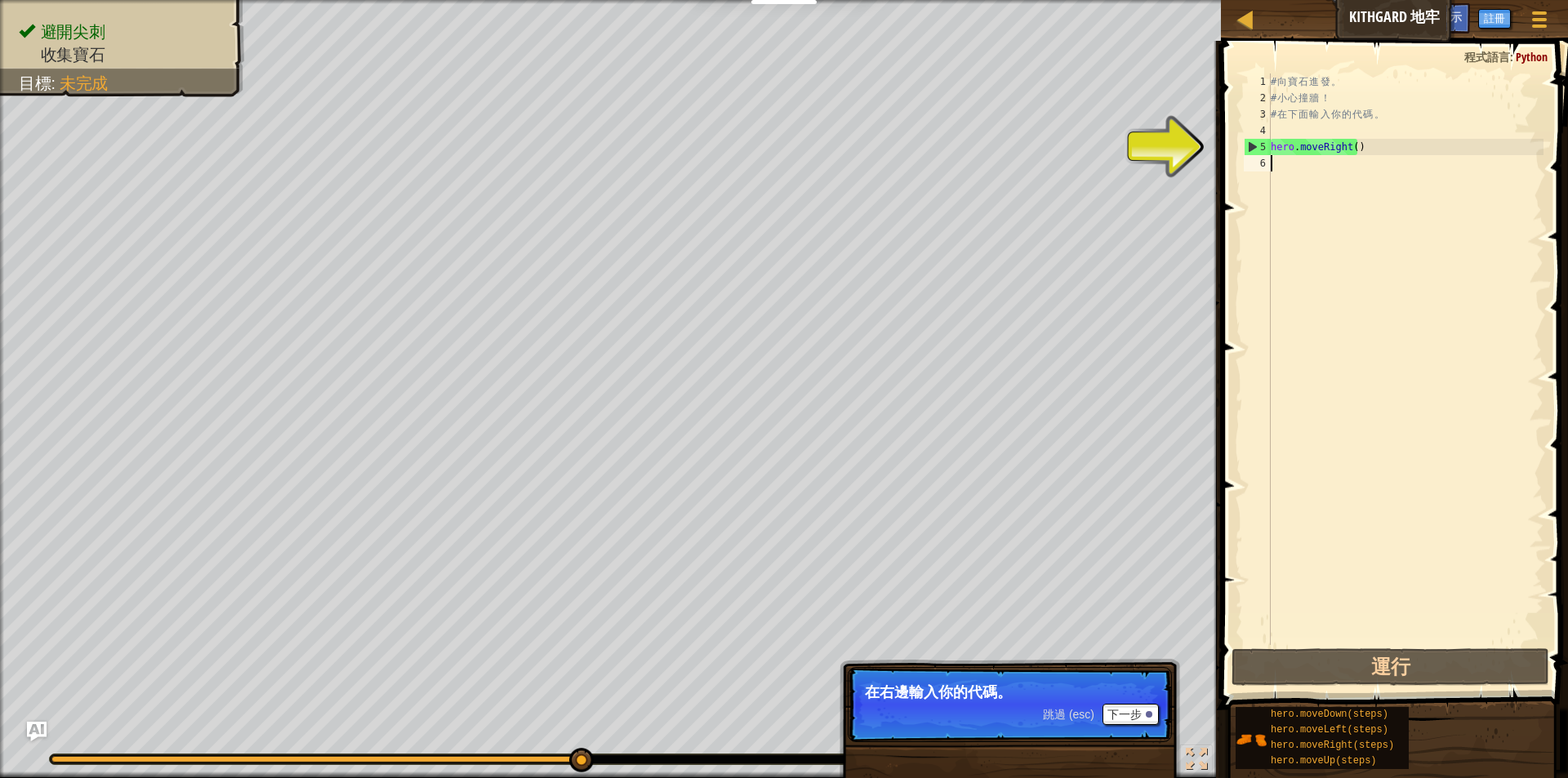
type textarea "H"
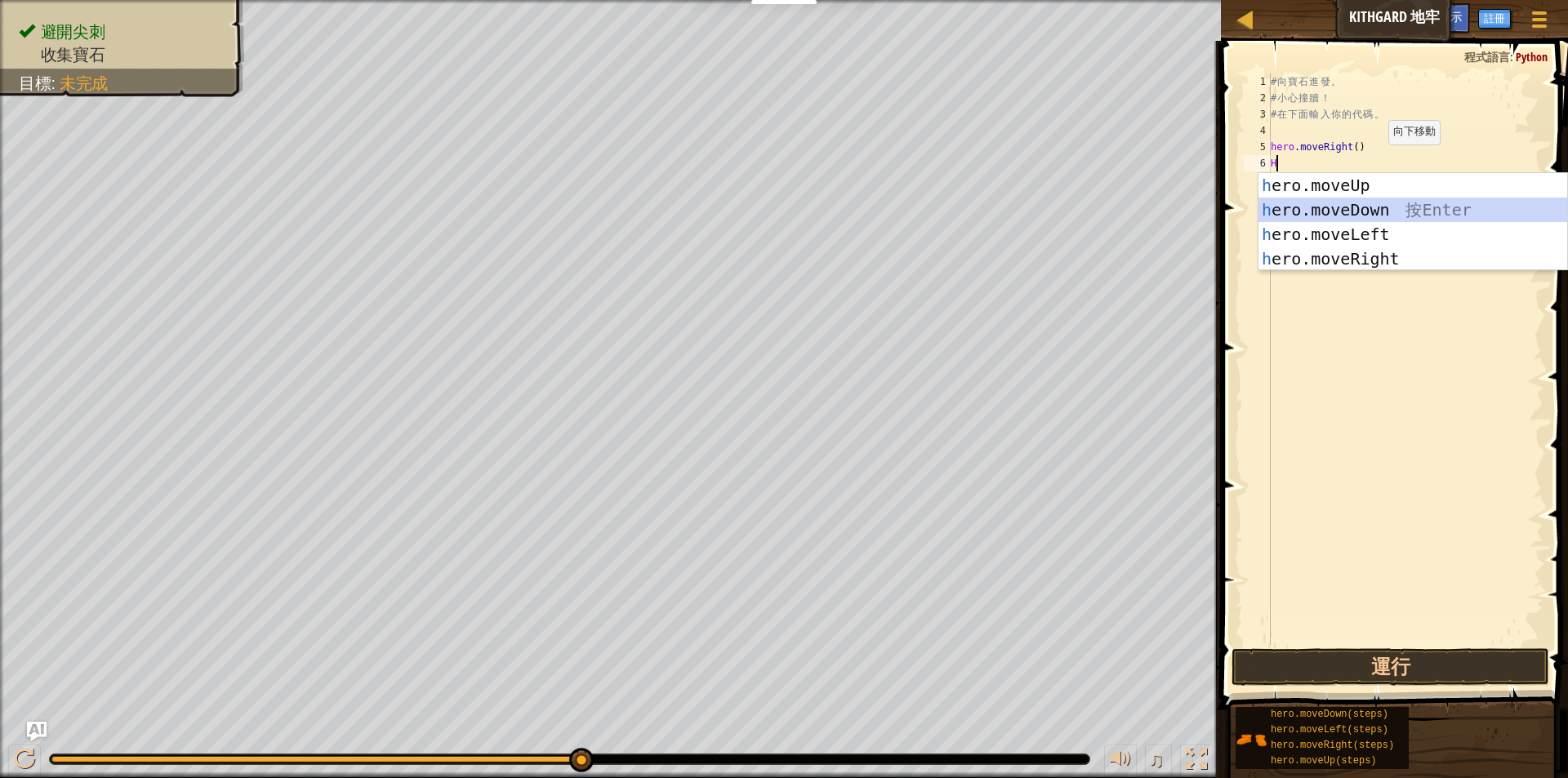
click at [1334, 206] on div "h ero.moveUp 按 Enter h ero.moveDown 按 Enter h ero.moveLeft 按 Enter h ero.moveRi…" at bounding box center [1412, 247] width 309 height 147
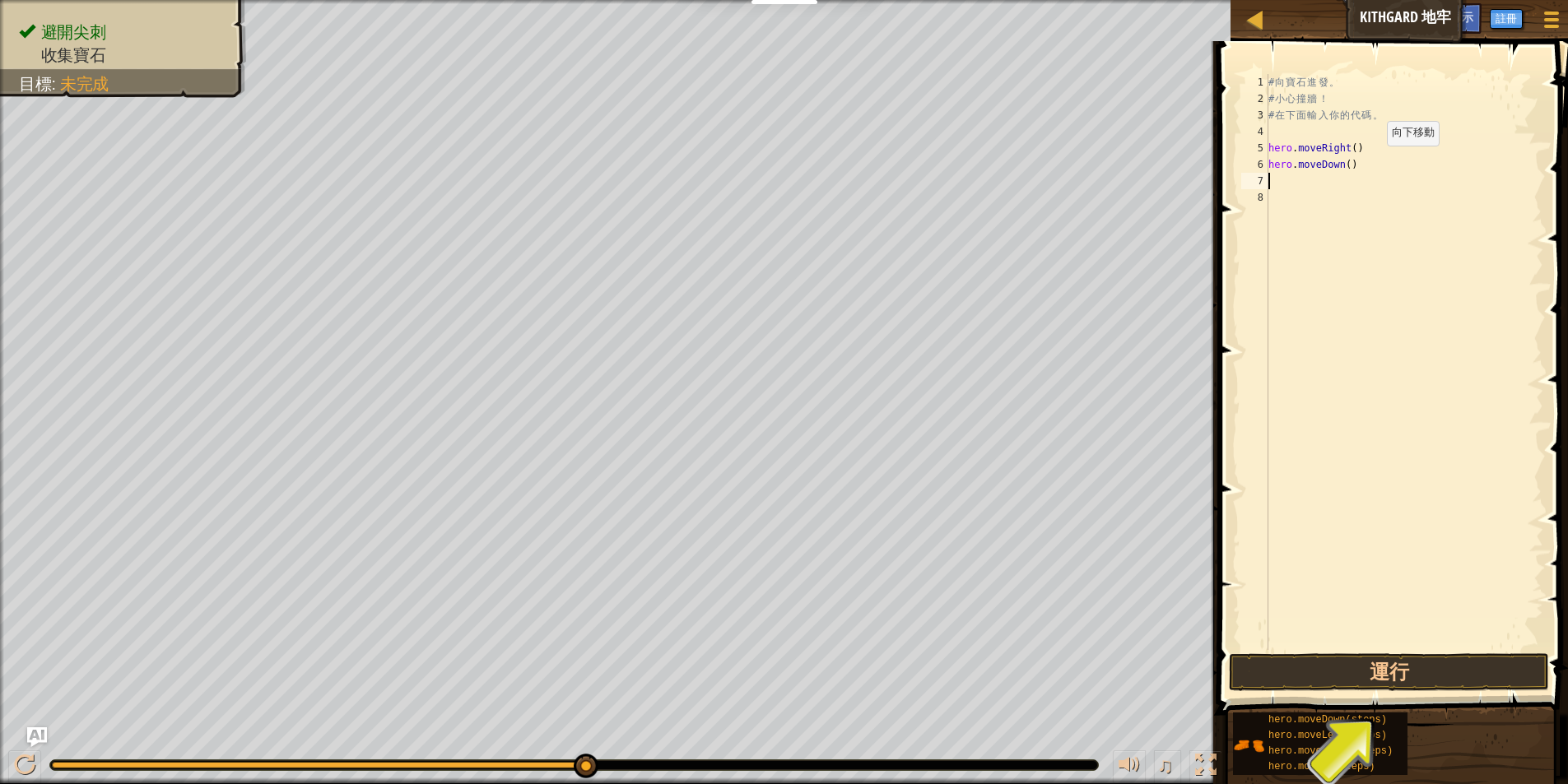
type textarea "H"
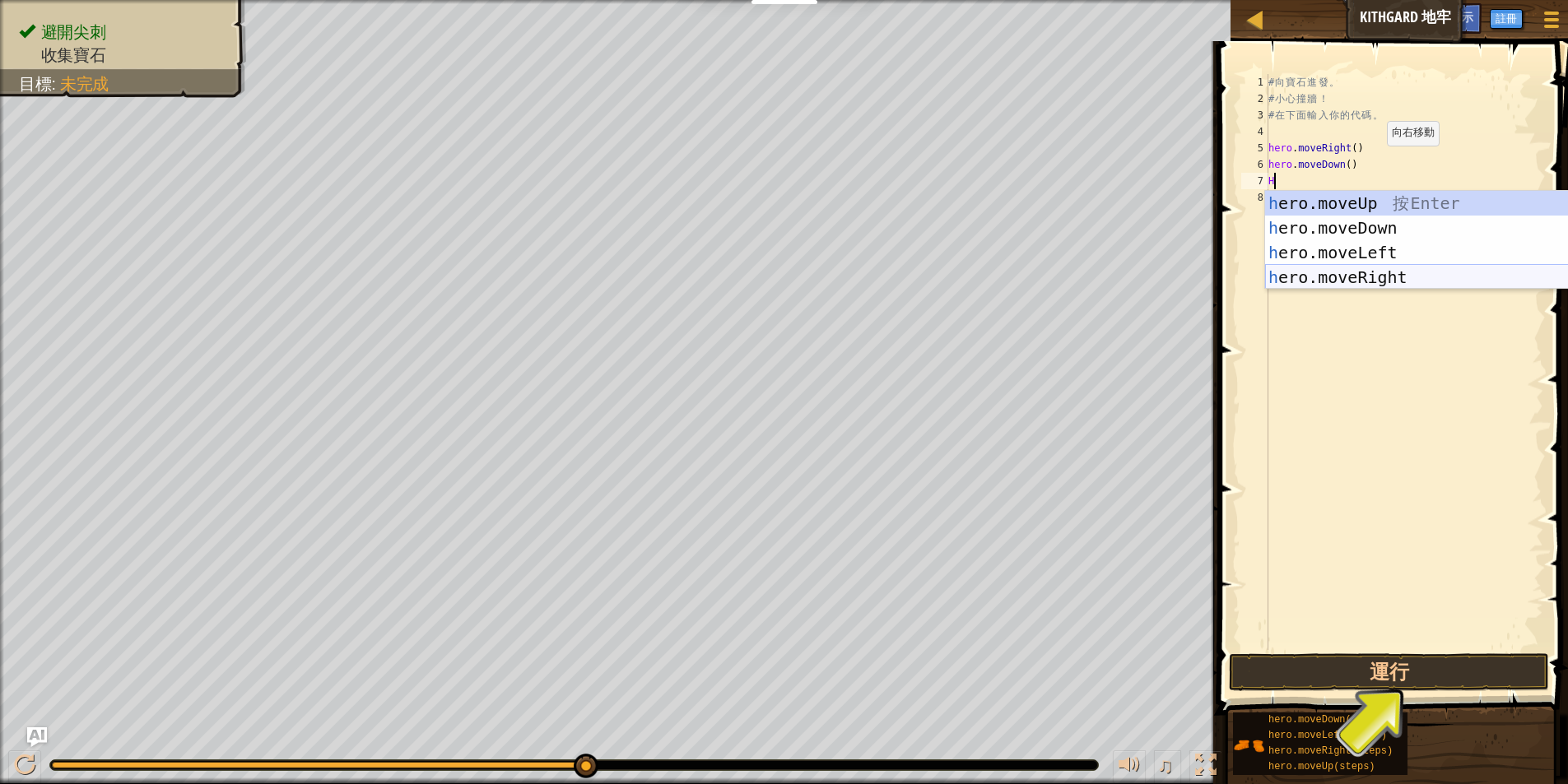
click at [1358, 283] on div "h ero.moveUp 按 Enter h ero.moveDown 按 Enter h ero.moveLeft 按 Enter h ero.moveRi…" at bounding box center [1420, 265] width 311 height 148
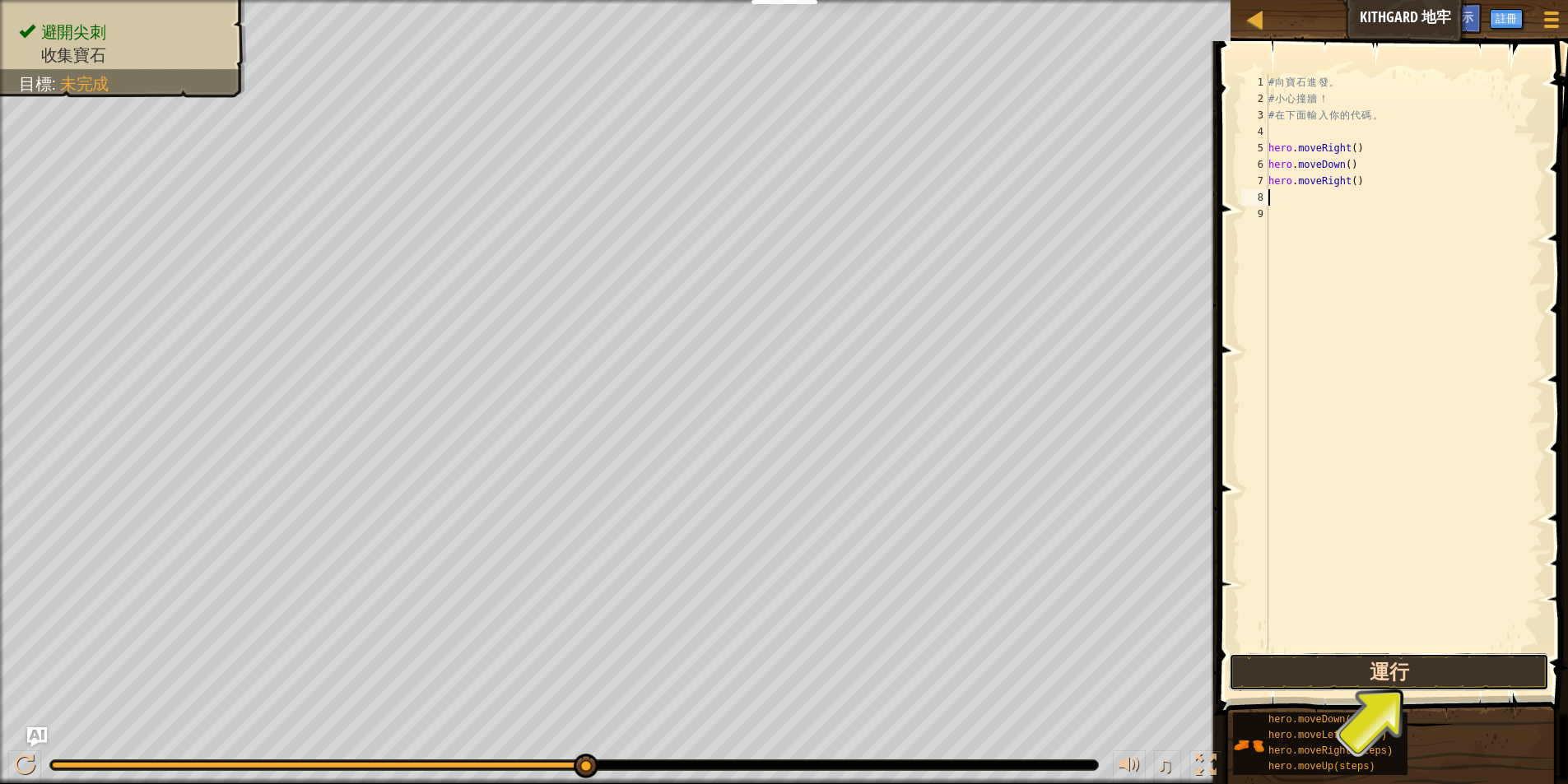
click at [1436, 678] on button "運行" at bounding box center [1389, 672] width 321 height 38
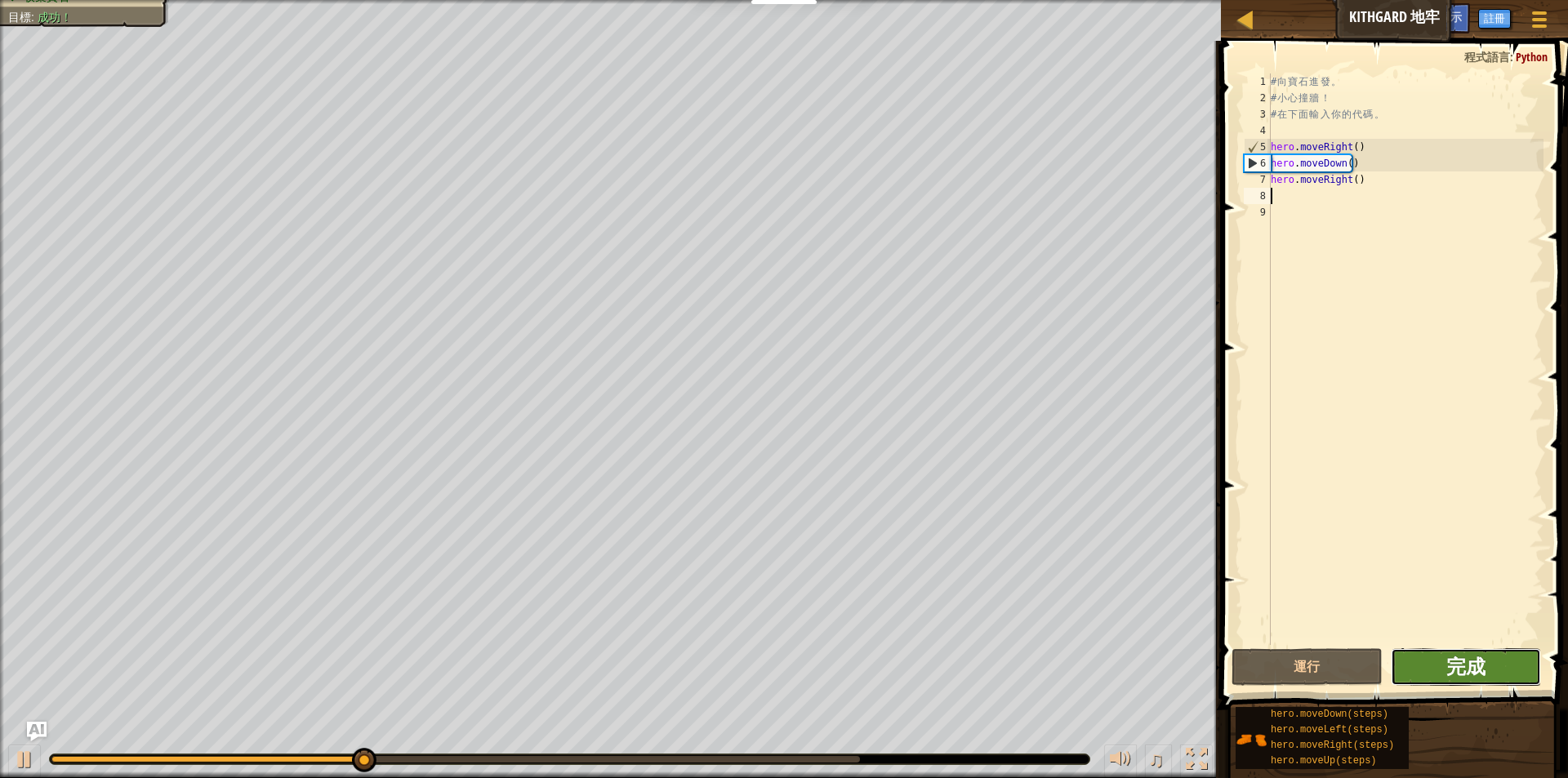
click at [1463, 672] on span "完成" at bounding box center [1465, 666] width 39 height 26
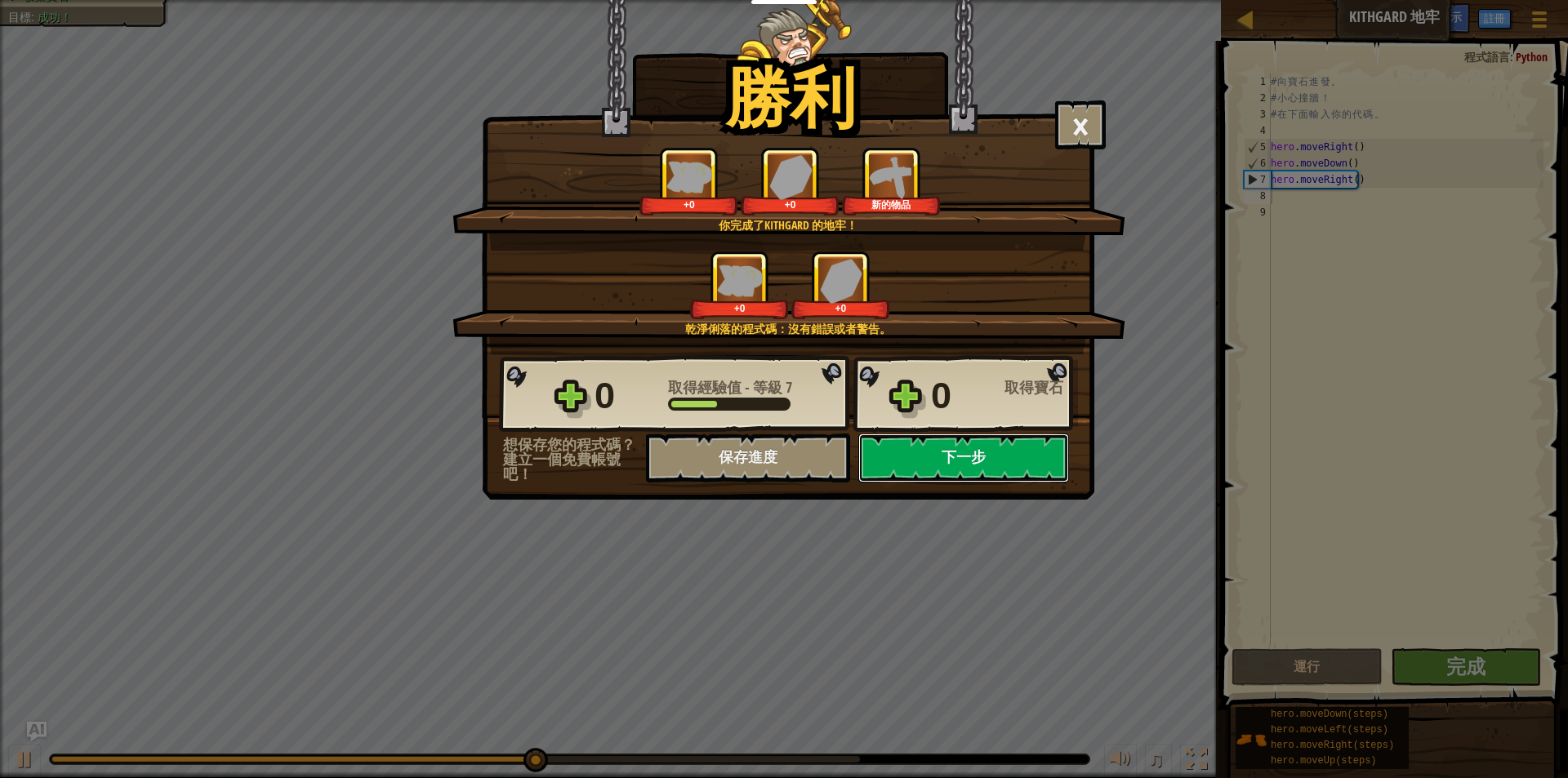
click at [968, 463] on button "下一步" at bounding box center [964, 458] width 211 height 49
select select "zh-HANT"
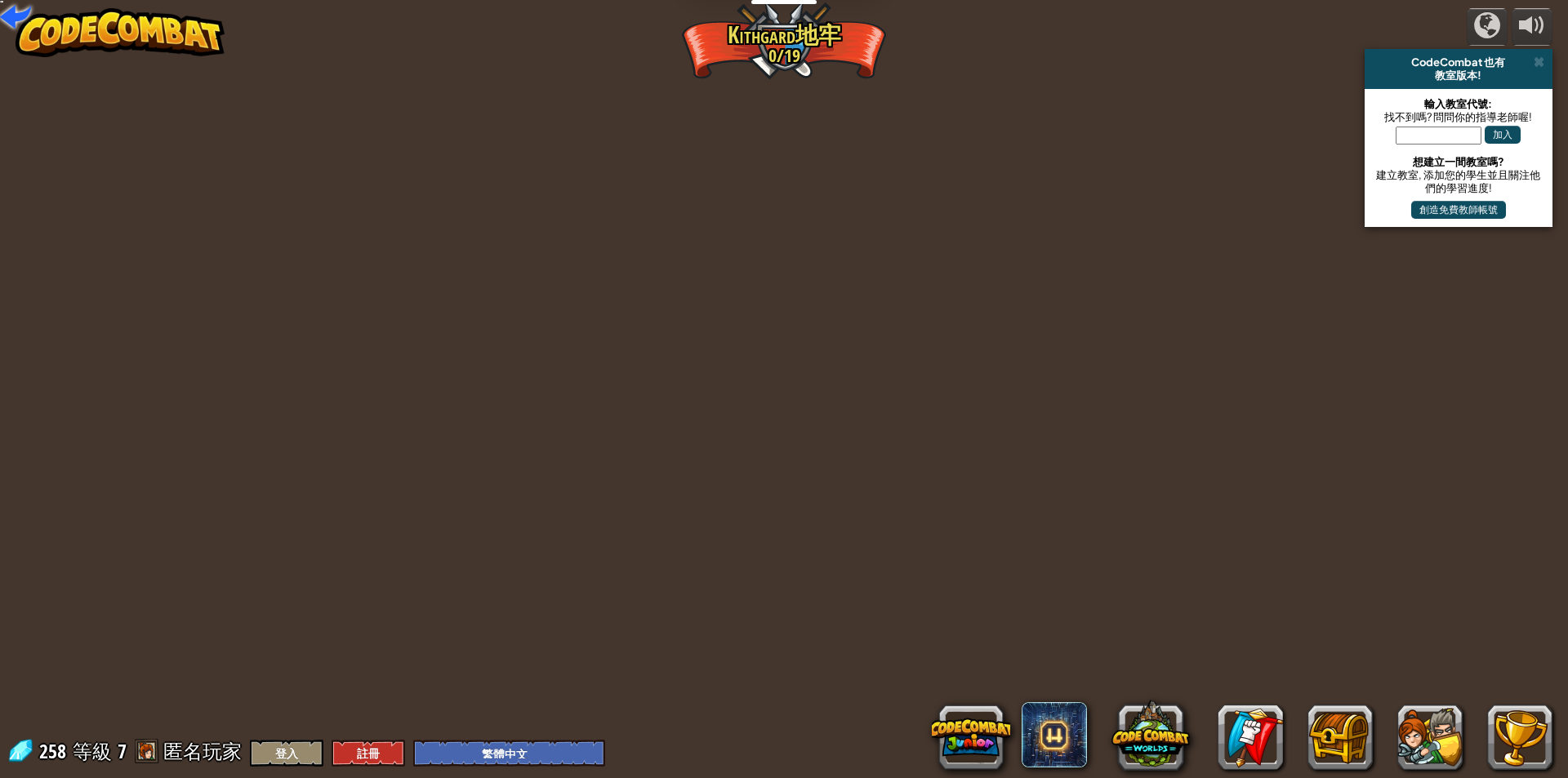
select select "zh-HANT"
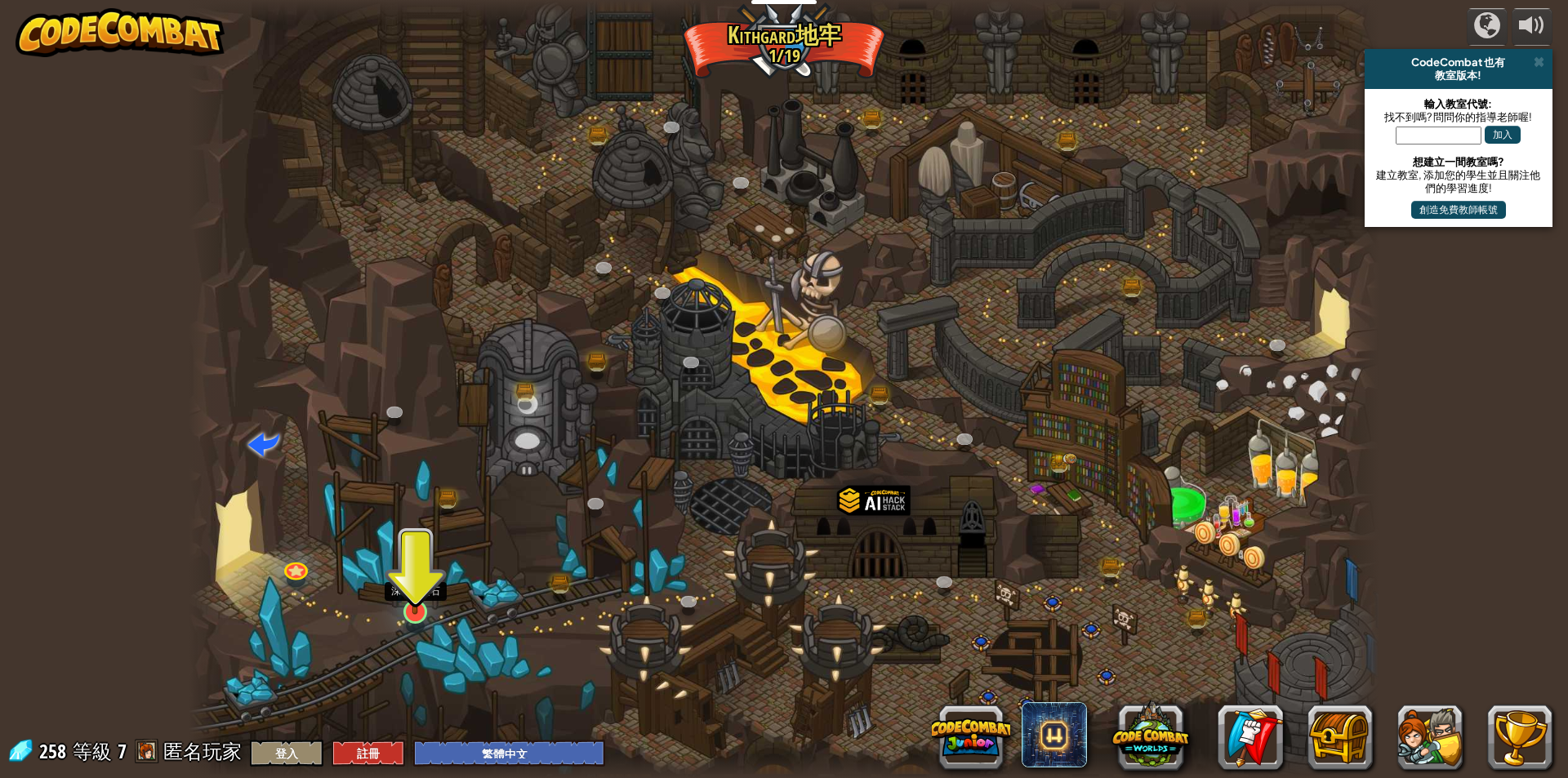
click at [401, 601] on img at bounding box center [415, 577] width 32 height 74
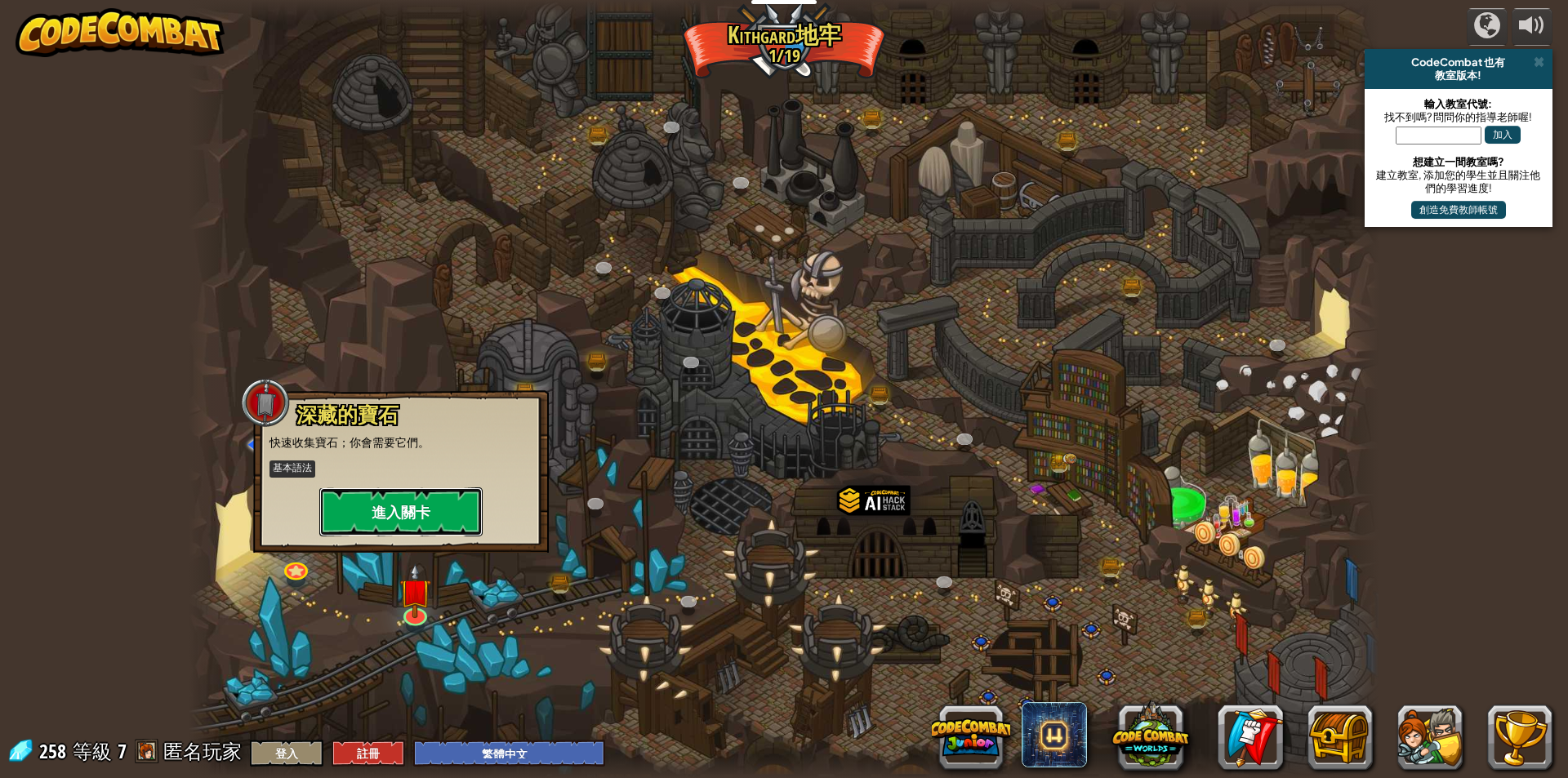
click at [459, 528] on button "進入關卡" at bounding box center [401, 512] width 163 height 49
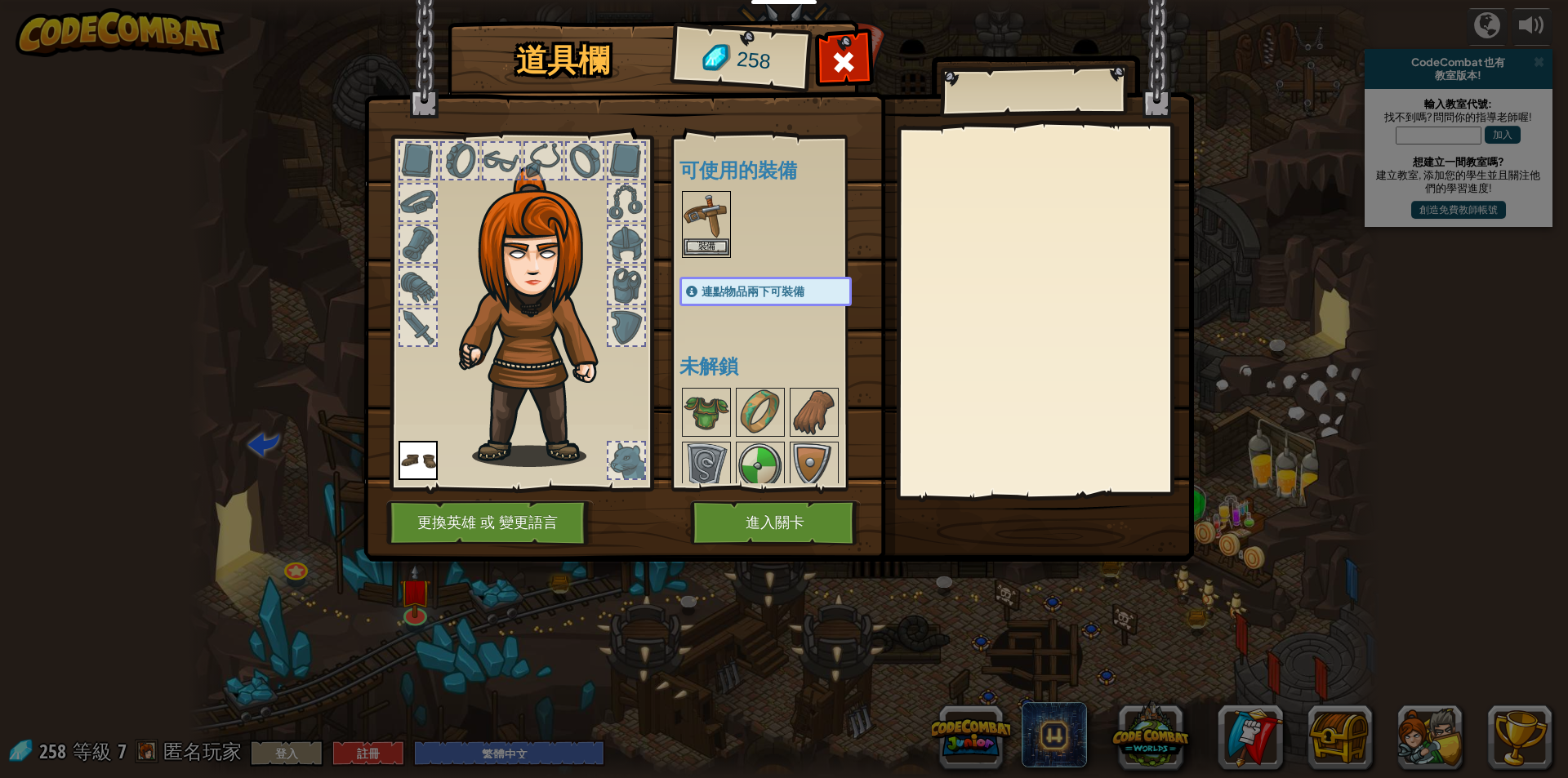
click at [705, 230] on img at bounding box center [706, 215] width 46 height 46
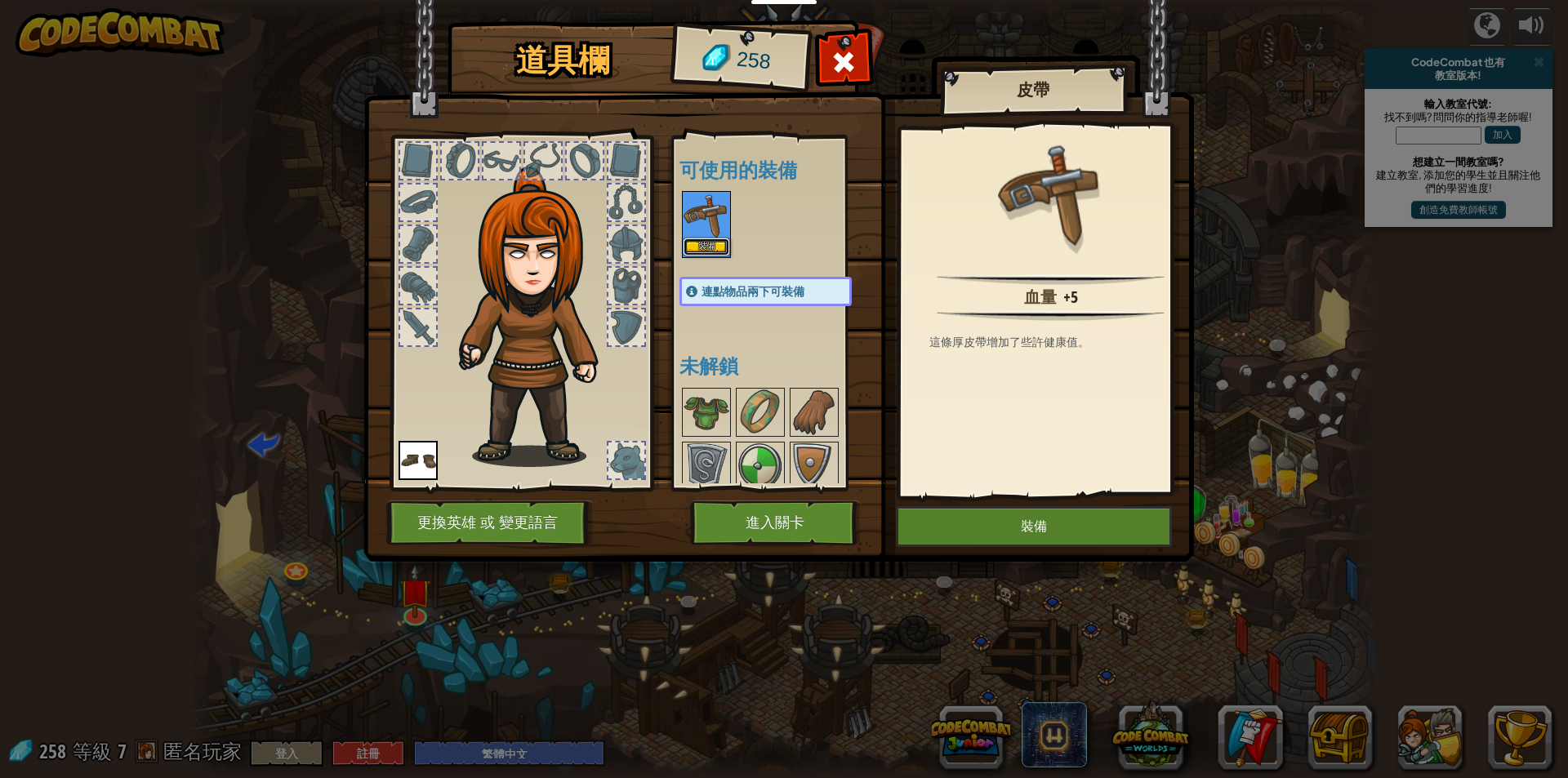
click at [705, 246] on button "裝備" at bounding box center [706, 247] width 46 height 17
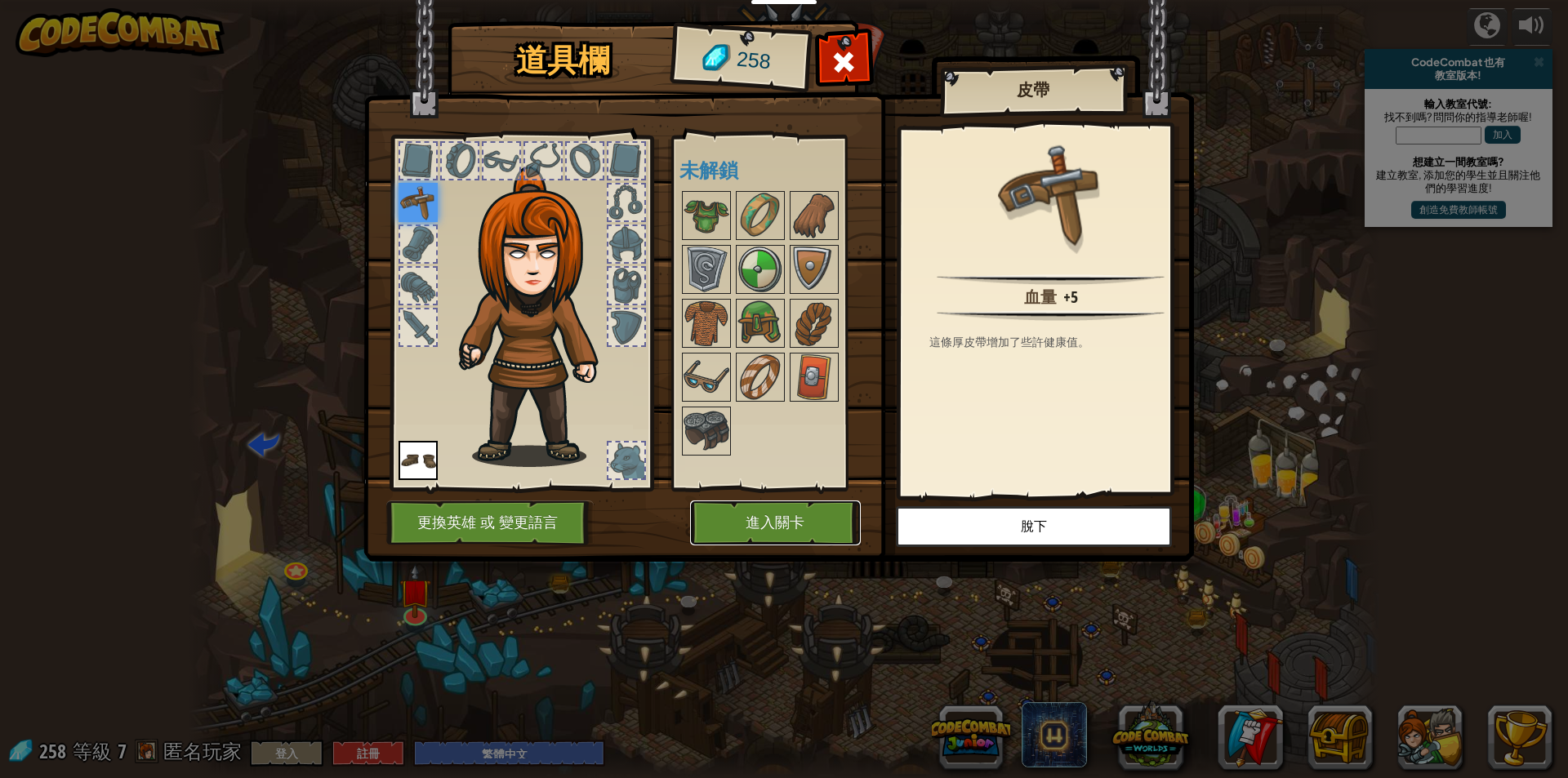
click at [796, 522] on button "進入關卡" at bounding box center [776, 523] width 171 height 45
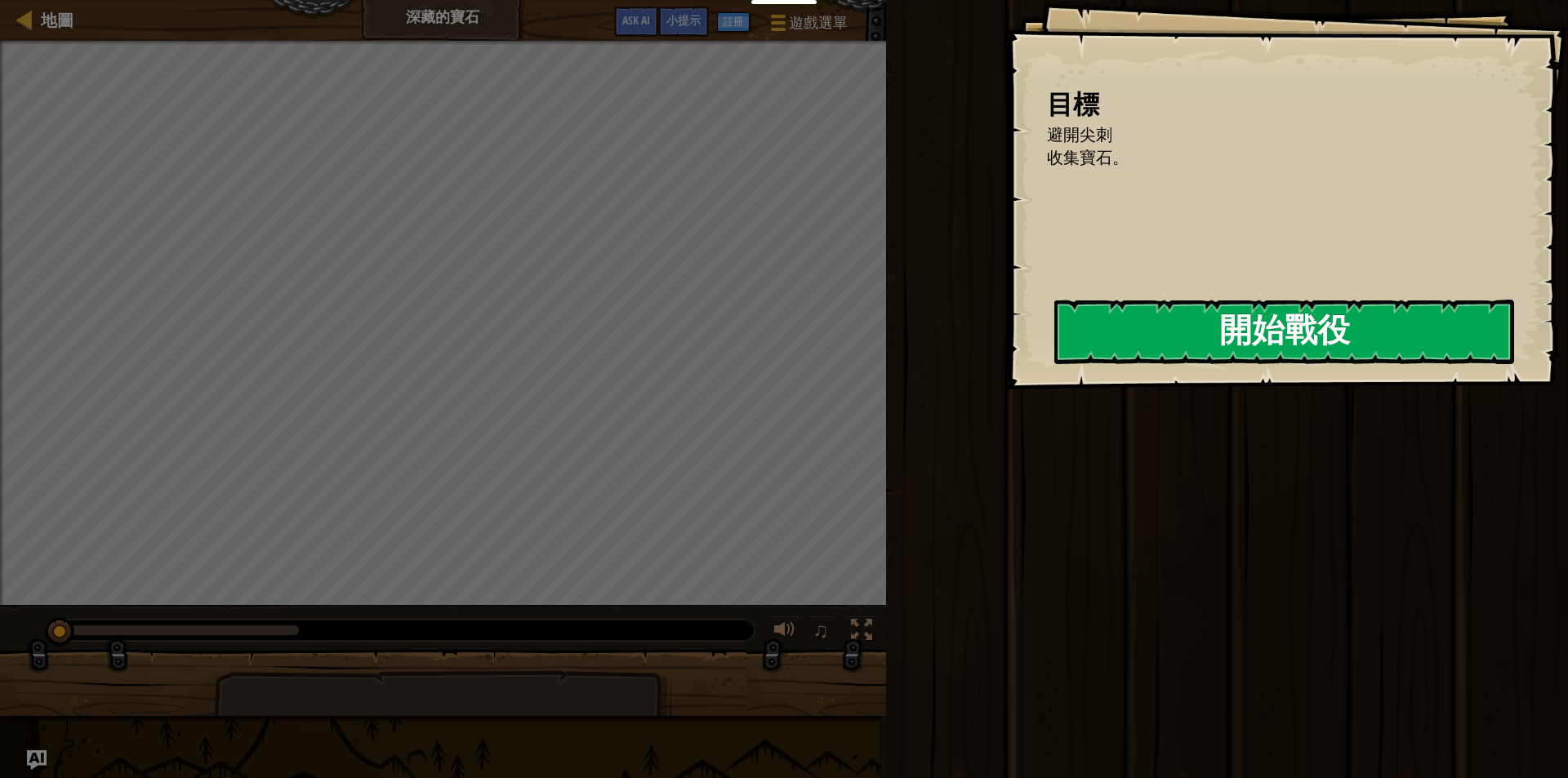
click at [1189, 351] on button "開始戰役" at bounding box center [1284, 331] width 459 height 64
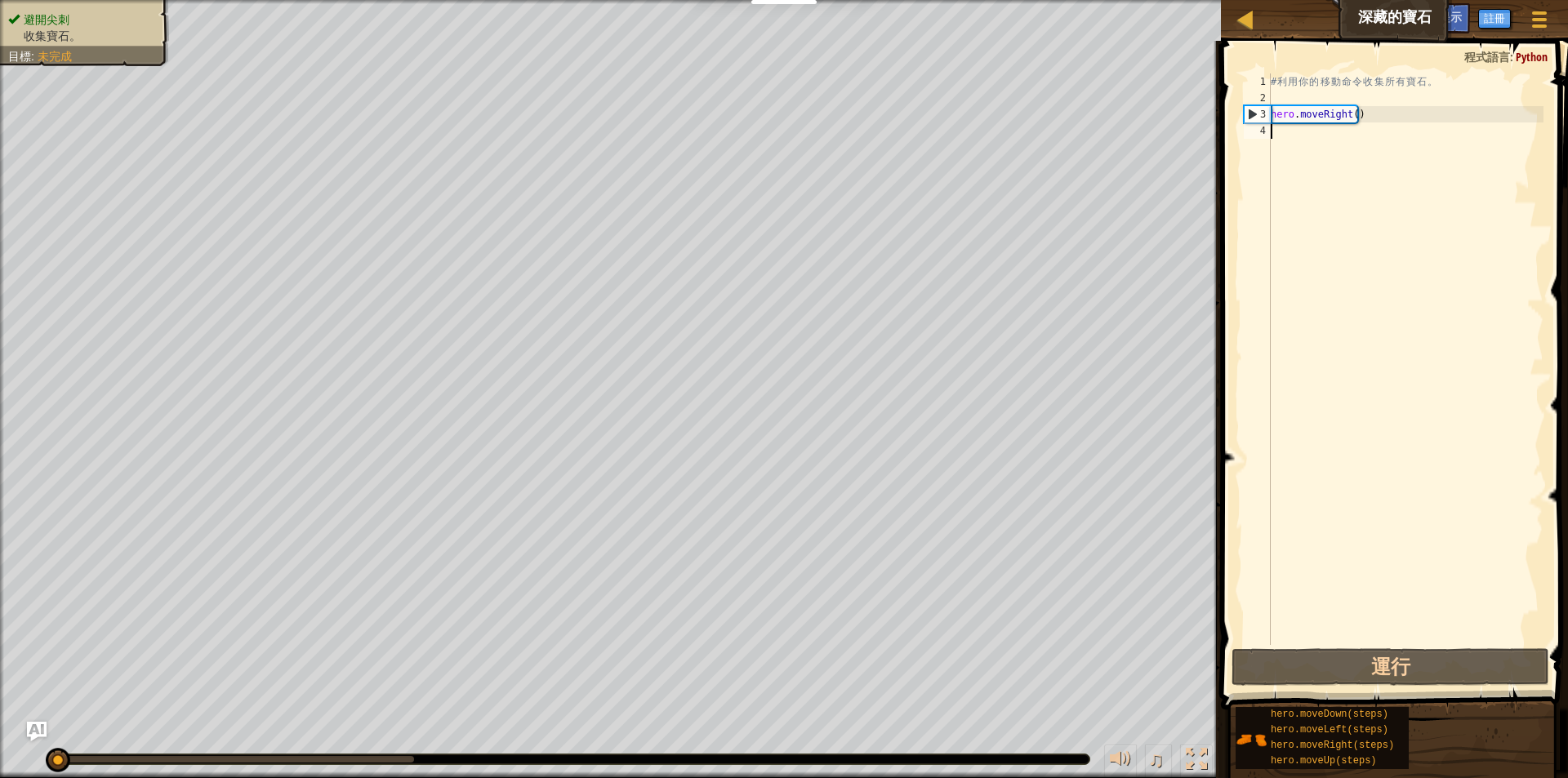
type textarea "H"
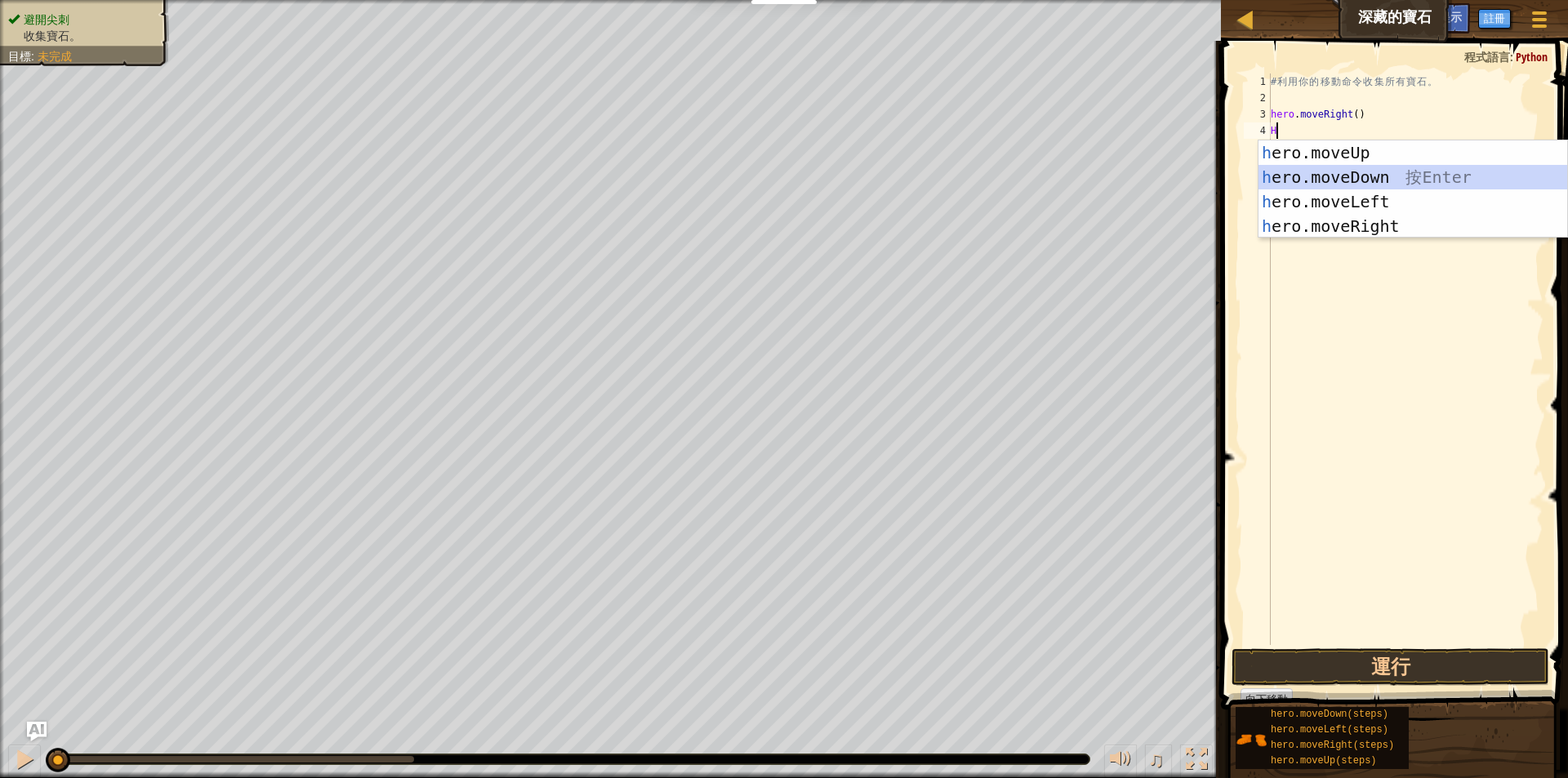
click at [1359, 175] on div "h ero.moveUp 按 Enter h ero.moveDown 按 Enter h ero.moveLeft 按 Enter h ero.moveRi…" at bounding box center [1412, 214] width 309 height 147
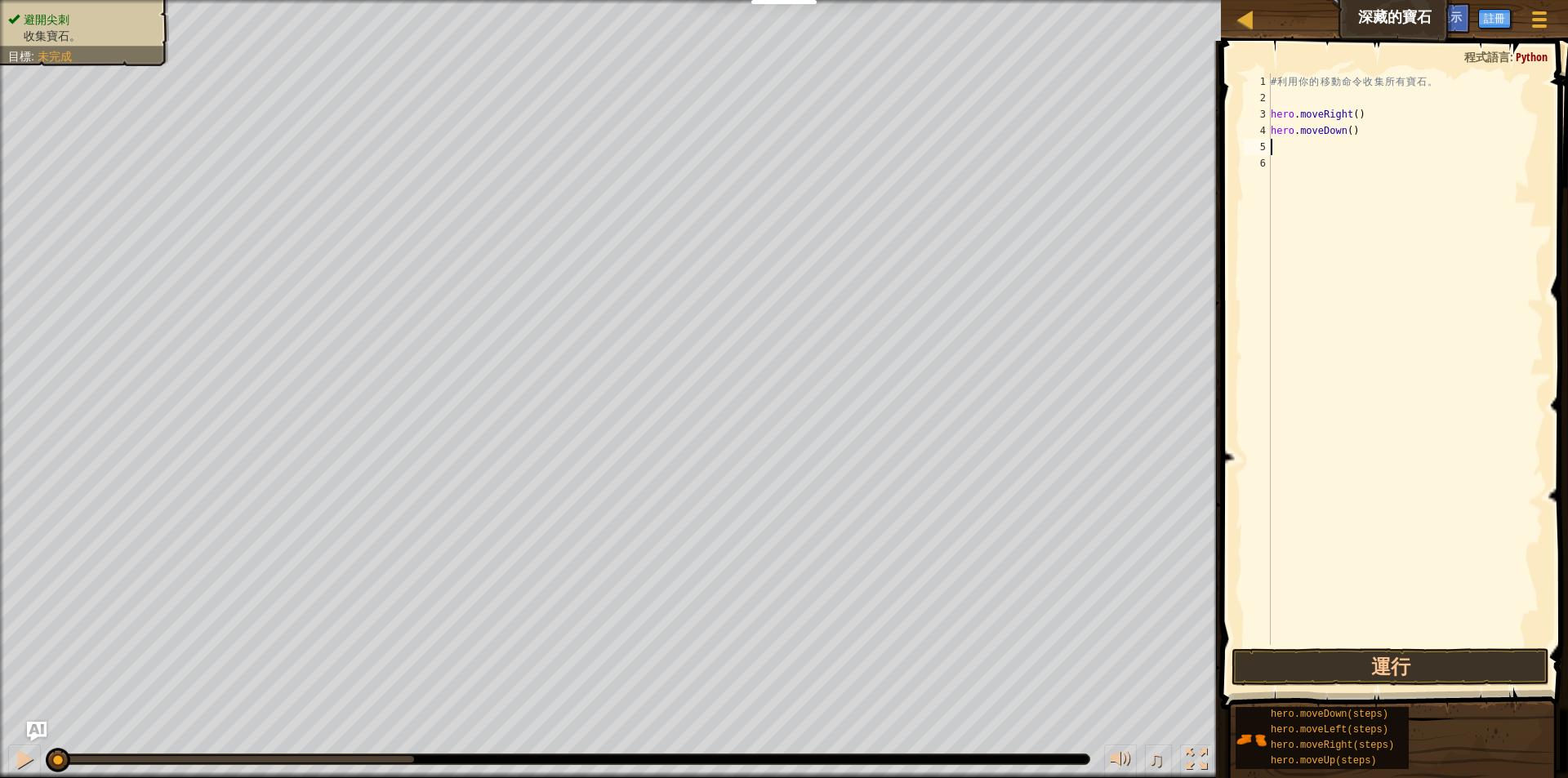
type textarea "H"
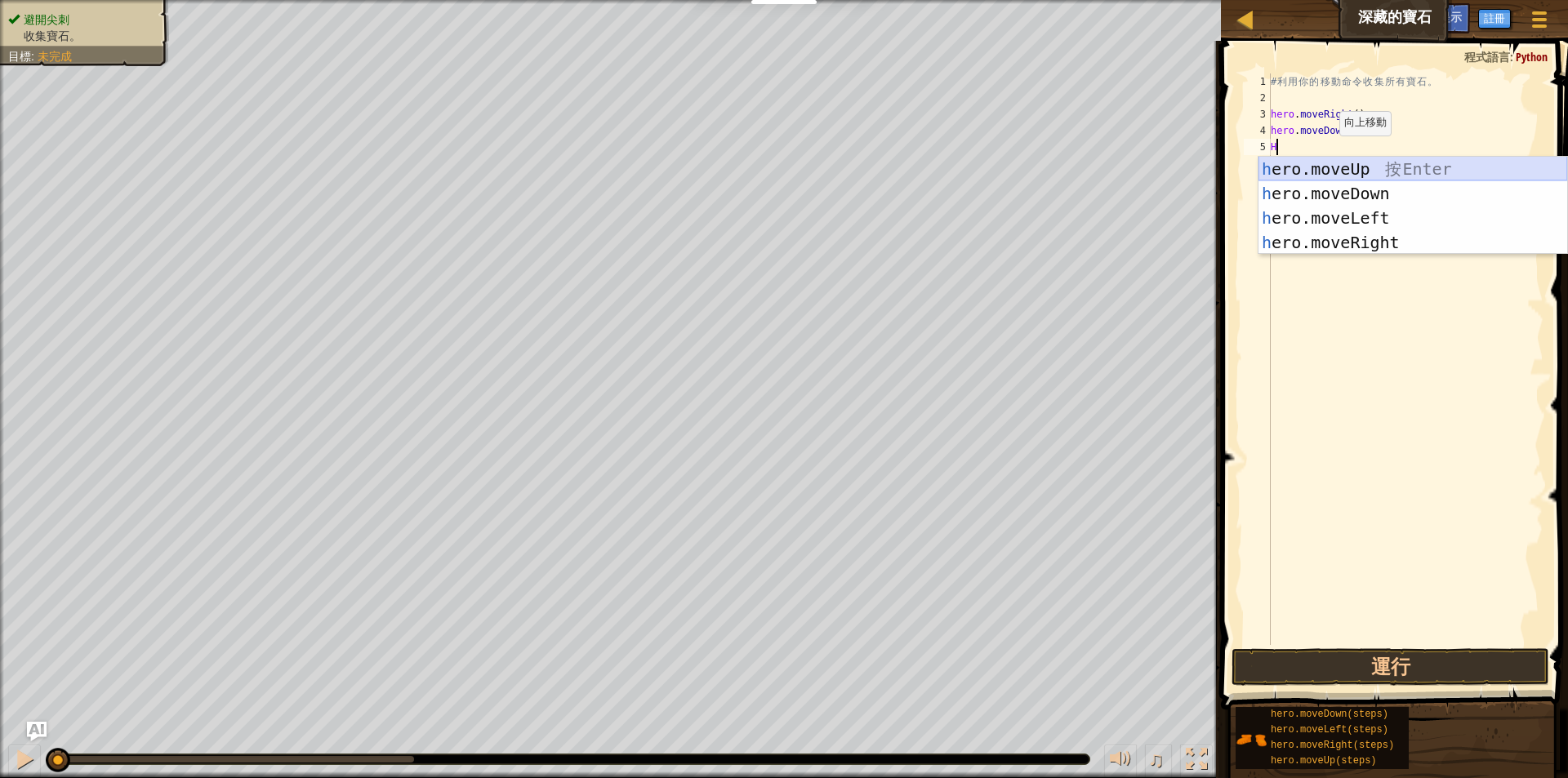
click at [1324, 166] on div "h ero.moveUp 按 Enter h ero.moveDown 按 Enter h ero.moveLeft 按 Enter h ero.moveRi…" at bounding box center [1412, 230] width 309 height 147
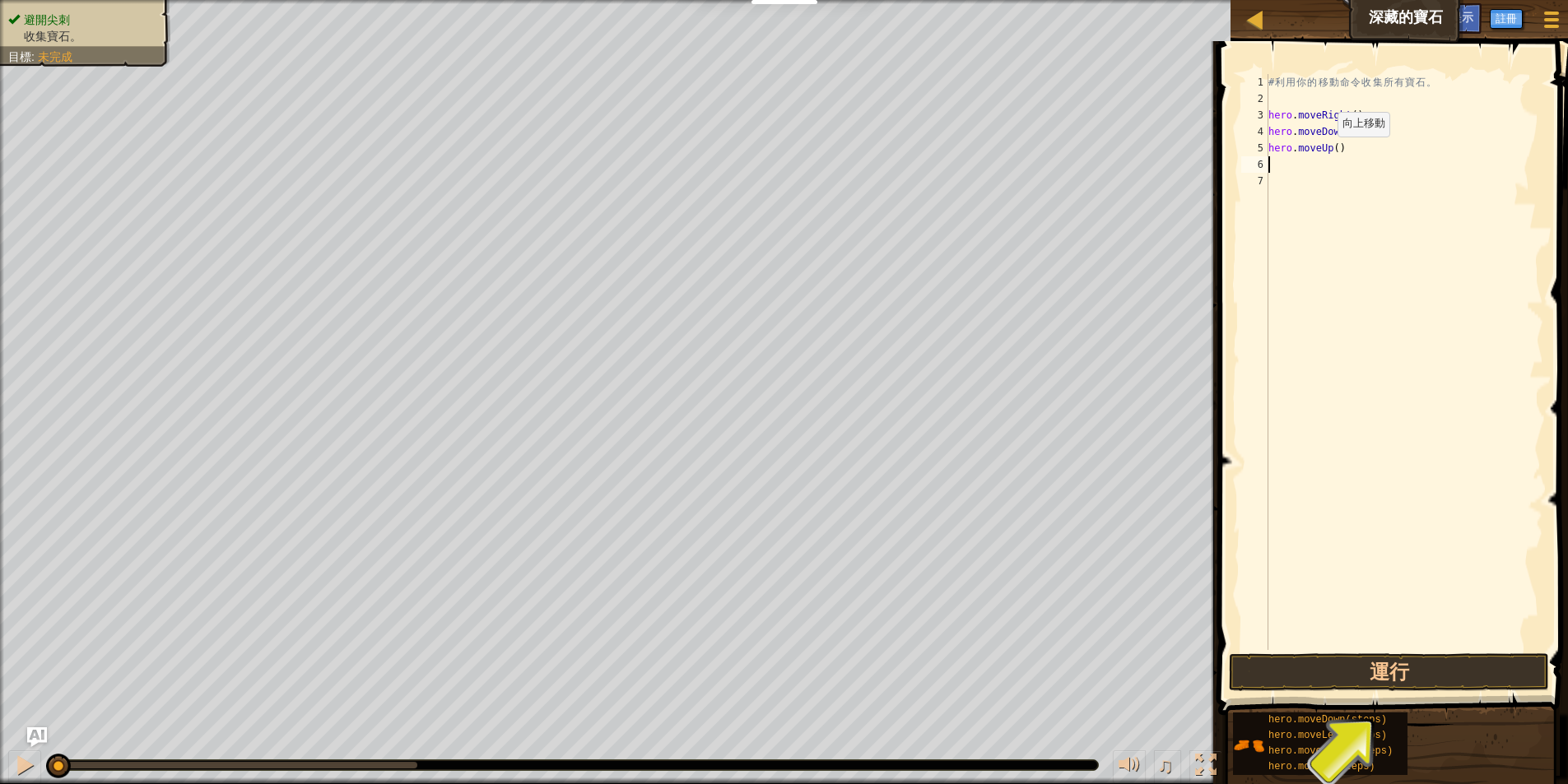
type textarea "H"
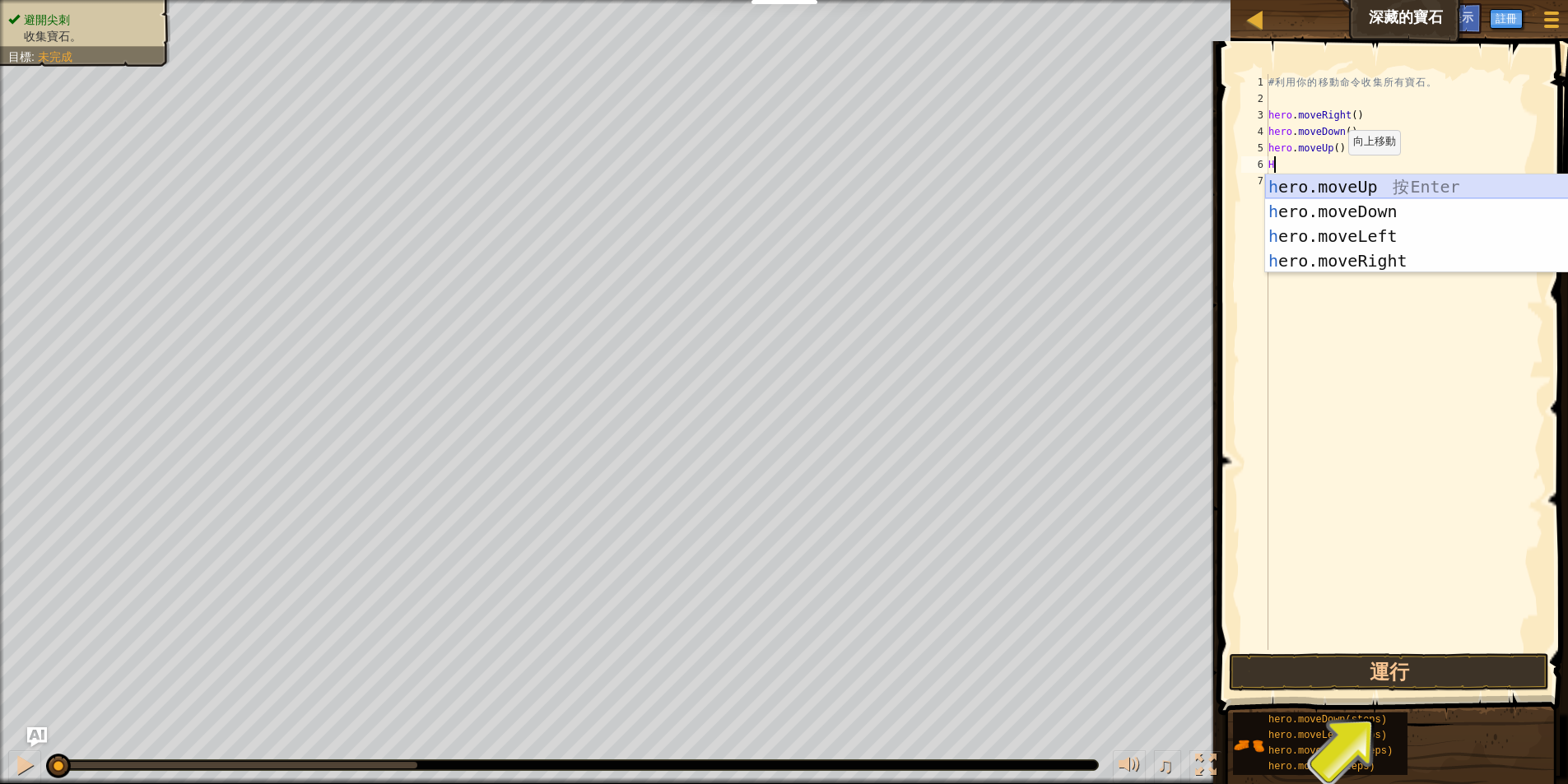
click at [1332, 184] on div "h ero.moveUp 按 Enter h ero.moveDown 按 Enter h ero.moveLeft 按 Enter h ero.moveRi…" at bounding box center [1420, 249] width 311 height 148
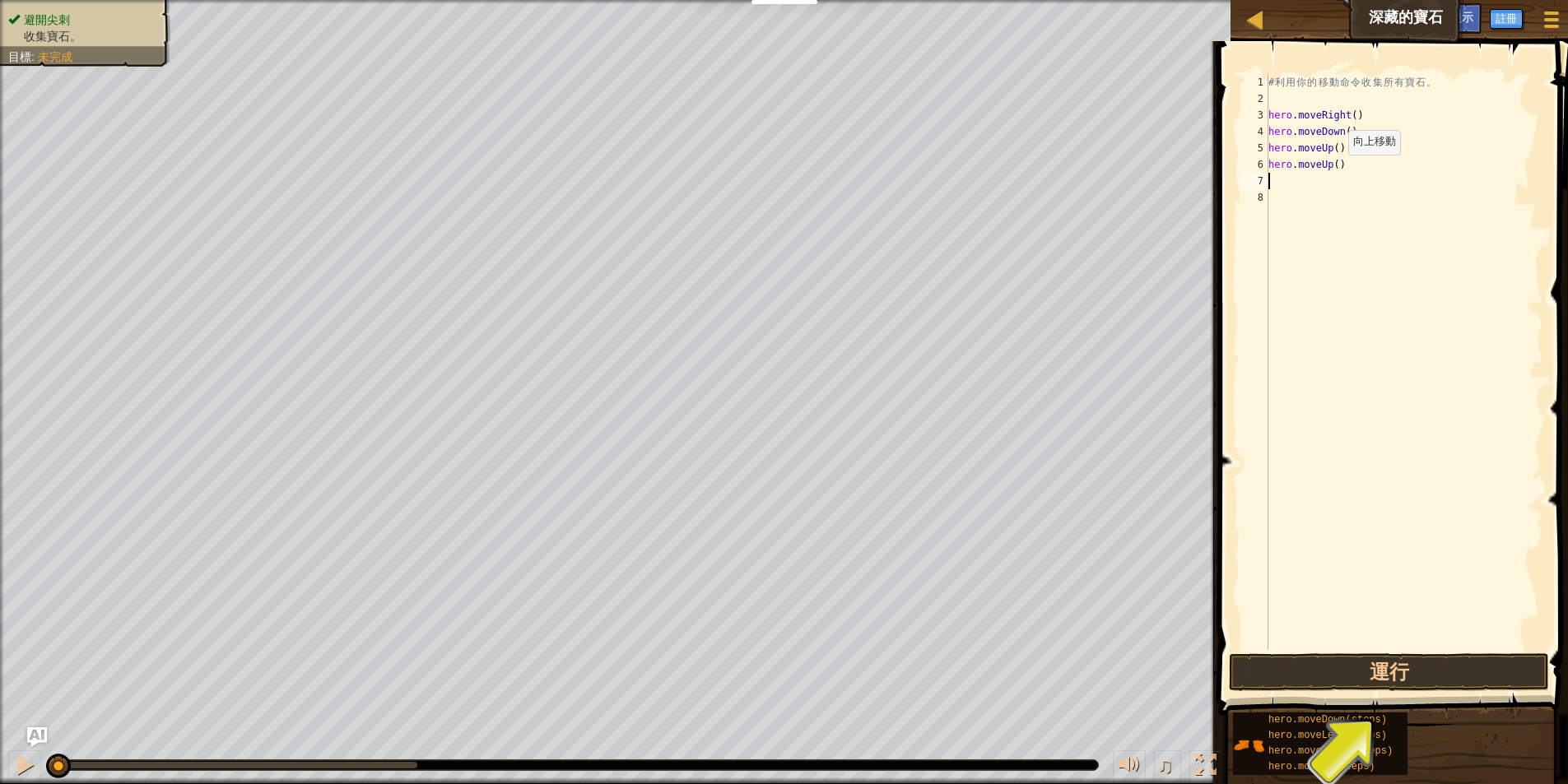
type textarea "H"
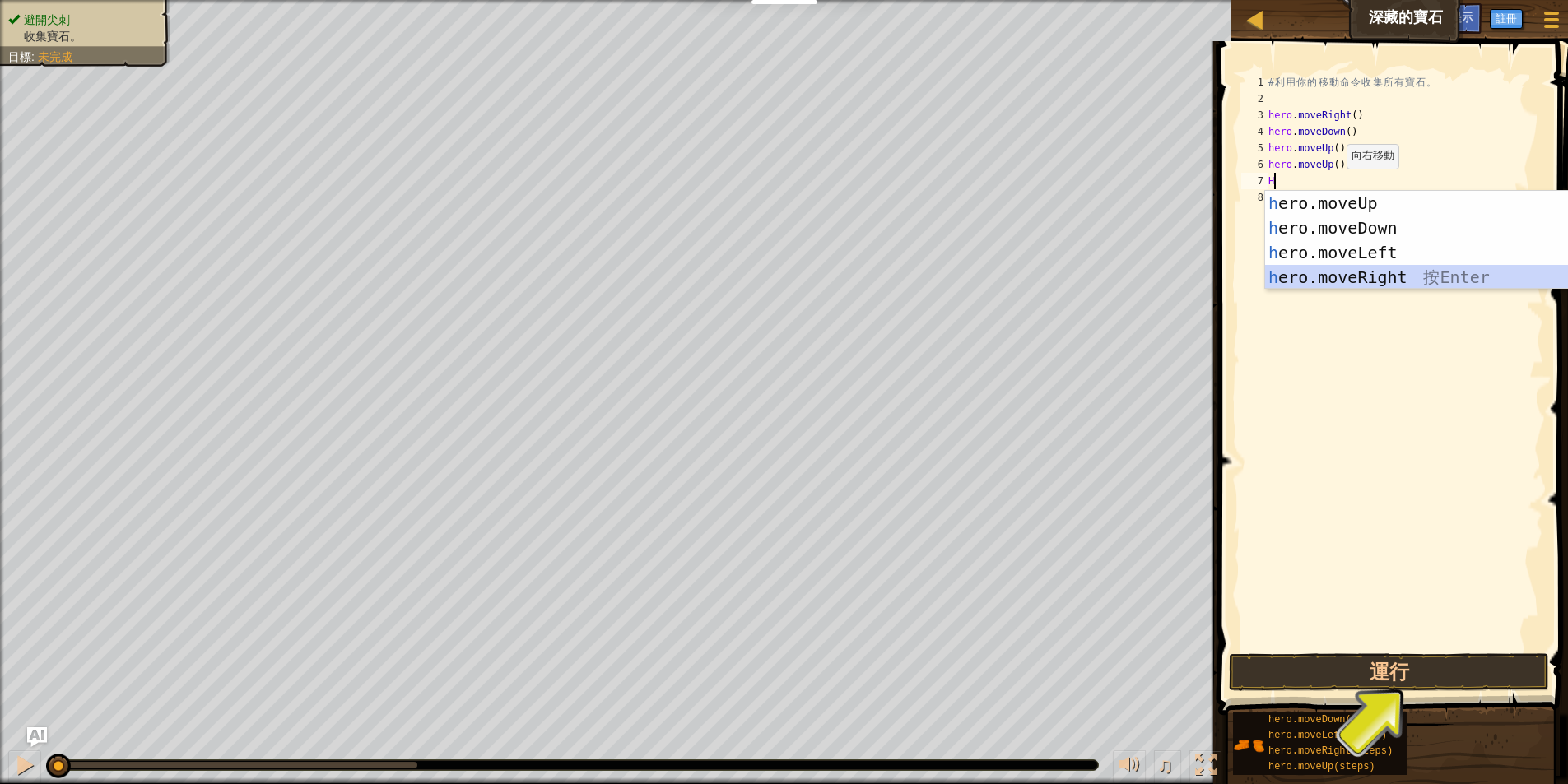
click at [1338, 275] on div "h ero.moveUp 按 Enter h ero.moveDown 按 Enter h ero.moveLeft 按 Enter h ero.moveRi…" at bounding box center [1420, 265] width 311 height 148
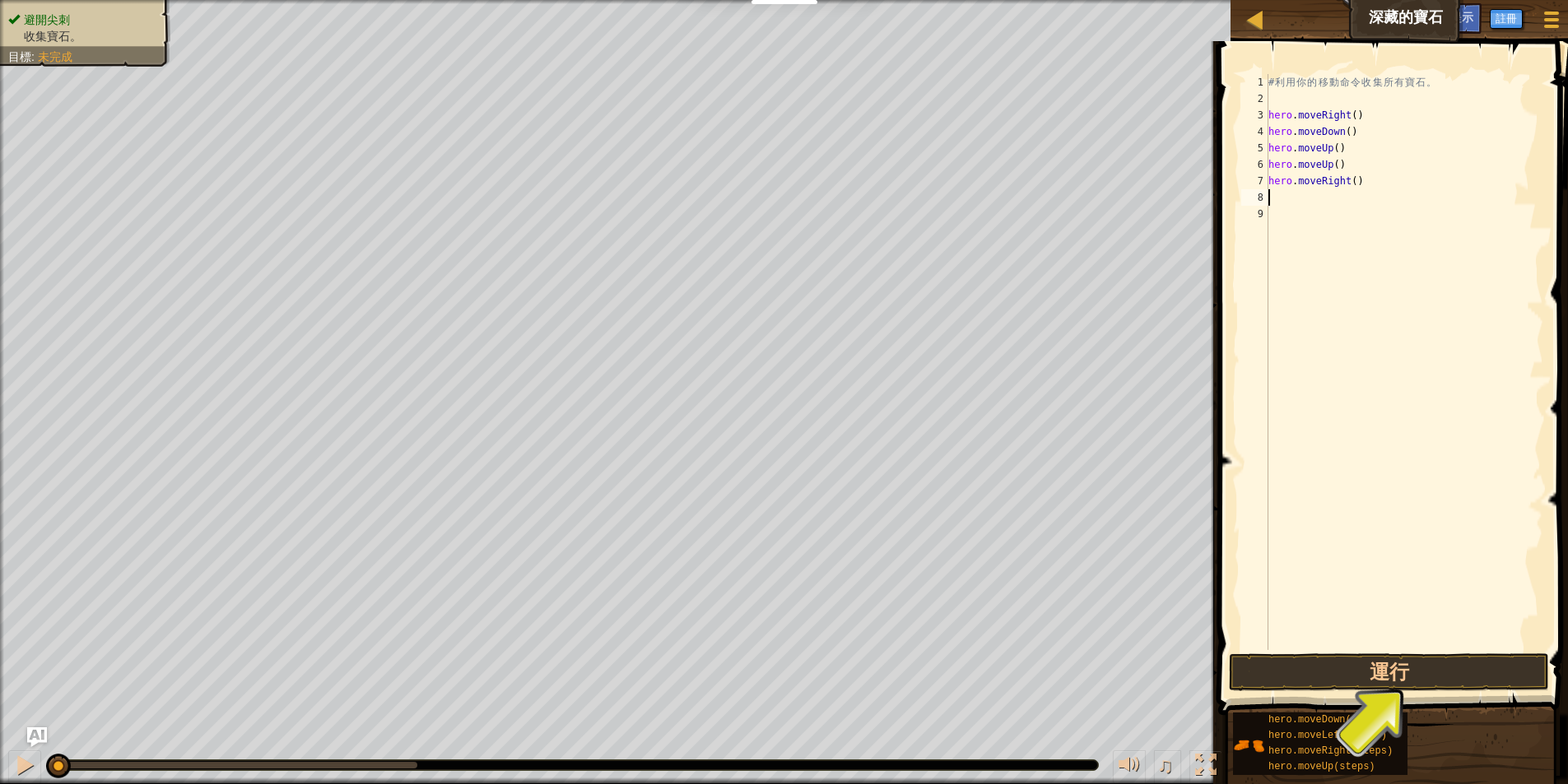
type textarea "H"
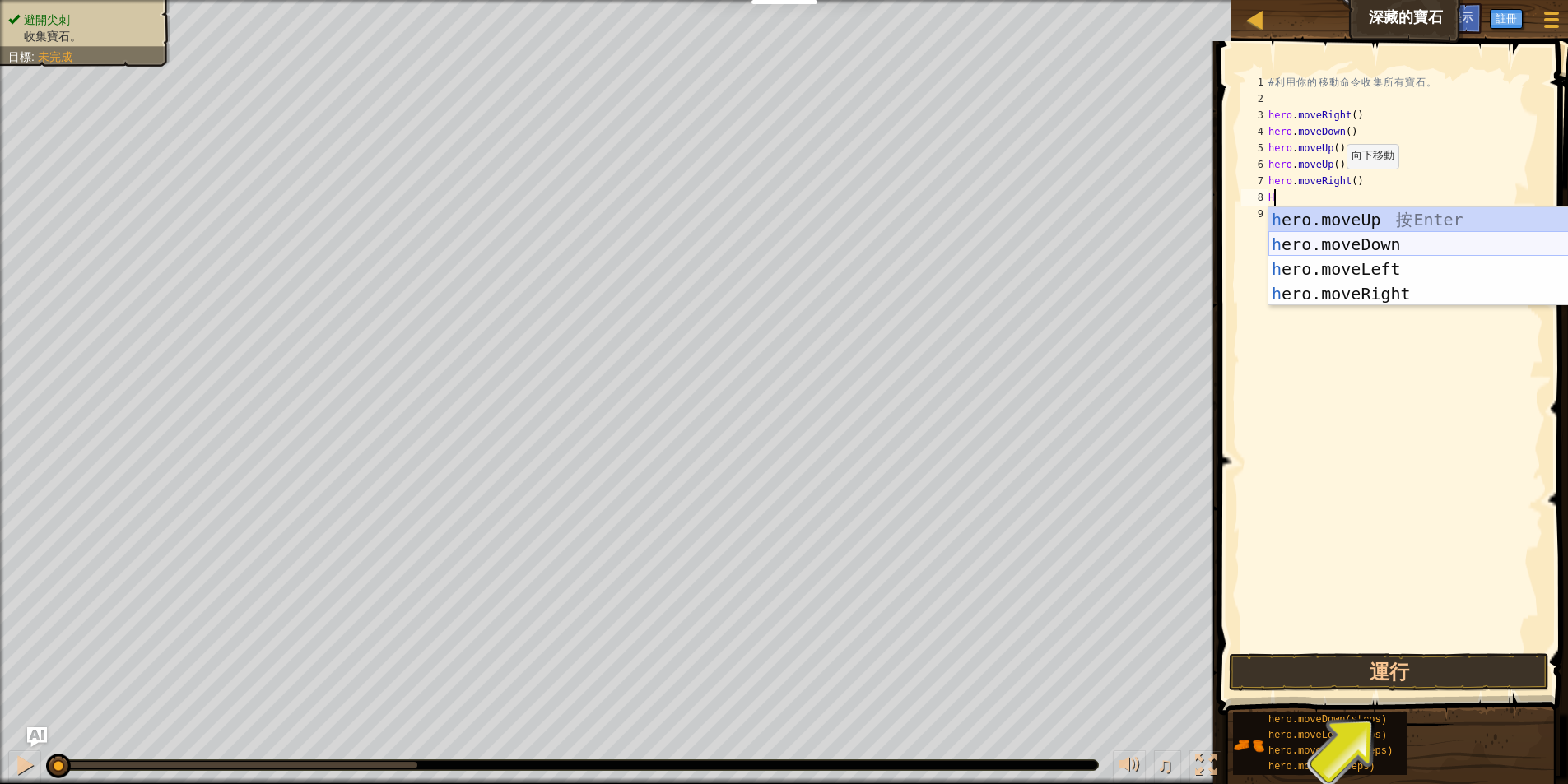
click at [1328, 239] on div "h ero.moveUp 按 Enter h ero.moveDown 按 Enter h ero.moveLeft 按 Enter h ero.moveRi…" at bounding box center [1424, 282] width 311 height 148
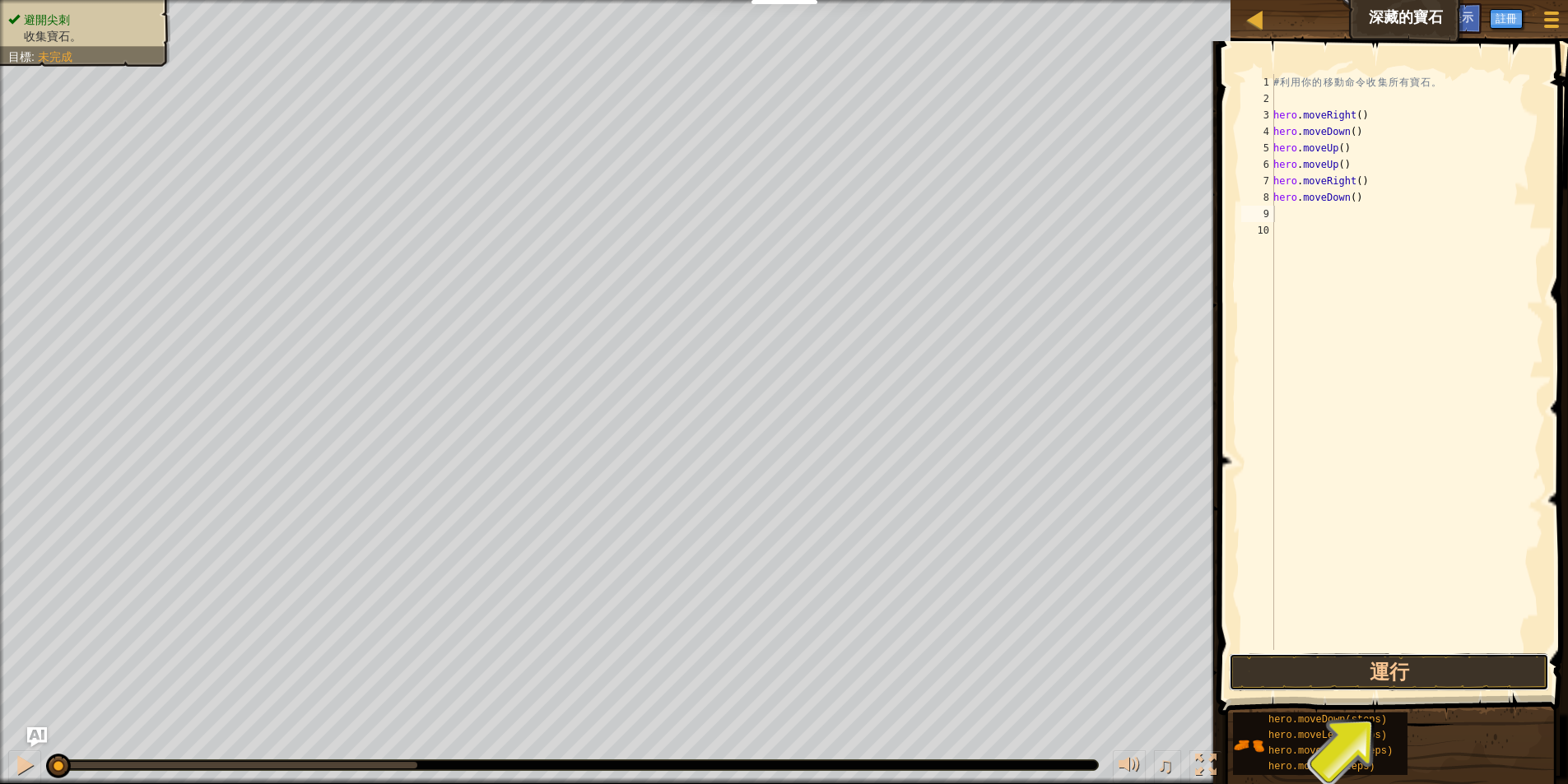
click at [1446, 679] on button "運行" at bounding box center [1389, 672] width 321 height 38
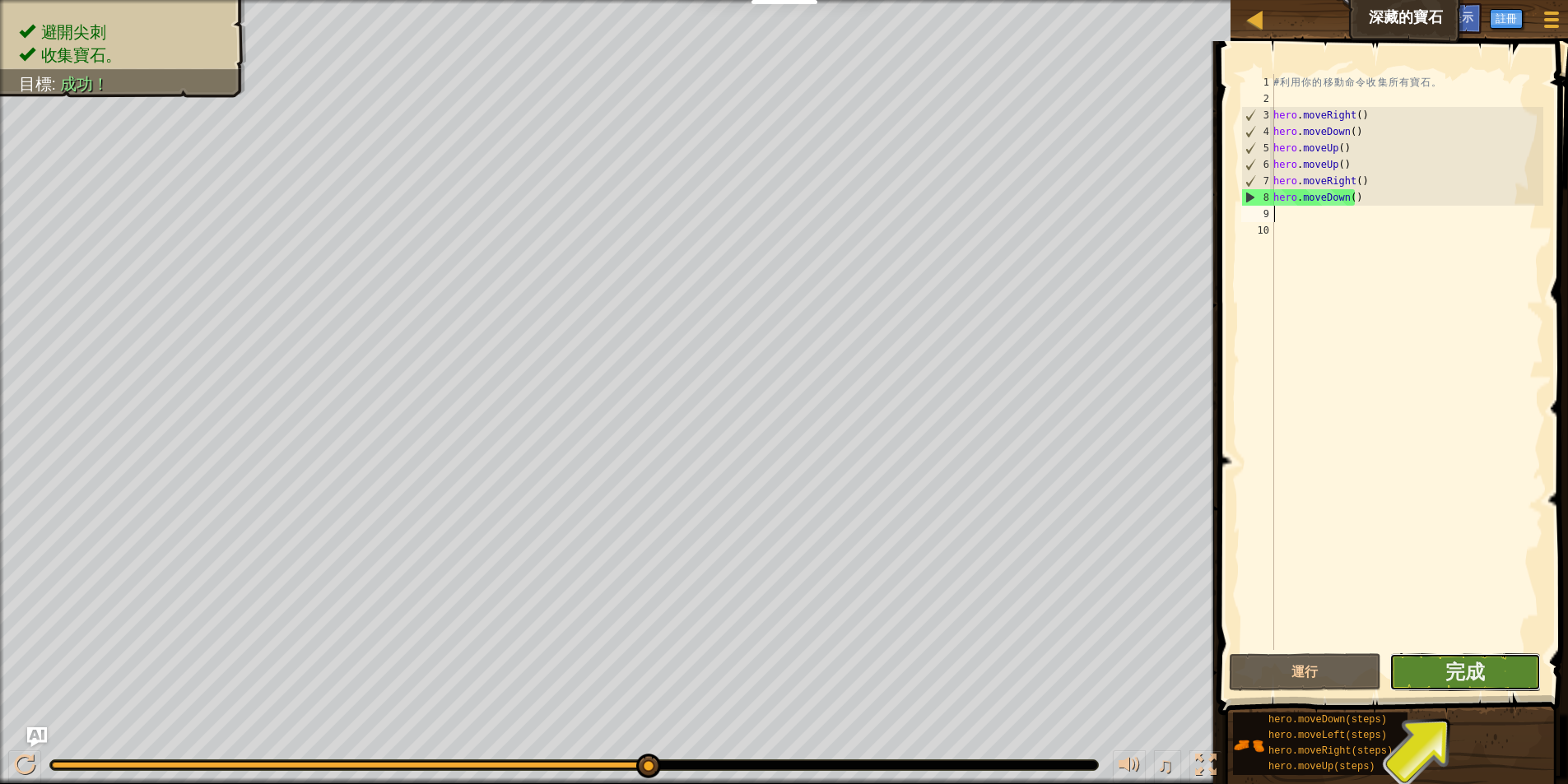
click at [1458, 658] on button "完成" at bounding box center [1465, 672] width 152 height 38
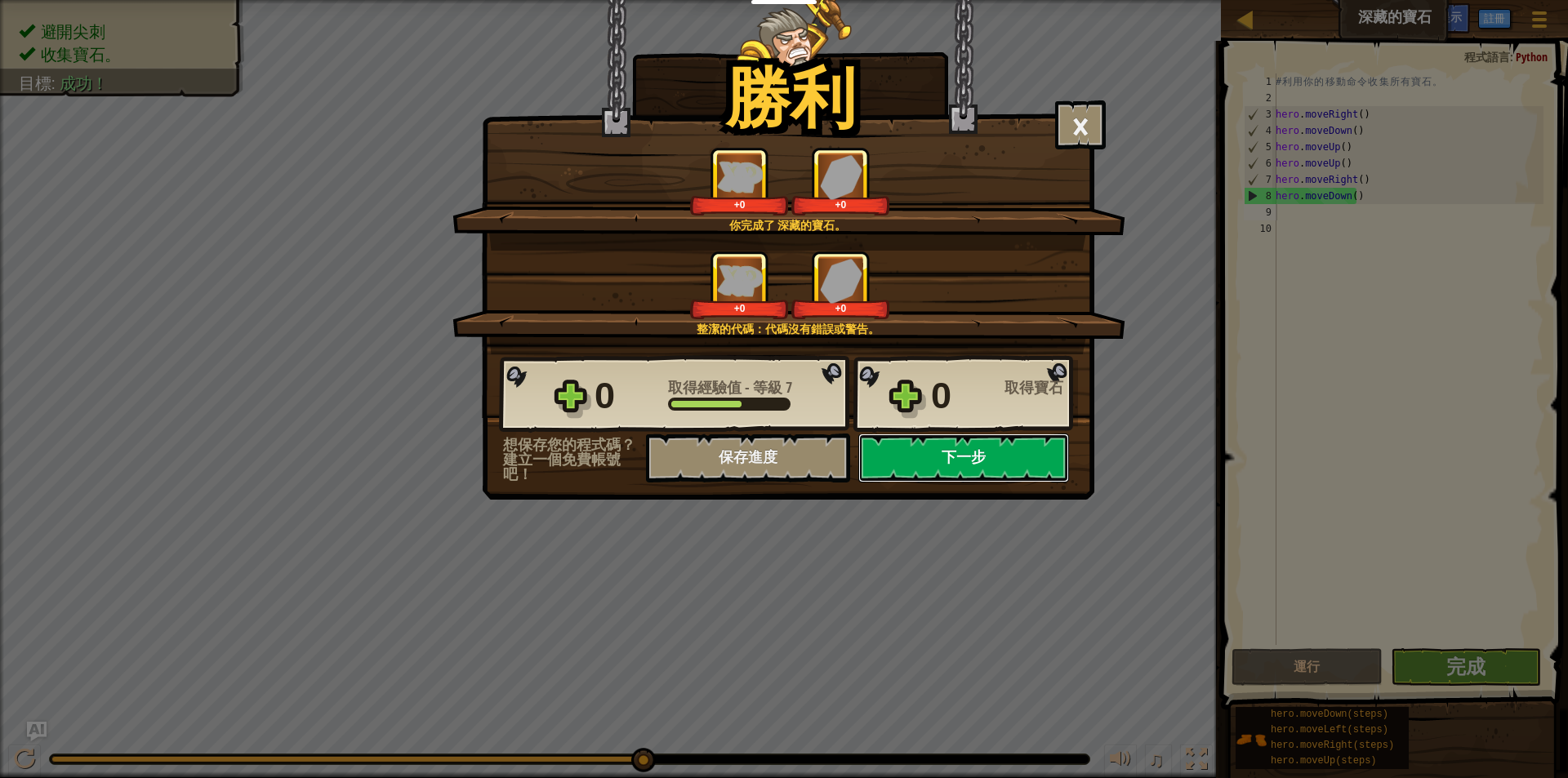
click at [942, 458] on button "下一步" at bounding box center [964, 458] width 211 height 49
select select "zh-HANT"
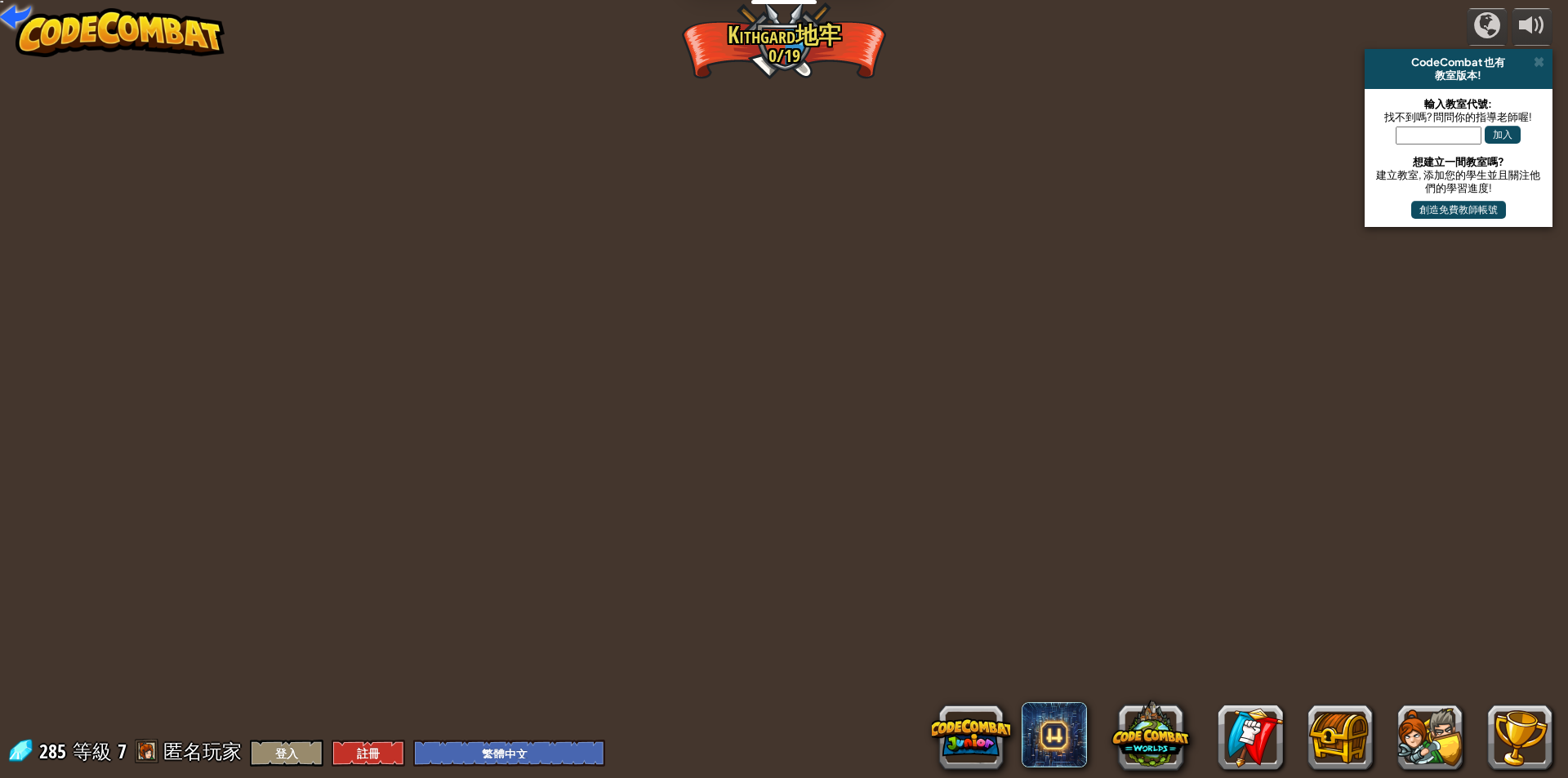
select select "zh-HANT"
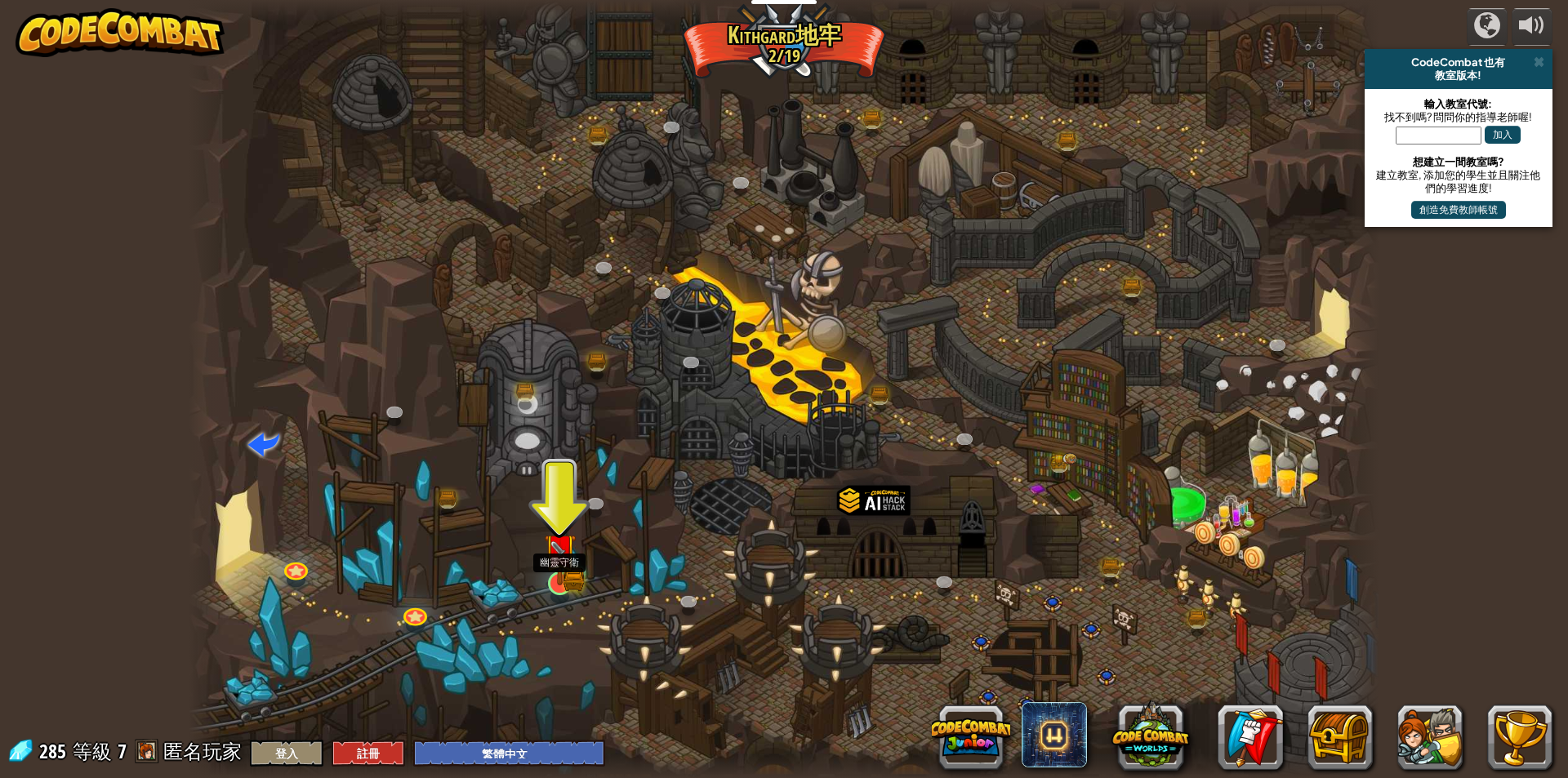
click at [566, 580] on img at bounding box center [560, 550] width 32 height 70
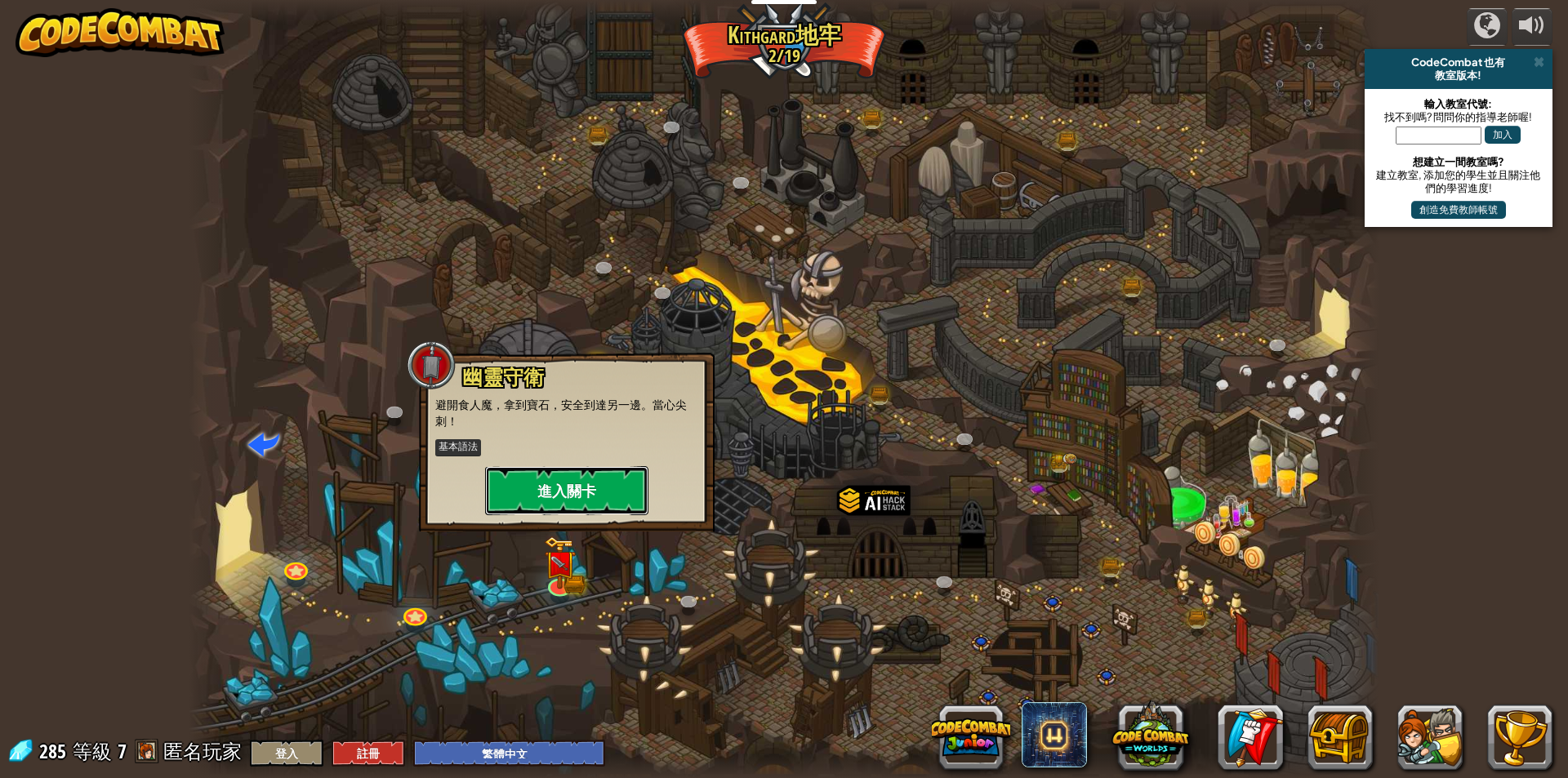
click at [584, 486] on button "進入關卡" at bounding box center [566, 490] width 163 height 49
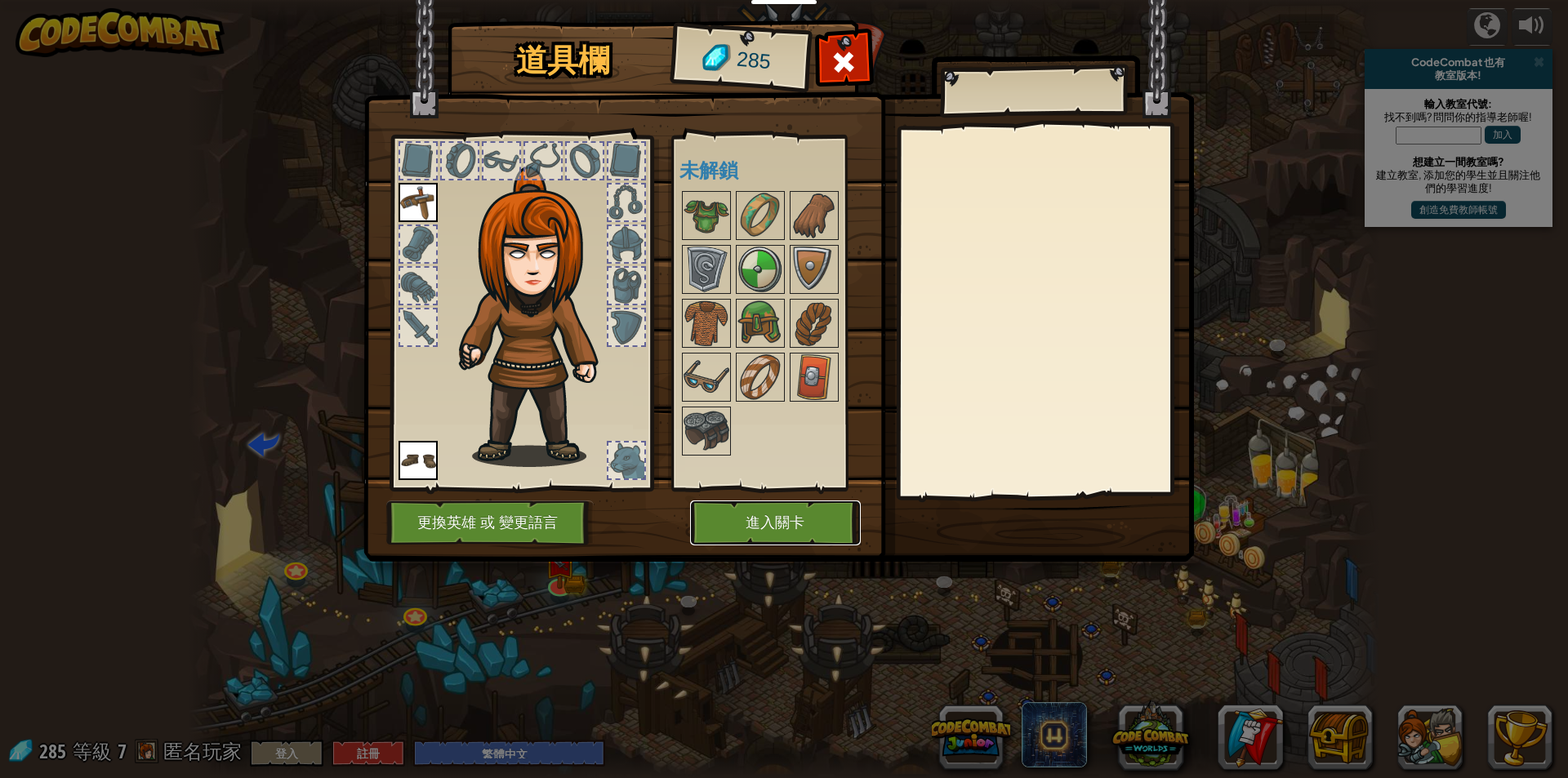
click at [775, 522] on button "進入關卡" at bounding box center [776, 523] width 171 height 45
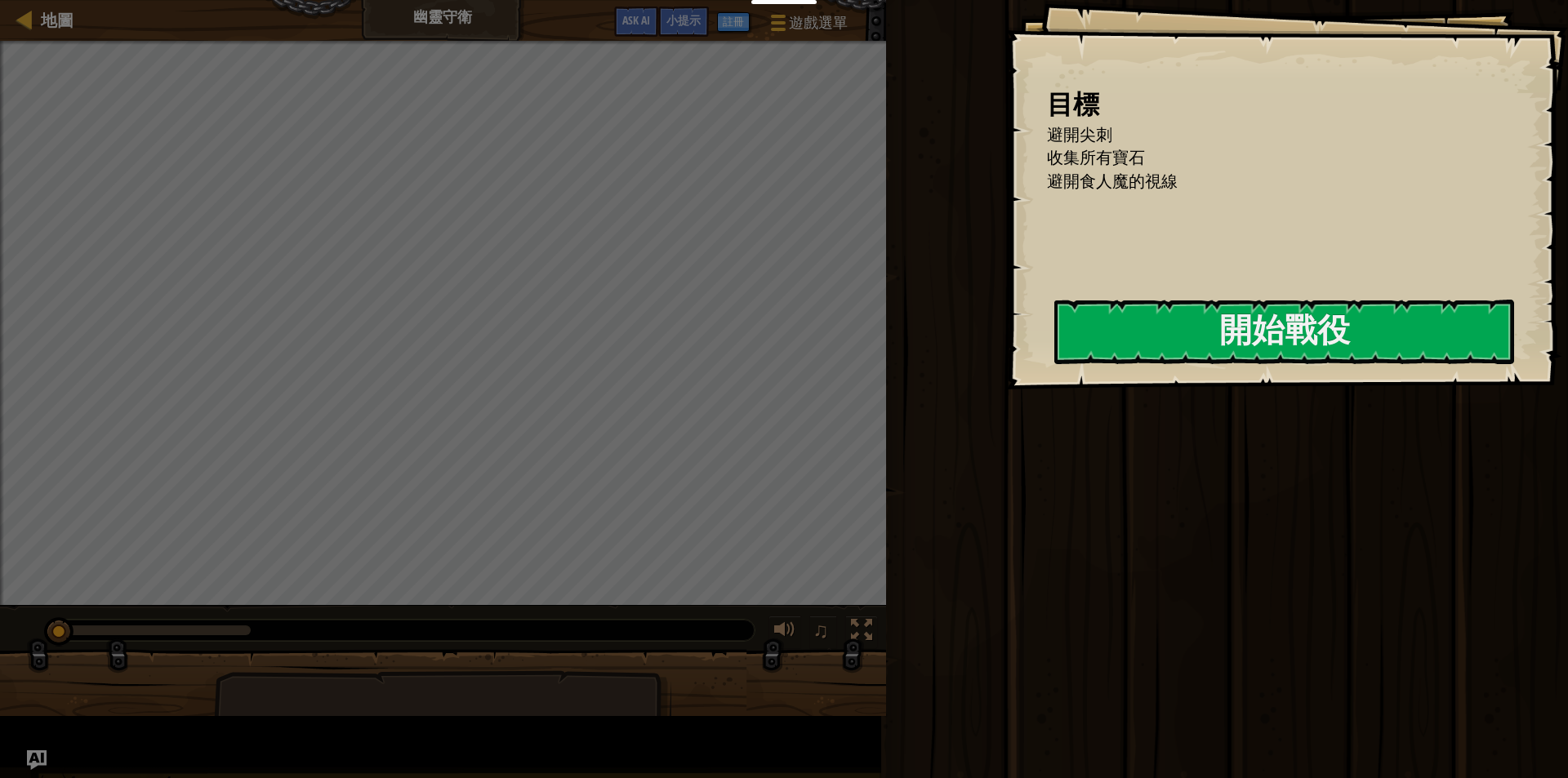
click at [1054, 408] on div at bounding box center [1284, 399] width 459 height 37
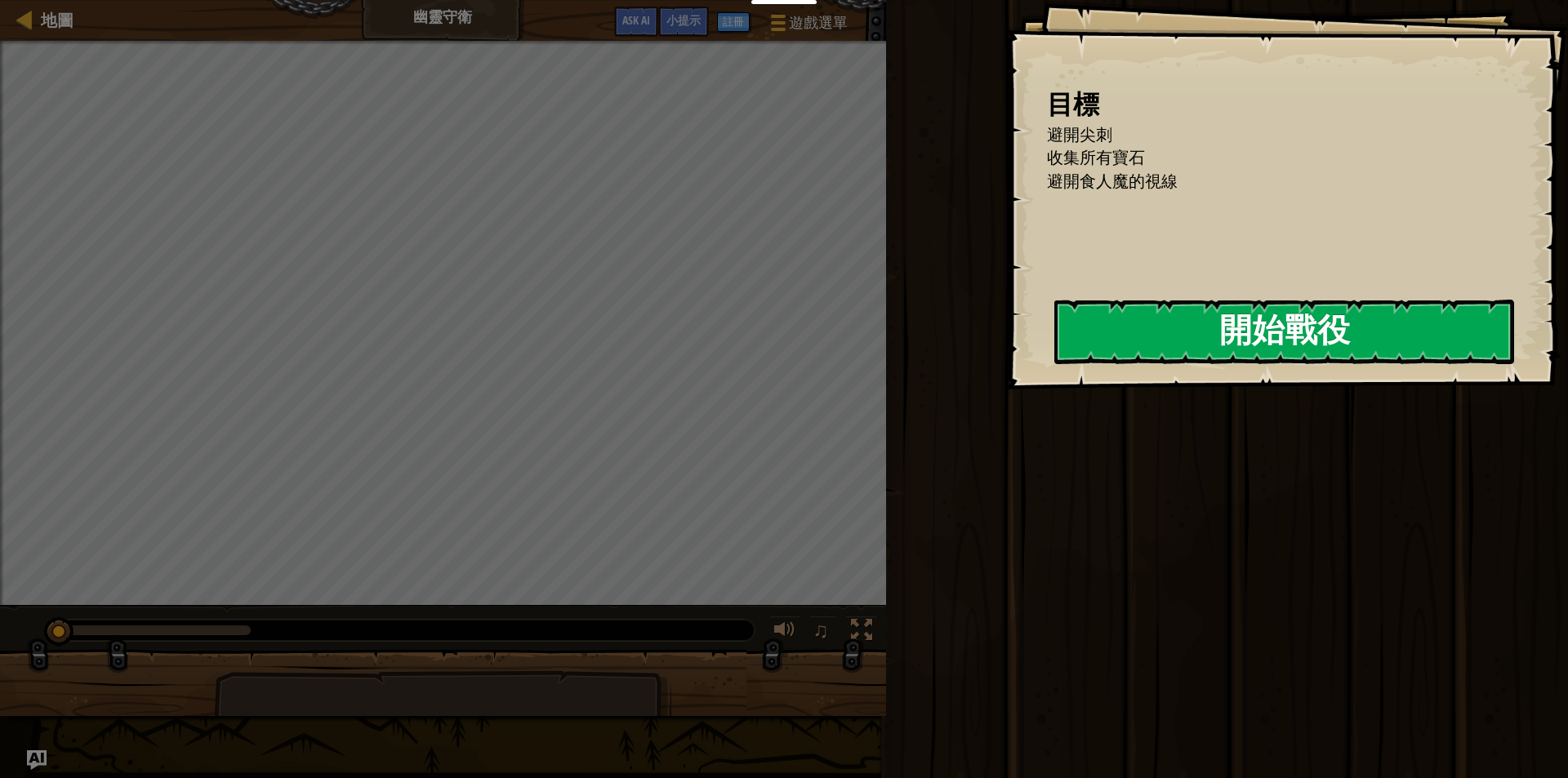
click at [1334, 335] on button "開始戰役" at bounding box center [1284, 331] width 459 height 64
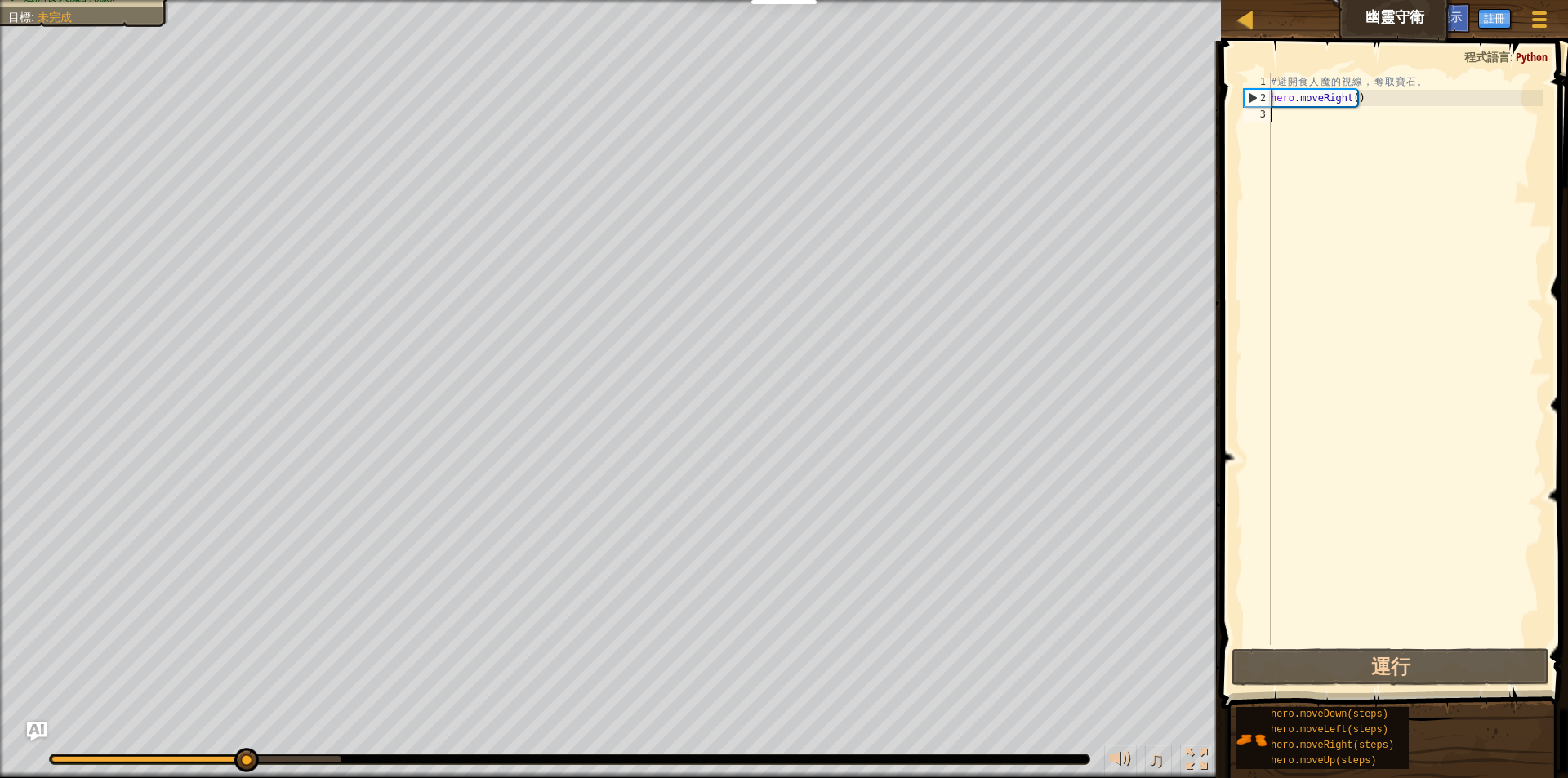
type textarea "H"
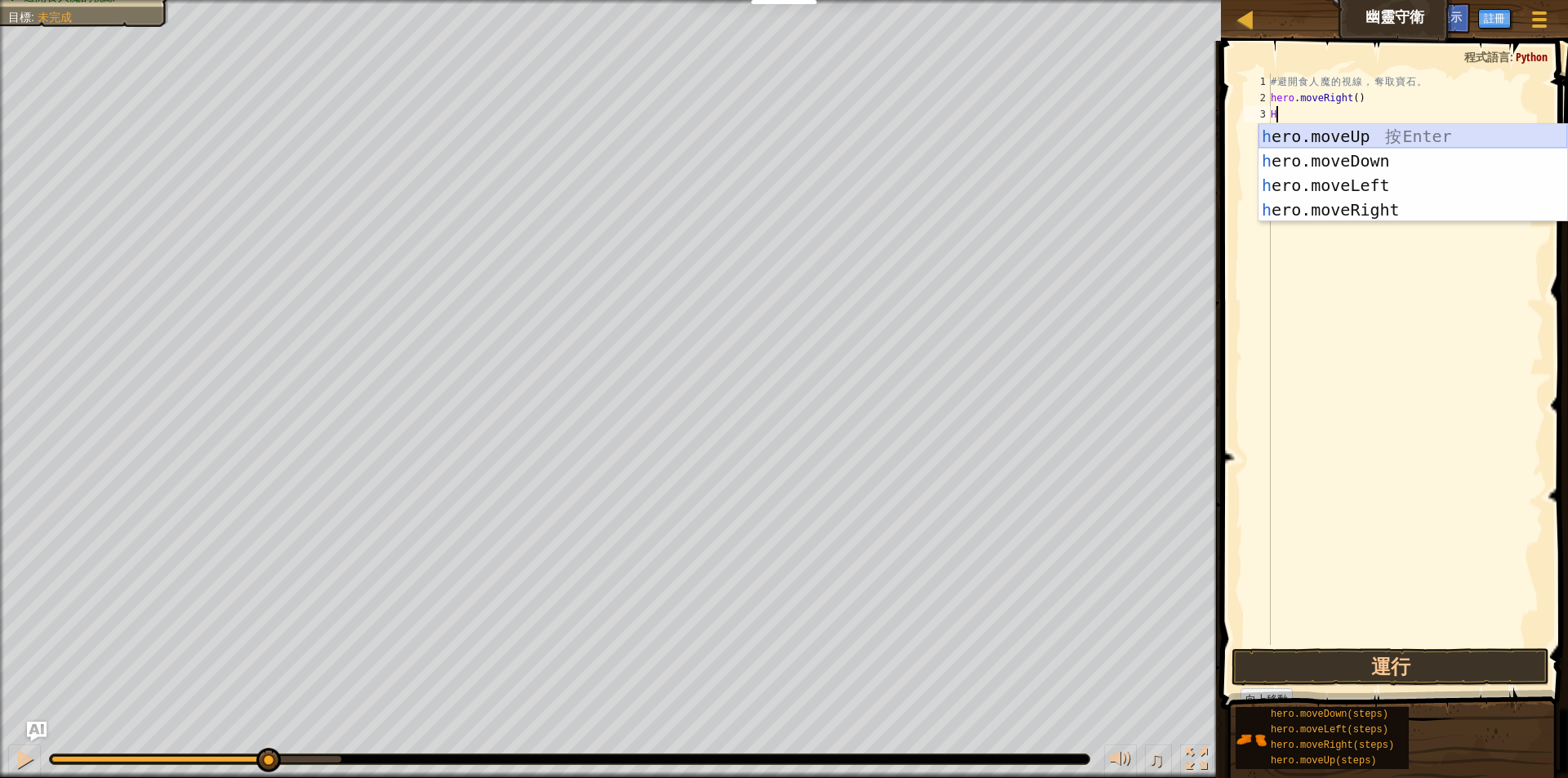
click at [1352, 136] on div "h ero.moveUp 按 Enter h ero.moveDown 按 Enter h ero.moveLeft 按 Enter h ero.moveRi…" at bounding box center [1412, 197] width 309 height 147
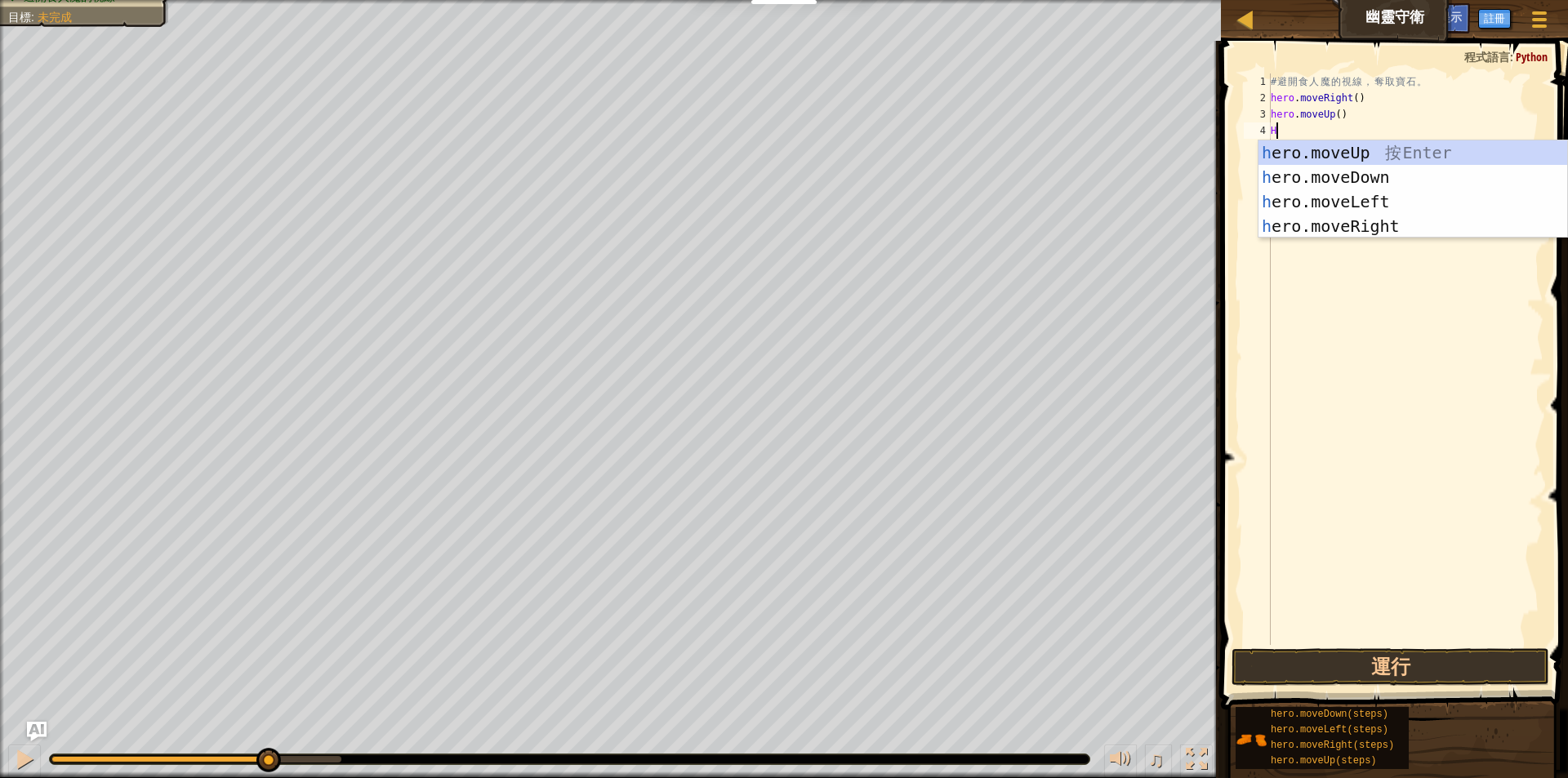
type textarea "H"
click at [1336, 221] on div "h ero.moveUp 按 Enter h ero.moveDown 按 Enter h ero.moveLeft 按 Enter h ero.moveRi…" at bounding box center [1412, 214] width 309 height 147
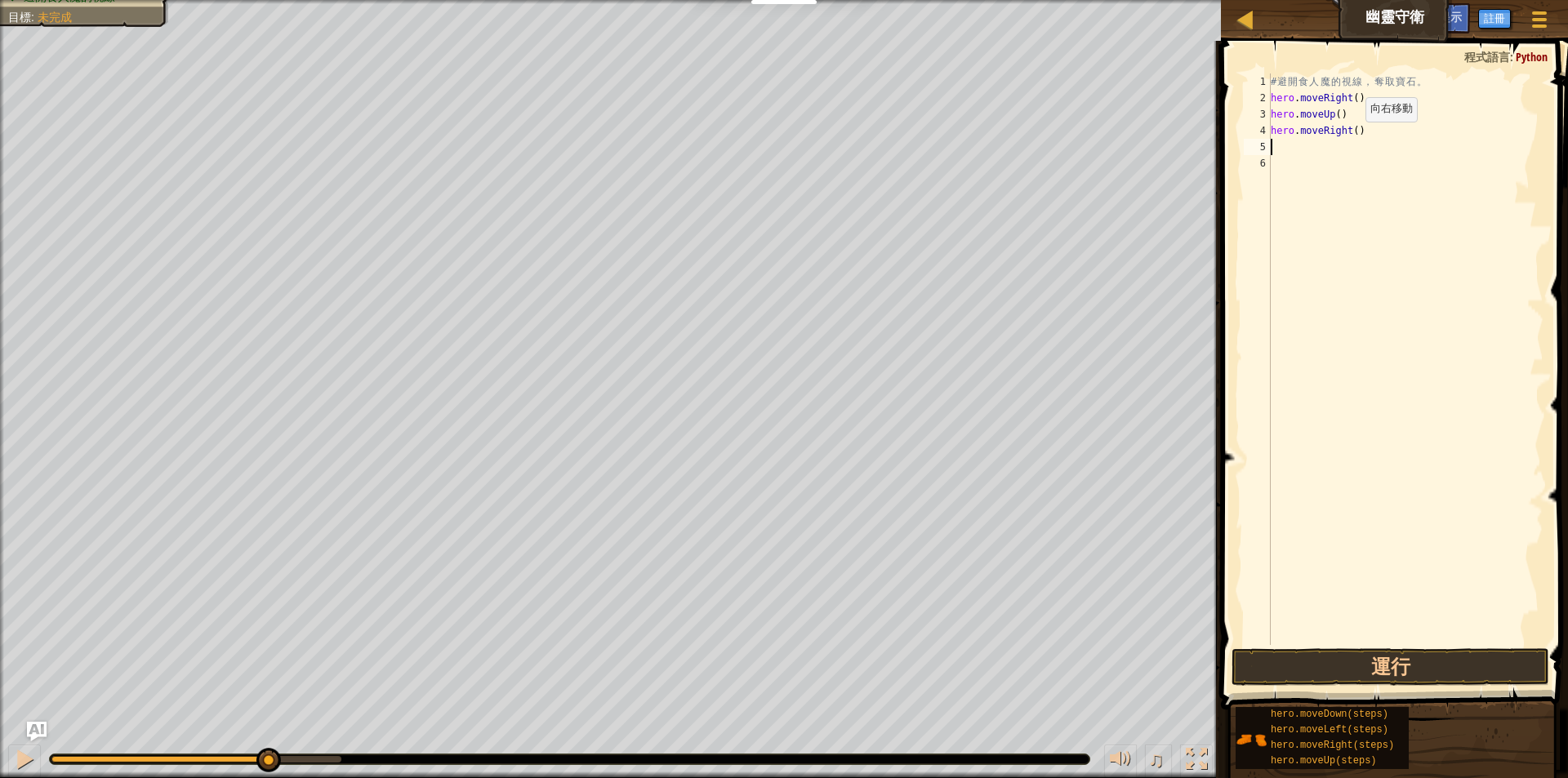
type textarea "H"
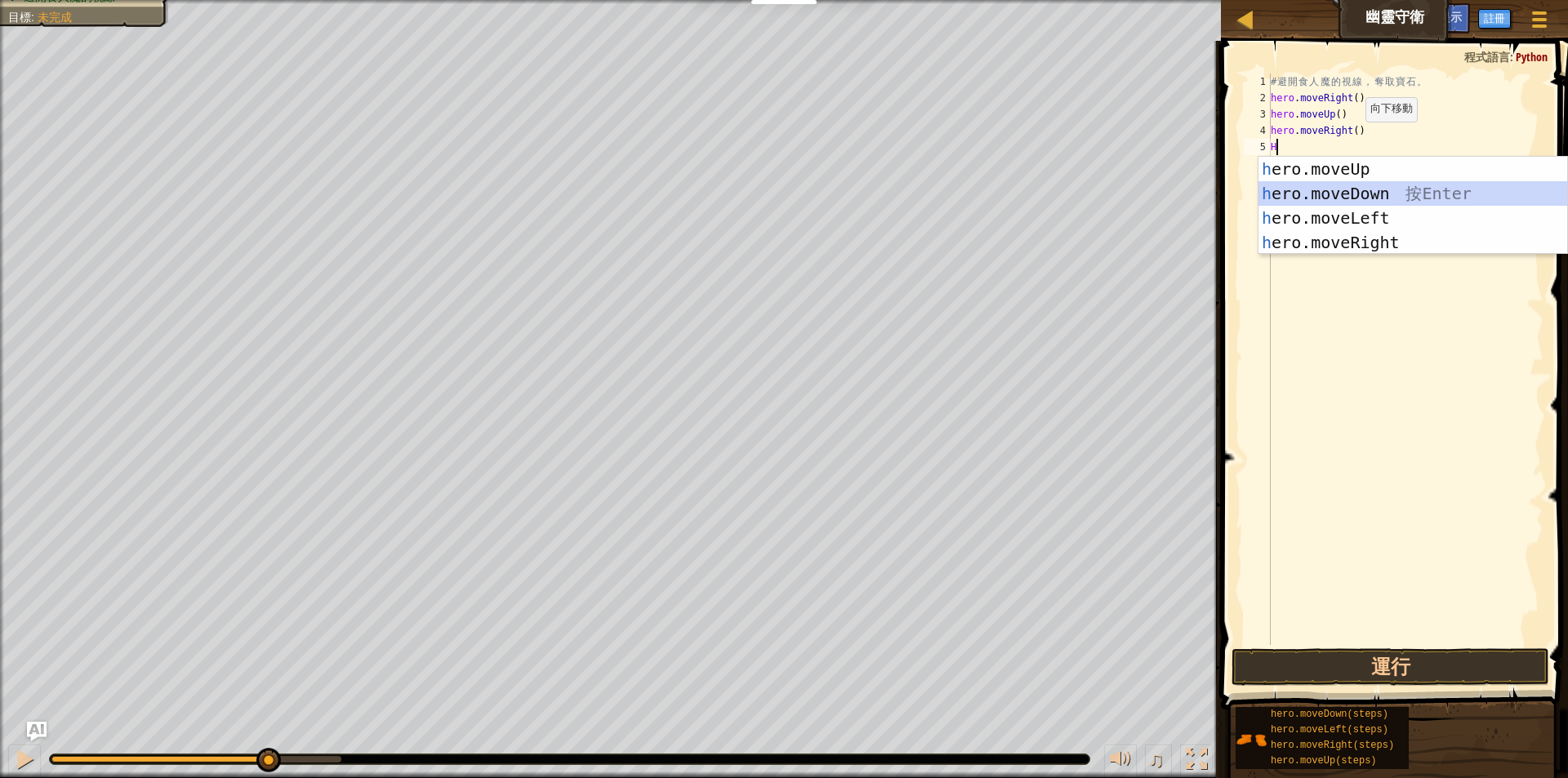
click at [1332, 195] on div "h ero.moveUp 按 Enter h ero.moveDown 按 Enter h ero.moveLeft 按 Enter h ero.moveRi…" at bounding box center [1412, 230] width 309 height 147
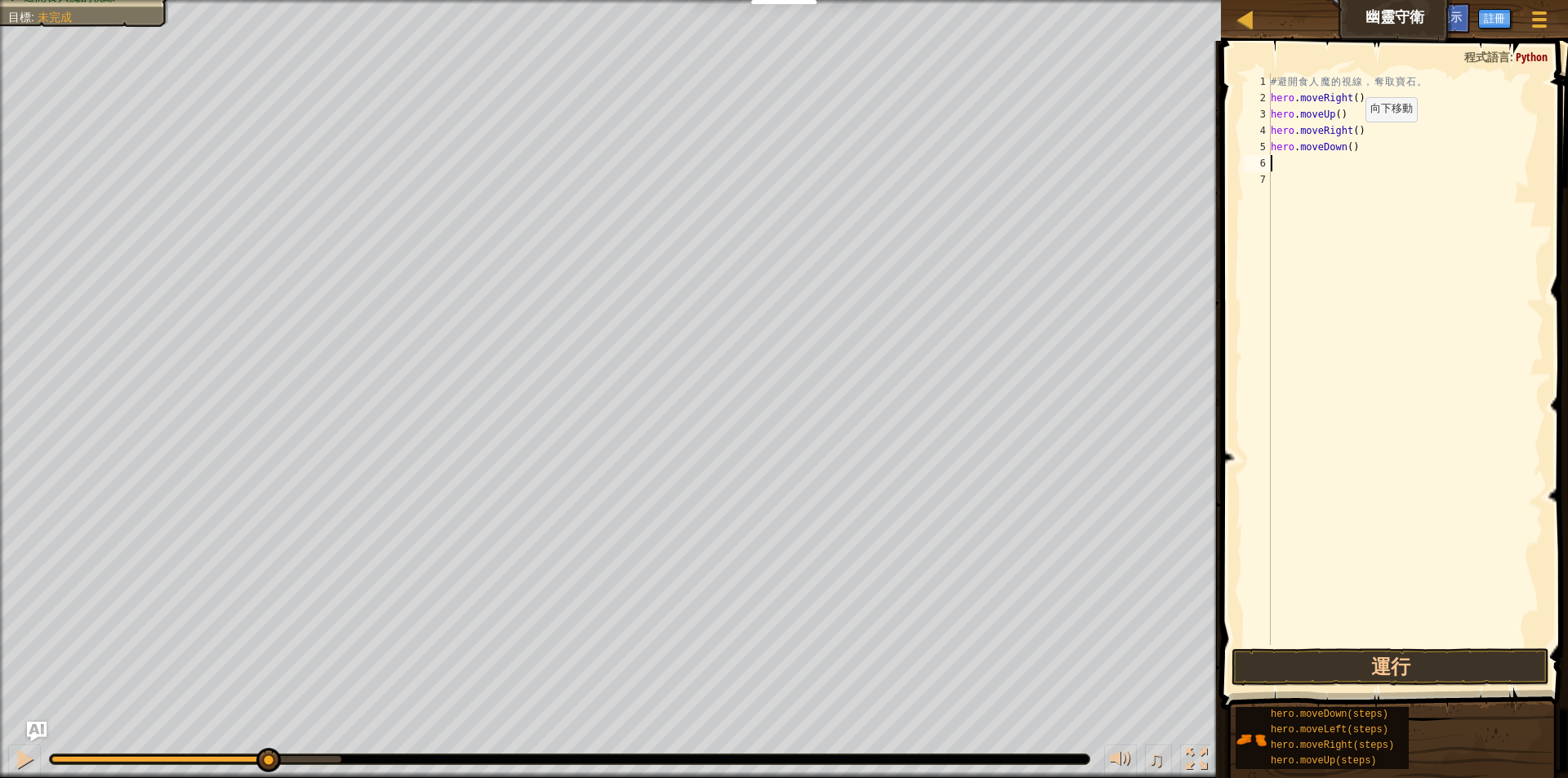
type textarea "H"
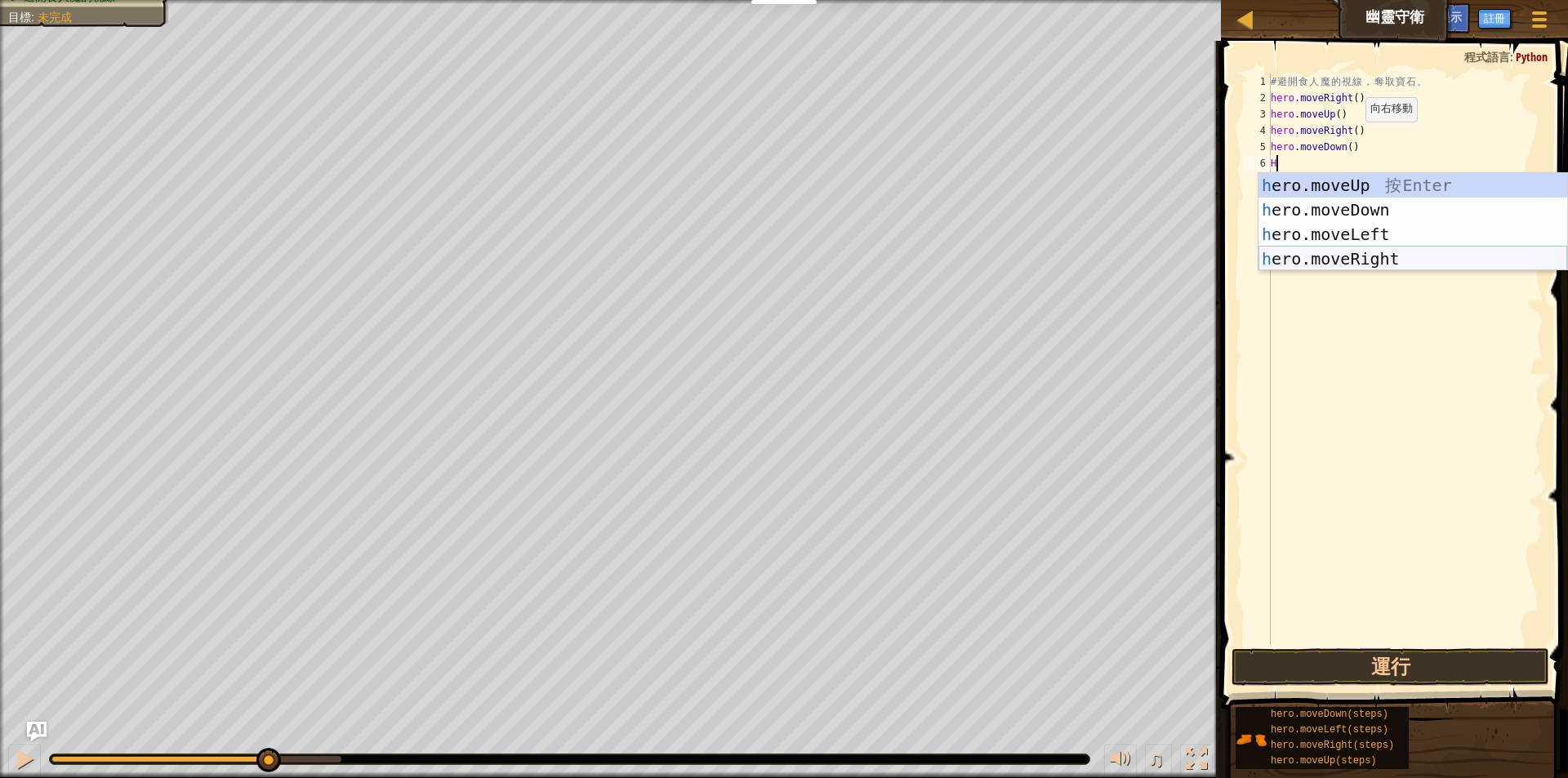
click at [1340, 256] on div "h ero.moveUp 按 Enter h ero.moveDown 按 Enter h ero.moveLeft 按 Enter h ero.moveRi…" at bounding box center [1412, 247] width 309 height 147
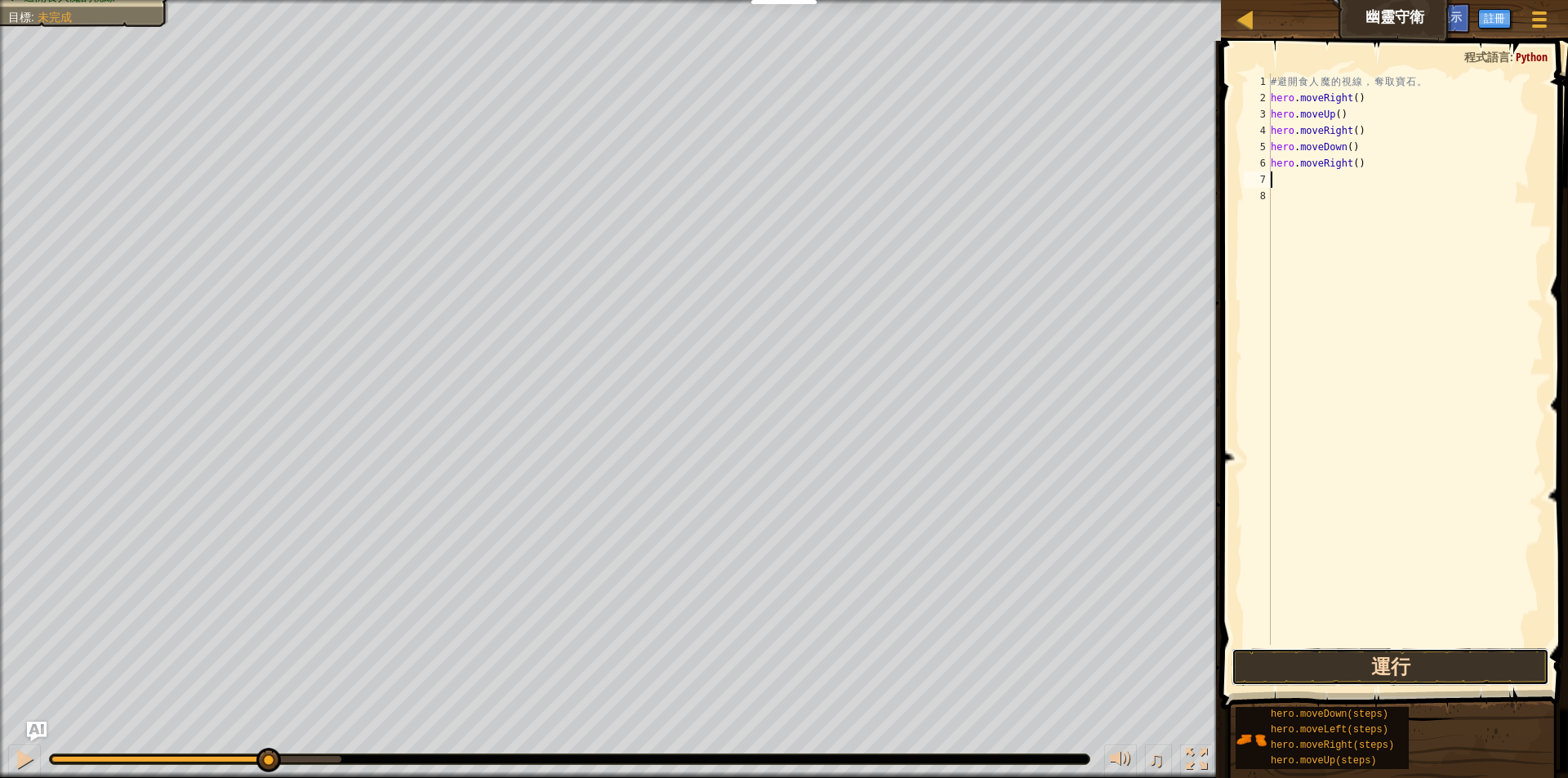
click at [1454, 683] on button "運行" at bounding box center [1391, 667] width 318 height 38
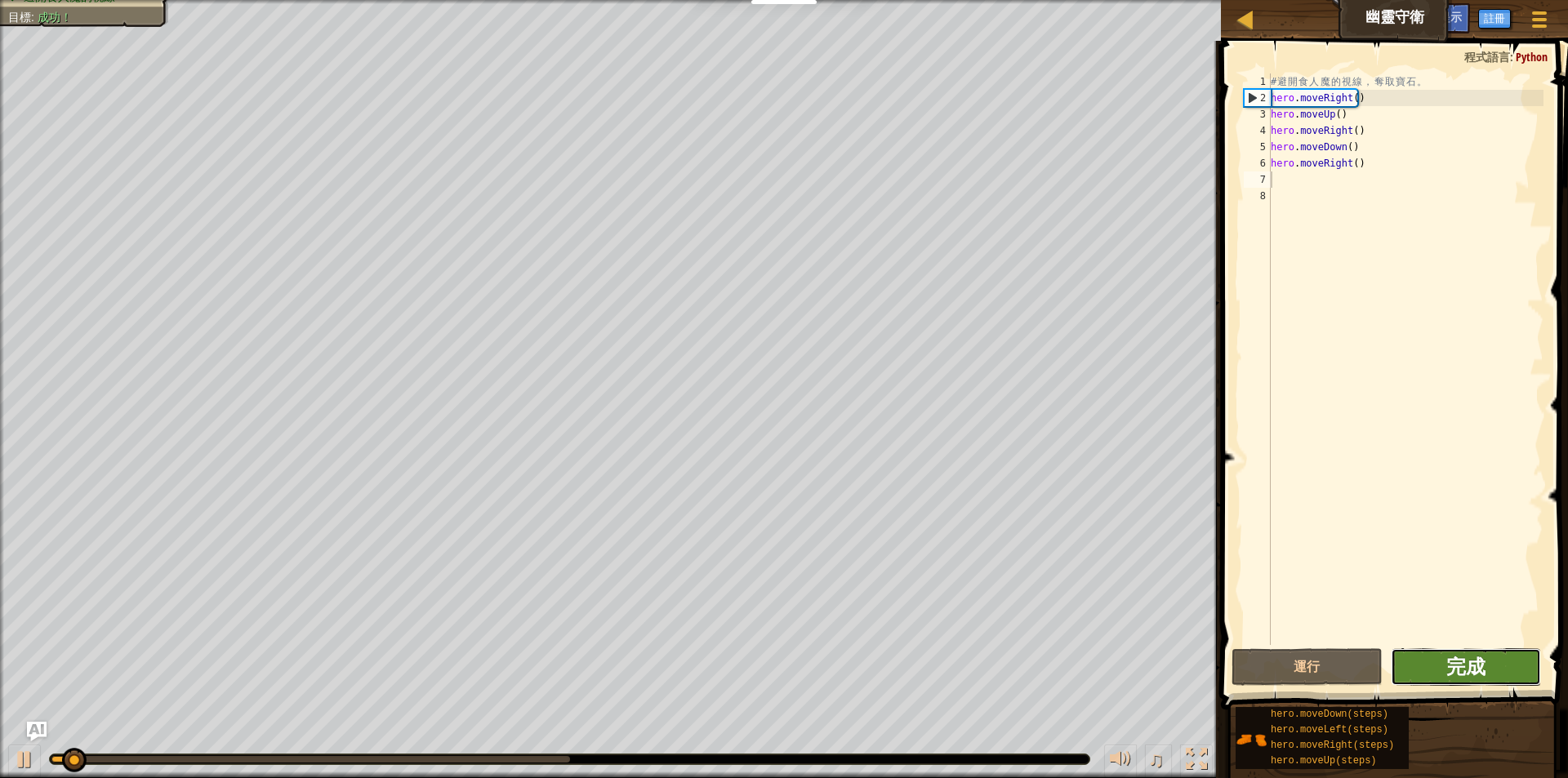
click at [1479, 673] on span "完成" at bounding box center [1465, 666] width 39 height 26
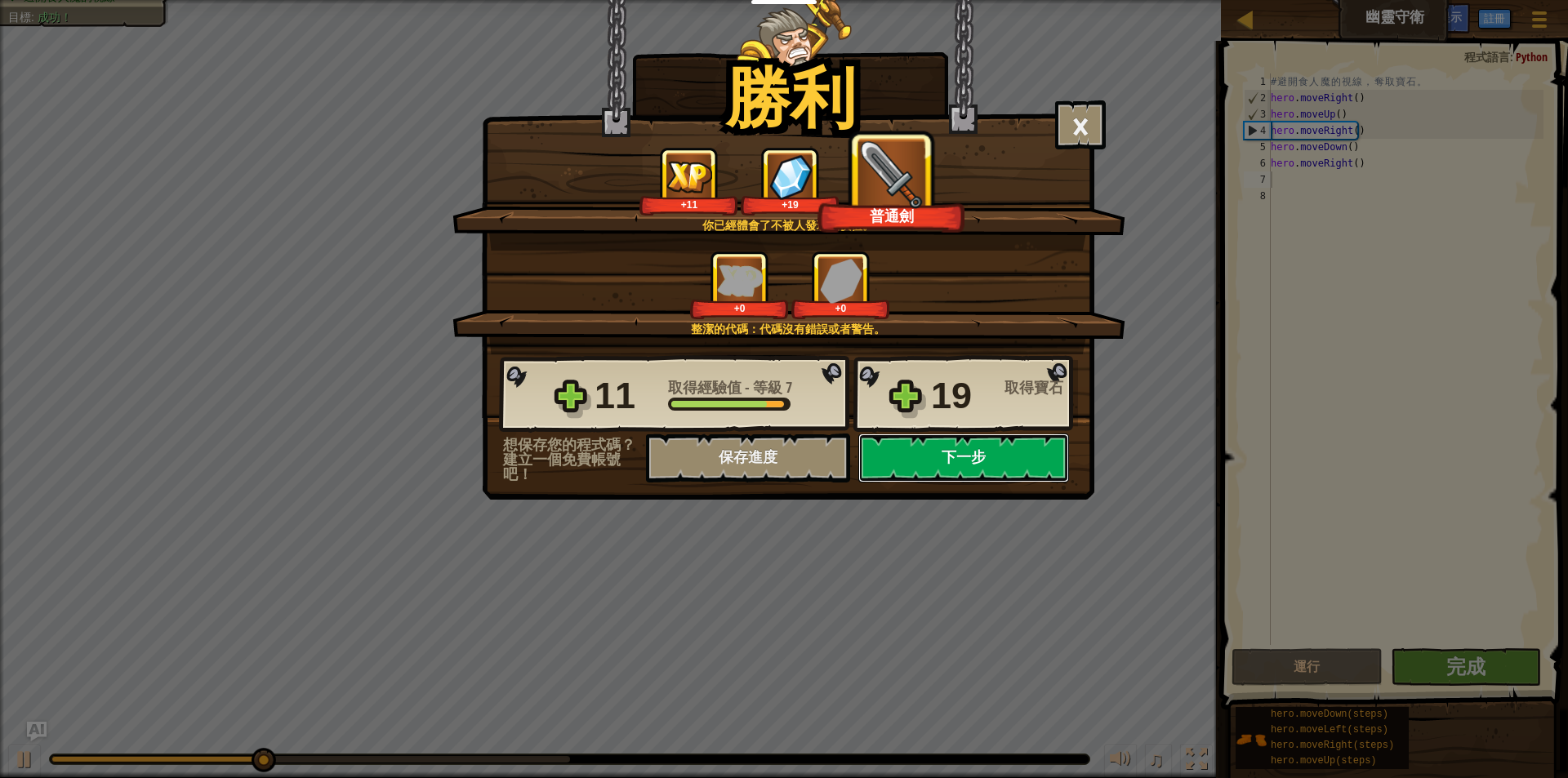
click at [991, 469] on button "下一步" at bounding box center [964, 458] width 211 height 49
select select "zh-HANT"
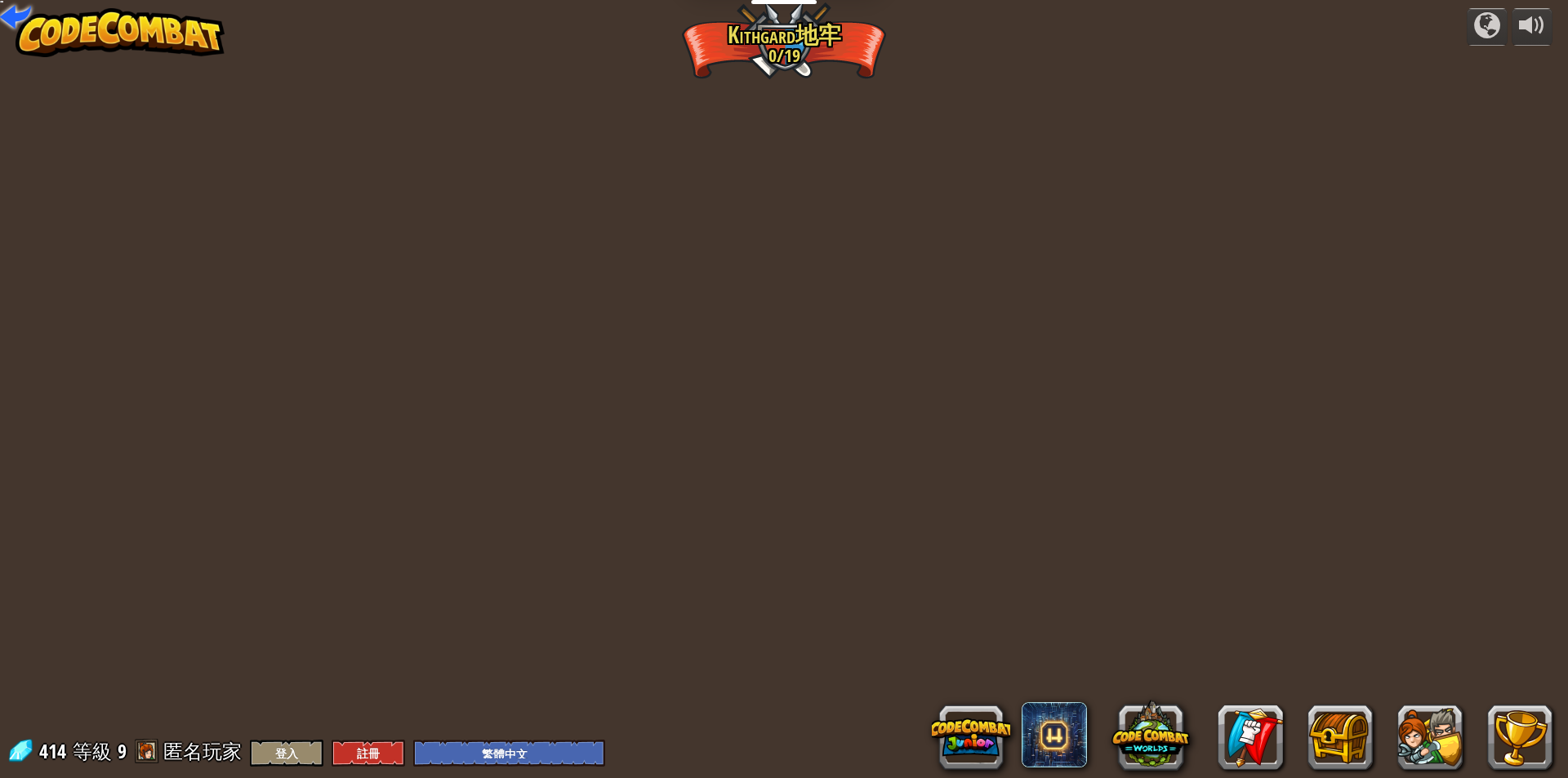
select select "zh-HANT"
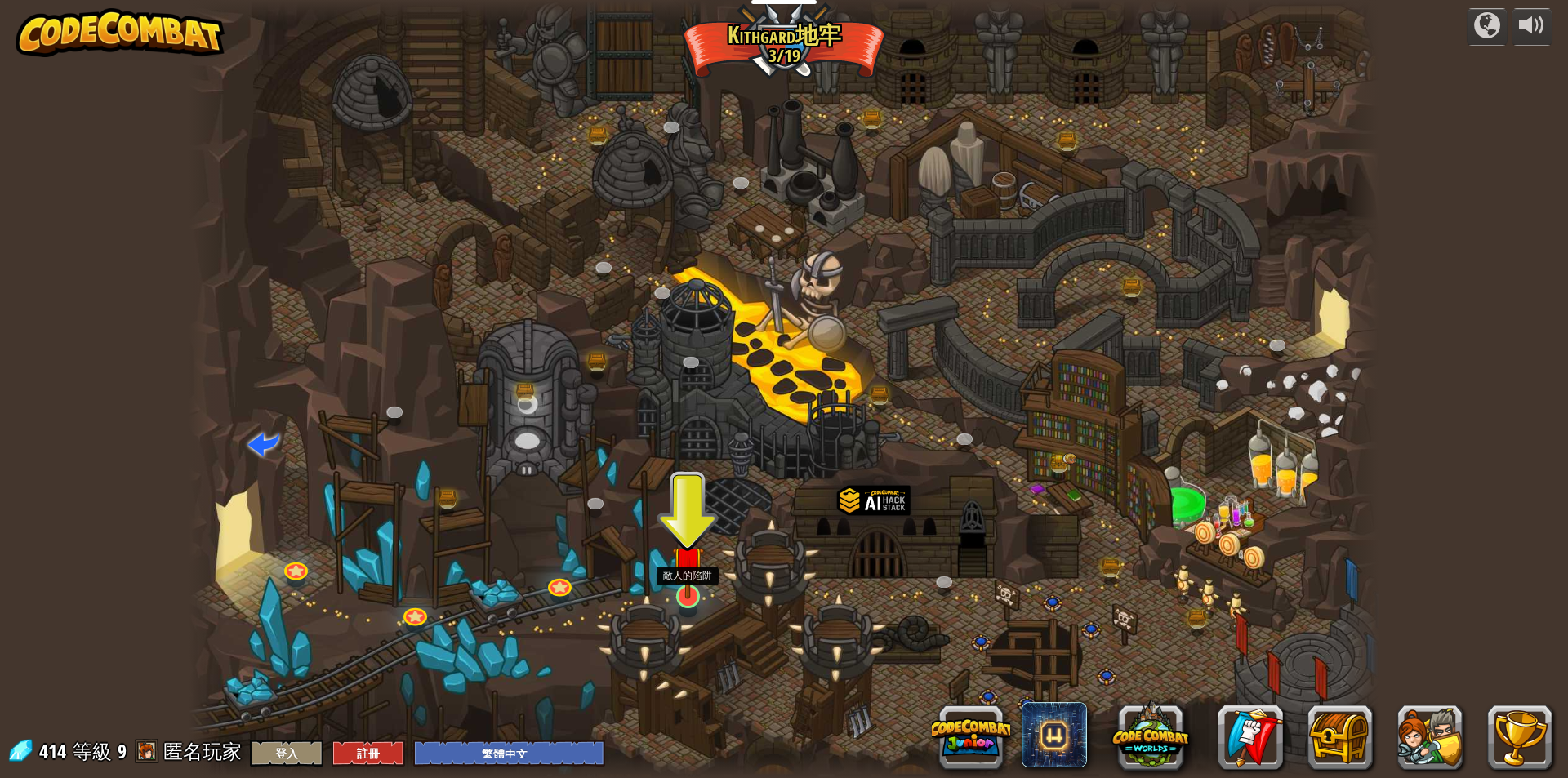
click at [686, 593] on img at bounding box center [688, 562] width 32 height 74
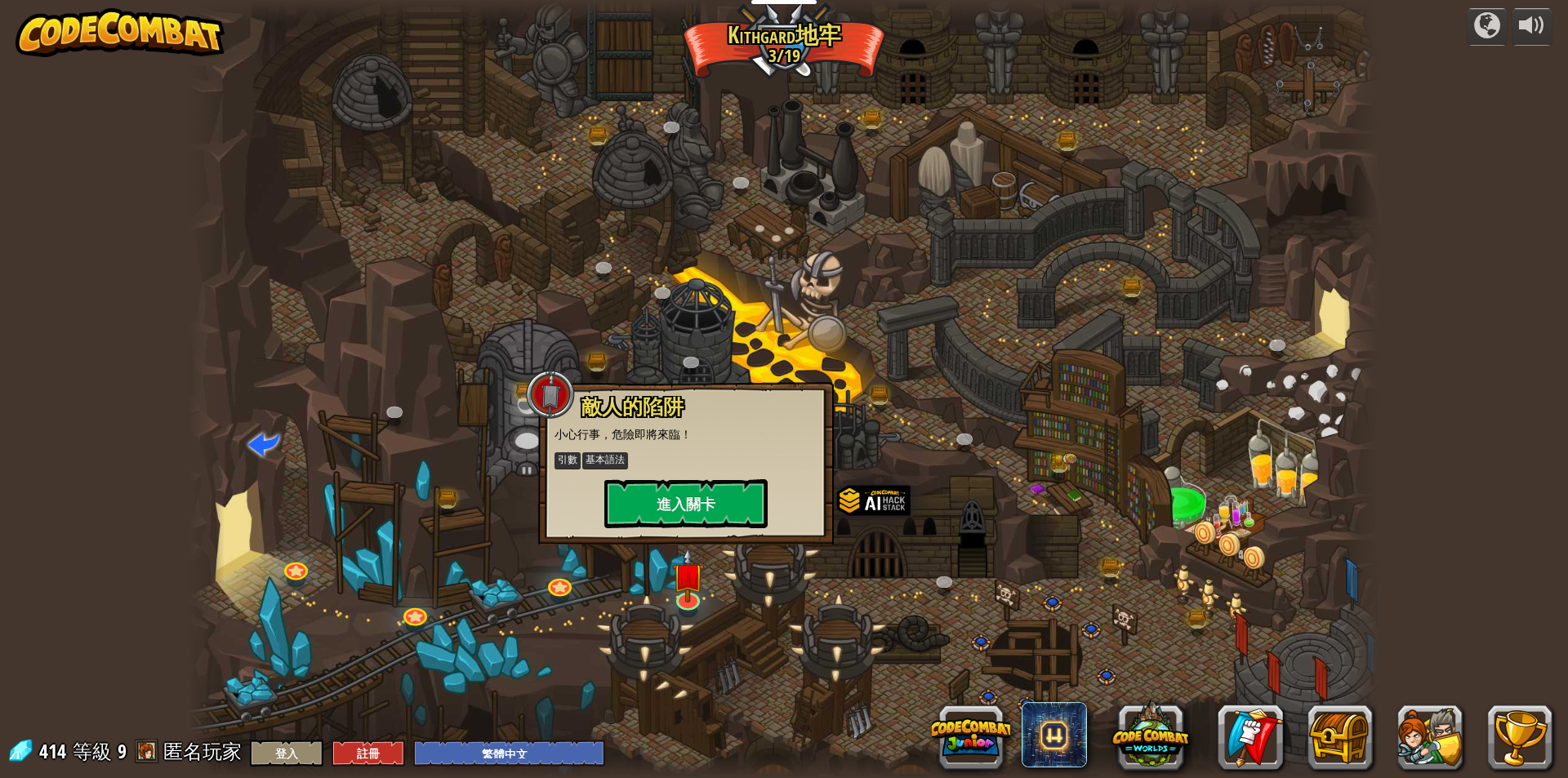
click at [722, 473] on div "敵人的陷阱 小心行事，危險即將來臨！ 引數 基本語法 進入關卡" at bounding box center [686, 462] width 263 height 132
click at [722, 492] on button "進入關卡" at bounding box center [685, 504] width 163 height 49
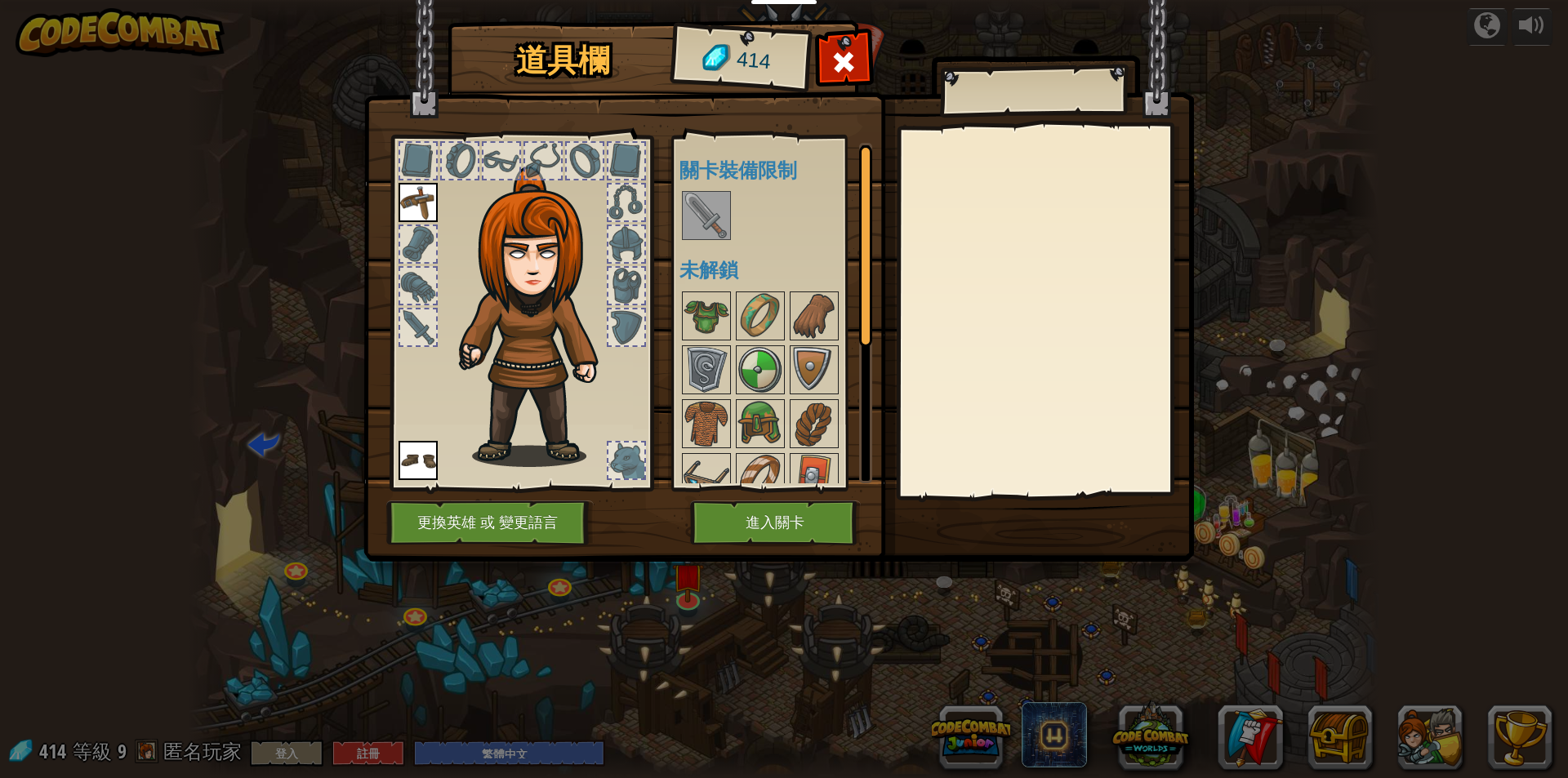
click at [1340, 156] on div "道具欄 414 可使用的裝備 裝備 裝備 連點物品兩下可裝備 關卡裝備限制 未解鎖 裝備 脫下 訂閱我們來解鎖吧! (受本關卡限制) 更換英雄 或 變更語言 …" at bounding box center [784, 389] width 1568 height 778
click at [864, 52] on div at bounding box center [843, 66] width 51 height 51
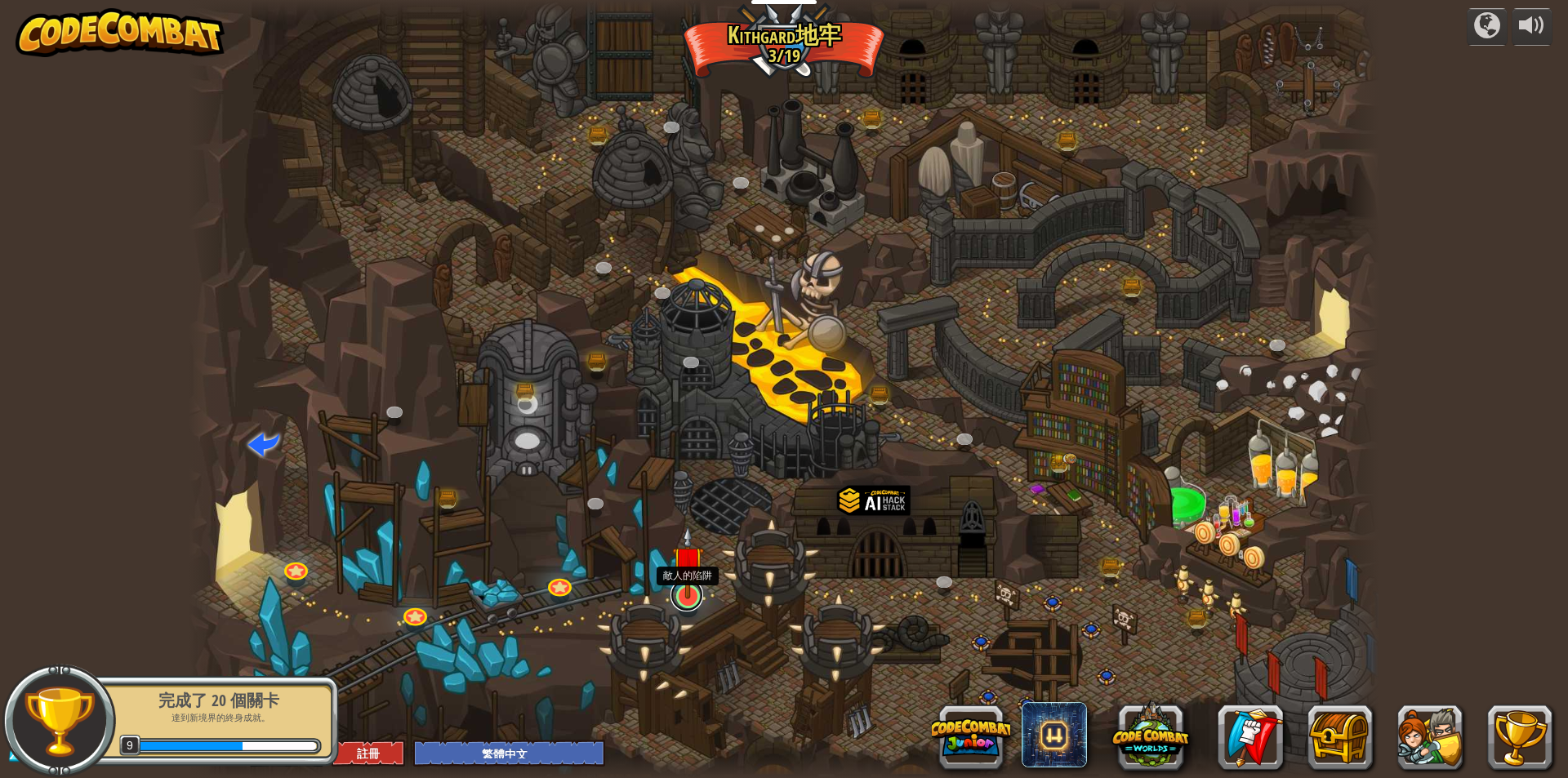
click at [694, 602] on link at bounding box center [686, 595] width 33 height 33
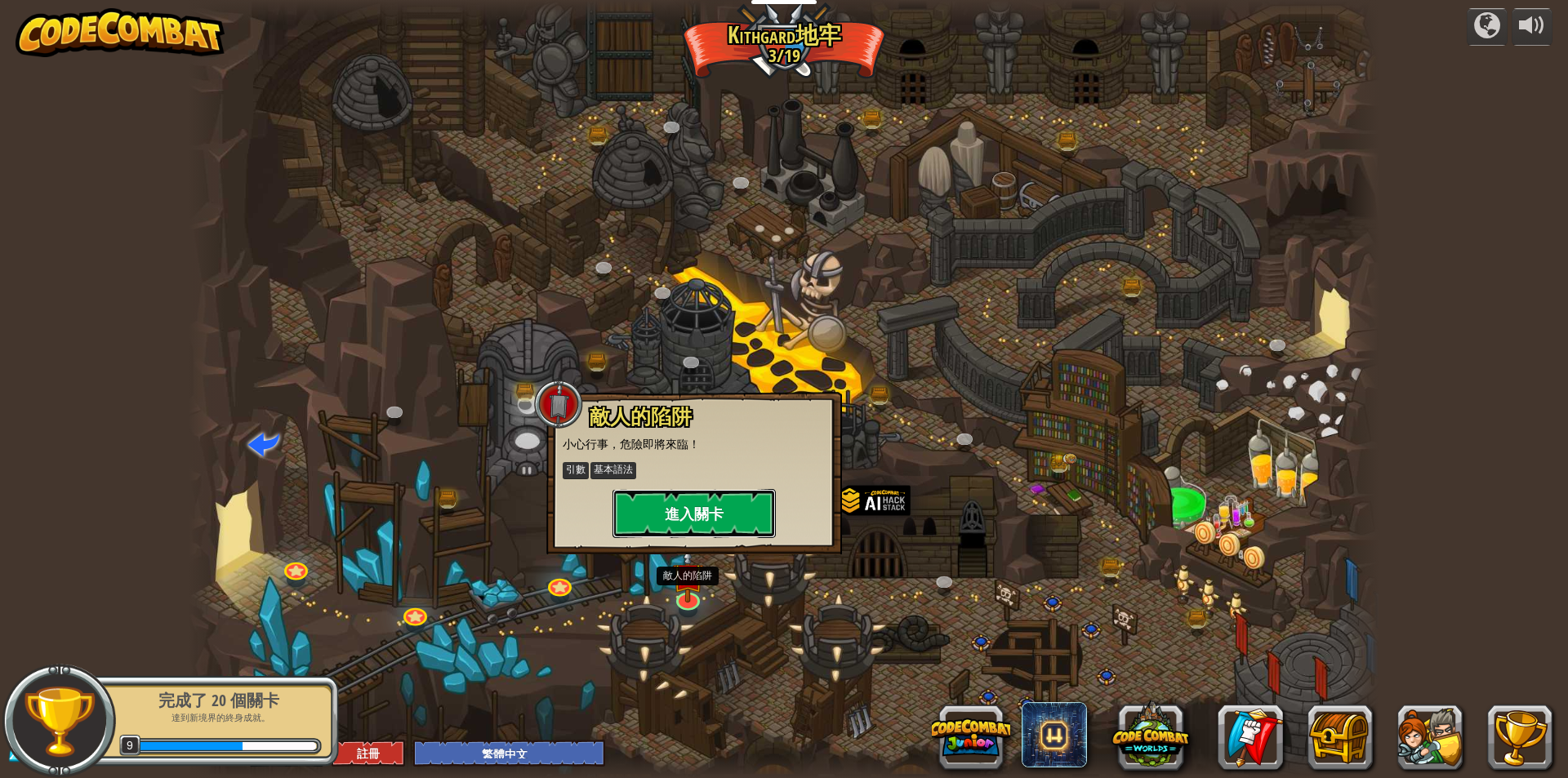
click at [688, 521] on button "進入關卡" at bounding box center [694, 514] width 163 height 49
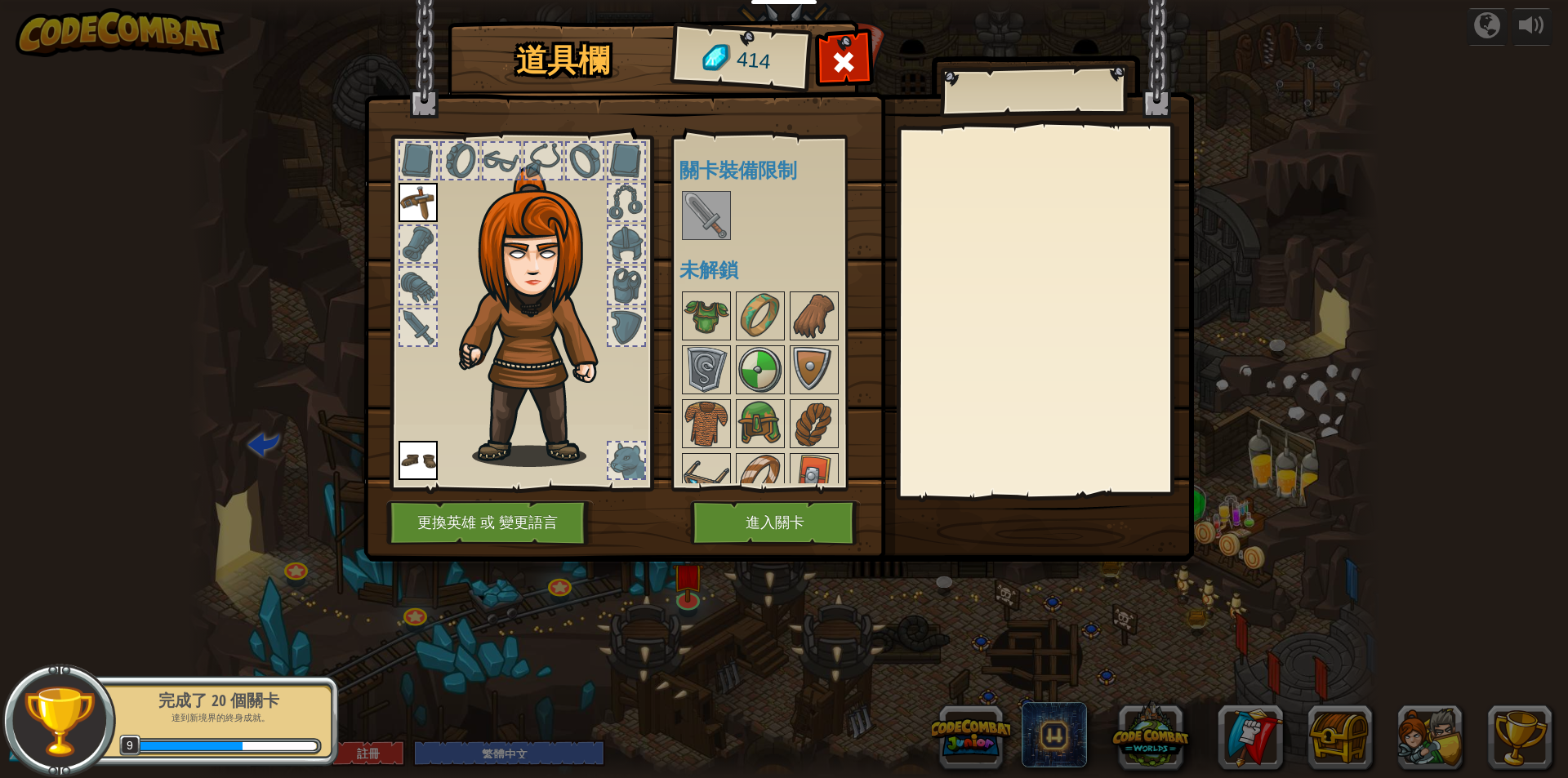
click at [704, 234] on img at bounding box center [706, 215] width 46 height 46
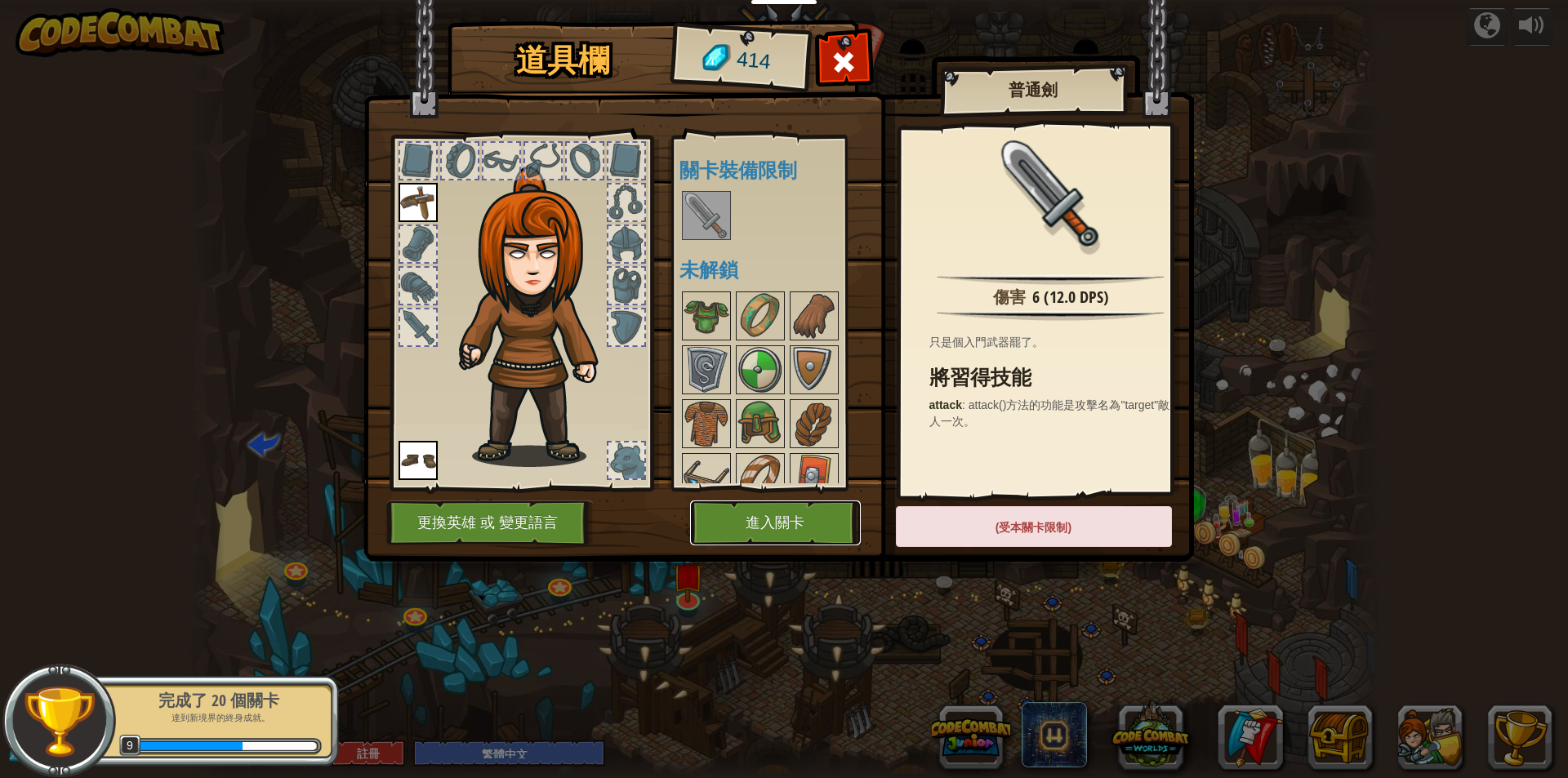
click at [795, 535] on button "進入關卡" at bounding box center [776, 523] width 171 height 45
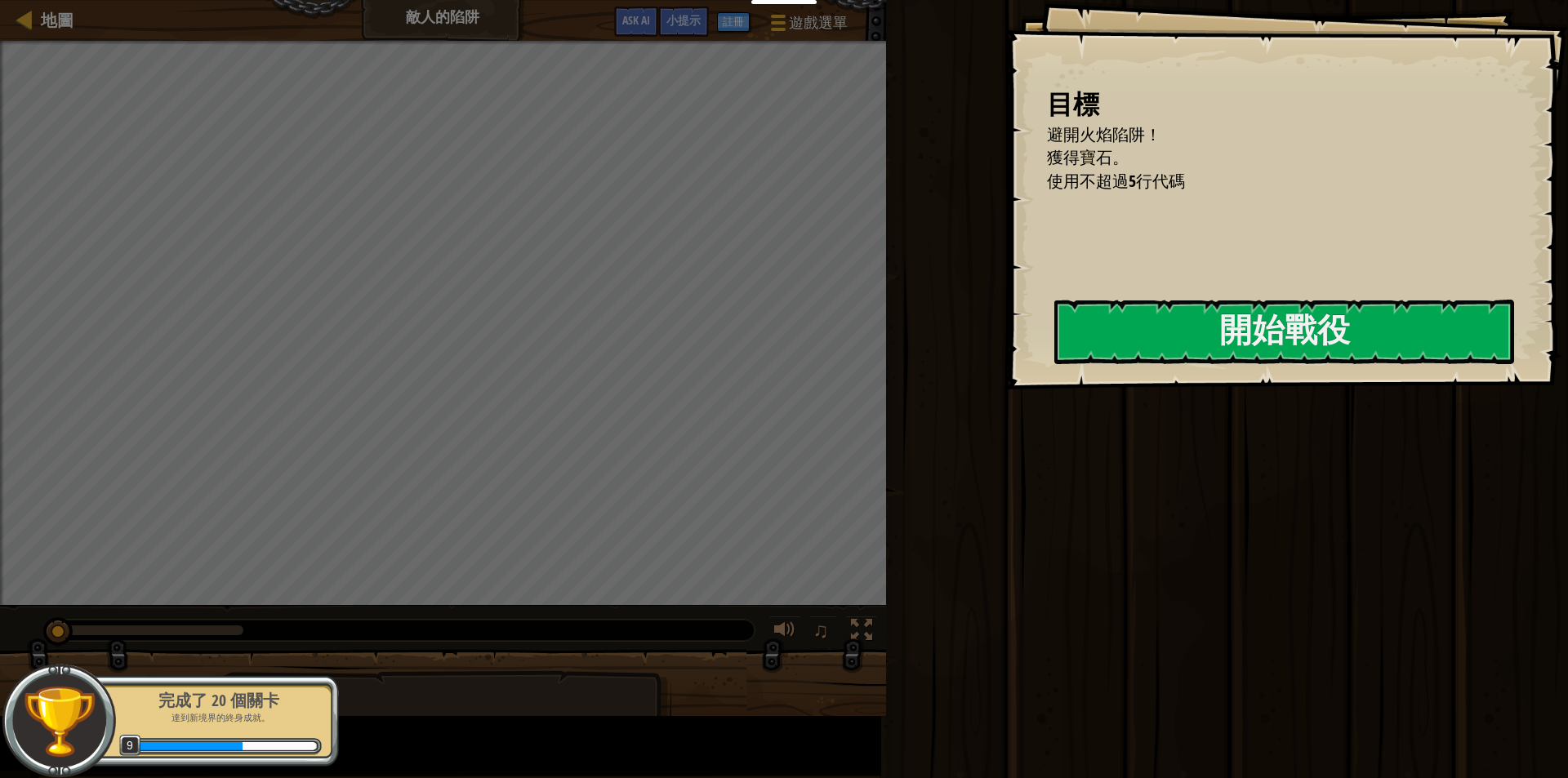
click at [920, 526] on div "運行 送出 完成" at bounding box center [1224, 385] width 687 height 770
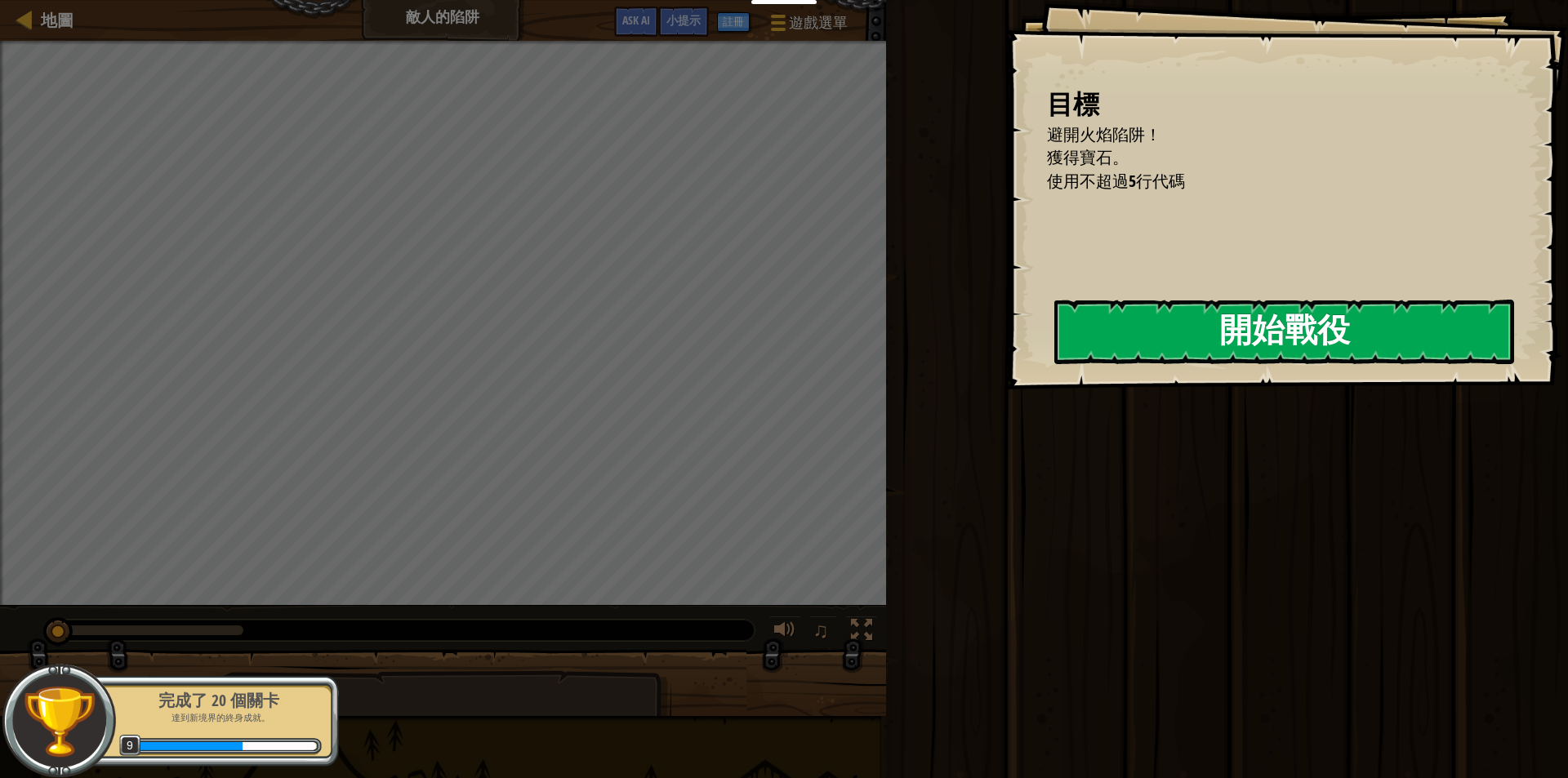
click at [1244, 353] on button "開始戰役" at bounding box center [1284, 331] width 459 height 64
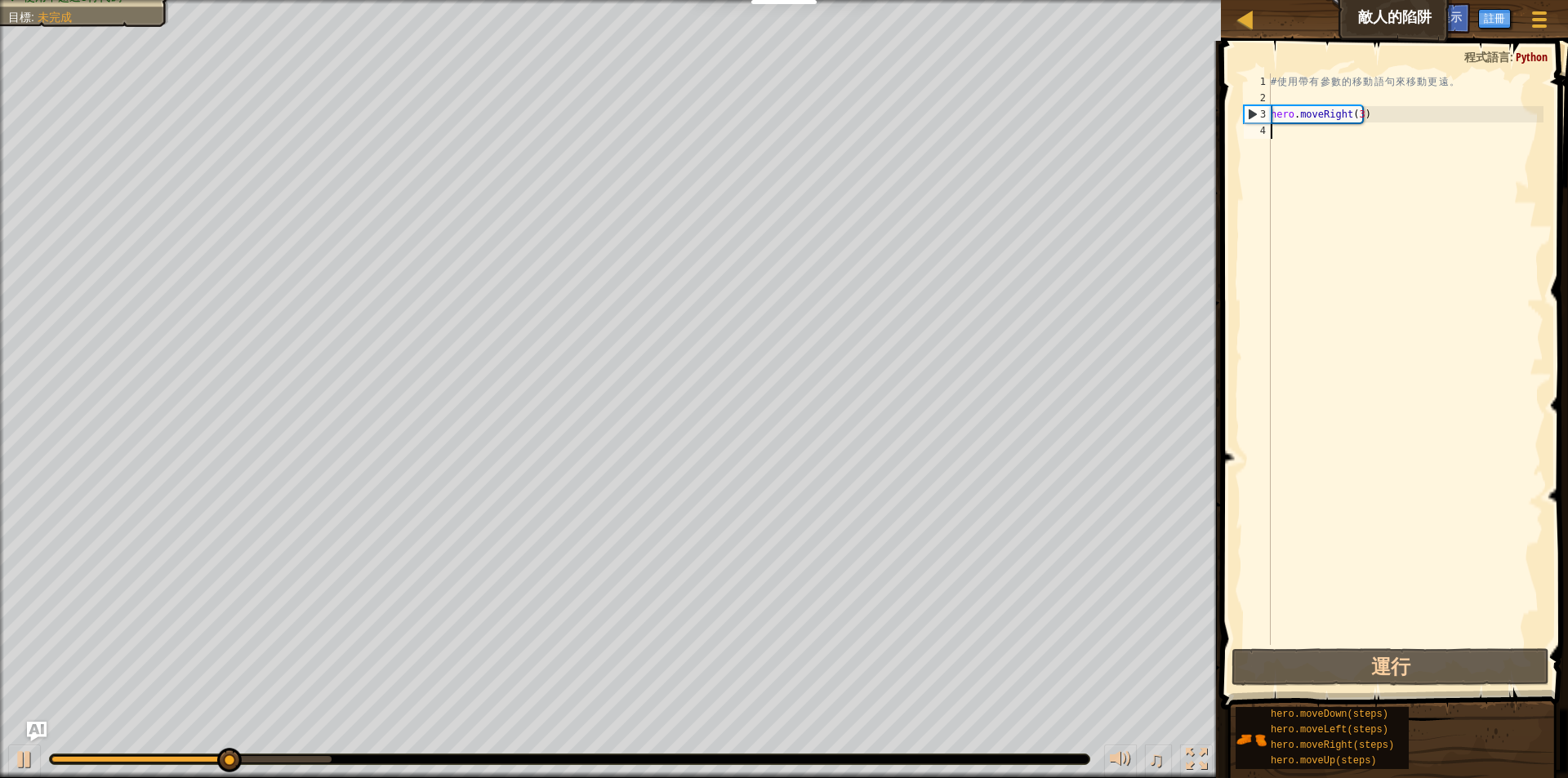
type textarea "H"
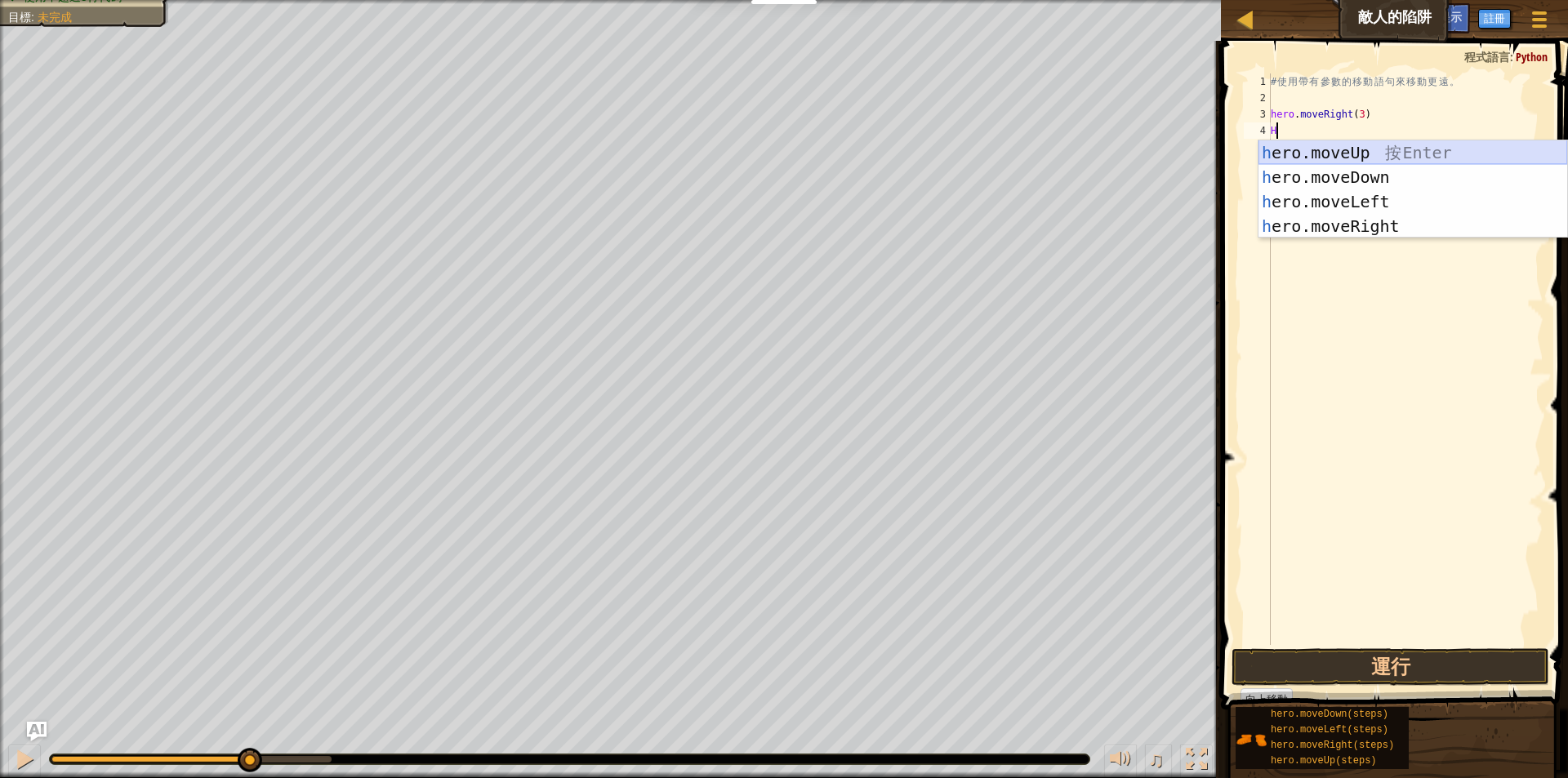
click at [1360, 147] on div "h ero.moveUp 按 Enter h ero.moveDown 按 Enter h ero.moveLeft 按 Enter h ero.moveRi…" at bounding box center [1412, 214] width 309 height 147
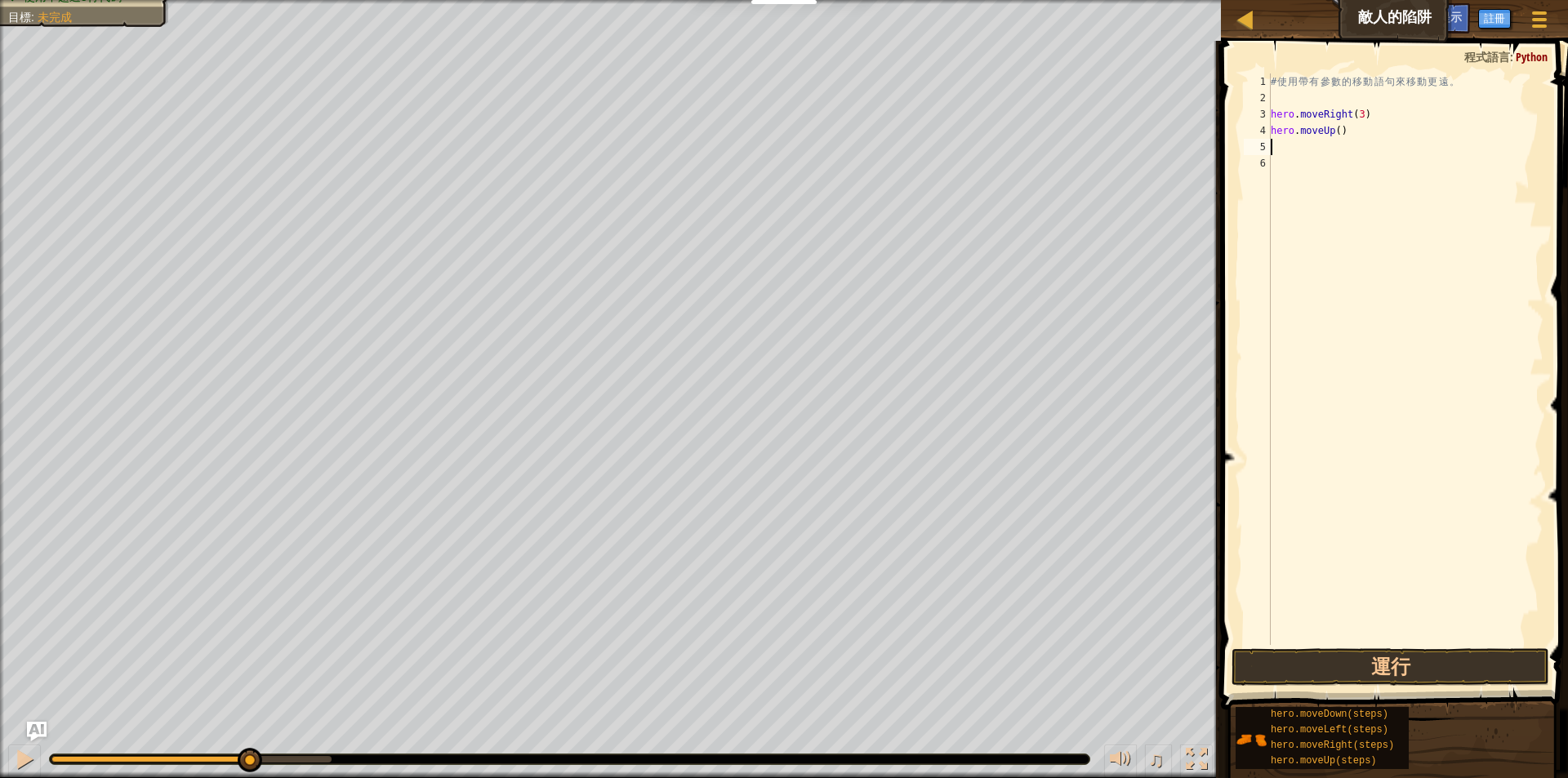
type textarea "H"
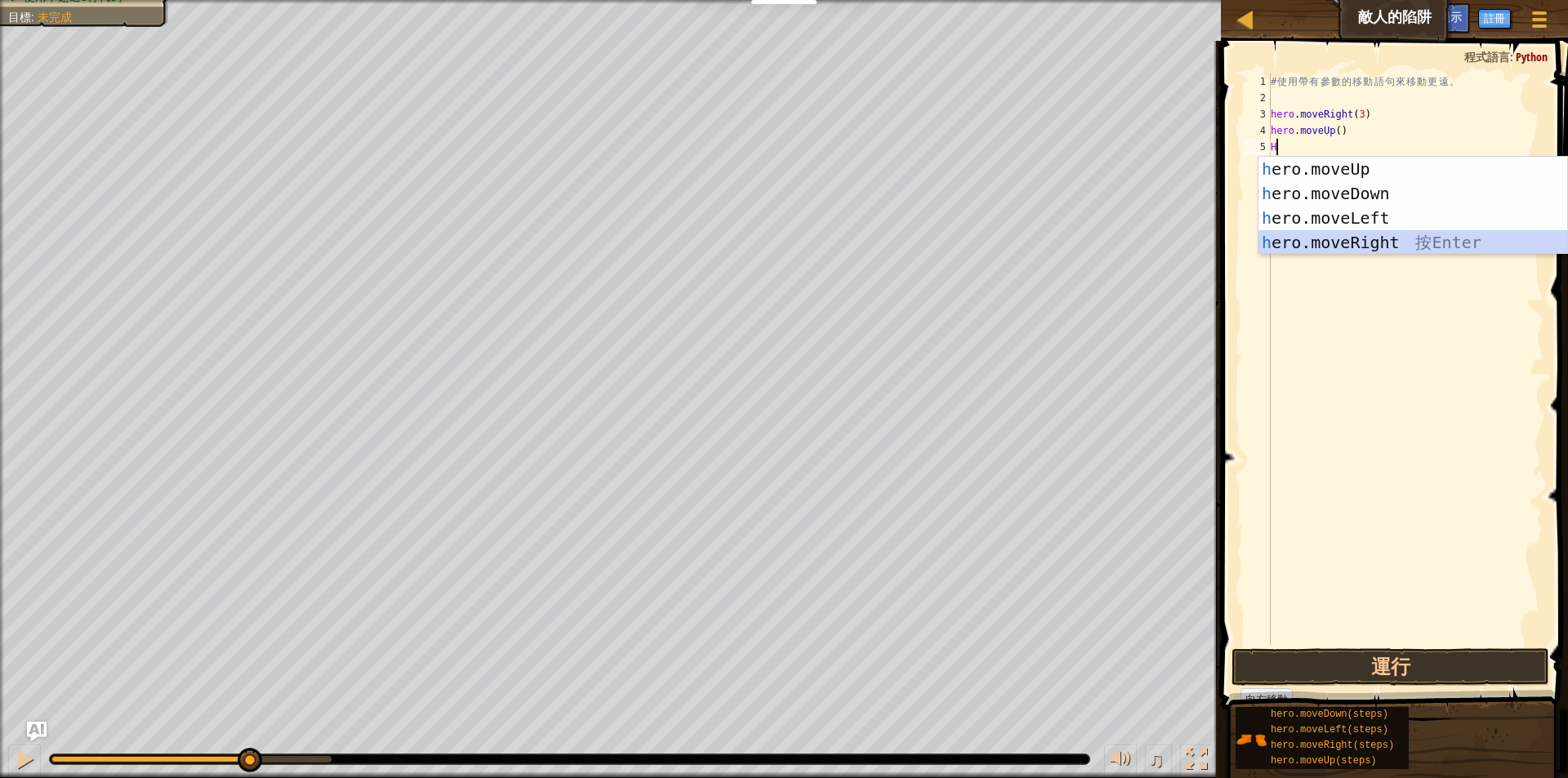
click at [1340, 240] on div "h ero.moveUp 按 Enter h ero.moveDown 按 Enter h ero.moveLeft 按 Enter h ero.moveRi…" at bounding box center [1412, 230] width 309 height 147
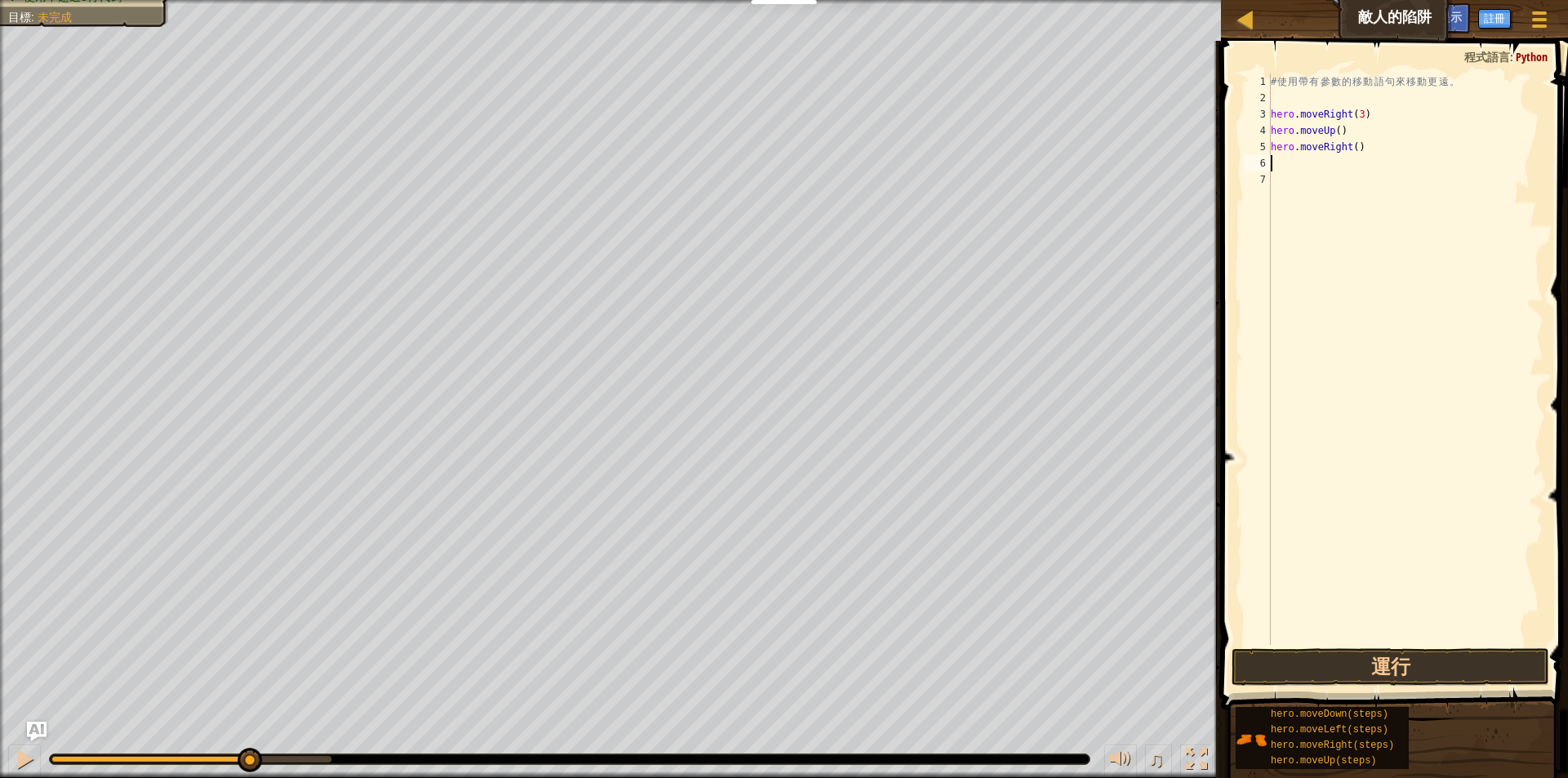
type textarea "H"
drag, startPoint x: 1383, startPoint y: 330, endPoint x: 1367, endPoint y: 313, distance: 23.3
click at [1383, 331] on div "# 使 用 帶 有 參 數 的 移 動 語 句 來 移 動 更 遠 。 hero . moveRight ( 3 ) hero . moveUp ( ) he…" at bounding box center [1406, 376] width 276 height 604
type textarea "H"
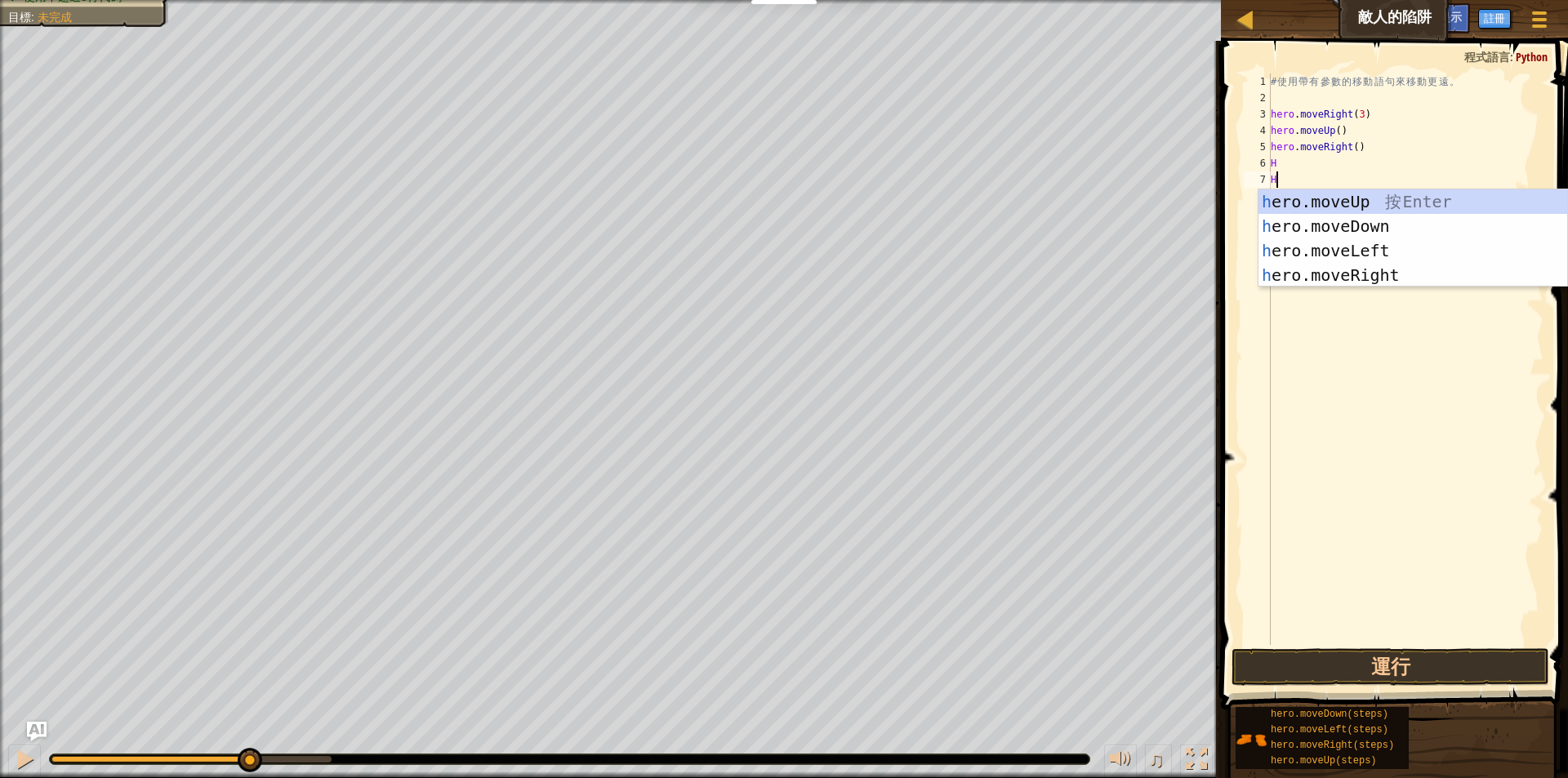
drag, startPoint x: 1348, startPoint y: 377, endPoint x: 1328, endPoint y: 294, distance: 85.4
click at [1348, 377] on div "# 使 用 帶 有 參 數 的 移 動 語 句 來 移 動 更 遠 。 hero . moveRight ( 3 ) hero . moveUp ( ) he…" at bounding box center [1406, 376] width 276 height 604
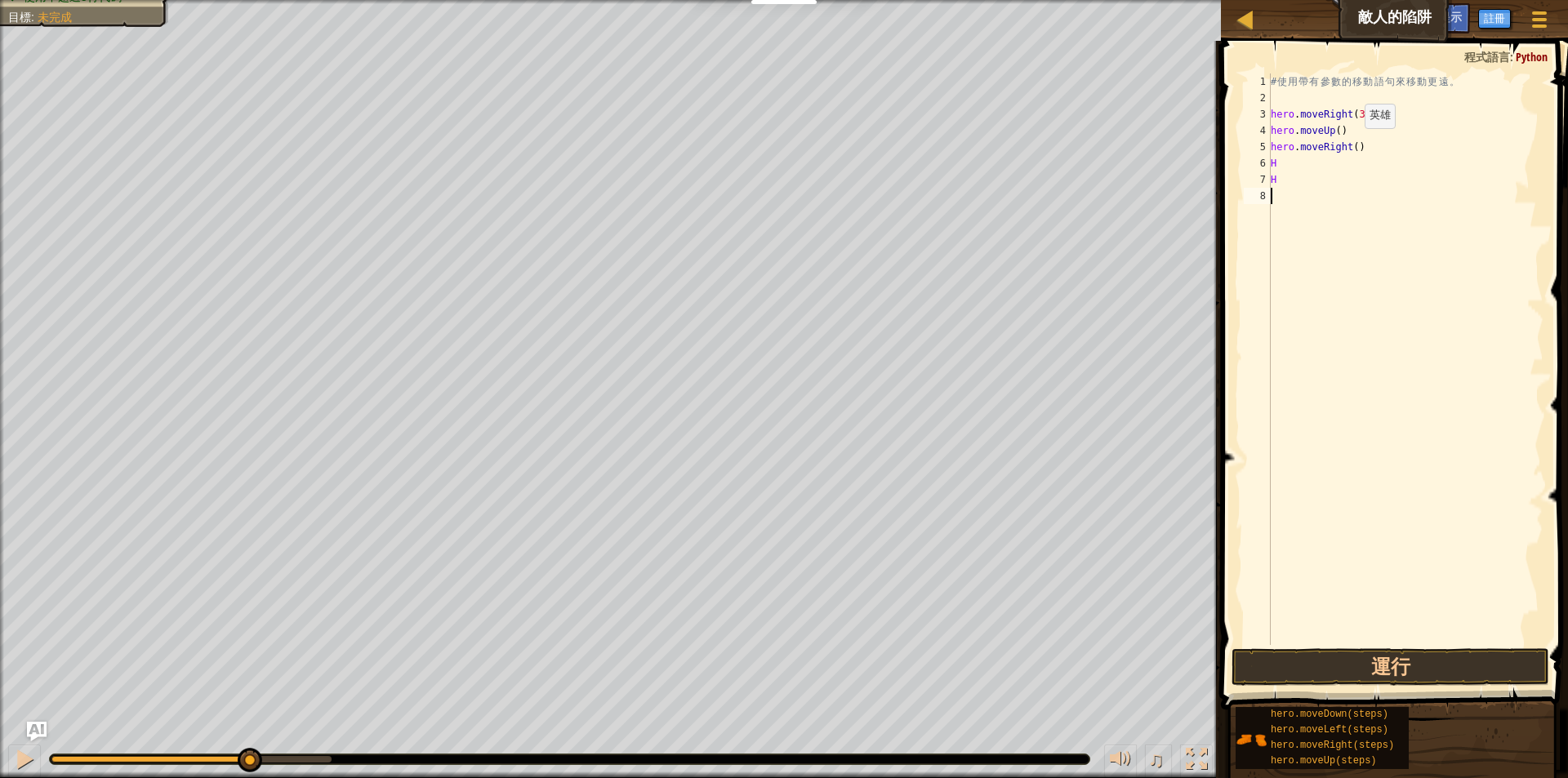
click at [1354, 144] on div "# 使 用 帶 有 參 數 的 移 動 語 句 來 移 動 更 遠 。 hero . moveRight ( 3 ) hero . moveUp ( ) he…" at bounding box center [1406, 376] width 276 height 604
type textarea "hero.moveRight(3)"
drag, startPoint x: 1280, startPoint y: 257, endPoint x: 1278, endPoint y: 203, distance: 54.0
click at [1280, 254] on div "# 使 用 帶 有 參 數 的 移 動 語 句 來 移 動 更 遠 。 hero . moveRight ( 3 ) hero . moveUp ( ) he…" at bounding box center [1406, 376] width 276 height 604
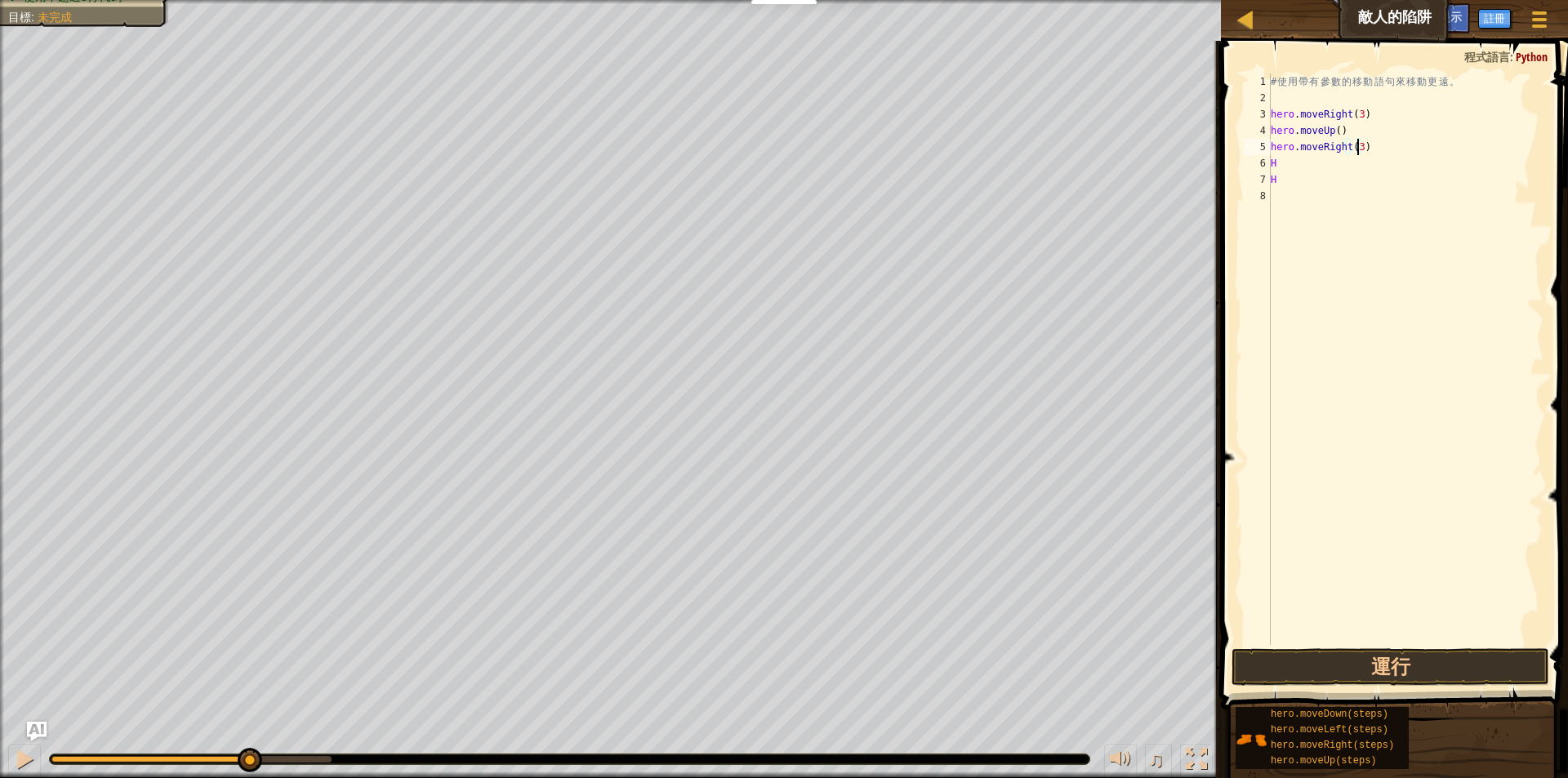
scroll to position [8, 0]
click at [1278, 161] on div "# 使 用 帶 有 參 數 的 移 動 語 句 來 移 動 更 遠 。 hero . moveRight ( 3 ) hero . moveUp ( ) he…" at bounding box center [1406, 376] width 276 height 604
type textarea "H"
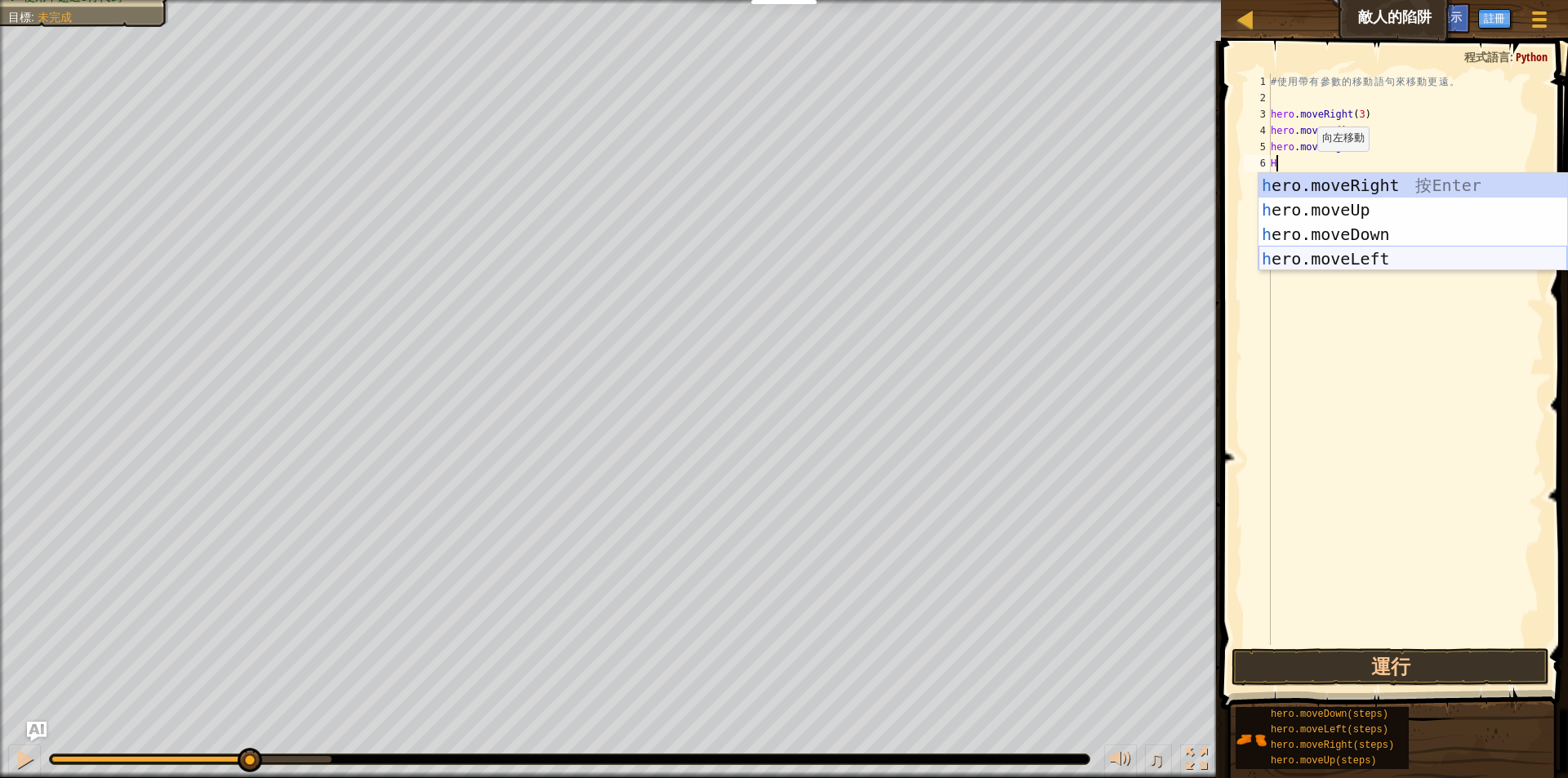
click at [1347, 263] on div "h ero.moveRight 按 Enter h ero.moveUp 按 Enter h ero.moveDown 按 Enter h ero.moveL…" at bounding box center [1412, 247] width 309 height 147
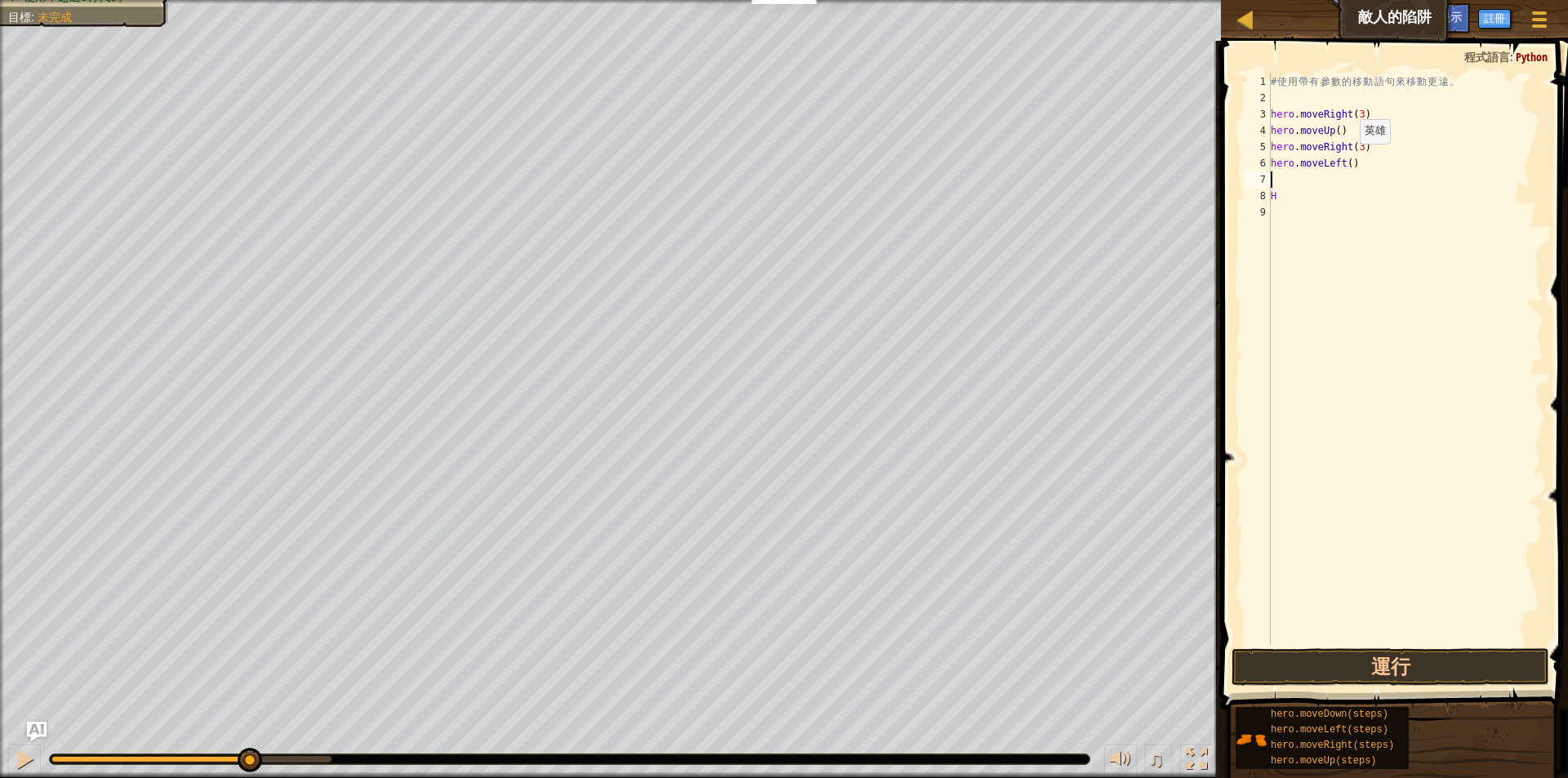
click at [1345, 160] on div "# 使 用 帶 有 參 數 的 移 動 語 句 來 移 動 更 遠 。 hero . moveRight ( 3 ) hero . moveUp ( ) he…" at bounding box center [1406, 376] width 276 height 604
type textarea "hero.moveLeft(2)"
click at [1425, 679] on button "運行" at bounding box center [1391, 667] width 318 height 38
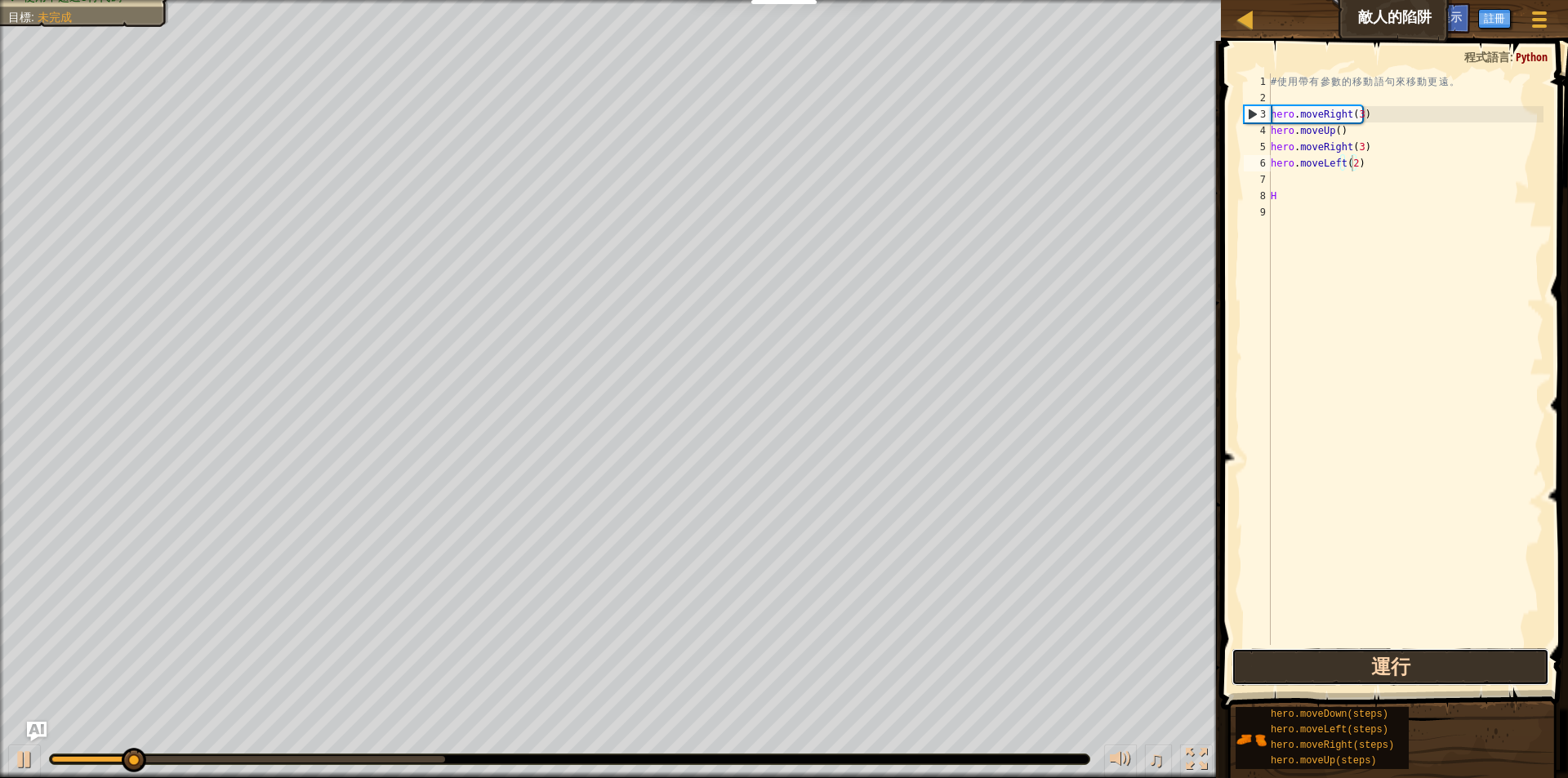
click at [1425, 679] on button "運行" at bounding box center [1391, 667] width 318 height 38
click at [1435, 504] on div "# 使 用 帶 有 參 數 的 移 動 語 句 來 移 動 更 遠 。 hero . moveRight ( 3 ) hero . moveUp ( ) he…" at bounding box center [1406, 376] width 276 height 604
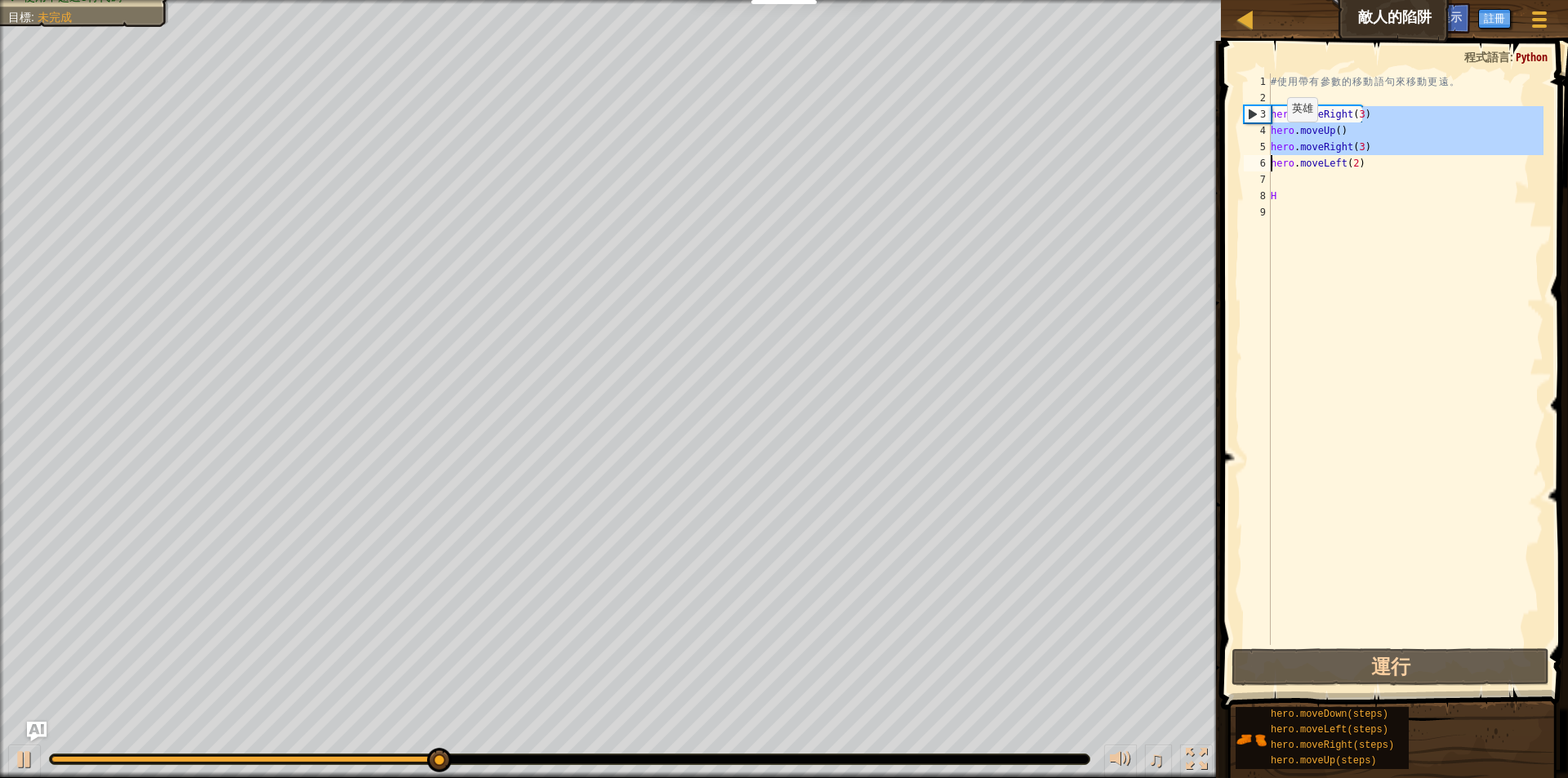
click at [1155, 170] on div "地圖 敵人的陷阱 遊戲選單 完成 註冊 小提示 Ask AI 1 הההההההההההההההההההההההההההההההההההההההההההההה…" at bounding box center [784, 389] width 1568 height 778
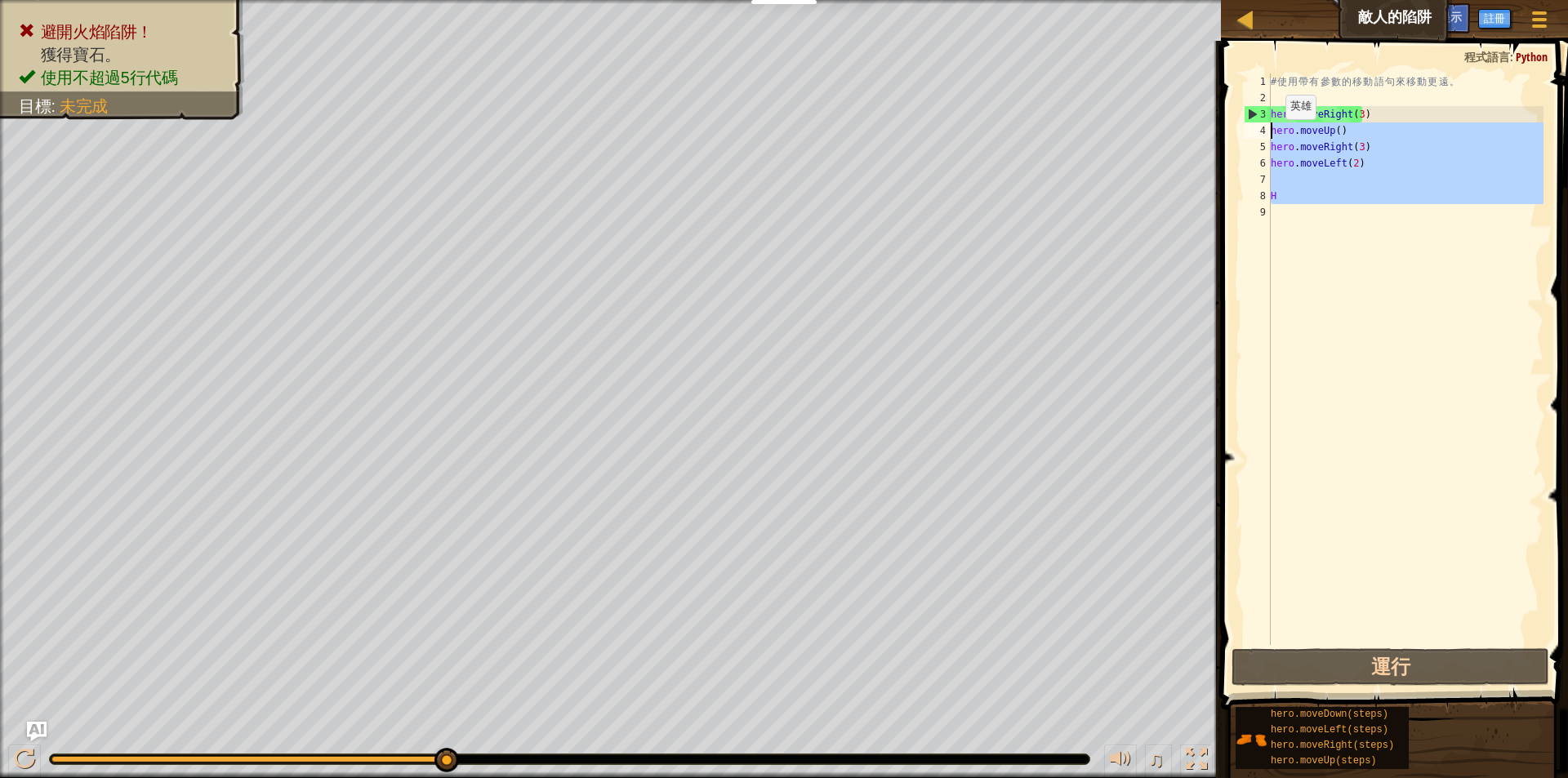
drag, startPoint x: 1343, startPoint y: 156, endPoint x: 1260, endPoint y: 136, distance: 85.4
click at [1260, 136] on div "hero.moveRight(3) hero.moveLeft(2) 1 2 3 4 5 6 7 8 9 # 使 用 帶 有 參 數 的 移 動 語 句 來 …" at bounding box center [1391, 359] width 303 height 571
type textarea "hero.moveUp() hero.moveRight(3)"
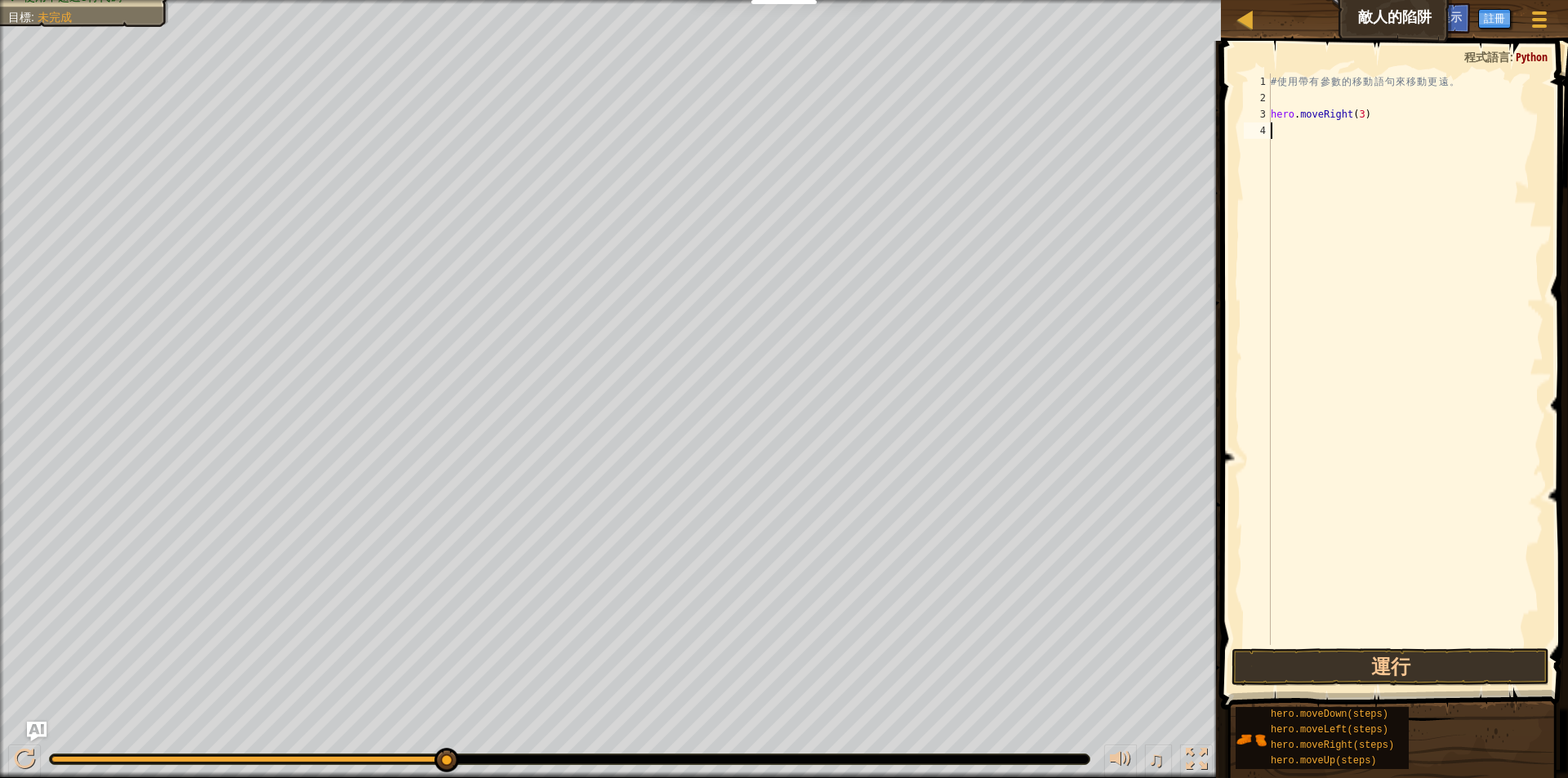
click at [1273, 180] on div "# 使 用 帶 有 參 數 的 移 動 語 句 來 移 動 更 遠 。 hero . moveRight ( 3 )" at bounding box center [1406, 376] width 276 height 604
type textarea "H"
click at [1346, 344] on div "# 使 用 帶 有 參 數 的 移 動 語 句 來 移 動 更 遠 。 hero . moveRight ( 3 ) H" at bounding box center [1406, 376] width 276 height 604
click at [1290, 133] on div "# 使 用 帶 有 參 數 的 移 動 語 句 來 移 動 更 遠 。 hero . moveRight ( 3 ) H" at bounding box center [1406, 376] width 276 height 604
type textarea "H"
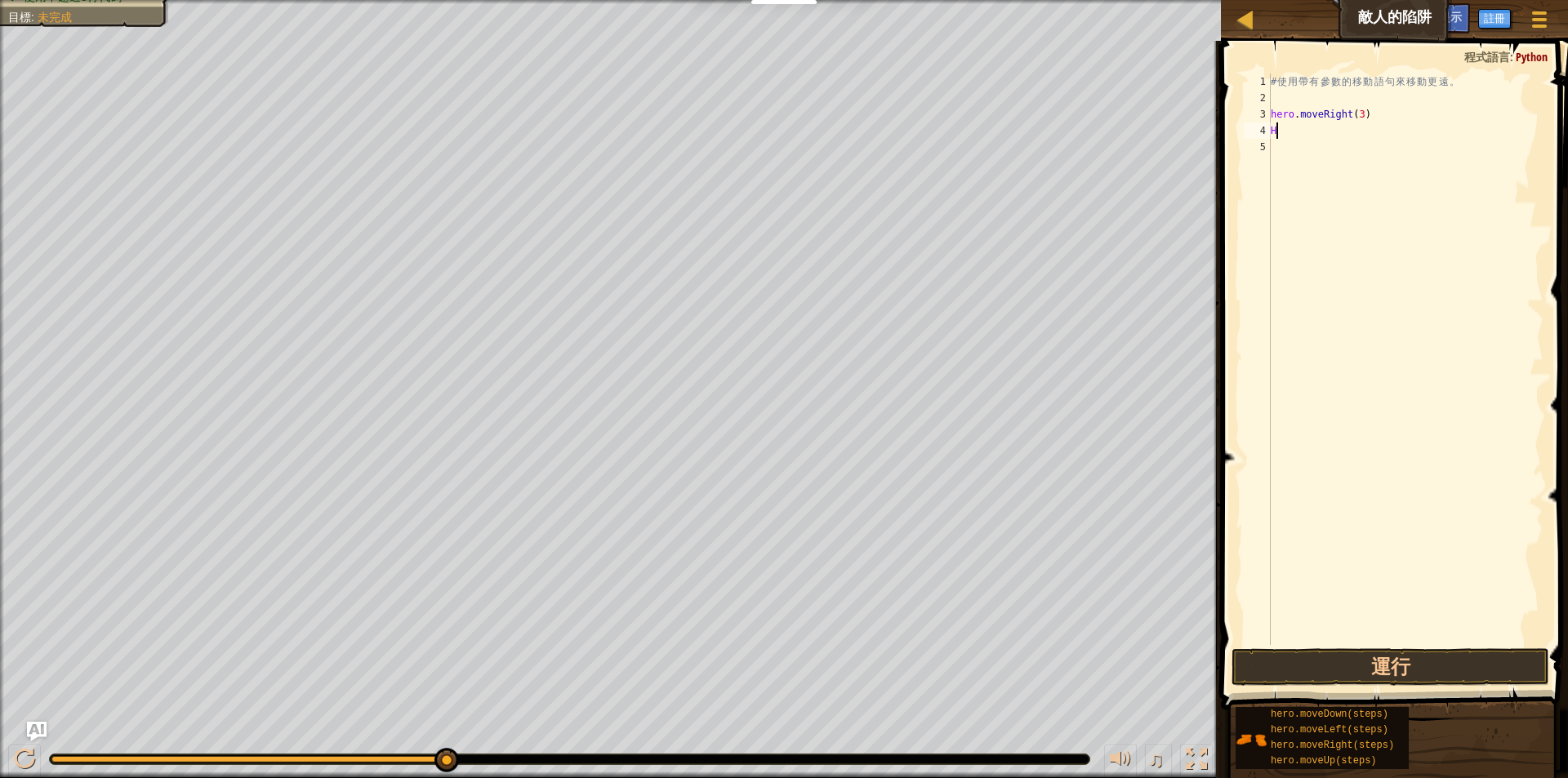
click at [1276, 133] on div "# 使 用 帶 有 參 數 的 移 動 語 句 來 移 動 更 遠 。 hero . moveRight ( 3 ) H" at bounding box center [1406, 376] width 276 height 604
type textarea "H"
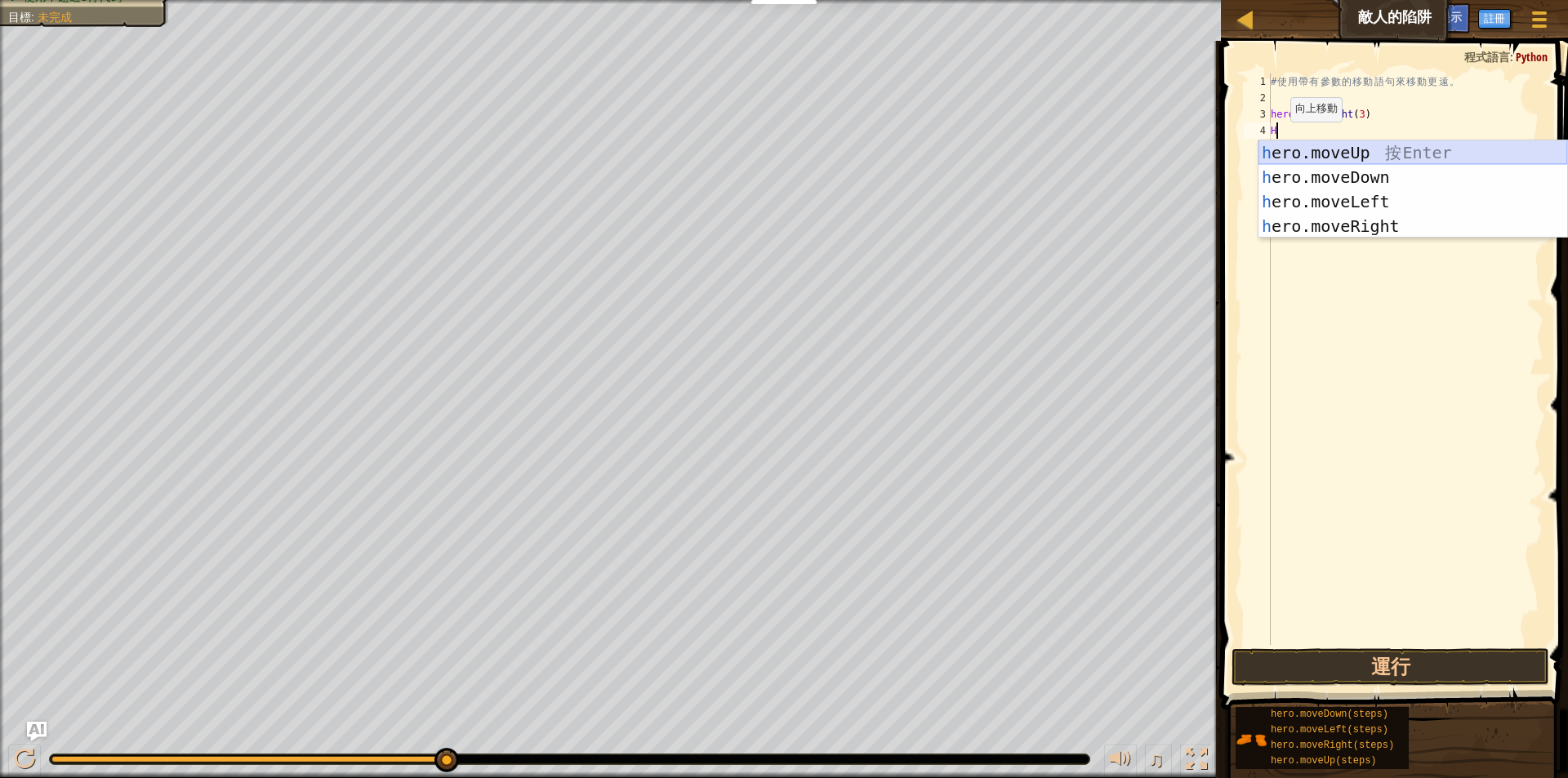
click at [1424, 150] on div "h ero.moveUp 按 Enter h ero.moveDown 按 Enter h ero.moveLeft 按 Enter h ero.moveRi…" at bounding box center [1412, 214] width 309 height 147
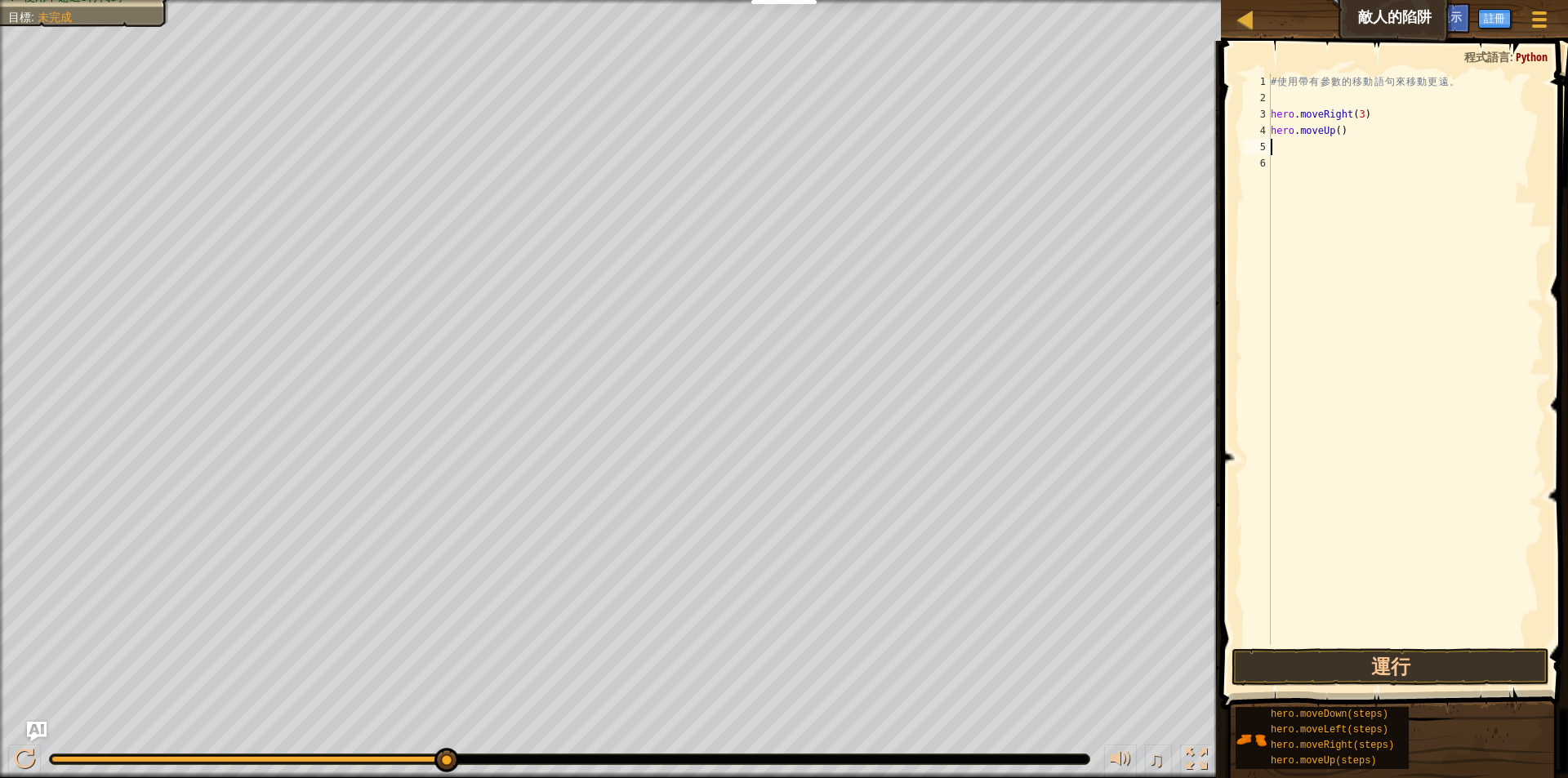
type textarea "H"
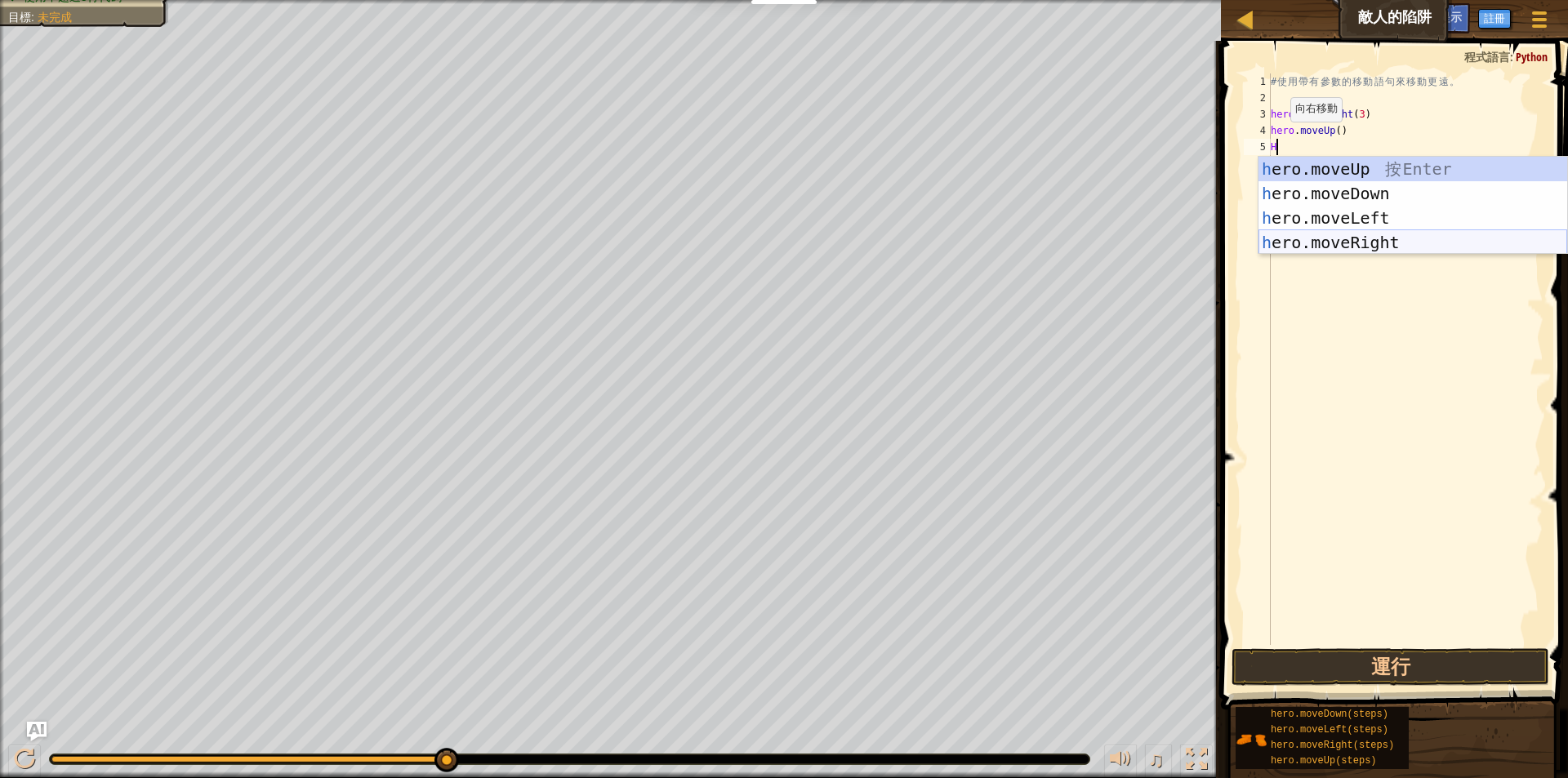
drag, startPoint x: 1350, startPoint y: 235, endPoint x: 1340, endPoint y: 238, distance: 10.4
click at [1350, 236] on div "h ero.moveUp 按 Enter h ero.moveDown 按 Enter h ero.moveLeft 按 Enter h ero.moveRi…" at bounding box center [1412, 230] width 309 height 147
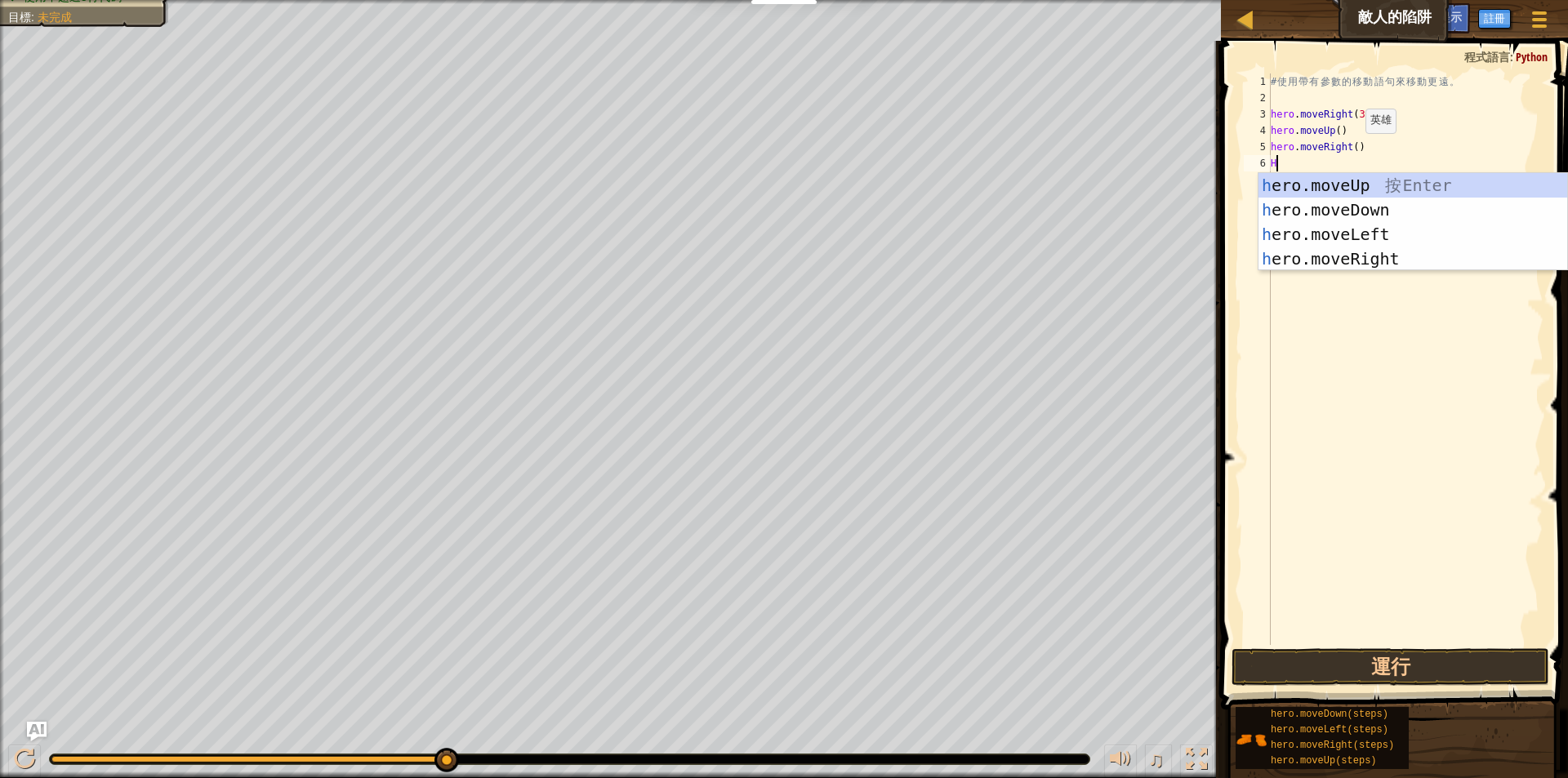
click at [1351, 150] on div "# 使 用 帶 有 參 數 的 移 動 語 句 來 移 動 更 遠 。 hero . moveRight ( 3 ) hero . moveUp ( ) he…" at bounding box center [1406, 376] width 276 height 604
type textarea "hero.moveRight()"
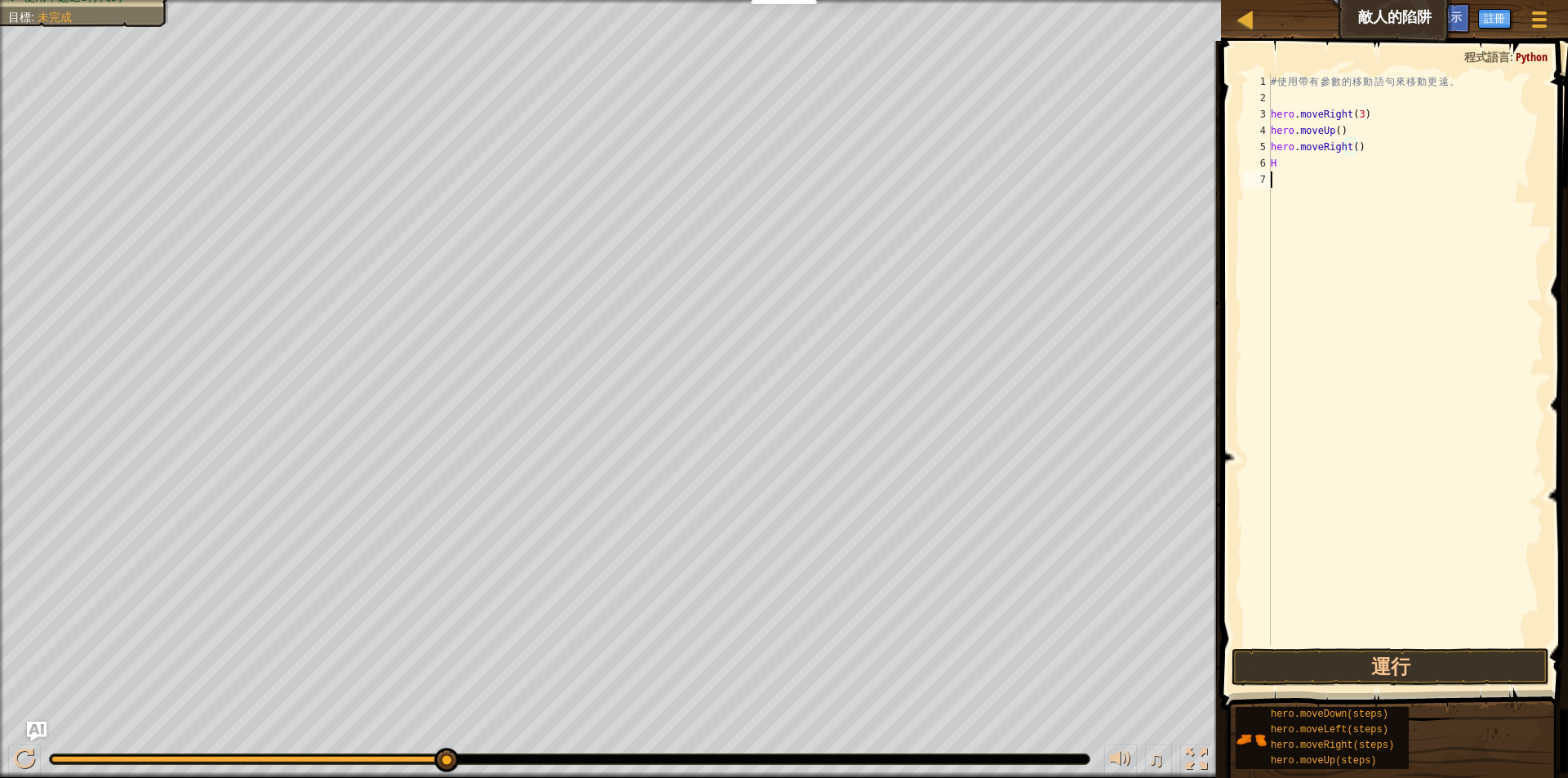
click at [1277, 180] on div "# 使 用 帶 有 參 數 的 移 動 語 句 來 移 動 更 遠 。 hero . moveRight ( 3 ) hero . moveUp ( ) he…" at bounding box center [1406, 376] width 276 height 604
click at [1284, 175] on div "# 使 用 帶 有 參 數 的 移 動 語 句 來 移 動 更 遠 。 hero . moveRight ( 3 ) hero . moveUp ( ) he…" at bounding box center [1406, 376] width 276 height 604
click at [1282, 157] on div "# 使 用 帶 有 參 數 的 移 動 語 句 來 移 動 更 遠 。 hero . moveRight ( 3 ) hero . moveUp ( ) he…" at bounding box center [1406, 376] width 276 height 604
type textarea "H"
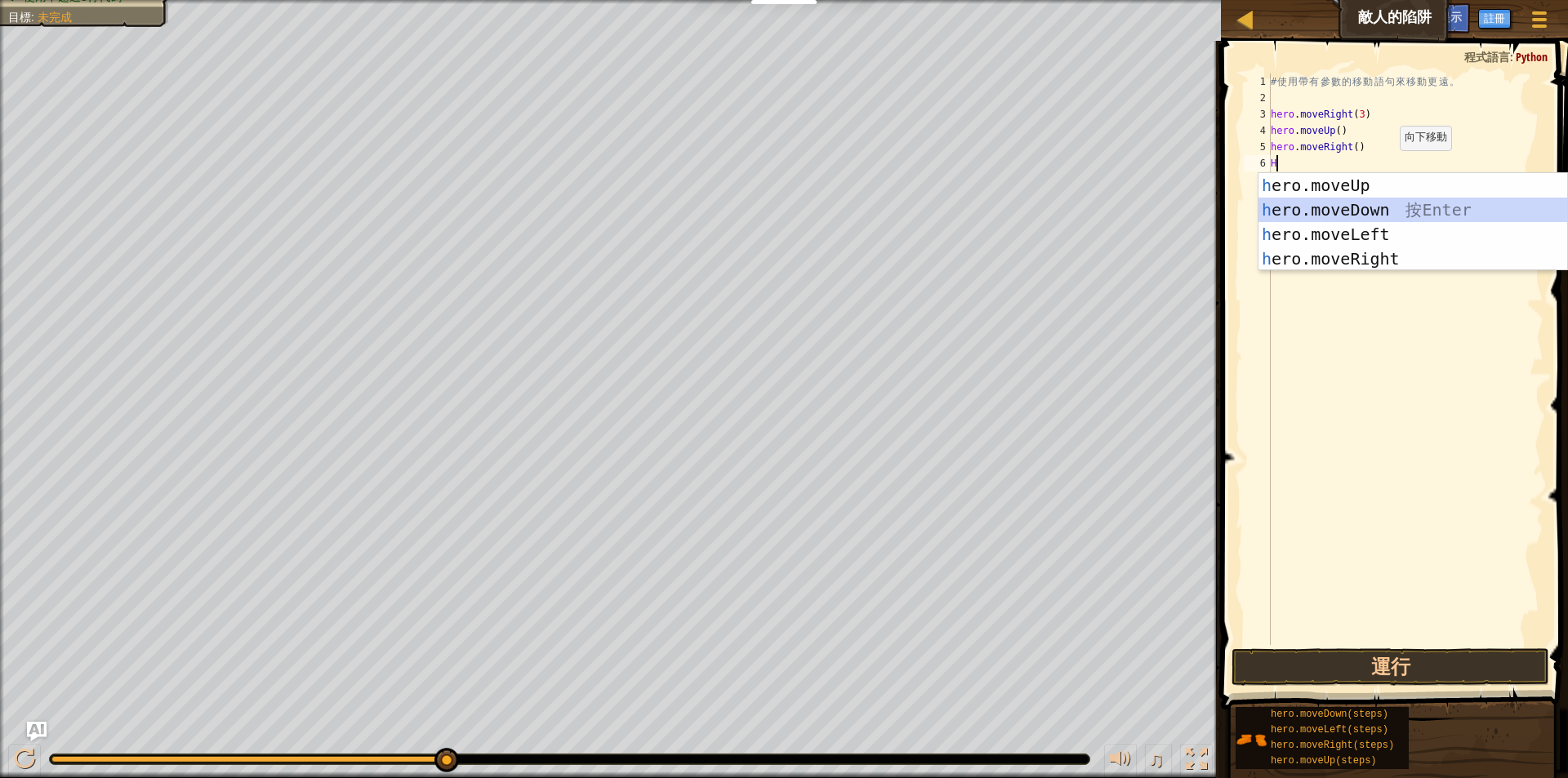
click at [1375, 214] on div "h ero.moveUp 按 Enter h ero.moveDown 按 Enter h ero.moveLeft 按 Enter h ero.moveRi…" at bounding box center [1412, 247] width 309 height 147
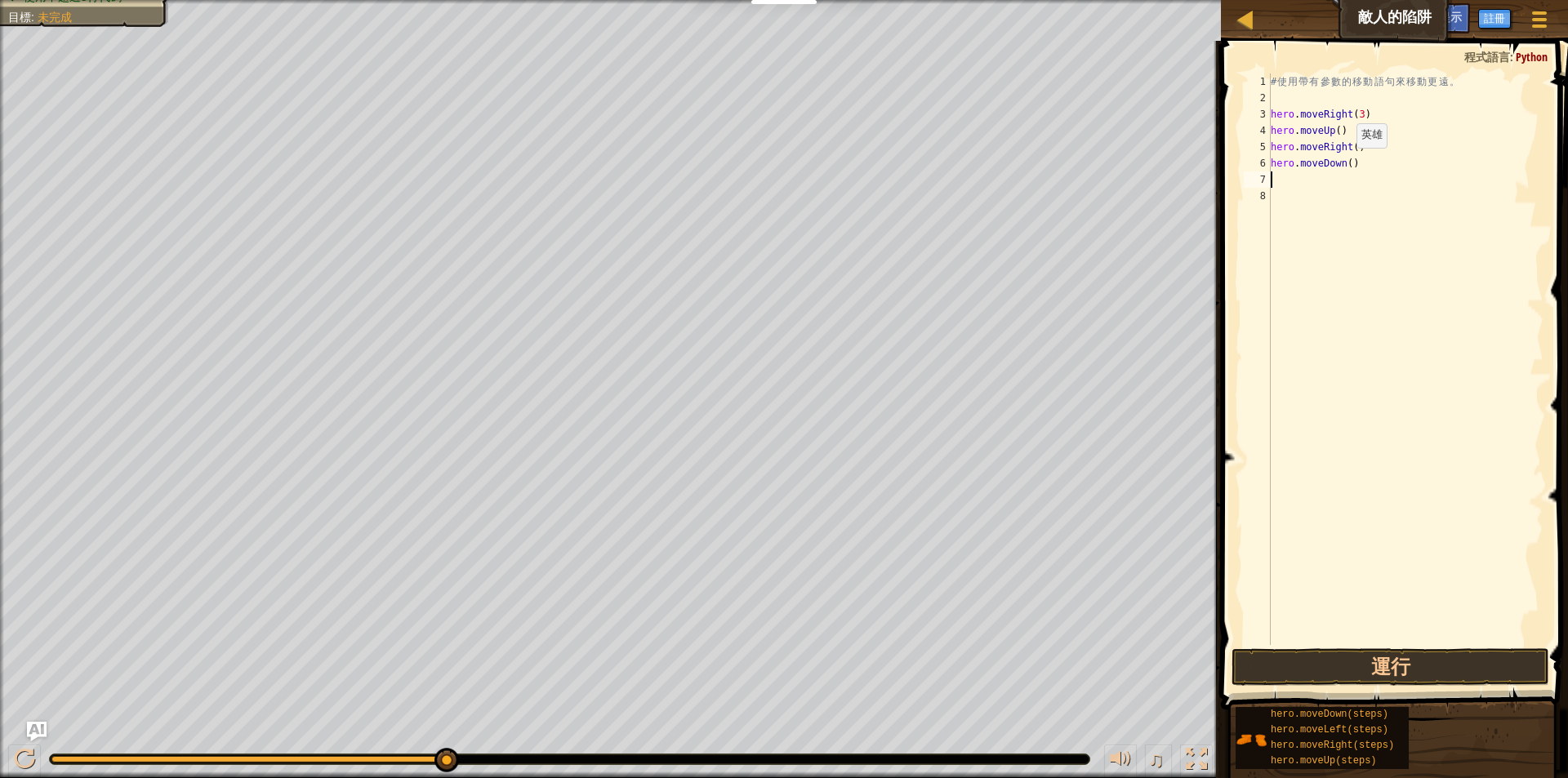
click at [1342, 164] on div "# 使 用 帶 有 參 數 的 移 動 語 句 來 移 動 更 遠 。 hero . moveRight ( 3 ) hero . moveUp ( ) he…" at bounding box center [1406, 376] width 276 height 604
click at [1345, 162] on div "# 使 用 帶 有 參 數 的 移 動 語 句 來 移 動 更 遠 。 hero . moveRight ( 3 ) hero . moveUp ( ) he…" at bounding box center [1406, 376] width 276 height 604
type textarea "hero.moveDown(3)"
drag, startPoint x: 1270, startPoint y: 195, endPoint x: 1270, endPoint y: 186, distance: 9.0
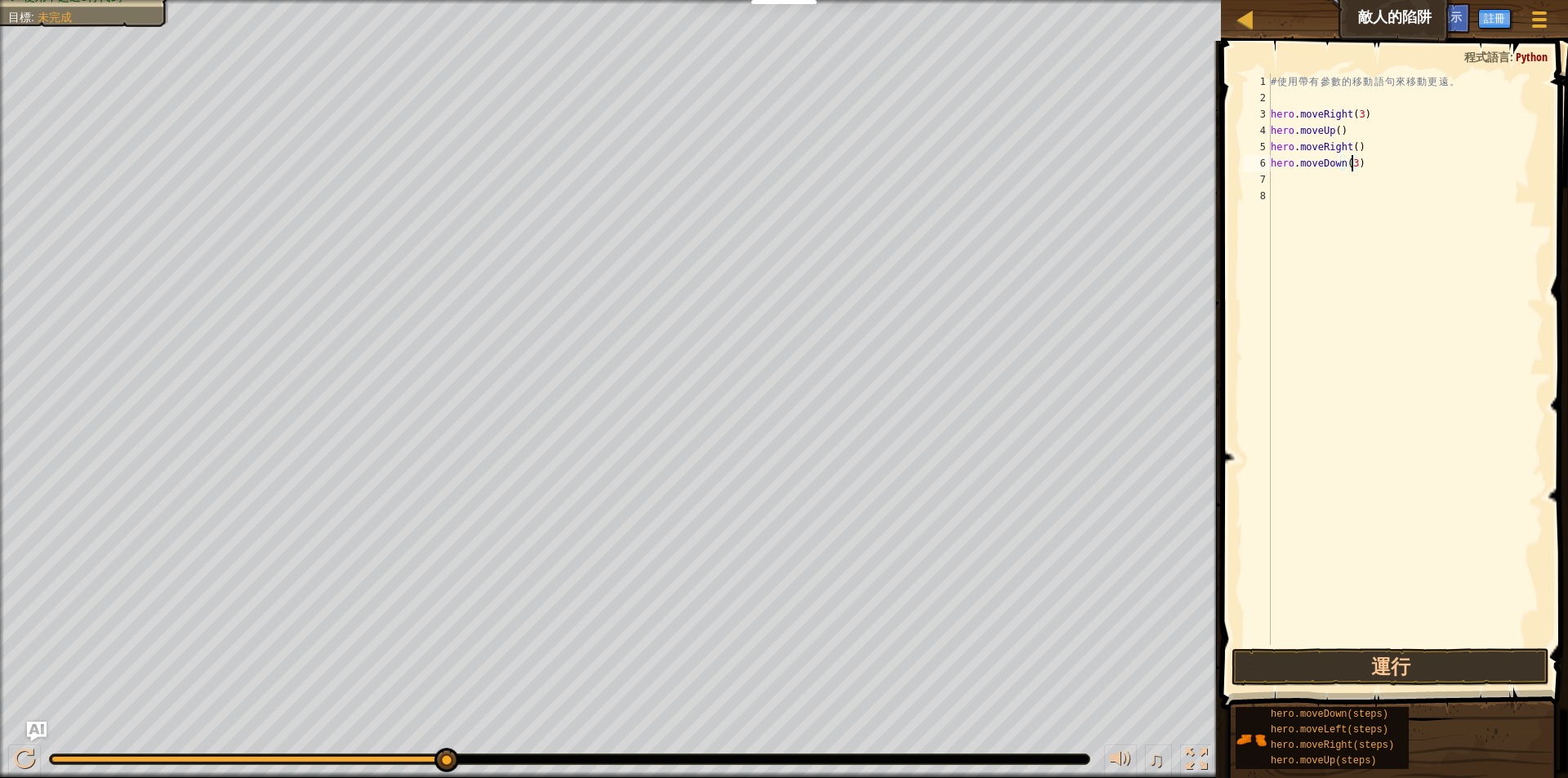
click at [1270, 192] on div "8" at bounding box center [1257, 196] width 27 height 17
click at [1271, 182] on div "# 使 用 帶 有 參 數 的 移 動 語 句 來 移 動 更 遠 。 hero . moveRight ( 3 ) hero . moveUp ( ) he…" at bounding box center [1406, 376] width 276 height 604
type textarea "H"
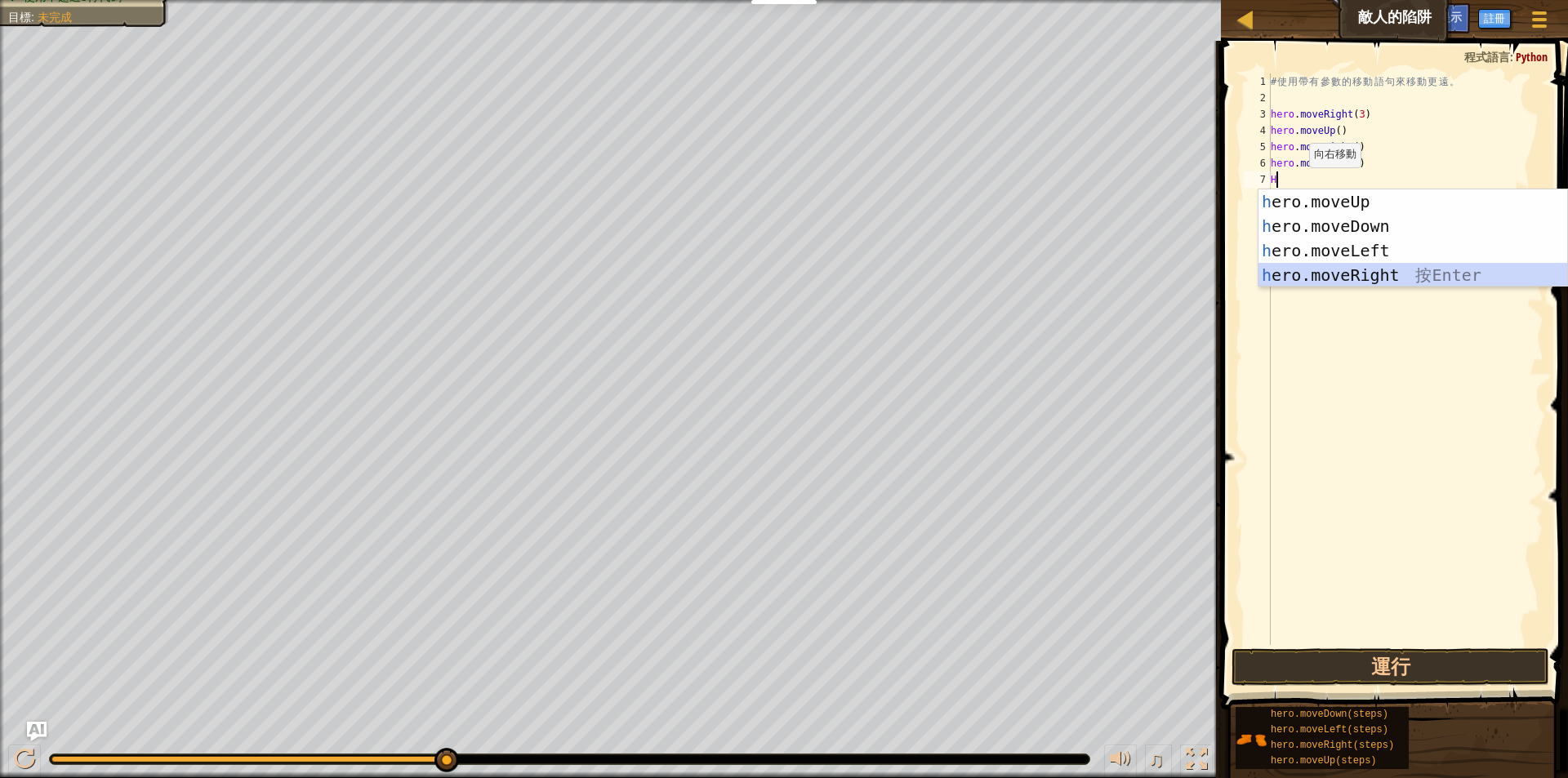
click at [1363, 267] on div "h ero.moveUp 按 Enter h ero.moveDown 按 Enter h ero.moveLeft 按 Enter h ero.moveRi…" at bounding box center [1412, 263] width 309 height 147
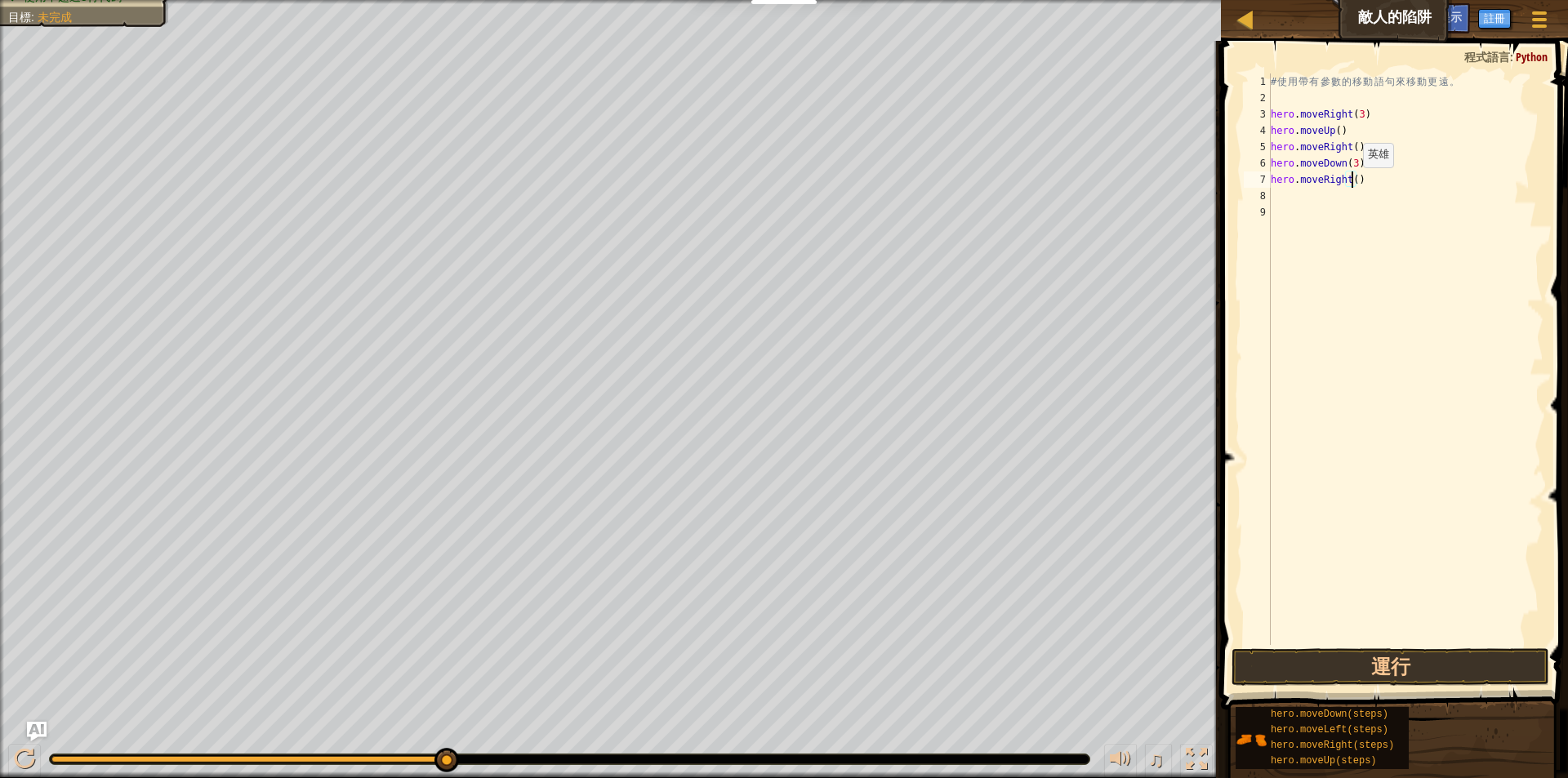
click at [1349, 184] on div "# 使 用 帶 有 參 數 的 移 動 語 句 來 移 動 更 遠 。 hero . moveRight ( 3 ) hero . moveUp ( ) he…" at bounding box center [1406, 376] width 276 height 604
type textarea "hero.moveRight(2)"
click at [1426, 673] on button "運行" at bounding box center [1391, 667] width 318 height 38
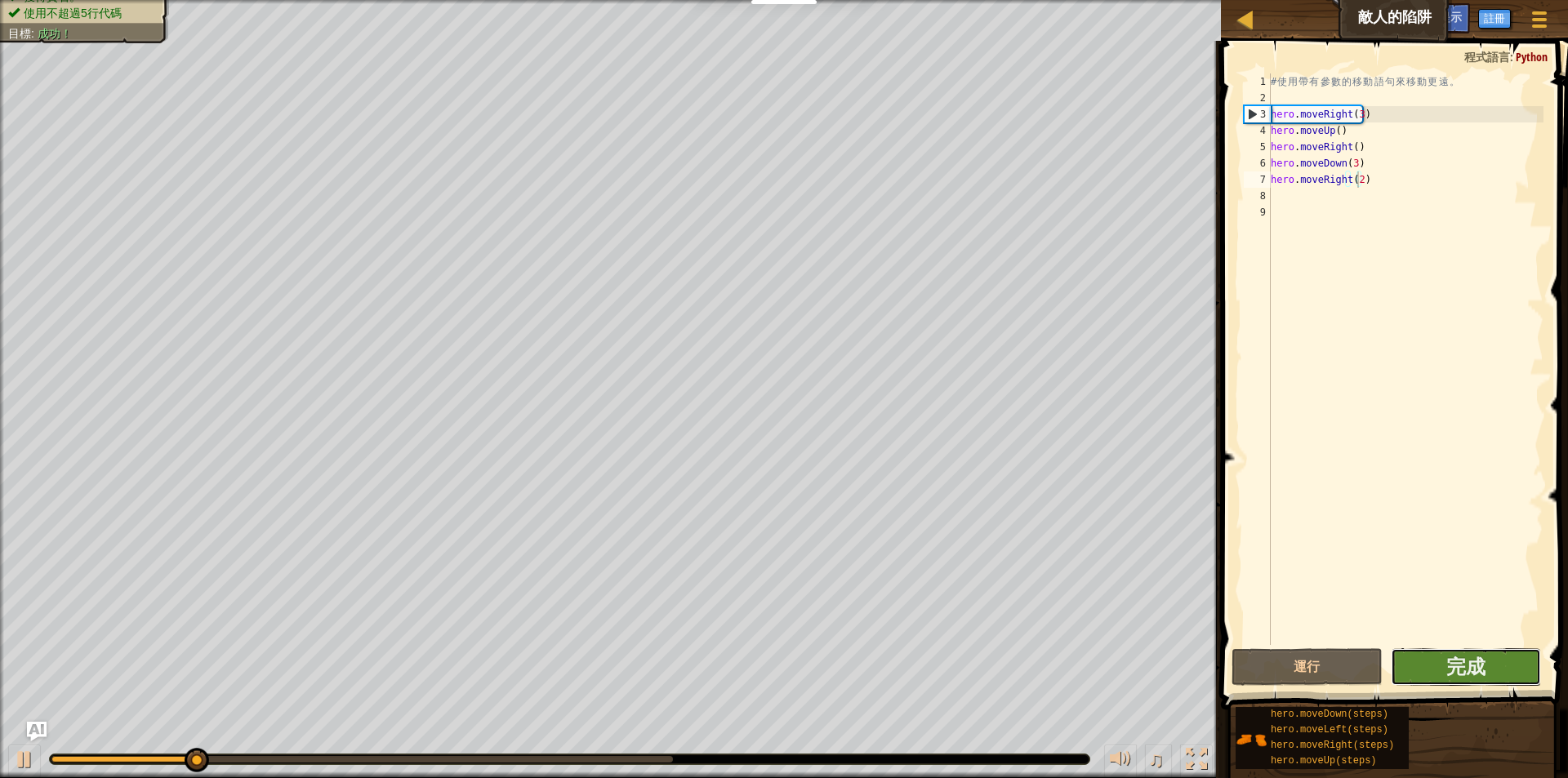
click at [1486, 669] on button "完成" at bounding box center [1466, 667] width 151 height 38
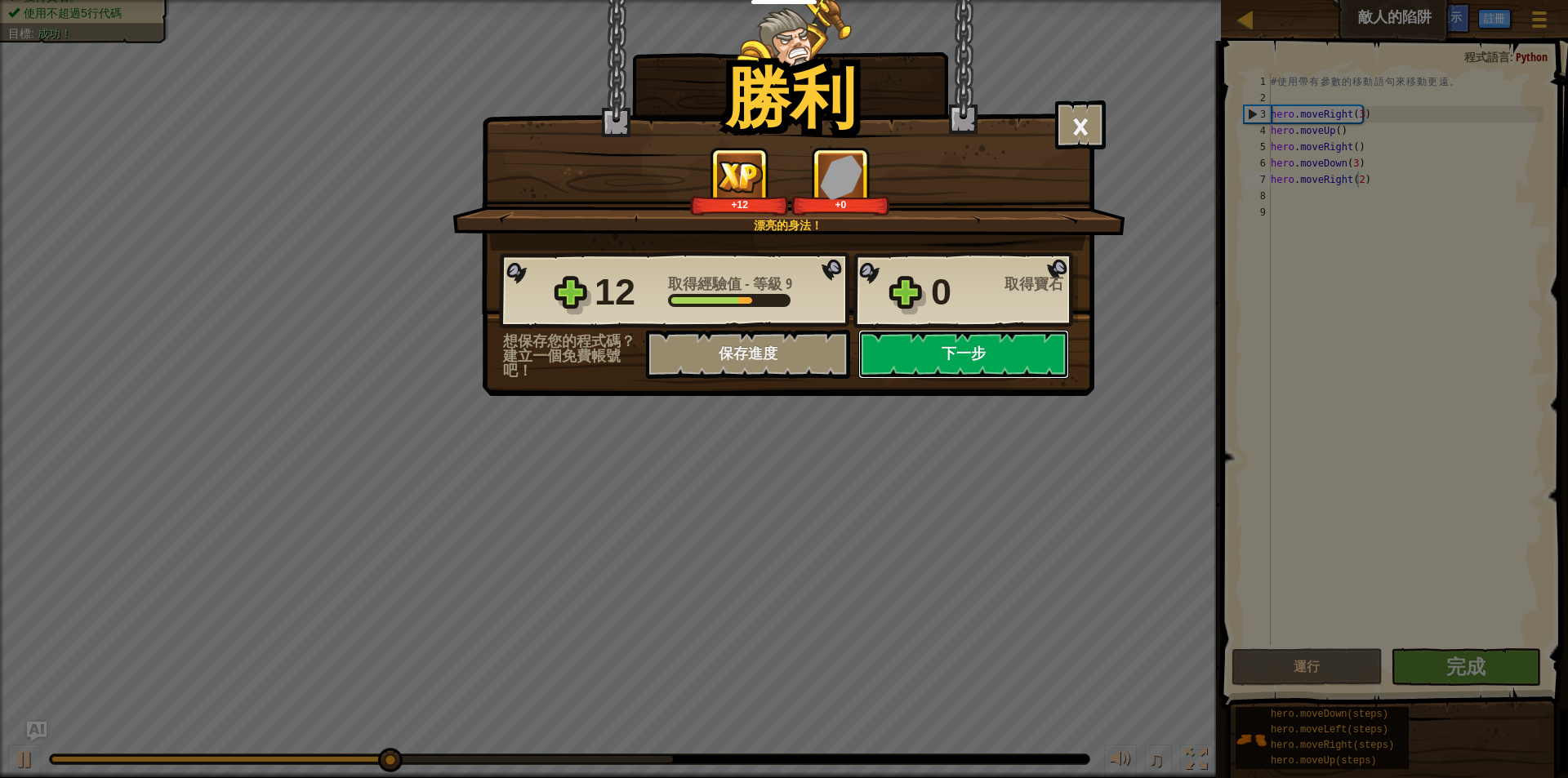
click at [938, 359] on button "下一步" at bounding box center [964, 354] width 211 height 49
select select "zh-HANT"
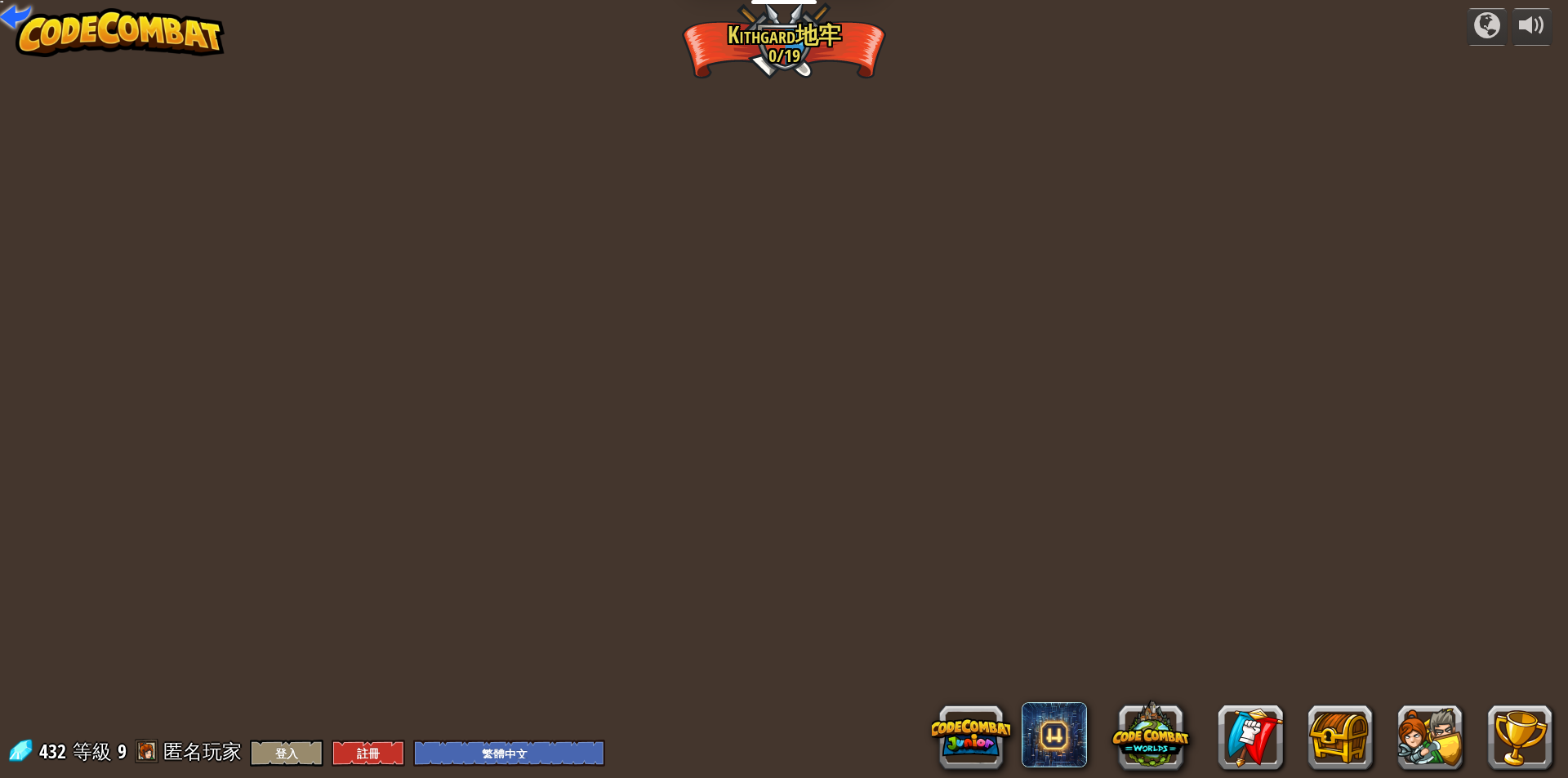
select select "zh-HANT"
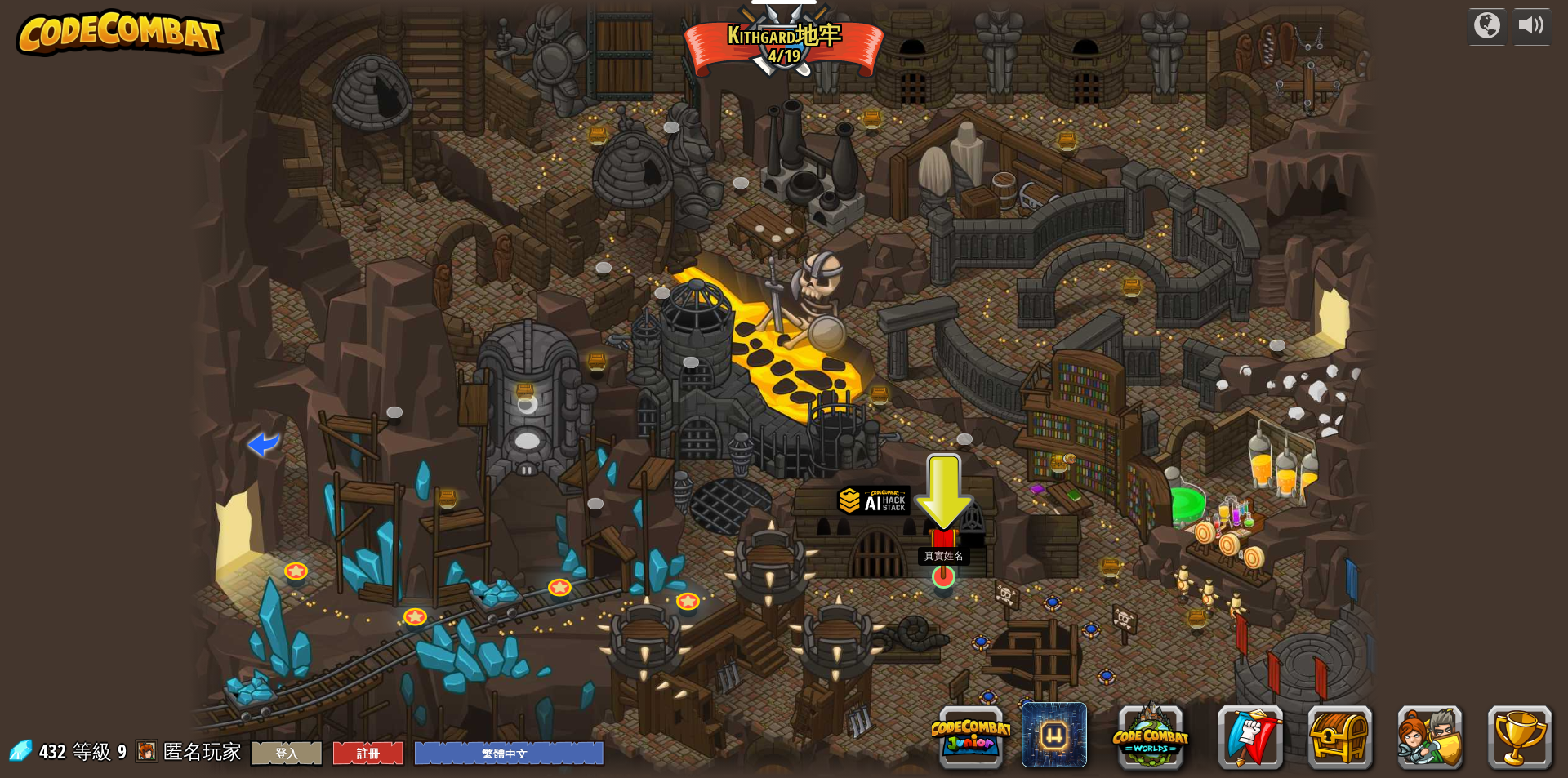
click at [951, 568] on img at bounding box center [944, 542] width 32 height 74
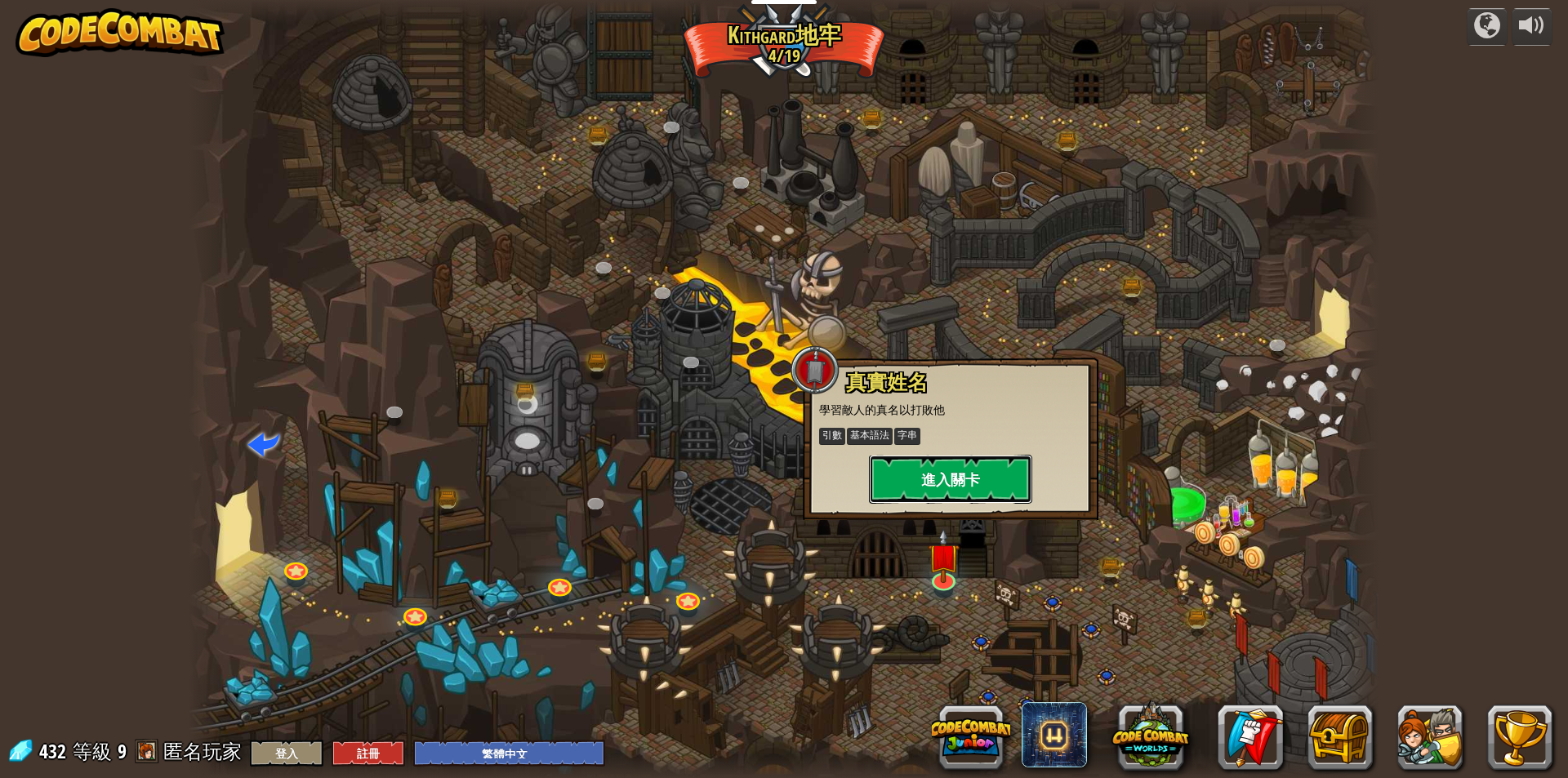
click at [963, 484] on button "進入關卡" at bounding box center [950, 479] width 163 height 49
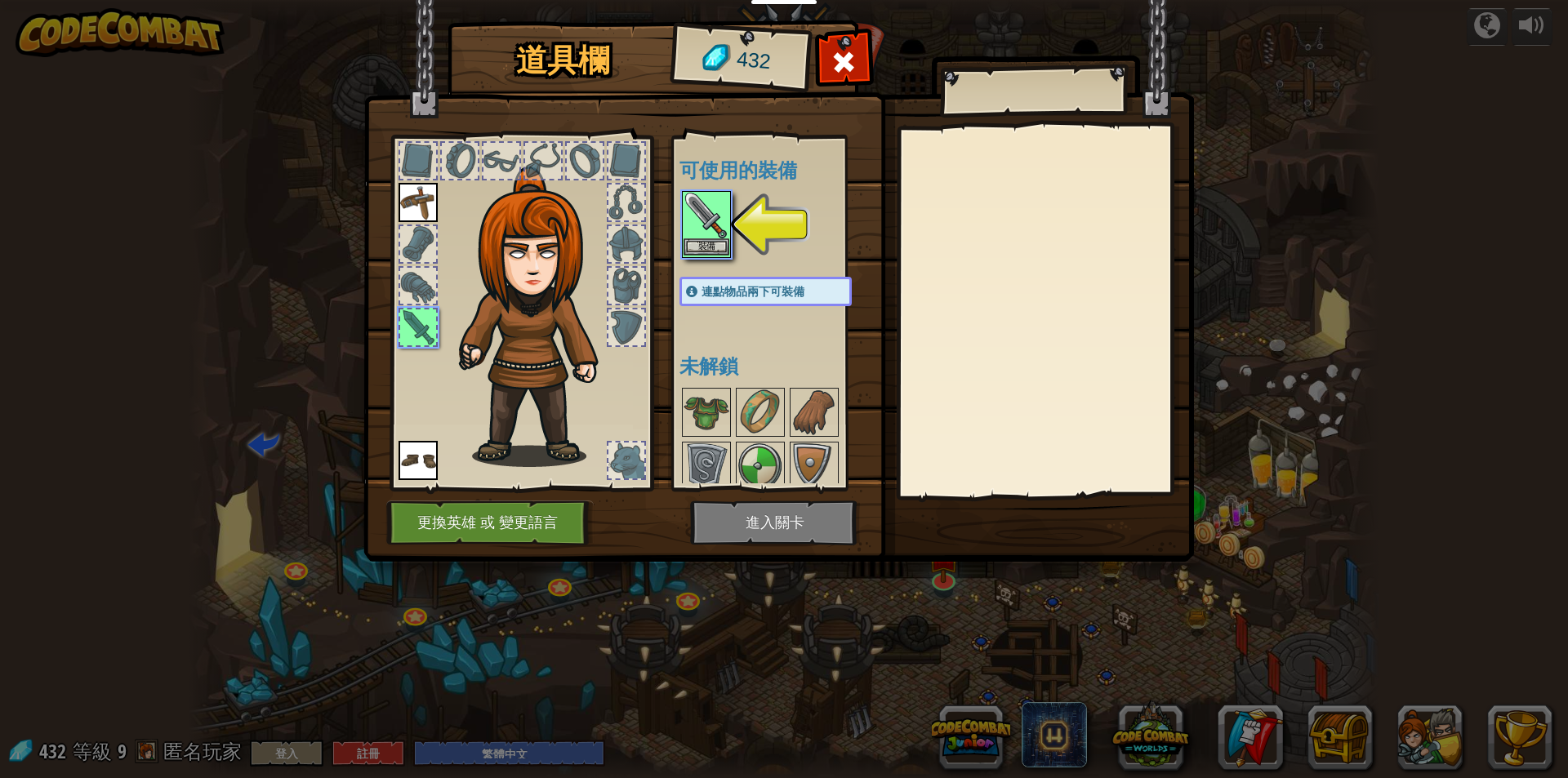
click at [707, 238] on img at bounding box center [706, 215] width 46 height 46
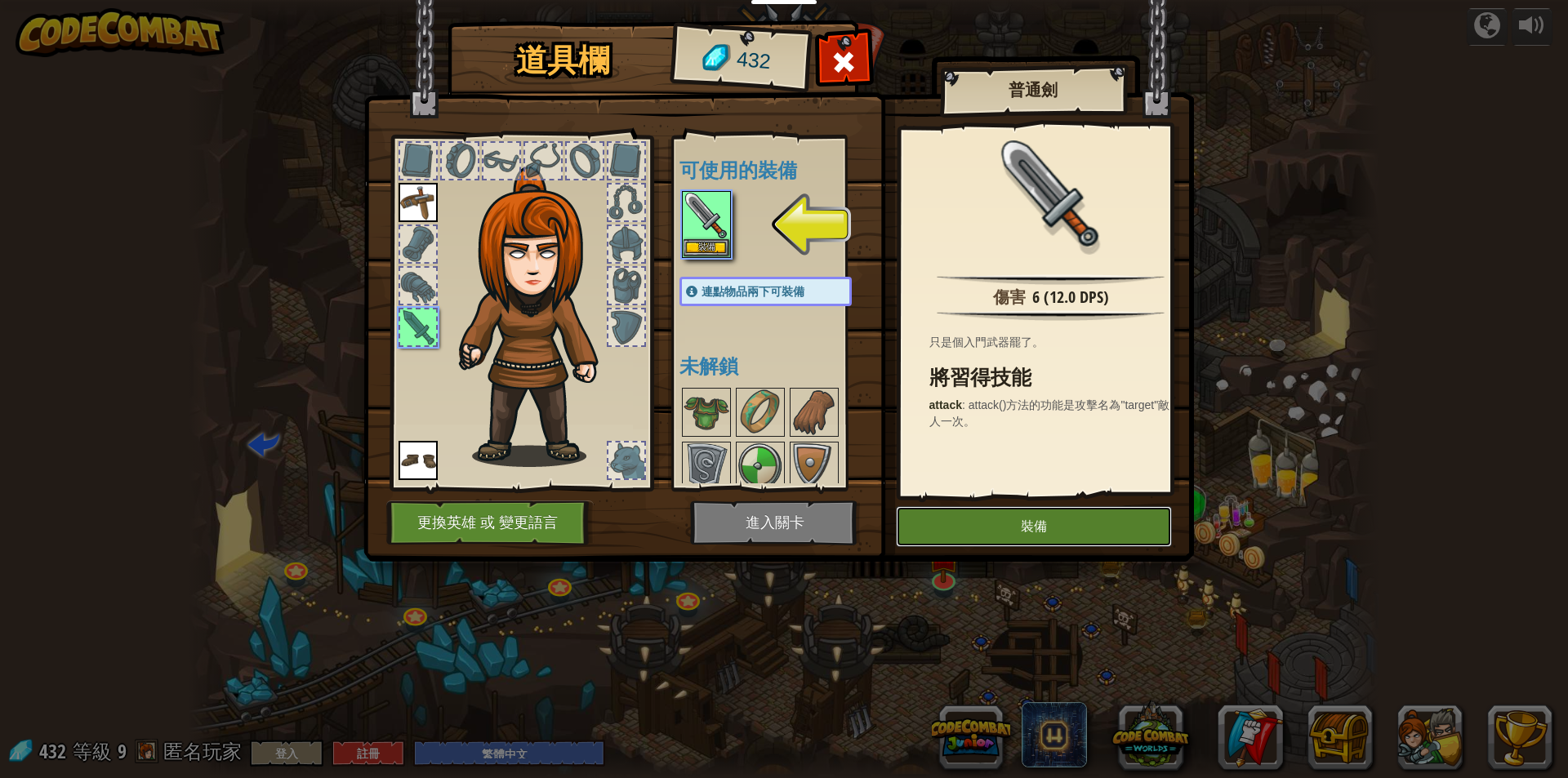
click at [1022, 517] on button "裝備" at bounding box center [1034, 526] width 276 height 41
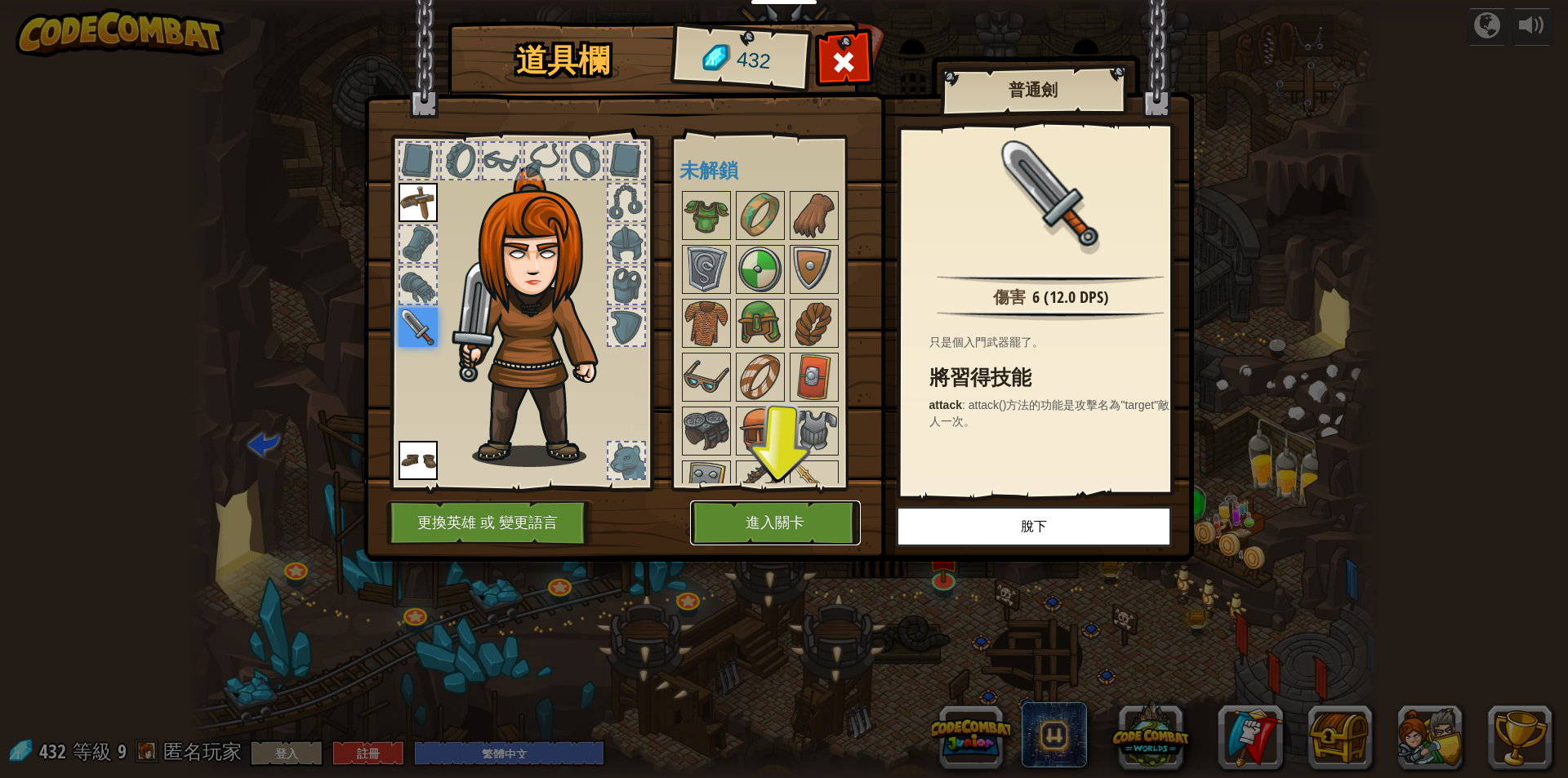
click at [778, 516] on button "進入關卡" at bounding box center [776, 523] width 171 height 45
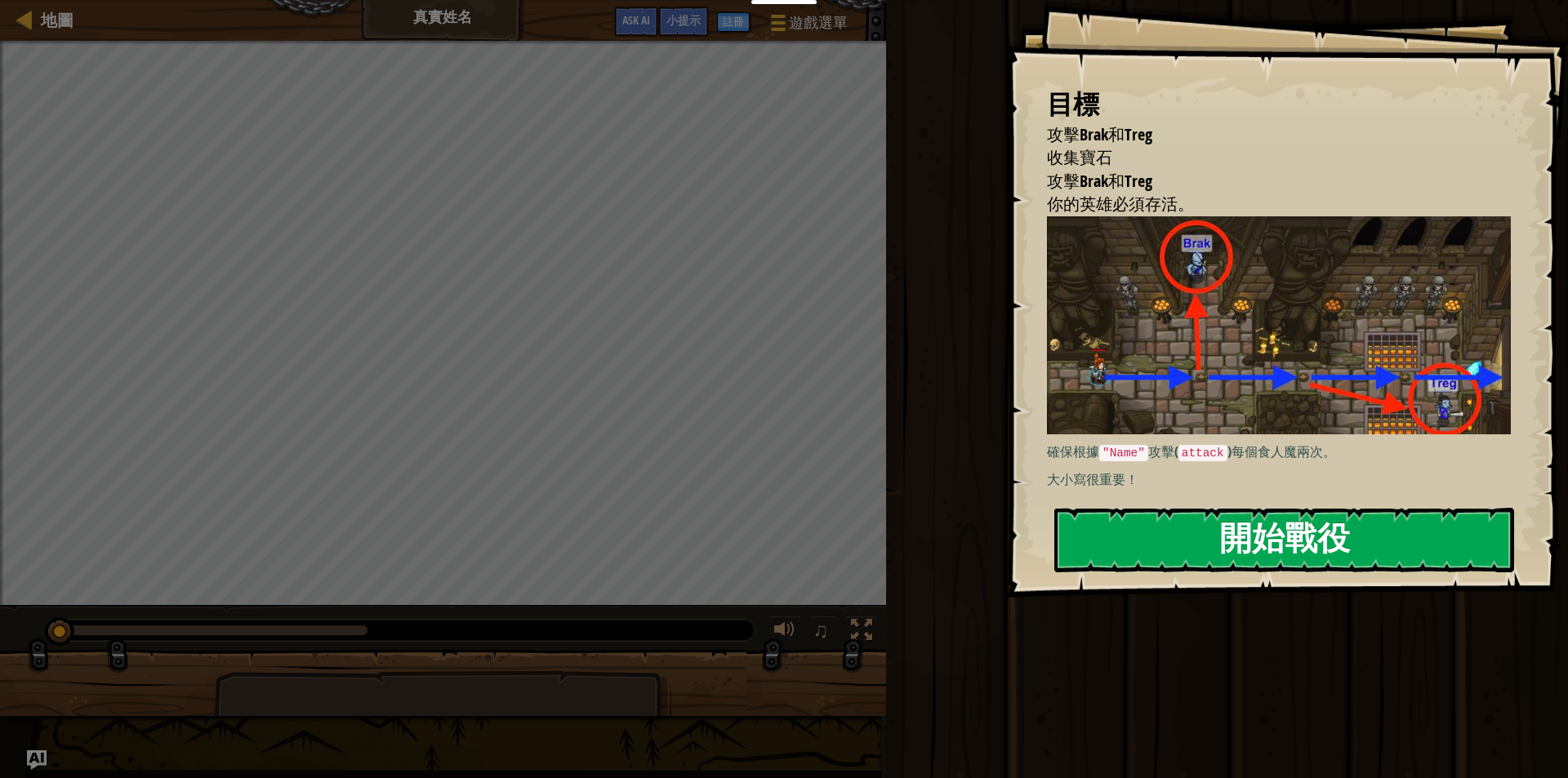
drag, startPoint x: 1313, startPoint y: 462, endPoint x: 1309, endPoint y: 509, distance: 47.2
click at [1309, 504] on div "目標 攻擊Brak和Treg 收集寶石 攻擊Brak和Treg 你的英雄必須存活。 確保根據 "Name" 攻擊( attack )每個食人魔兩次。 大小寫很…" at bounding box center [1286, 299] width 561 height 597
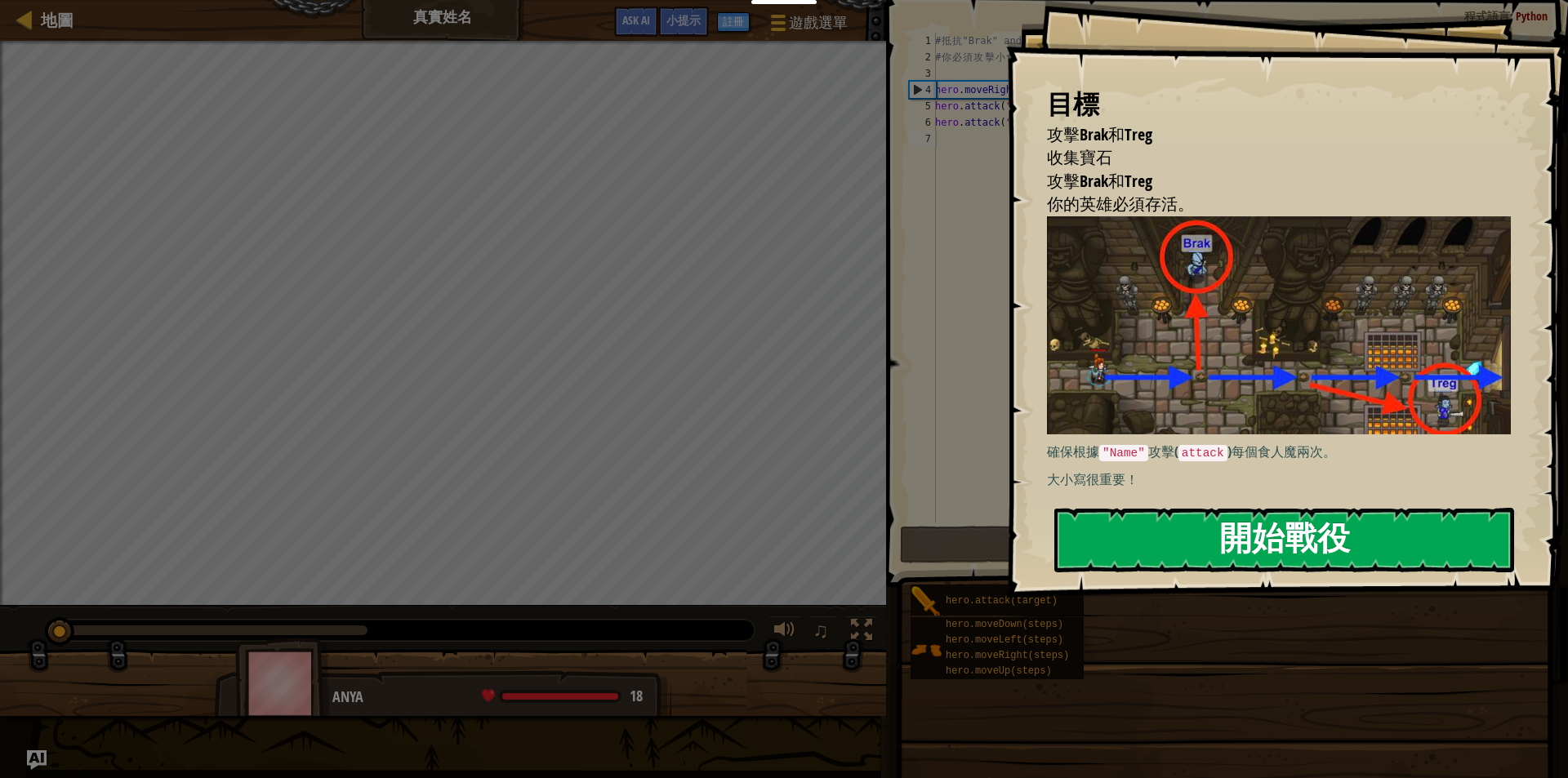
click at [1309, 509] on button "開始戰役" at bounding box center [1284, 540] width 459 height 64
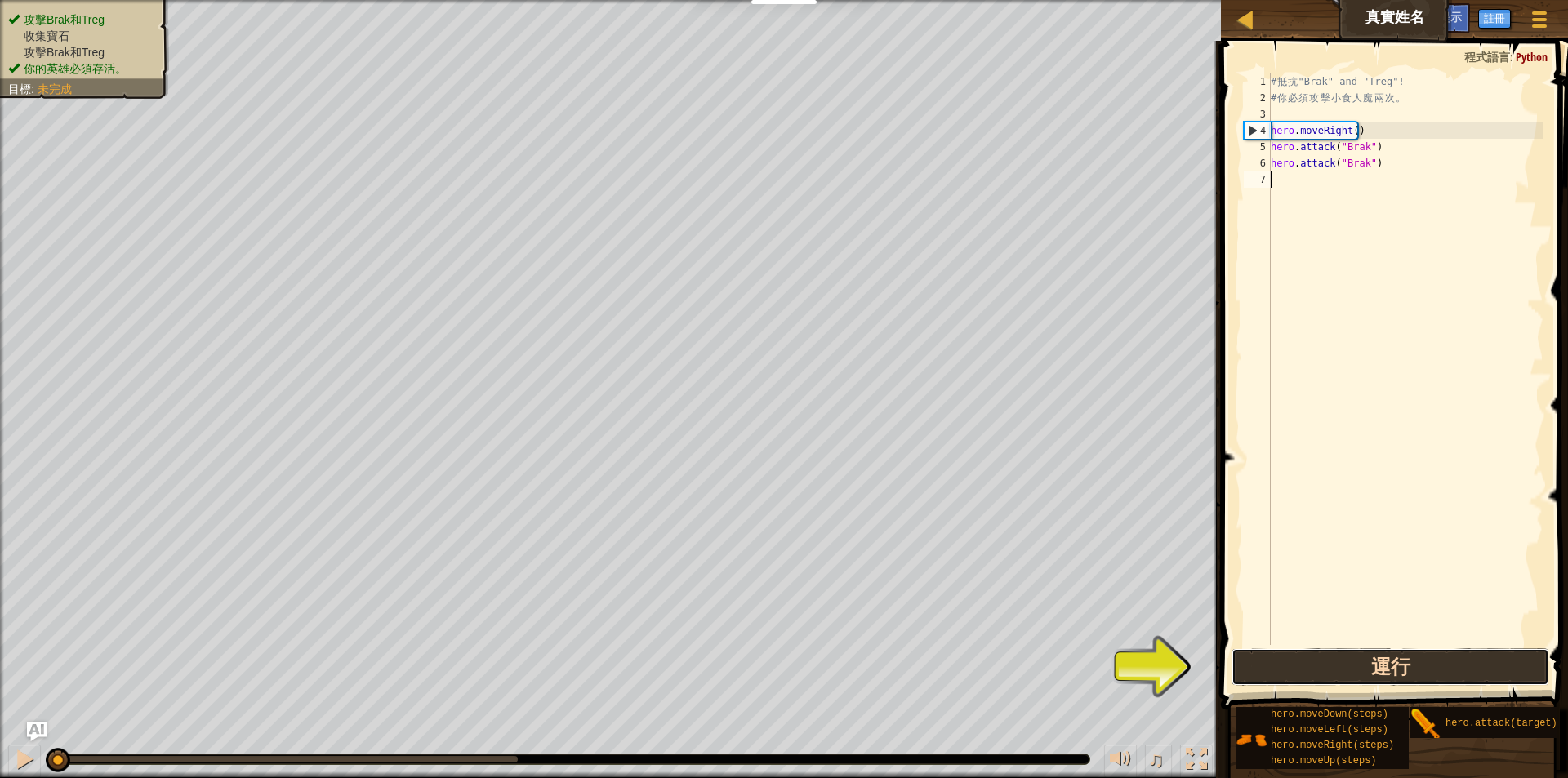
click at [1473, 672] on button "運行" at bounding box center [1391, 667] width 318 height 38
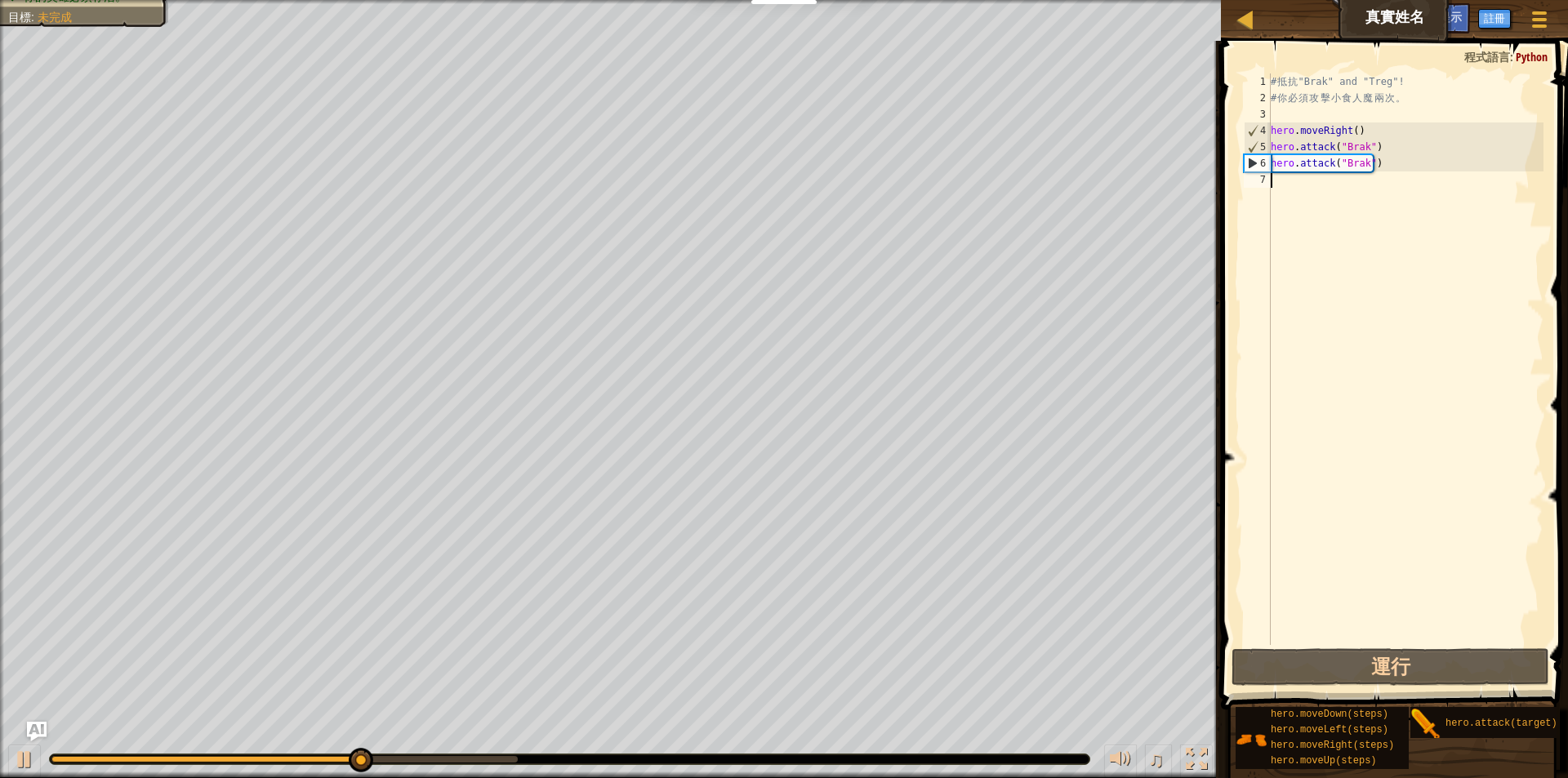
type textarea "W"
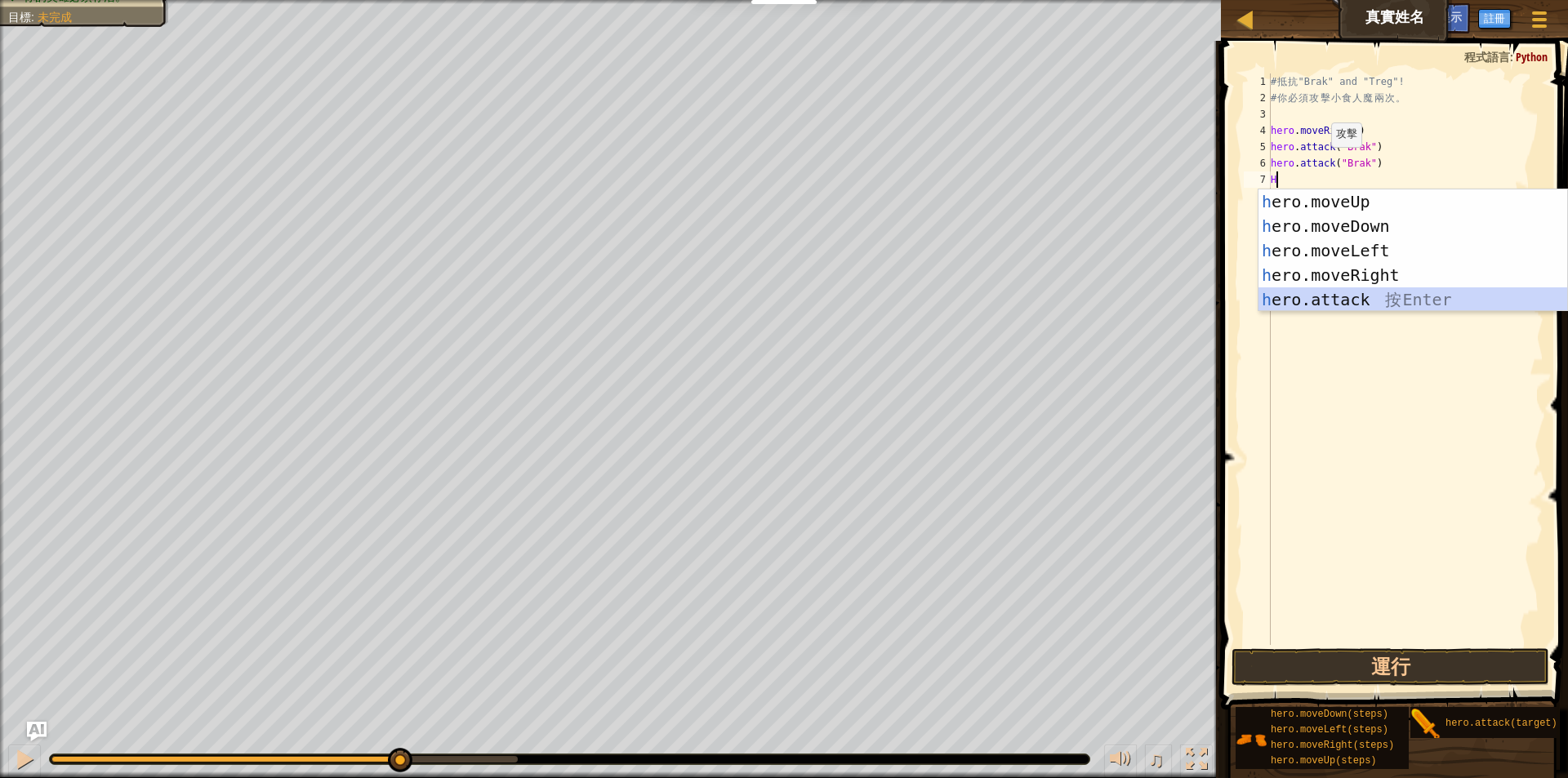
click at [1358, 303] on div "h ero.moveUp 按 Enter h ero.moveDown 按 Enter h ero.moveLeft 按 Enter h ero.moveRi…" at bounding box center [1412, 274] width 309 height 171
type textarea "hero.attack("Enemy Name")"
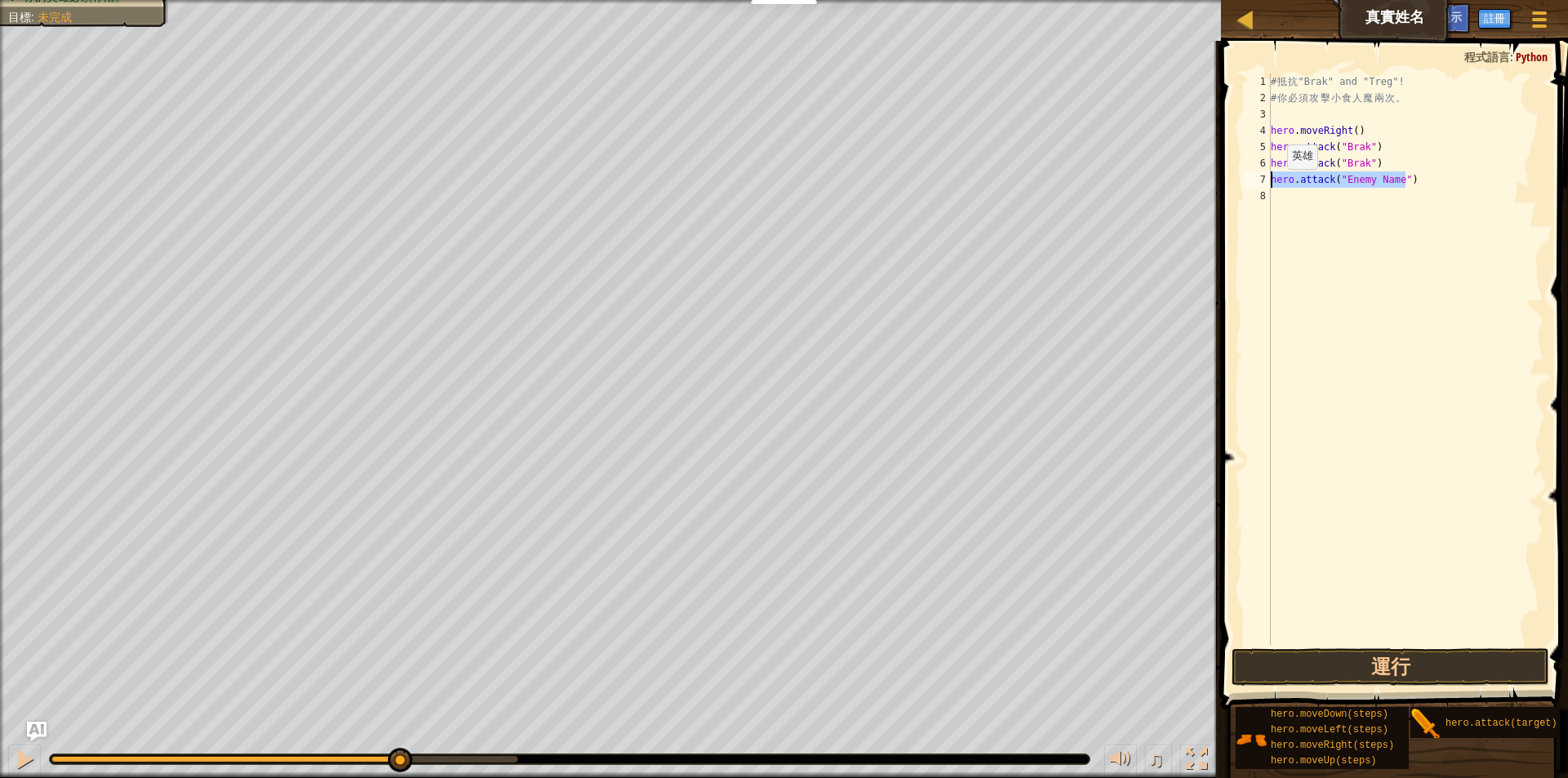
drag, startPoint x: 1418, startPoint y: 184, endPoint x: 1267, endPoint y: 177, distance: 151.2
click at [1267, 177] on div "hero.attack("Enemy Name") 1 2 3 4 5 6 7 8 # 抵 抗 "Brak" and "Treg"! # 你 必 須 攻 擊 …" at bounding box center [1391, 359] width 303 height 571
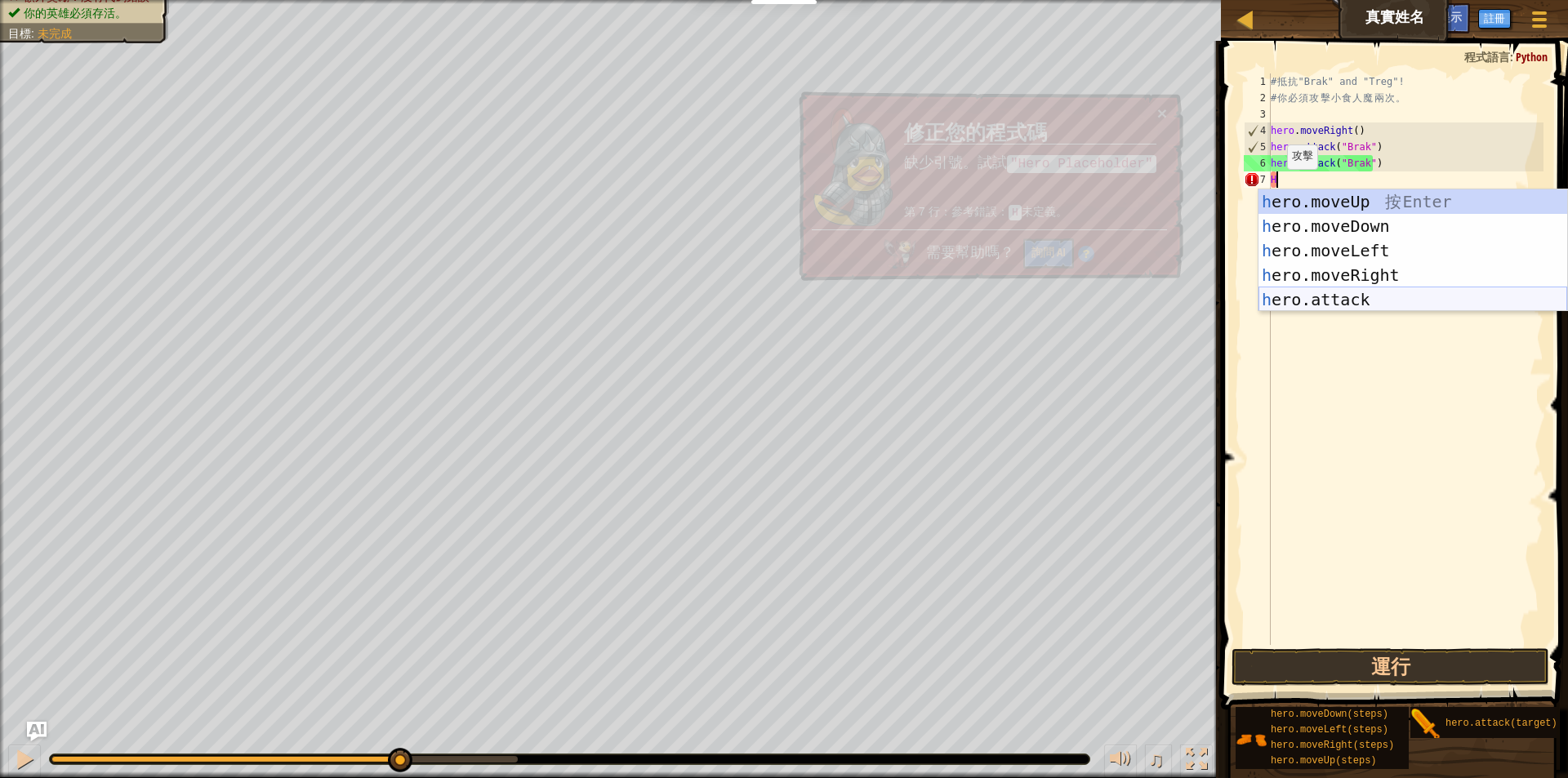
click at [1295, 304] on div "h ero.moveUp 按 Enter h ero.moveDown 按 Enter h ero.moveLeft 按 Enter h ero.moveRi…" at bounding box center [1412, 274] width 309 height 171
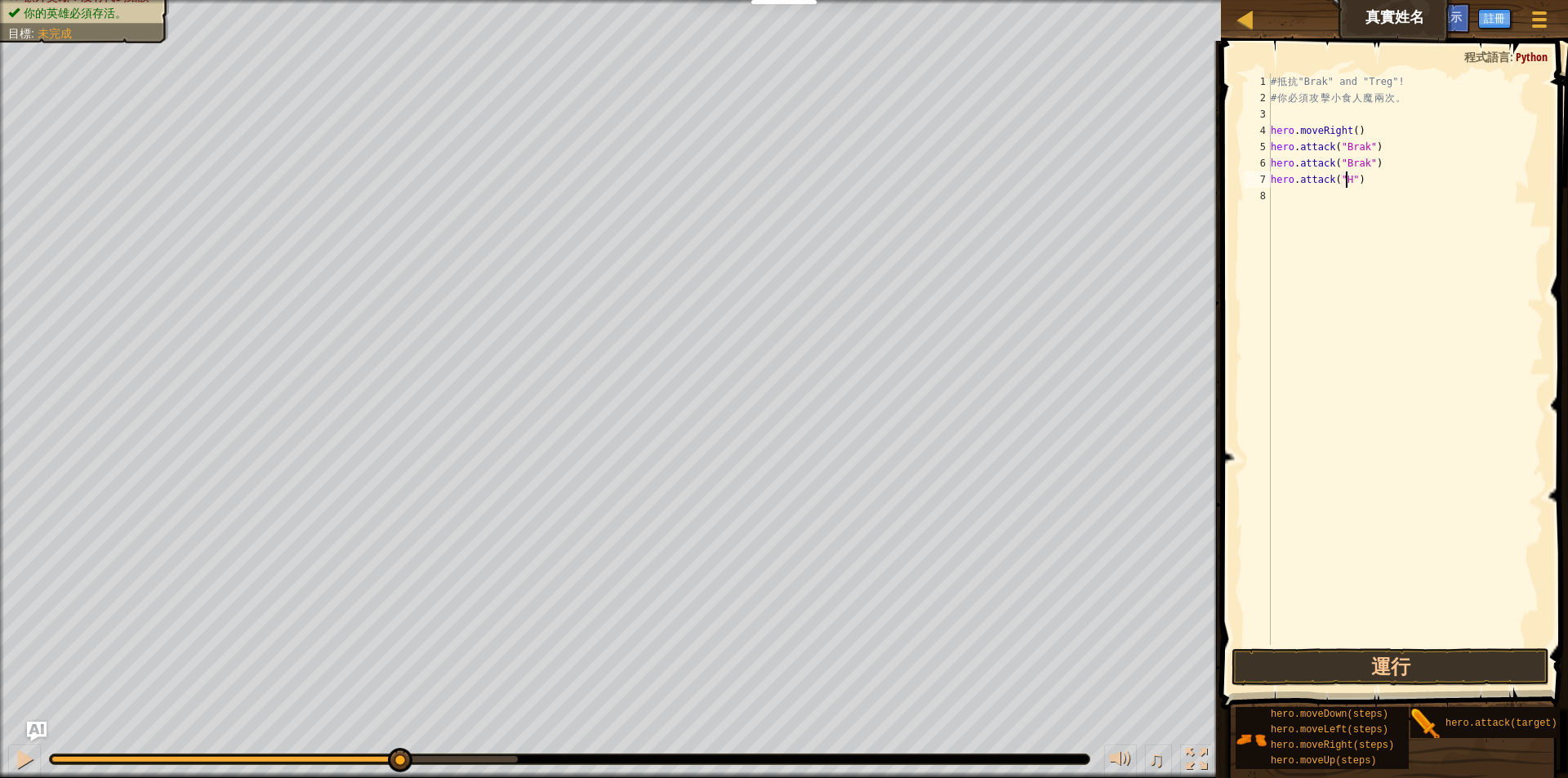
scroll to position [8, 6]
click at [1347, 183] on div "# 抵 抗 "Brak" and "Treg"! # 你 必 須 攻 擊 小 食 人 魔 兩 次 。 hero . moveRight ( ) hero . …" at bounding box center [1406, 376] width 276 height 604
type textarea "hero.attack()"
click at [1273, 192] on div "# 抵 抗 "Brak" and "Treg"! # 你 必 須 攻 擊 小 食 人 魔 兩 次 。 hero . moveRight ( ) hero . …" at bounding box center [1406, 376] width 276 height 604
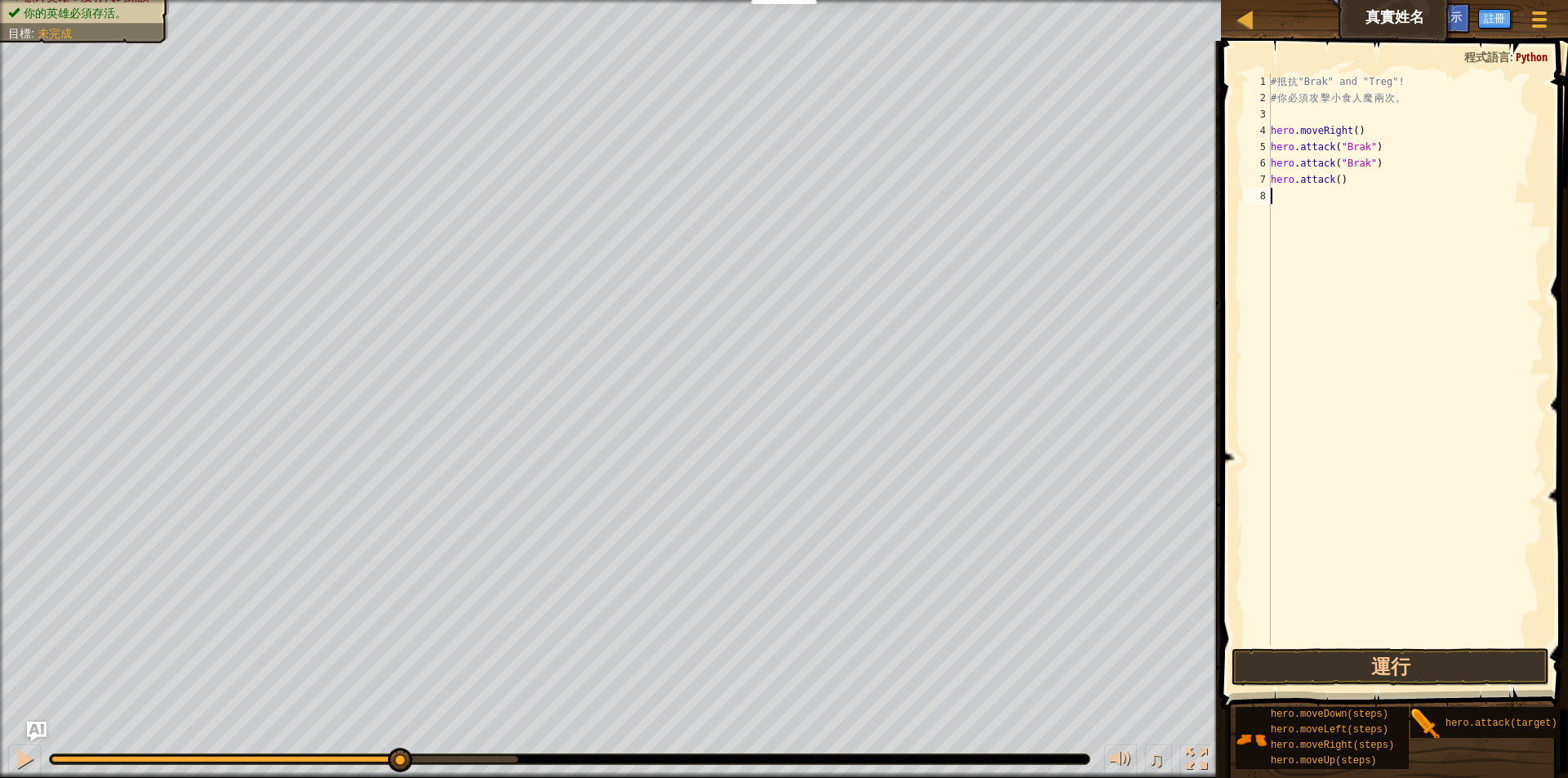
scroll to position [8, 0]
drag, startPoint x: 1348, startPoint y: 187, endPoint x: 1270, endPoint y: 177, distance: 78.6
click at [1270, 177] on div "H 1 2 3 4 5 6 7 8 9 # 抵 抗 "Brak" and "Treg"! # 你 必 須 攻 擊 小 食 人 魔 兩 次 。 hero . m…" at bounding box center [1391, 359] width 303 height 571
type textarea "hero.attack()"
type textarea "H"
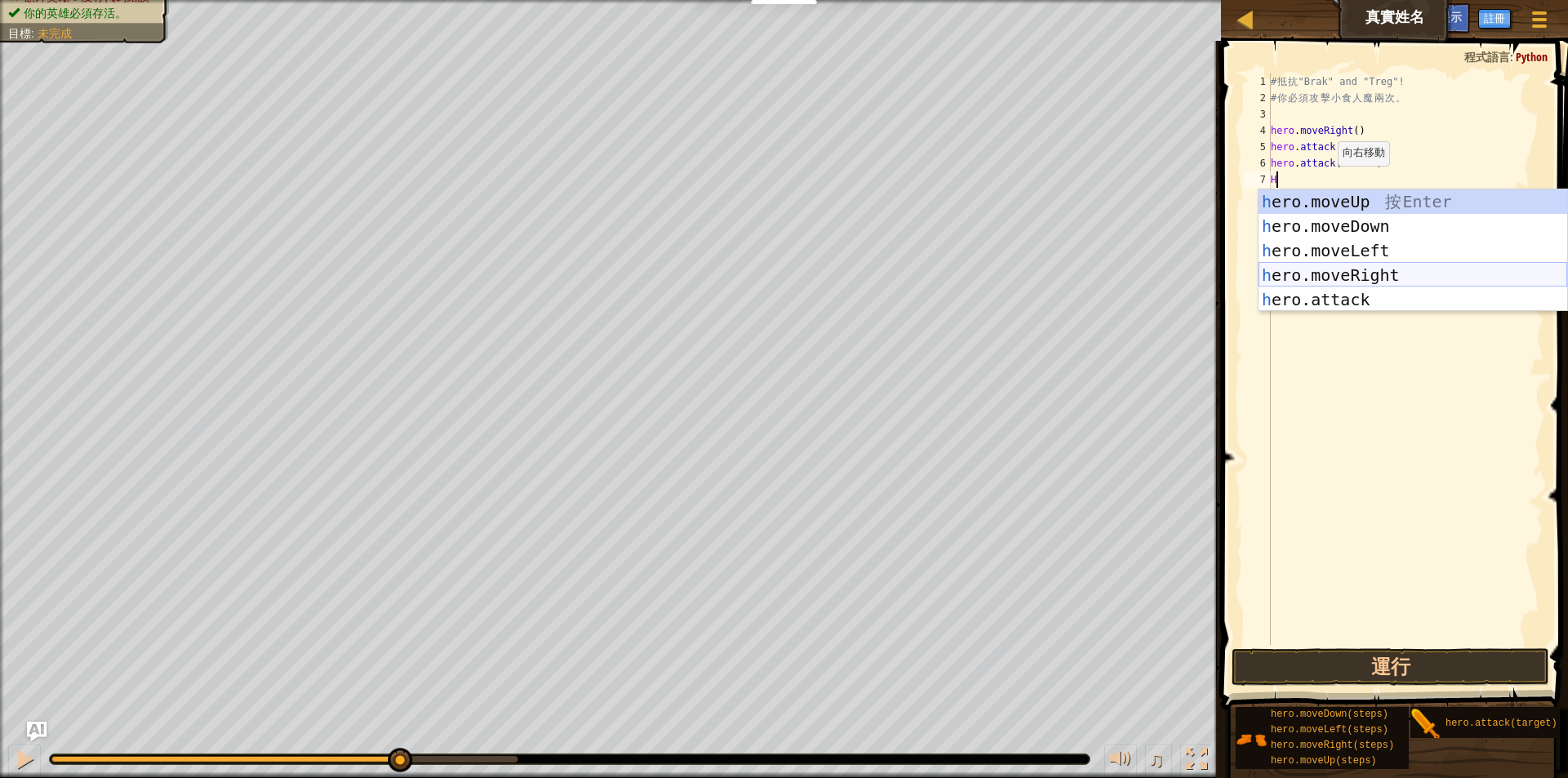
click at [1331, 276] on div "h ero.moveUp 按 Enter h ero.moveDown 按 Enter h ero.moveLeft 按 Enter h ero.moveRi…" at bounding box center [1412, 274] width 309 height 171
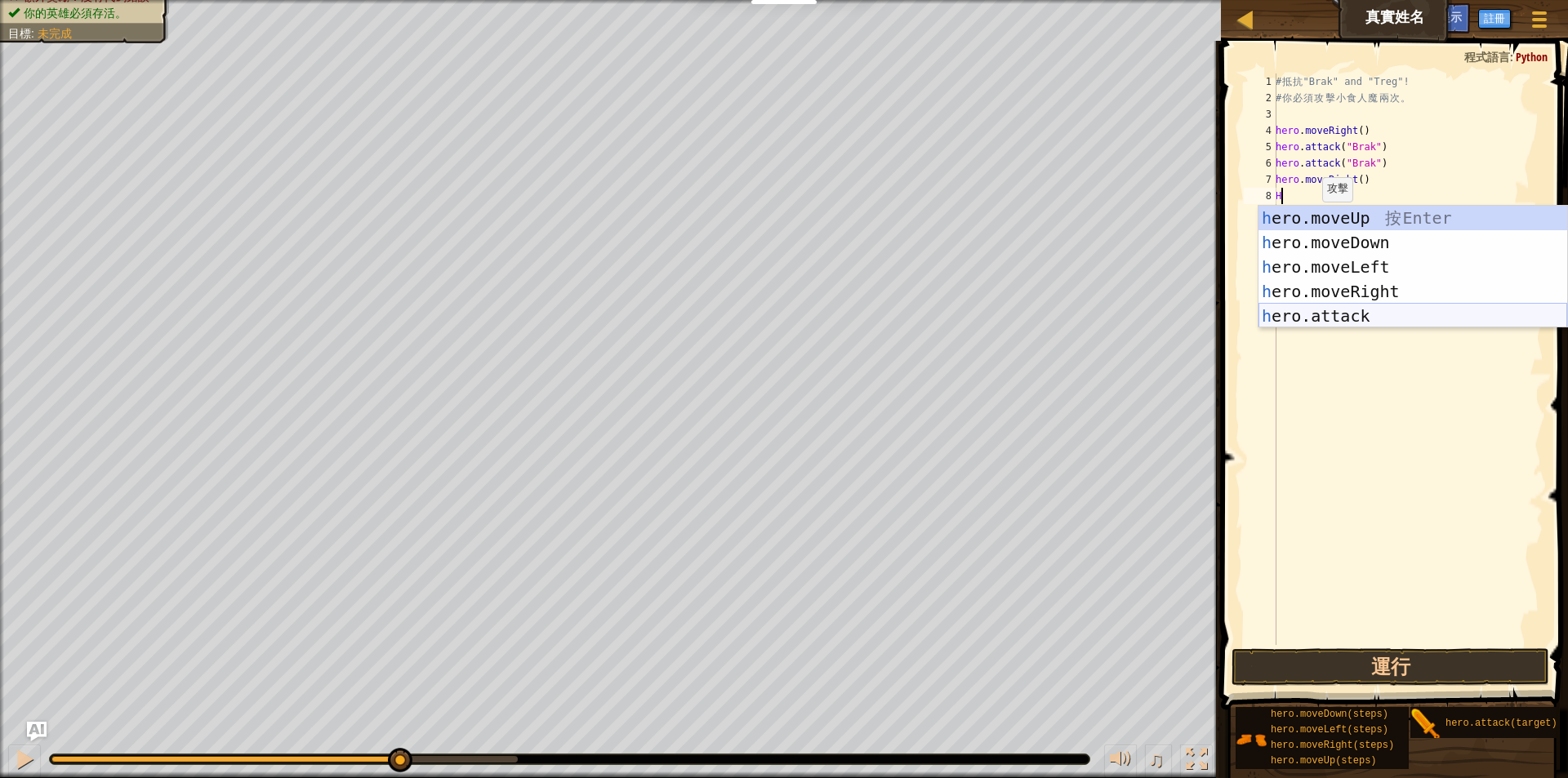
click at [1317, 325] on div "h ero.moveUp 按 Enter h ero.moveDown 按 Enter h ero.moveLeft 按 Enter h ero.moveRi…" at bounding box center [1412, 291] width 309 height 171
type textarea "hero.attack("Enemy Name")"
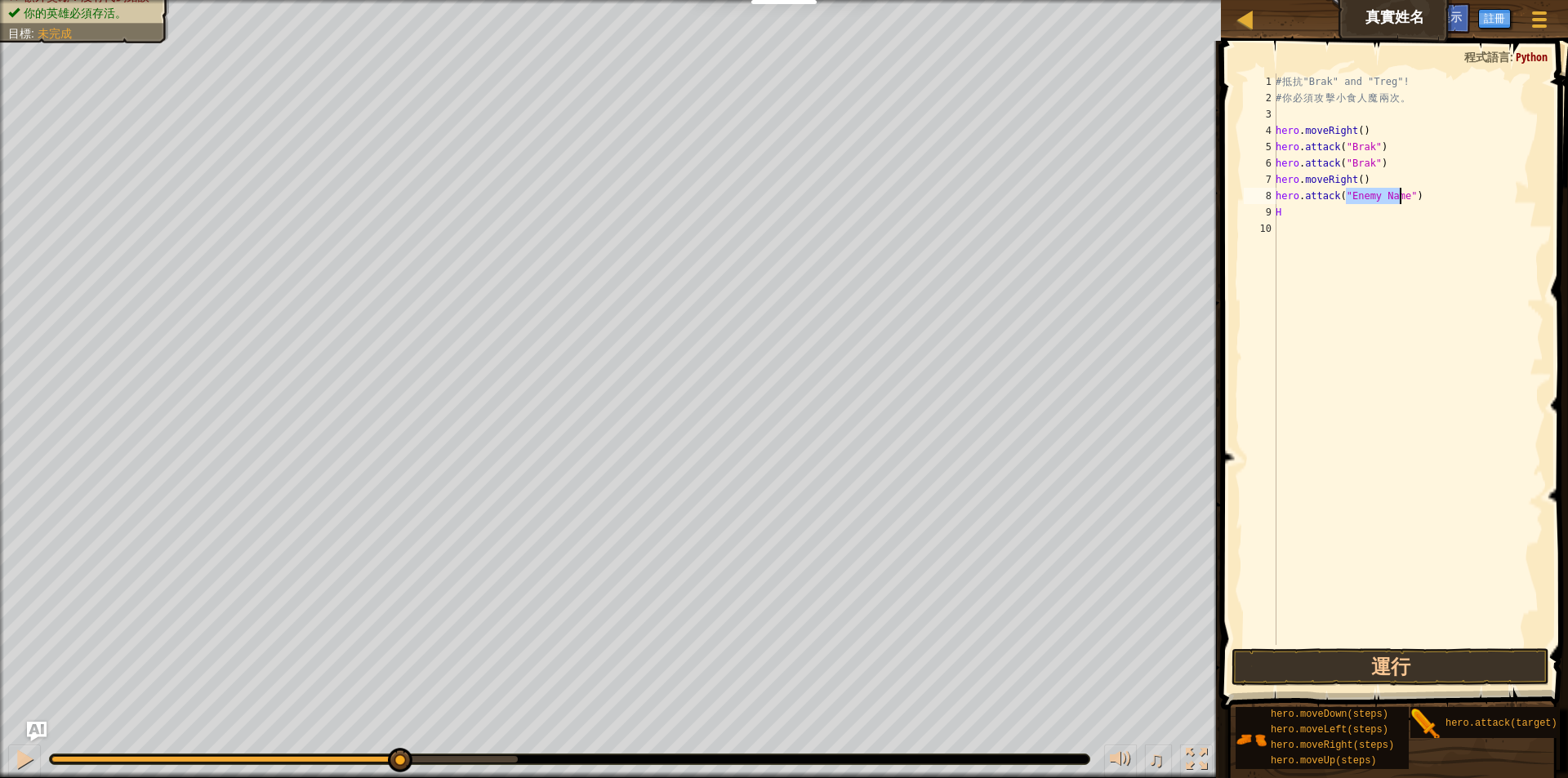
click at [1289, 222] on div "# 抵 抗 "Brak" and "Treg"! # 你 必 須 攻 擊 小 食 人 魔 兩 次 。 hero . moveRight ( ) hero . …" at bounding box center [1408, 376] width 271 height 604
click at [1289, 214] on div "# 抵 抗 "Brak" and "Treg"! # 你 必 須 攻 擊 小 食 人 魔 兩 次 。 hero . moveRight ( ) hero . …" at bounding box center [1408, 376] width 271 height 604
type textarea "H"
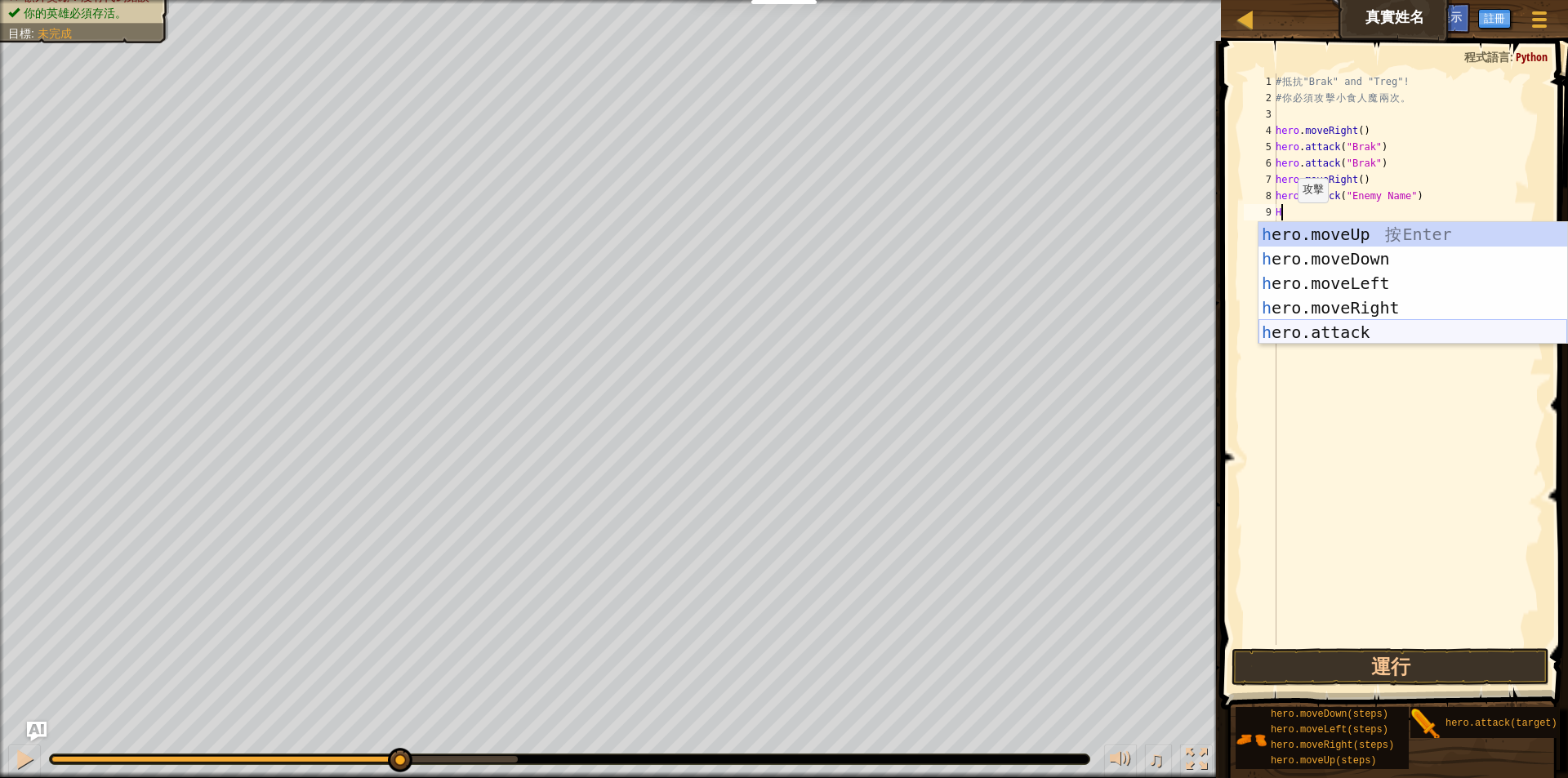
click at [1315, 330] on div "h ero.moveUp 按 Enter h ero.moveDown 按 Enter h ero.moveLeft 按 Enter h ero.moveRi…" at bounding box center [1412, 307] width 309 height 171
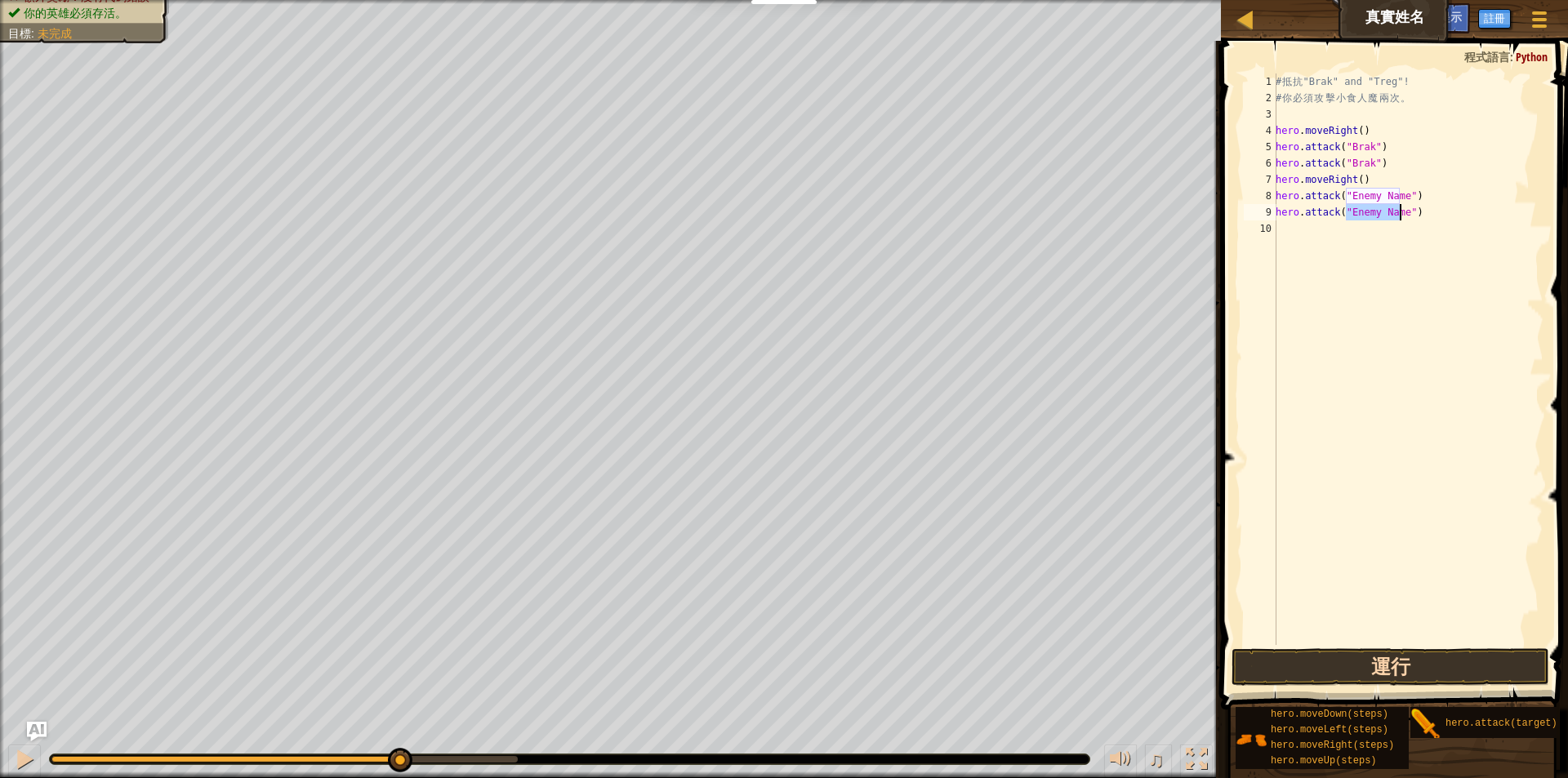
type textarea "hero.attack("Enemy Name")"
click at [1470, 662] on button "運行" at bounding box center [1391, 667] width 318 height 38
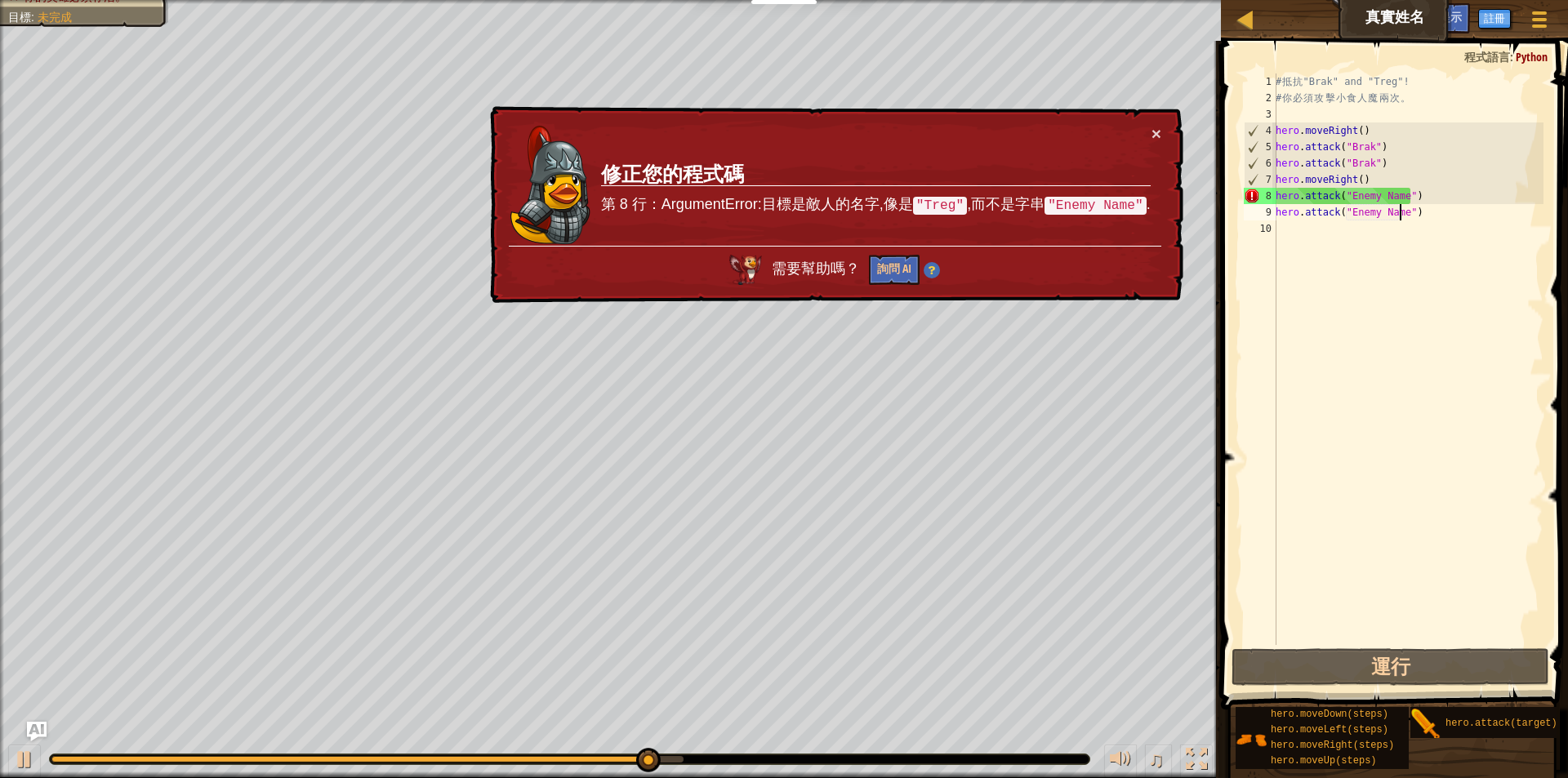
click at [1320, 382] on div "# 抵 抗 "Brak" and "Treg"! # 你 必 須 攻 擊 小 食 人 魔 兩 次 。 hero . moveRight ( ) hero . …" at bounding box center [1408, 376] width 271 height 604
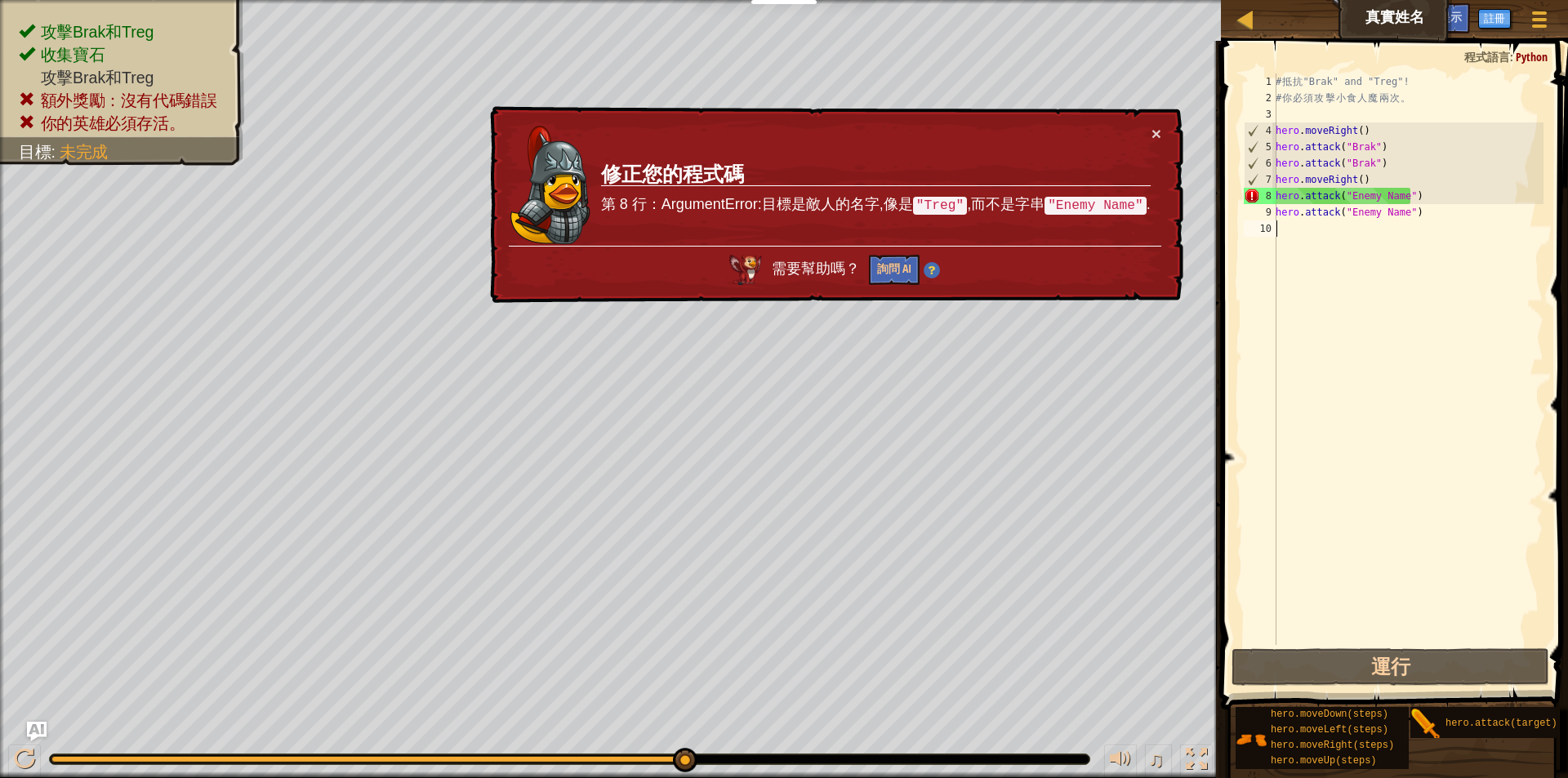
click at [1325, 341] on div "# 抵 抗 "Brak" and "Treg"! # 你 必 須 攻 擊 小 食 人 魔 兩 次 。 hero . moveRight ( ) hero . …" at bounding box center [1408, 376] width 271 height 604
click at [1412, 230] on div "# 抵 抗 "Brak" and "Treg"! # 你 必 須 攻 擊 小 食 人 魔 兩 次 。 hero . moveRight ( ) hero . …" at bounding box center [1408, 376] width 271 height 604
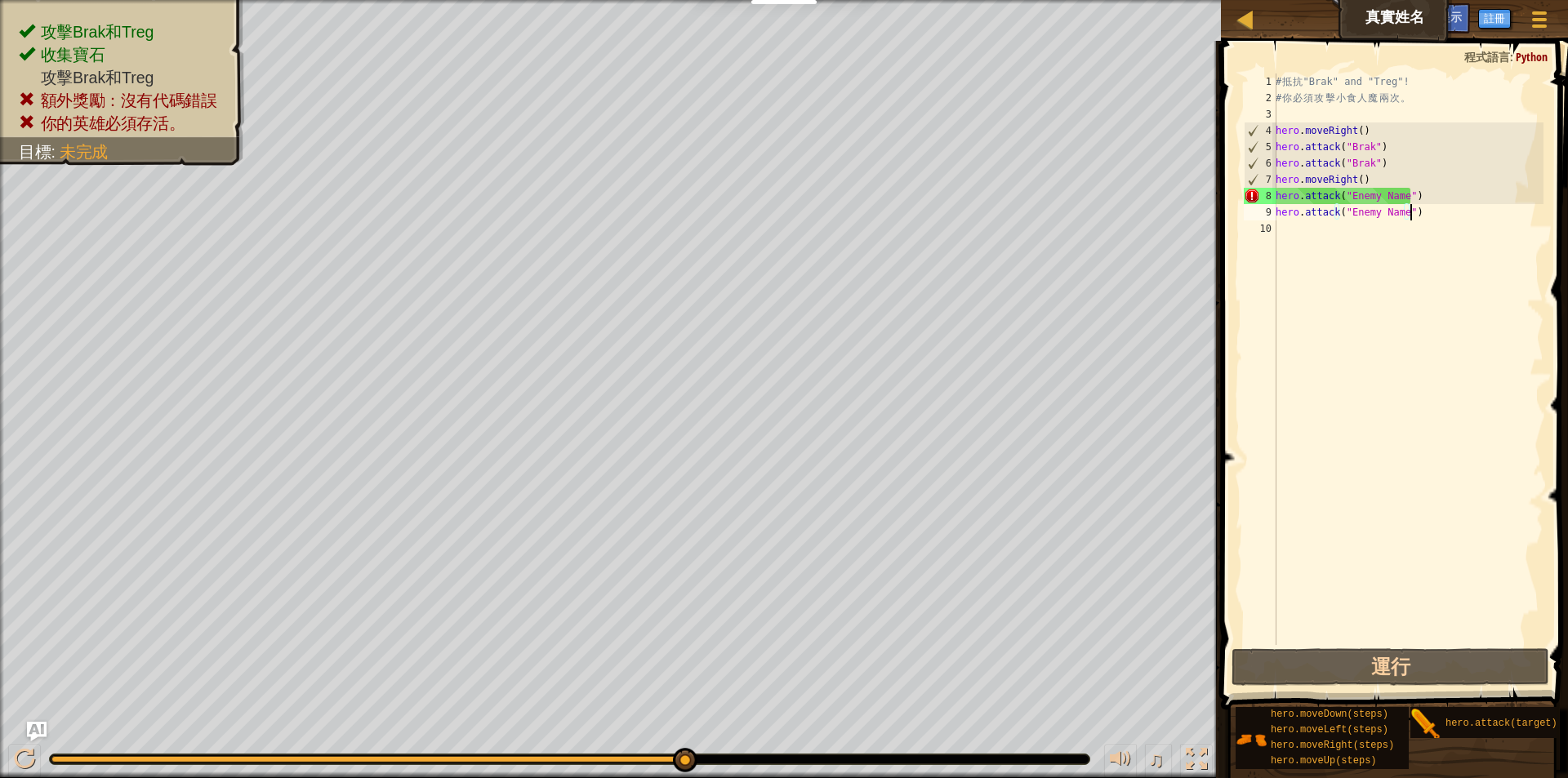
click at [1410, 202] on div "# 抵 抗 "Brak" and "Treg"! # 你 必 須 攻 擊 小 食 人 魔 兩 次 。 hero . moveRight ( ) hero . …" at bounding box center [1408, 376] width 271 height 604
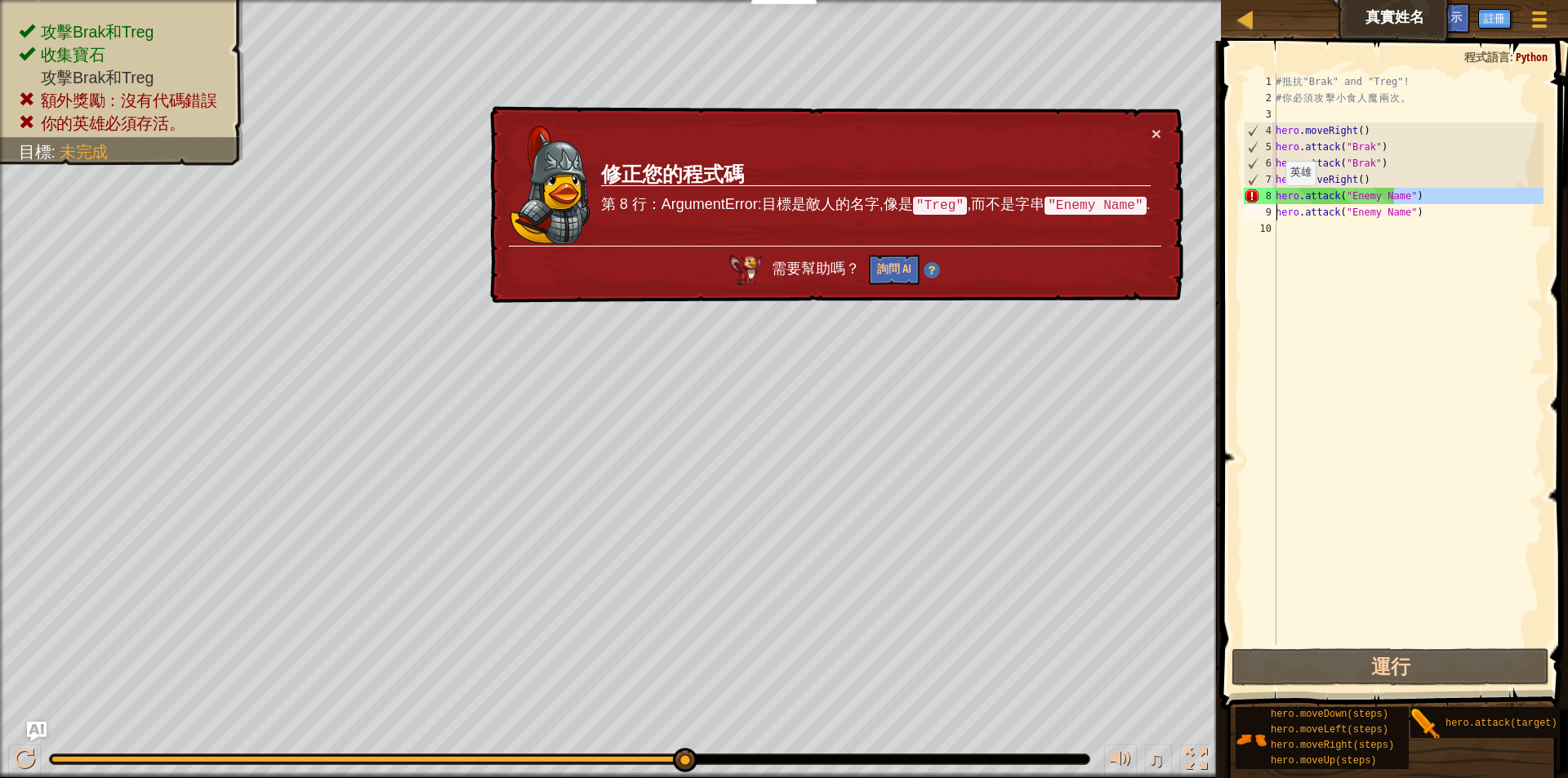
drag, startPoint x: 1384, startPoint y: 197, endPoint x: 1353, endPoint y: 202, distance: 31.4
click at [1271, 204] on div "hero.attack("Enemy Name") 1 2 3 4 5 6 7 8 9 10 # 抵 抗 "Brak" and "Treg"! # 你 必 須…" at bounding box center [1391, 359] width 303 height 571
click at [1401, 196] on div "# 抵 抗 "Brak" and "Treg"! # 你 必 須 攻 擊 小 食 人 魔 兩 次 。 hero . moveRight ( ) hero . …" at bounding box center [1408, 359] width 271 height 571
drag, startPoint x: 1401, startPoint y: 196, endPoint x: 1344, endPoint y: 196, distance: 57.0
click at [1344, 196] on div "# 抵 抗 "Brak" and "Treg"! # 你 必 須 攻 擊 小 食 人 魔 兩 次 。 hero . moveRight ( ) hero . …" at bounding box center [1408, 376] width 271 height 604
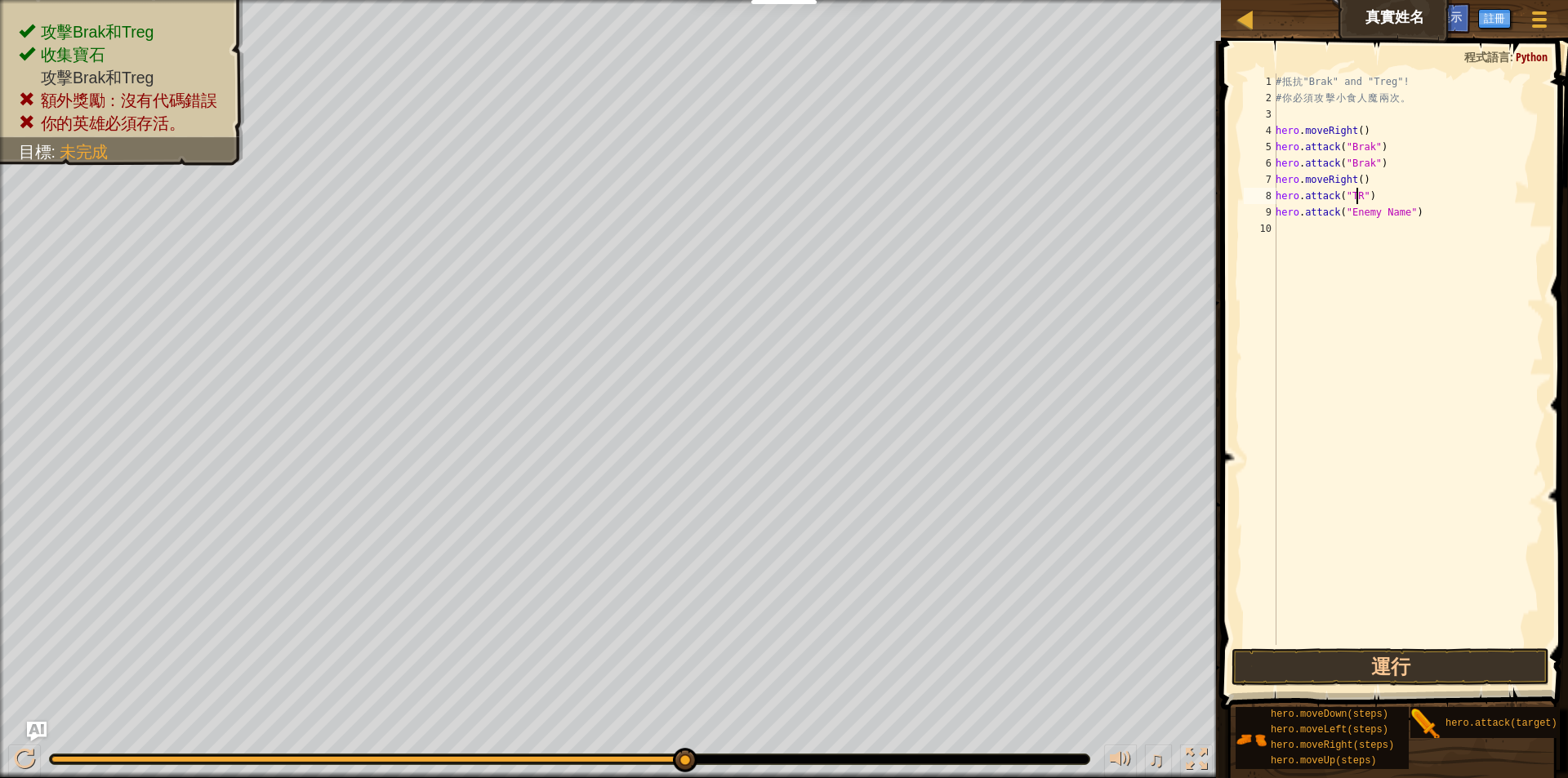
scroll to position [8, 8]
drag, startPoint x: 1400, startPoint y: 212, endPoint x: 1346, endPoint y: 214, distance: 54.0
click at [1346, 214] on div "# 抵 抗 "Brak" and "Treg"! # 你 必 須 攻 擊 小 食 人 魔 兩 次 。 hero . moveRight ( ) hero . …" at bounding box center [1408, 376] width 271 height 604
click at [1333, 663] on button "運行" at bounding box center [1391, 667] width 318 height 38
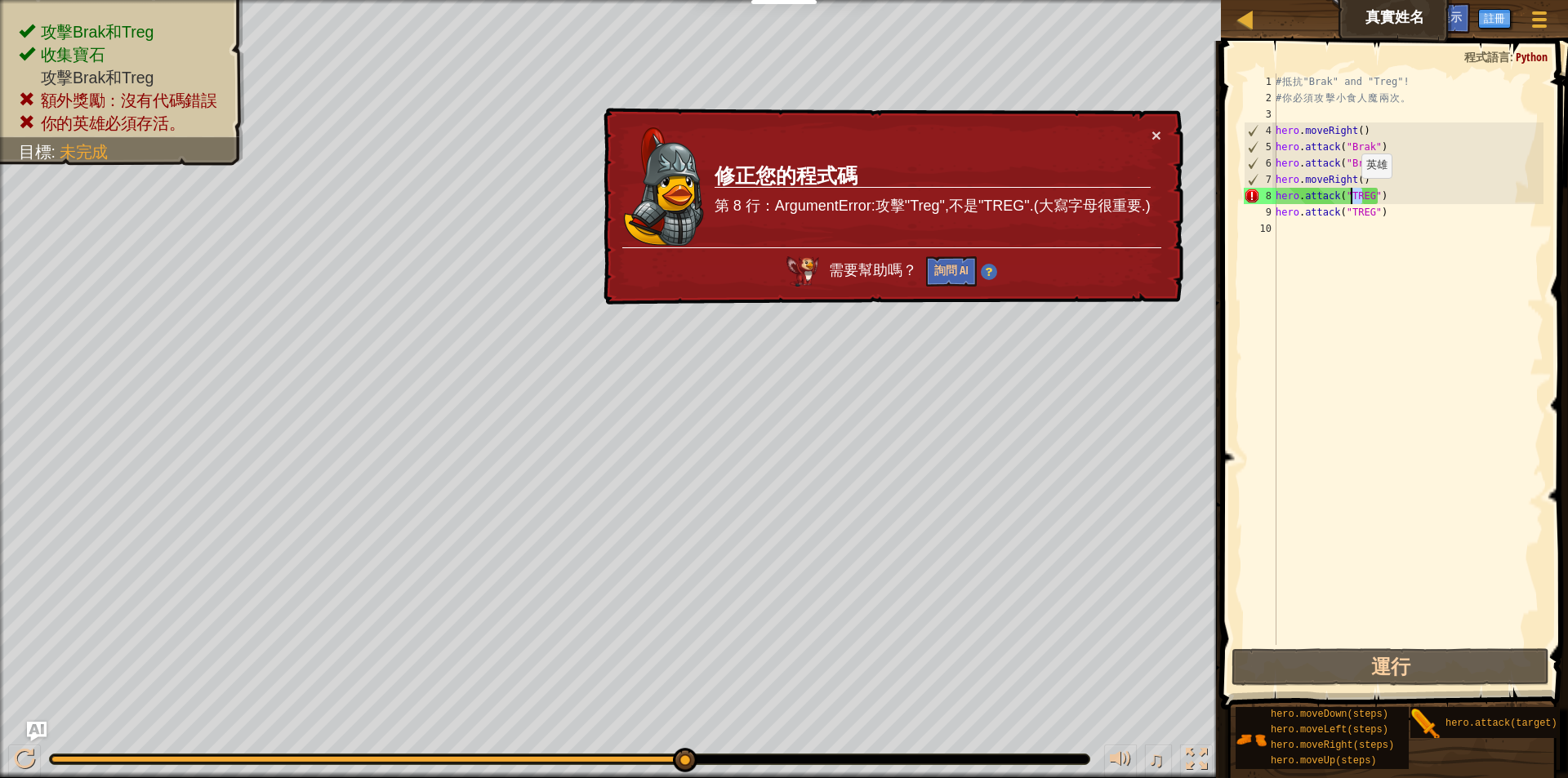
drag, startPoint x: 1365, startPoint y: 193, endPoint x: 1352, endPoint y: 194, distance: 13.0
click at [1352, 194] on div "# 抵 抗 "Brak" and "Treg"! # 你 必 須 攻 擊 小 食 人 魔 兩 次 。 hero . moveRight ( ) hero . …" at bounding box center [1408, 376] width 271 height 604
click at [1365, 194] on div "# 抵 抗 "Brak" and "Treg"! # 你 必 須 攻 擊 小 食 人 魔 兩 次 。 hero . moveRight ( ) hero . …" at bounding box center [1408, 359] width 271 height 571
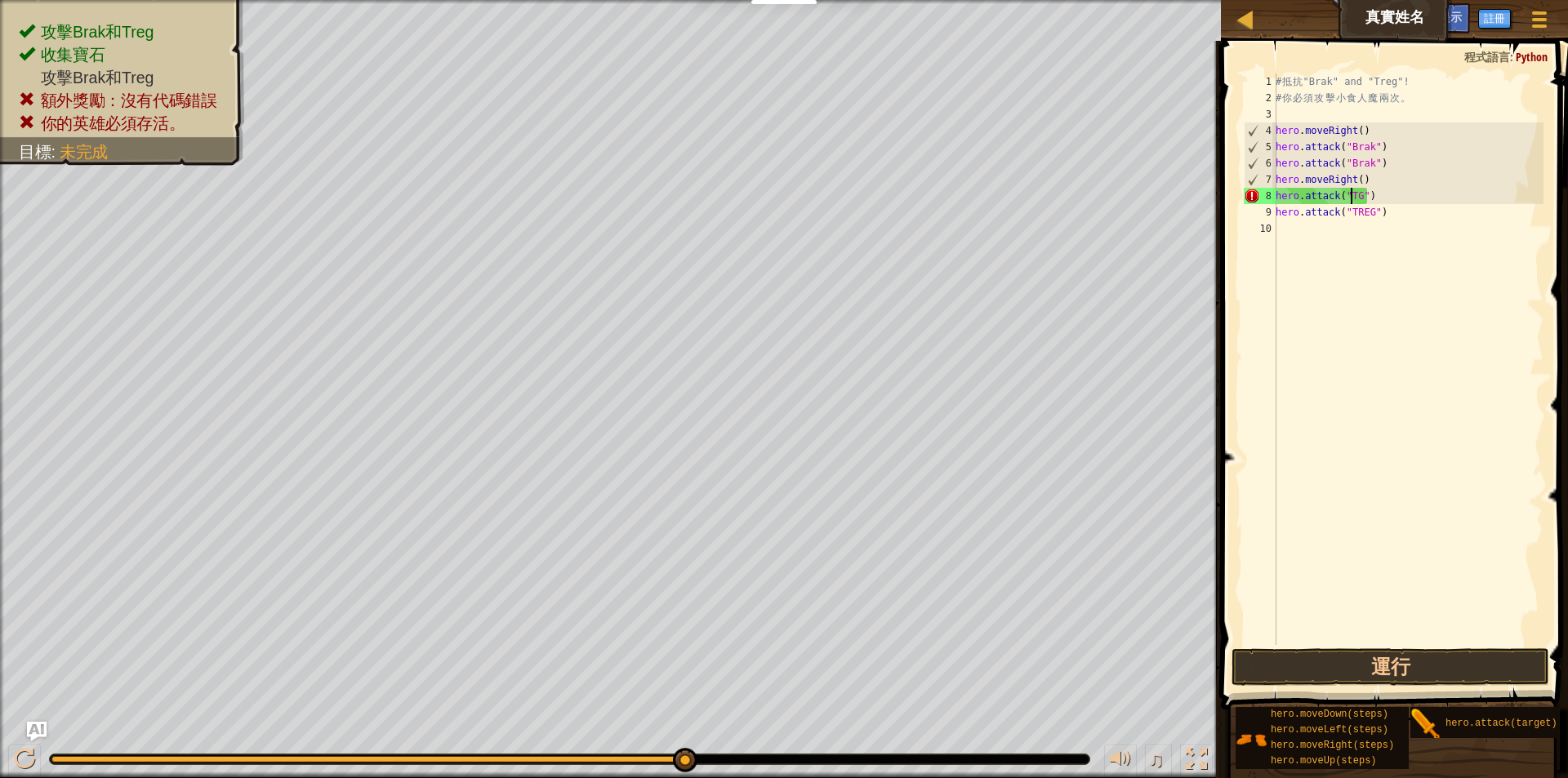
scroll to position [8, 7]
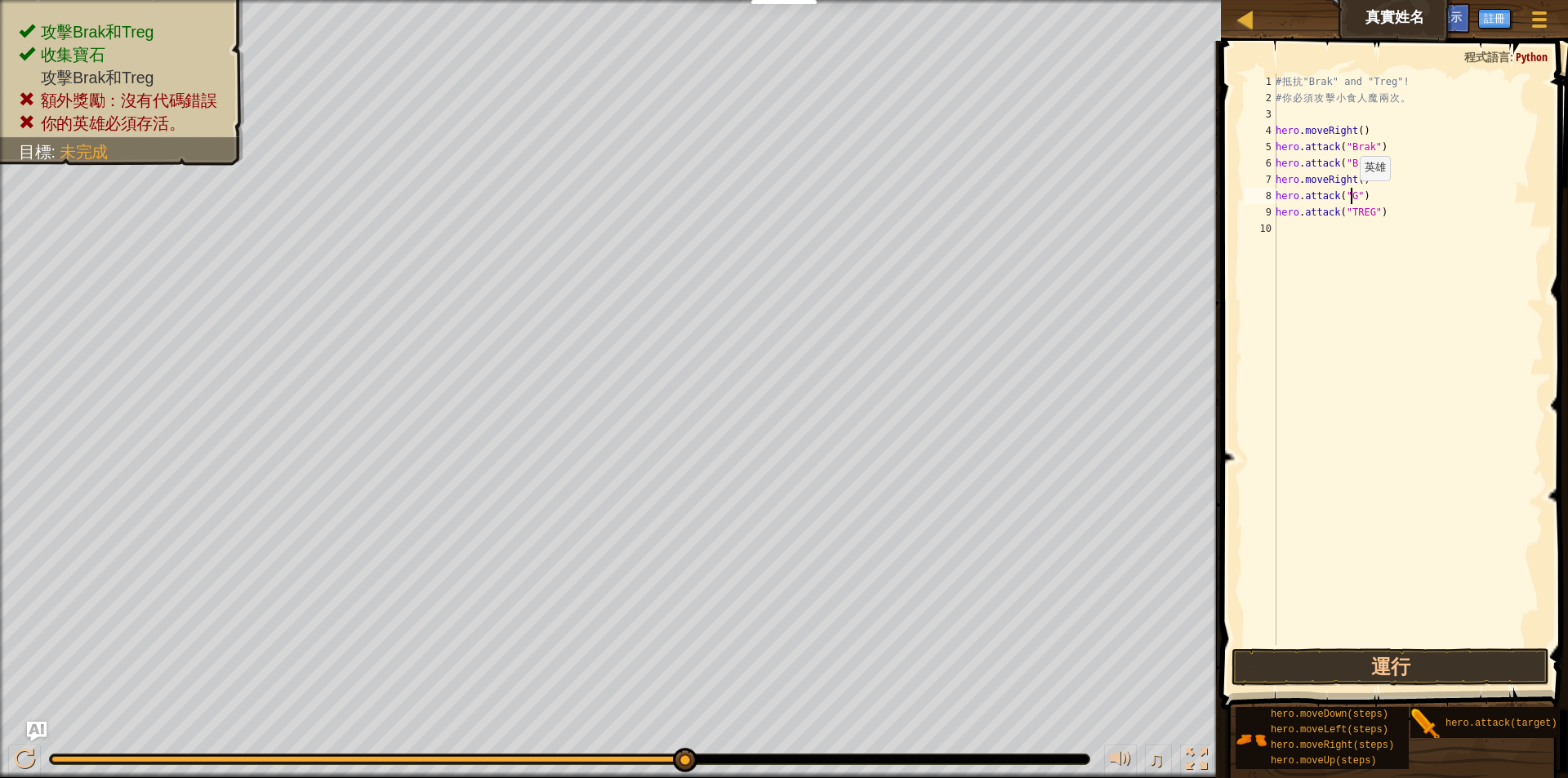
click at [1350, 197] on div "# 抵 抗 "Brak" and "Treg"! # 你 必 須 攻 擊 小 食 人 魔 兩 次 。 hero . moveRight ( ) hero . …" at bounding box center [1408, 376] width 271 height 604
click at [1366, 215] on div "# 抵 抗 "Brak" and "Treg"! # 你 必 須 攻 擊 小 食 人 魔 兩 次 。 hero . moveRight ( ) hero . …" at bounding box center [1408, 376] width 271 height 604
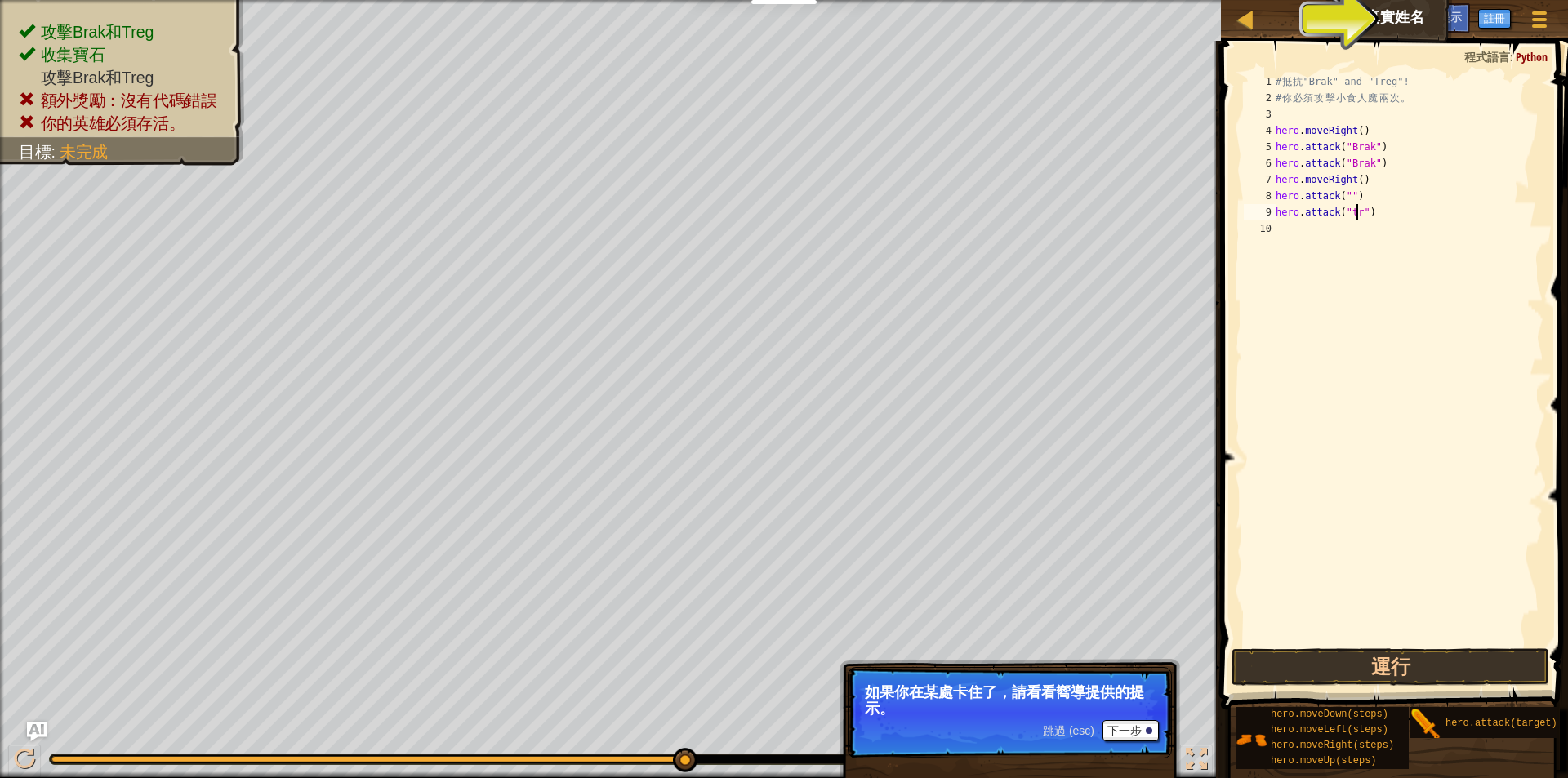
scroll to position [8, 8]
click at [1346, 200] on div "# 抵 抗 "Brak" and "Treg"! # 你 必 須 攻 擊 小 食 人 魔 兩 次 。 hero . moveRight ( ) hero . …" at bounding box center [1408, 376] width 271 height 604
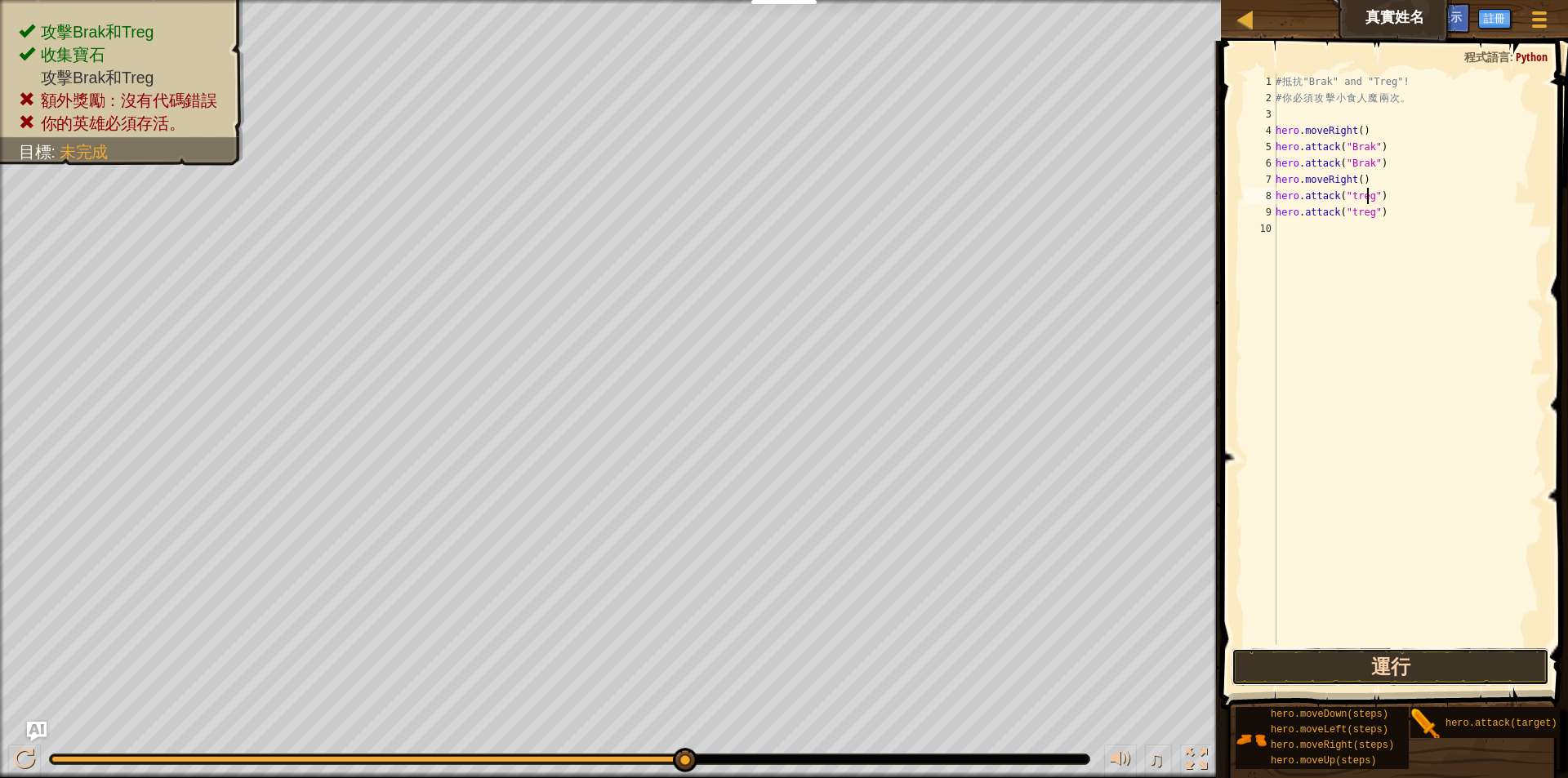
click at [1388, 668] on button "運行" at bounding box center [1391, 667] width 318 height 38
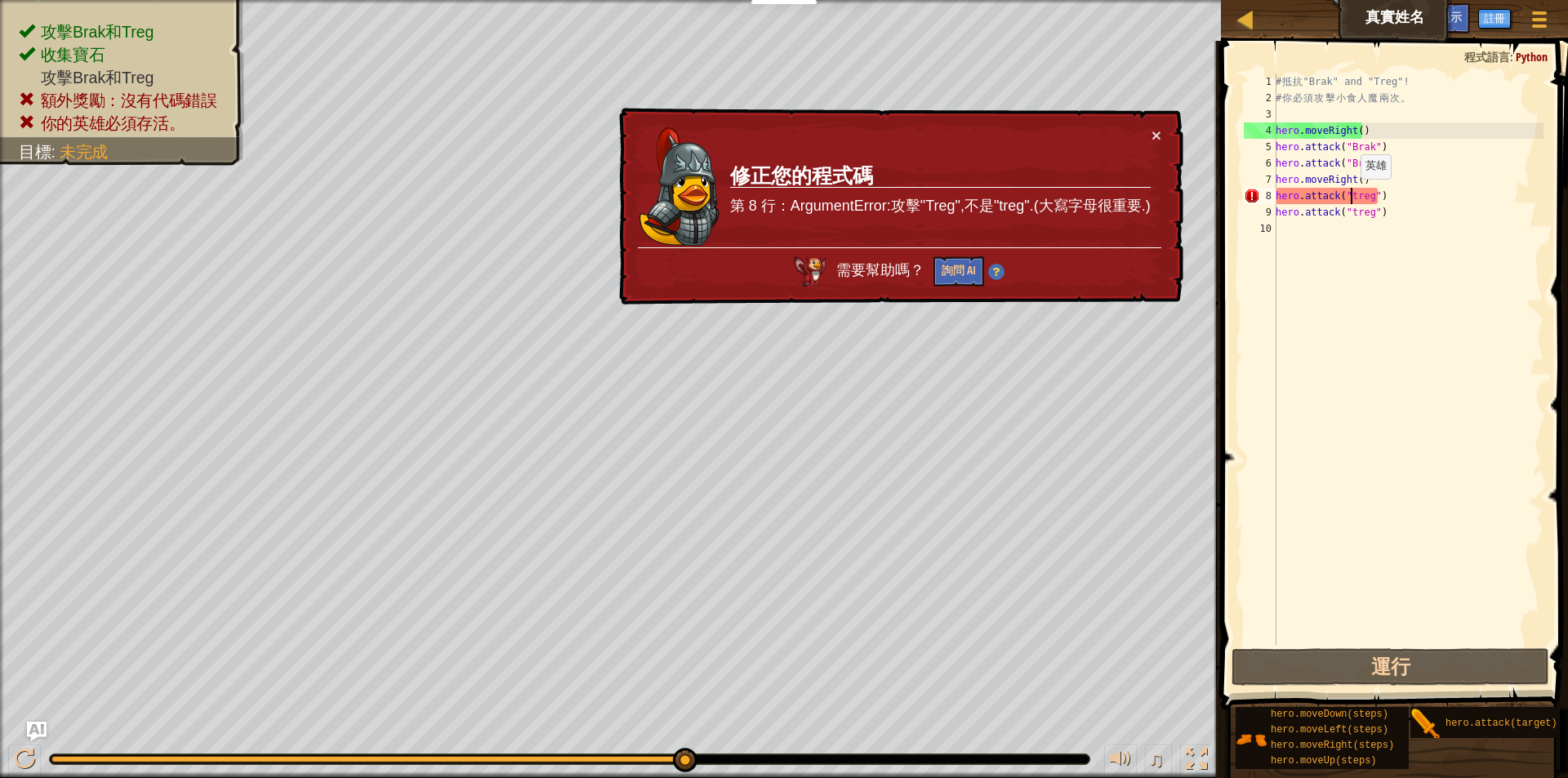
click at [1351, 195] on div "# 抵 抗 "Brak" and "Treg"! # 你 必 須 攻 擊 小 食 人 魔 兩 次 。 hero . moveRight ( ) hero . …" at bounding box center [1408, 376] width 271 height 604
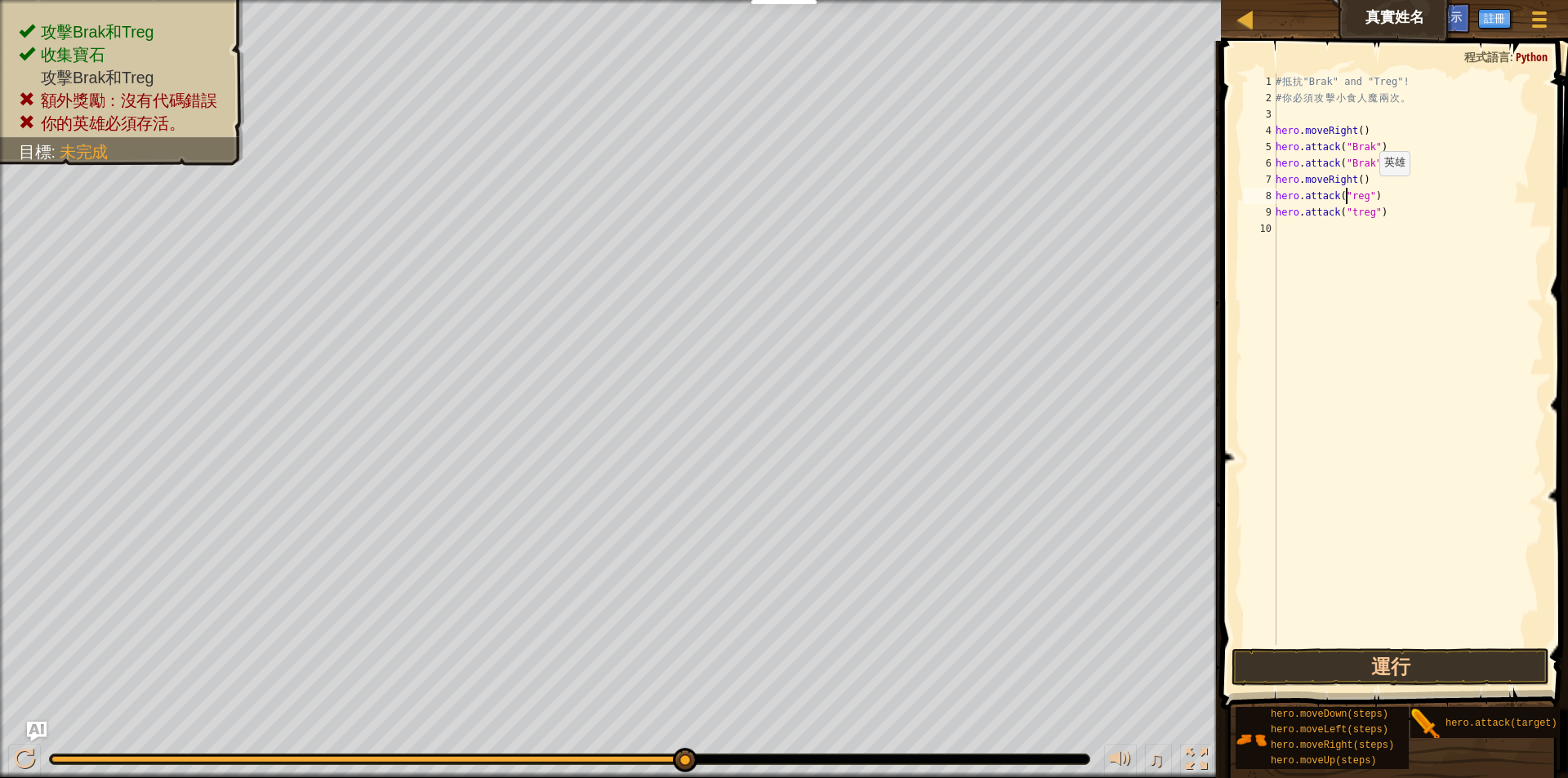
scroll to position [8, 7]
click at [1349, 217] on div "# 抵 抗 "Brak" and "Treg"! # 你 必 須 攻 擊 小 食 人 魔 兩 次 。 hero . moveRight ( ) hero . …" at bounding box center [1408, 376] width 271 height 604
type textarea "hero.attack("Treg")"
click at [1478, 671] on button "運行" at bounding box center [1391, 667] width 318 height 38
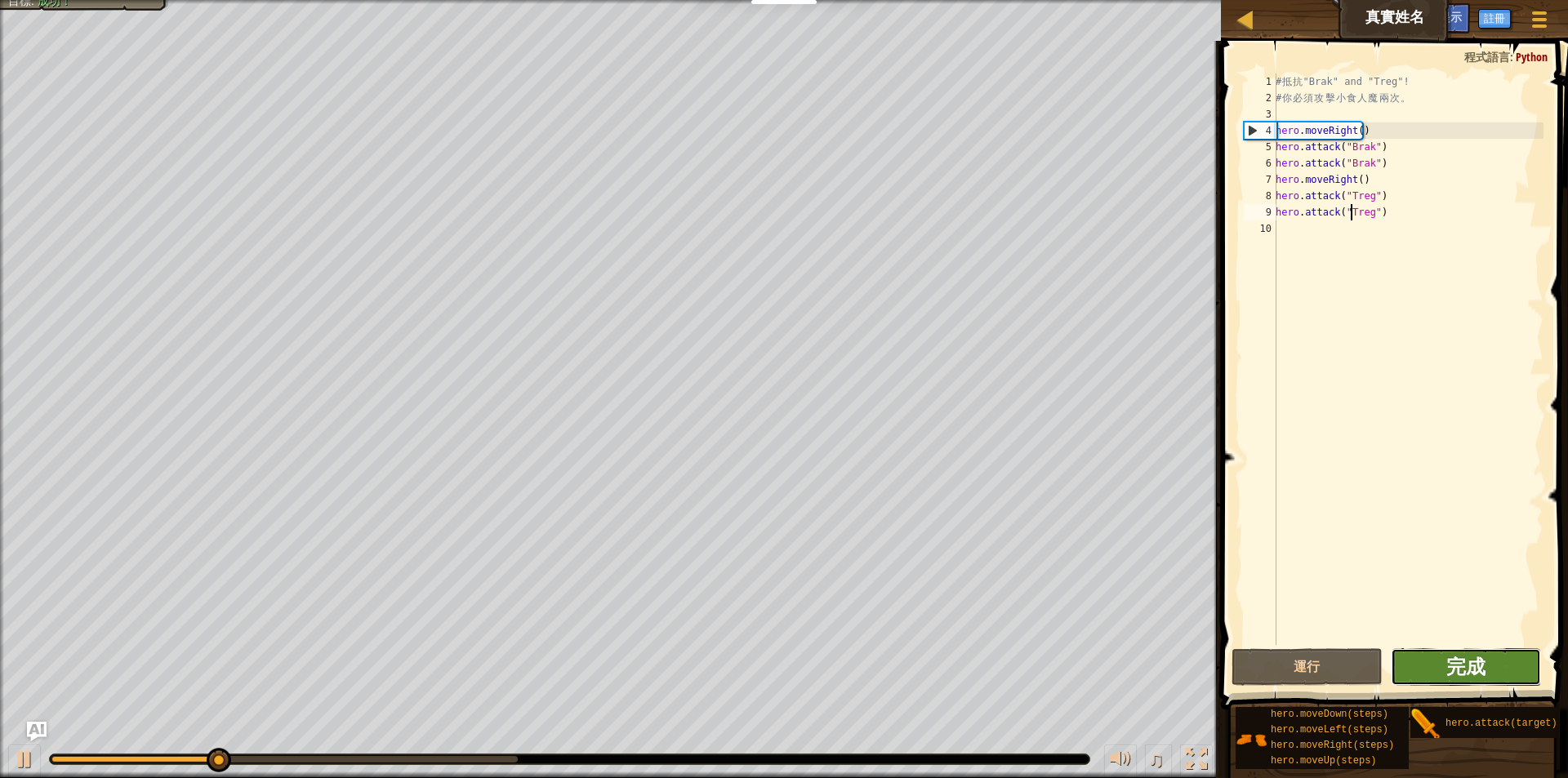
click at [1478, 672] on span "完成" at bounding box center [1465, 666] width 39 height 26
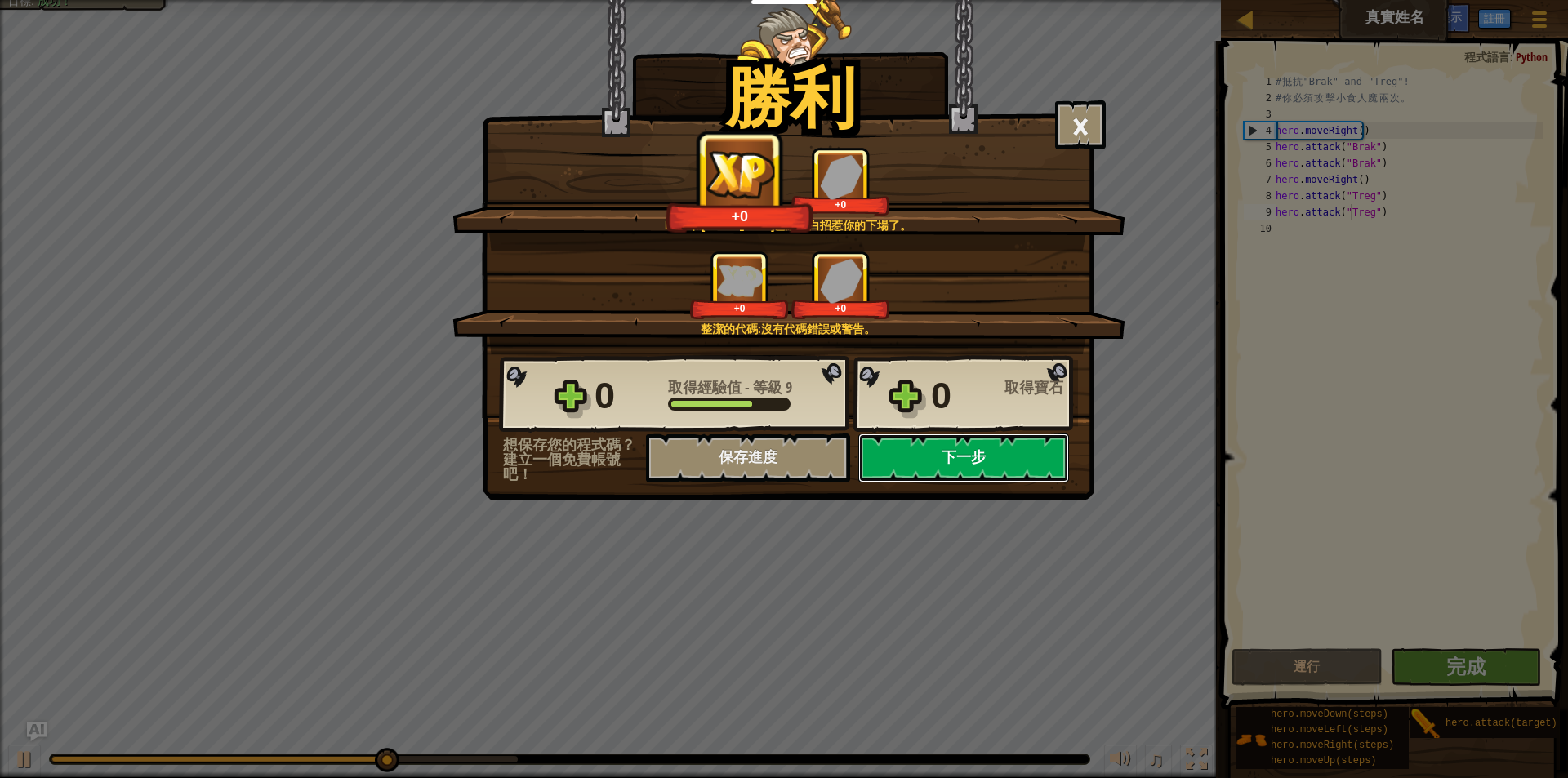
click at [981, 470] on button "下一步" at bounding box center [964, 458] width 211 height 49
select select "zh-HANT"
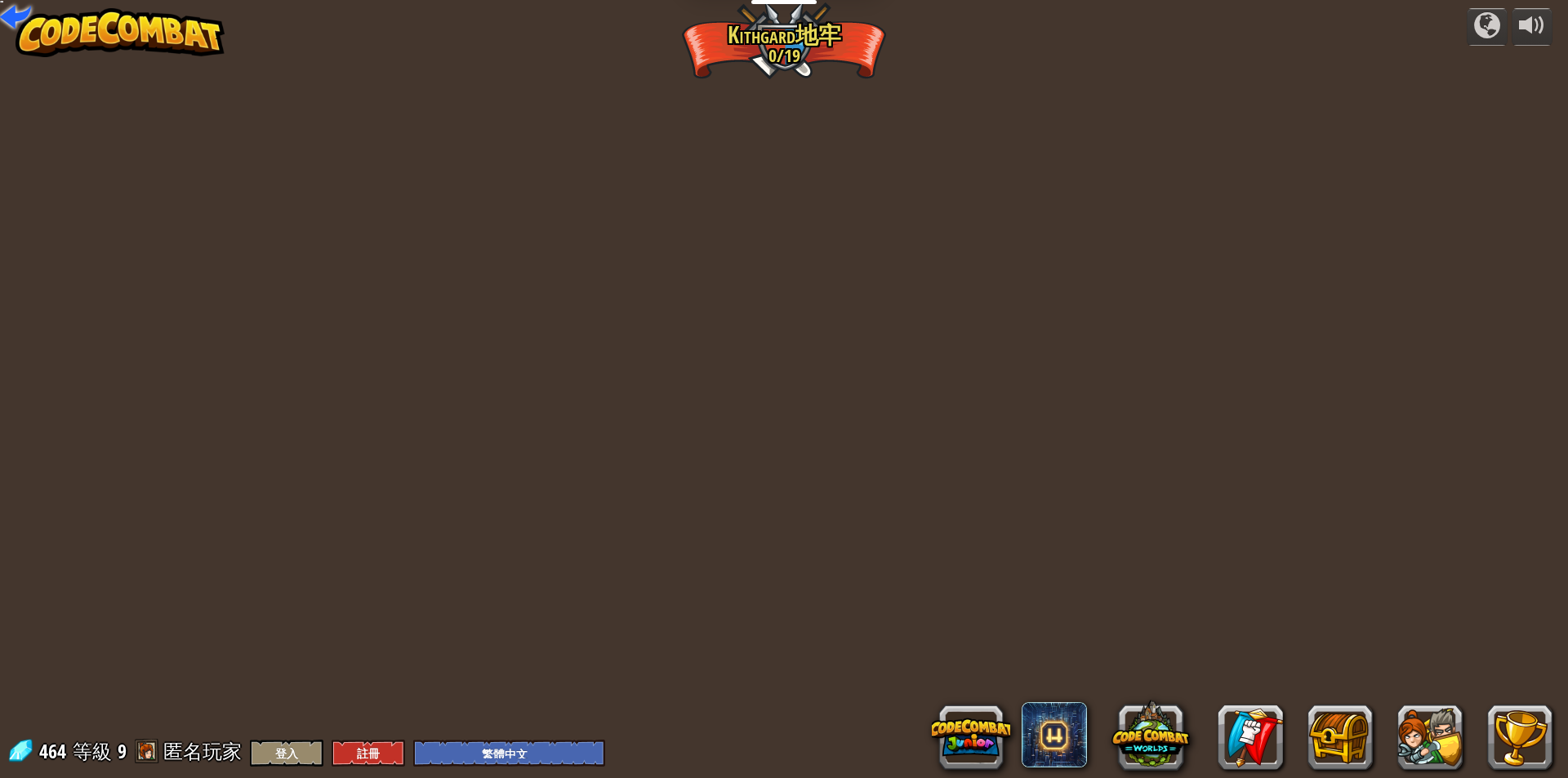
select select "zh-HANT"
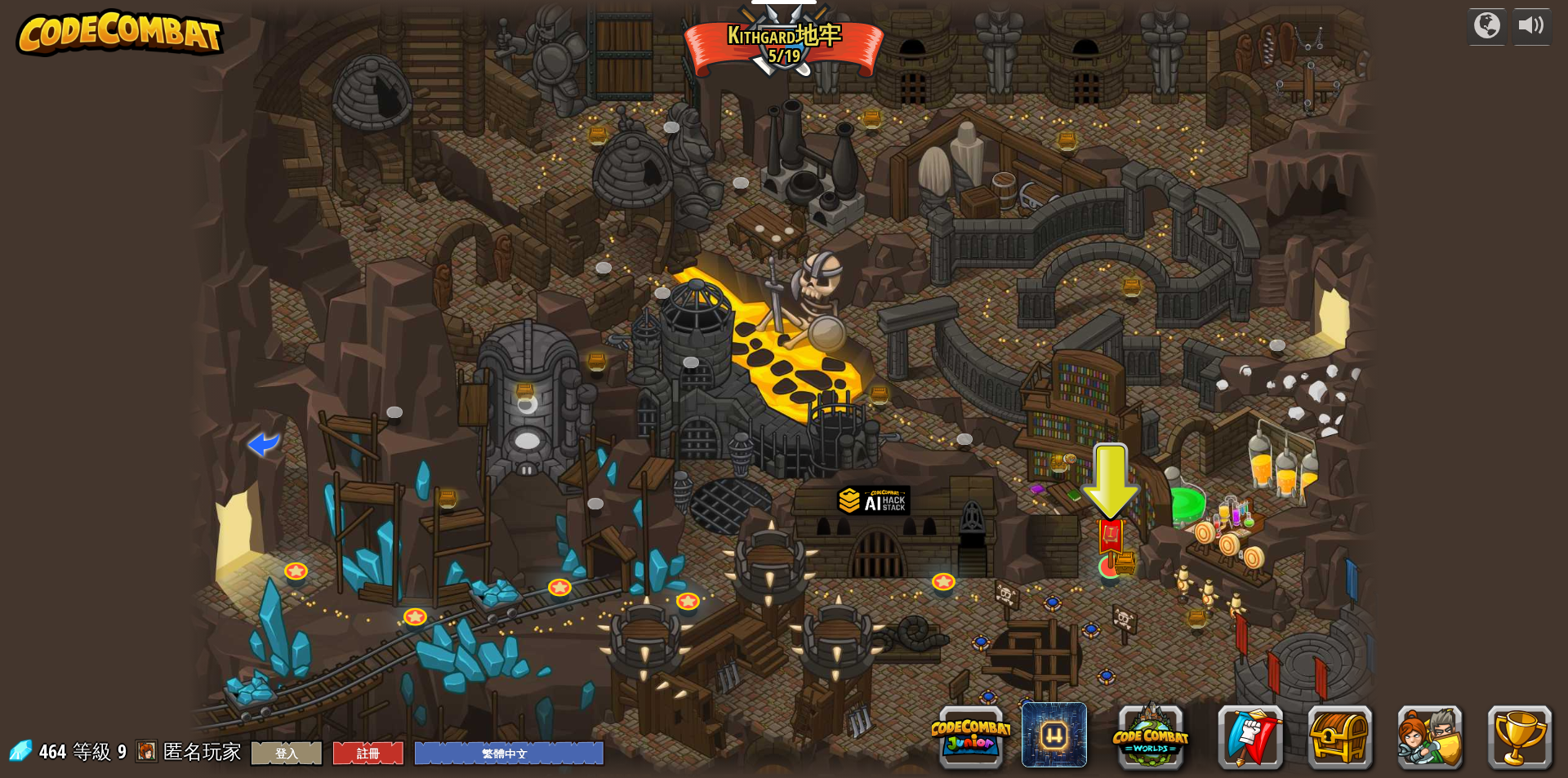
click at [1095, 555] on img at bounding box center [1110, 533] width 32 height 70
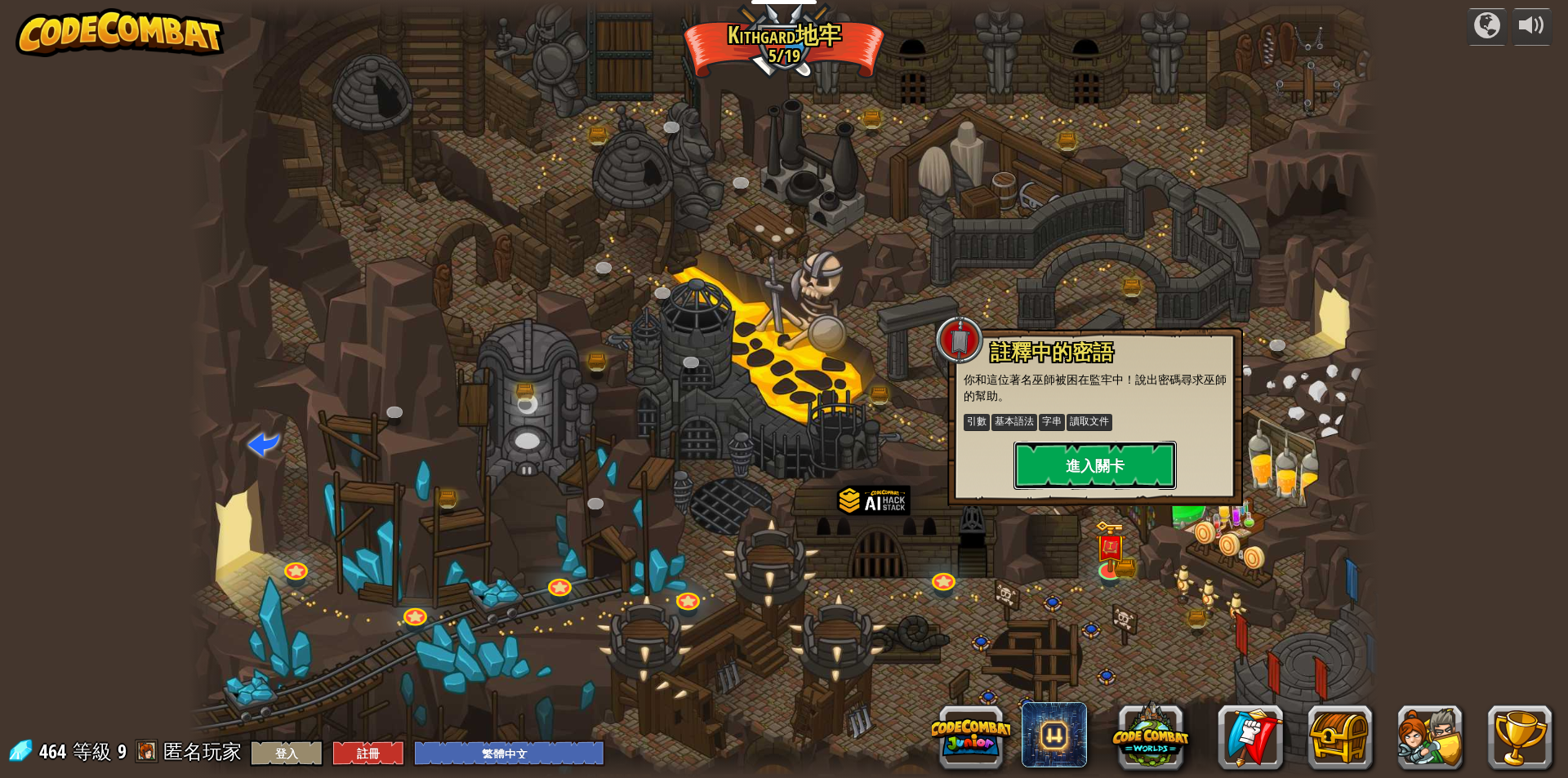
click at [1101, 452] on button "進入關卡" at bounding box center [1094, 465] width 163 height 49
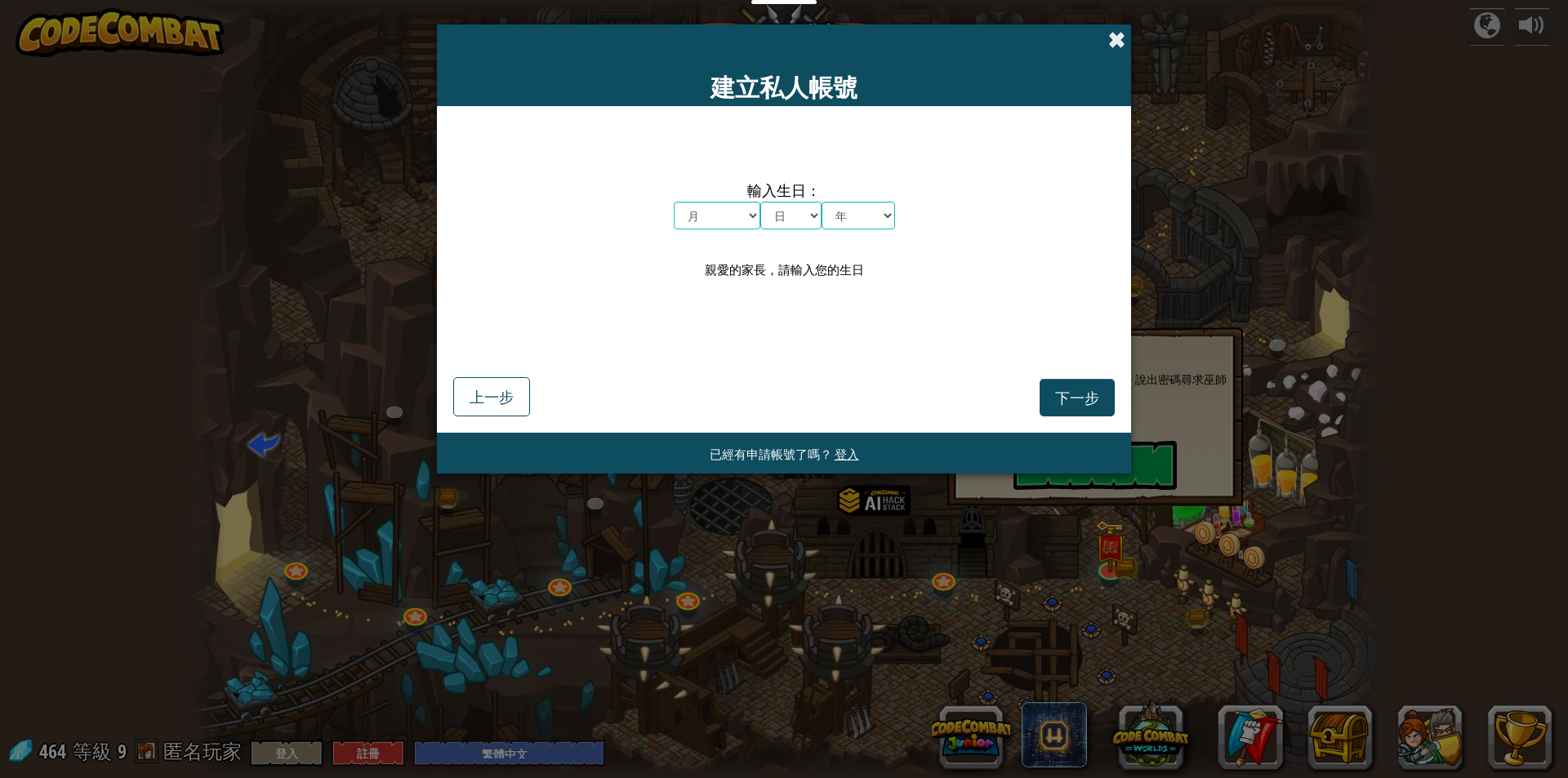
click at [1115, 39] on span at bounding box center [1116, 39] width 17 height 17
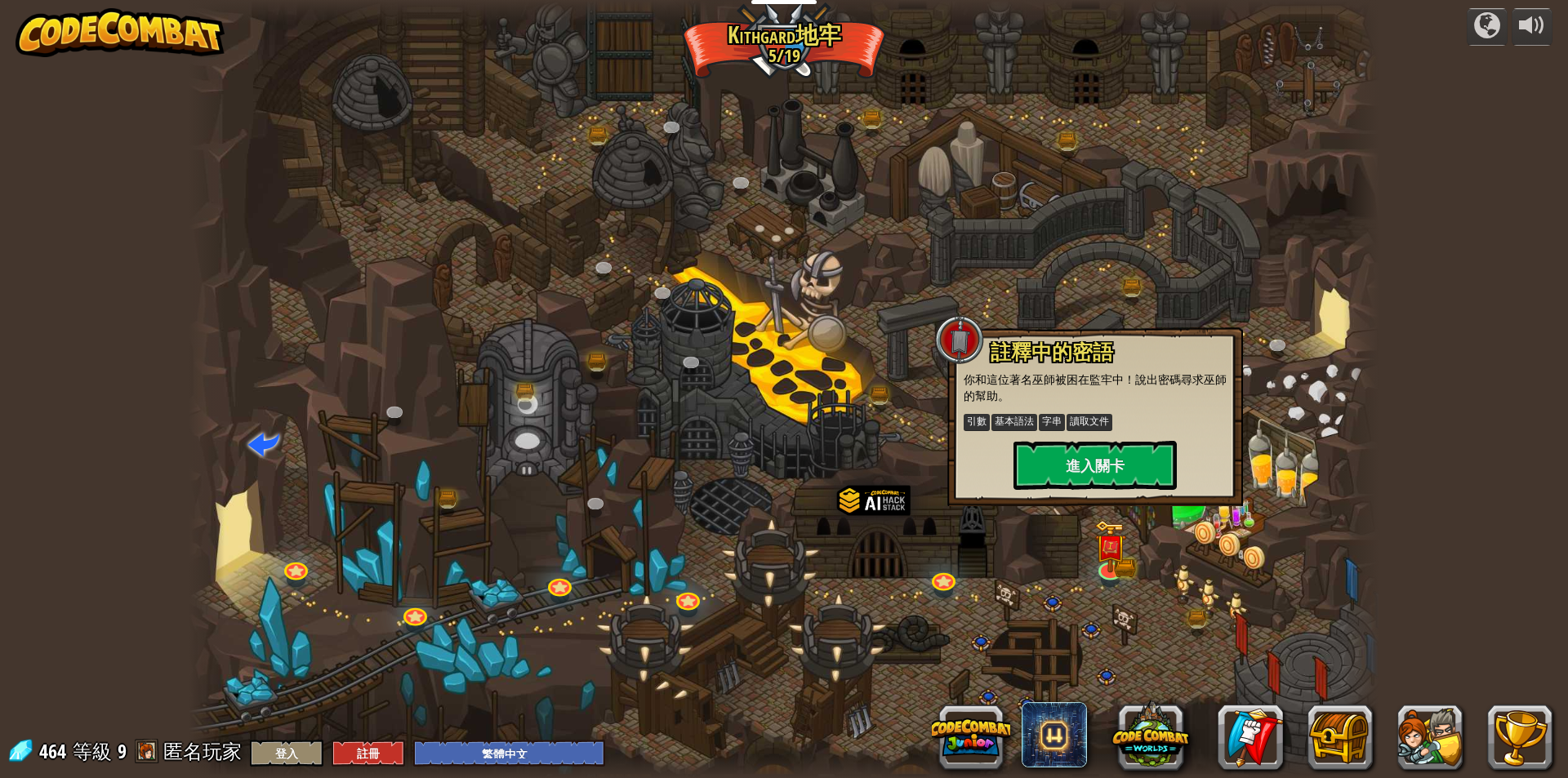
click at [1019, 642] on div at bounding box center [783, 389] width 1191 height 778
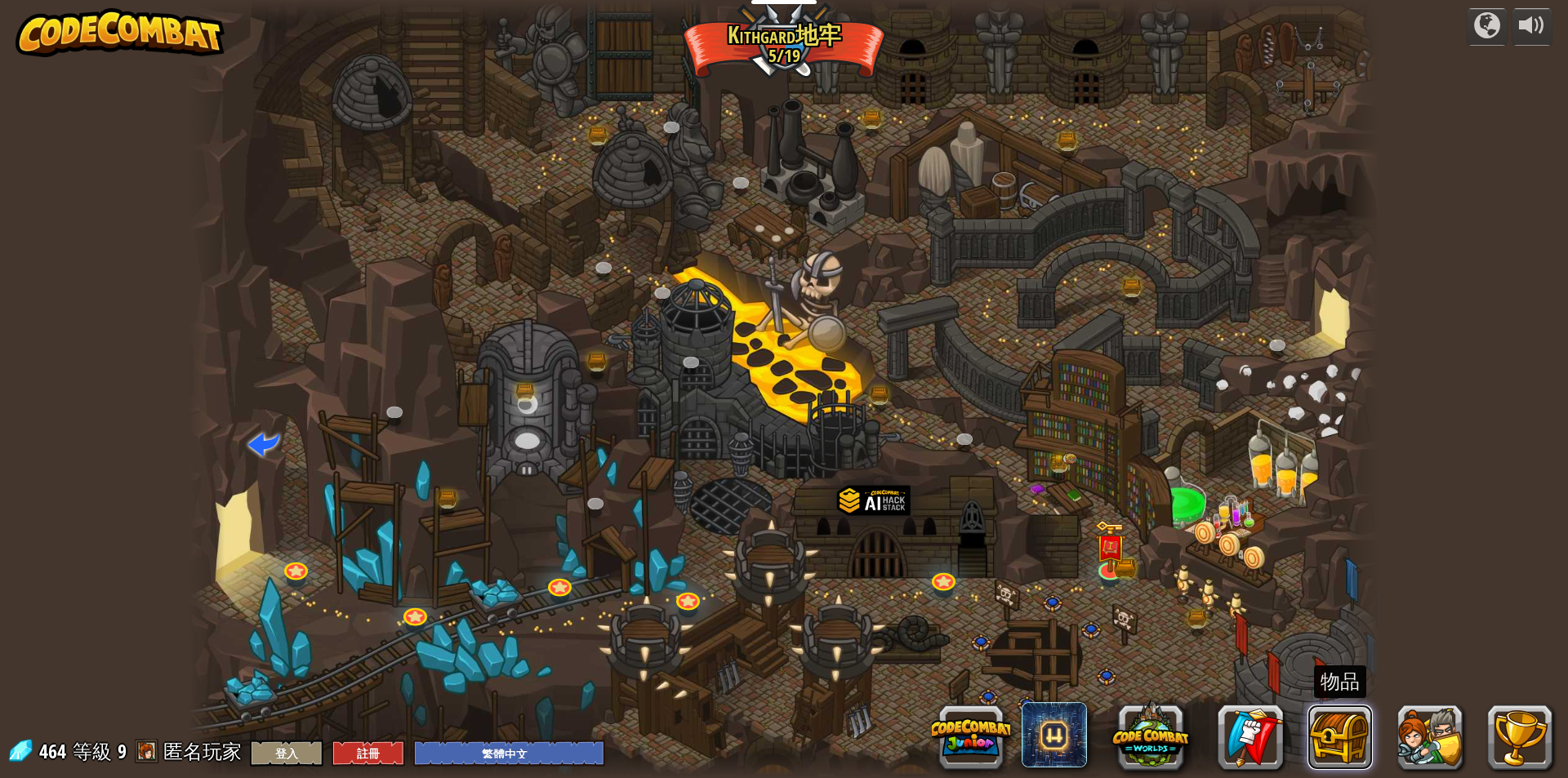
click at [1351, 726] on button at bounding box center [1340, 737] width 65 height 65
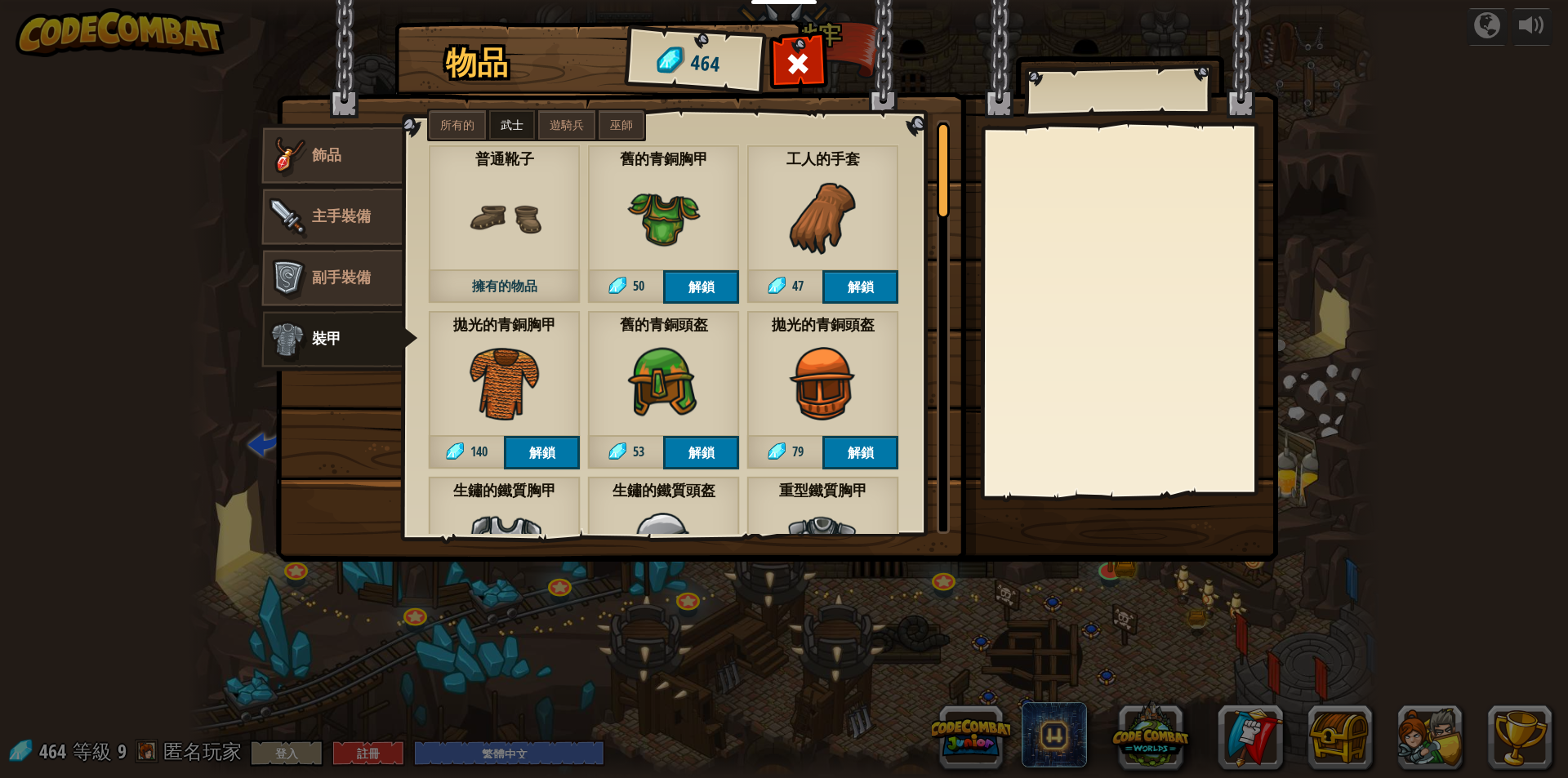
click at [557, 118] on label "遊騎兵" at bounding box center [566, 125] width 57 height 29
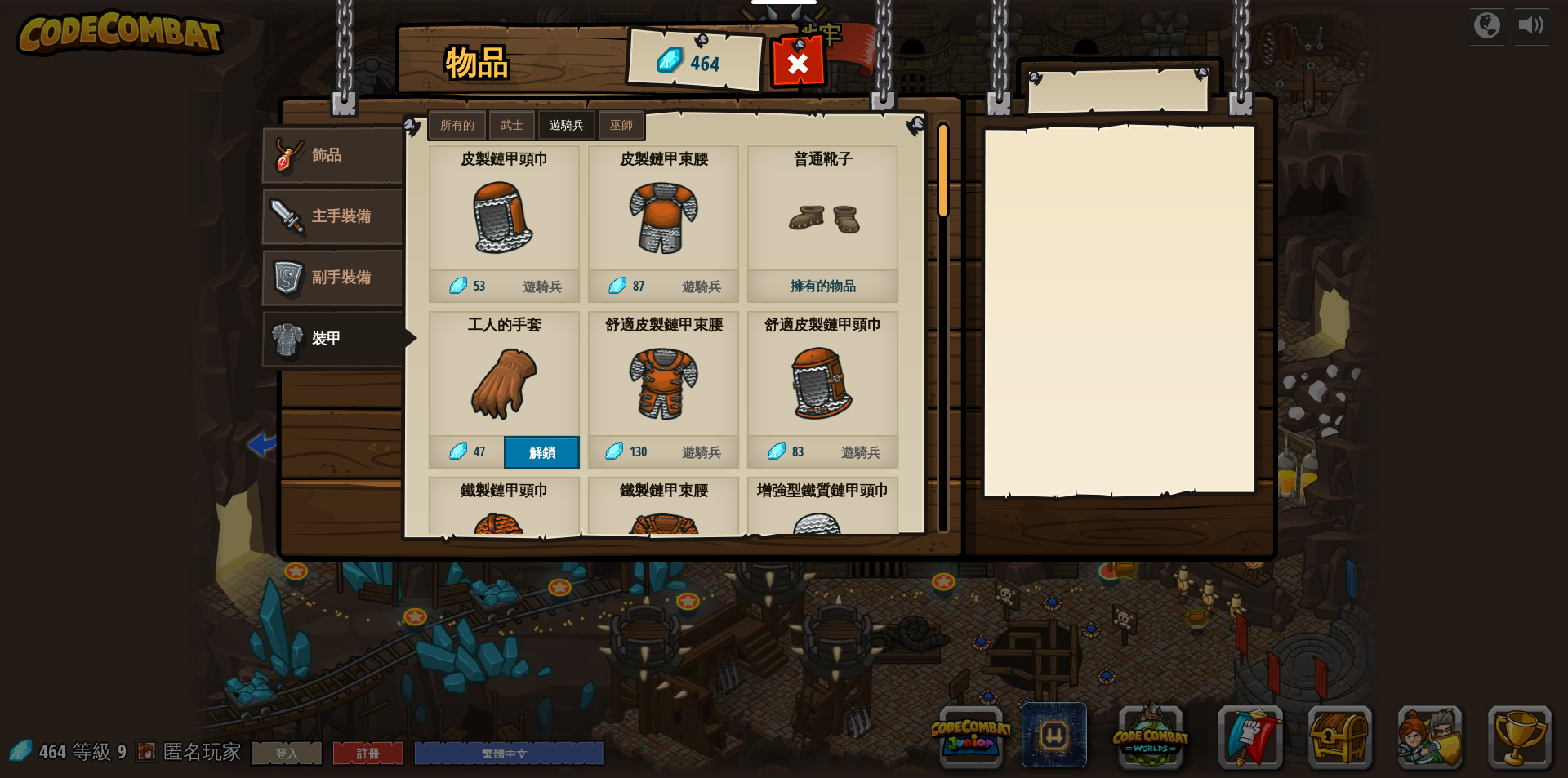
click at [627, 112] on label "巫師" at bounding box center [621, 125] width 46 height 29
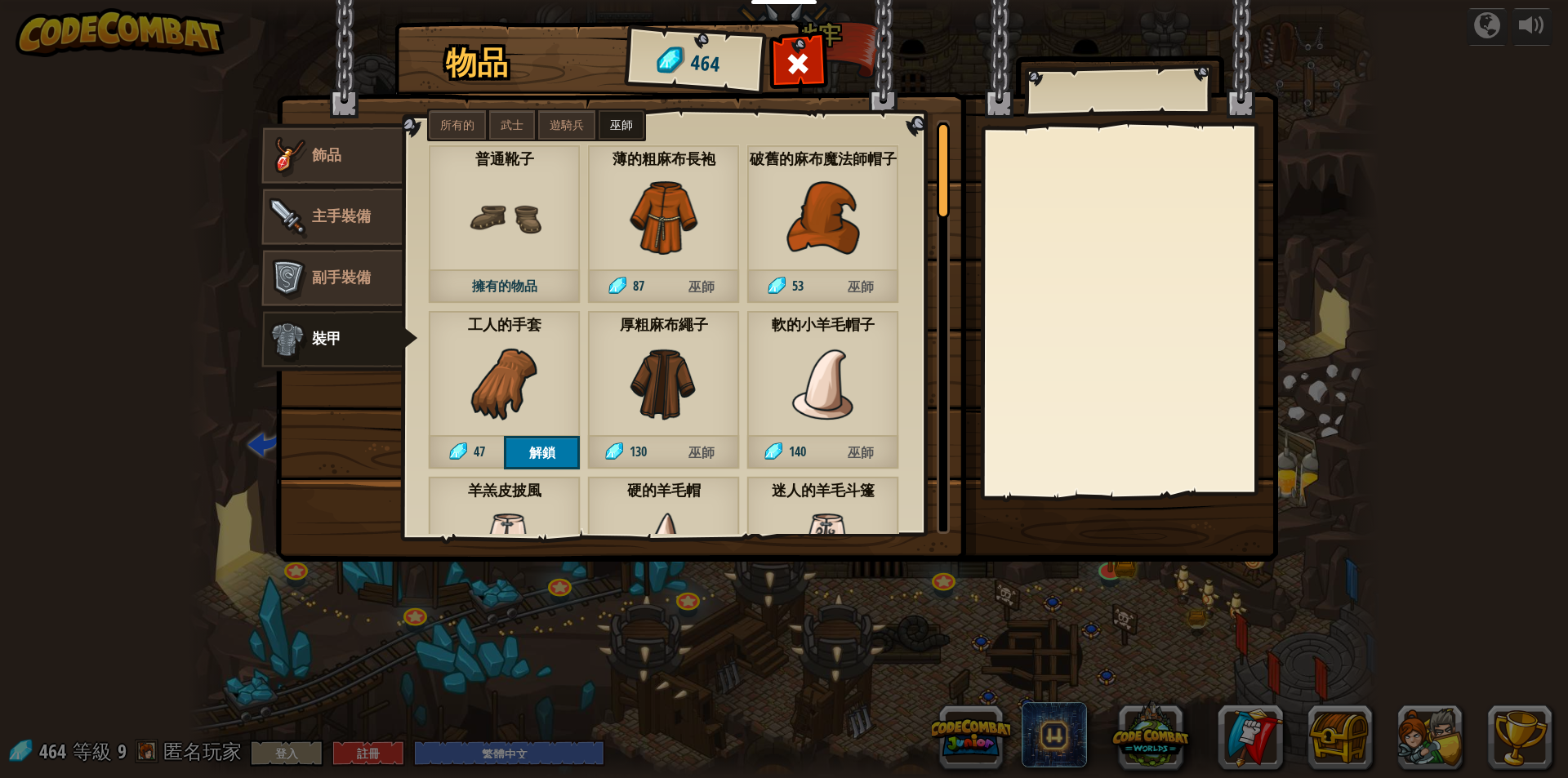
click at [459, 129] on span "所有的" at bounding box center [457, 125] width 34 height 13
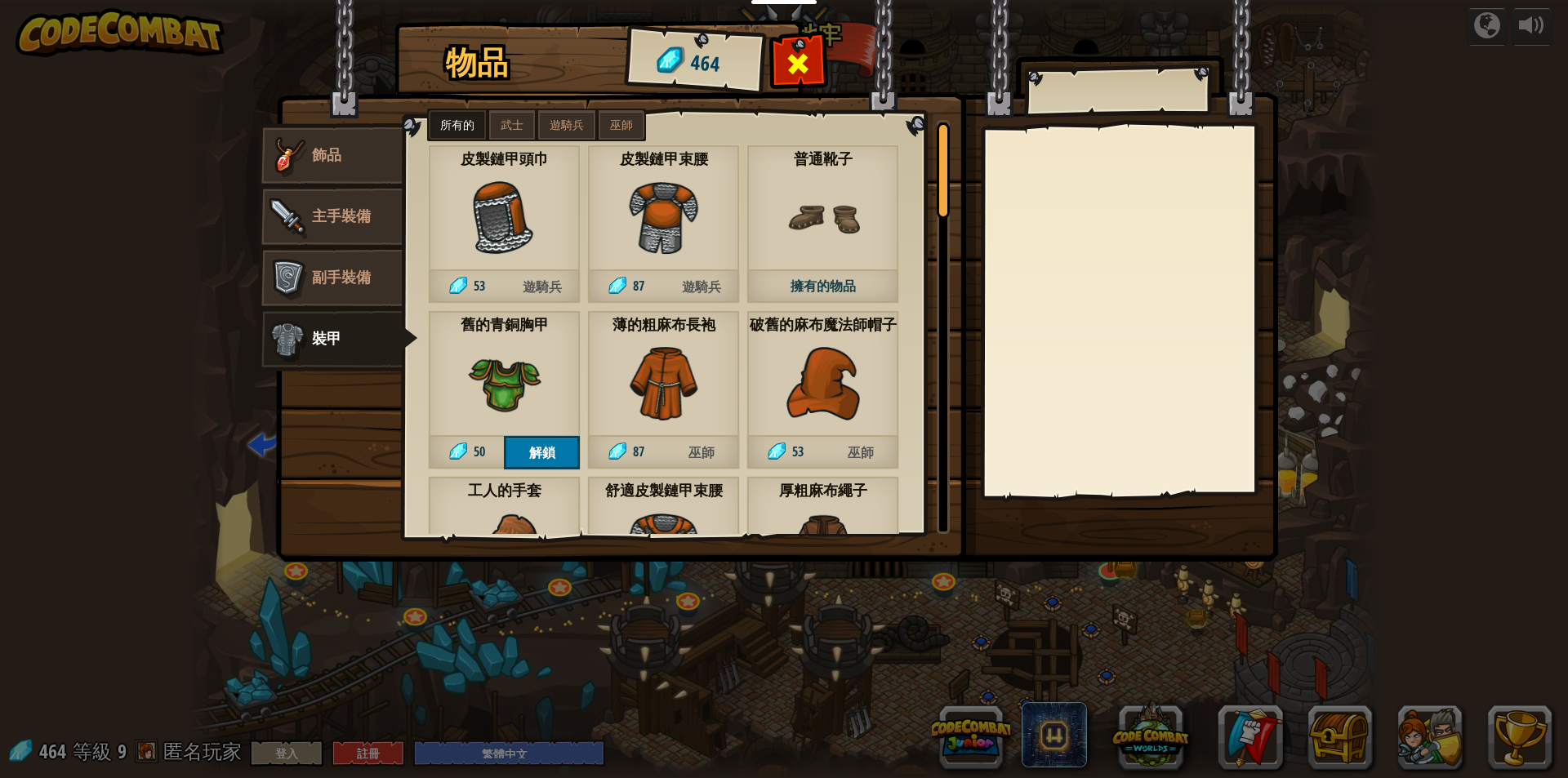
click at [787, 51] on span at bounding box center [798, 64] width 26 height 26
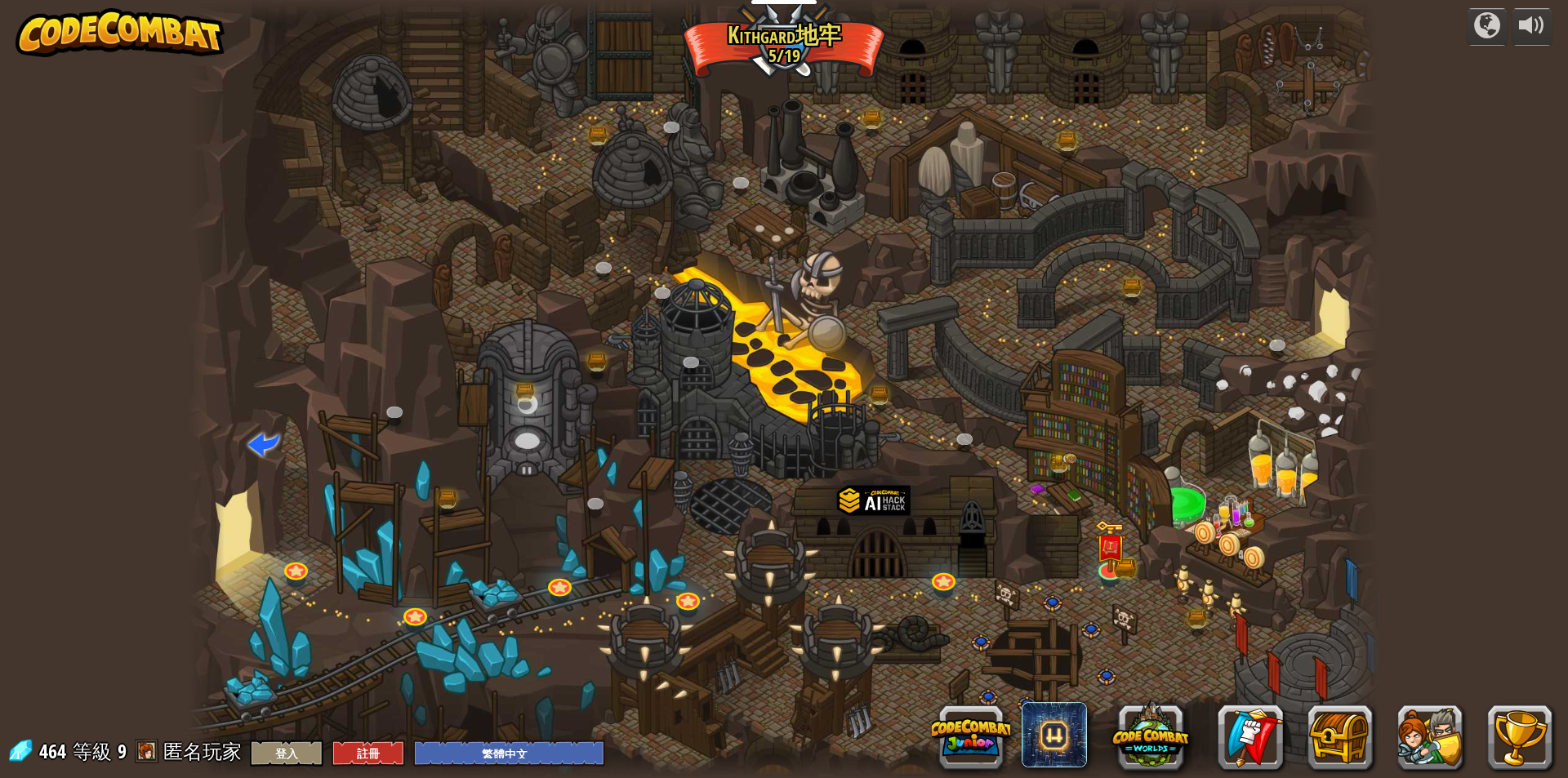
click at [159, 745] on span at bounding box center [146, 750] width 24 height 24
click at [151, 745] on span at bounding box center [146, 750] width 24 height 24
click at [135, 745] on span at bounding box center [146, 750] width 24 height 24
drag, startPoint x: 97, startPoint y: 750, endPoint x: 184, endPoint y: 759, distance: 87.5
click at [100, 751] on span "等級" at bounding box center [92, 751] width 39 height 27
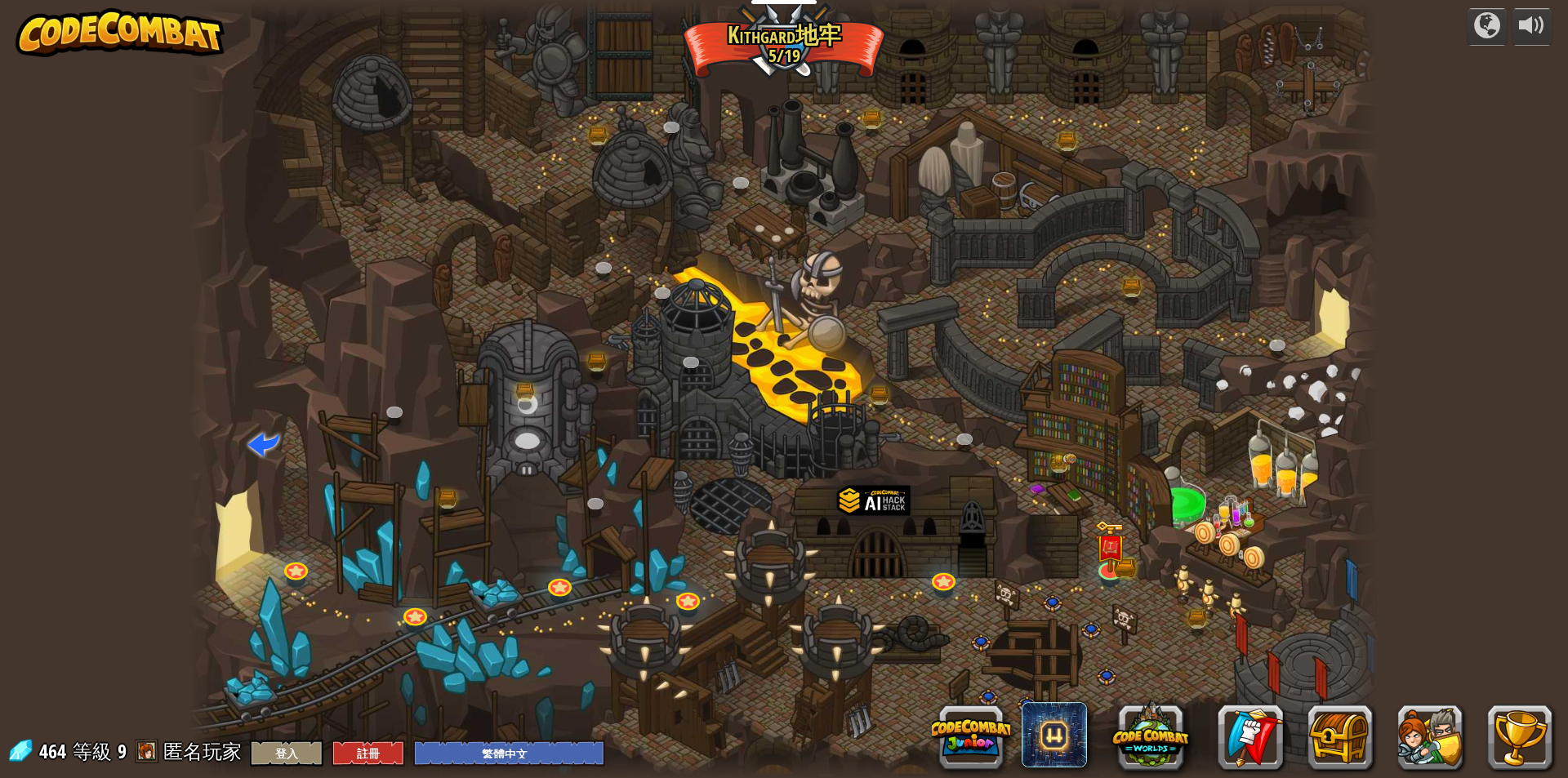
click at [764, 49] on div at bounding box center [783, 389] width 1191 height 778
click at [1496, 21] on div at bounding box center [1487, 25] width 26 height 26
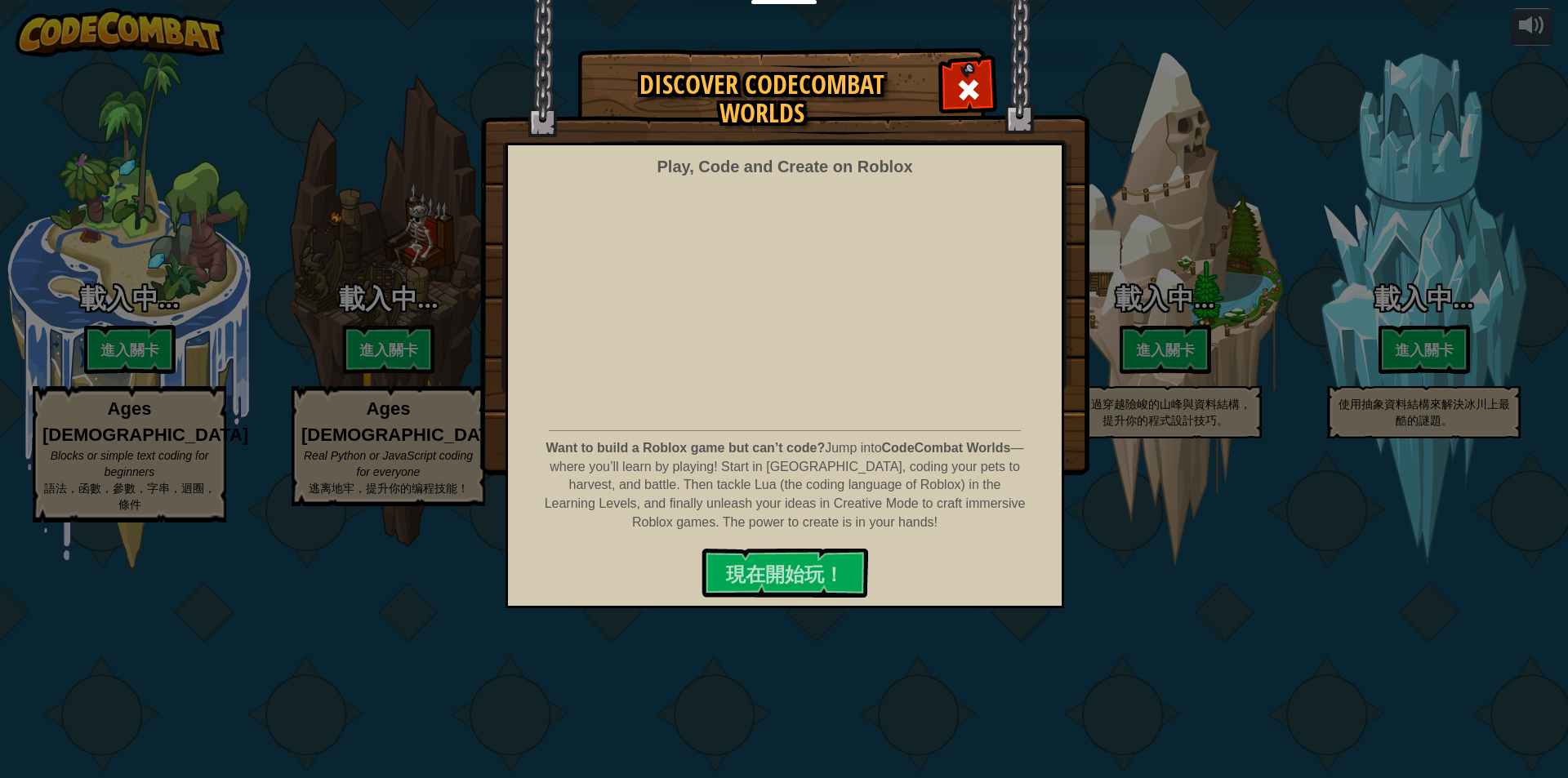
select select "zh-HANT"
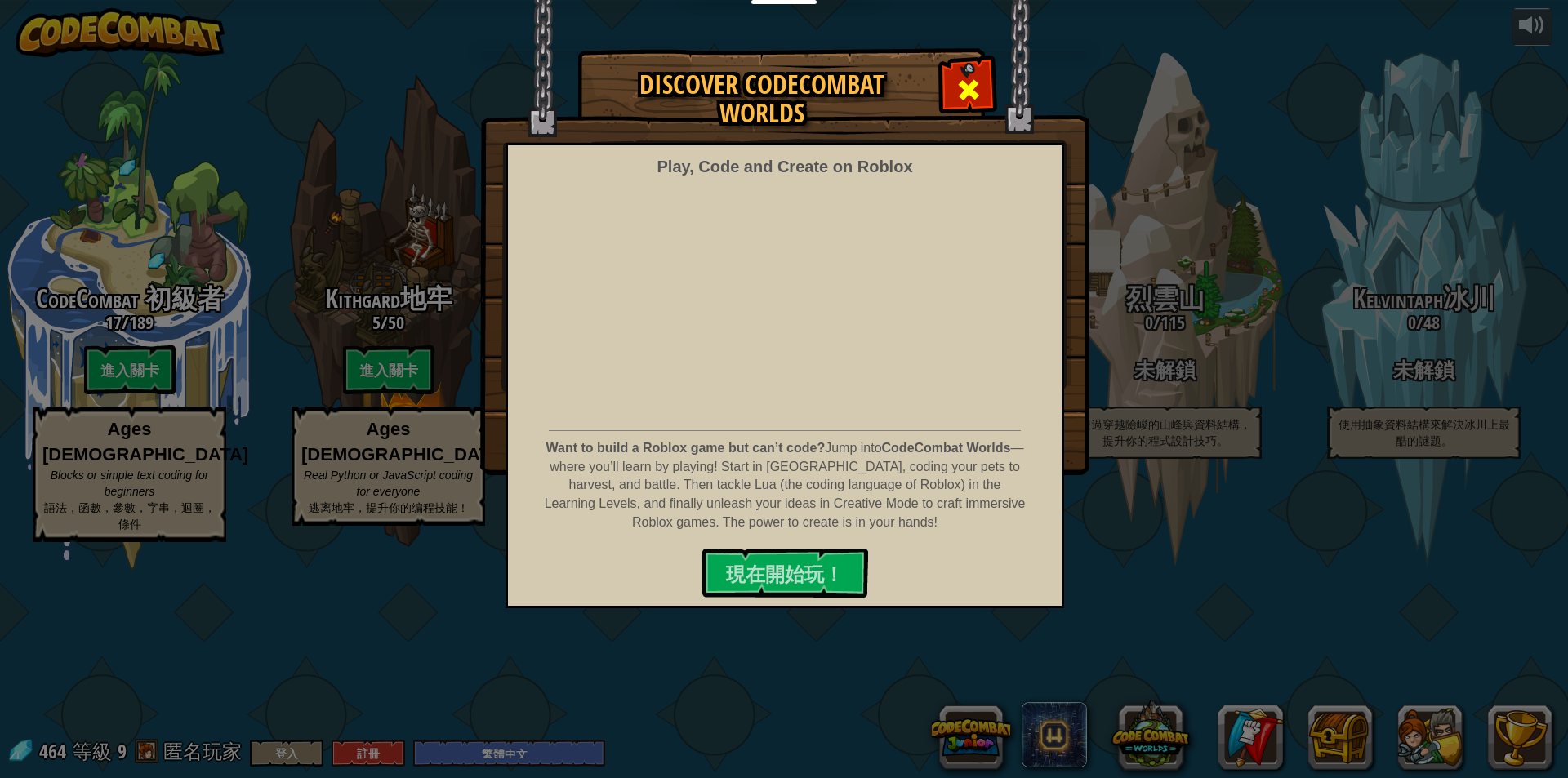
click at [961, 68] on div at bounding box center [967, 87] width 51 height 51
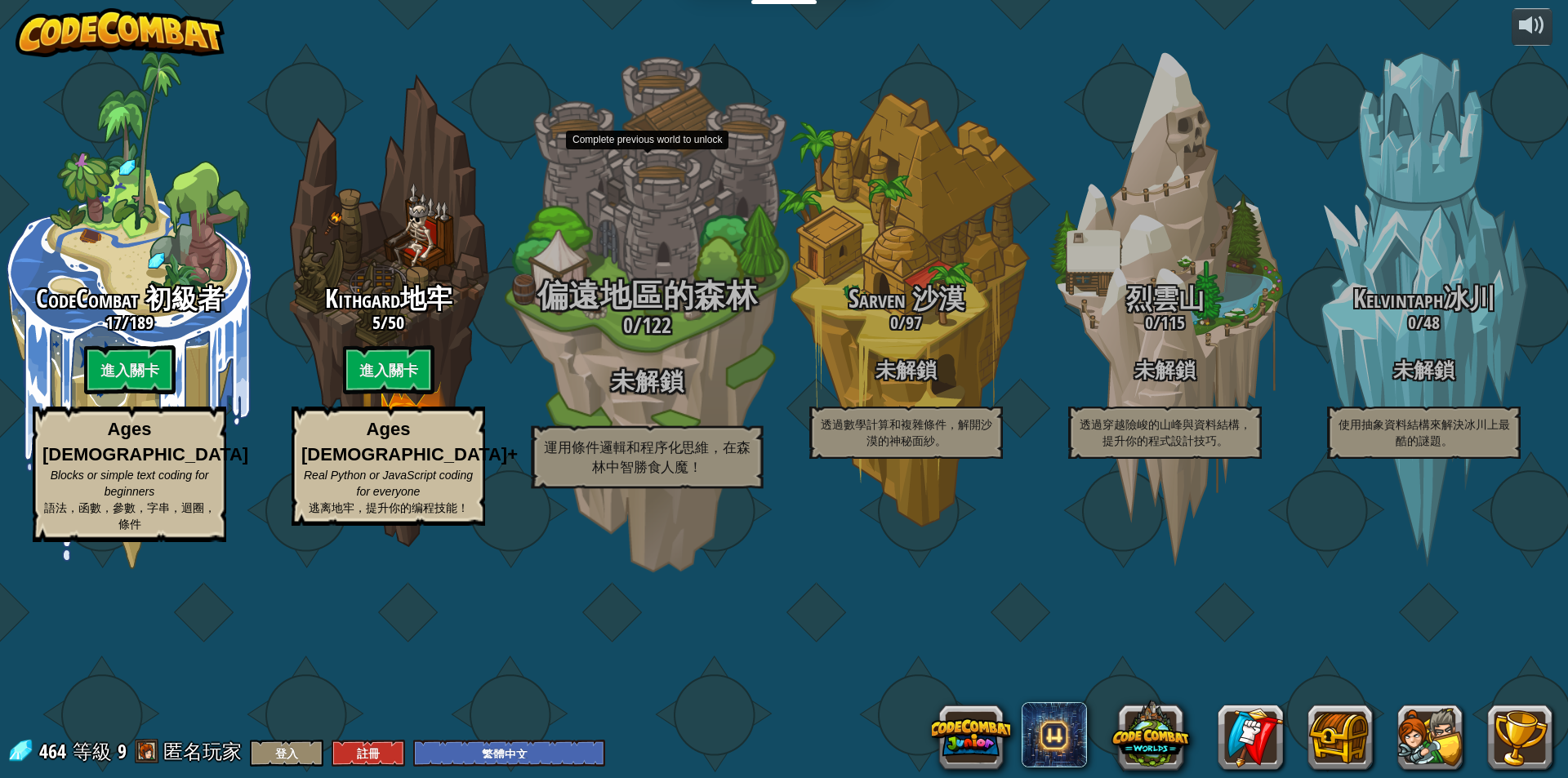
click at [652, 394] on h3 "未解鎖" at bounding box center [647, 381] width 310 height 26
